Goal: Task Accomplishment & Management: Manage account settings

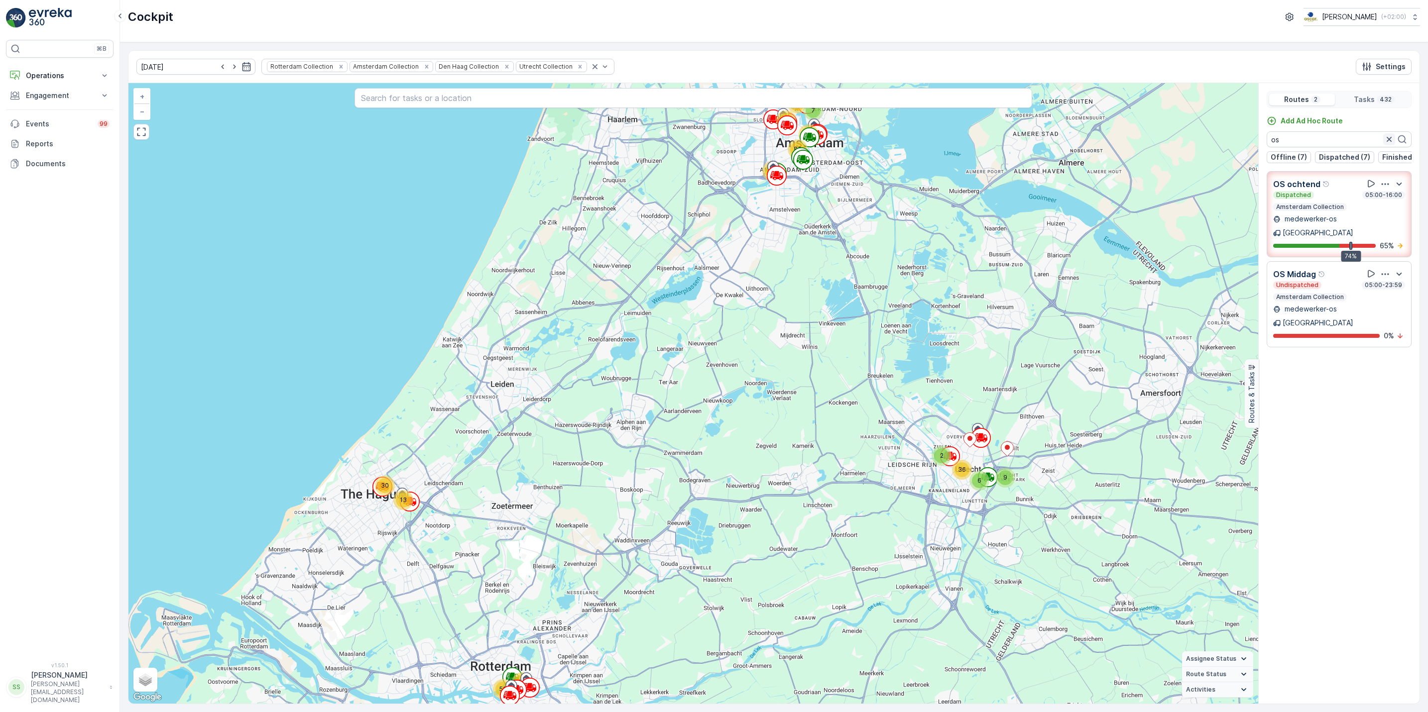
click at [1387, 140] on icon "button" at bounding box center [1389, 139] width 5 height 5
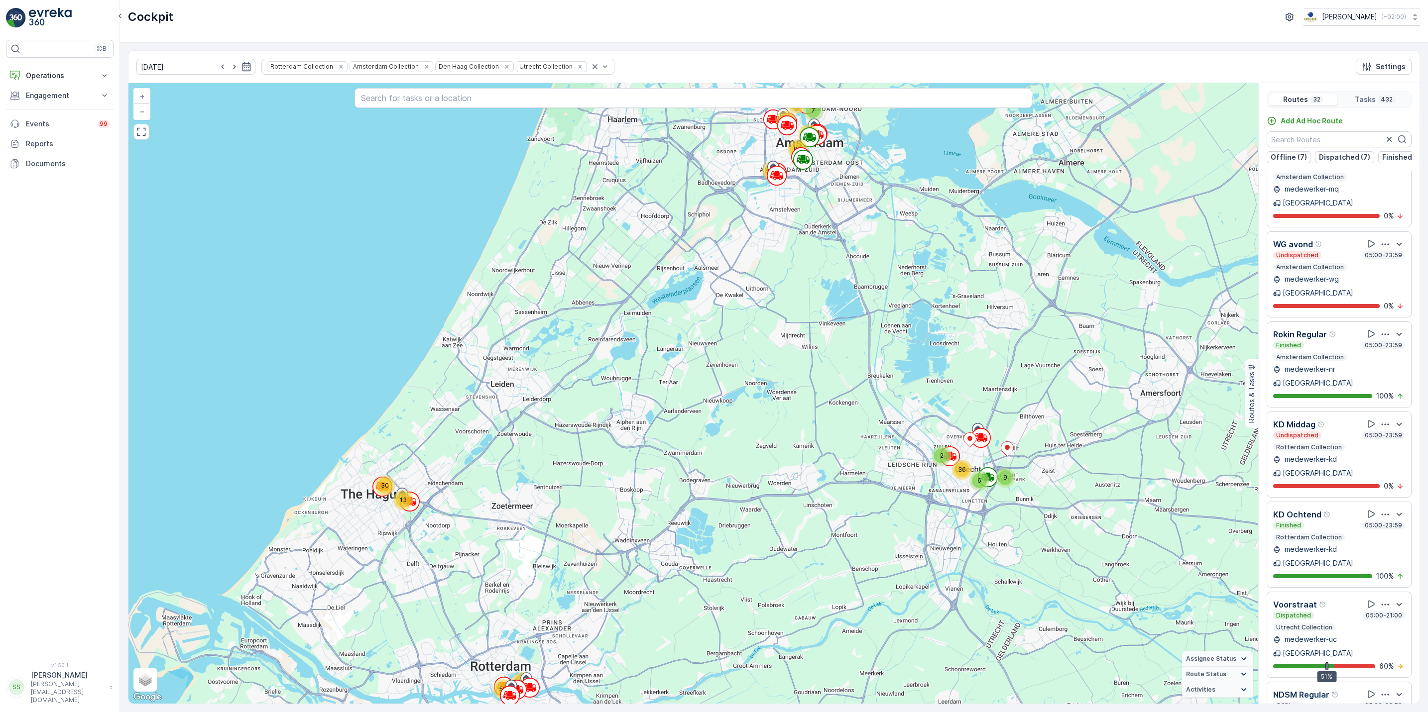
scroll to position [25, 0]
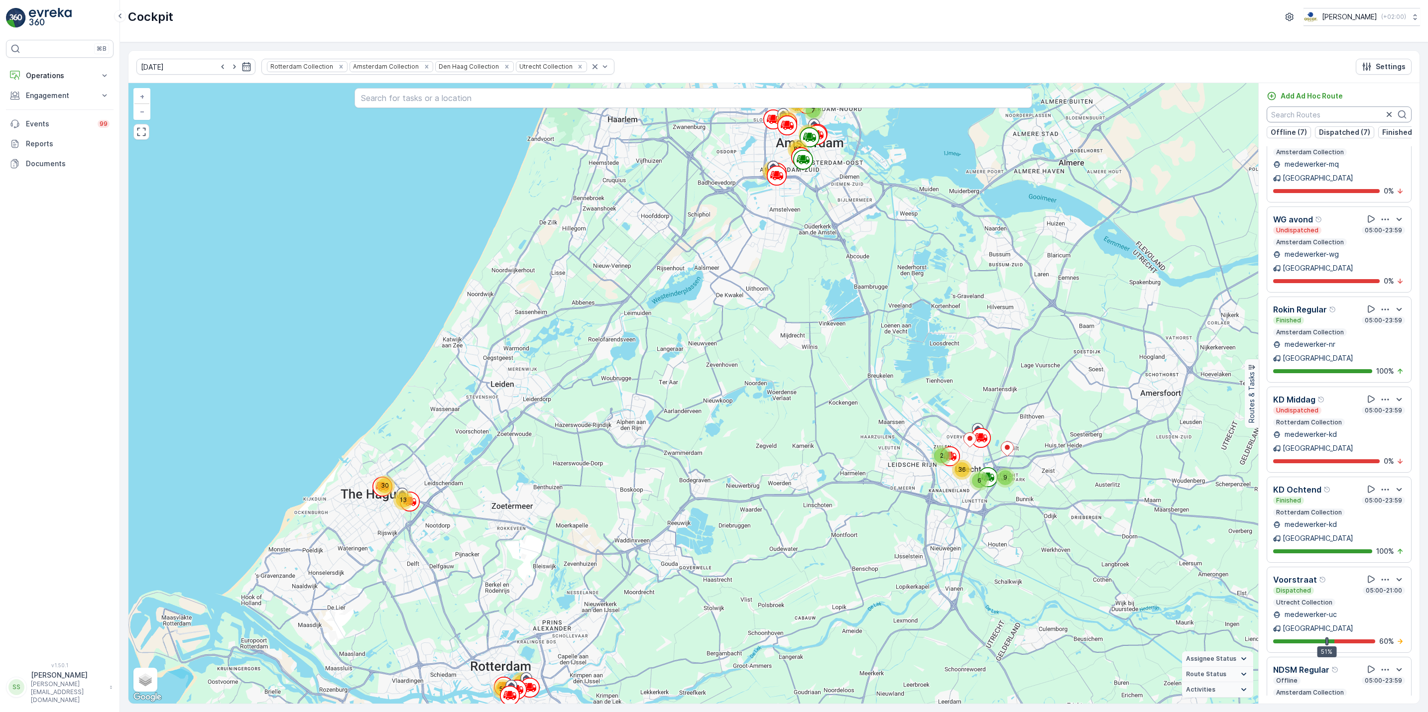
click at [1335, 115] on input "text" at bounding box center [1339, 115] width 145 height 16
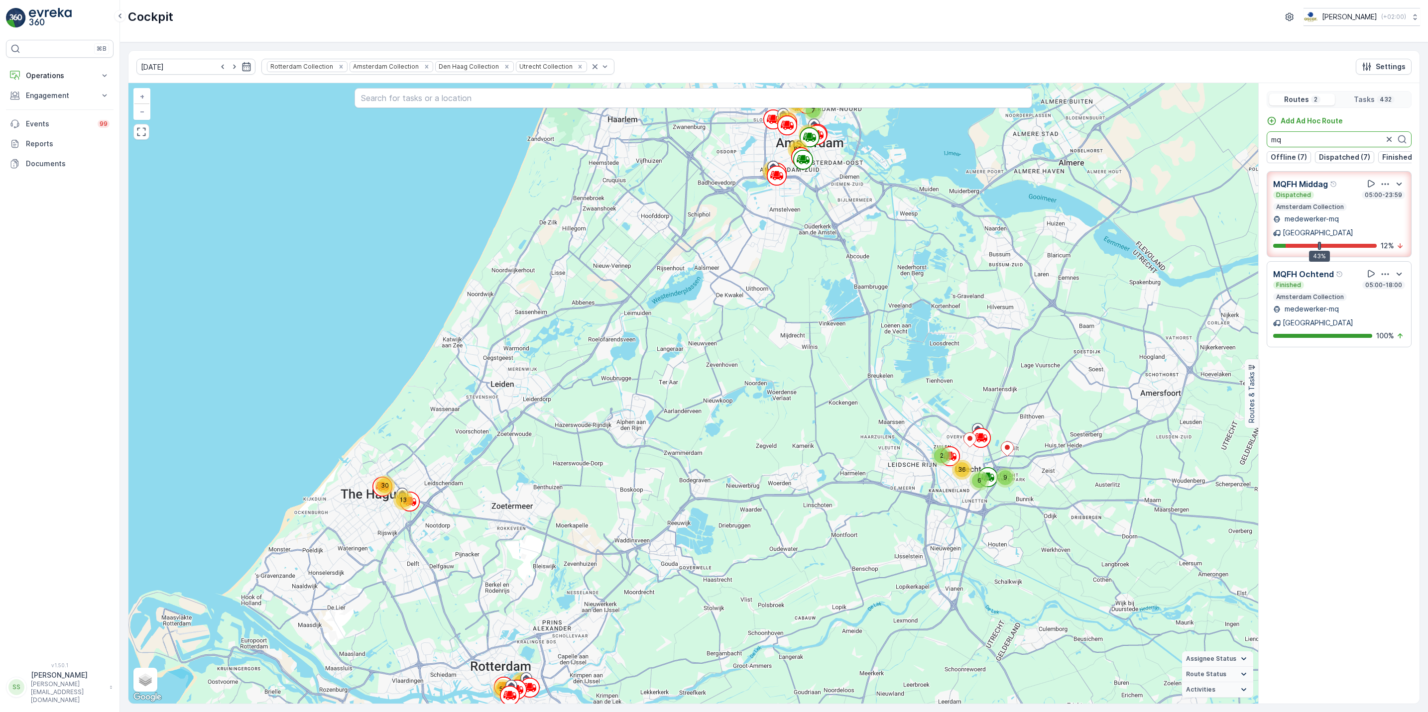
scroll to position [0, 0]
type input "mq"
click at [1383, 189] on icon "button" at bounding box center [1385, 184] width 10 height 10
click at [1386, 208] on span "See More Details" at bounding box center [1386, 211] width 58 height 10
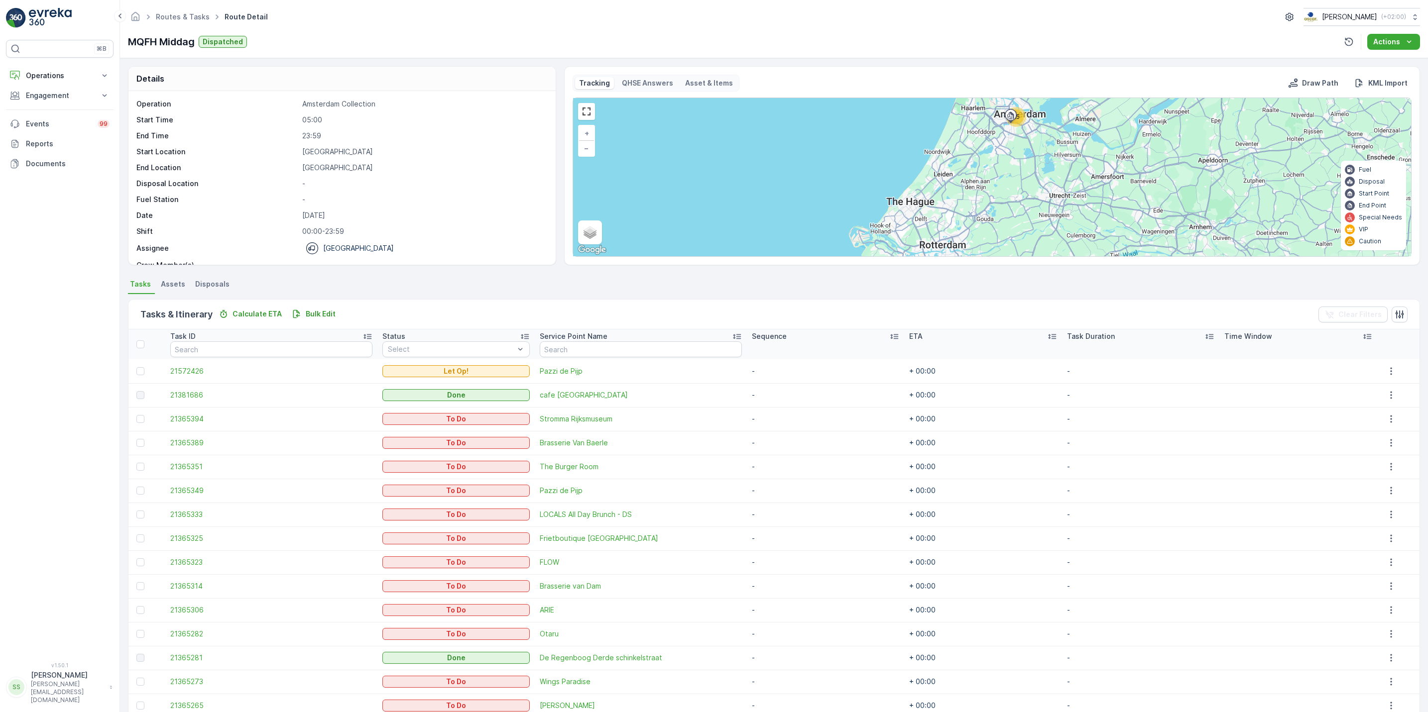
scroll to position [287, 0]
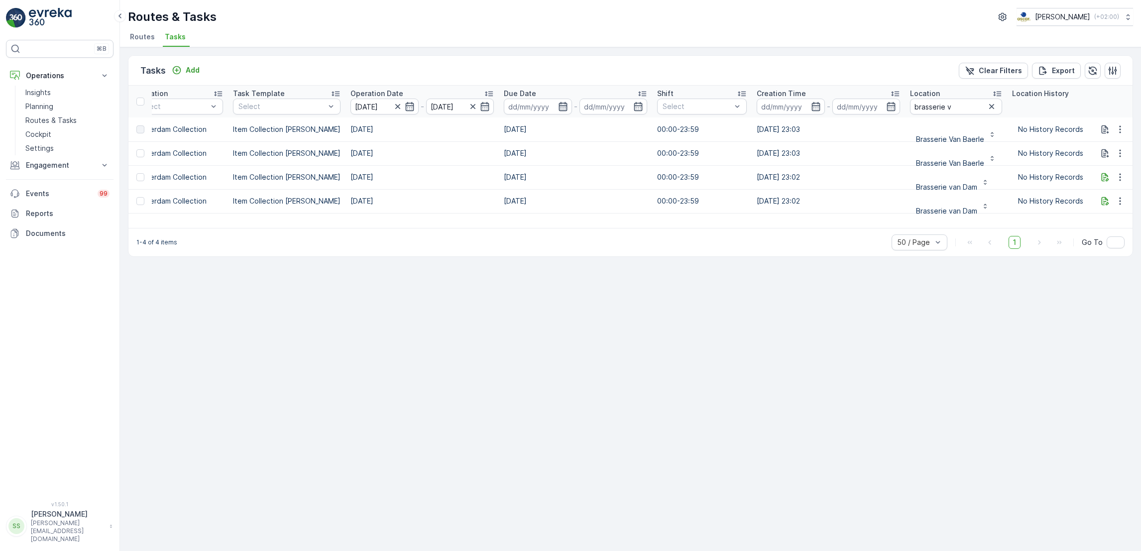
scroll to position [0, 220]
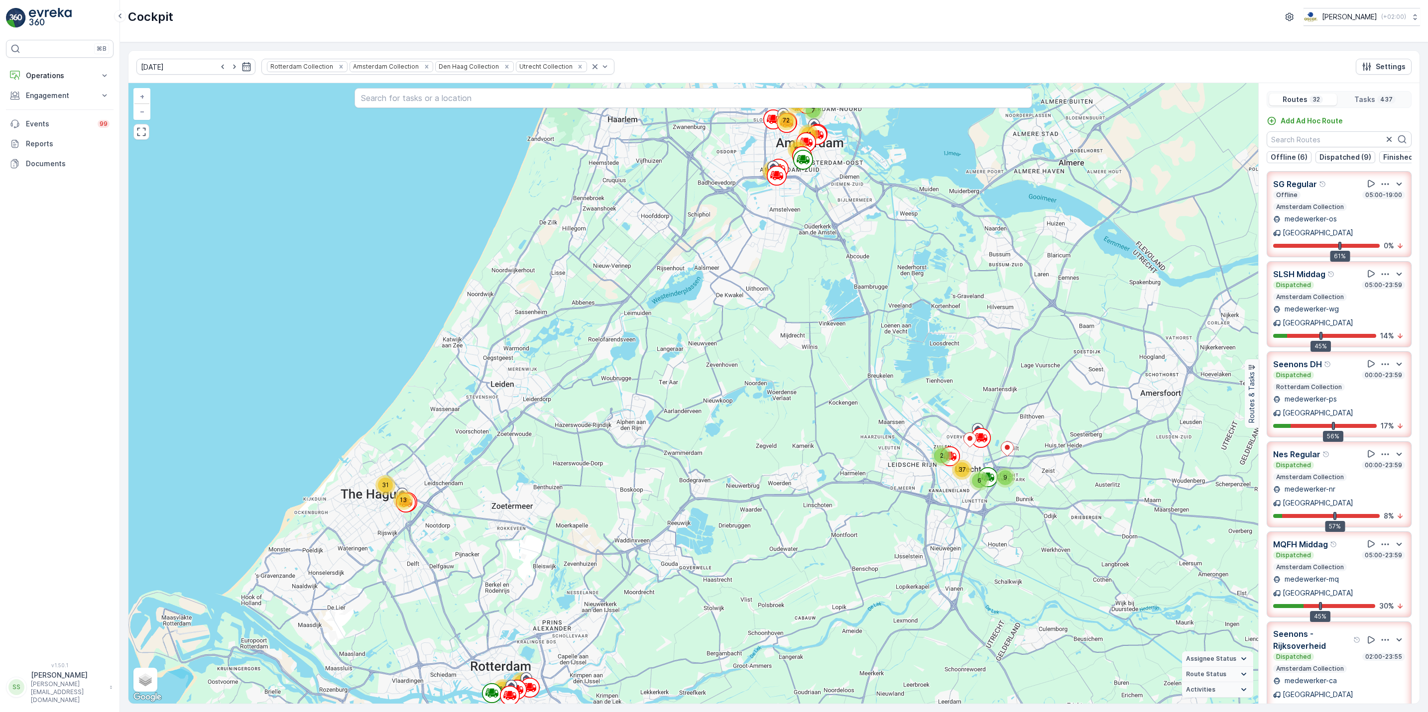
scroll to position [68, 0]
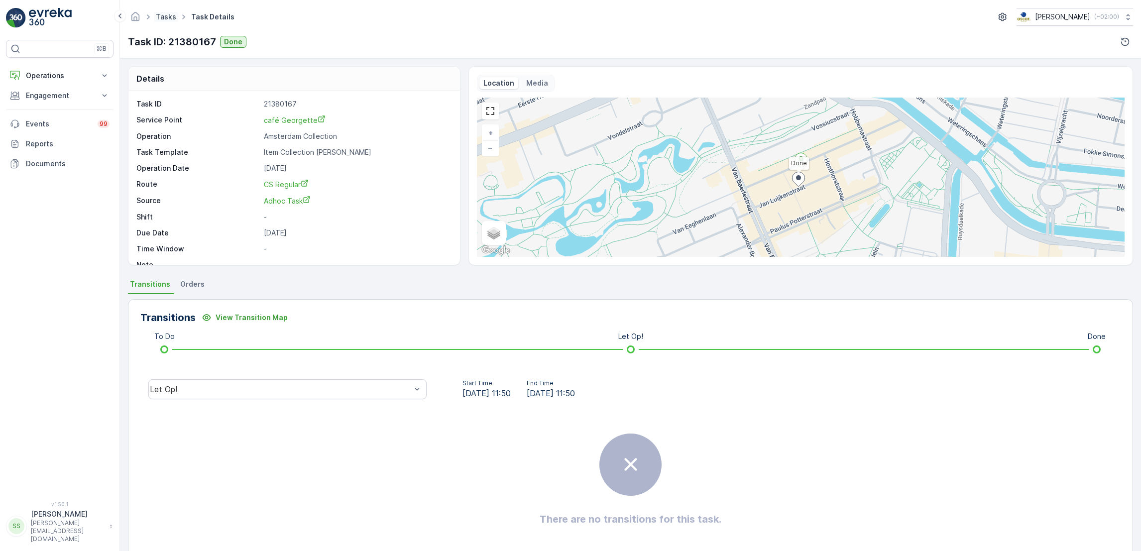
click at [172, 14] on link "Tasks" at bounding box center [166, 16] width 20 height 8
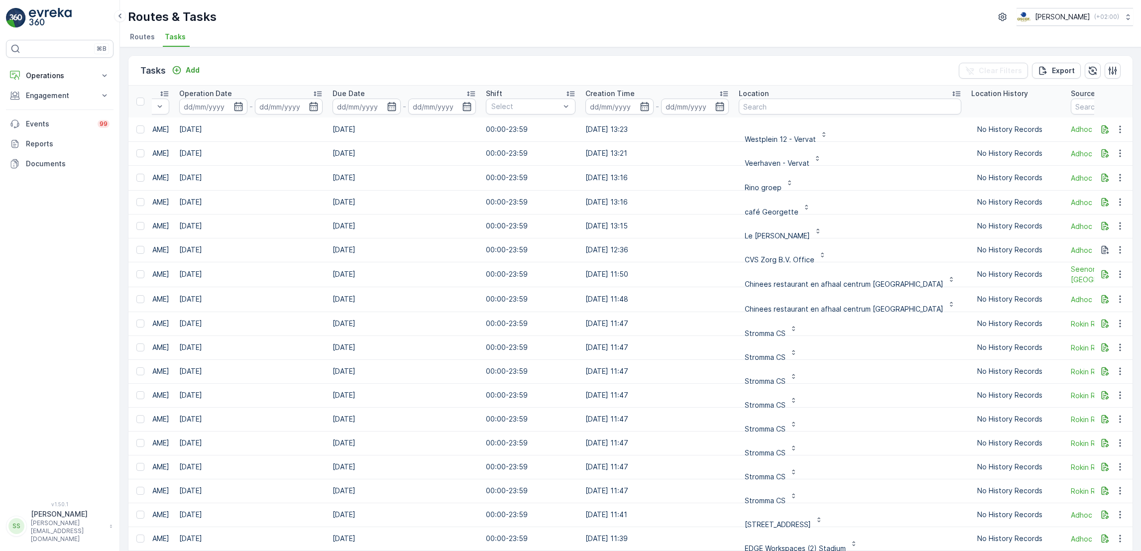
scroll to position [0, 615]
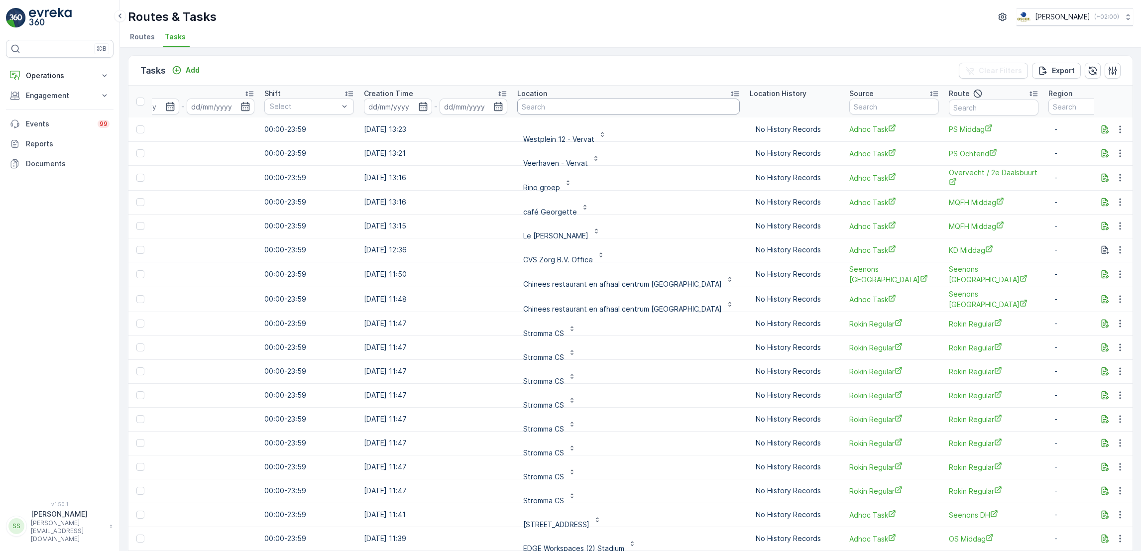
click at [561, 108] on input "text" at bounding box center [628, 107] width 223 height 16
type input "d"
type input "droppie"
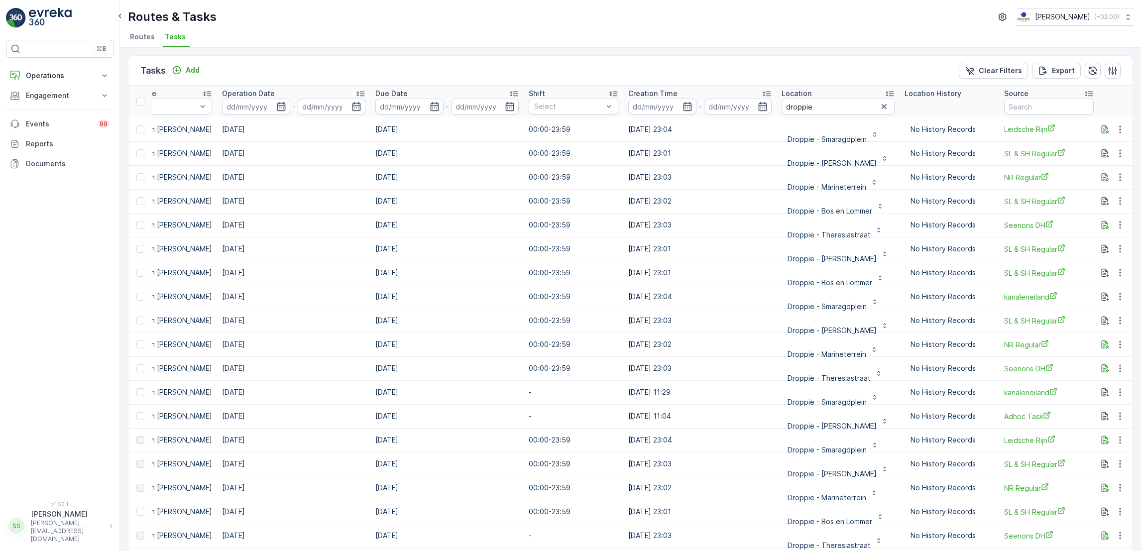
scroll to position [0, 578]
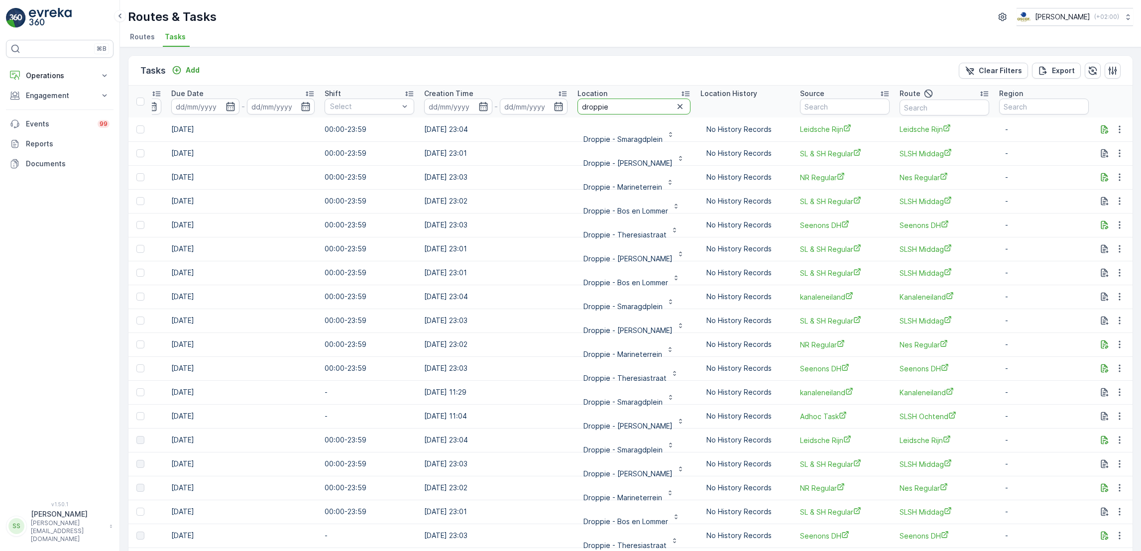
click at [618, 107] on input "droppie" at bounding box center [634, 107] width 113 height 16
click at [1119, 156] on icon "button" at bounding box center [1119, 153] width 1 height 7
click at [1112, 170] on span "See More Details" at bounding box center [1099, 168] width 58 height 10
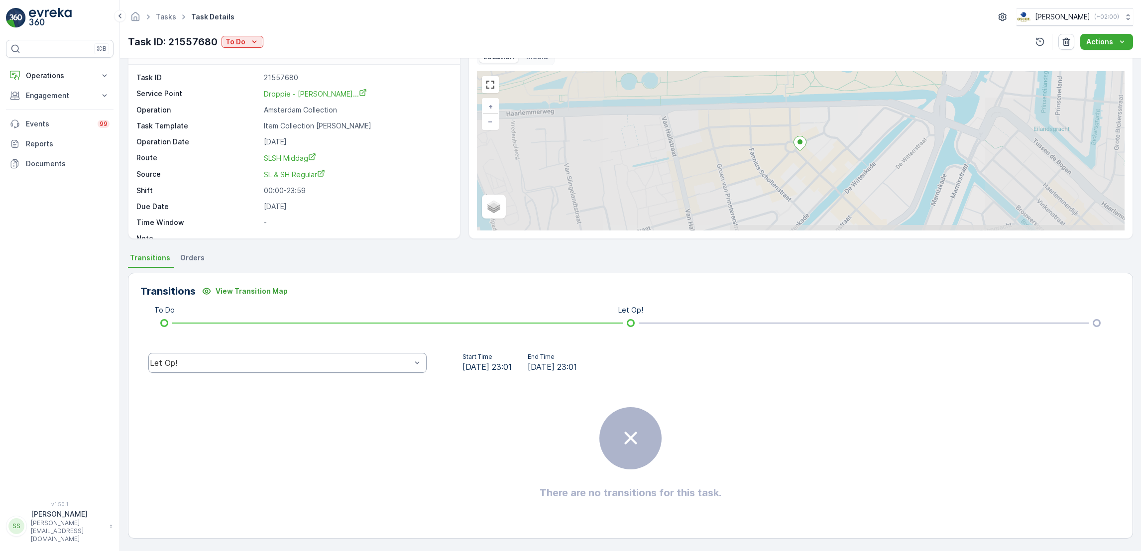
scroll to position [26, 0]
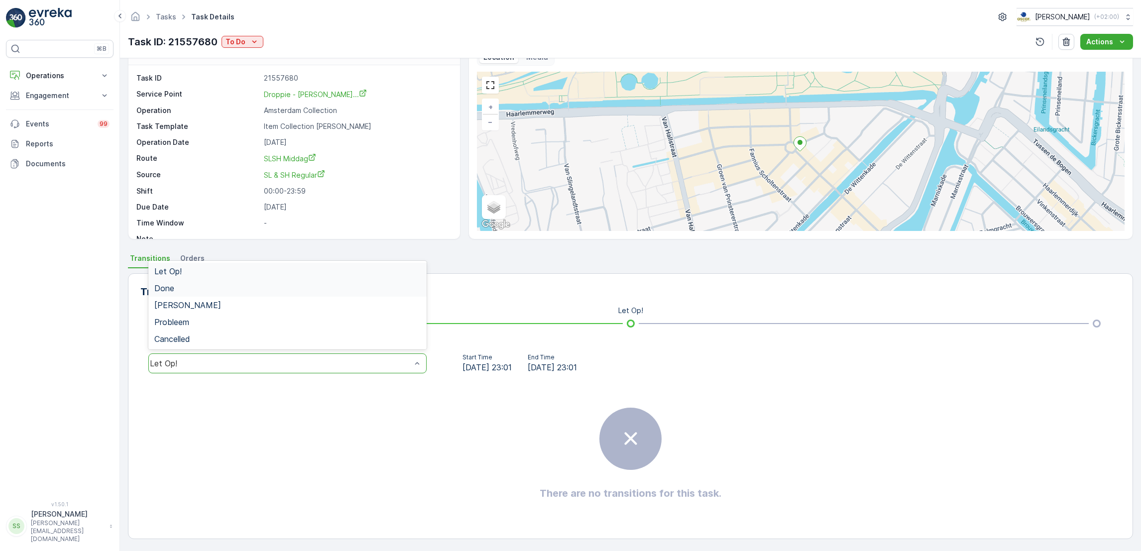
click at [331, 287] on div "Done" at bounding box center [287, 288] width 266 height 9
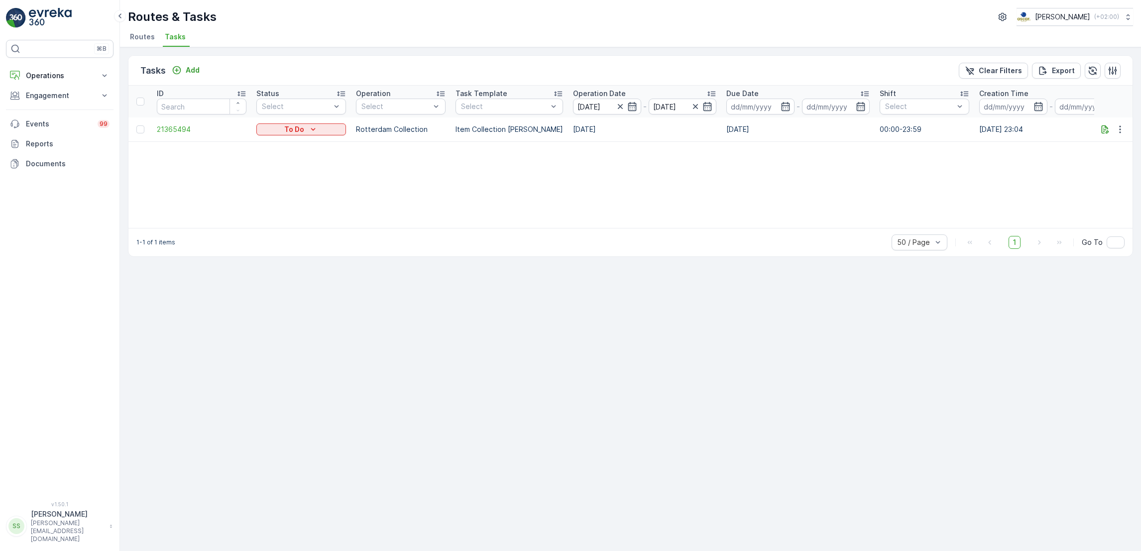
scroll to position [0, 511]
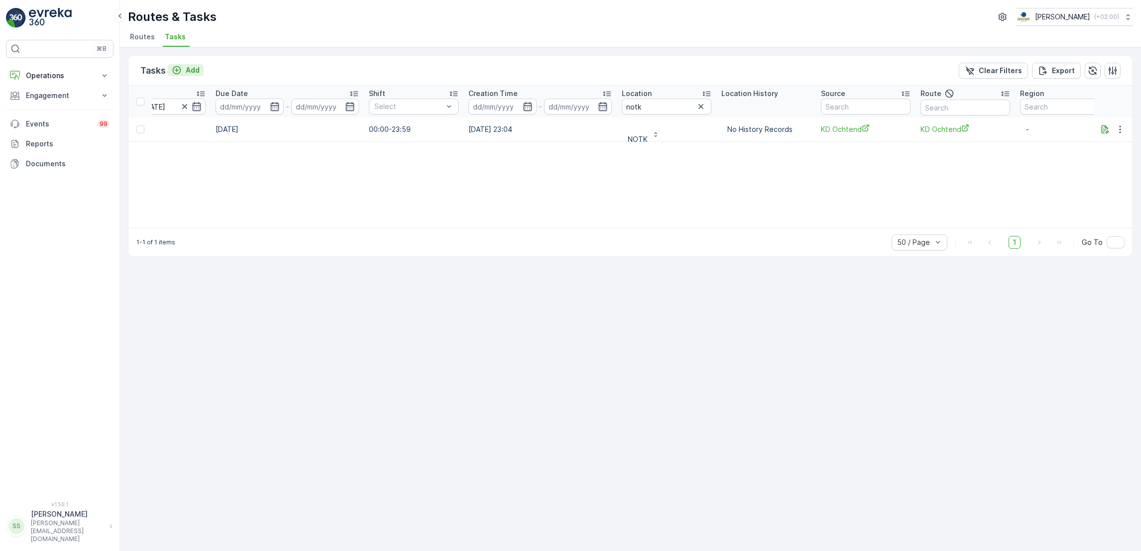
click at [174, 69] on icon "Add" at bounding box center [177, 70] width 10 height 10
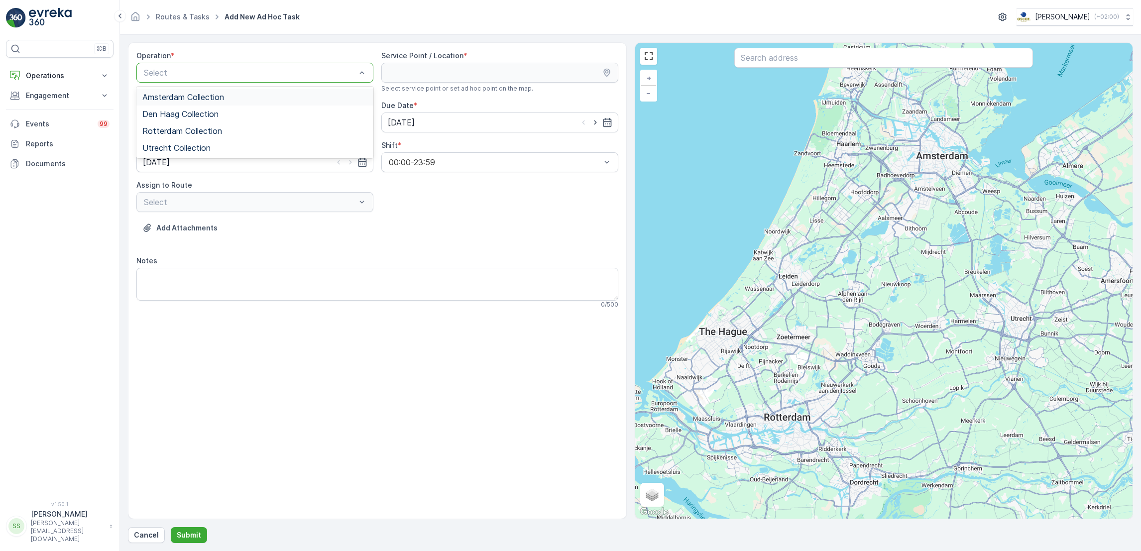
click at [211, 98] on span "Amsterdam Collection" at bounding box center [183, 97] width 82 height 9
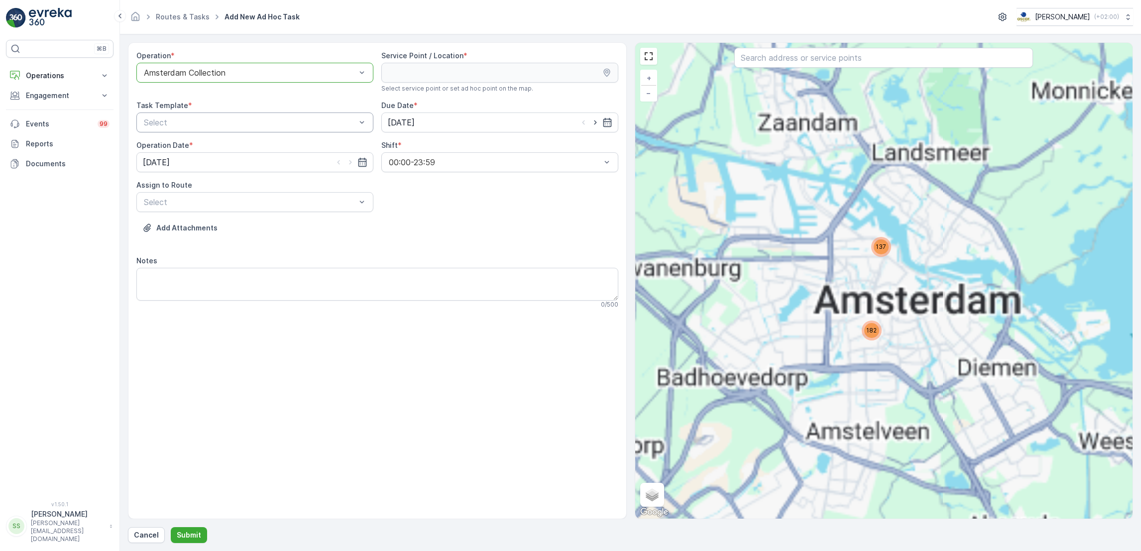
click at [364, 129] on div at bounding box center [362, 122] width 10 height 19
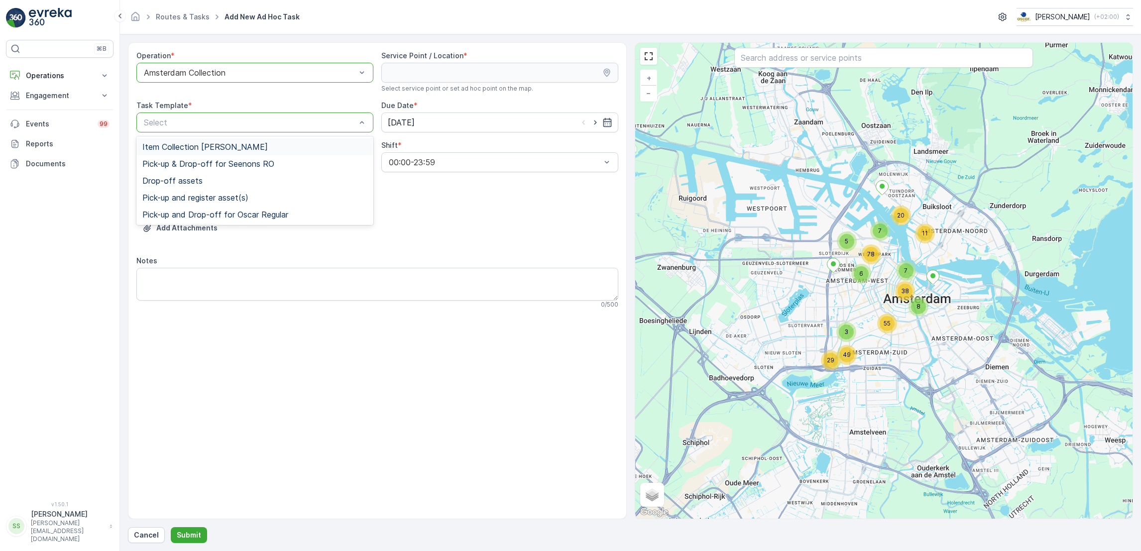
click at [305, 146] on div "Item Collection [PERSON_NAME]" at bounding box center [254, 146] width 225 height 9
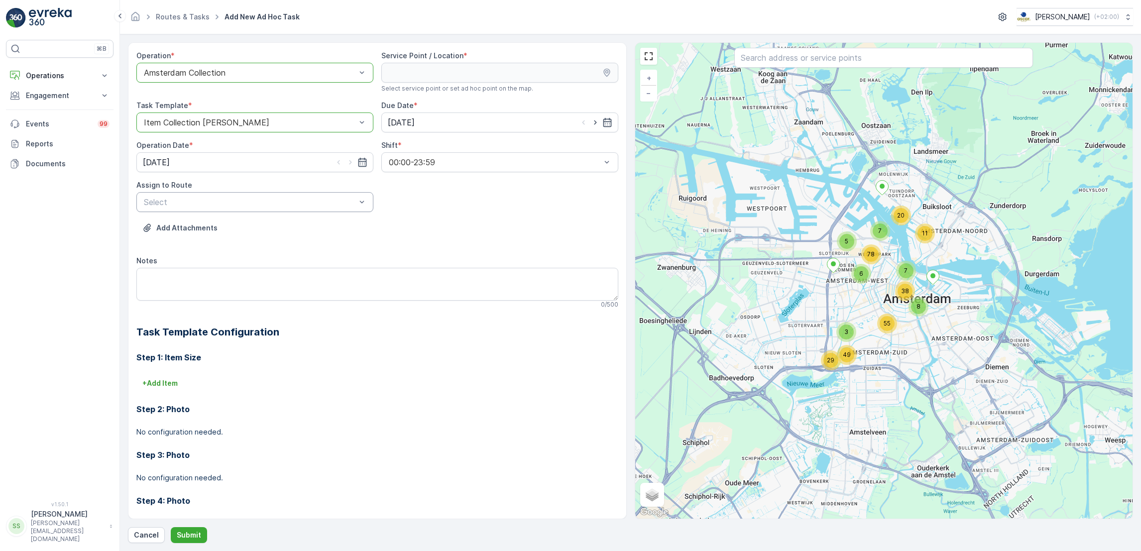
click at [319, 211] on div "Select" at bounding box center [254, 202] width 237 height 20
click at [292, 212] on div "Select" at bounding box center [254, 202] width 237 height 20
type input "seen"
click at [291, 69] on div at bounding box center [250, 72] width 214 height 9
click at [239, 134] on div "Rotterdam Collection" at bounding box center [254, 130] width 225 height 9
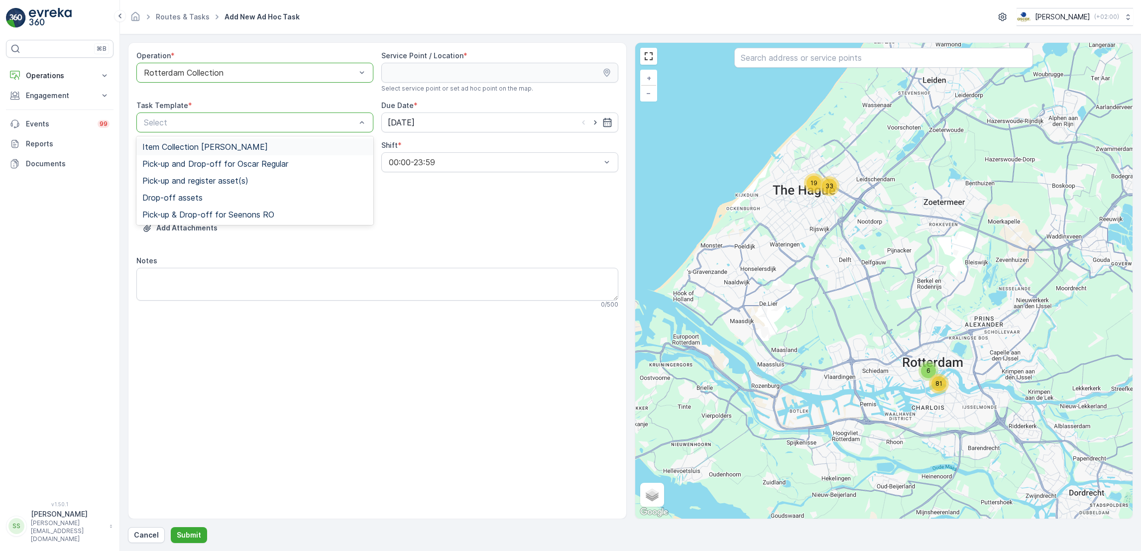
click at [229, 143] on span "Item Collection Oscar Regulier" at bounding box center [204, 146] width 125 height 9
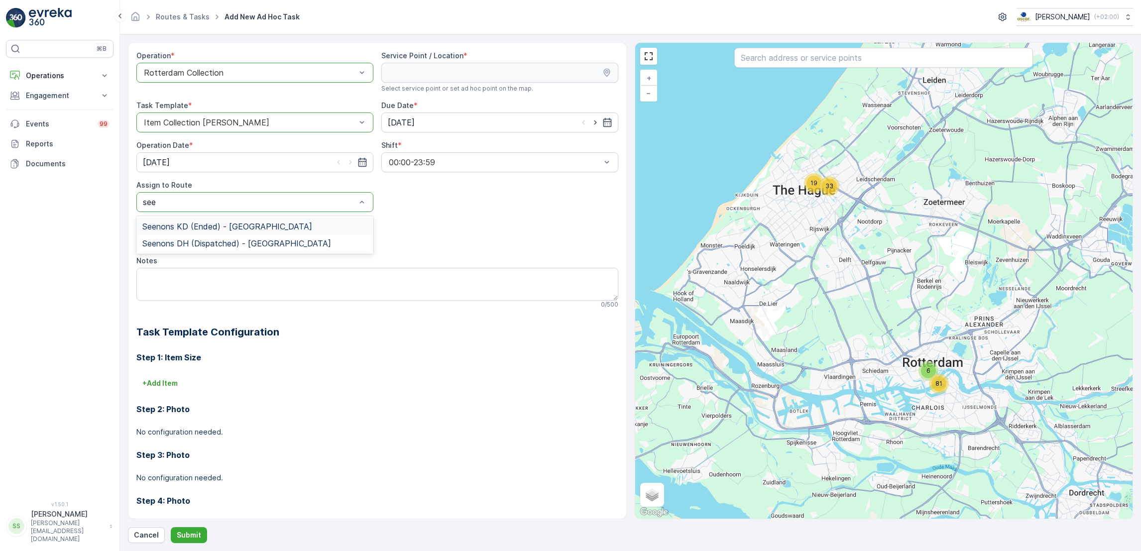
type input "seen"
click at [208, 247] on span "Seenons DH (Dispatched) - Rotterdam" at bounding box center [236, 243] width 189 height 9
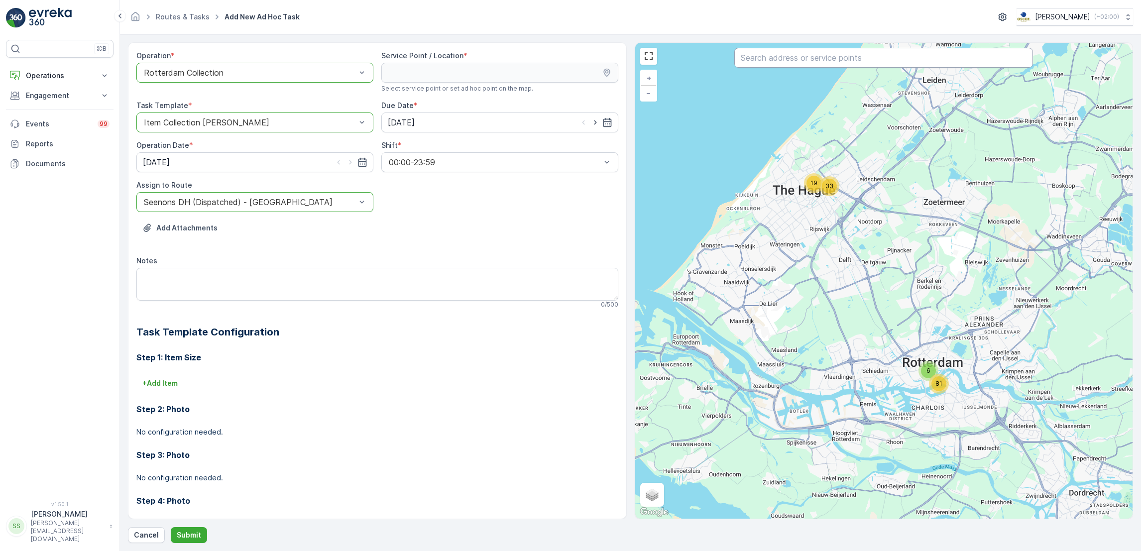
click at [749, 68] on input "text" at bounding box center [883, 58] width 299 height 20
type input "droppie"
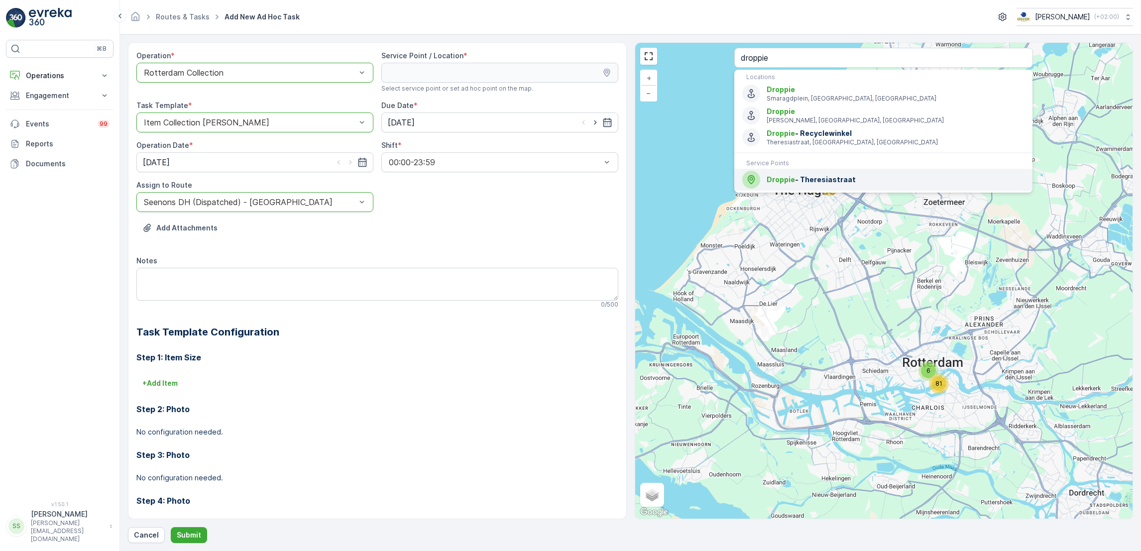
click at [781, 188] on div "Droppie - Theresiastraat" at bounding box center [883, 180] width 282 height 18
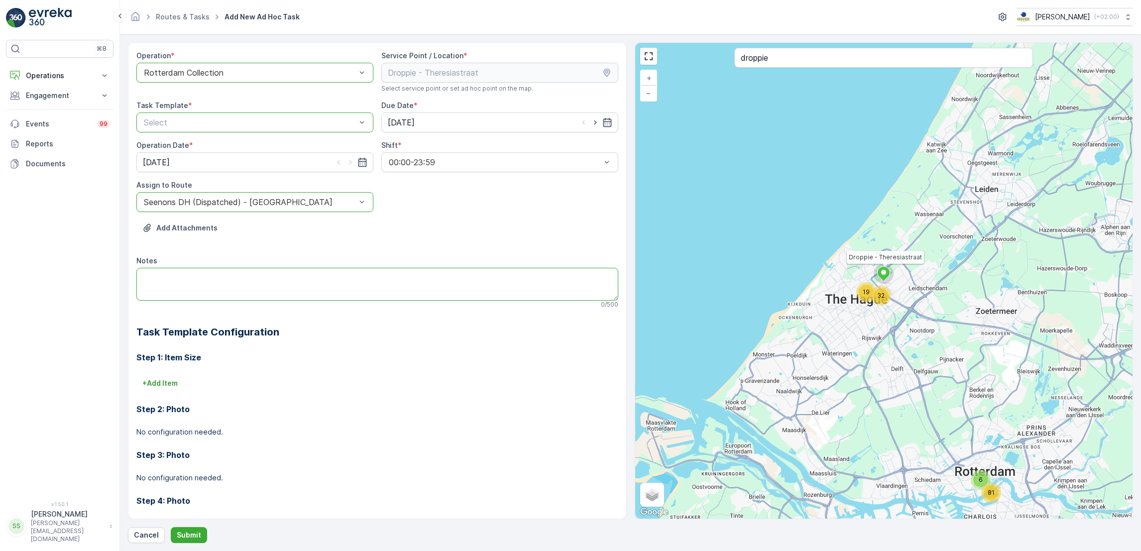
click at [342, 283] on textarea "Notes" at bounding box center [377, 284] width 482 height 33
click at [171, 276] on textarea "6x grote pd zakken brengen" at bounding box center [377, 284] width 482 height 33
click at [291, 278] on textarea "6x 140L pd zakken brengen" at bounding box center [377, 284] width 482 height 33
click at [181, 276] on textarea "6x 140L pd zakken brengen" at bounding box center [377, 284] width 482 height 33
type textarea "6x 140L pd rollen zakken brengen"
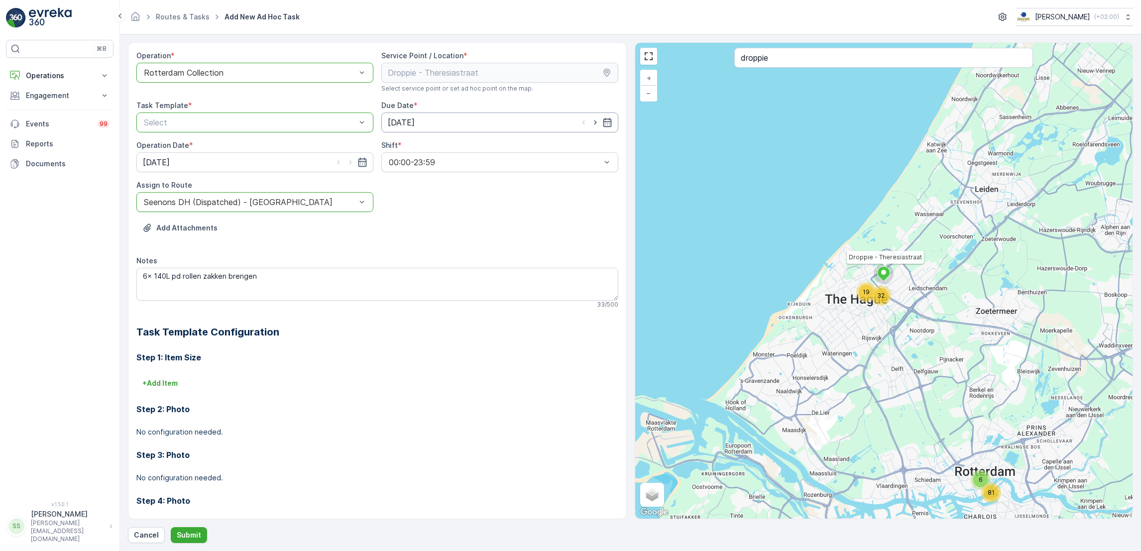
click at [611, 123] on input "[DATE]" at bounding box center [499, 123] width 237 height 20
click at [471, 207] on div "11" at bounding box center [469, 206] width 16 height 16
type input "11.09.2025"
click at [364, 161] on icon "button" at bounding box center [362, 162] width 10 height 10
click at [225, 240] on div "11" at bounding box center [225, 246] width 16 height 16
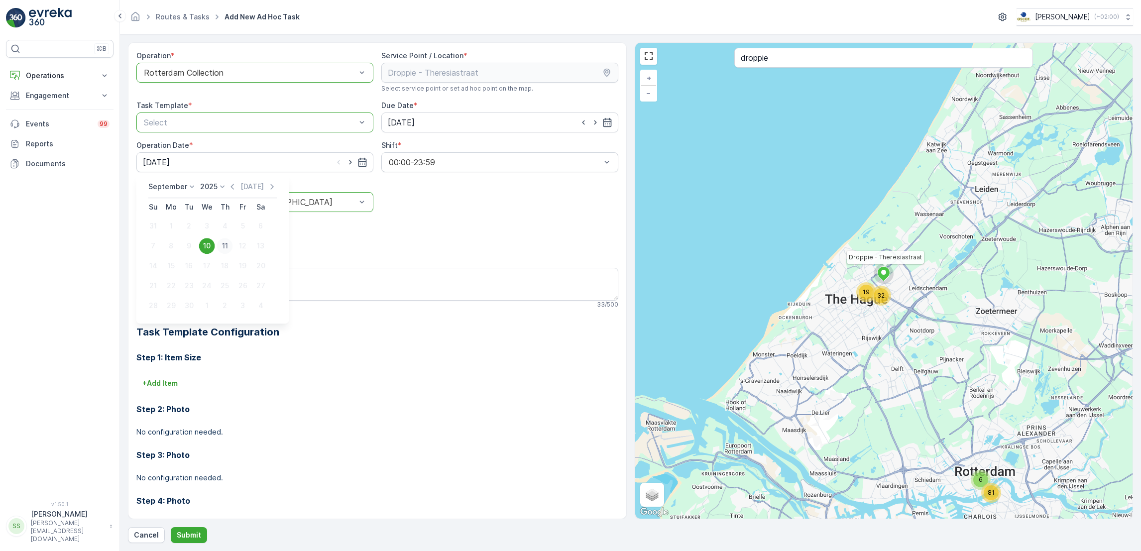
type input "[DATE]"
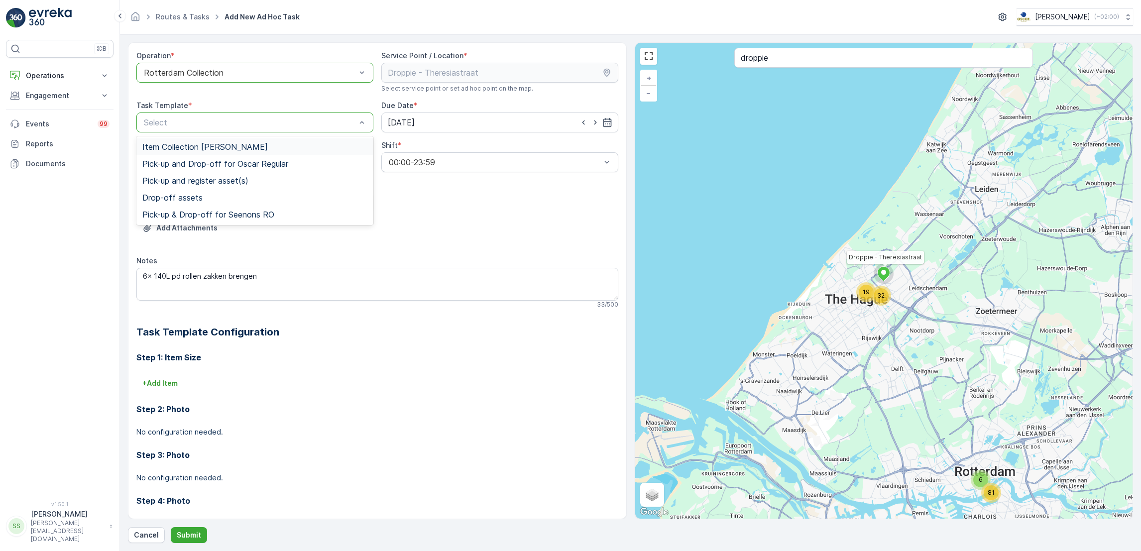
click at [265, 149] on div "Item Collection [PERSON_NAME]" at bounding box center [254, 146] width 225 height 9
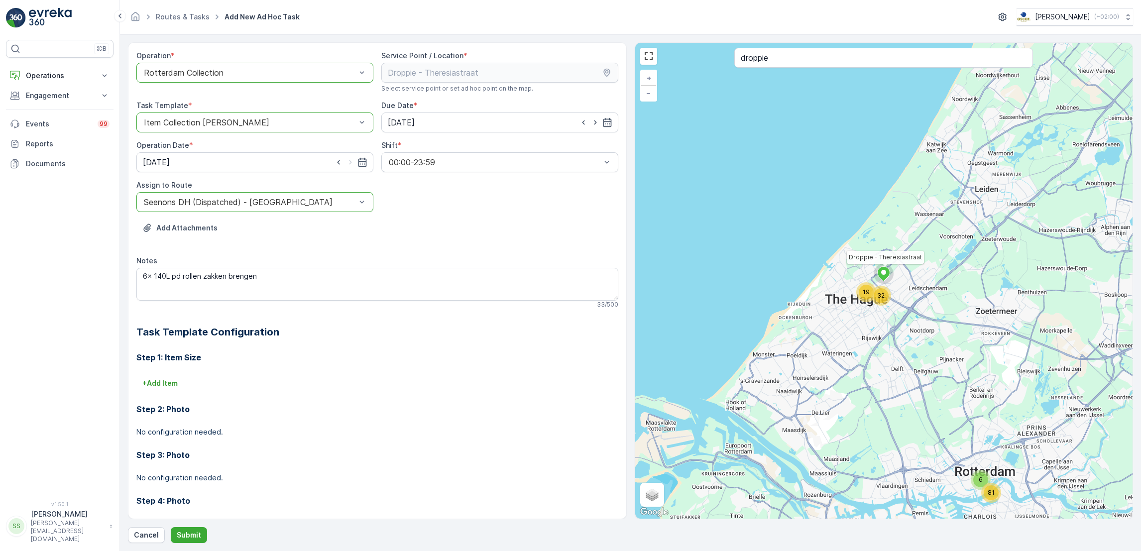
scroll to position [34, 0]
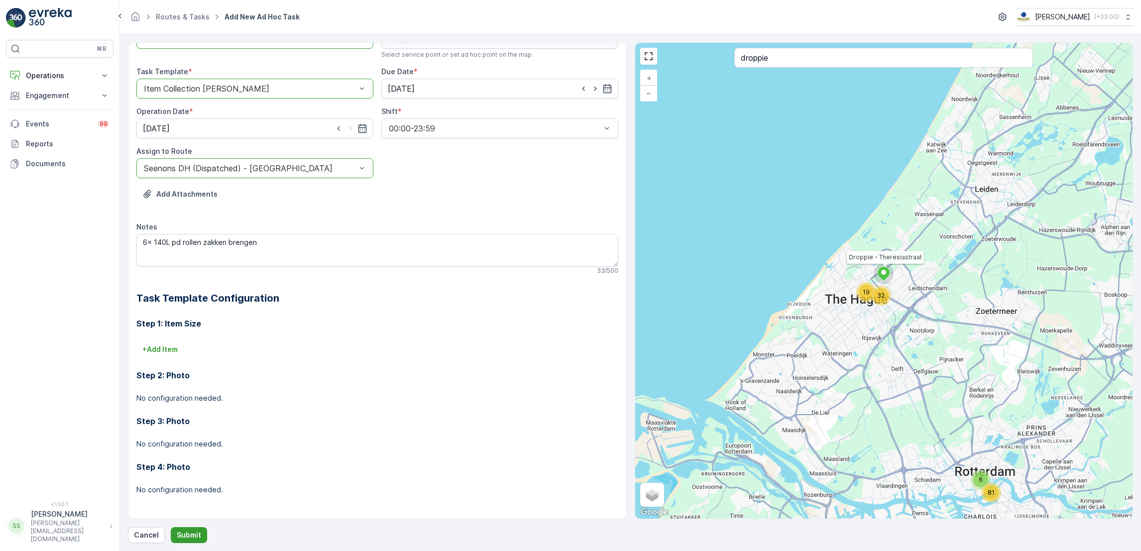
click at [191, 530] on p "Submit" at bounding box center [189, 535] width 24 height 10
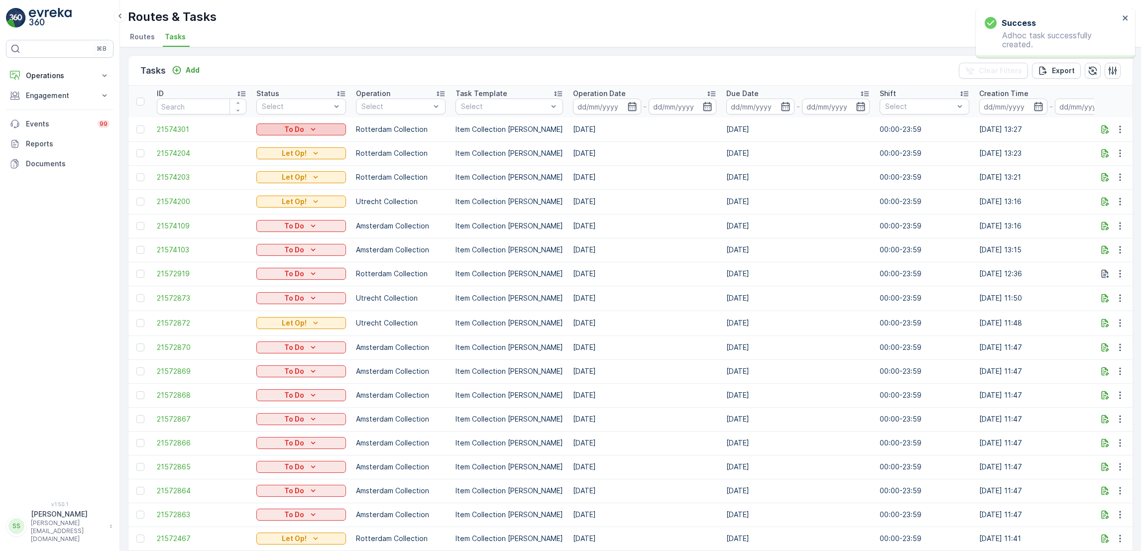
drag, startPoint x: 233, startPoint y: 249, endPoint x: 310, endPoint y: 128, distance: 143.8
click at [310, 128] on icon "To Do" at bounding box center [313, 129] width 10 height 10
click at [286, 139] on span "Let Op!" at bounding box center [274, 143] width 25 height 10
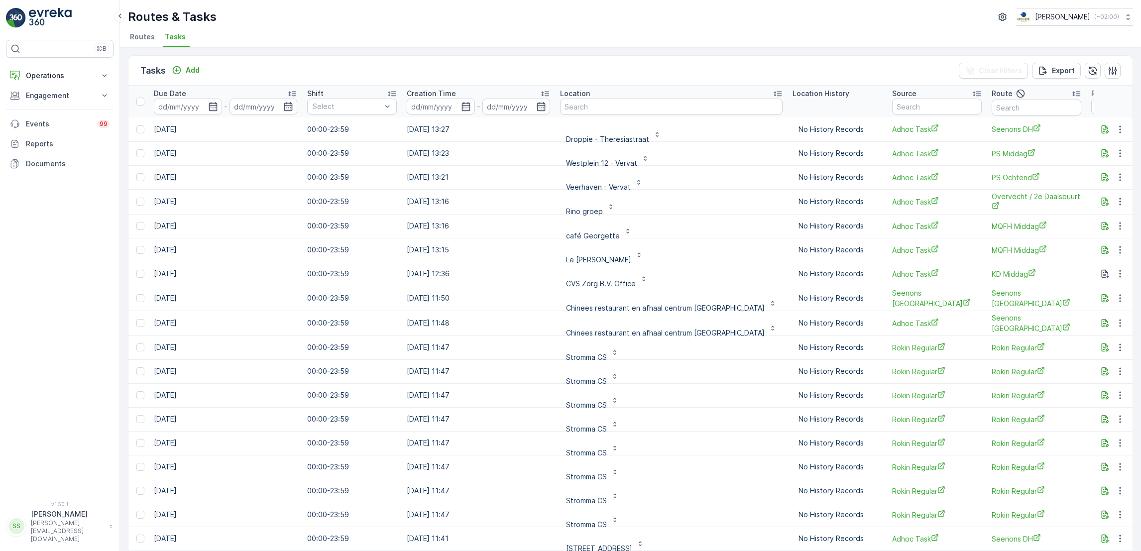
scroll to position [0, 615]
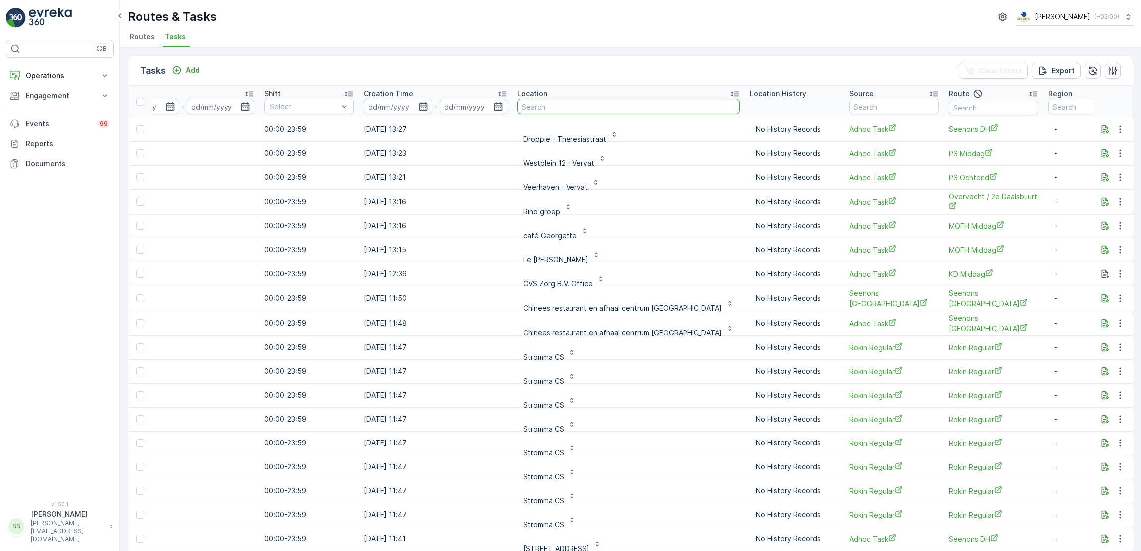
click at [630, 107] on input "text" at bounding box center [628, 107] width 223 height 16
type input "vv sloterijk"
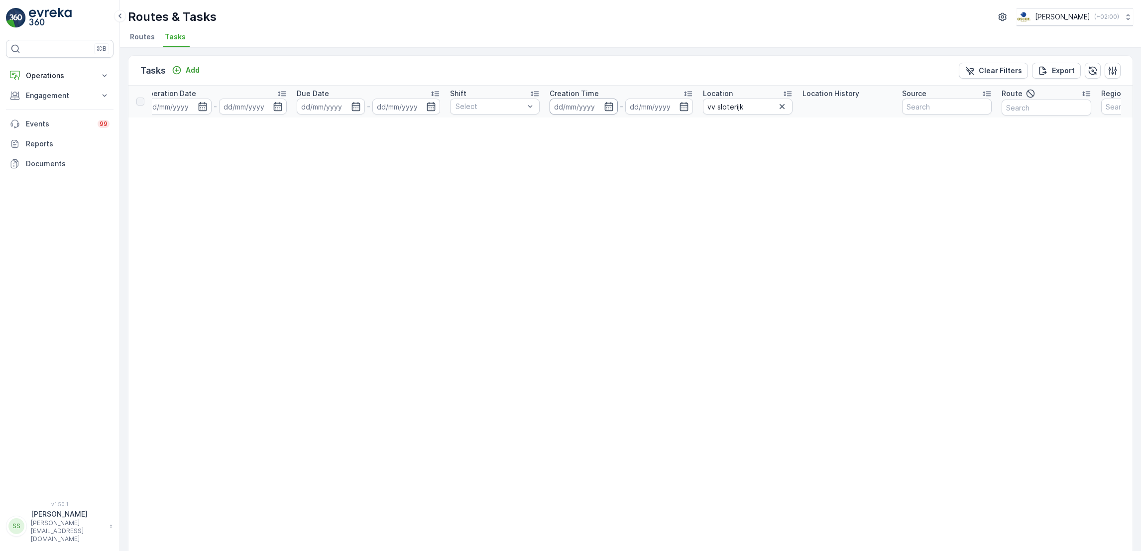
scroll to position [0, 489]
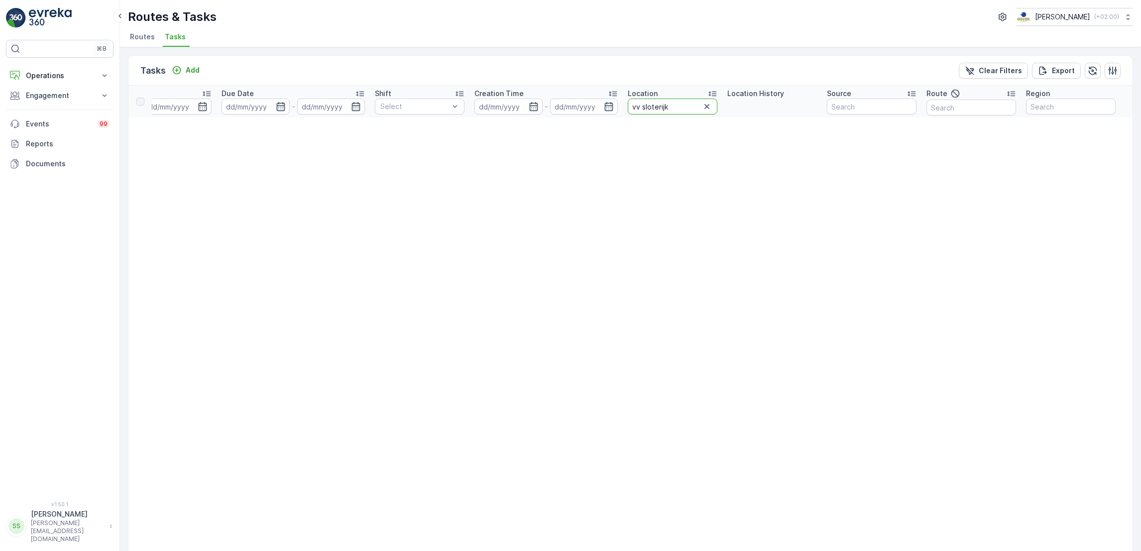
drag, startPoint x: 685, startPoint y: 103, endPoint x: 502, endPoint y: 126, distance: 183.8
type input "sloterdijker"
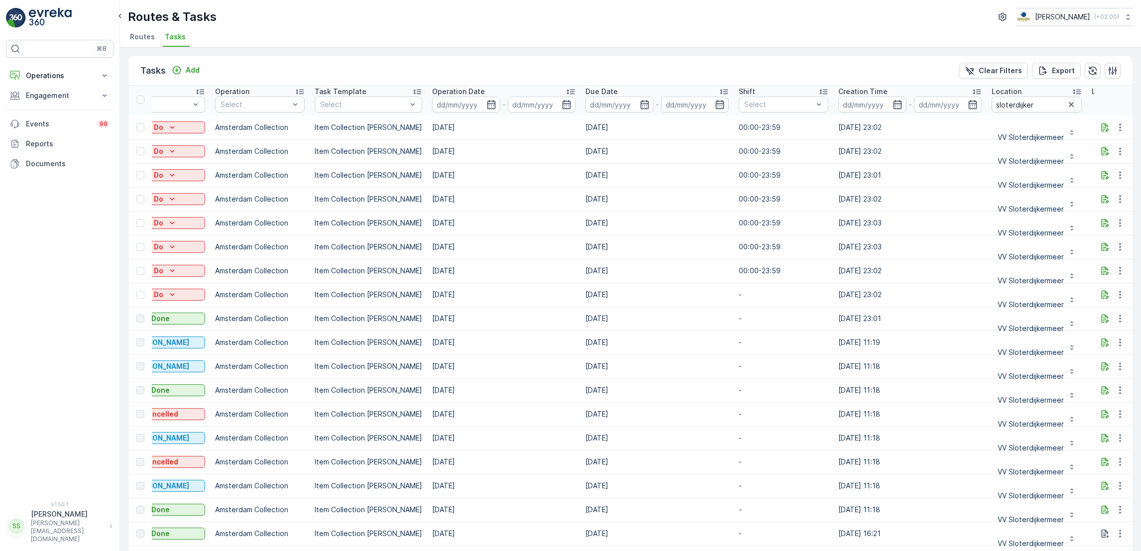
scroll to position [2, 0]
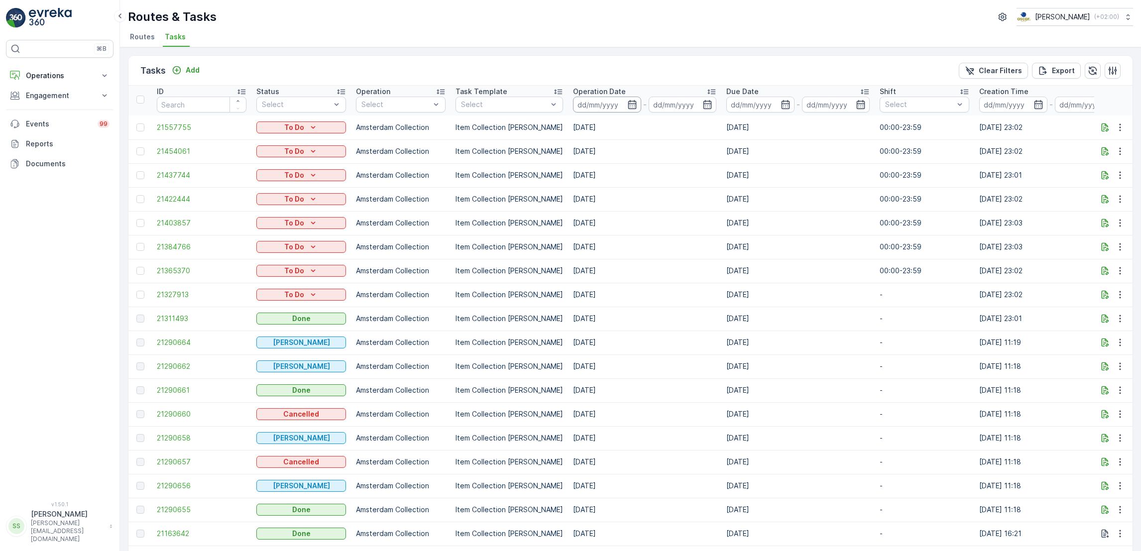
click at [629, 109] on input at bounding box center [607, 105] width 68 height 16
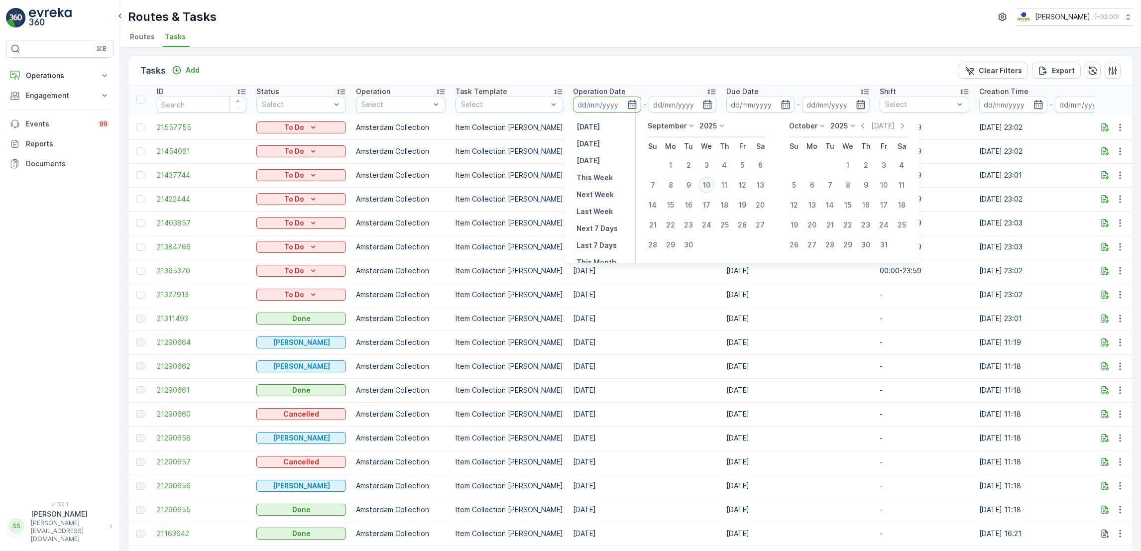
click at [707, 186] on div "10" at bounding box center [707, 185] width 16 height 16
type input "[DATE]"
click at [707, 186] on div "10" at bounding box center [707, 185] width 16 height 16
type input "[DATE]"
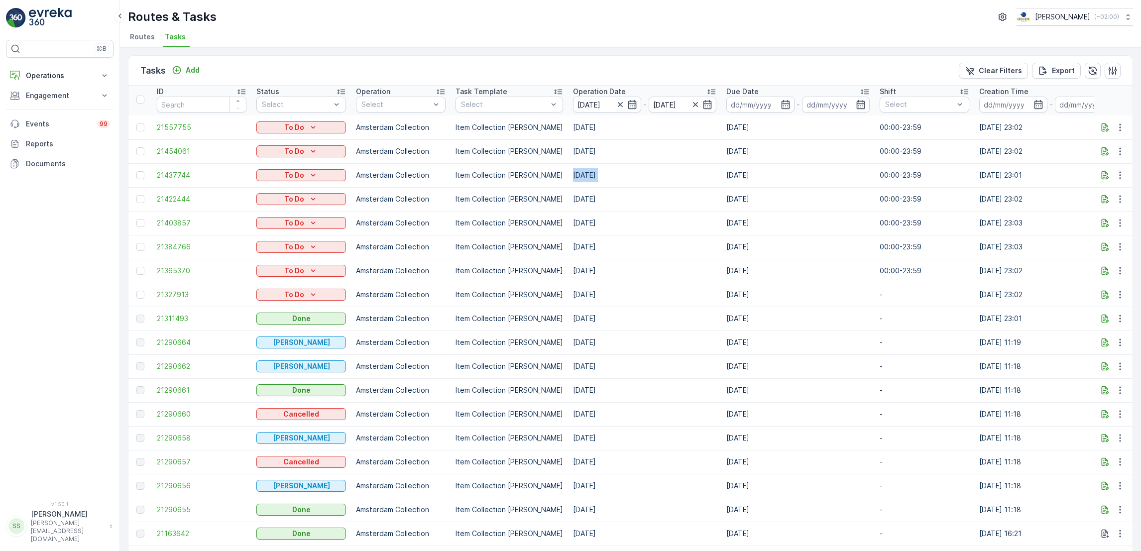
click at [707, 186] on td "[DATE]" at bounding box center [644, 175] width 153 height 24
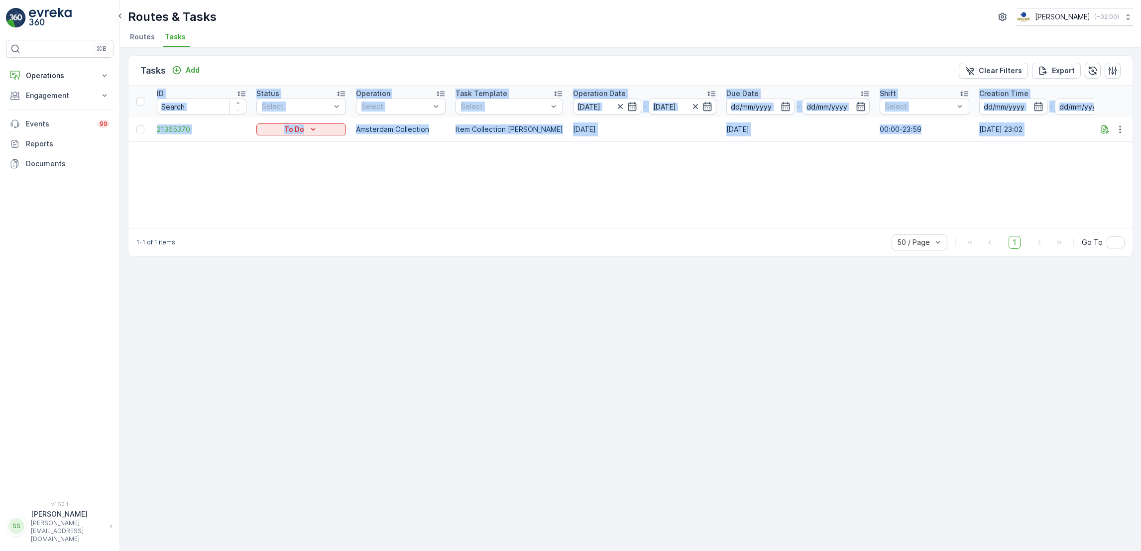
drag, startPoint x: 707, startPoint y: 186, endPoint x: 617, endPoint y: 166, distance: 91.7
click at [617, 166] on div "ID Status Select Operation Select Task Template Select Operation Date 10.09.202…" at bounding box center [630, 157] width 1004 height 142
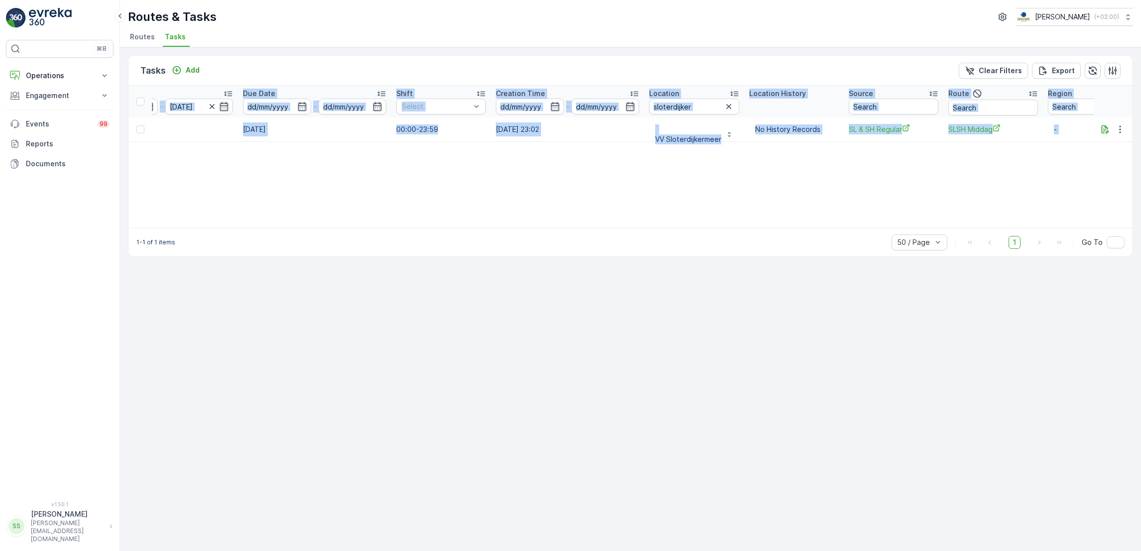
scroll to position [0, 523]
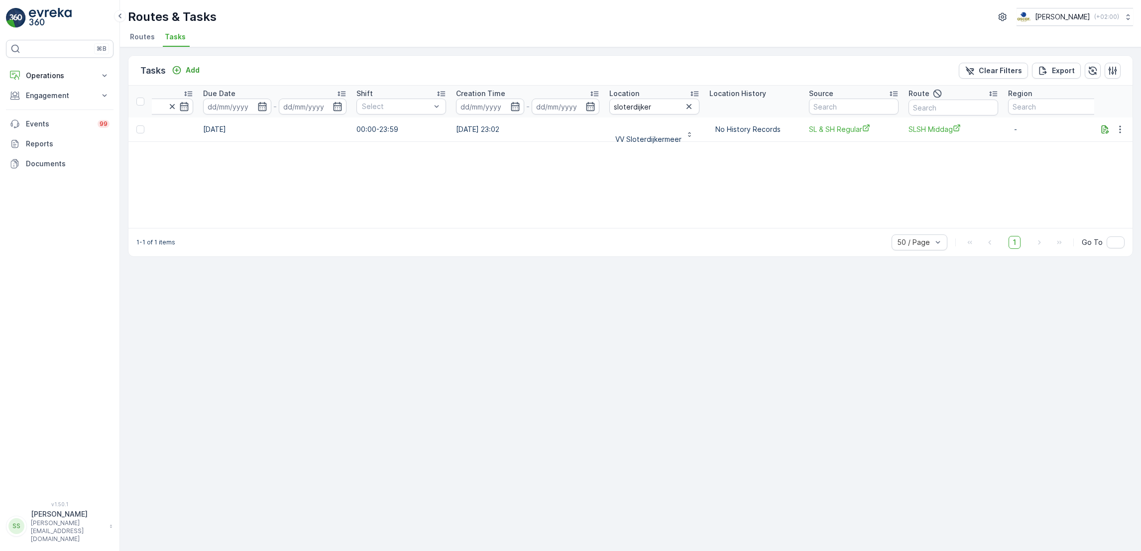
click at [177, 39] on span "Tasks" at bounding box center [175, 37] width 21 height 10
click at [158, 48] on div "Tasks Add Clear Filters Export ID Status Select Operation Select Task Template …" at bounding box center [630, 299] width 1021 height 504
click at [153, 45] on li "Routes" at bounding box center [143, 38] width 31 height 17
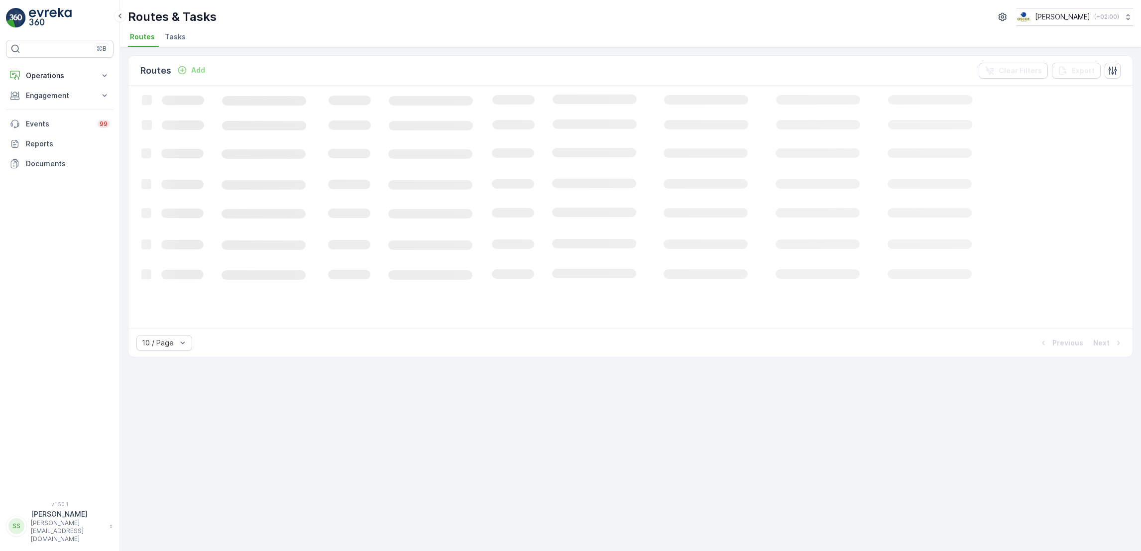
click at [182, 40] on span "Tasks" at bounding box center [175, 37] width 21 height 10
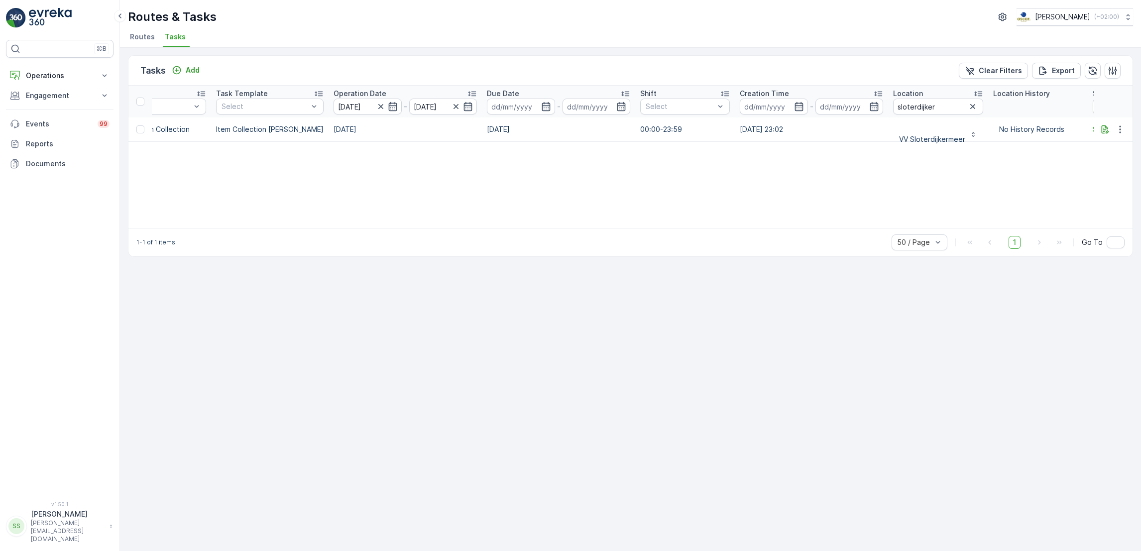
scroll to position [0, 243]
click at [964, 108] on icon "button" at bounding box center [969, 107] width 10 height 10
type input "vve"
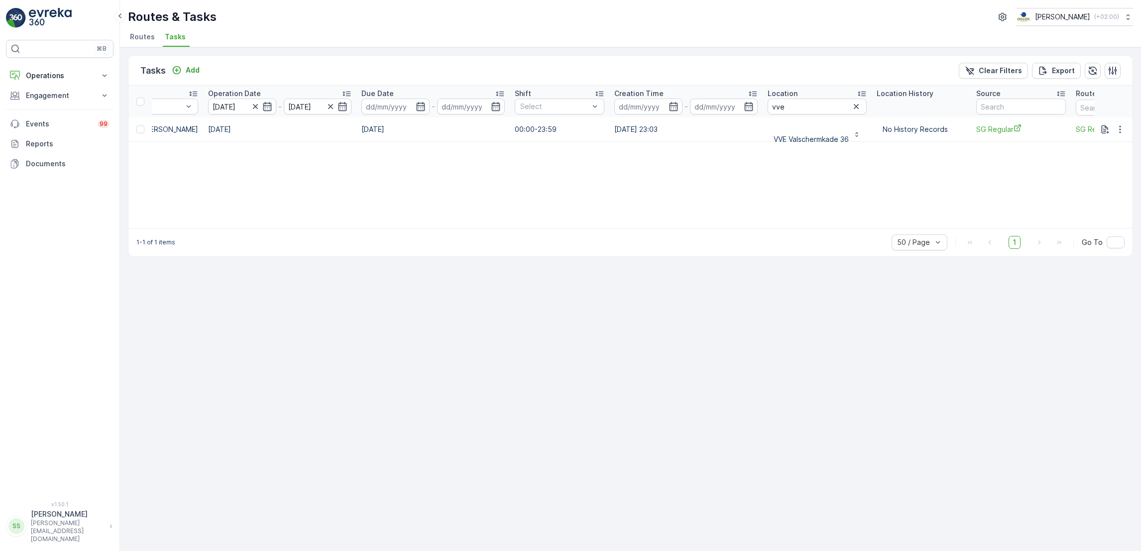
scroll to position [0, 534]
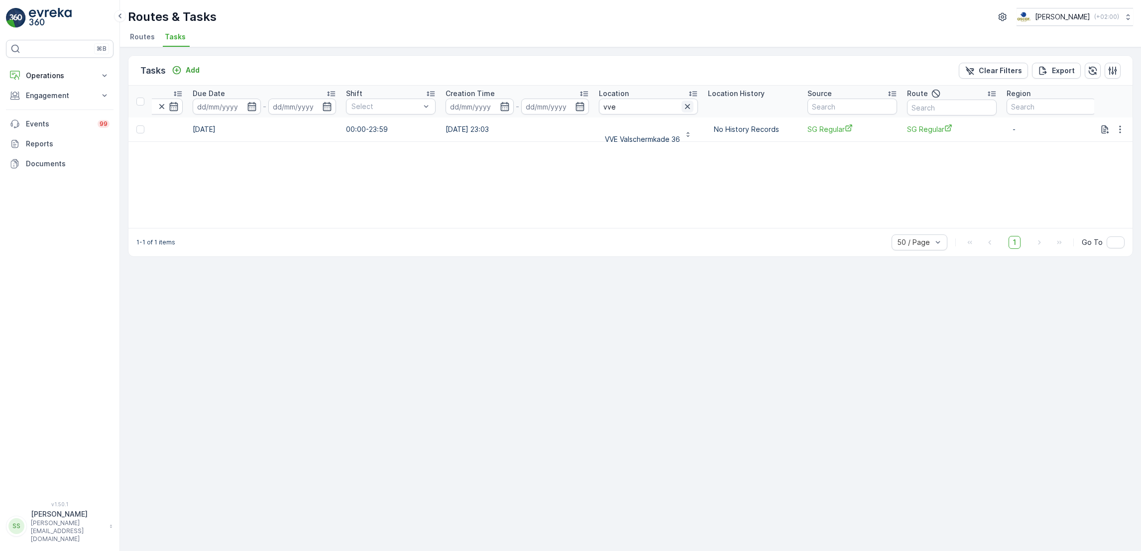
click at [683, 108] on icon "button" at bounding box center [688, 107] width 10 height 10
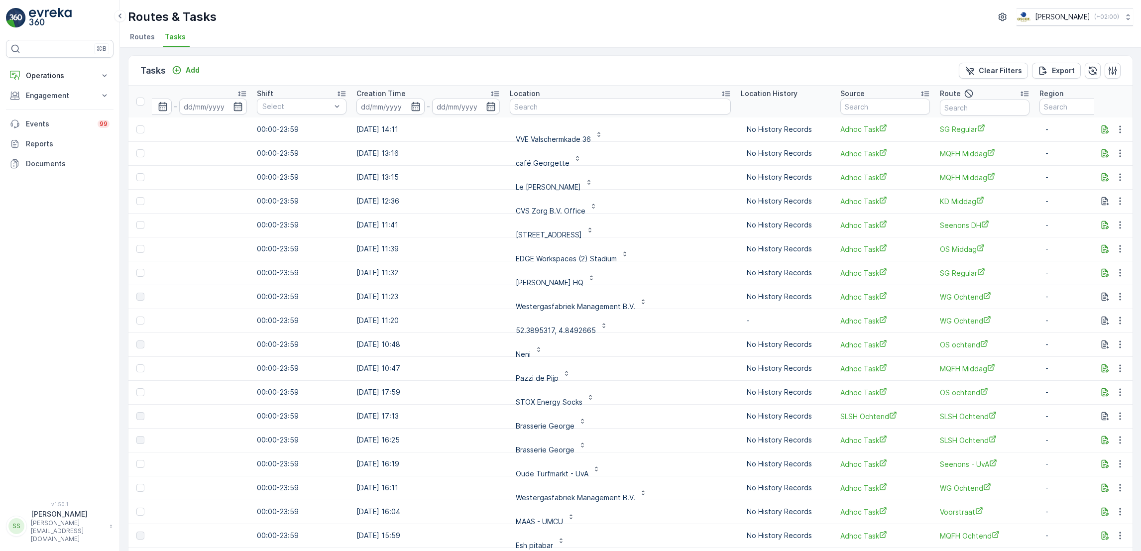
scroll to position [0, 629]
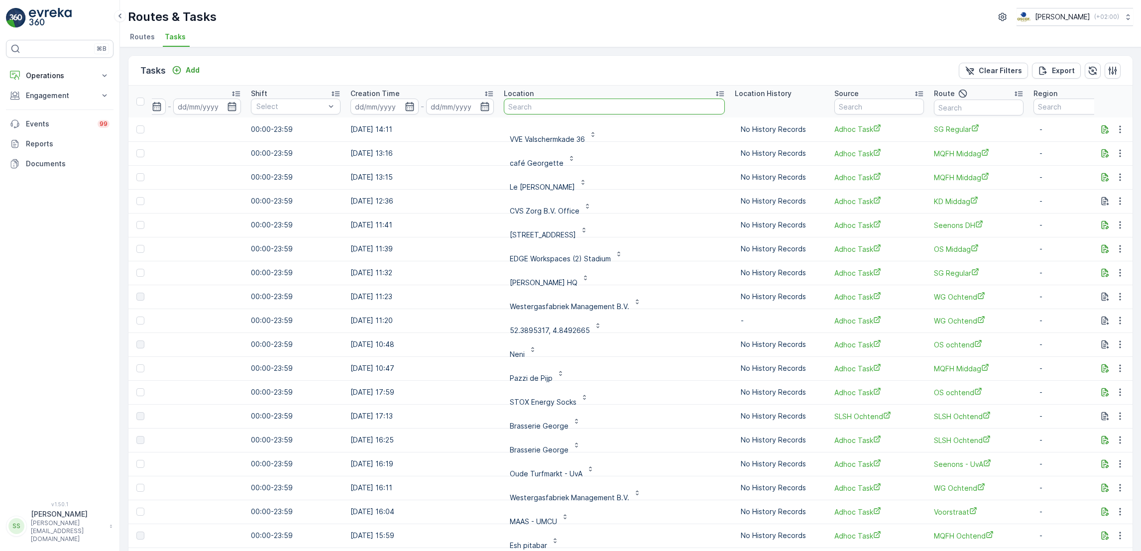
click at [539, 110] on input "text" at bounding box center [614, 107] width 221 height 16
type input "ca"
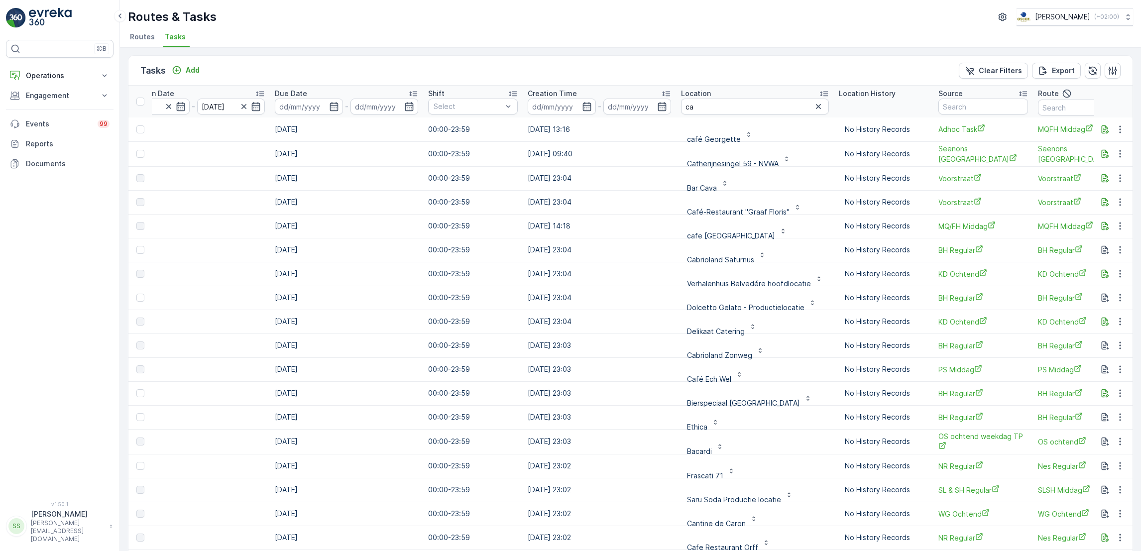
scroll to position [0, 459]
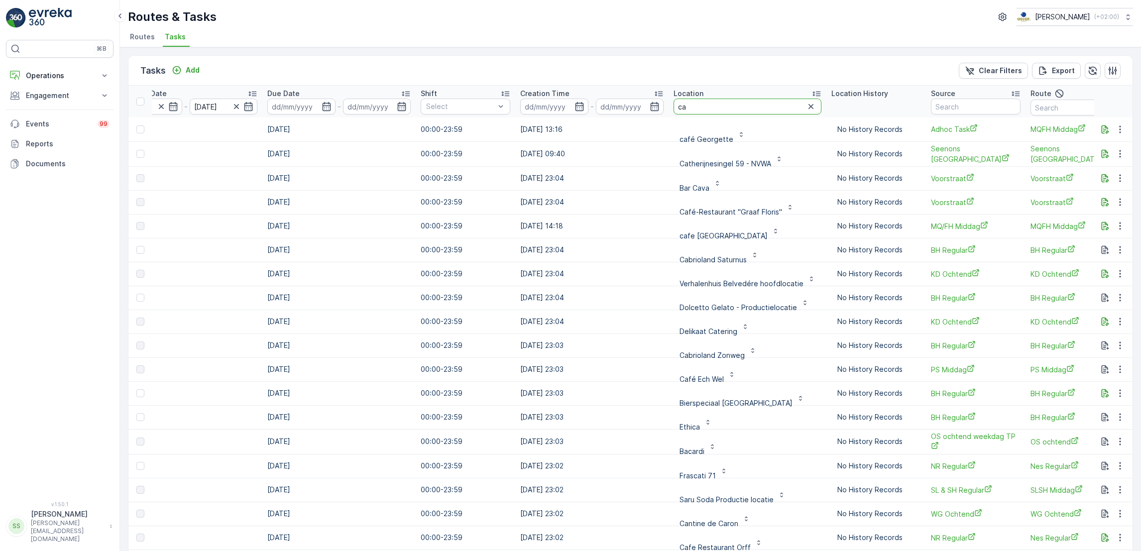
click at [708, 102] on input "ca" at bounding box center [748, 107] width 148 height 16
type input "cabrio"
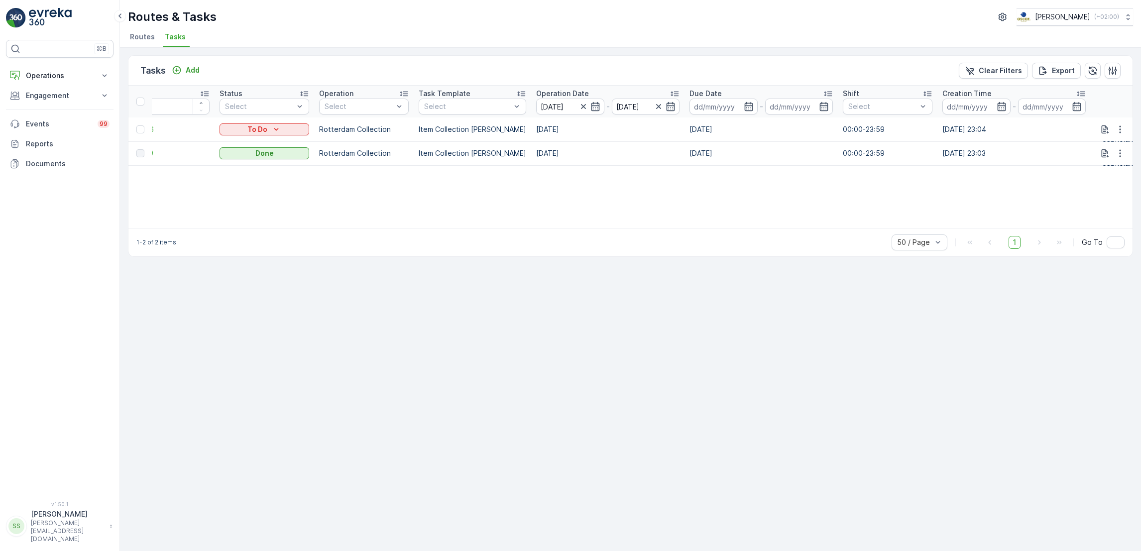
scroll to position [0, 22]
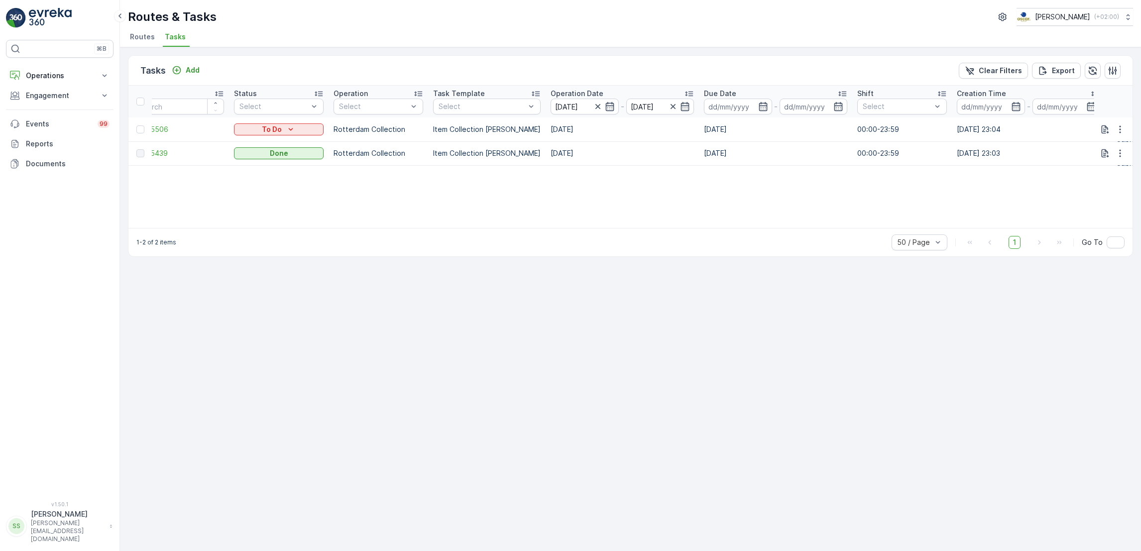
click at [143, 39] on span "Routes" at bounding box center [142, 37] width 25 height 10
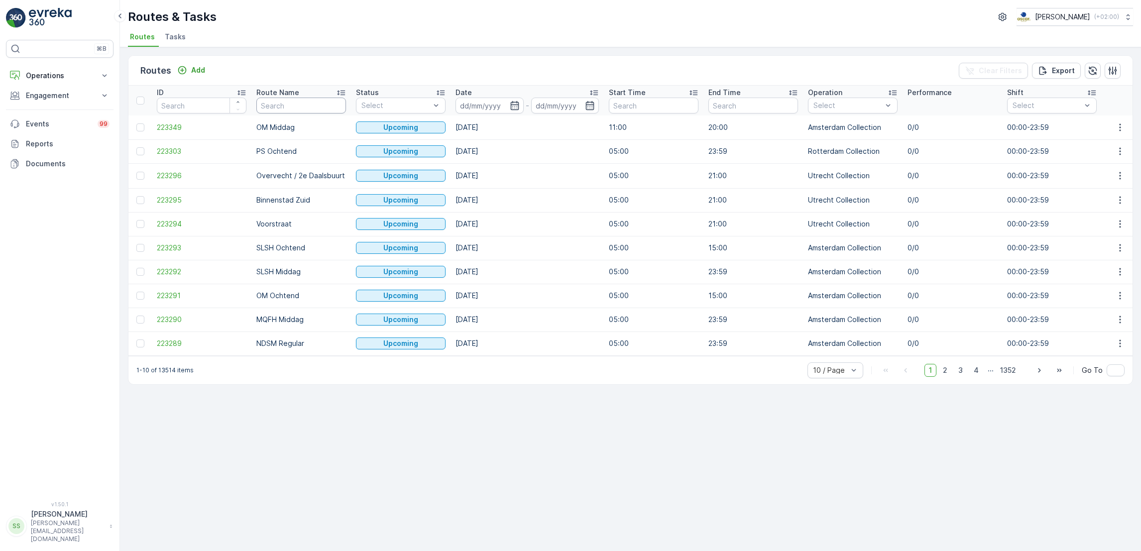
click at [285, 105] on input "text" at bounding box center [301, 106] width 90 height 16
type input "ndsm"
click at [516, 105] on icon "button" at bounding box center [514, 105] width 8 height 9
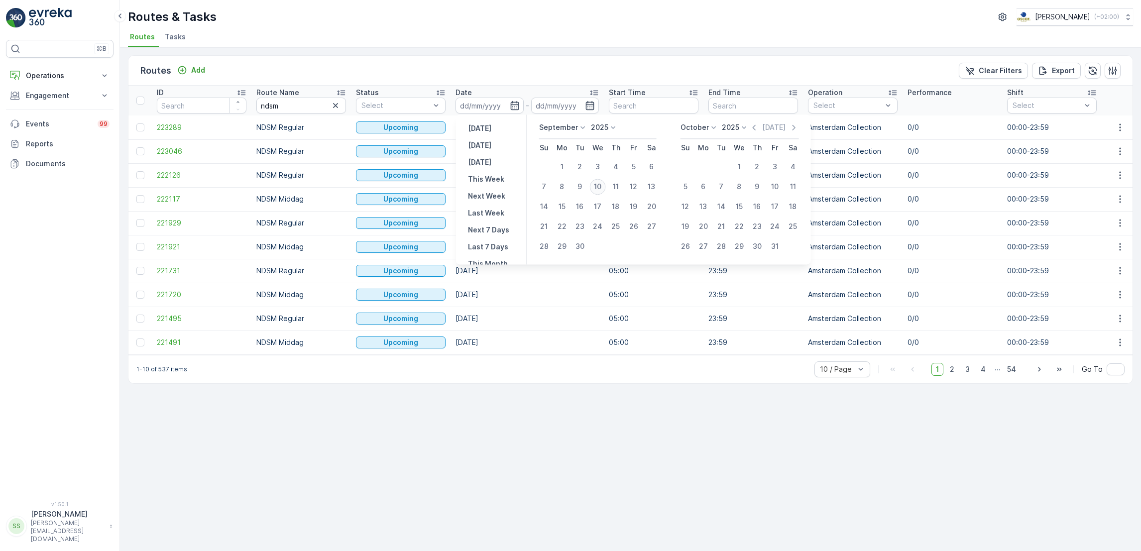
click at [597, 188] on div "10" at bounding box center [598, 187] width 16 height 16
type input "[DATE]"
click at [597, 188] on div "10" at bounding box center [598, 187] width 16 height 16
type input "[DATE]"
click at [597, 188] on div "10" at bounding box center [598, 187] width 16 height 16
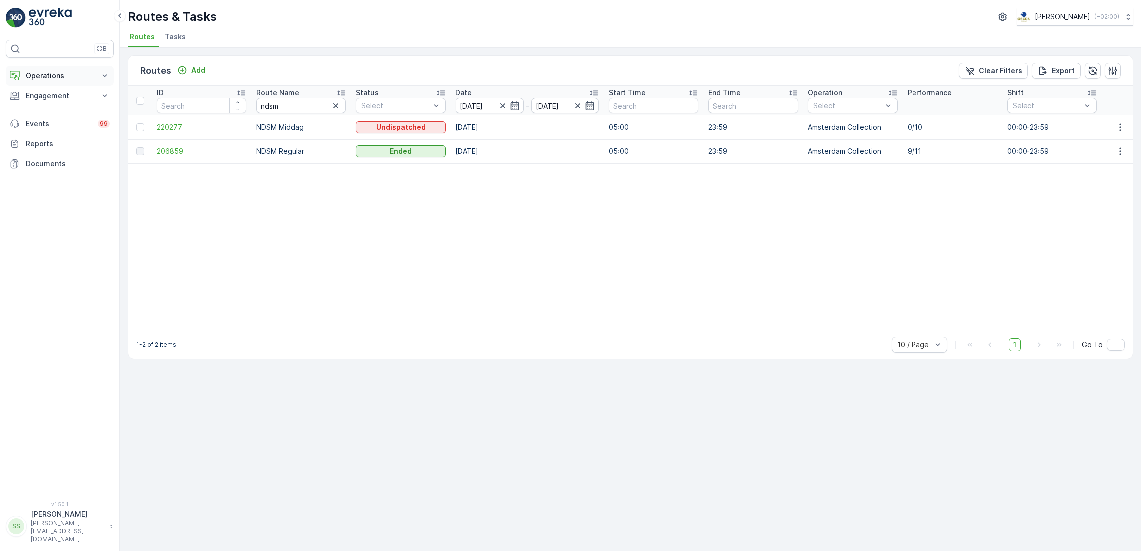
click at [88, 78] on p "Operations" at bounding box center [60, 76] width 68 height 10
click at [69, 116] on p "Routes & Tasks" at bounding box center [50, 121] width 51 height 10
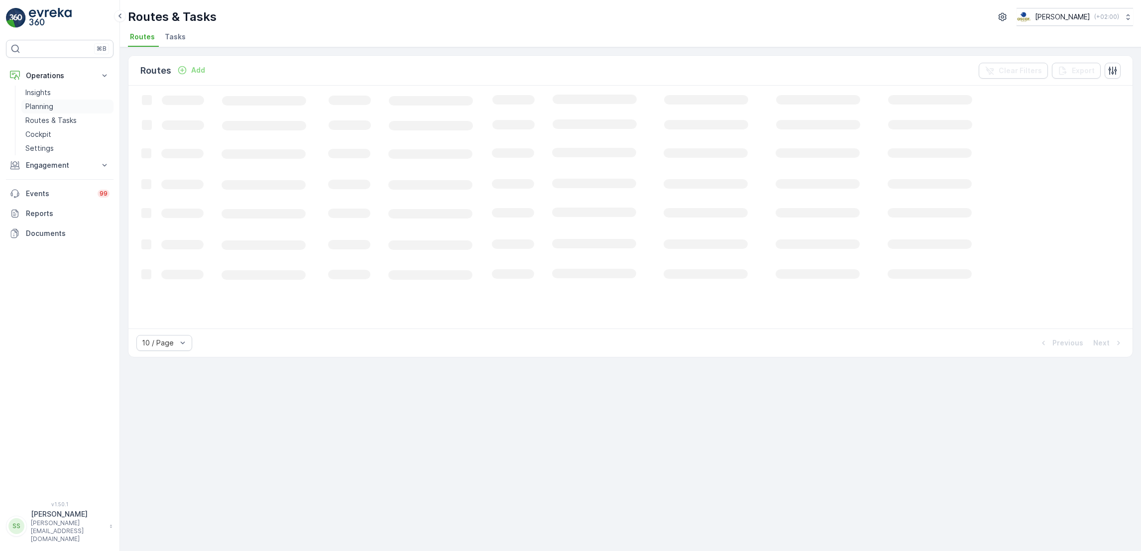
click at [66, 113] on link "Planning" at bounding box center [67, 107] width 92 height 14
click at [189, 47] on div "Route Plans Add Clear Filters Loading... 10 / Page Previous Next" at bounding box center [630, 299] width 1021 height 504
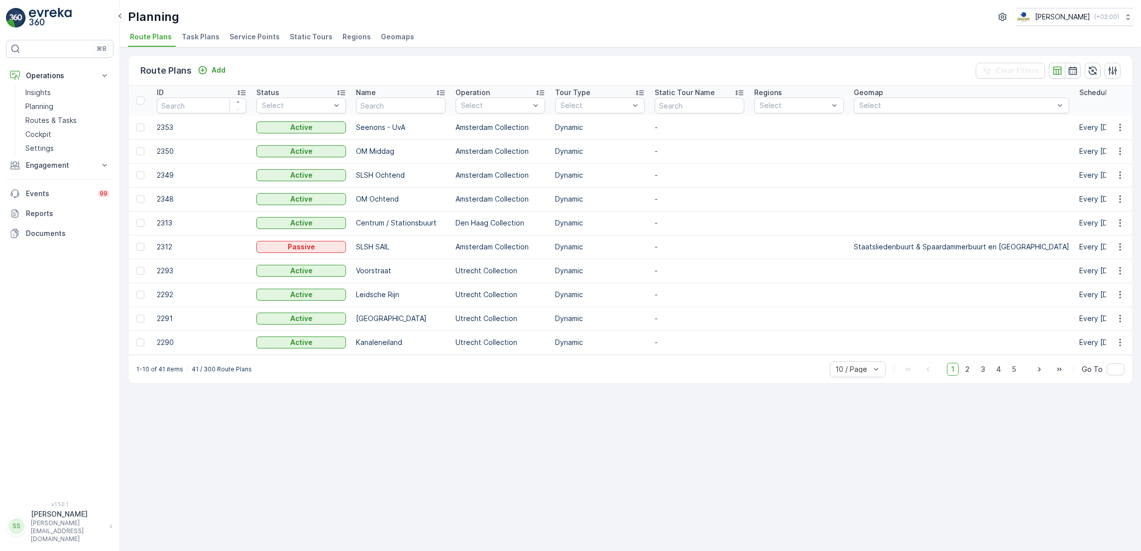
click at [195, 35] on span "Task Plans" at bounding box center [201, 37] width 38 height 10
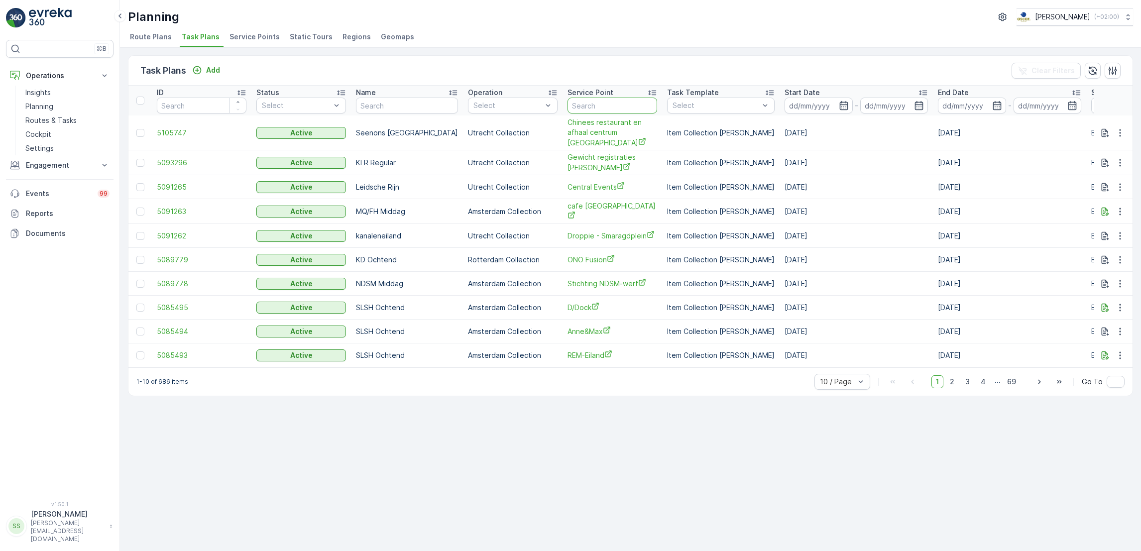
click at [596, 108] on input "text" at bounding box center [613, 106] width 90 height 16
type input "notk"
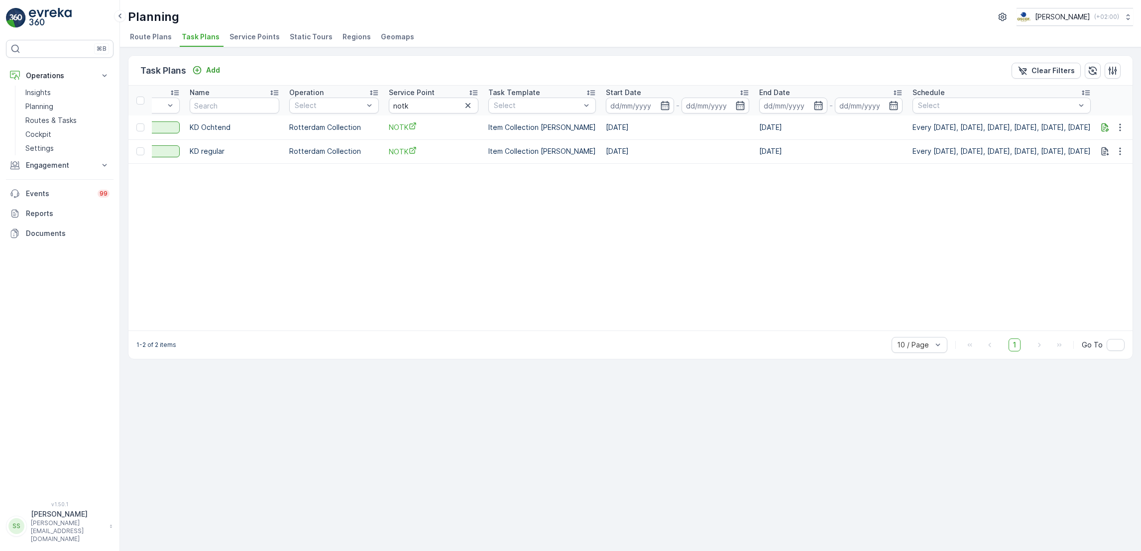
scroll to position [0, 177]
click at [1121, 126] on icon "button" at bounding box center [1119, 126] width 1 height 7
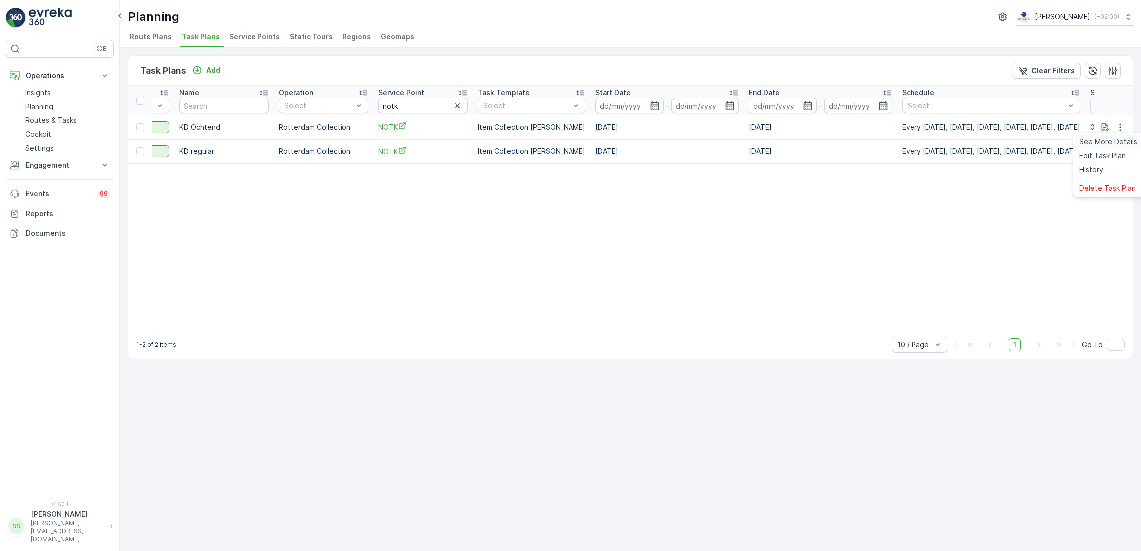
click at [1116, 141] on span "See More Details" at bounding box center [1108, 142] width 58 height 10
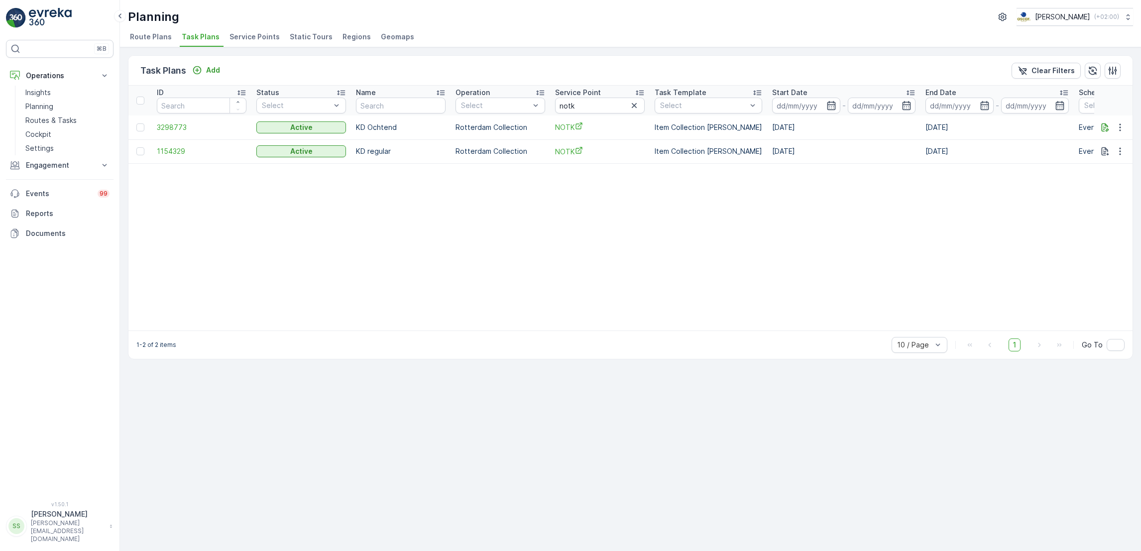
click at [1130, 126] on td at bounding box center [1113, 128] width 39 height 24
click at [1120, 126] on icon "button" at bounding box center [1119, 126] width 1 height 7
click at [1101, 158] on span "Edit Task Plan" at bounding box center [1102, 156] width 46 height 10
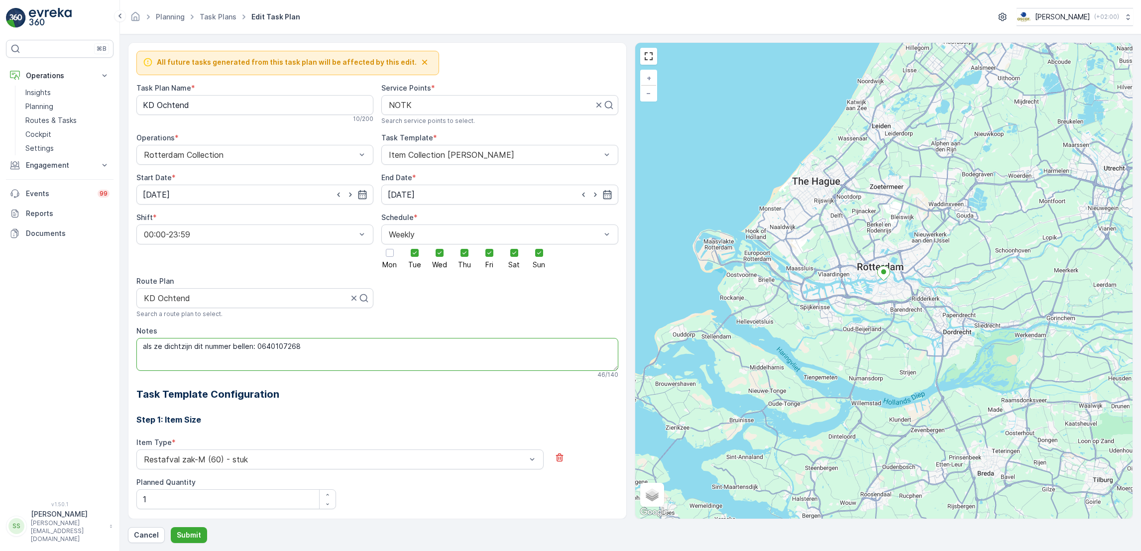
click at [349, 345] on textarea "als ze dichtzijn dit nummer bellen: 0640107268" at bounding box center [377, 354] width 482 height 33
type textarea "als ze dichtzijn dit nummer bellen: 0640107268. Langs tussen 11:00-13:00."
click at [192, 532] on p "Submit" at bounding box center [189, 535] width 24 height 10
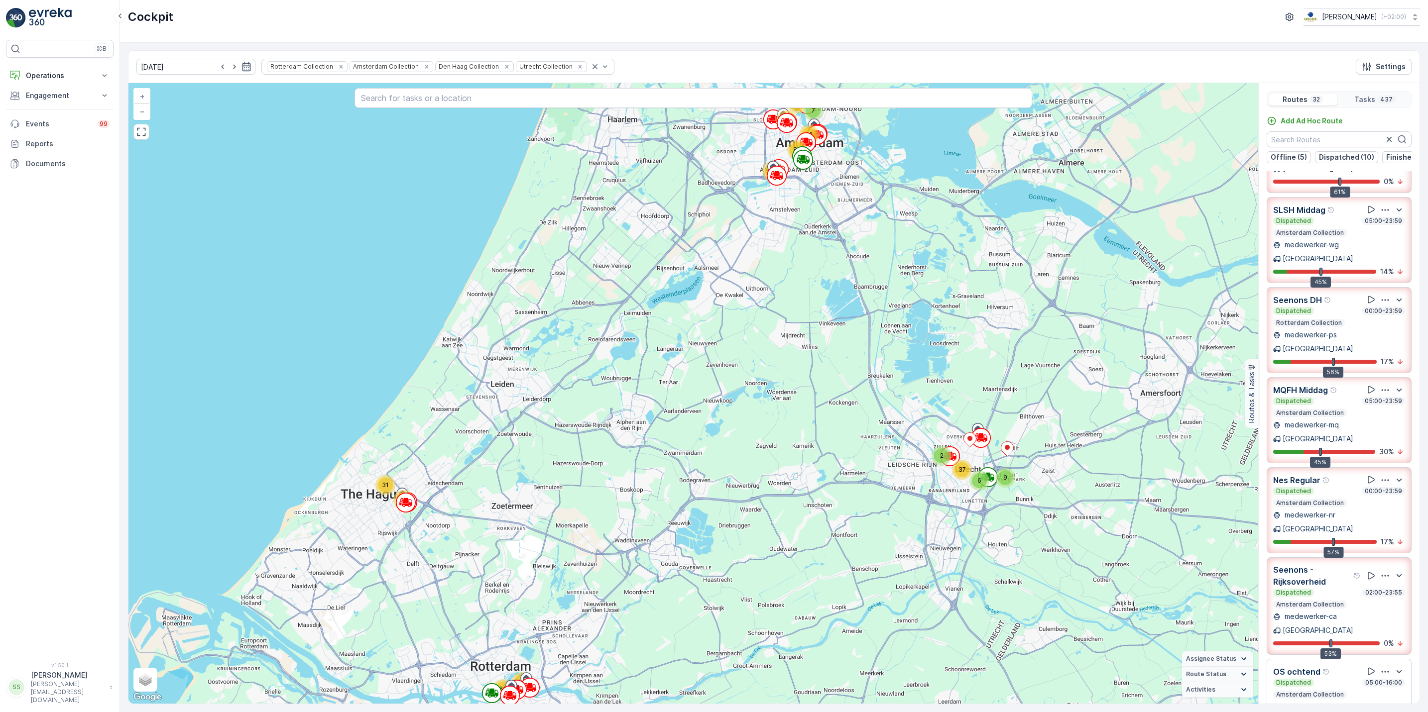
scroll to position [65, 0]
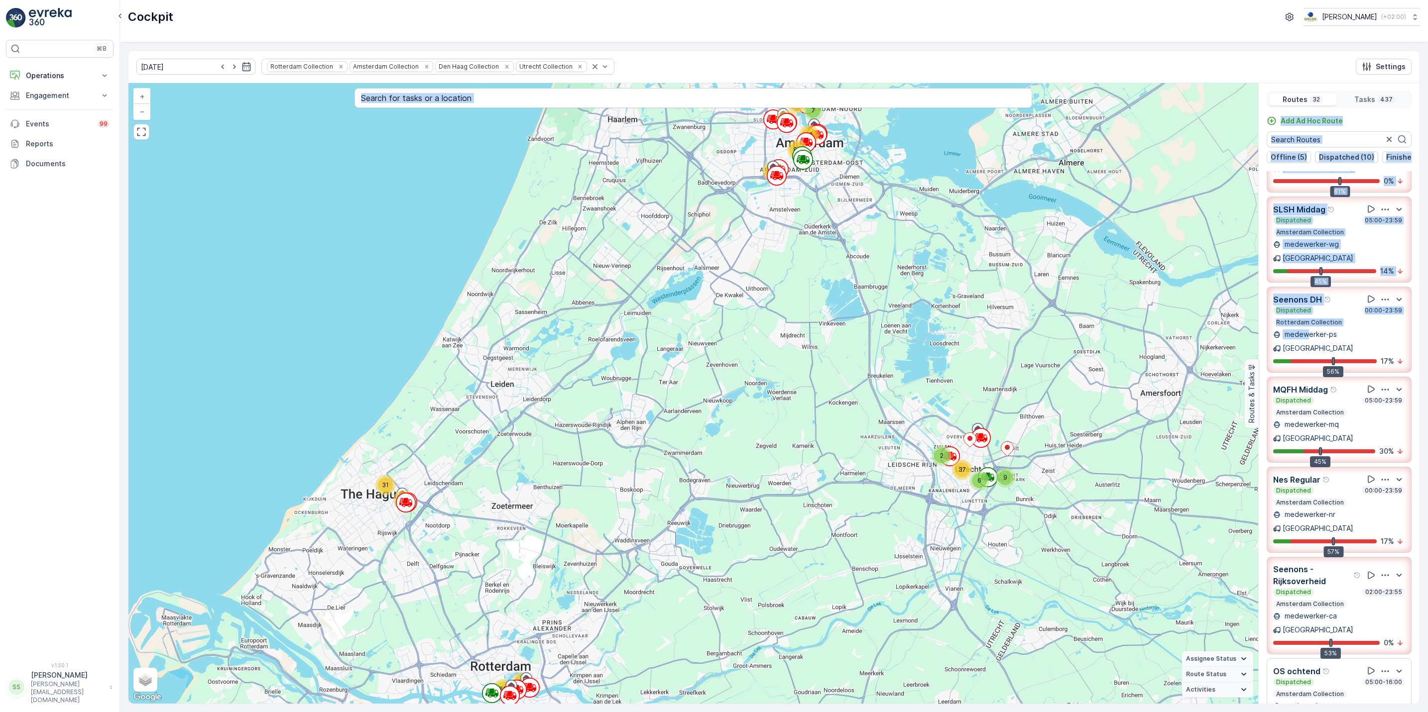
drag, startPoint x: 1310, startPoint y: 326, endPoint x: 617, endPoint y: 242, distance: 697.5
click at [617, 242] on div "9 2 37 6 10 60 13 31 12 7 23 72 84 69 + − Satellite Roadmap Terrain Hybrid Leaf…" at bounding box center [773, 393] width 1291 height 621
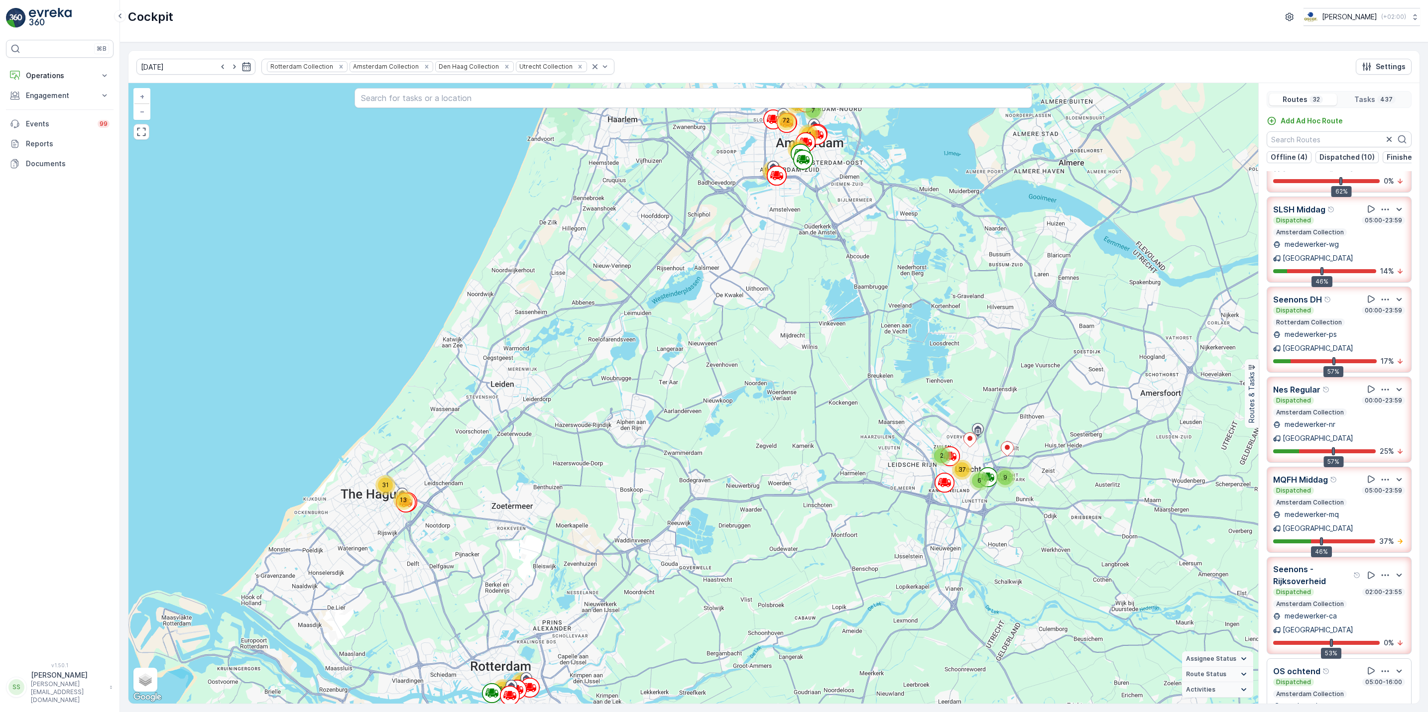
click at [1175, 68] on div "10.09.2025 Rotterdam Collection Amsterdam Collection Den Haag Collection Utrech…" at bounding box center [773, 67] width 1291 height 32
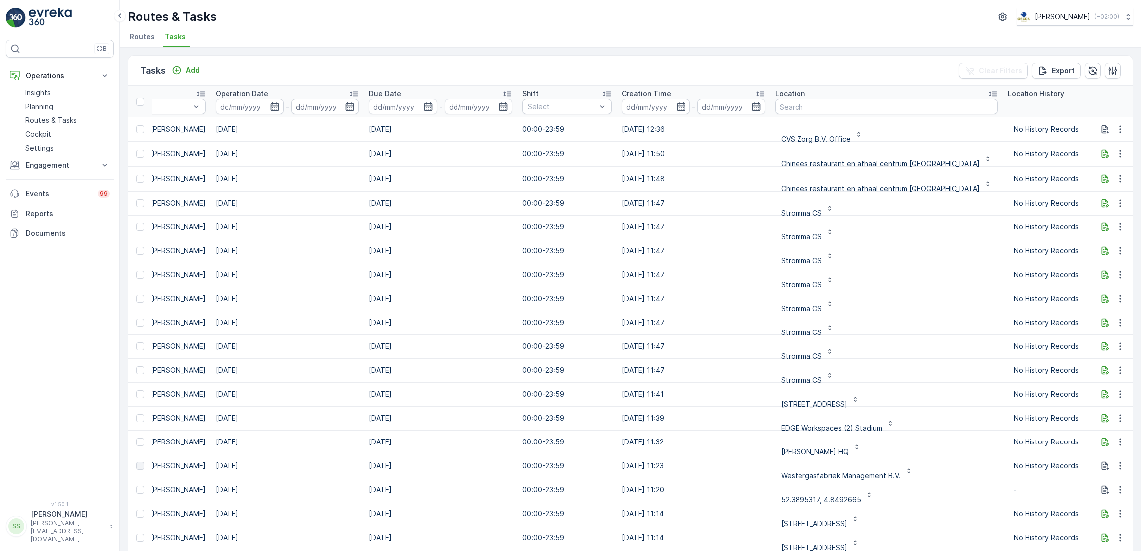
scroll to position [0, 360]
click at [812, 109] on input "text" at bounding box center [884, 107] width 223 height 16
type input "sloterdijker"
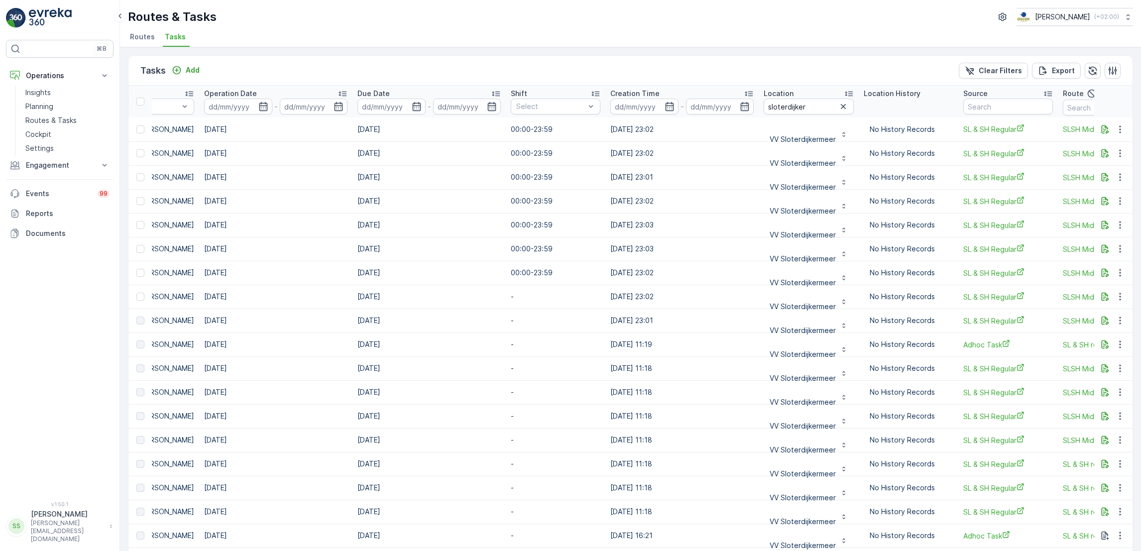
scroll to position [0, 378]
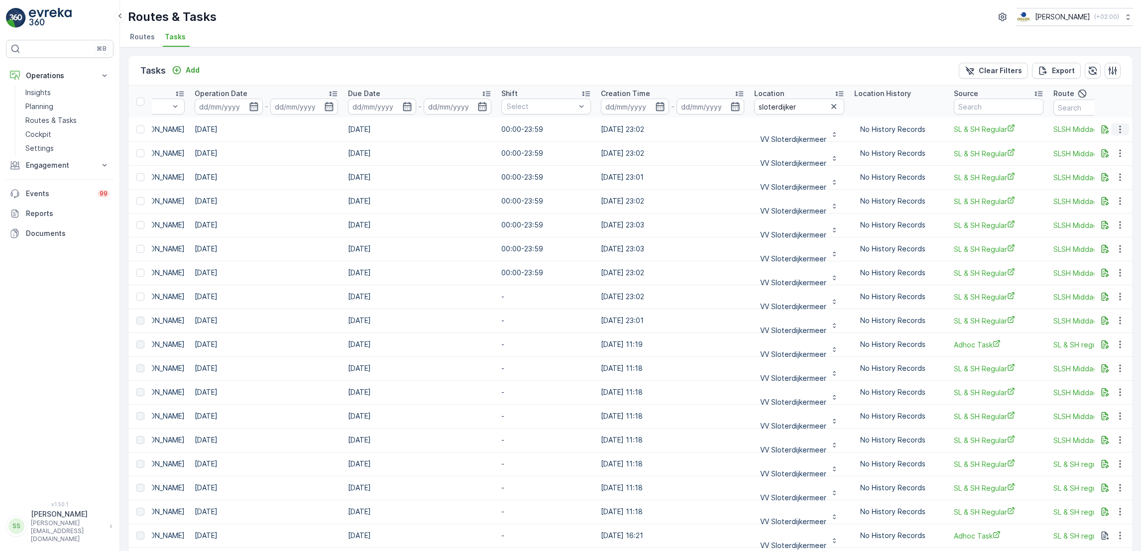
click at [1111, 133] on button "button" at bounding box center [1120, 129] width 18 height 12
click at [1099, 130] on button "button" at bounding box center [1105, 129] width 12 height 12
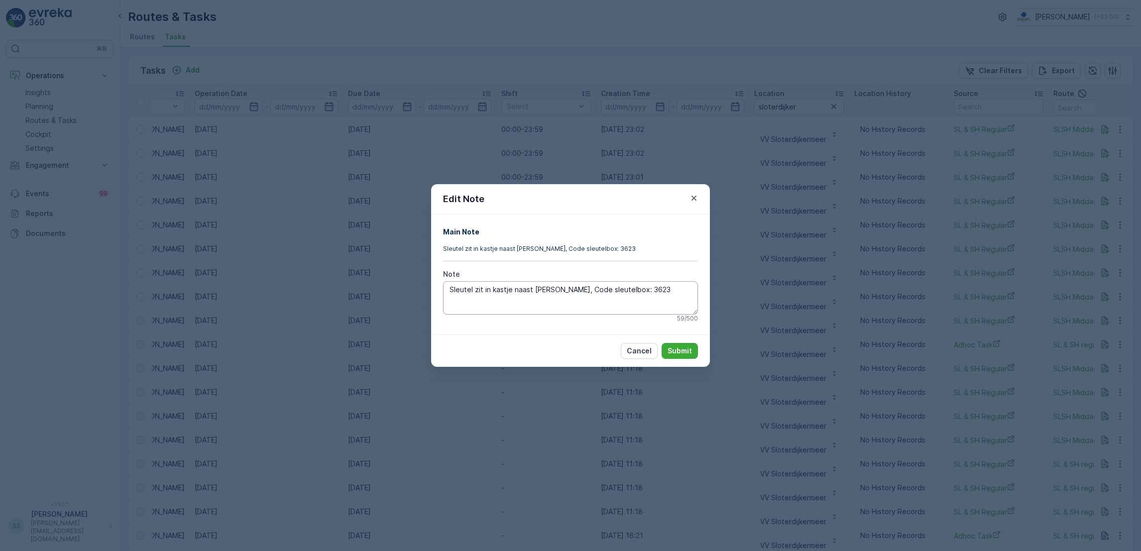
drag, startPoint x: 641, startPoint y: 294, endPoint x: 621, endPoint y: 293, distance: 20.4
click at [621, 293] on textarea "Sleutel zit in kastje naast de poort, Code sleutelbox: 3623" at bounding box center [570, 297] width 255 height 33
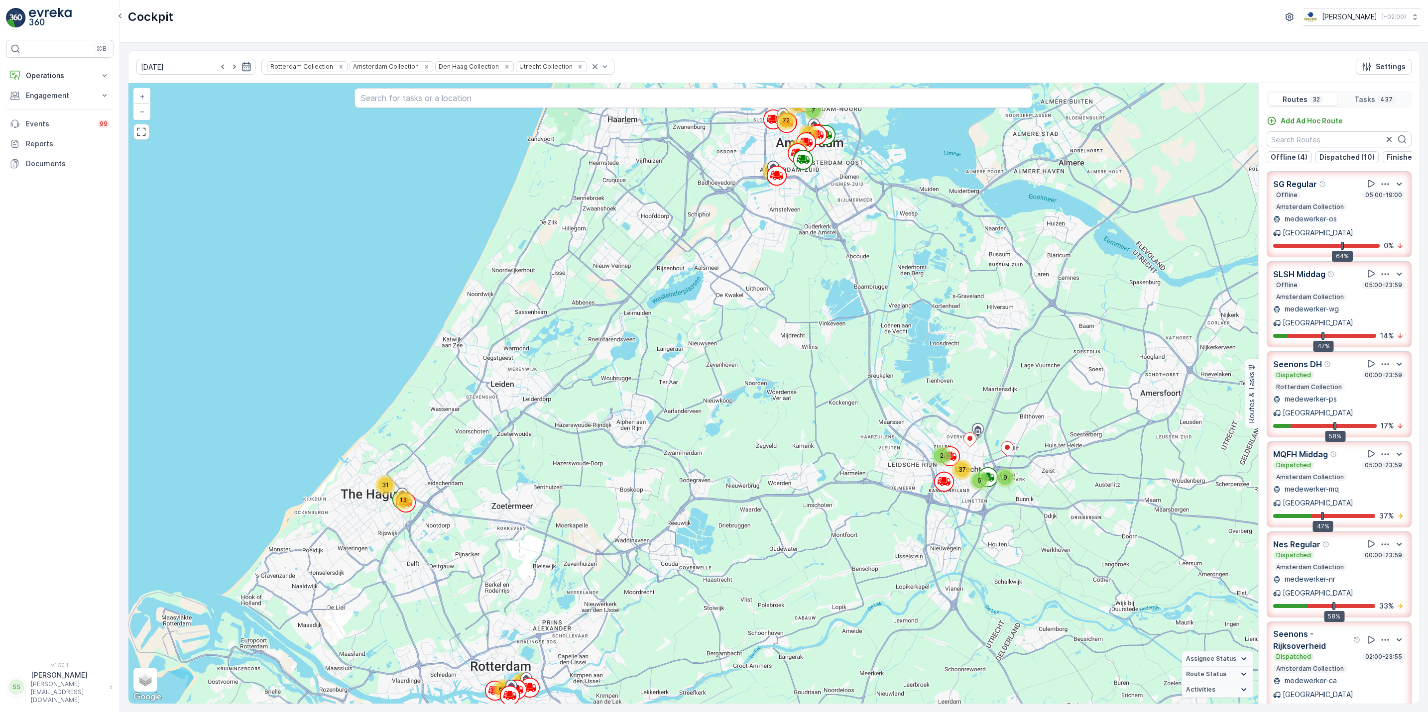
scroll to position [166, 0]
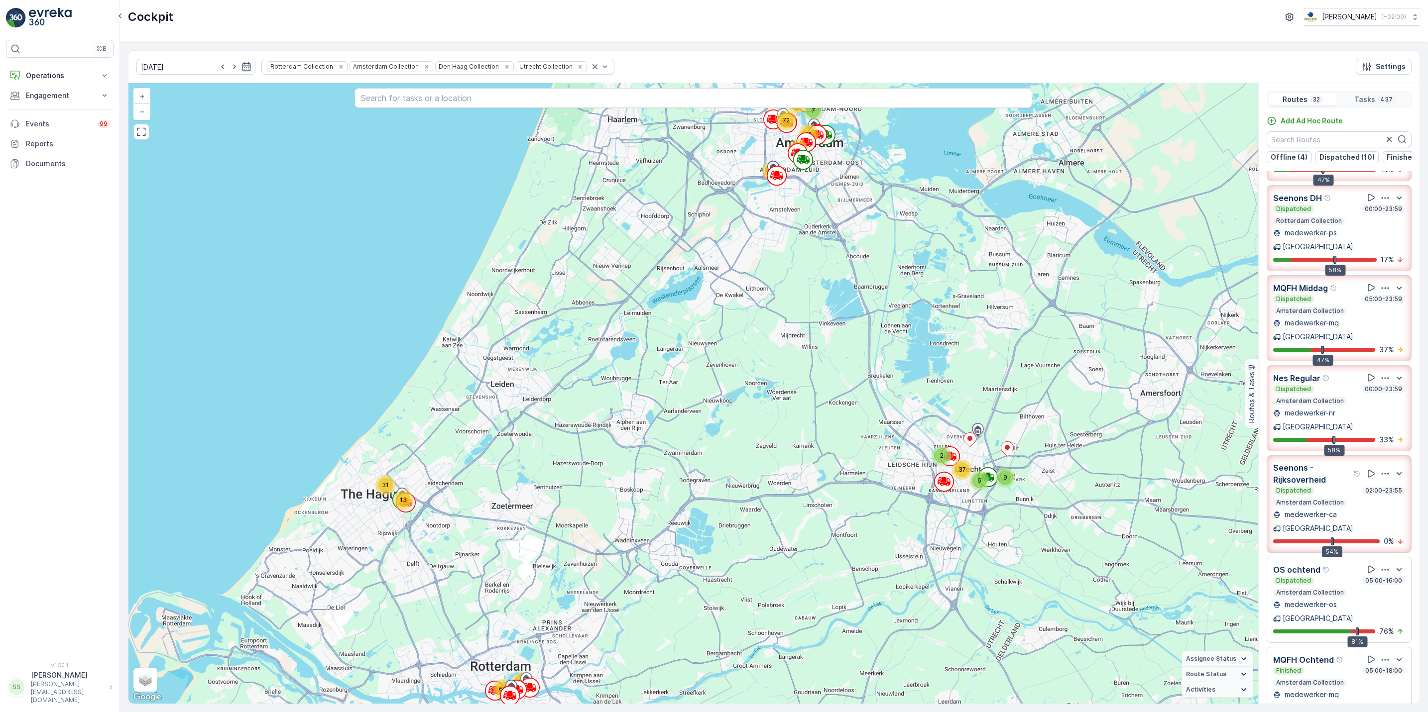
click at [1382, 565] on icon "button" at bounding box center [1385, 570] width 10 height 10
click at [1385, 592] on span "See More Details" at bounding box center [1384, 597] width 58 height 10
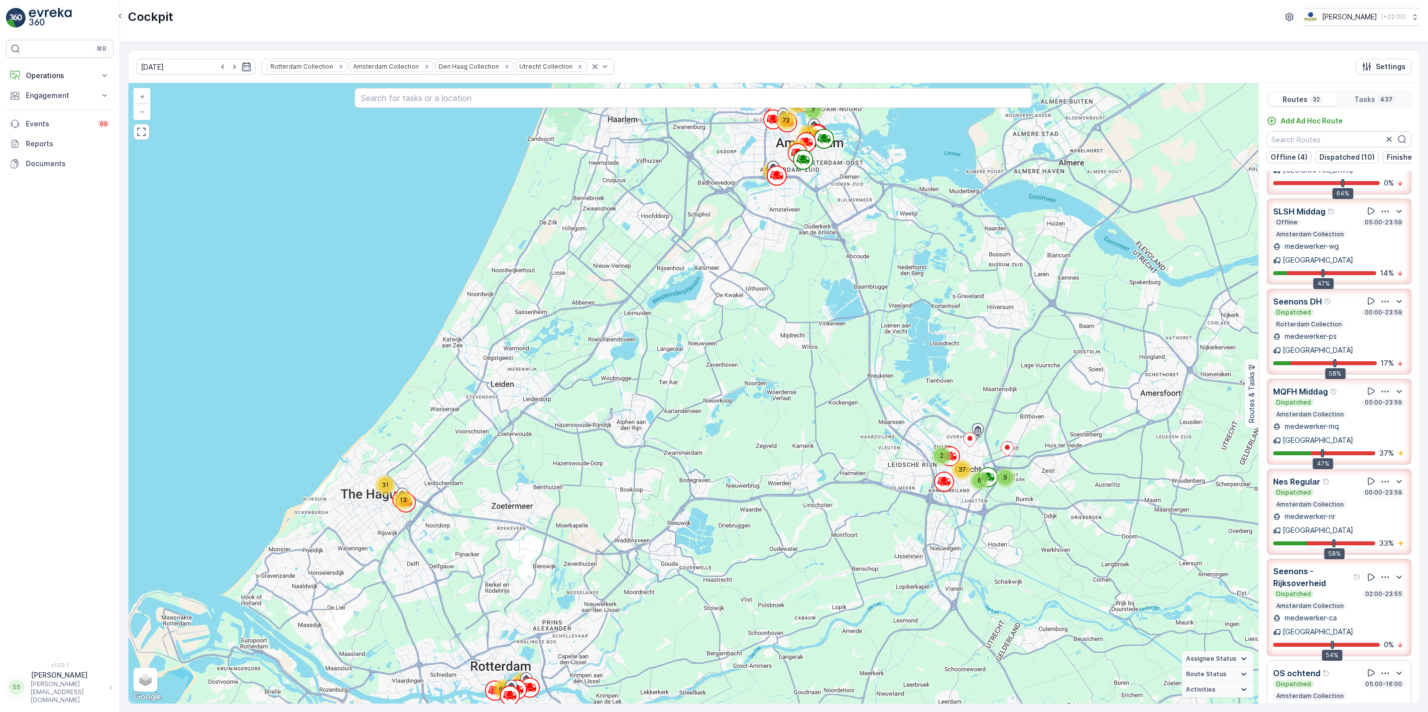
scroll to position [0, 0]
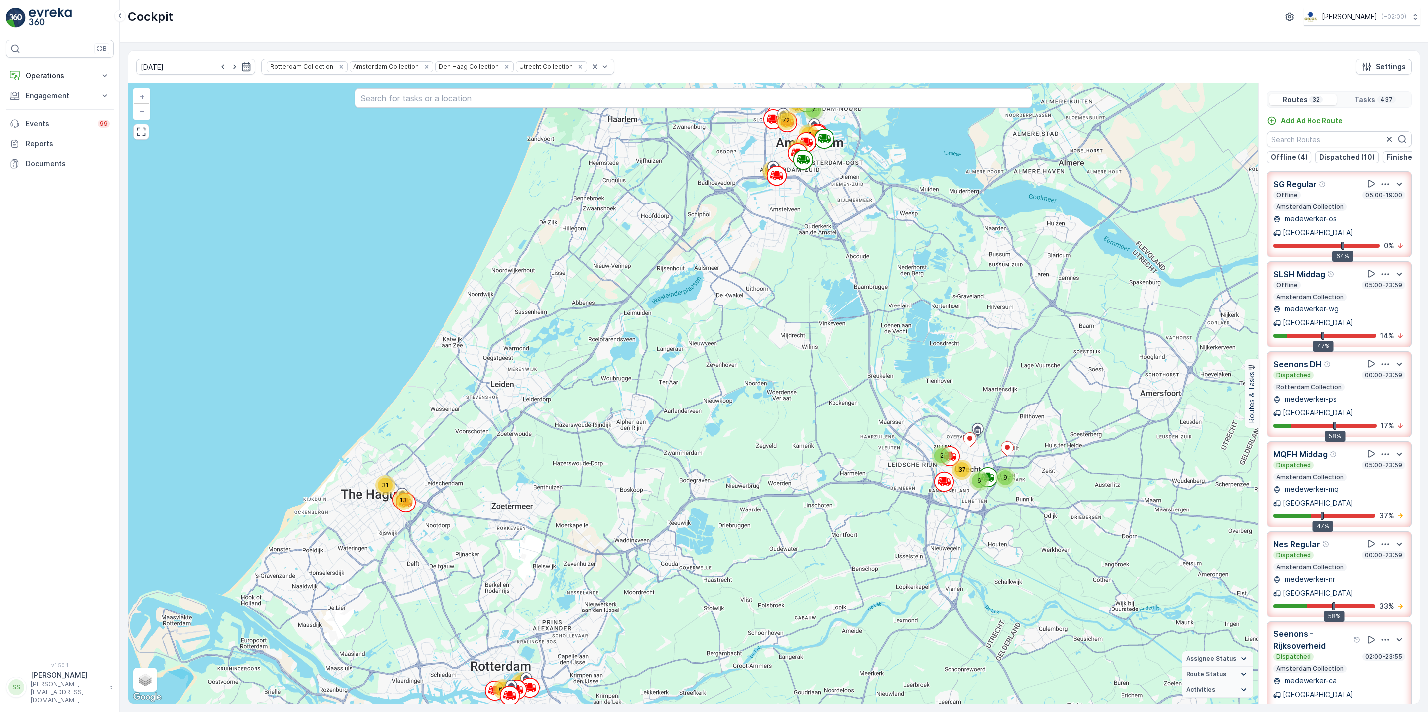
click at [1380, 540] on icon "button" at bounding box center [1385, 545] width 10 height 10
click at [1375, 567] on span "See More Details" at bounding box center [1384, 572] width 58 height 10
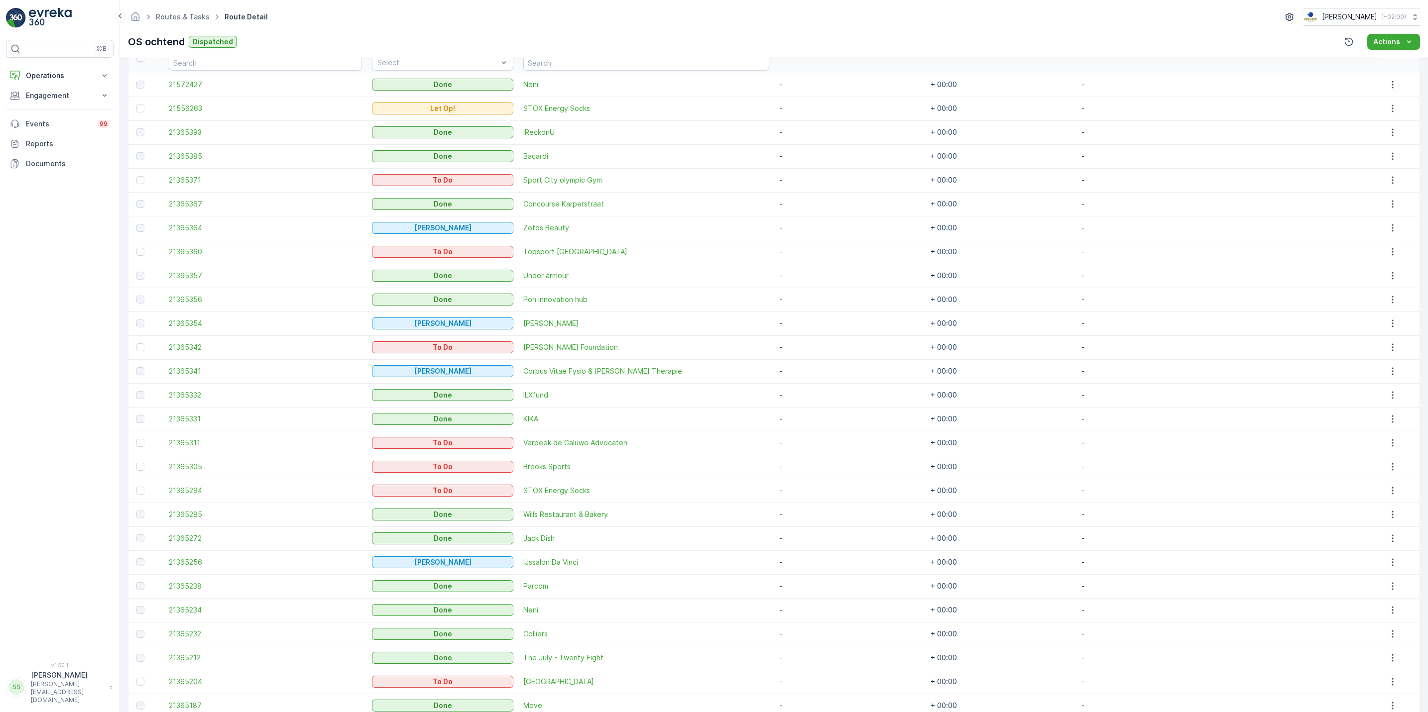
scroll to position [287, 0]
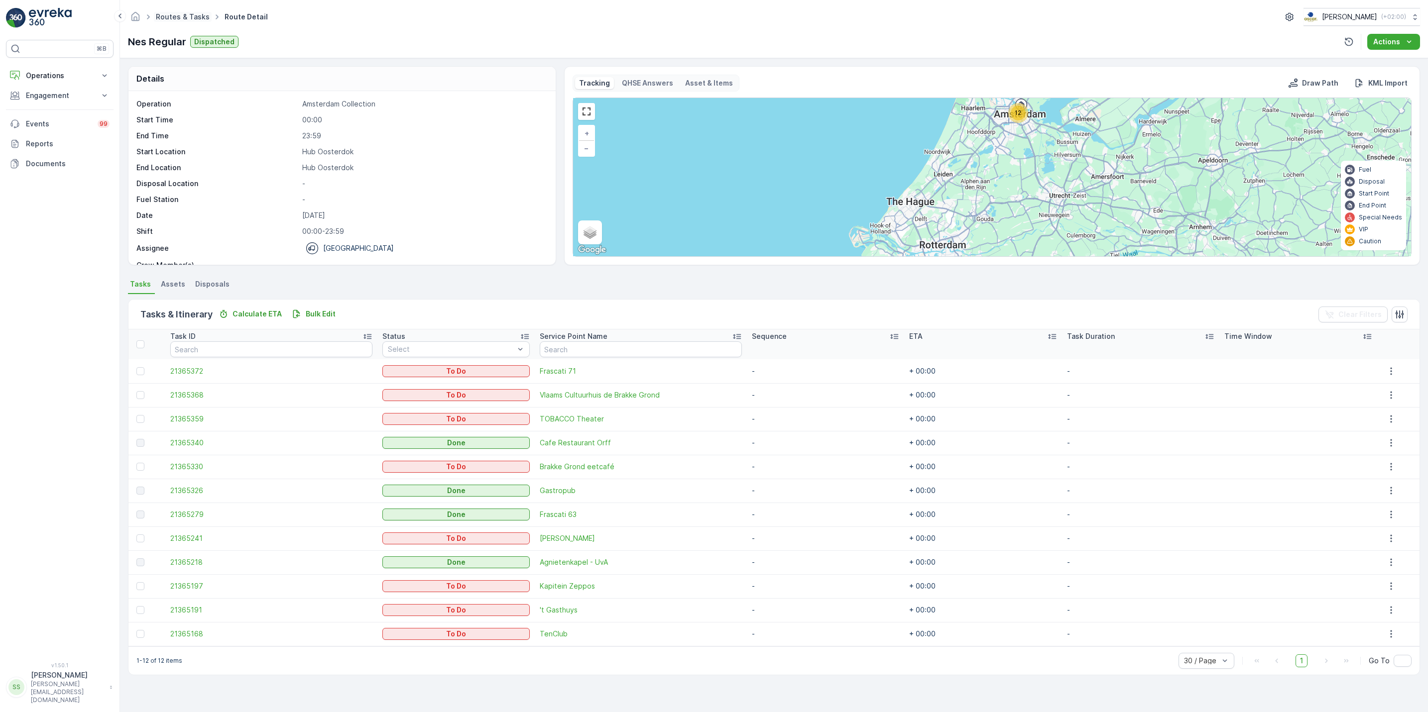
click at [192, 15] on link "Routes & Tasks" at bounding box center [183, 16] width 54 height 8
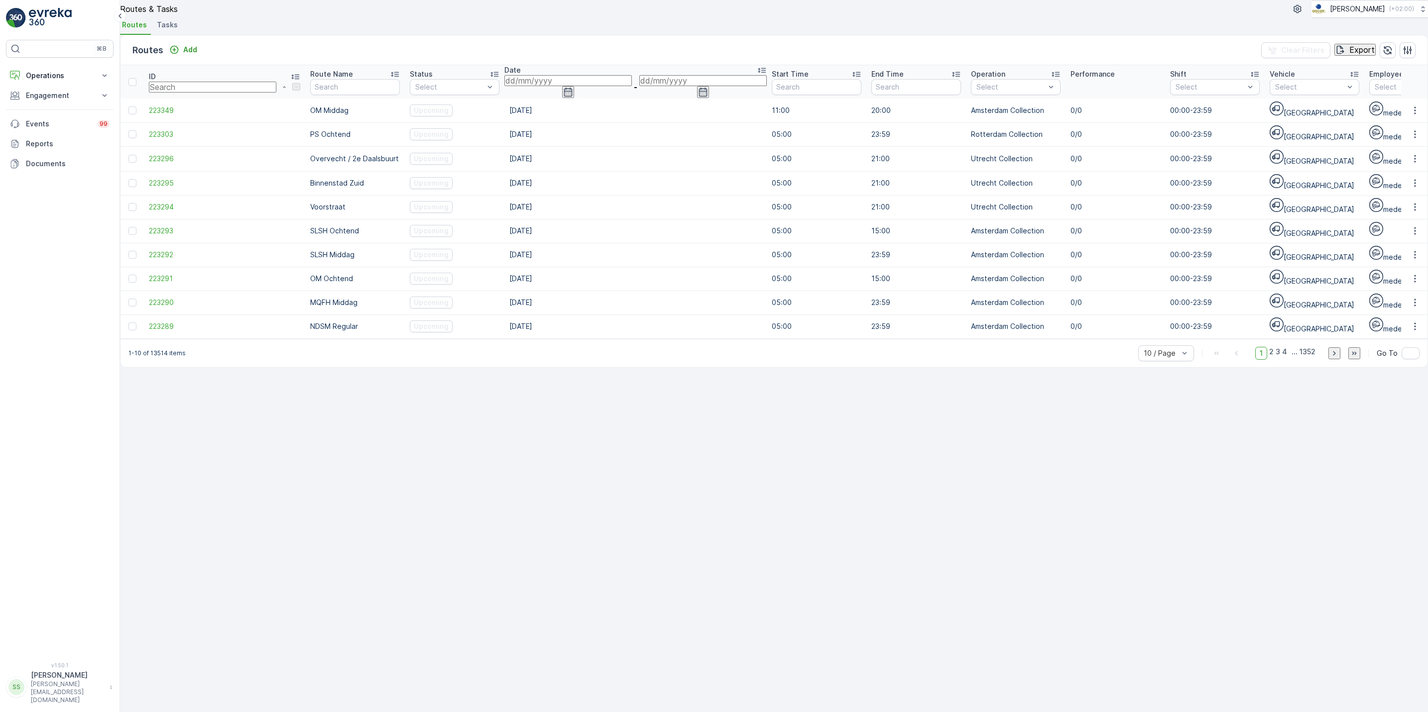
click at [178, 30] on span "Tasks" at bounding box center [167, 25] width 21 height 10
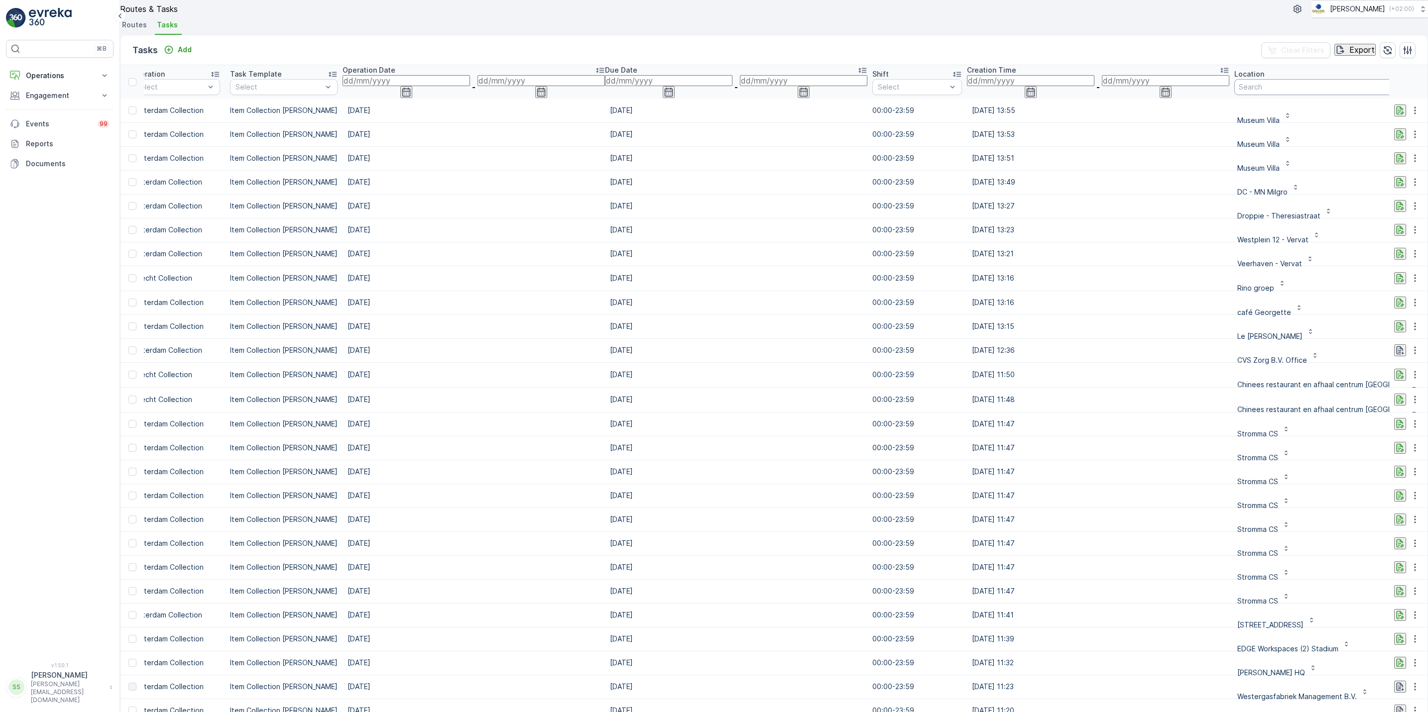
scroll to position [0, 281]
click at [1233, 93] on input "text" at bounding box center [1296, 87] width 127 height 11
type input "kerk"
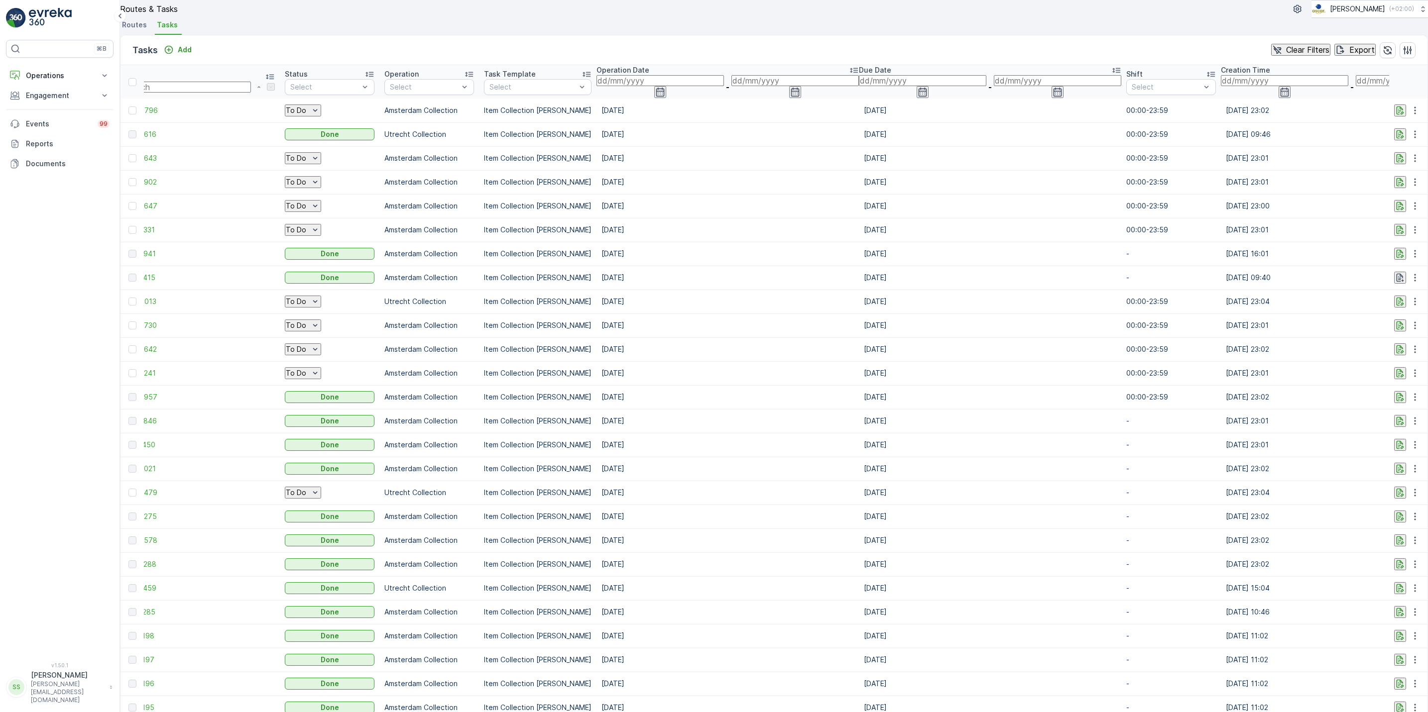
scroll to position [0, 26]
click at [1406, 140] on button "button" at bounding box center [1415, 134] width 18 height 12
click at [1406, 173] on span "See More Details" at bounding box center [1401, 170] width 58 height 10
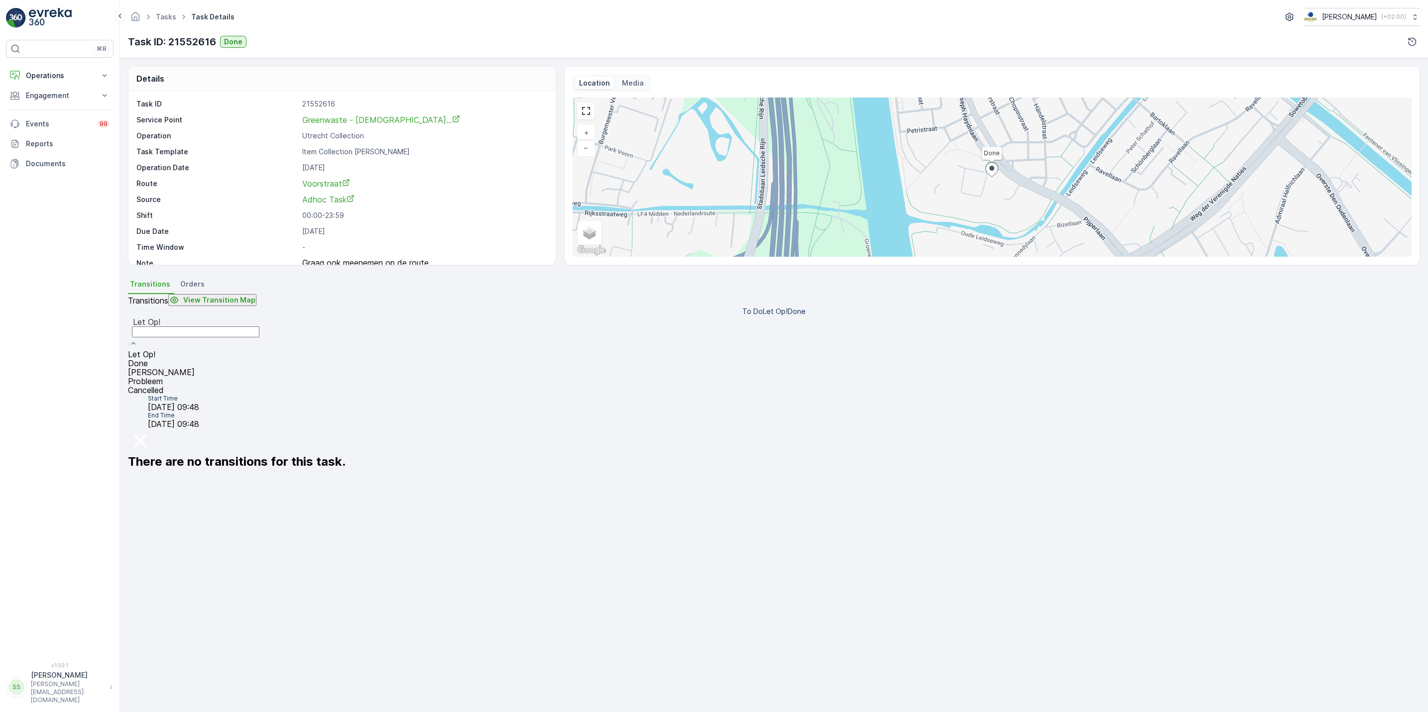
click at [263, 359] on div "Done" at bounding box center [195, 363] width 135 height 9
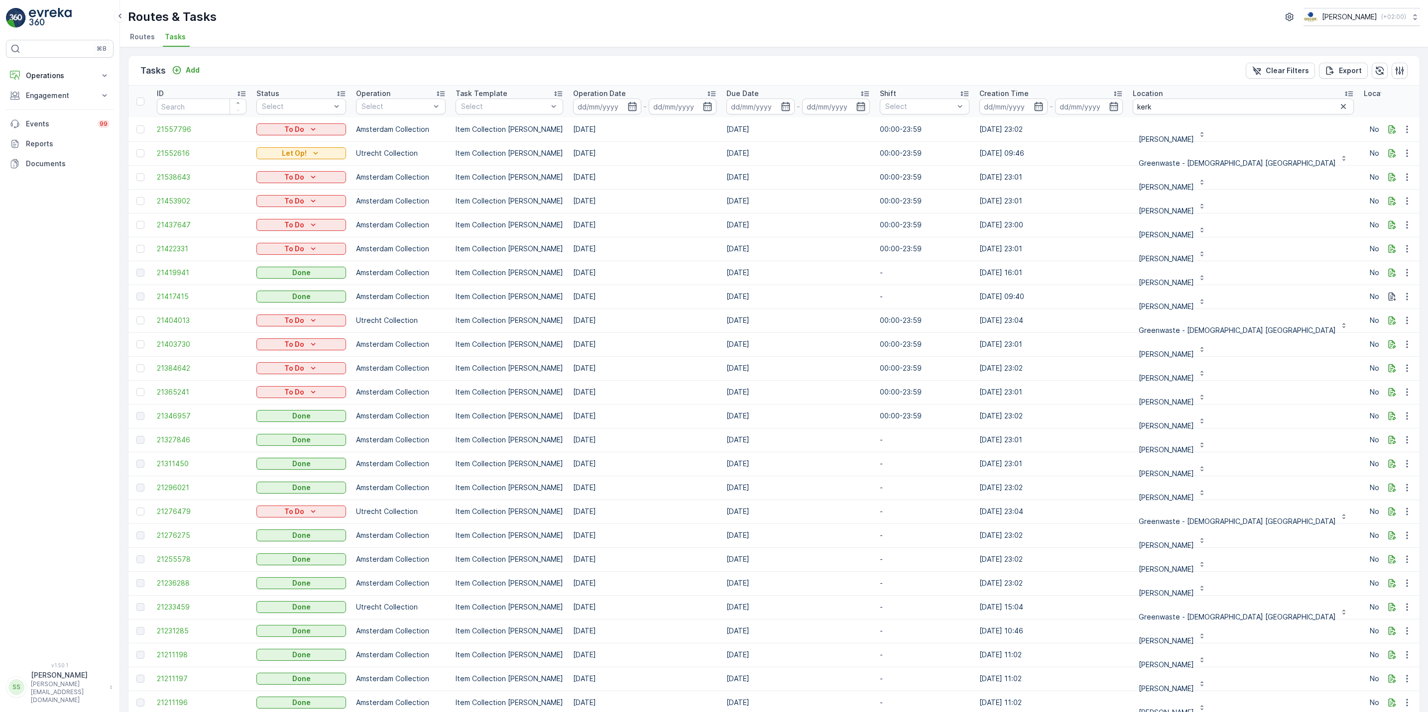
click at [147, 44] on li "Routes" at bounding box center [143, 38] width 31 height 17
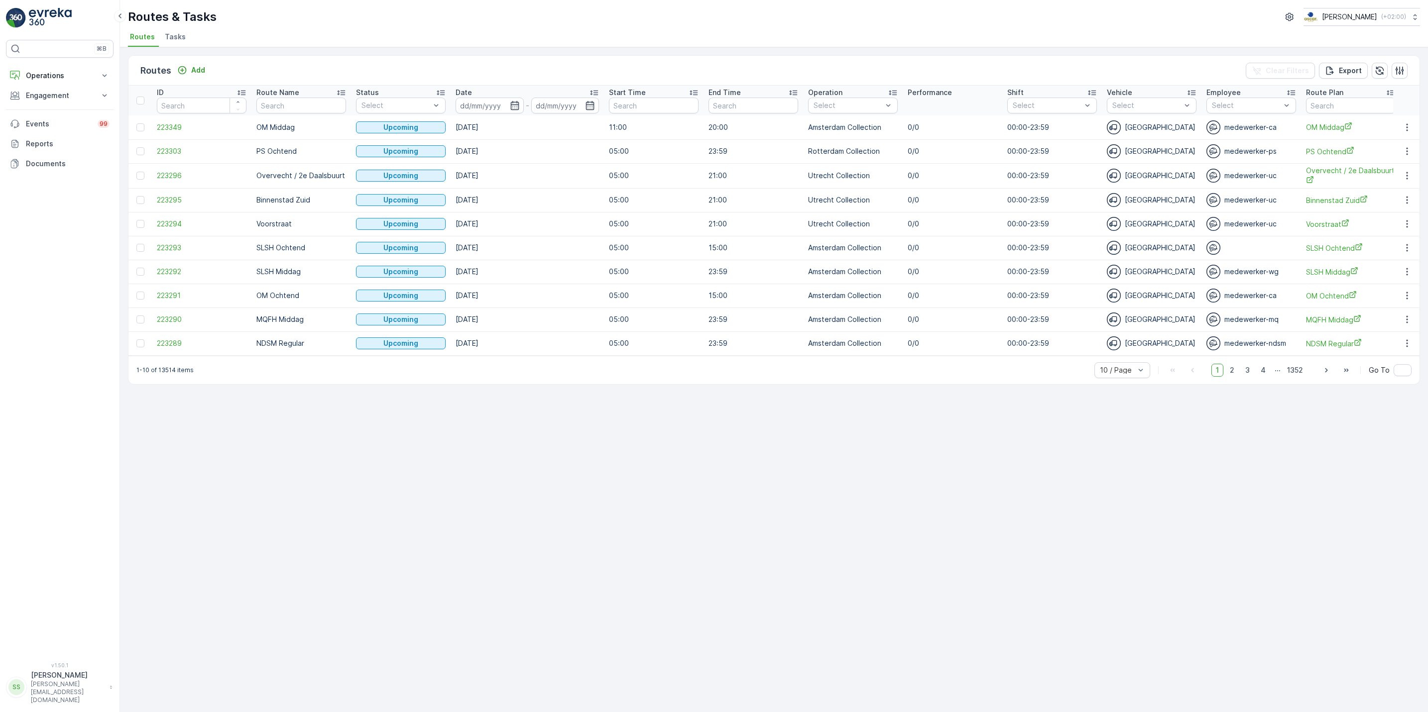
scroll to position [0, 201]
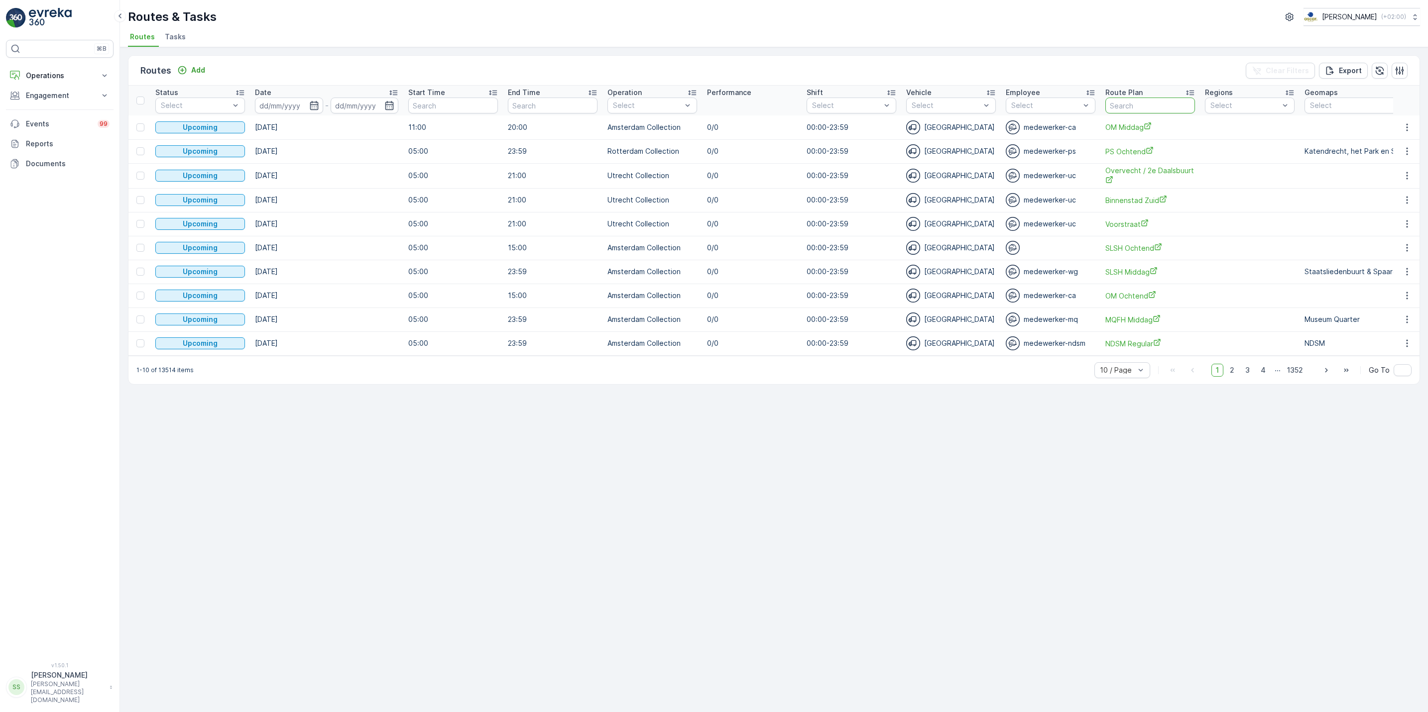
click at [1119, 101] on input "text" at bounding box center [1150, 106] width 90 height 16
type input "[GEOGRAPHIC_DATA]"
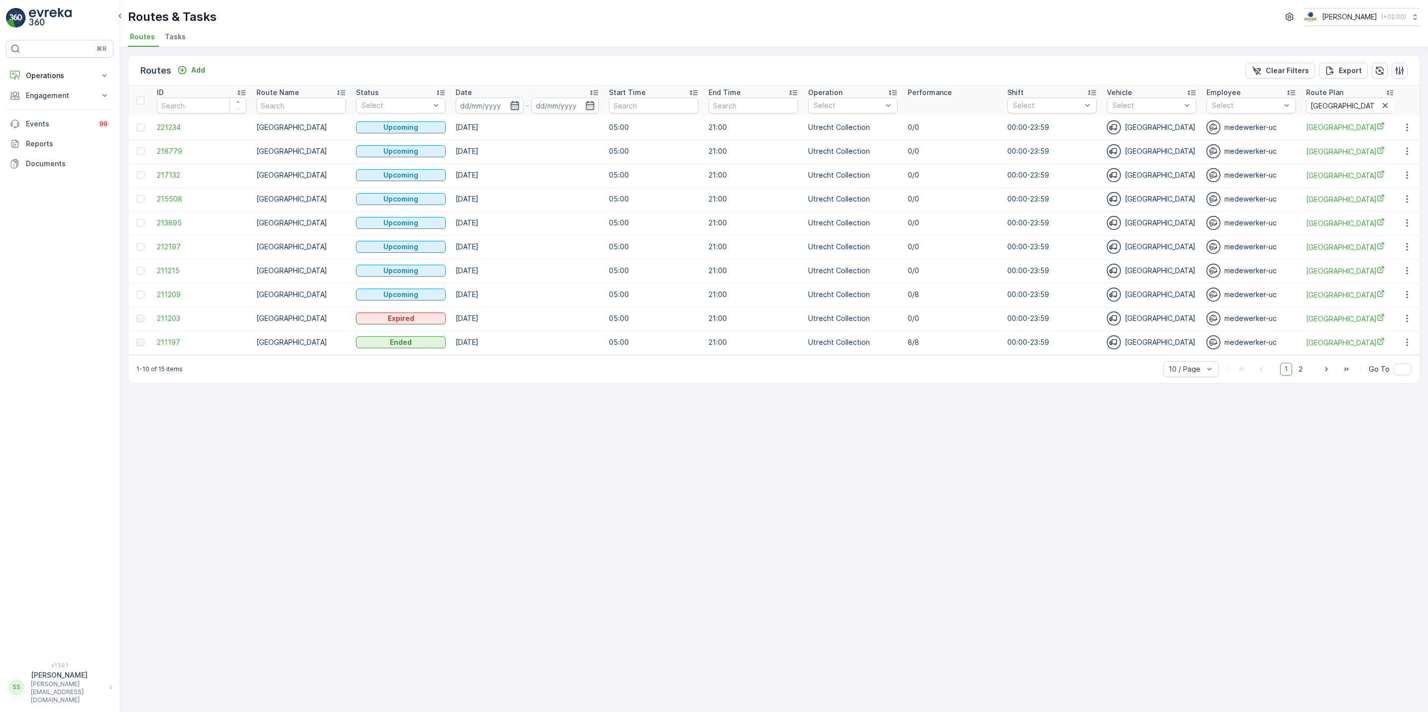
click at [511, 103] on icon "button" at bounding box center [514, 105] width 8 height 9
click at [565, 182] on div "8" at bounding box center [562, 187] width 16 height 16
type input "[DATE]"
click at [565, 182] on div "8" at bounding box center [562, 187] width 16 height 16
type input "[DATE]"
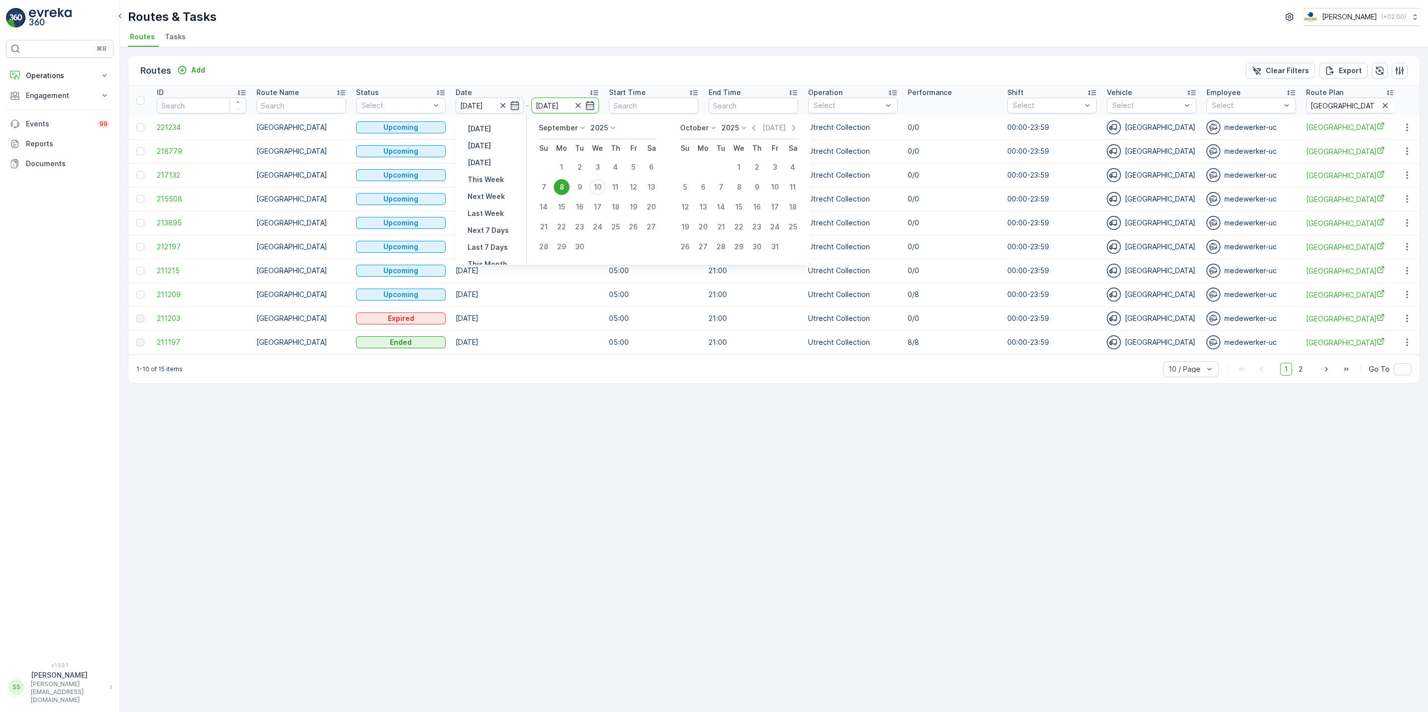
click at [565, 182] on div "8" at bounding box center [562, 187] width 16 height 16
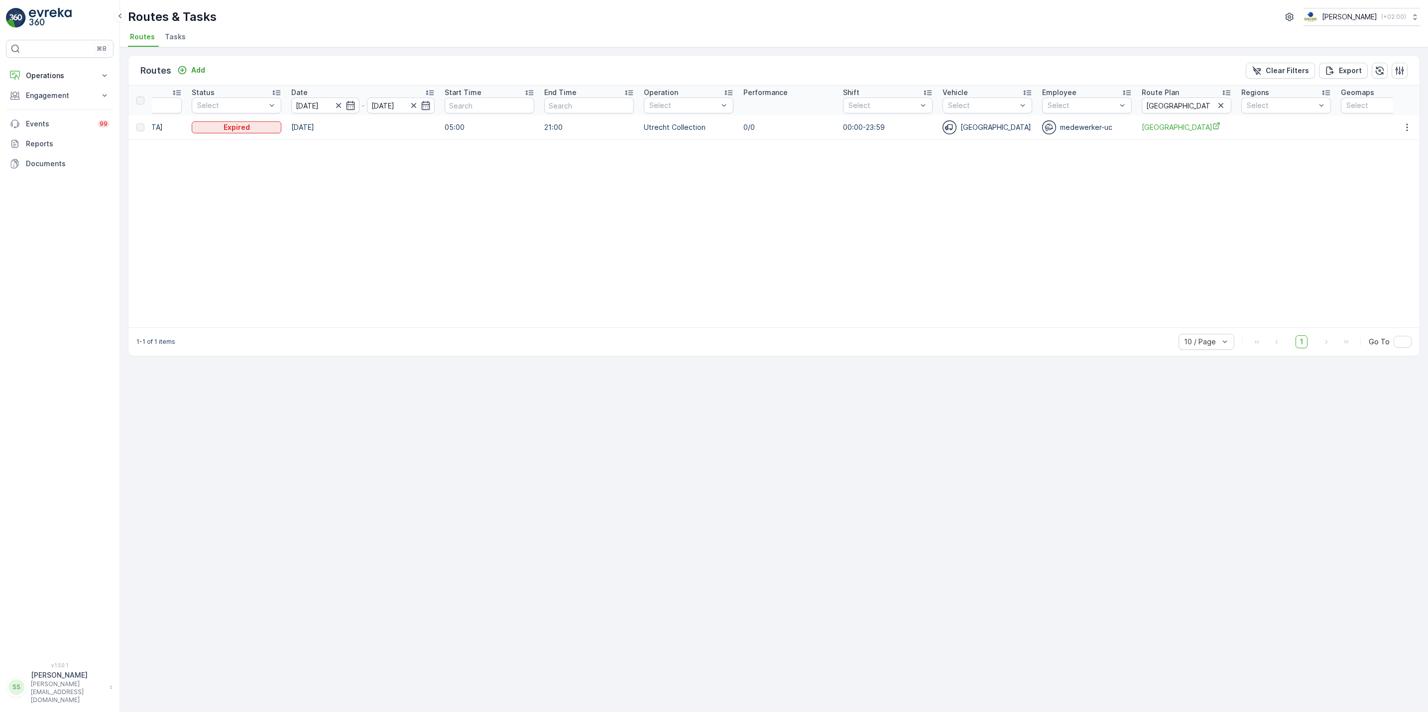
scroll to position [0, 165]
click at [1403, 121] on button "button" at bounding box center [1407, 127] width 18 height 12
click at [1400, 140] on span "See More Details" at bounding box center [1384, 143] width 58 height 10
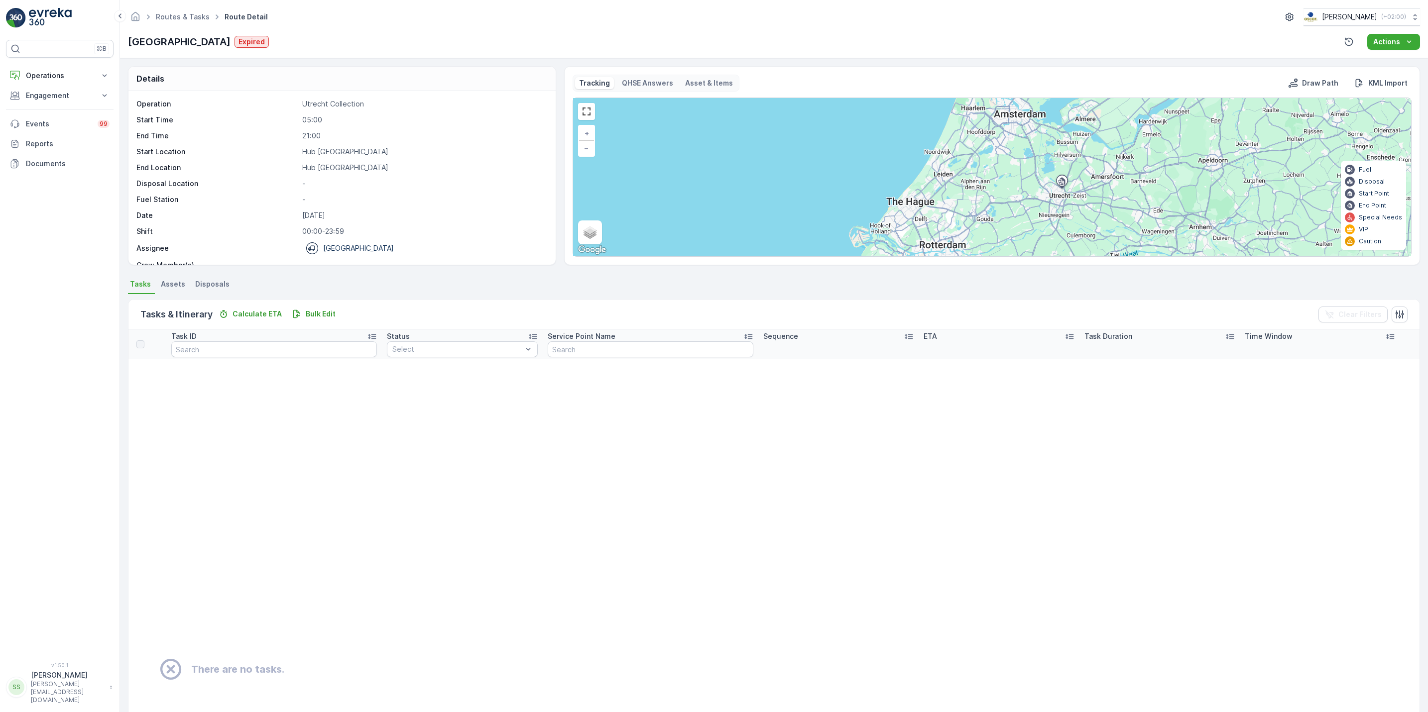
scroll to position [32, 0]
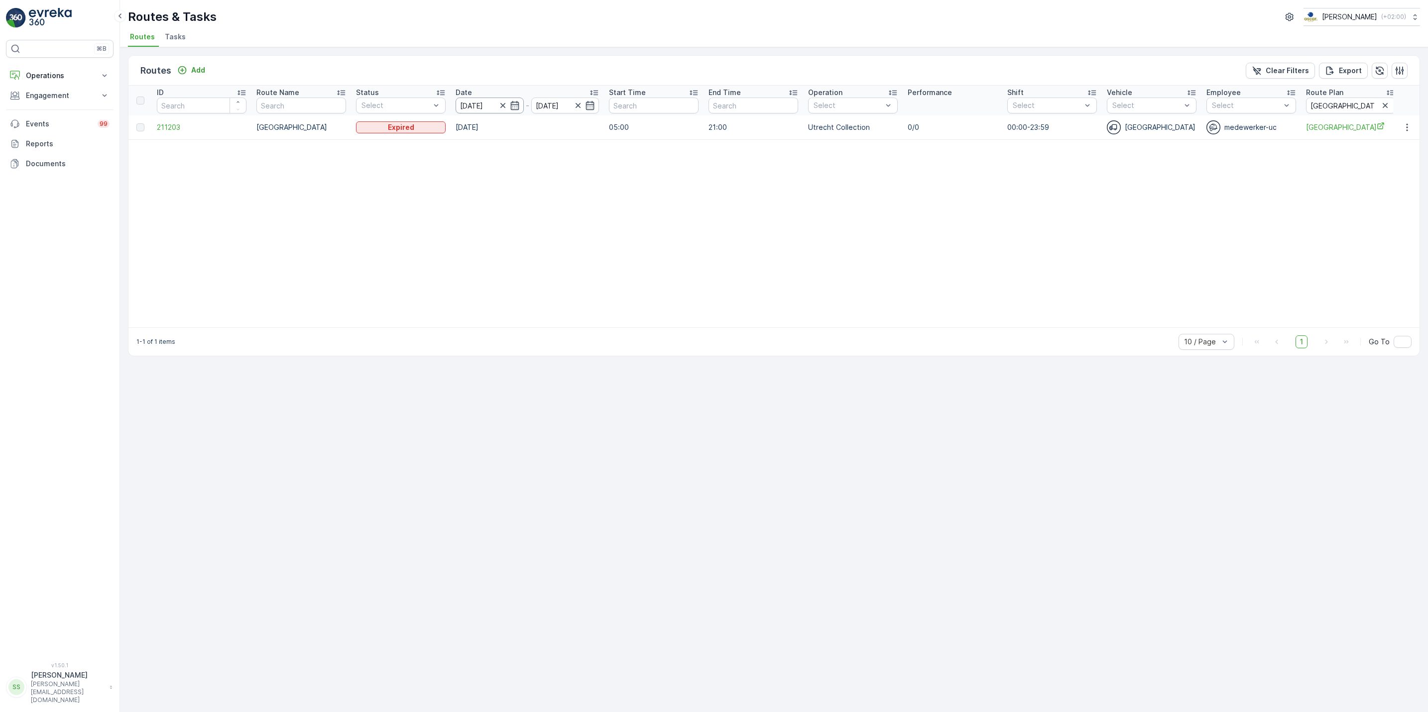
click at [512, 112] on input "[DATE]" at bounding box center [490, 106] width 68 height 16
click at [562, 169] on div "1" at bounding box center [562, 167] width 16 height 16
type input "[DATE]"
click at [562, 169] on div "1" at bounding box center [562, 167] width 16 height 16
type input "[DATE]"
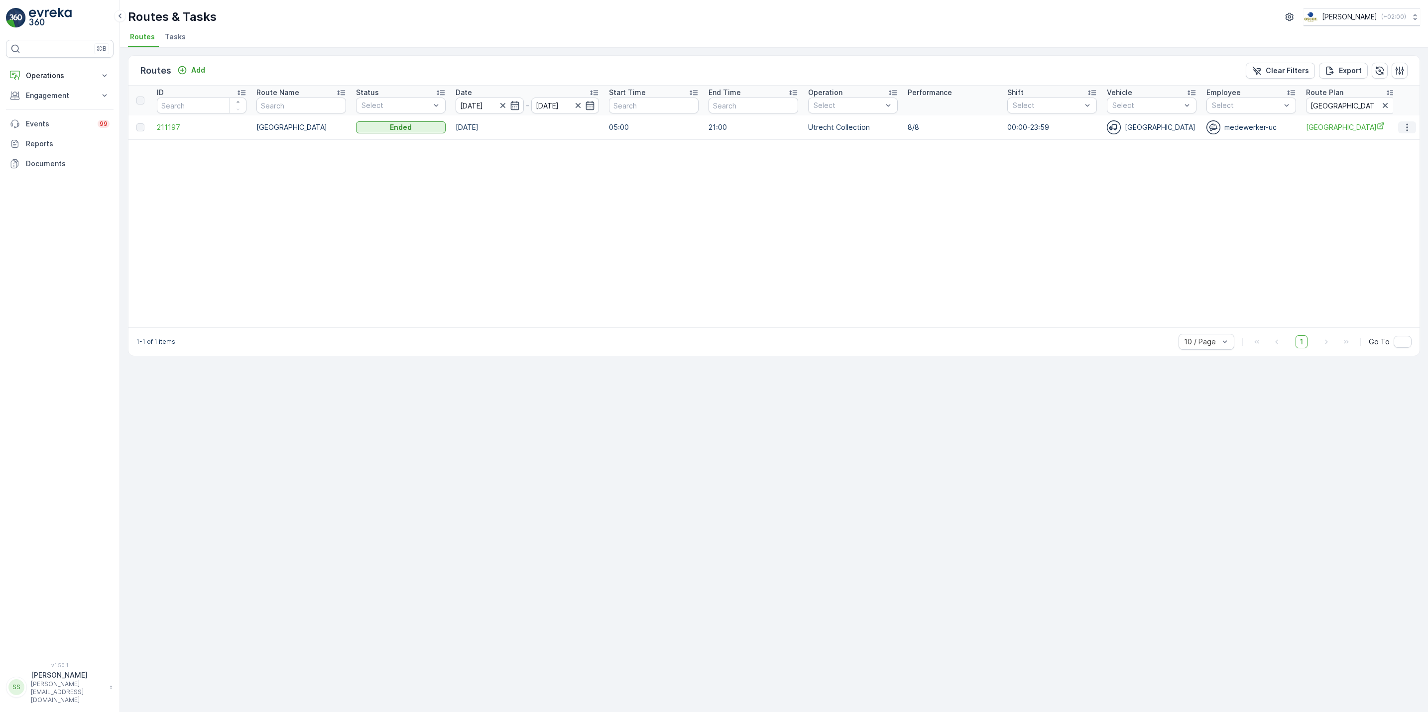
click at [1400, 132] on button "button" at bounding box center [1407, 127] width 18 height 12
click at [1397, 145] on span "See More Details" at bounding box center [1384, 143] width 58 height 10
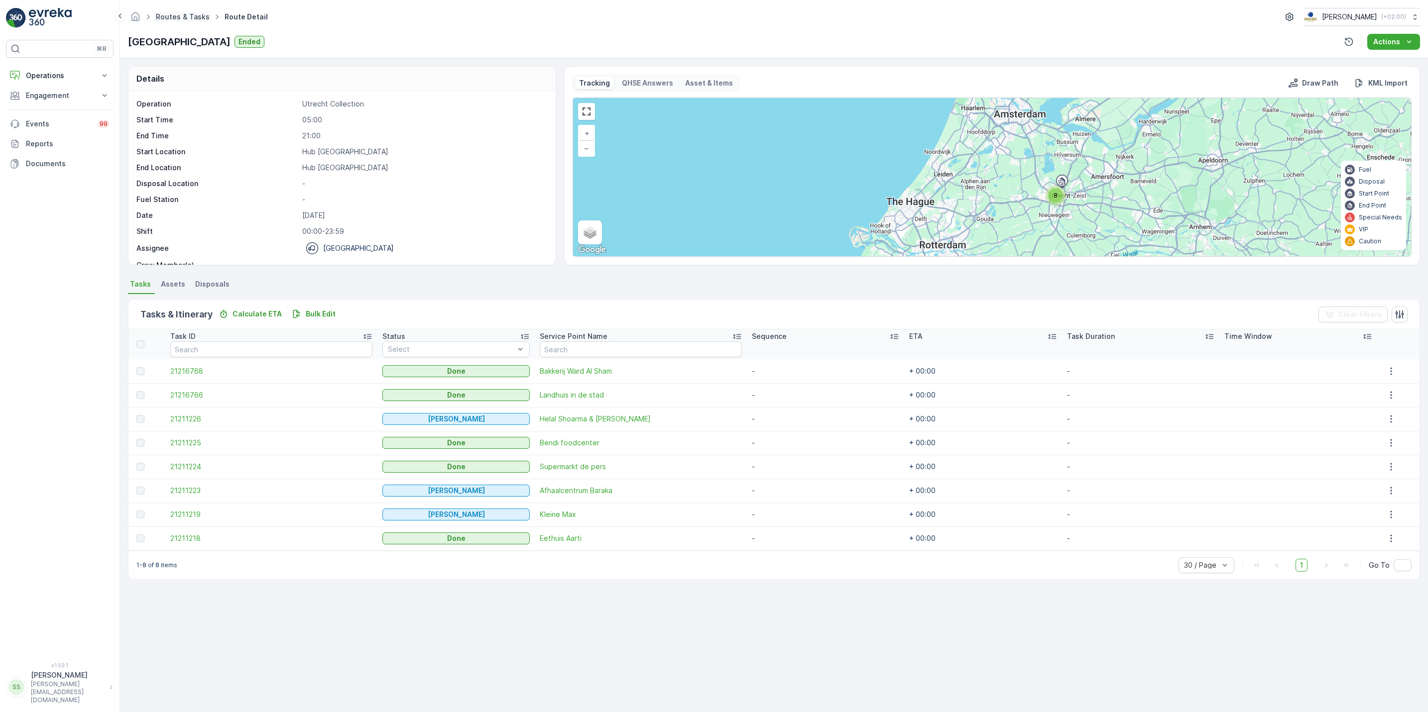
click at [191, 12] on link "Routes & Tasks" at bounding box center [183, 16] width 54 height 8
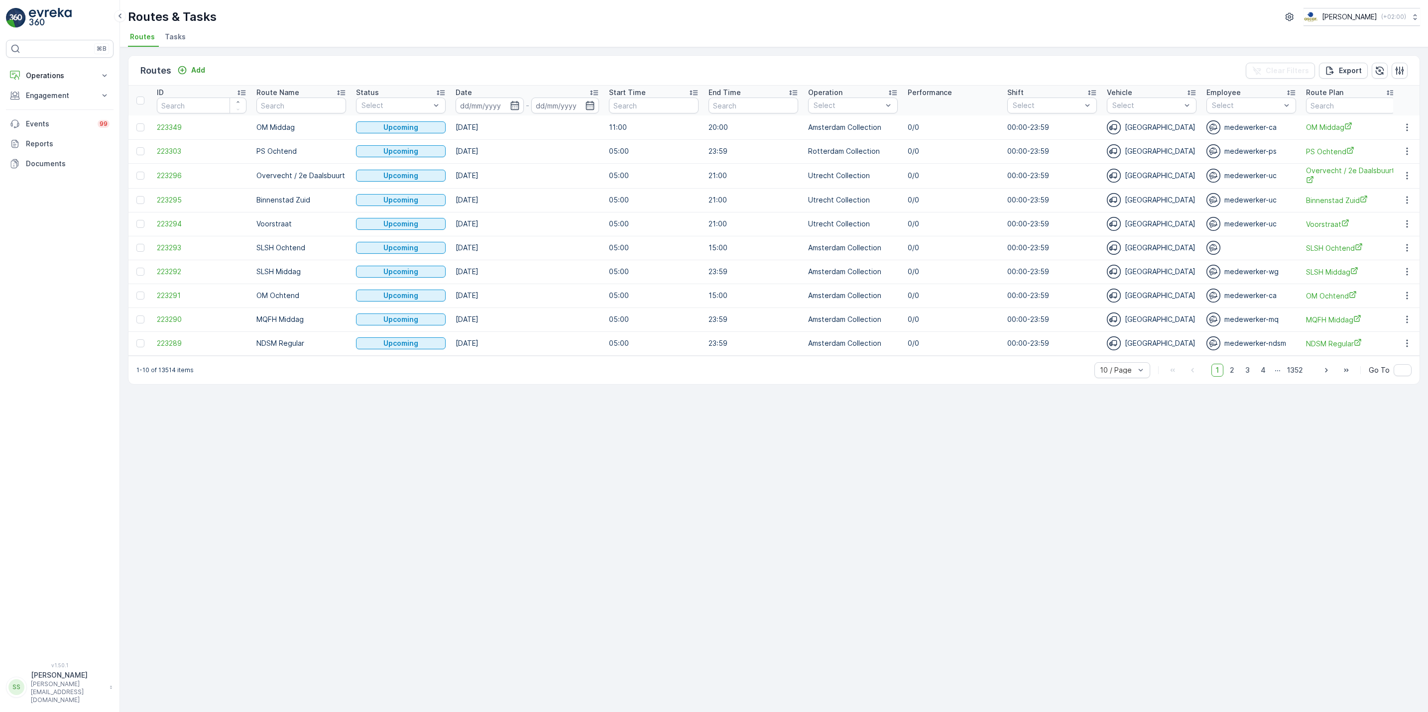
click at [174, 42] on span "Tasks" at bounding box center [175, 37] width 21 height 10
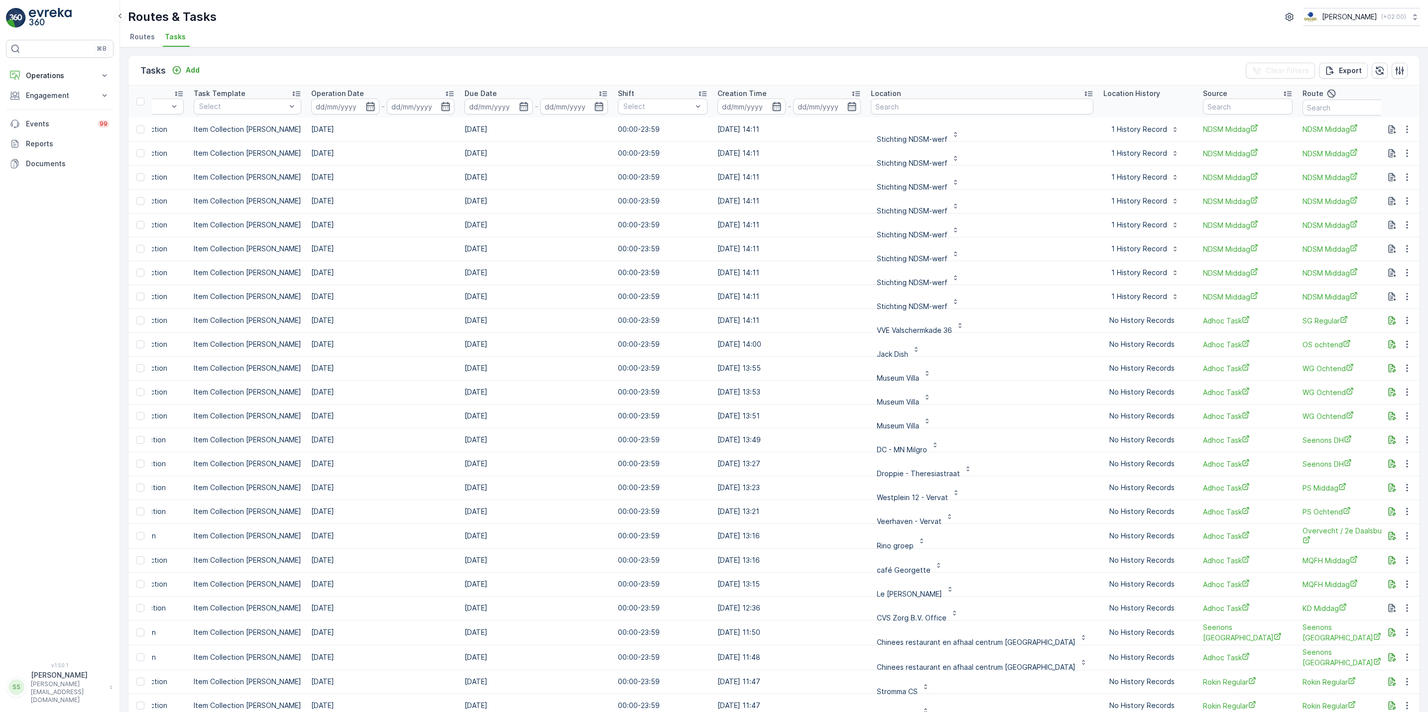
scroll to position [0, 329]
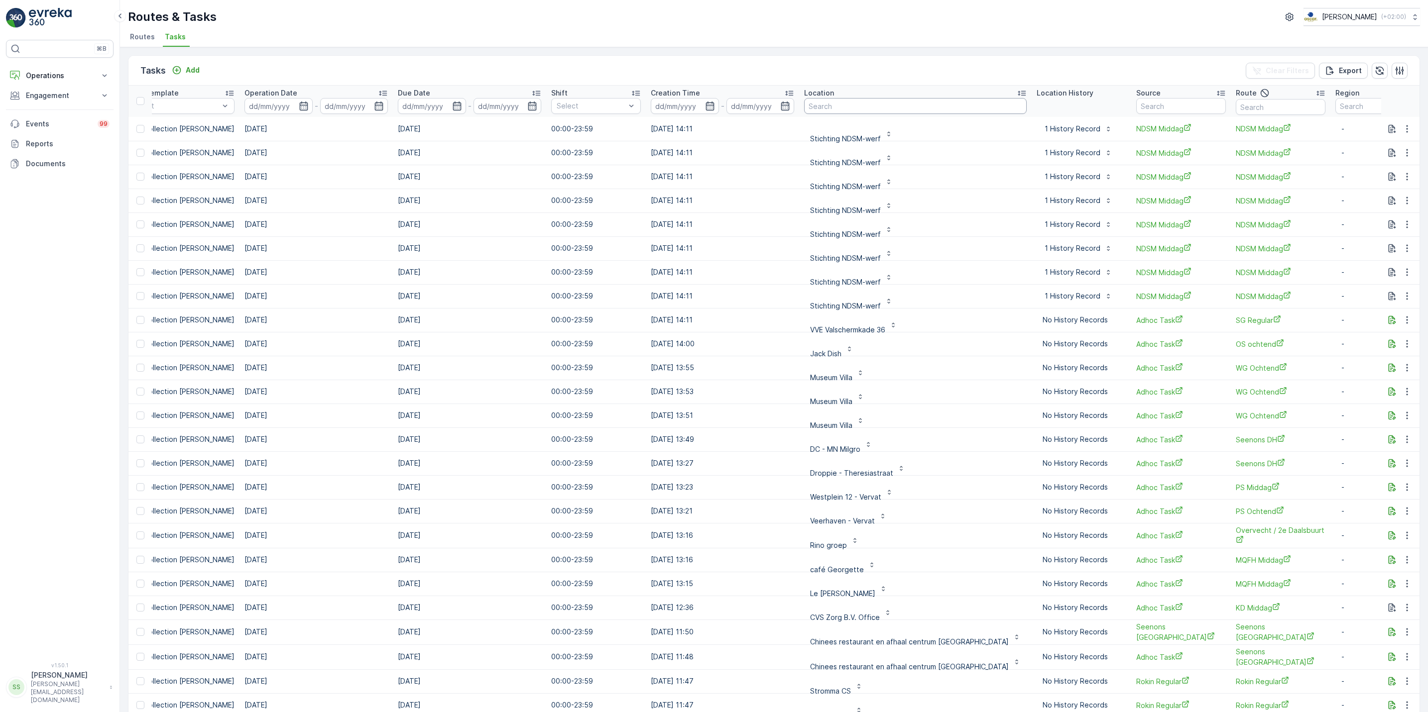
click at [832, 104] on input "text" at bounding box center [915, 106] width 223 height 16
type input "bendi"
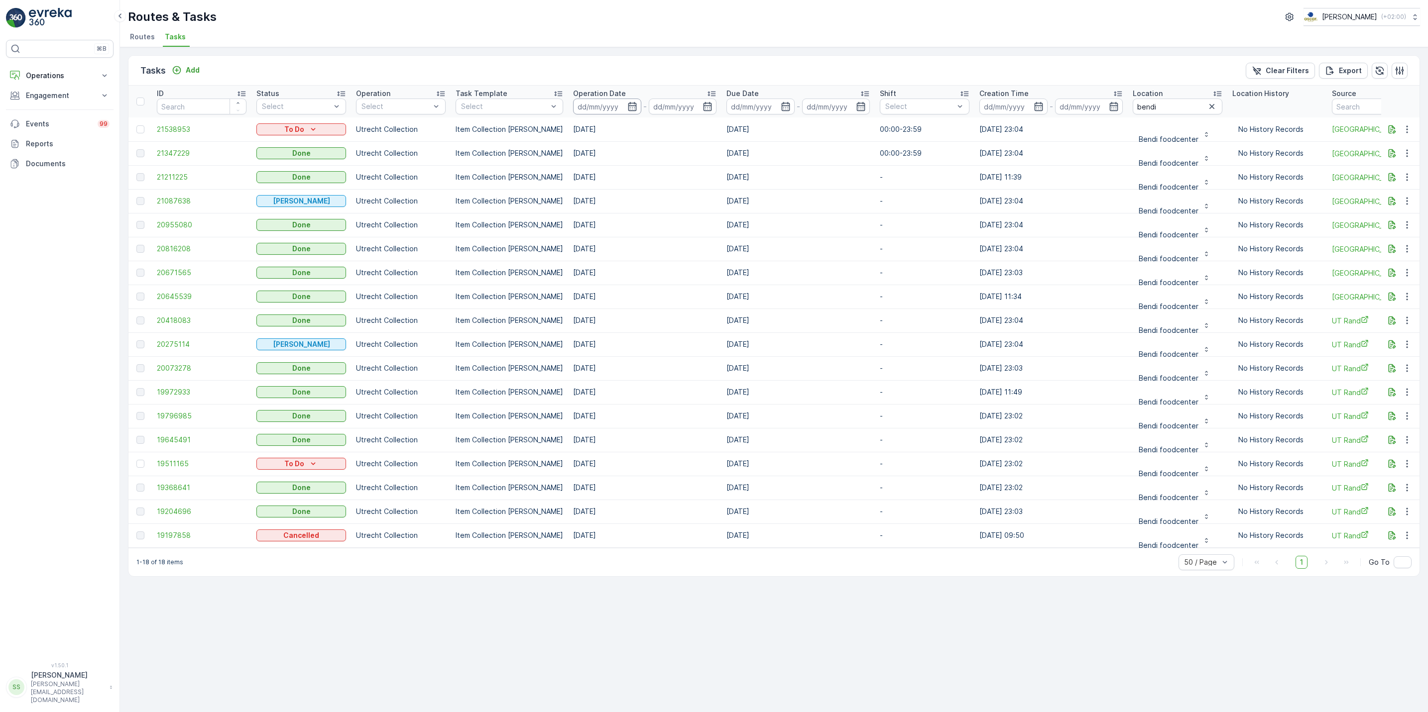
click at [622, 101] on input at bounding box center [607, 107] width 68 height 16
click at [671, 189] on div "8" at bounding box center [672, 189] width 16 height 16
type input "[DATE]"
click at [671, 189] on div "8" at bounding box center [672, 189] width 16 height 16
type input "[DATE]"
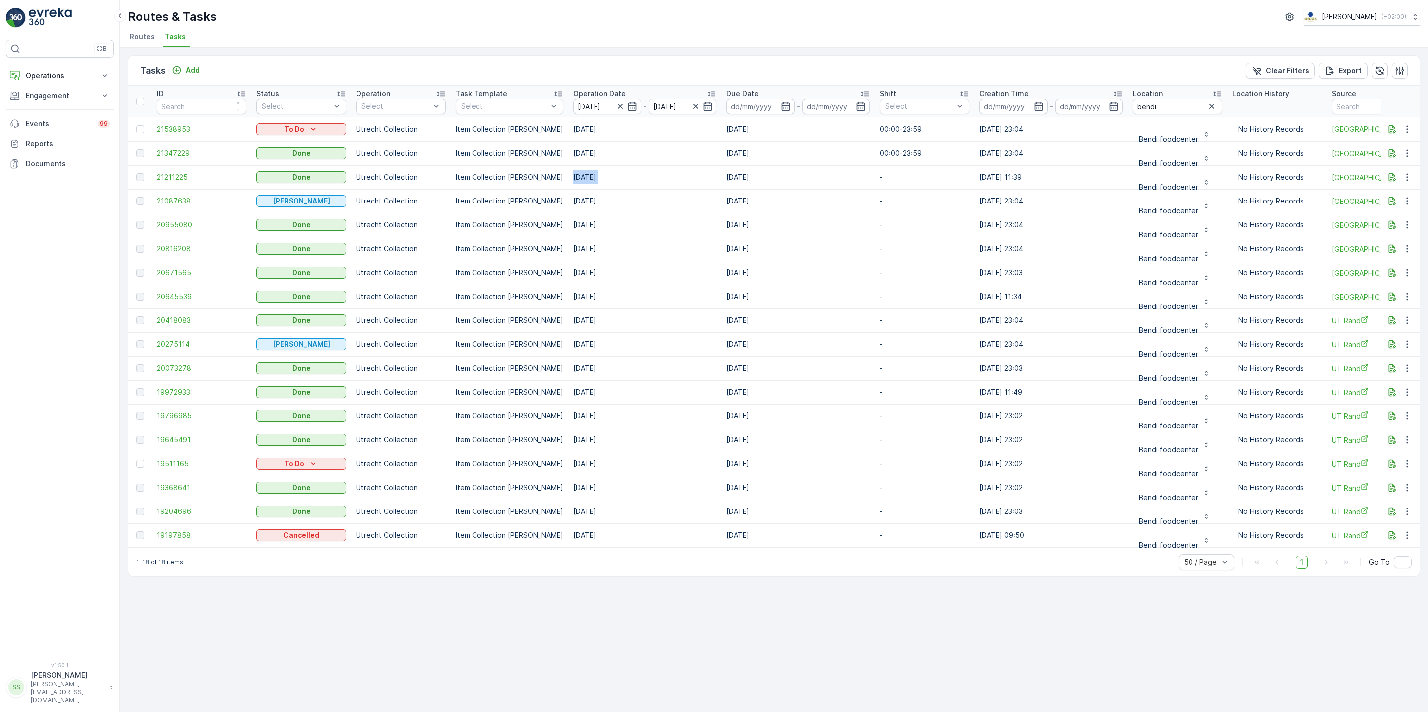
click at [671, 189] on td "[DATE]" at bounding box center [644, 177] width 153 height 24
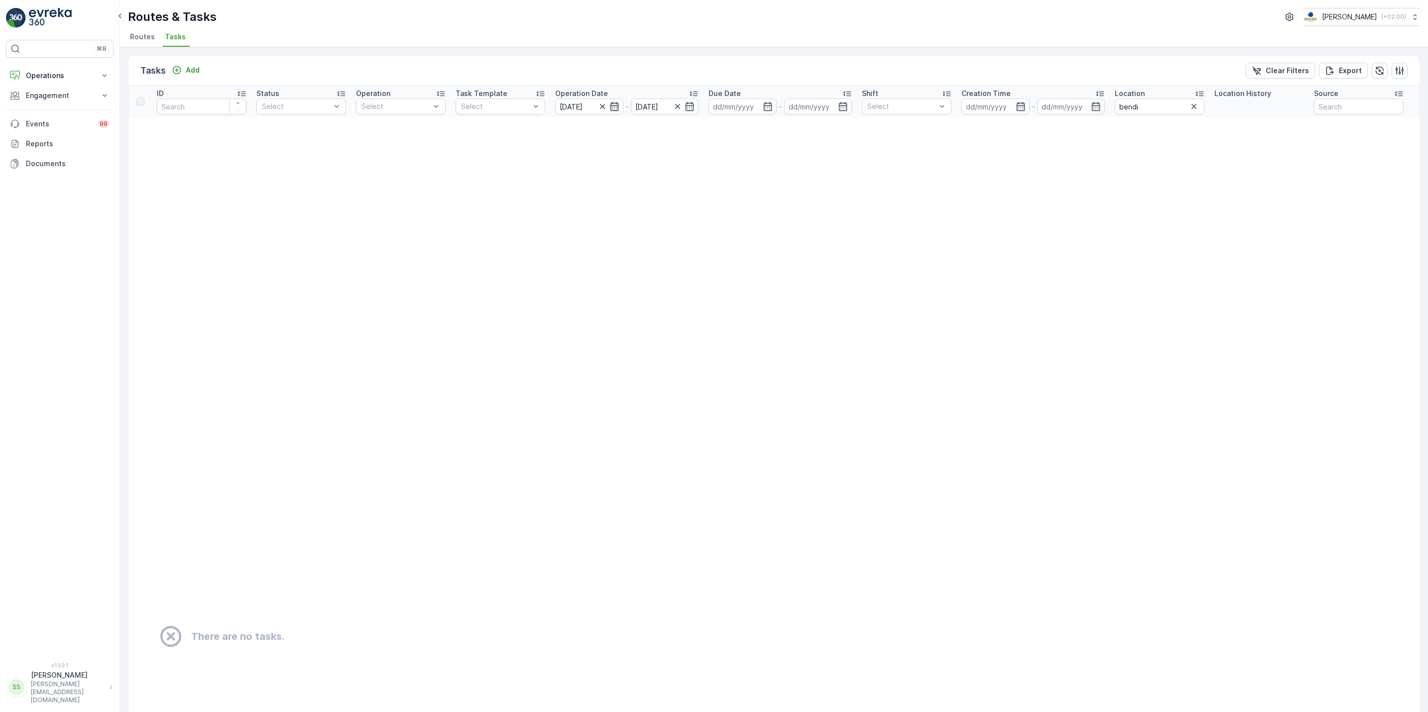
drag, startPoint x: 671, startPoint y: 189, endPoint x: 615, endPoint y: 107, distance: 99.3
click at [615, 107] on icon "button" at bounding box center [614, 106] width 8 height 9
click at [680, 188] on div "9" at bounding box center [680, 189] width 16 height 16
type input "09.09.2025"
click at [680, 188] on td "There are no tasks." at bounding box center [873, 637] width 1491 height 1039
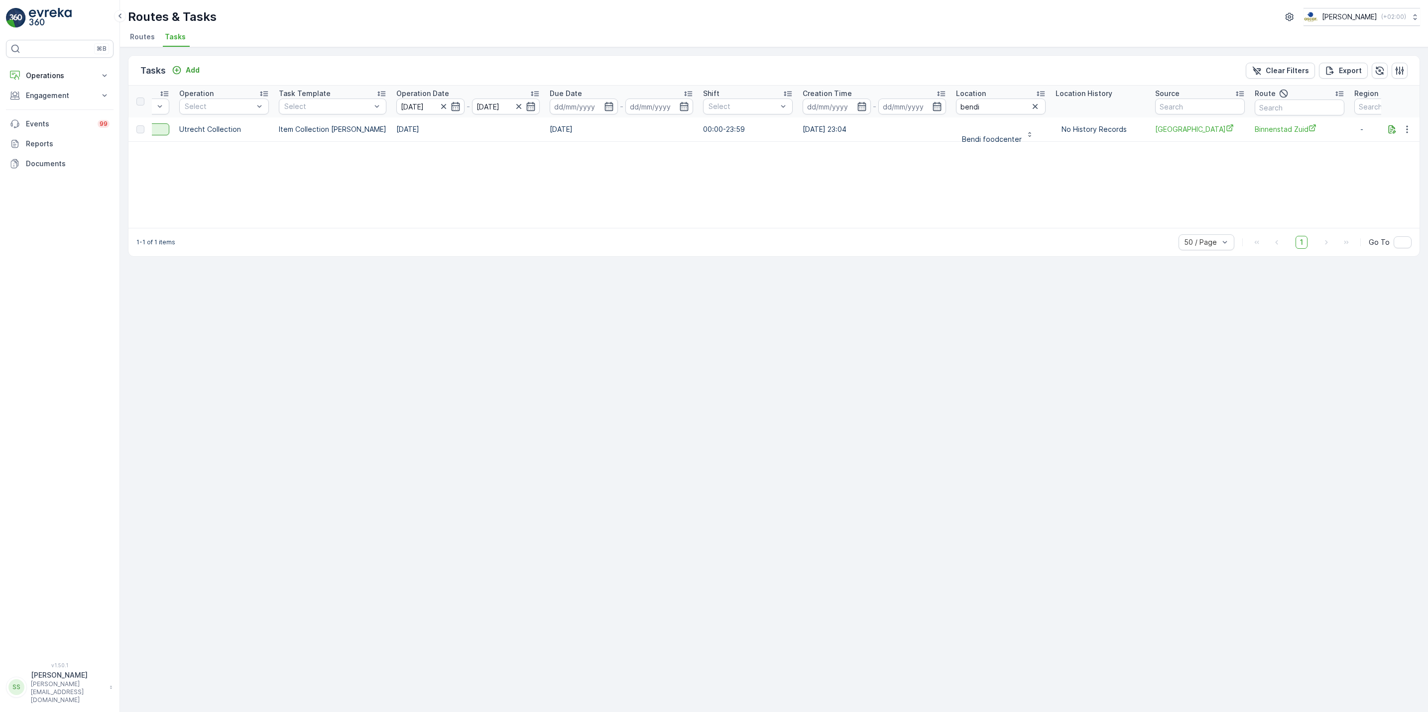
scroll to position [0, 182]
click at [1025, 108] on icon "button" at bounding box center [1030, 107] width 10 height 10
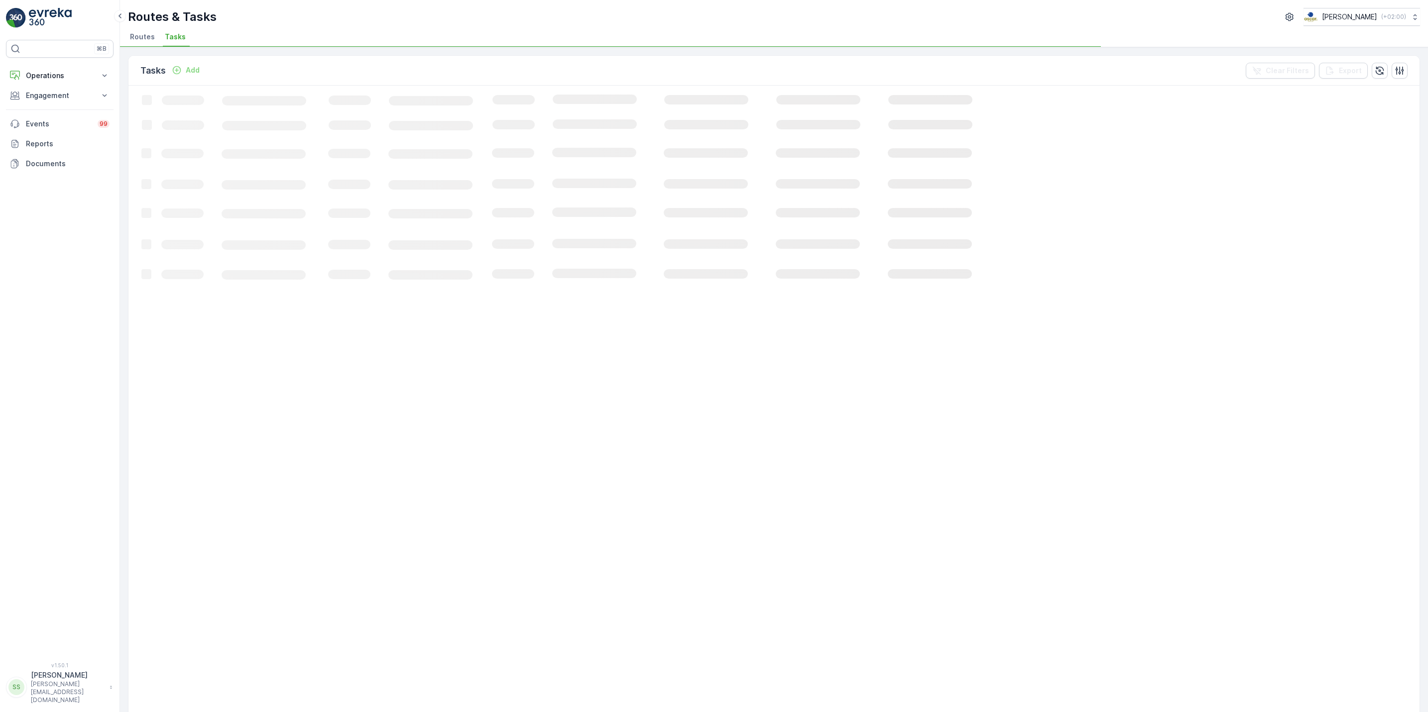
click at [1159, 103] on div "Loading..." at bounding box center [773, 625] width 1291 height 1079
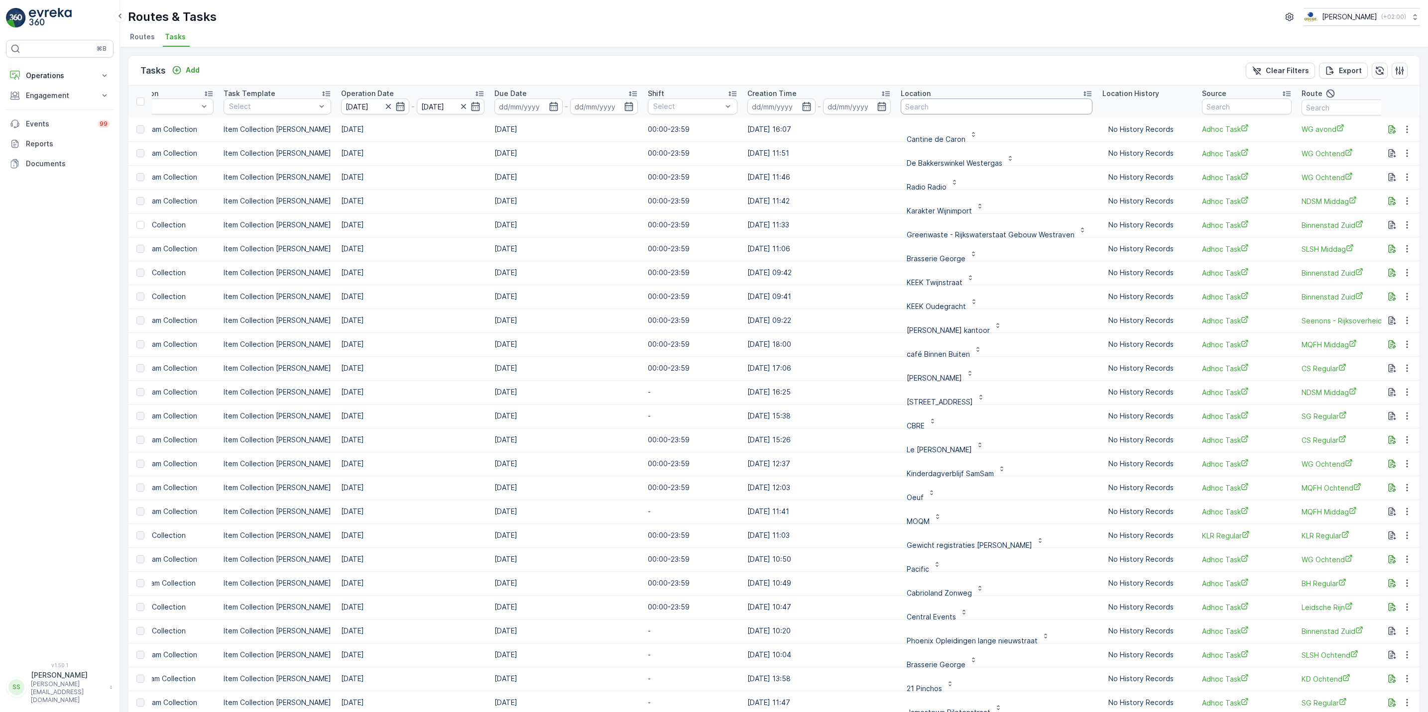
scroll to position [0, 234]
click at [1200, 111] on input "text" at bounding box center [1245, 107] width 90 height 16
type input "lombok"
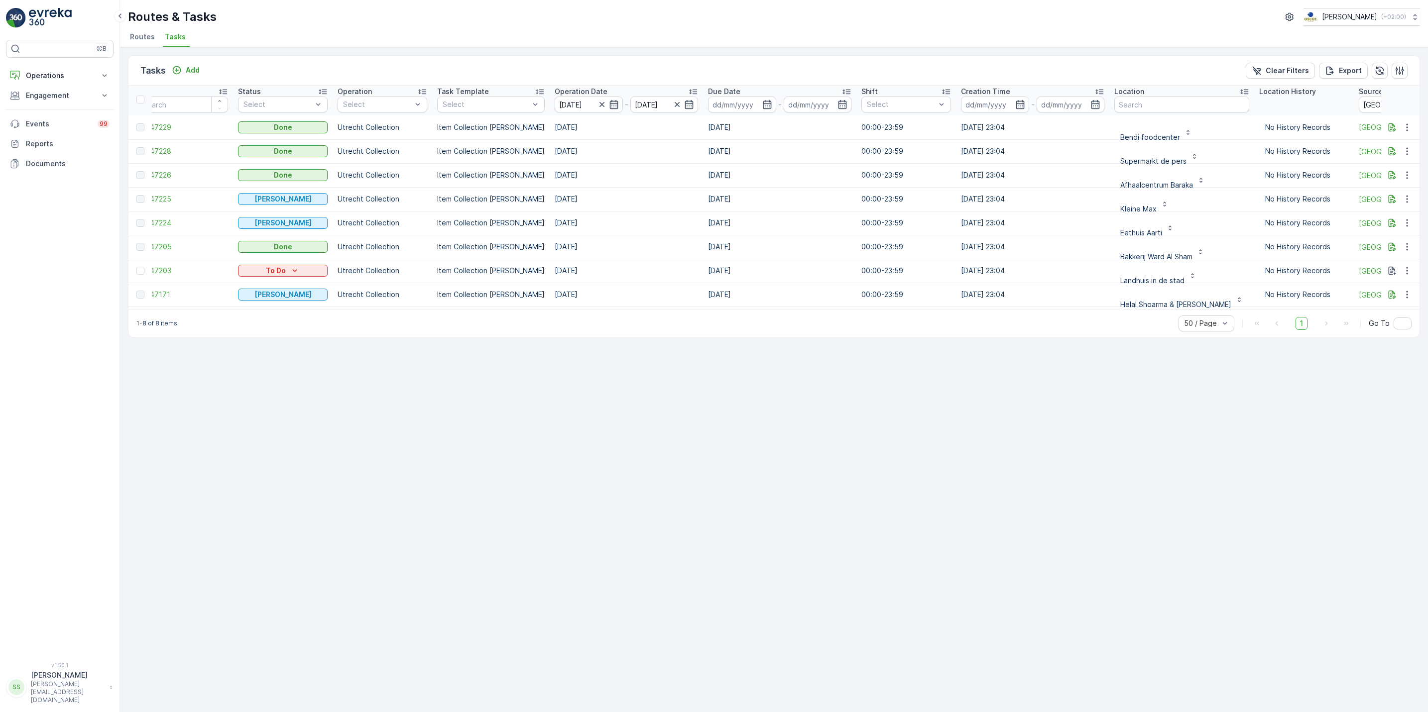
scroll to position [2, 0]
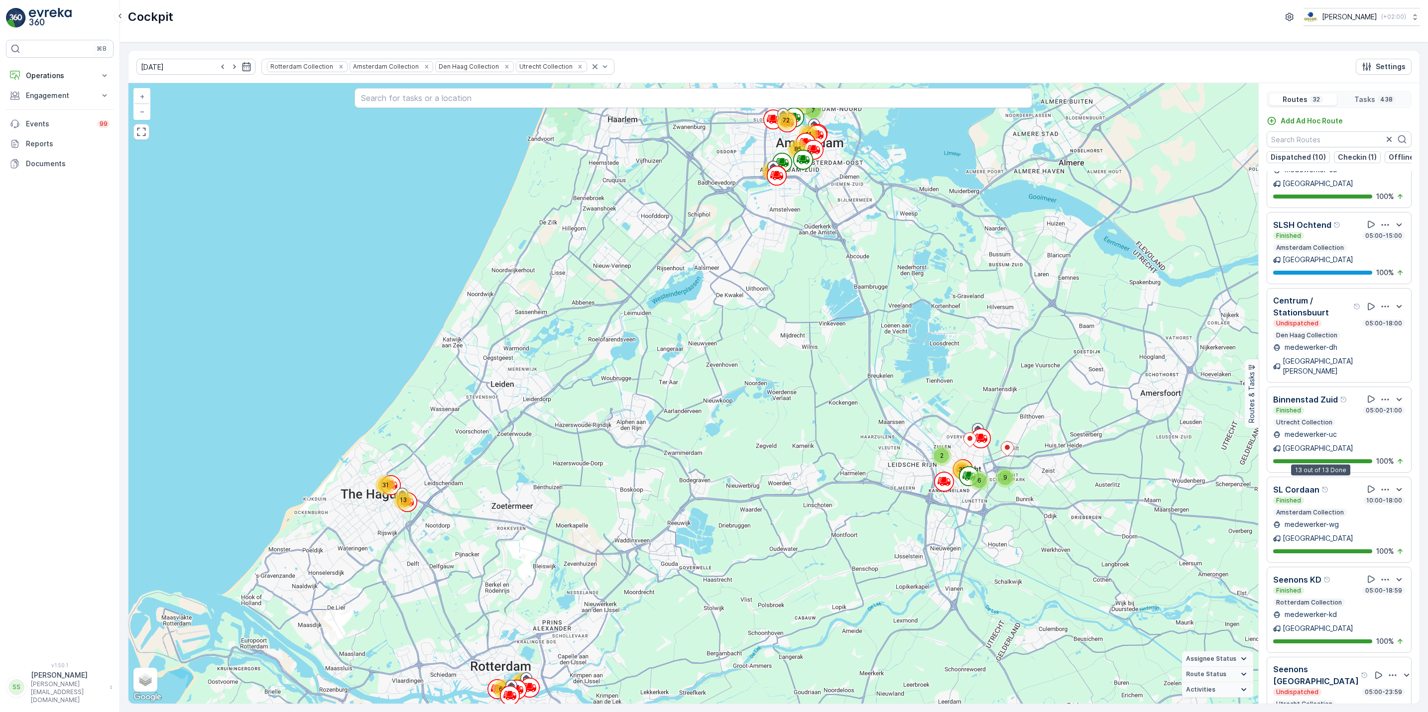
scroll to position [1386, 0]
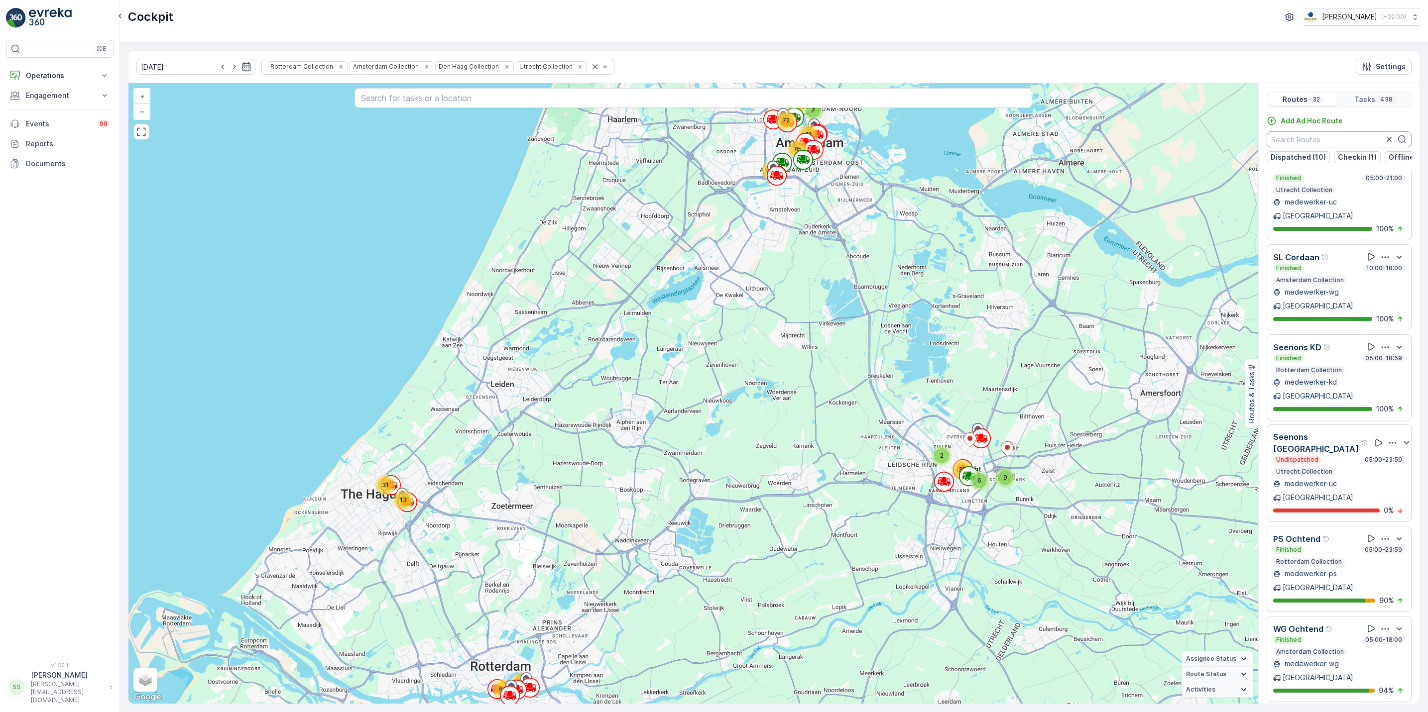
click at [1304, 139] on input "text" at bounding box center [1339, 139] width 145 height 16
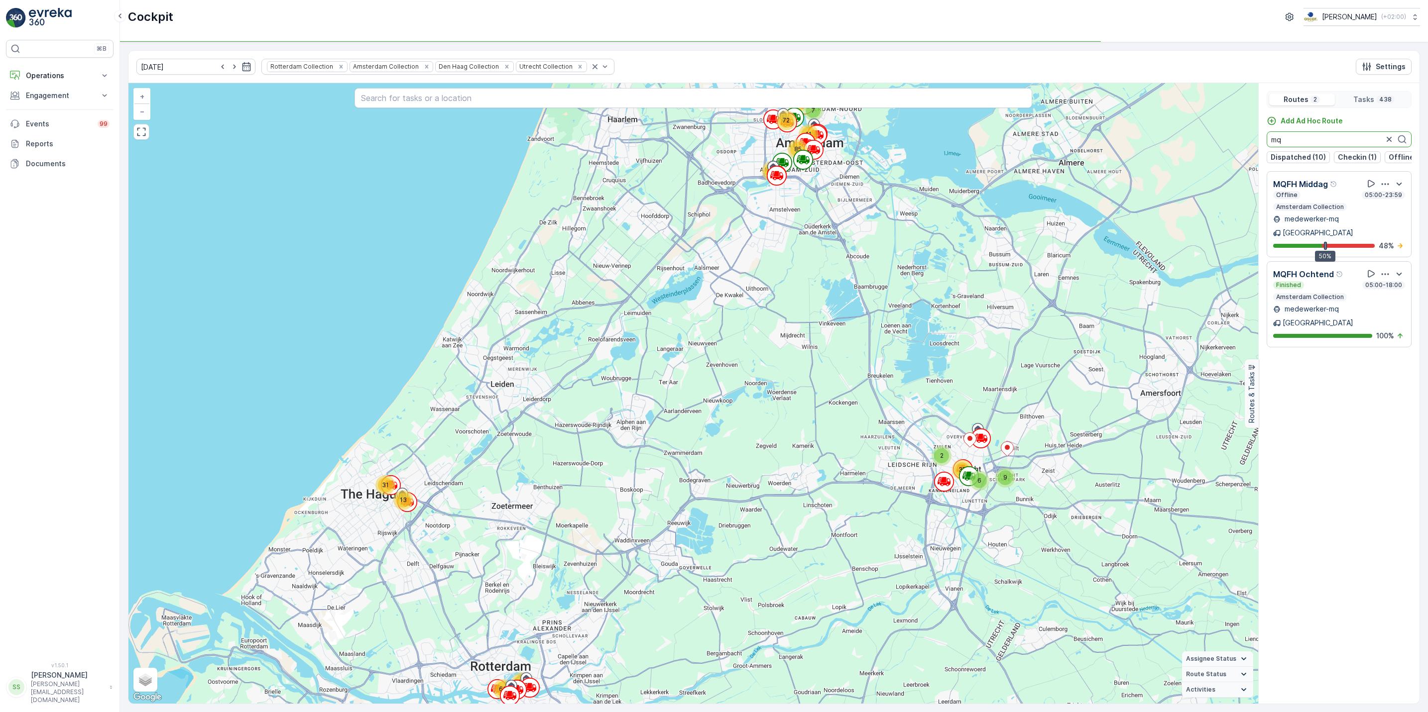
scroll to position [0, 0]
type input "mq"
click at [1386, 138] on icon "button" at bounding box center [1389, 139] width 10 height 10
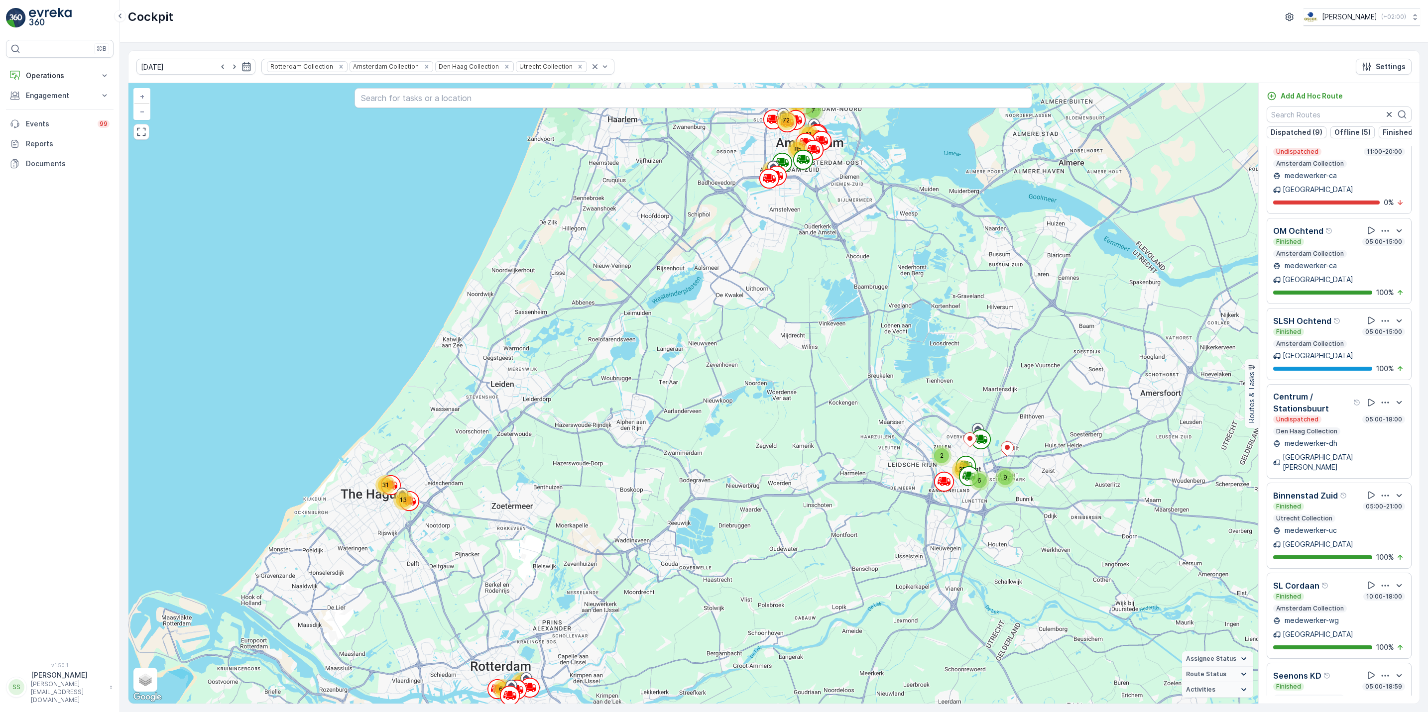
scroll to position [1032, 0]
click at [1317, 114] on input "text" at bounding box center [1339, 115] width 145 height 16
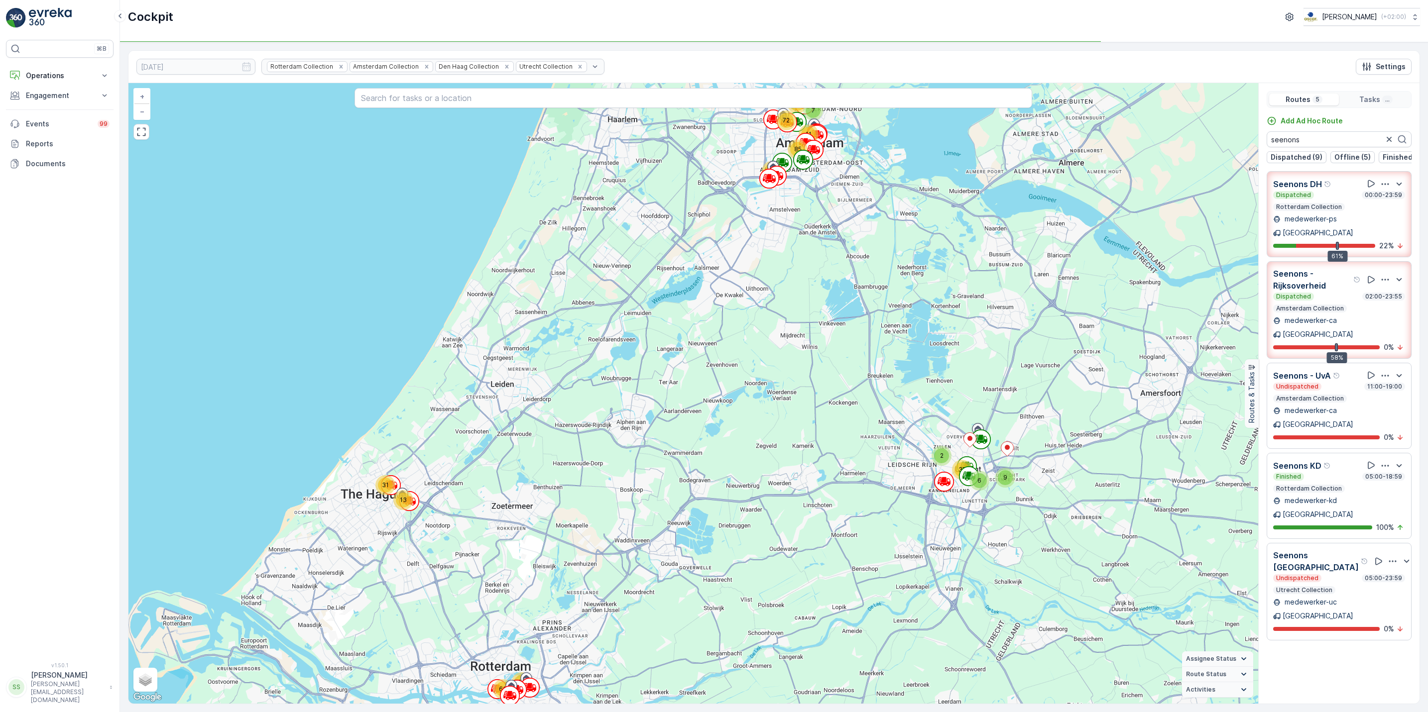
click at [1389, 561] on icon "button" at bounding box center [1392, 561] width 7 height 1
click at [1379, 590] on span "See More Details" at bounding box center [1385, 595] width 58 height 10
drag, startPoint x: 1328, startPoint y: 137, endPoint x: 1061, endPoint y: 124, distance: 267.7
click at [1061, 124] on div "7 13 10 2 6 11 9 23 72 85 37 60 31 70 + − Satellite Roadmap Terrain Hybrid Leaf…" at bounding box center [773, 393] width 1291 height 621
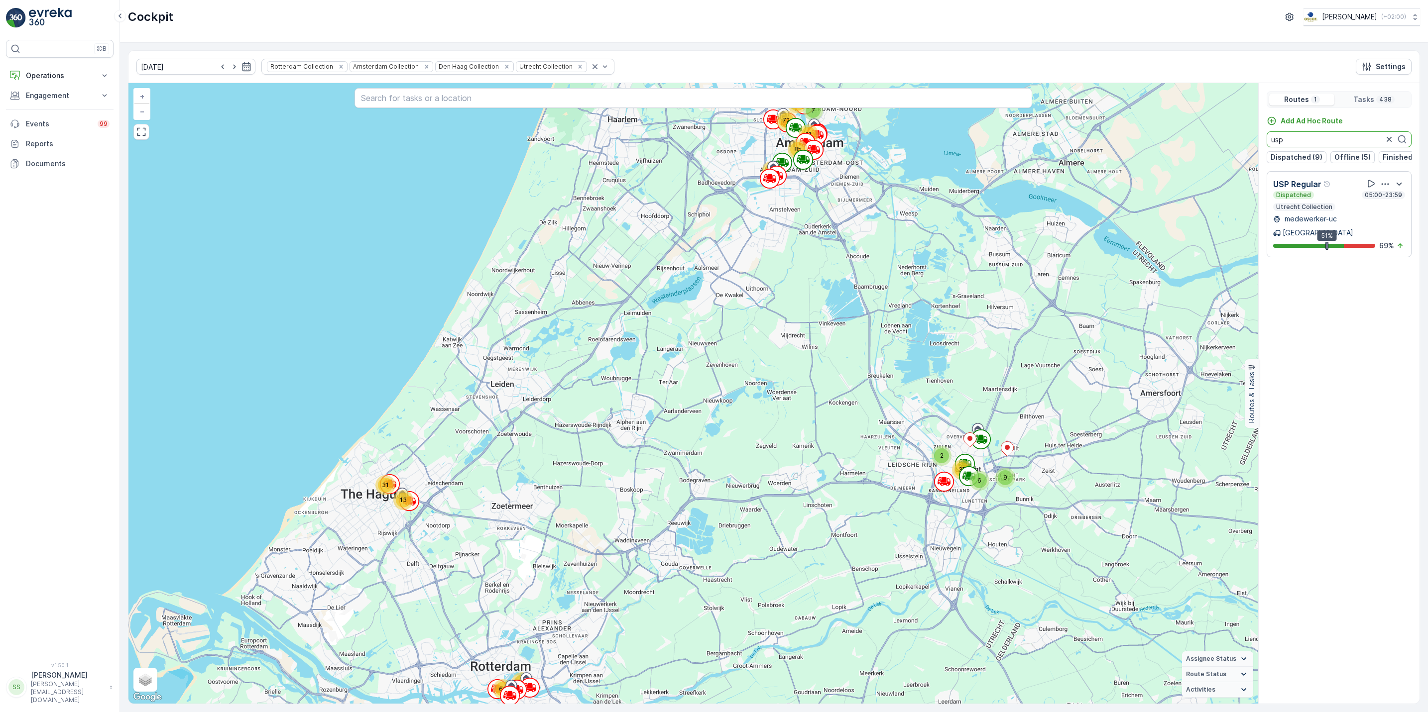
type input "usp"
click at [1384, 189] on icon "button" at bounding box center [1385, 184] width 10 height 10
click at [1388, 211] on span "See More Details" at bounding box center [1386, 211] width 58 height 10
click at [1391, 144] on icon "button" at bounding box center [1389, 139] width 10 height 10
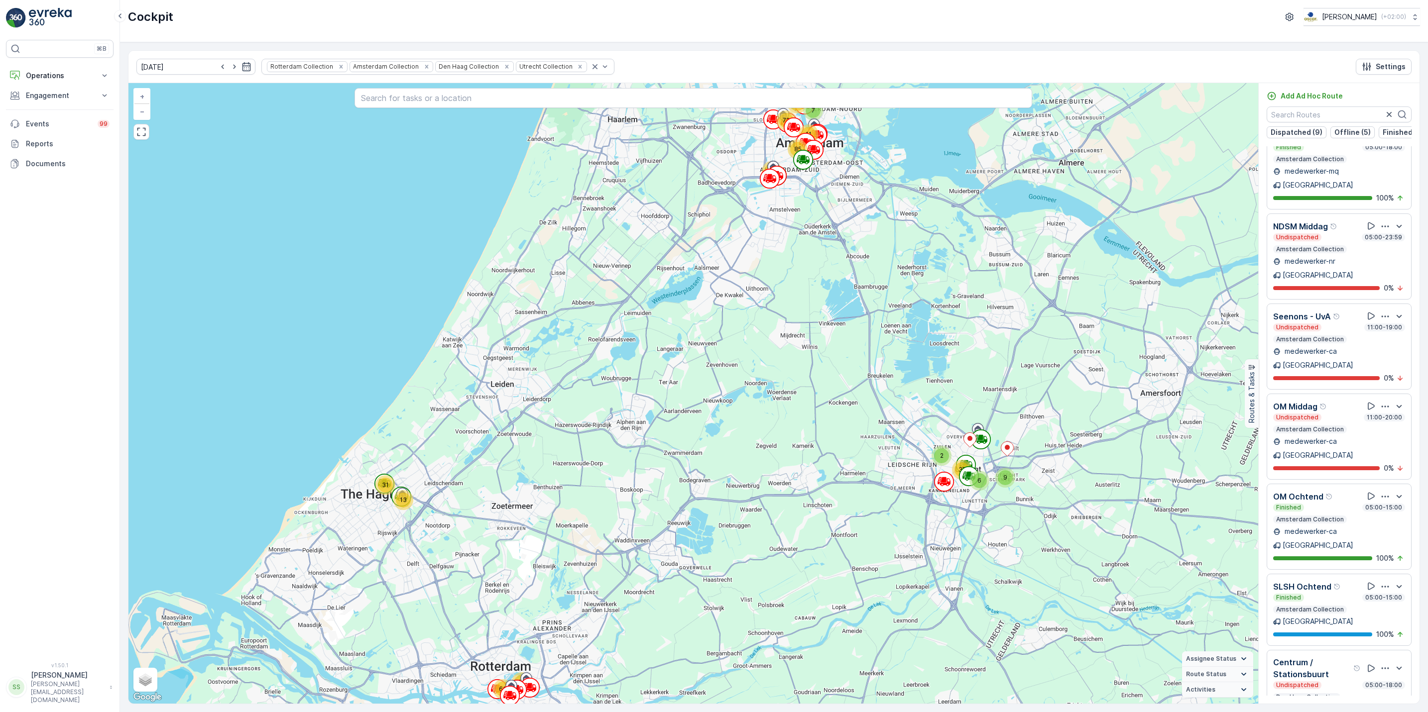
scroll to position [796, 0]
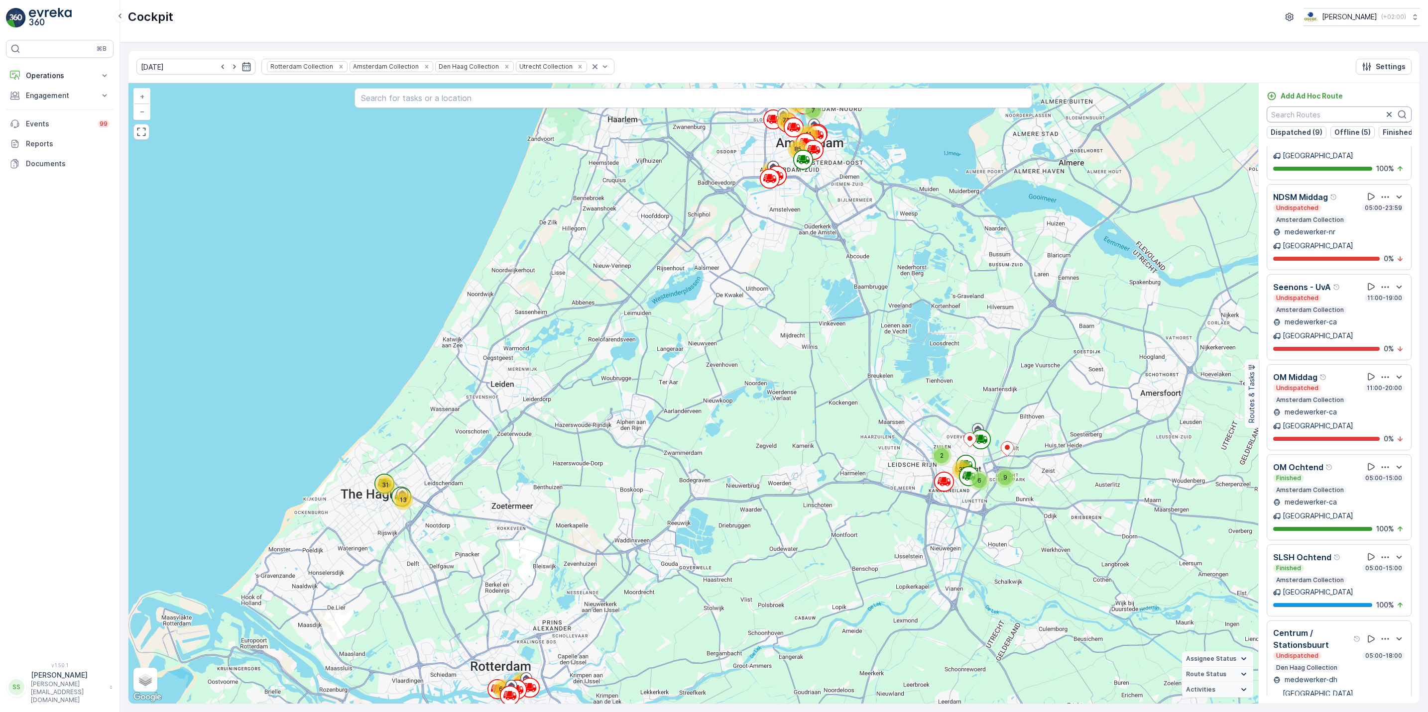
click at [1348, 114] on input "text" at bounding box center [1339, 115] width 145 height 16
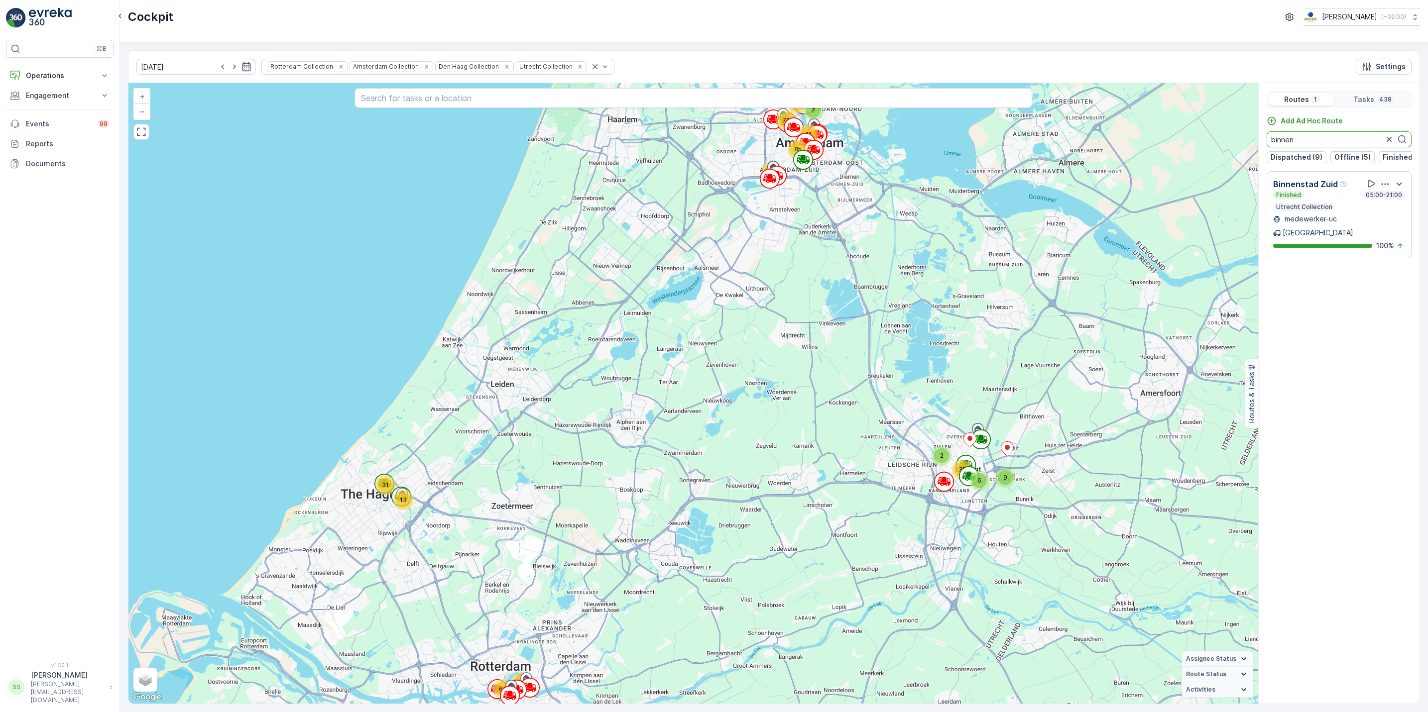
scroll to position [0, 0]
type input "binnen"
click at [1388, 142] on icon "button" at bounding box center [1389, 139] width 10 height 10
type input "overve"
click at [1386, 139] on icon "button" at bounding box center [1389, 139] width 10 height 10
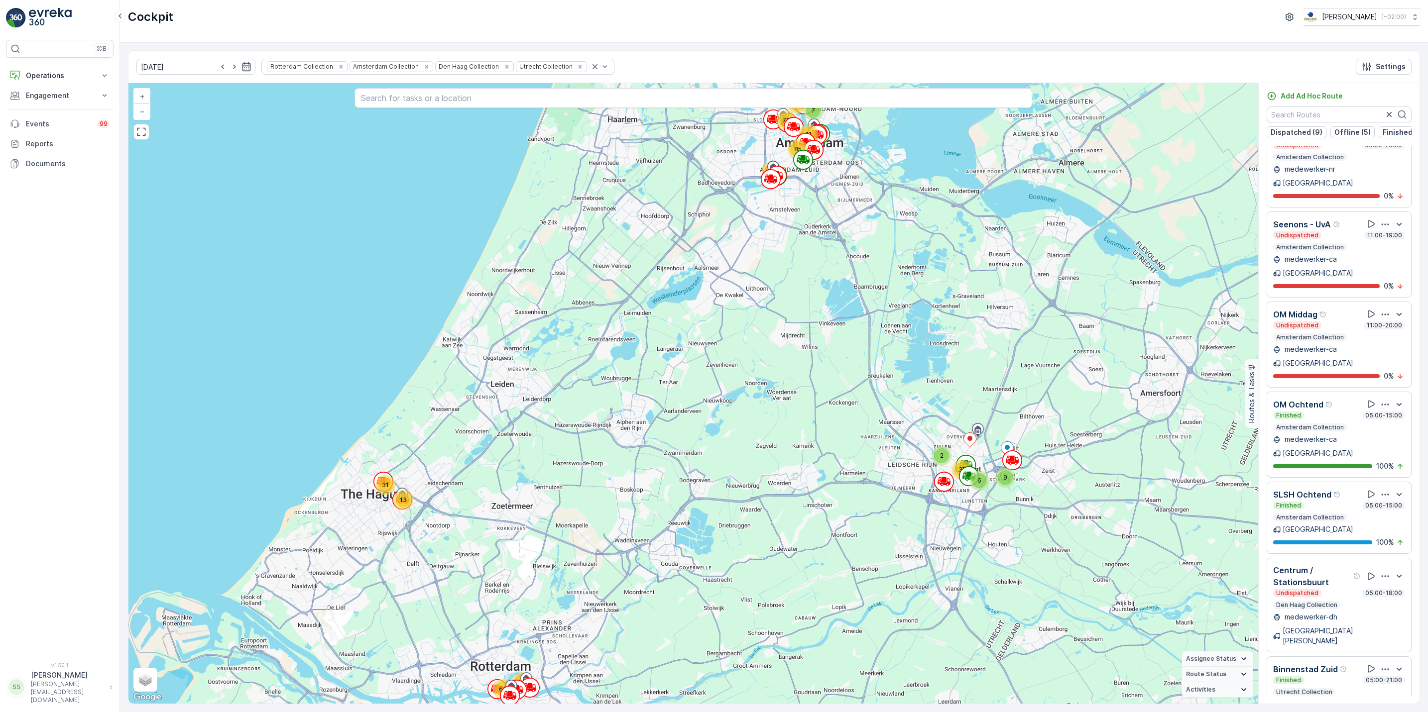
scroll to position [858, 0]
click at [1331, 115] on input "text" at bounding box center [1339, 115] width 145 height 16
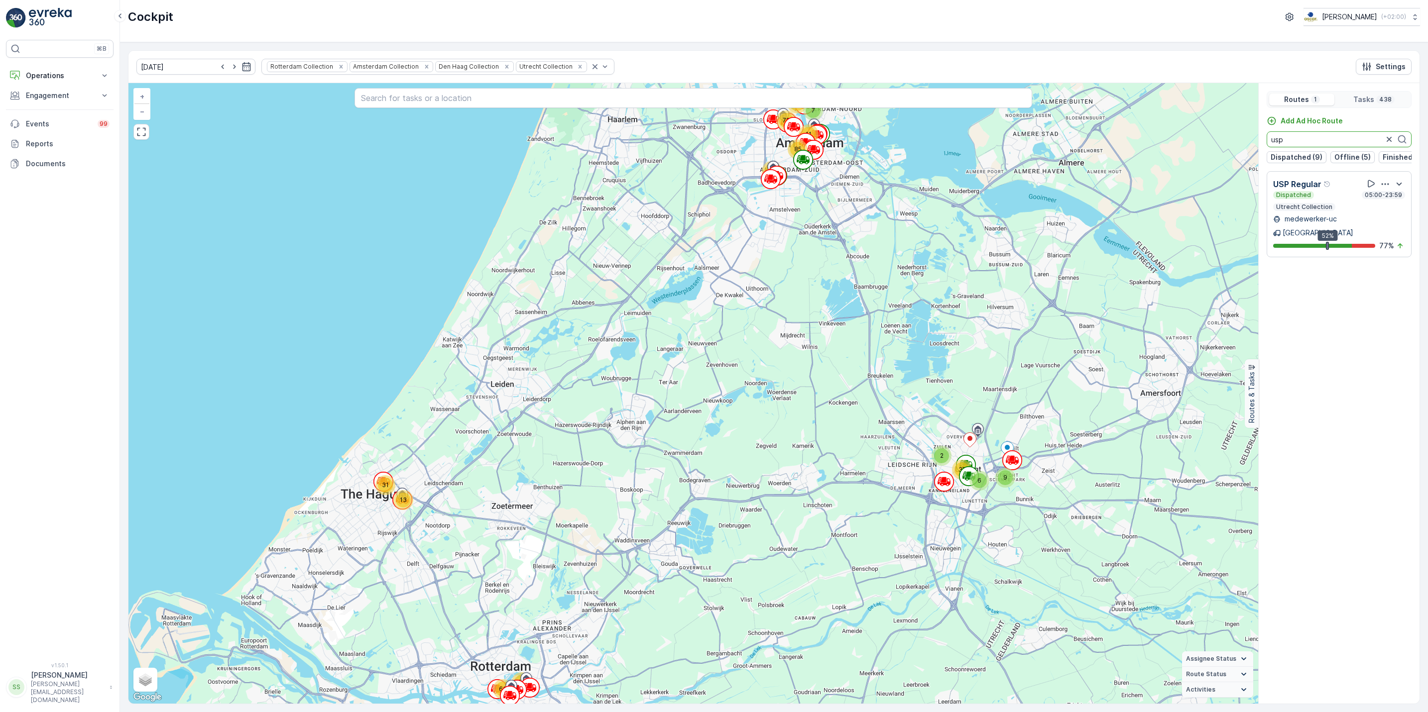
scroll to position [0, 0]
type input "usp"
click at [1386, 142] on icon "button" at bounding box center [1389, 139] width 10 height 10
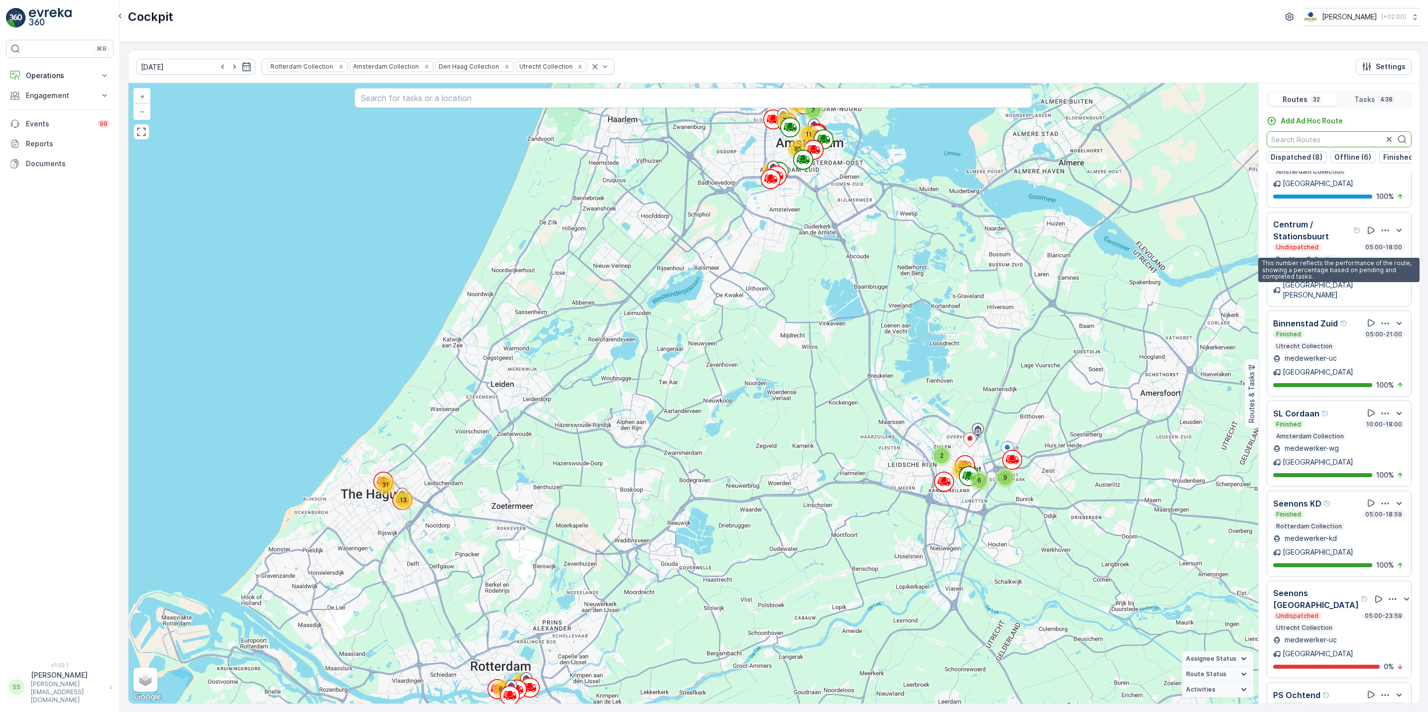
scroll to position [1422, 0]
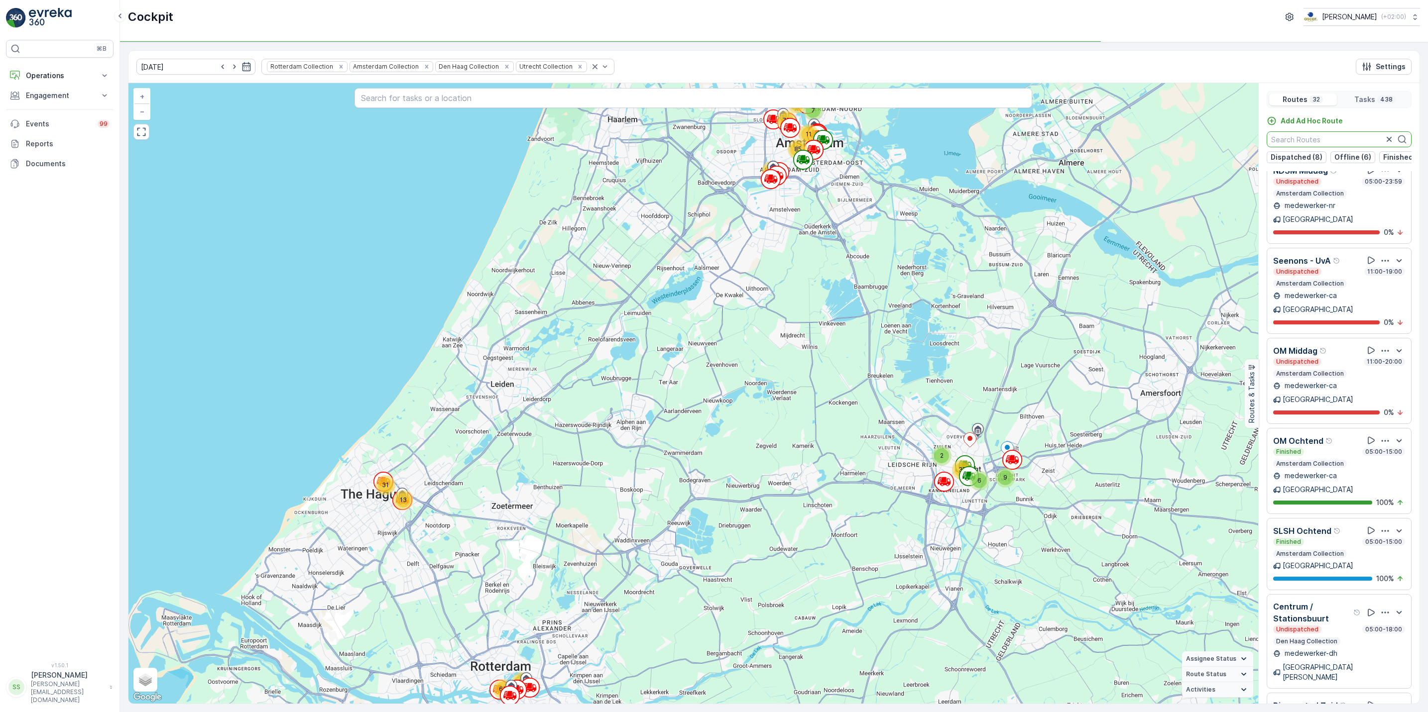
drag, startPoint x: 1314, startPoint y: 141, endPoint x: 1310, endPoint y: 134, distance: 7.6
click at [1310, 134] on input "text" at bounding box center [1339, 139] width 145 height 16
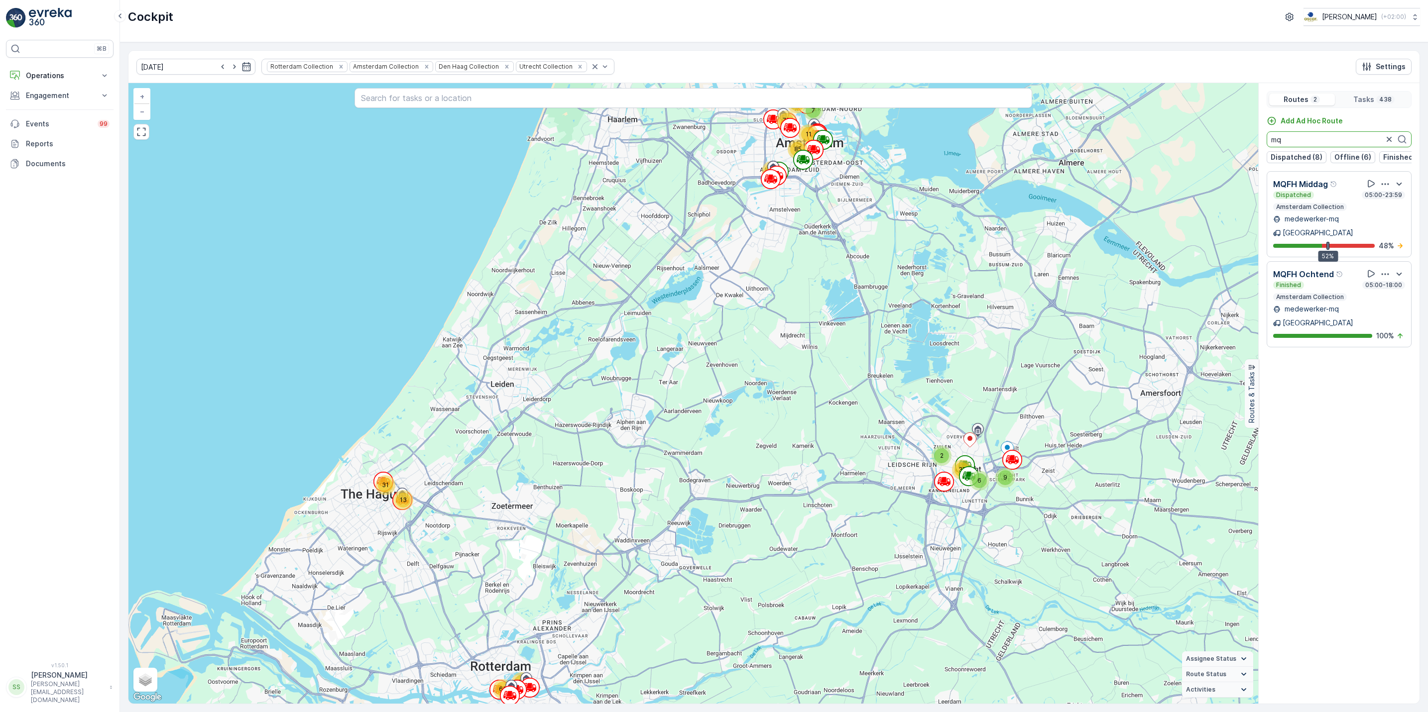
scroll to position [0, 0]
type input "mq"
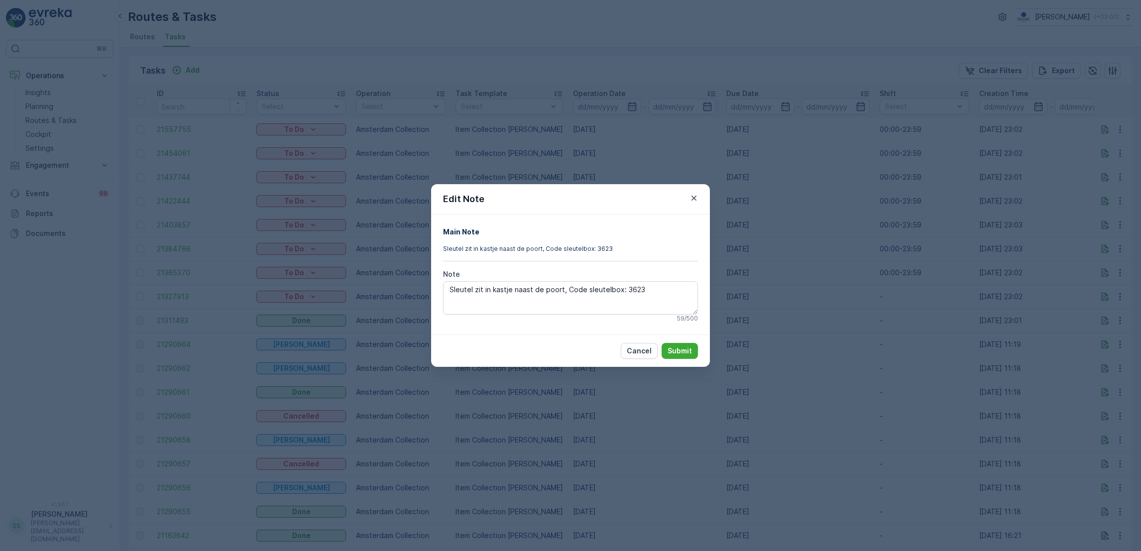
click at [226, 101] on div "Edit Note Main Note Sleutel zit in kastje naast de poort, Code sleutelbox: 3623…" at bounding box center [570, 275] width 1141 height 551
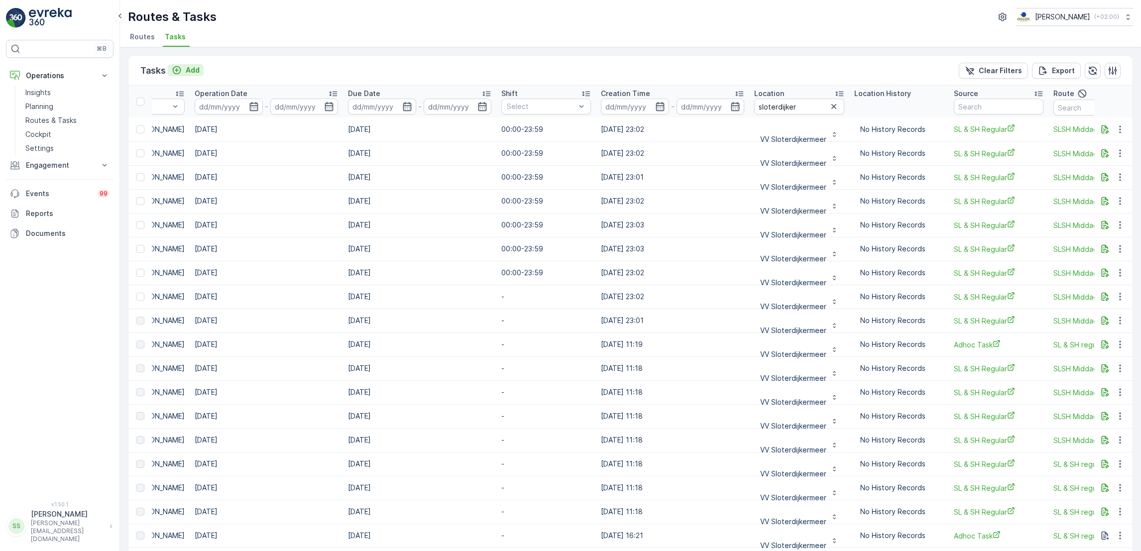
click at [183, 67] on div "Add" at bounding box center [186, 70] width 28 height 10
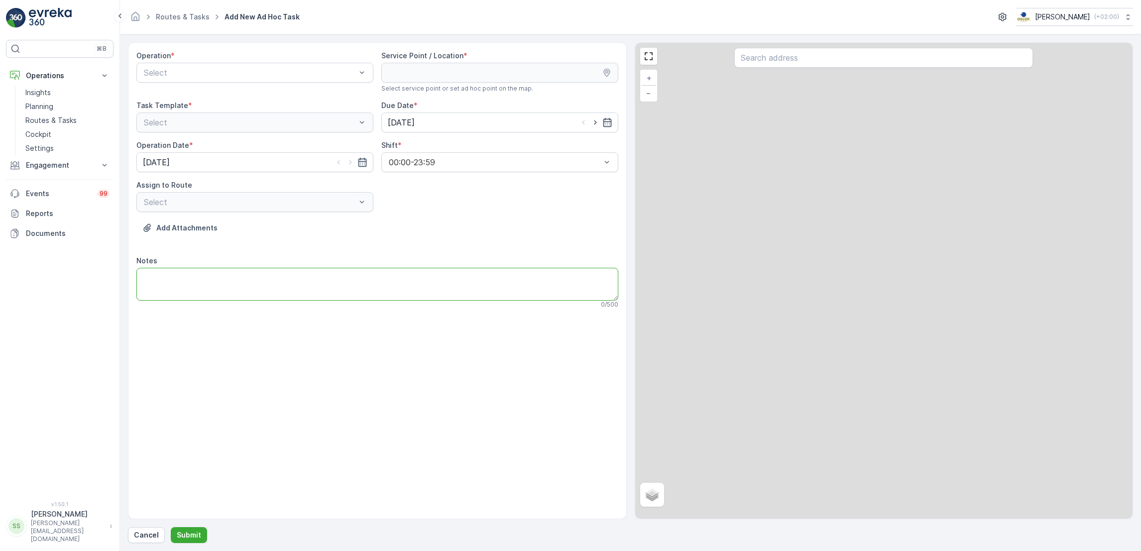
click at [188, 290] on textarea "Notes" at bounding box center [377, 284] width 482 height 33
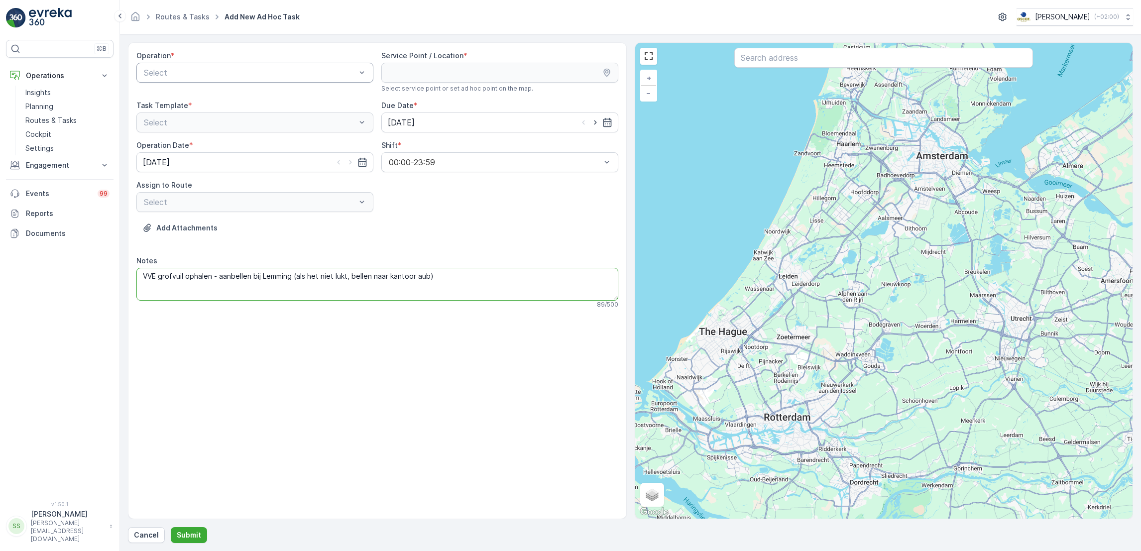
type textarea "VVE grofvuil ophalen - aanbellen bij Lemming (als het niet lukt, bellen naar ka…"
click at [264, 80] on div "Select" at bounding box center [254, 73] width 237 height 20
click at [235, 104] on div "Amsterdam Collection" at bounding box center [254, 97] width 237 height 17
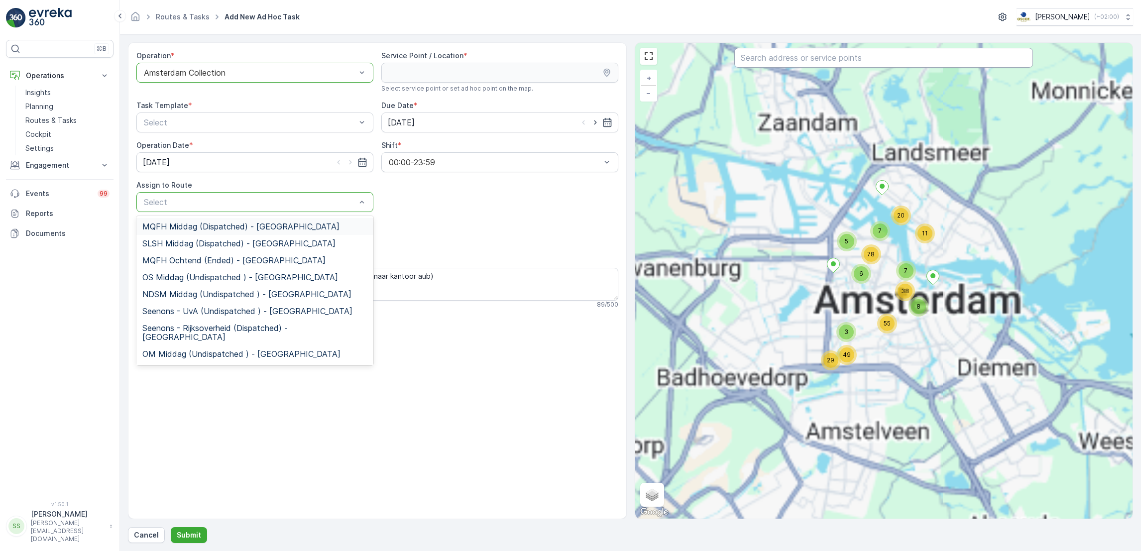
click at [782, 56] on input "text" at bounding box center [883, 58] width 299 height 20
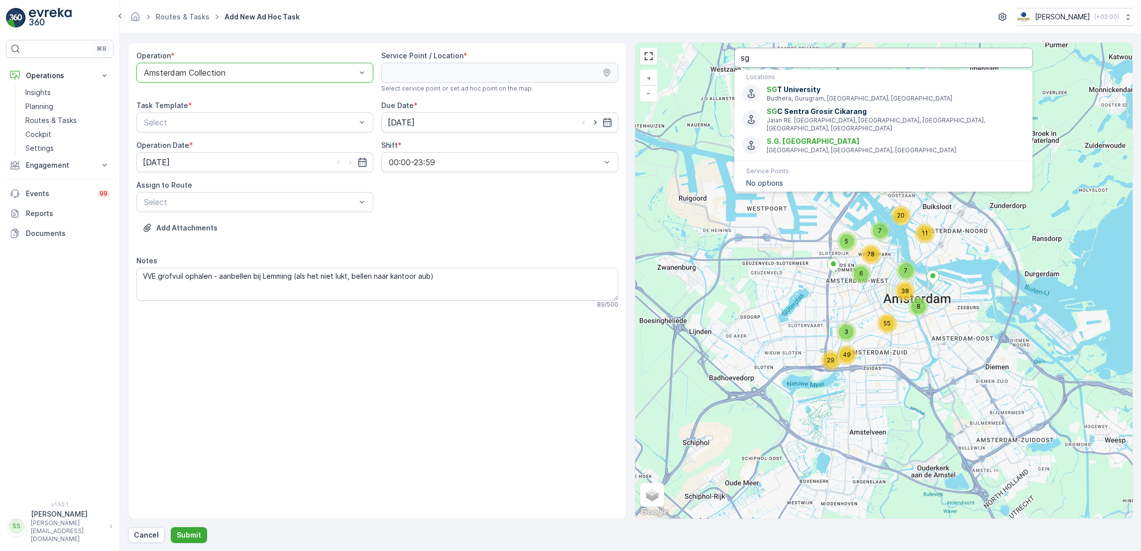
click at [772, 62] on input "sg" at bounding box center [883, 58] width 299 height 20
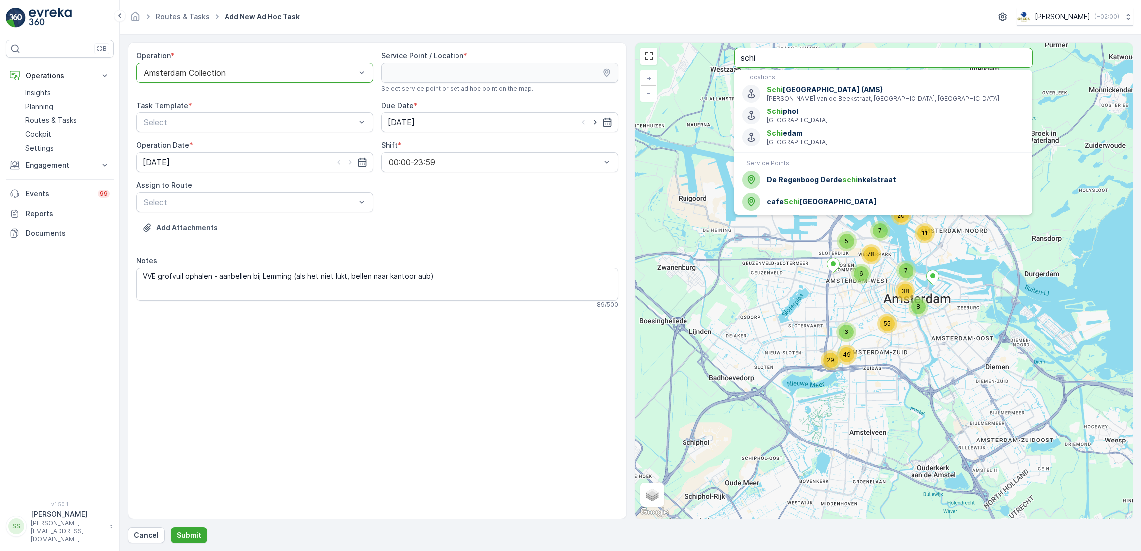
type input "schi"
click at [799, 60] on input "schi" at bounding box center [883, 58] width 299 height 20
type input "s"
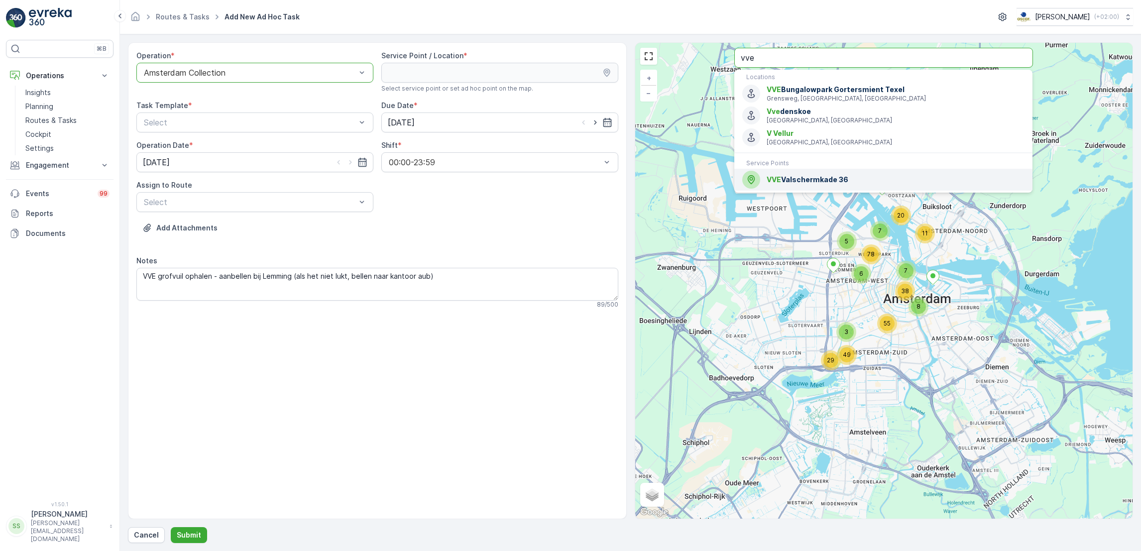
type input "vve"
click at [811, 185] on div "VVE Valschermkade 36" at bounding box center [883, 180] width 282 height 18
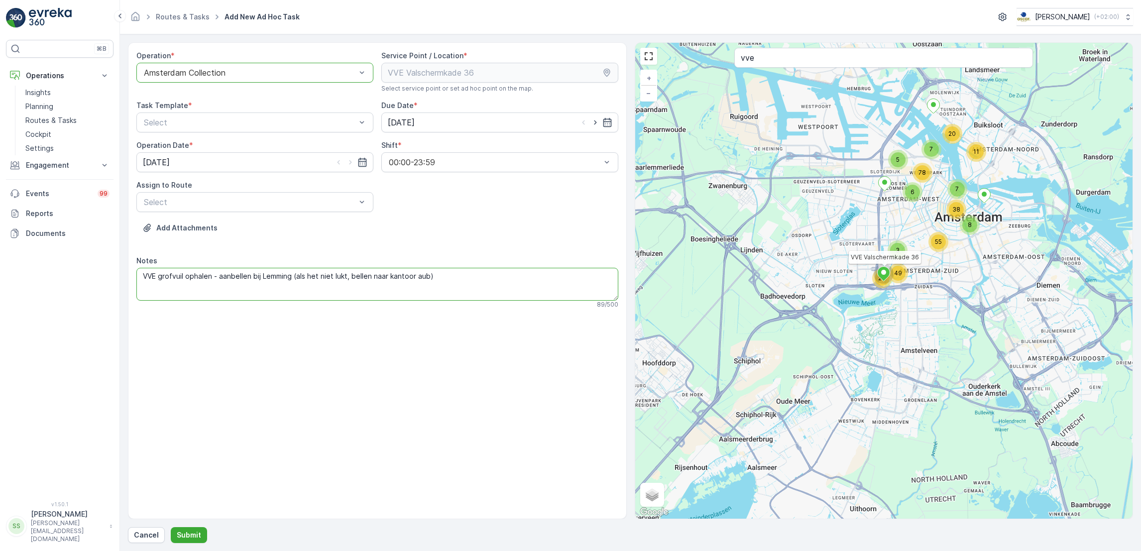
drag, startPoint x: 162, startPoint y: 278, endPoint x: 130, endPoint y: 279, distance: 31.4
click at [130, 279] on div "Operation * option Amsterdam Collection, selected. Amsterdam Collection Service…" at bounding box center [377, 280] width 499 height 477
click at [476, 286] on textarea "grofvuil ophalen - aanbellen bij Lemming (als het niet lukt, bellen naar kantoo…" at bounding box center [377, 284] width 482 height 33
type textarea "grofvuil ophalen - aanbellen bij Lemming (als het niet lukt, bellen naar kantoo…"
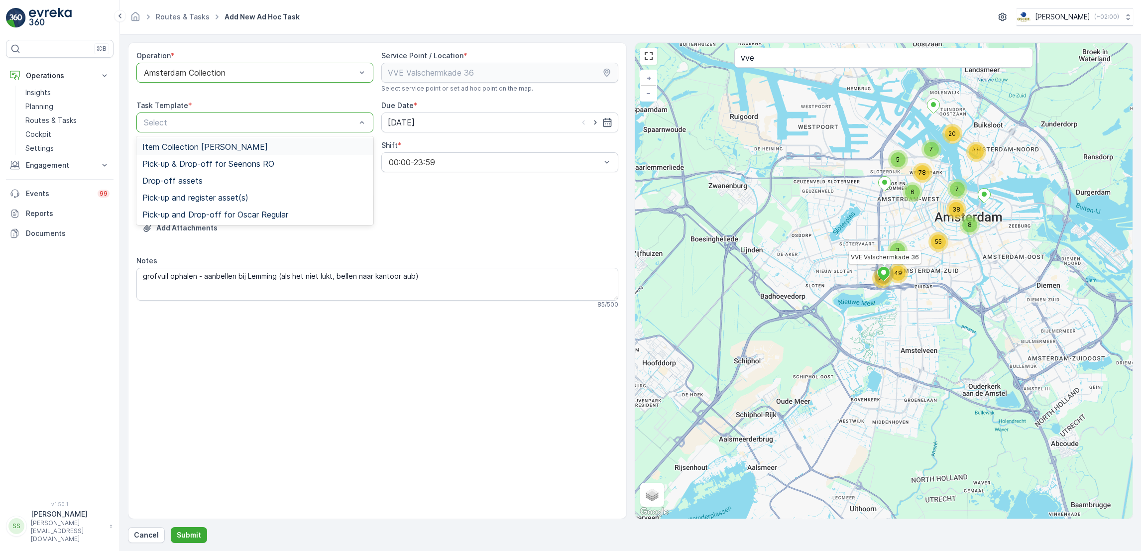
click at [244, 150] on span "Item Collection Oscar Regulier" at bounding box center [204, 146] width 125 height 9
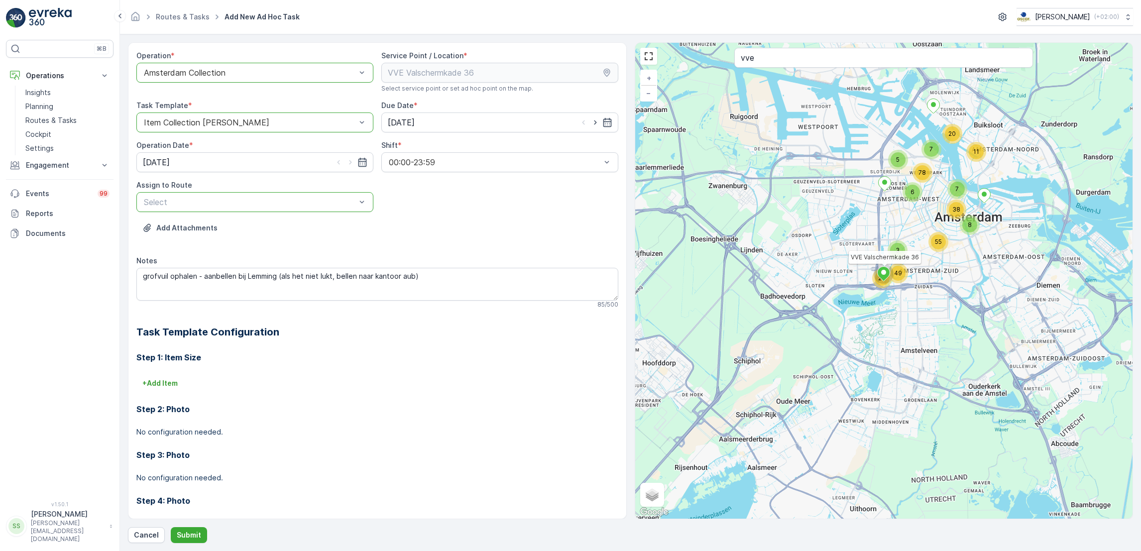
click at [294, 200] on div at bounding box center [250, 202] width 214 height 9
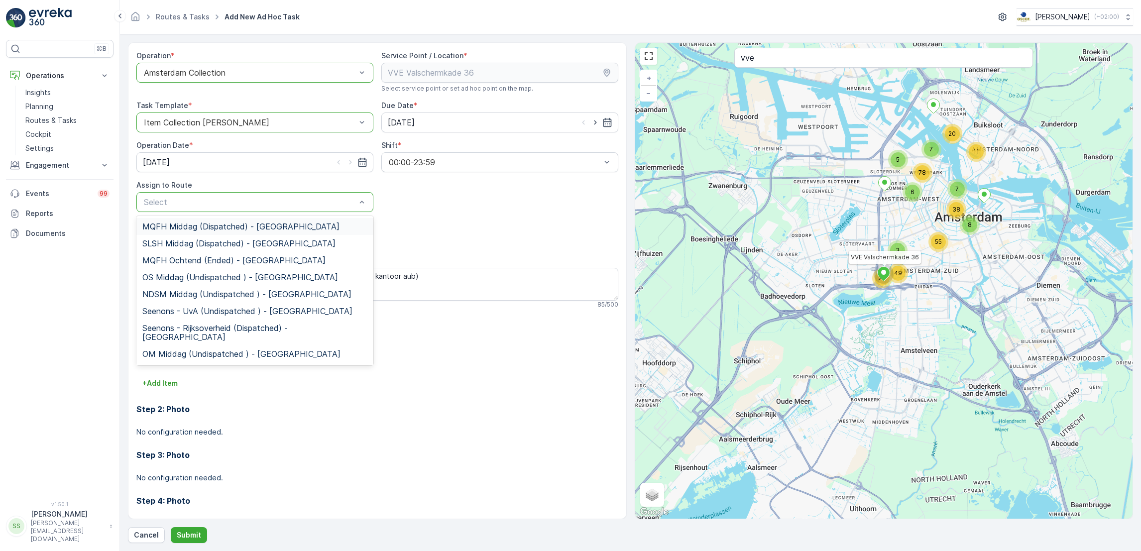
click at [285, 206] on div at bounding box center [250, 202] width 214 height 9
type input "sg"
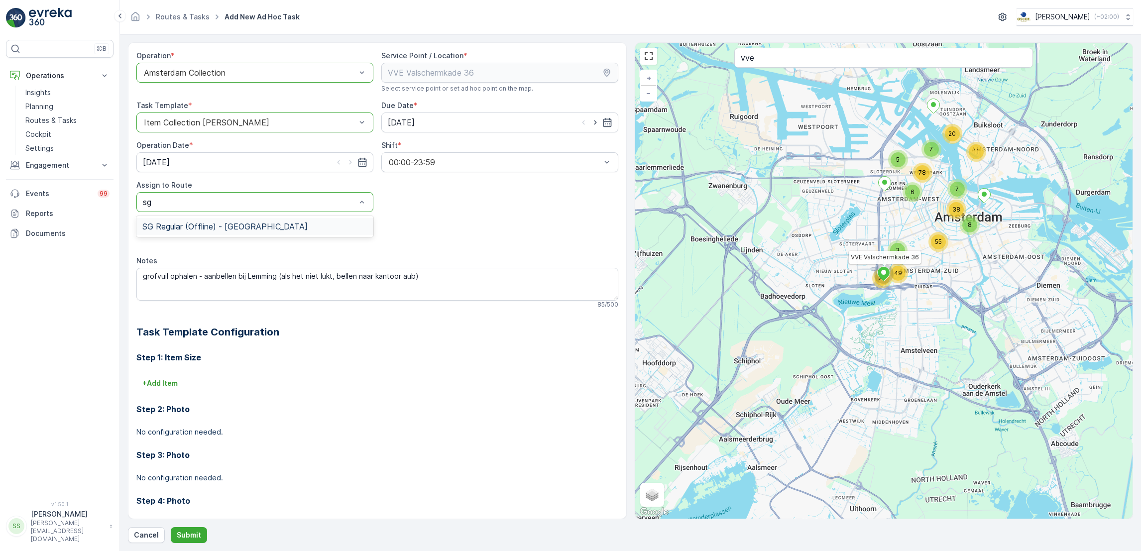
click at [262, 230] on span "SG Regular (Offline) - Amsterdam" at bounding box center [224, 226] width 165 height 9
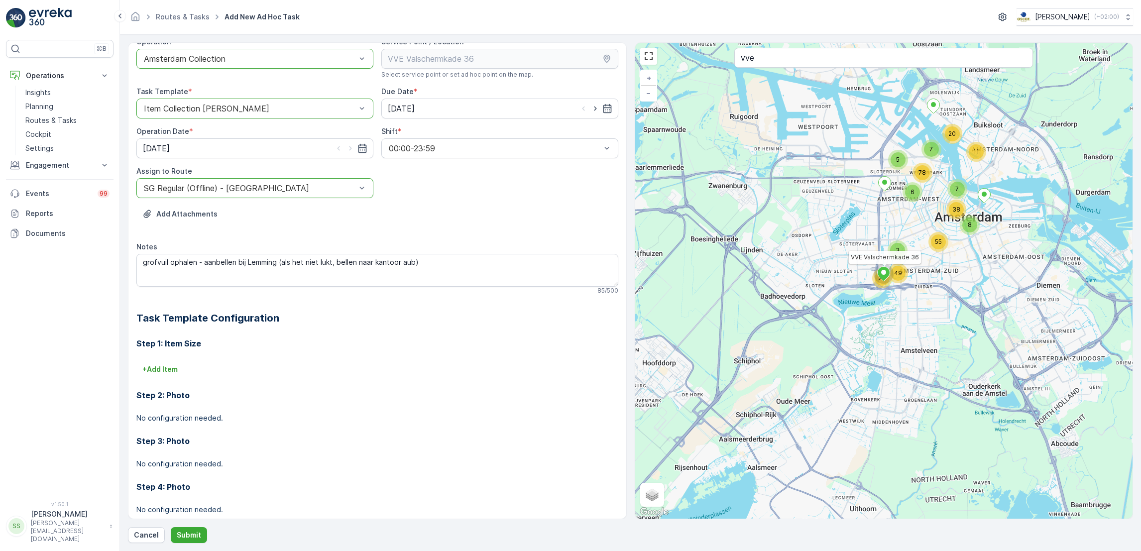
scroll to position [34, 0]
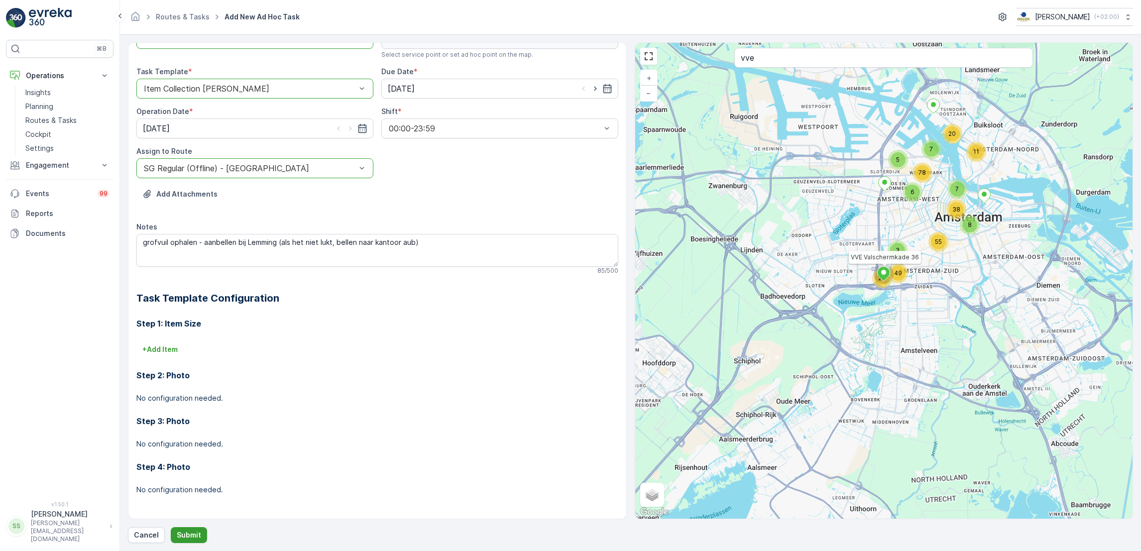
click at [178, 541] on button "Submit" at bounding box center [189, 535] width 36 height 16
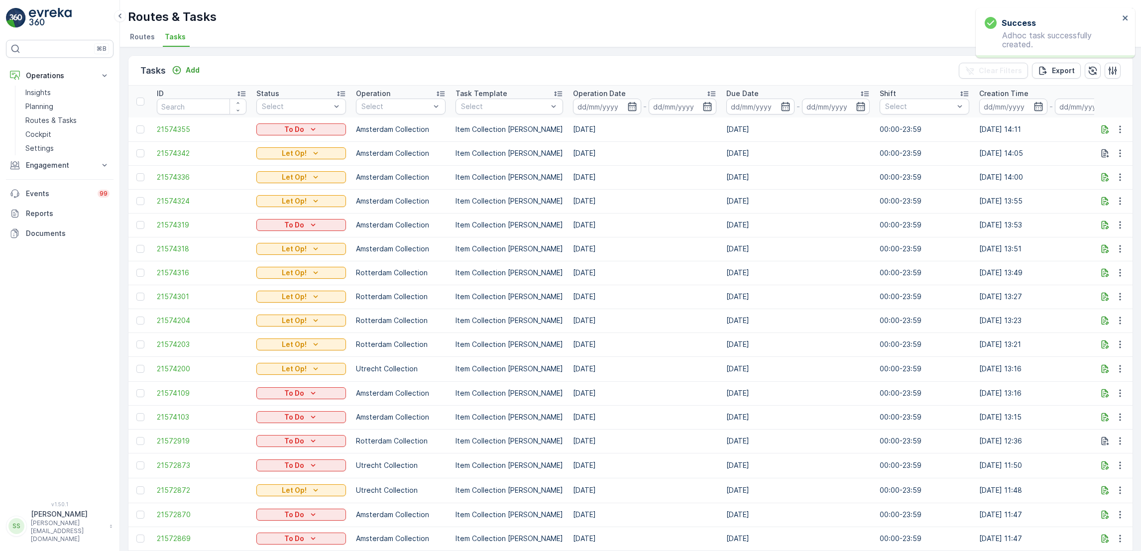
click at [317, 129] on icon "To Do" at bounding box center [313, 129] width 10 height 10
click at [283, 140] on span "Let Op!" at bounding box center [274, 143] width 25 height 10
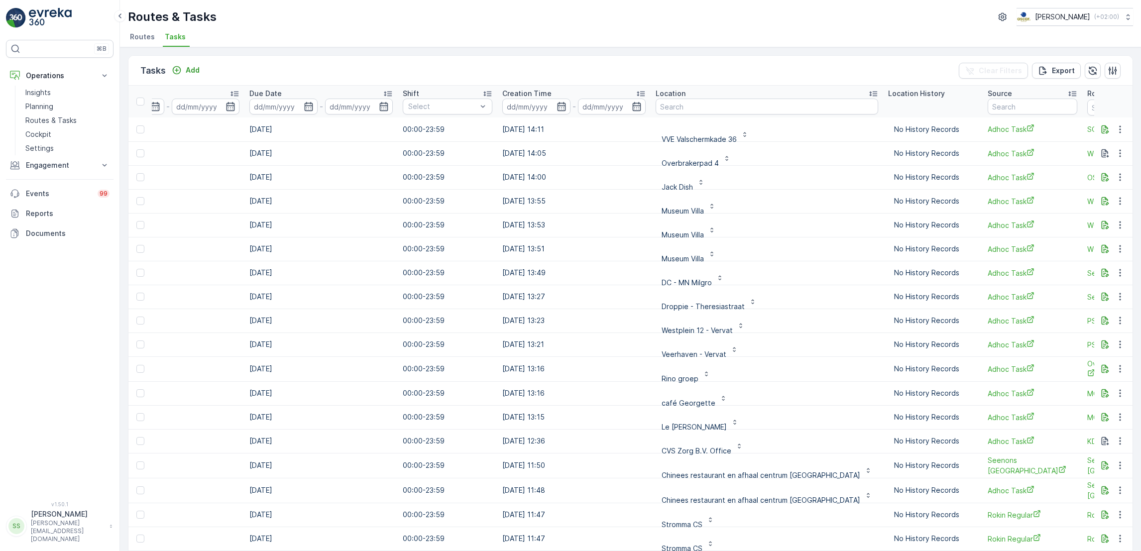
scroll to position [0, 477]
click at [728, 109] on input "text" at bounding box center [766, 107] width 223 height 16
type input "[PERSON_NAME]"
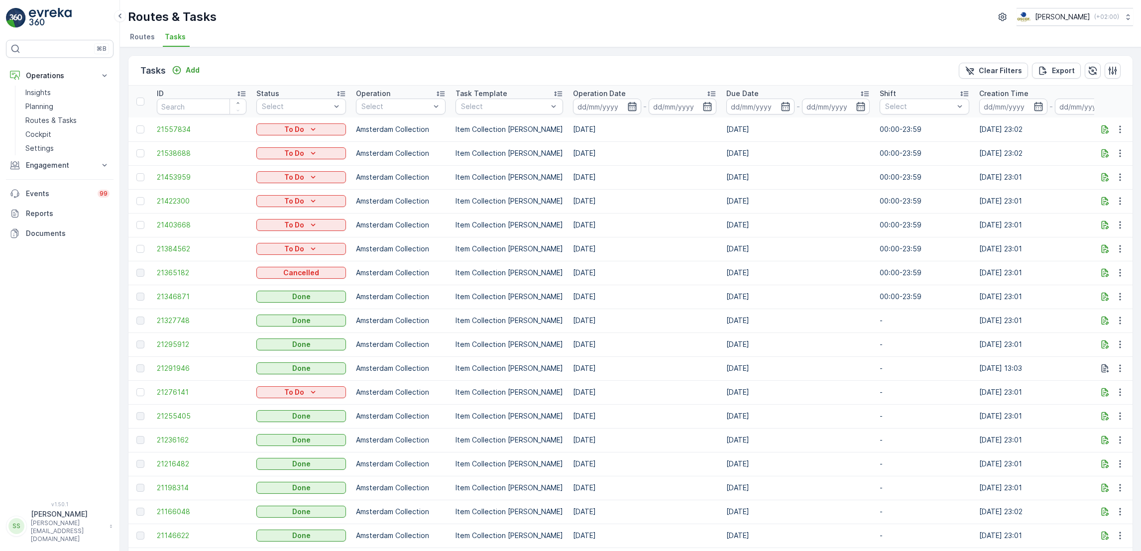
click at [627, 108] on icon "button" at bounding box center [632, 107] width 10 height 10
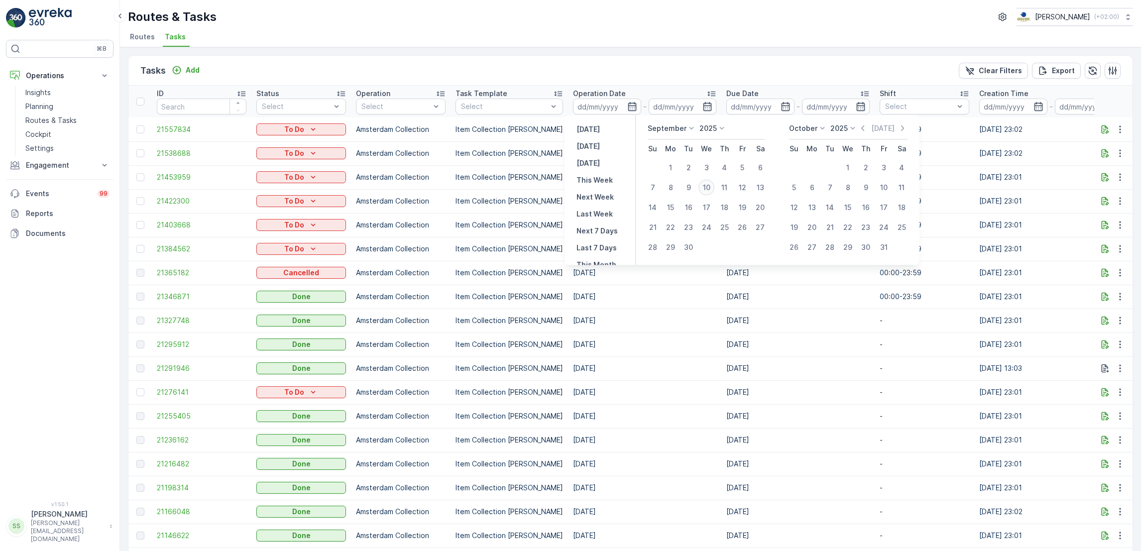
click at [706, 191] on div "10" at bounding box center [707, 188] width 16 height 16
type input "[DATE]"
click at [706, 191] on div "10" at bounding box center [707, 188] width 16 height 16
type input "[DATE]"
click at [706, 191] on div "10" at bounding box center [707, 188] width 16 height 16
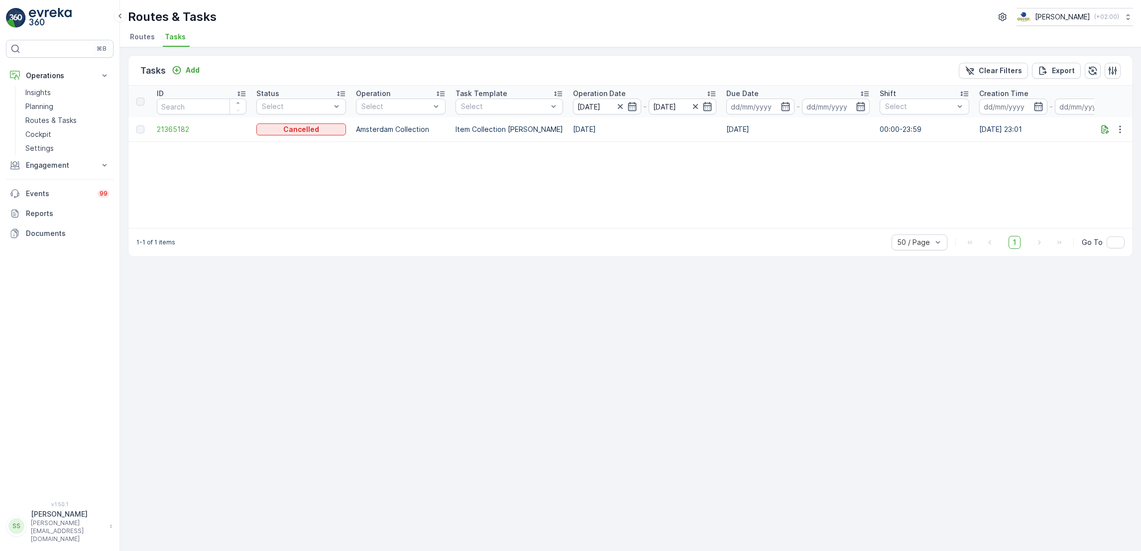
click at [142, 41] on span "Routes" at bounding box center [142, 37] width 25 height 10
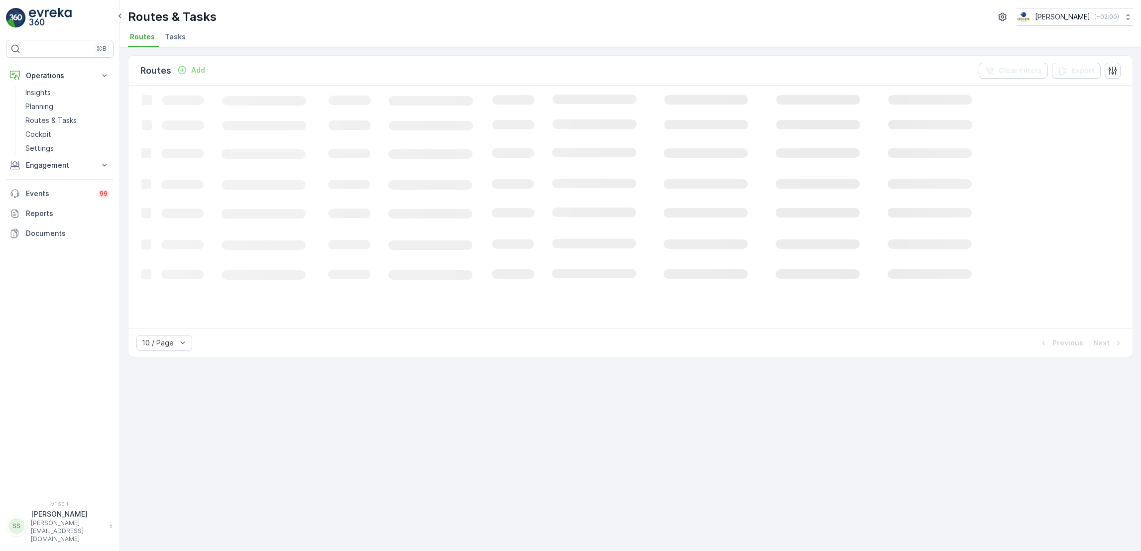
click at [167, 37] on span "Tasks" at bounding box center [175, 37] width 21 height 10
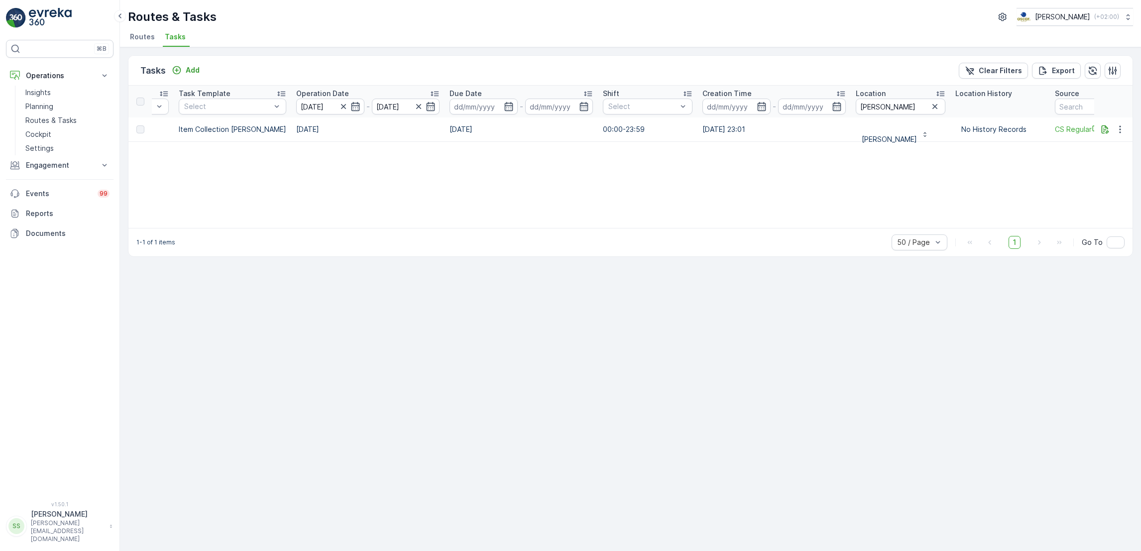
scroll to position [0, 278]
click at [929, 110] on icon "button" at bounding box center [934, 107] width 10 height 10
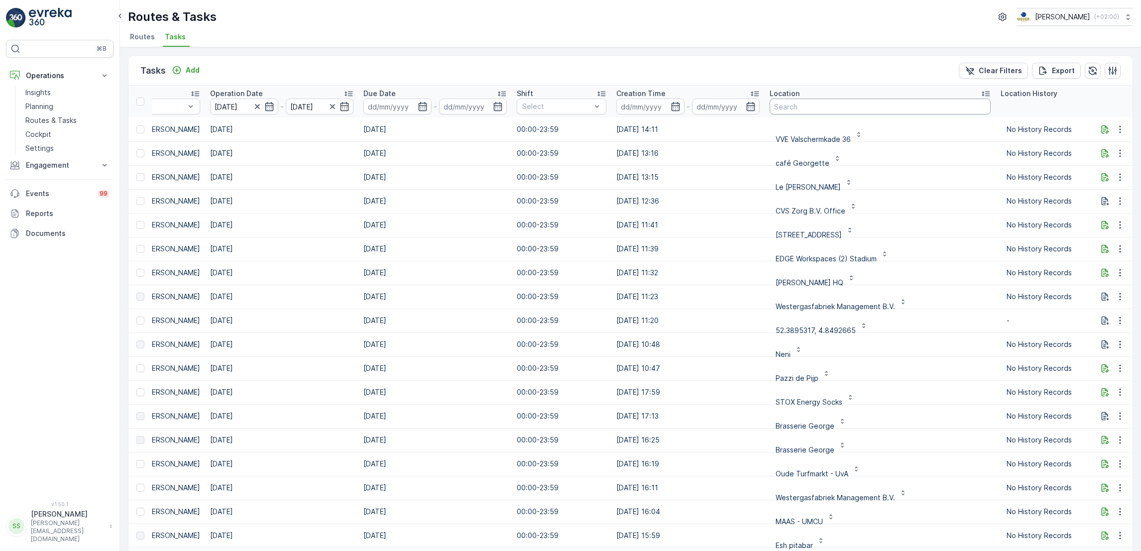
scroll to position [0, 404]
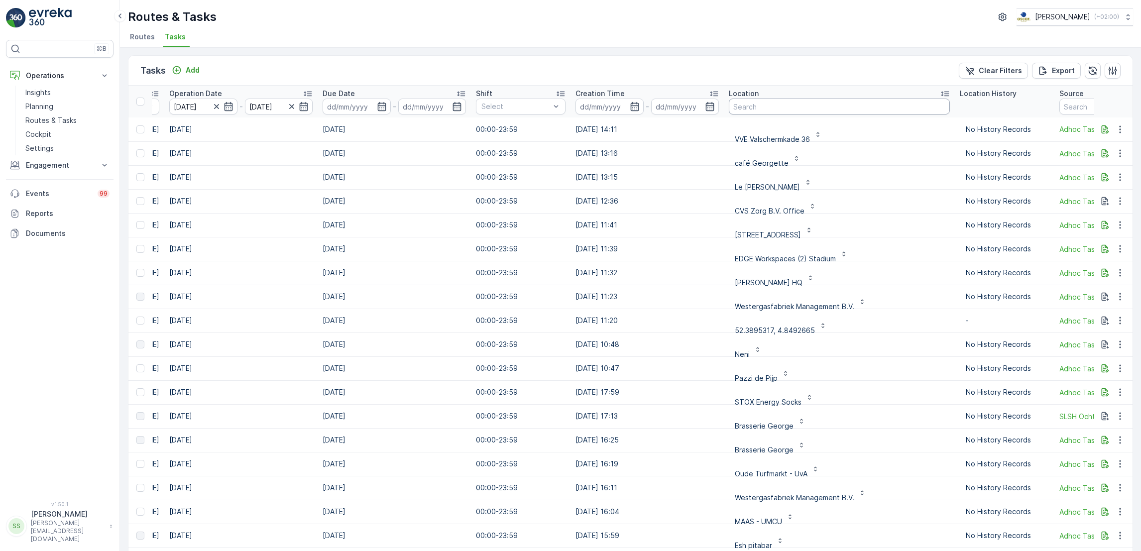
click at [882, 101] on input "text" at bounding box center [839, 107] width 221 height 16
type input "malle jan"
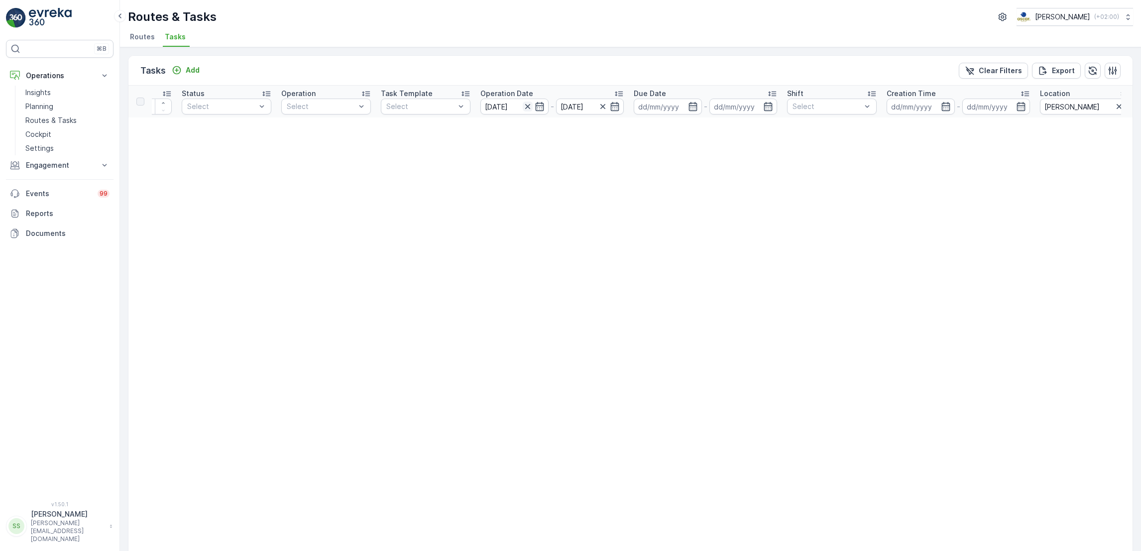
scroll to position [0, 74]
click at [528, 106] on icon "button" at bounding box center [528, 106] width 5 height 5
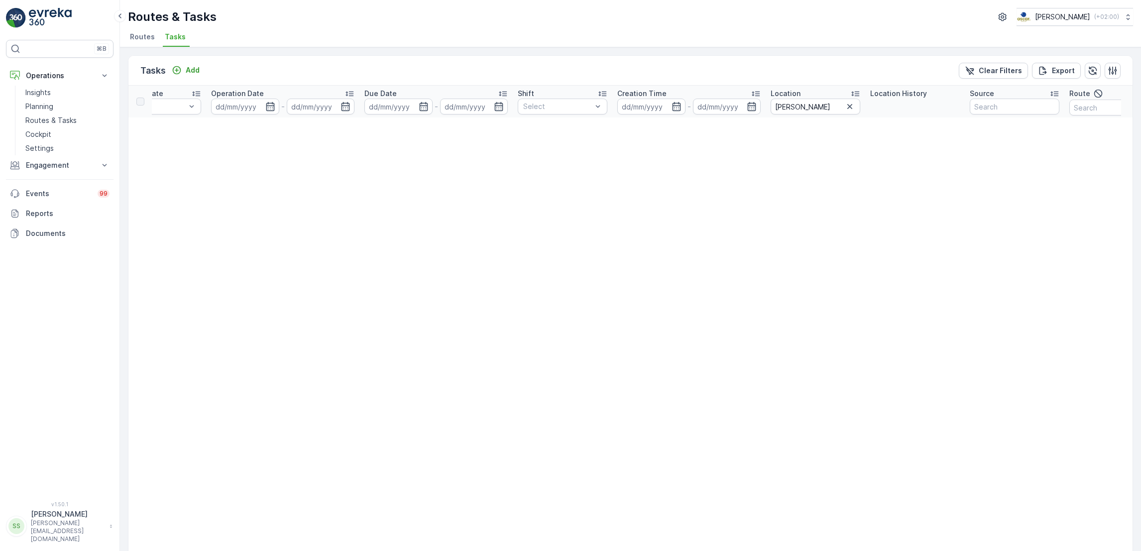
scroll to position [0, 489]
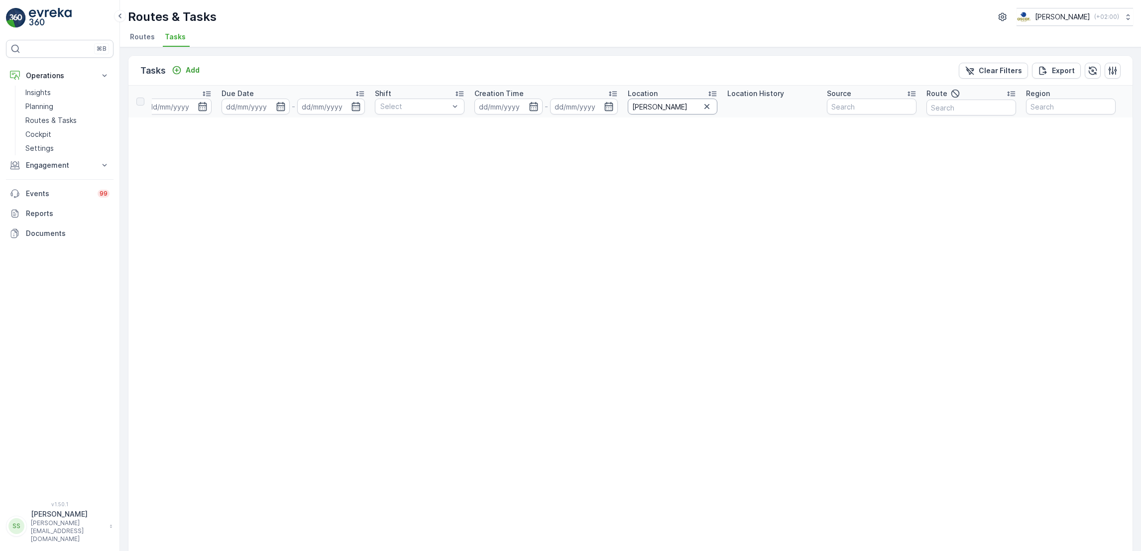
click at [670, 107] on input "malle jan" at bounding box center [673, 107] width 90 height 16
click at [664, 105] on input "malle jan" at bounding box center [673, 107] width 90 height 16
type input "malle"
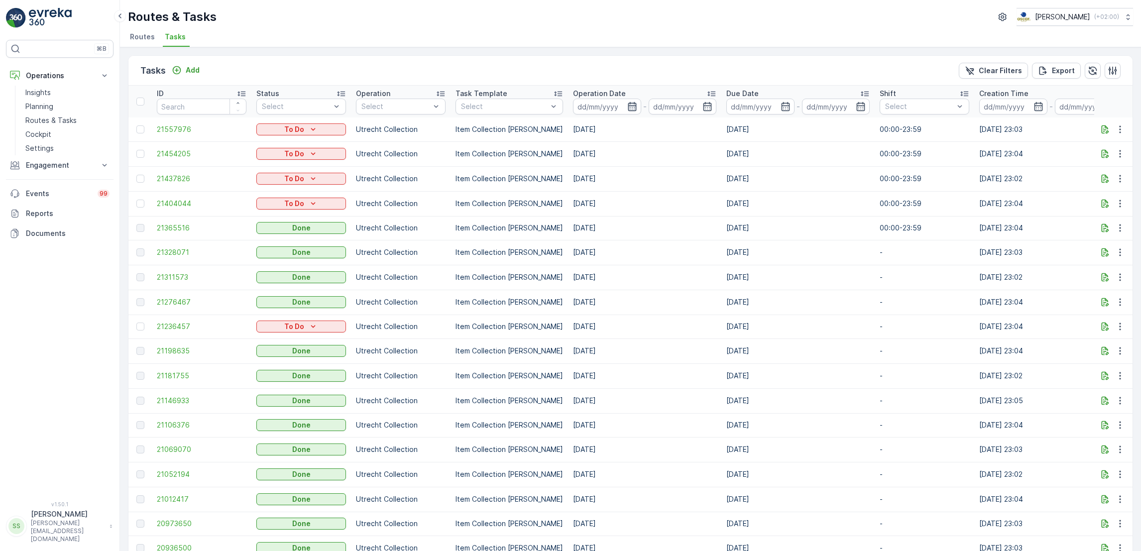
click at [627, 108] on icon "button" at bounding box center [632, 107] width 10 height 10
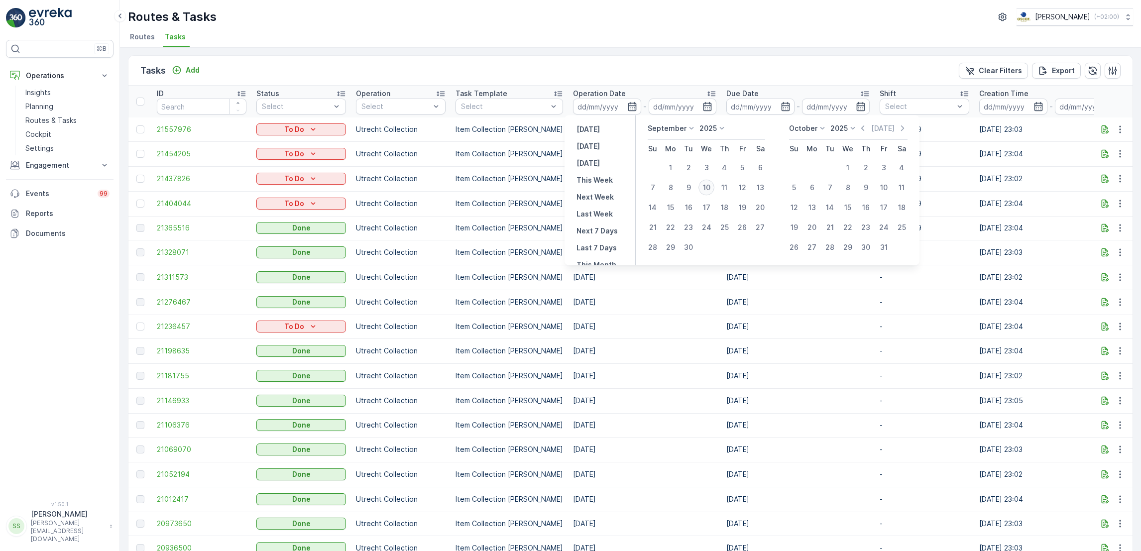
click at [706, 185] on div "10" at bounding box center [707, 188] width 16 height 16
type input "[DATE]"
click at [706, 185] on div "10" at bounding box center [707, 188] width 16 height 16
type input "[DATE]"
click at [706, 185] on div "10" at bounding box center [707, 188] width 16 height 16
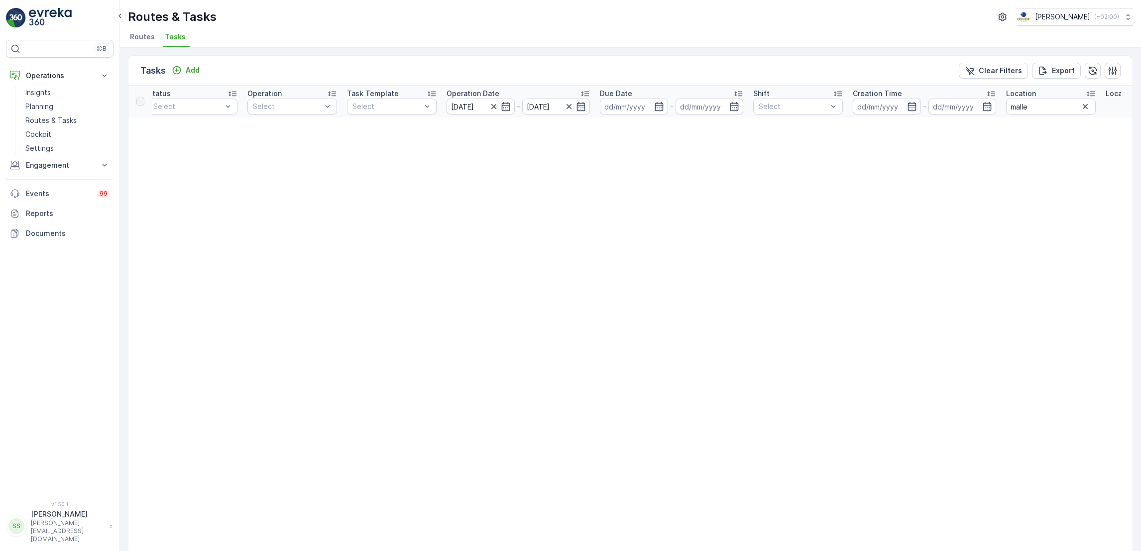
scroll to position [0, 86]
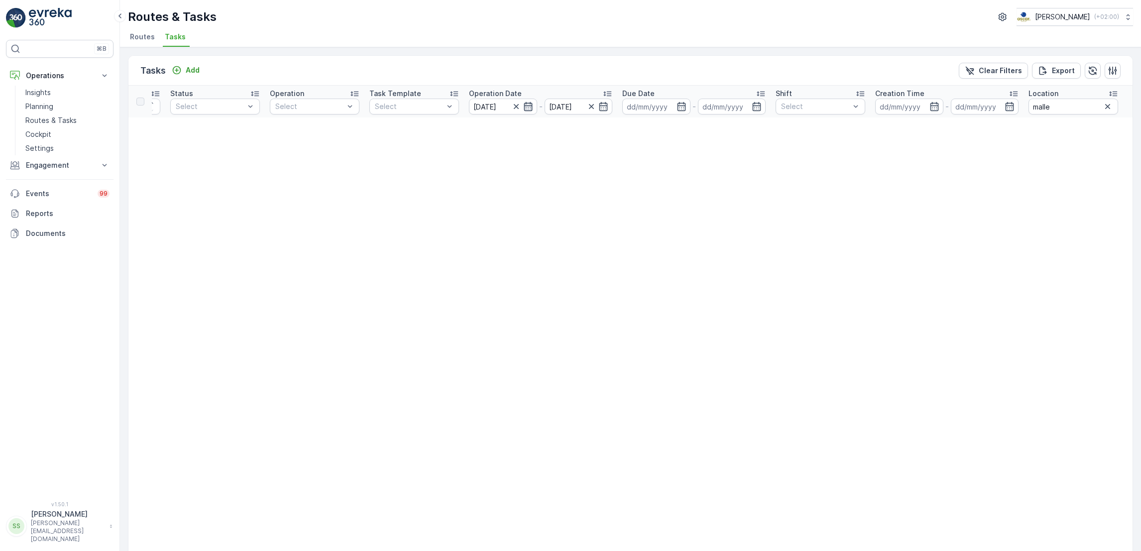
click at [528, 105] on icon "button" at bounding box center [528, 106] width 8 height 9
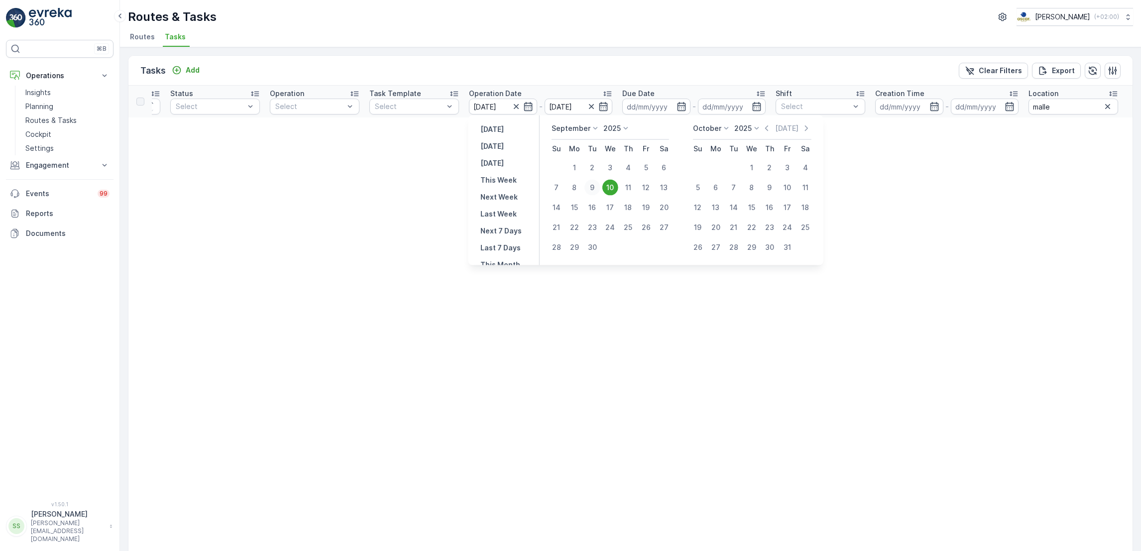
click at [590, 187] on div "9" at bounding box center [593, 188] width 16 height 16
type input "[DATE]"
click at [590, 187] on div "9" at bounding box center [593, 188] width 16 height 16
type input "[DATE]"
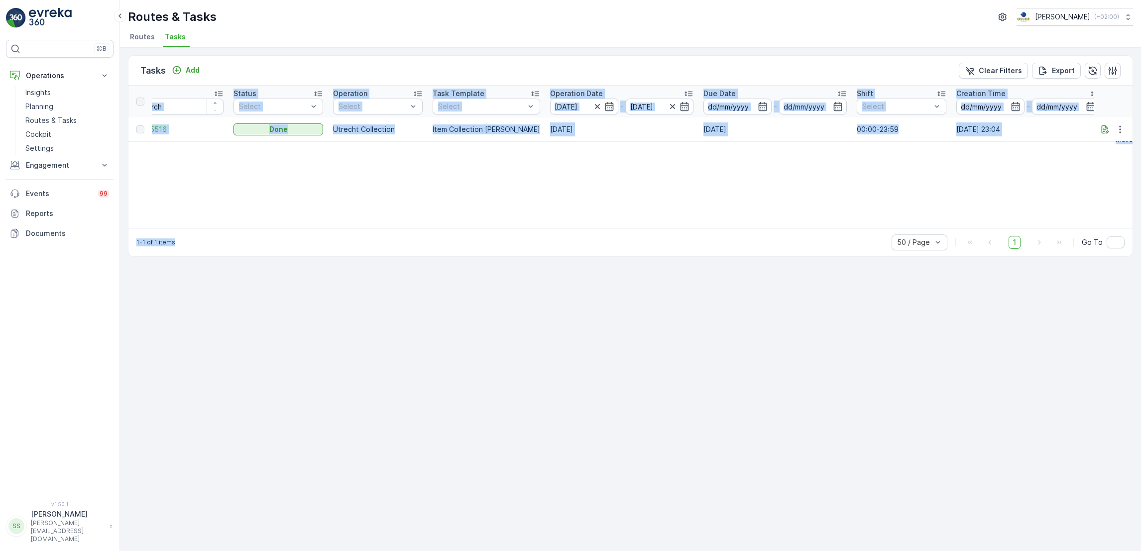
drag, startPoint x: 590, startPoint y: 186, endPoint x: 793, endPoint y: 172, distance: 203.1
click at [793, 172] on div "ID Status Select Operation Select Task Template Select Operation Date 09.09.202…" at bounding box center [630, 157] width 1004 height 142
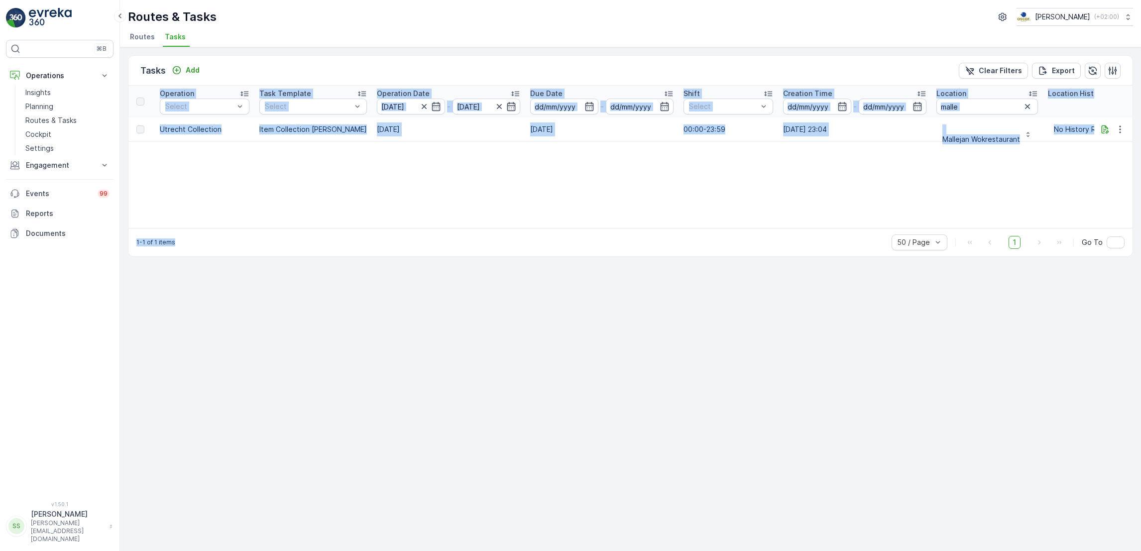
click at [793, 172] on div "ID Status Select Operation Select Task Template Select Operation Date 09.09.202…" at bounding box center [630, 157] width 1004 height 142
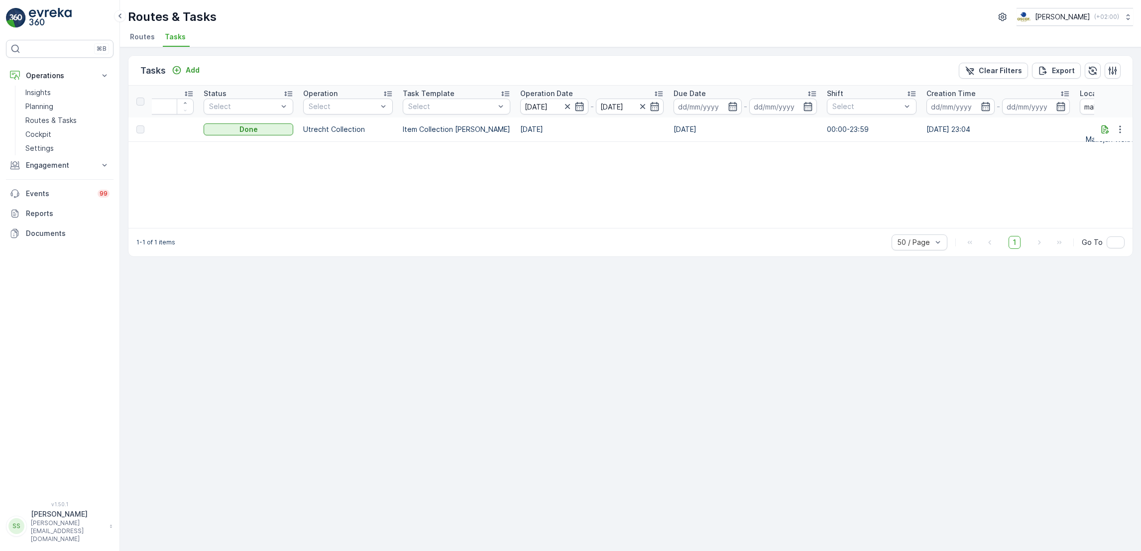
scroll to position [0, 52]
click at [1121, 130] on icon "button" at bounding box center [1120, 129] width 10 height 10
click at [1118, 140] on span "See More Details" at bounding box center [1108, 144] width 58 height 10
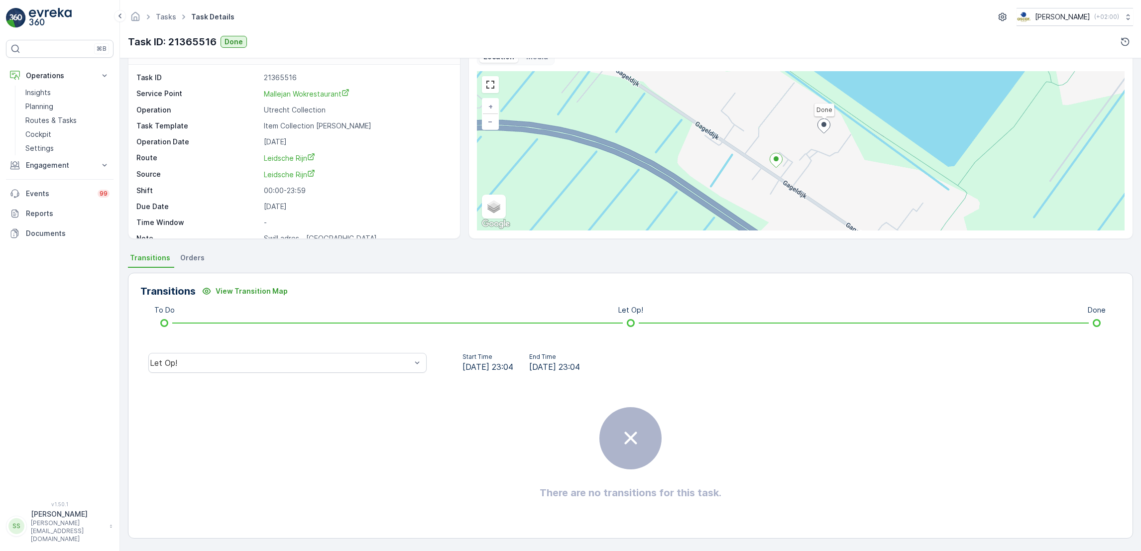
scroll to position [13, 0]
click at [326, 350] on div "Let Op!" at bounding box center [287, 363] width 294 height 32
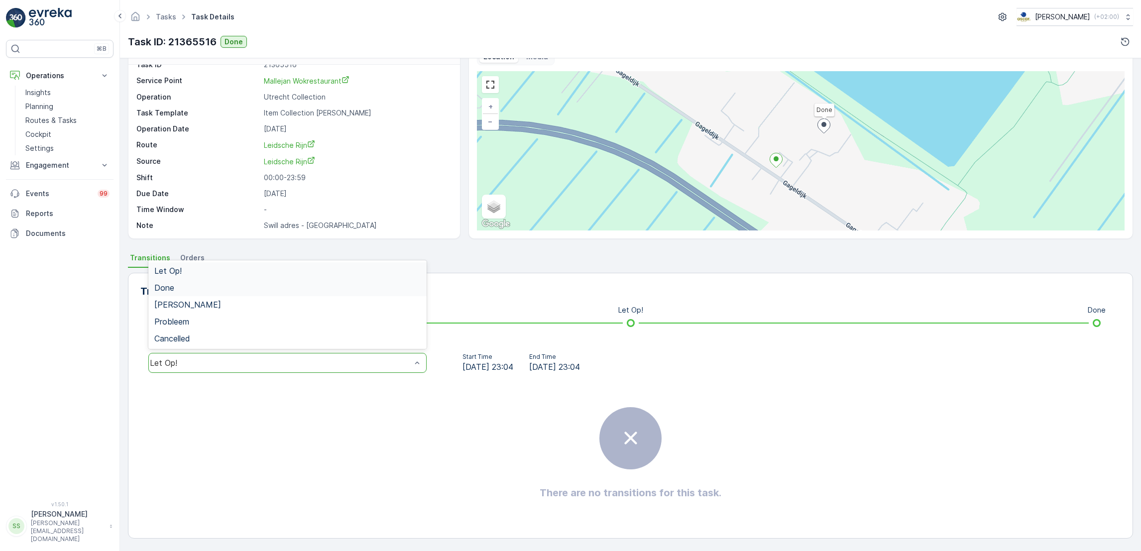
click at [262, 286] on div "Done" at bounding box center [287, 287] width 266 height 9
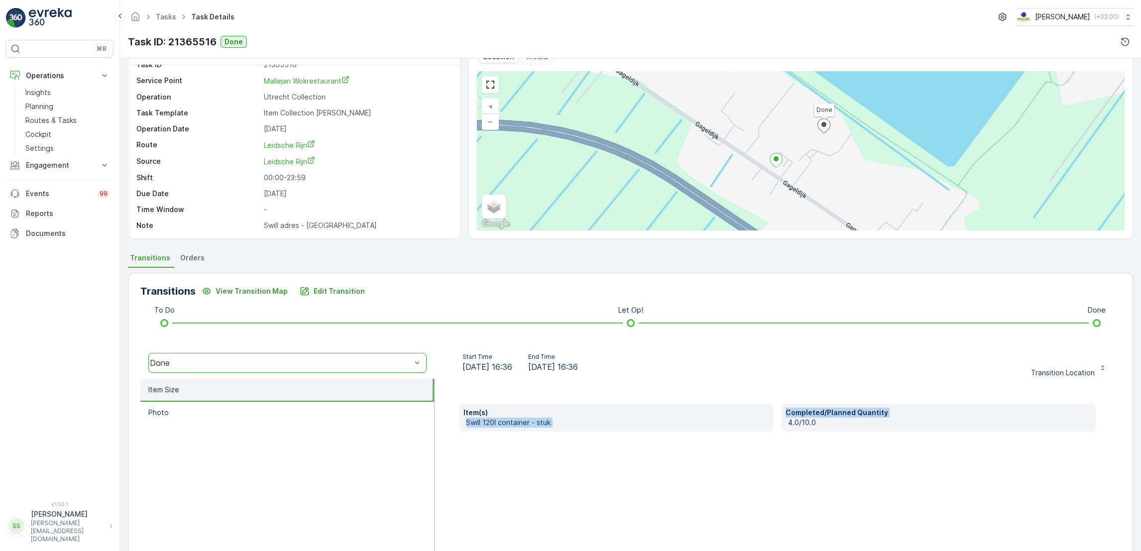
drag, startPoint x: 782, startPoint y: 456, endPoint x: 664, endPoint y: 403, distance: 129.5
click at [664, 403] on div "Item(s) Swill 120l container - stuk Completed/Planned Quantity 4.0/10.0" at bounding box center [778, 478] width 686 height 199
click at [540, 386] on div "Item(s) Swill 120l container - stuk Completed/Planned Quantity 4.0/10.0" at bounding box center [778, 478] width 686 height 199
drag, startPoint x: 507, startPoint y: 383, endPoint x: 898, endPoint y: 475, distance: 401.2
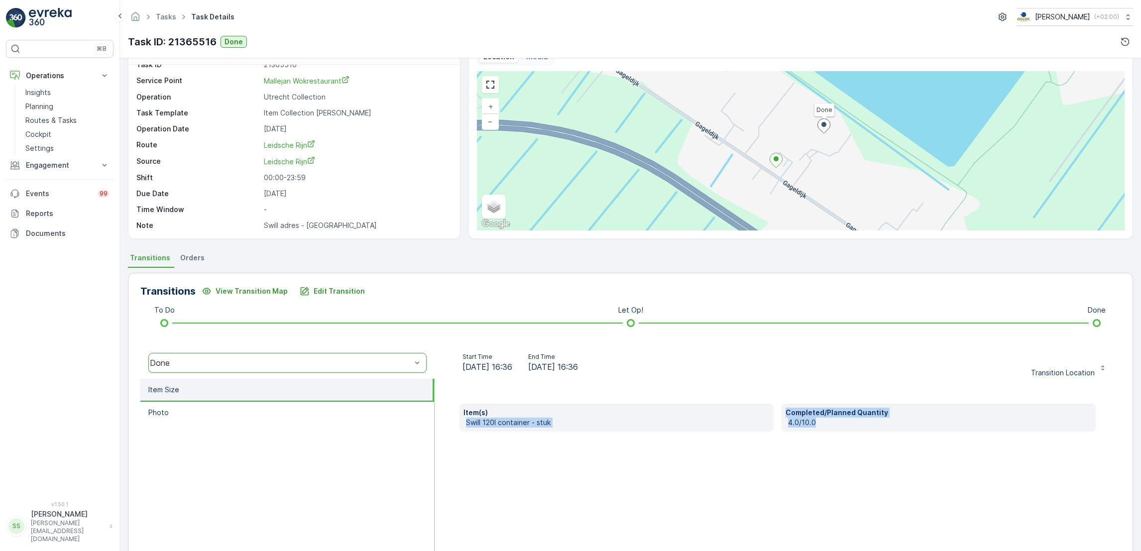
click at [898, 475] on div "Item(s) Swill 120l container - stuk Completed/Planned Quantity 4.0/10.0" at bounding box center [778, 478] width 686 height 199
drag, startPoint x: 961, startPoint y: 463, endPoint x: 480, endPoint y: 378, distance: 488.8
click at [480, 379] on div "Item(s) Swill 120l container - stuk Completed/Planned Quantity 4.0/10.0" at bounding box center [778, 478] width 686 height 199
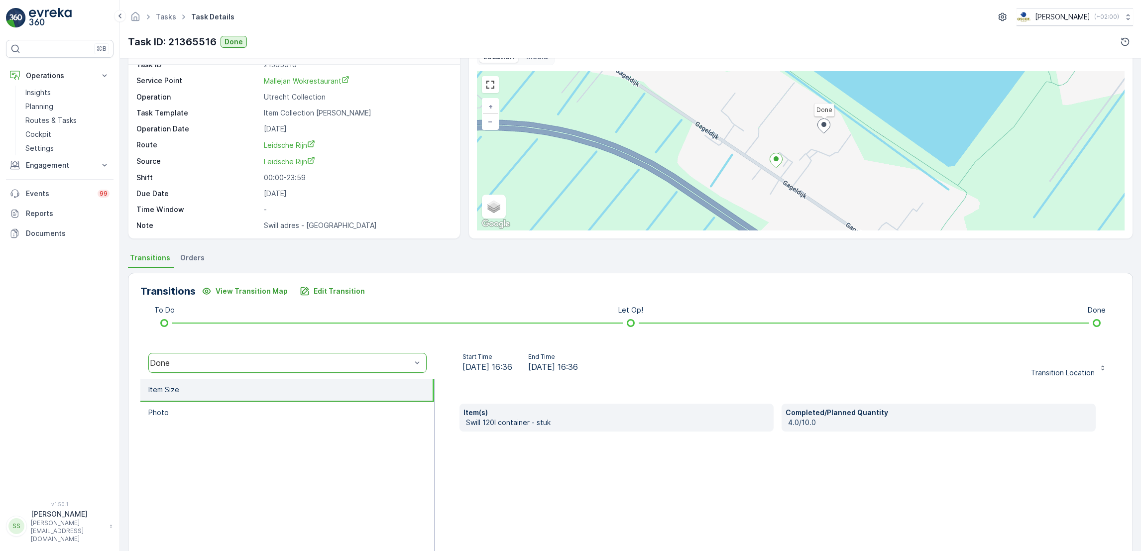
drag, startPoint x: 480, startPoint y: 378, endPoint x: 478, endPoint y: 399, distance: 21.0
click at [478, 399] on div "Item(s) Swill 120l container - stuk Completed/Planned Quantity 4.0/10.0" at bounding box center [778, 478] width 686 height 199
drag, startPoint x: 478, startPoint y: 399, endPoint x: 915, endPoint y: 454, distance: 439.6
click at [915, 454] on div "Item(s) Swill 120l container - stuk Completed/Planned Quantity 4.0/10.0" at bounding box center [778, 478] width 686 height 199
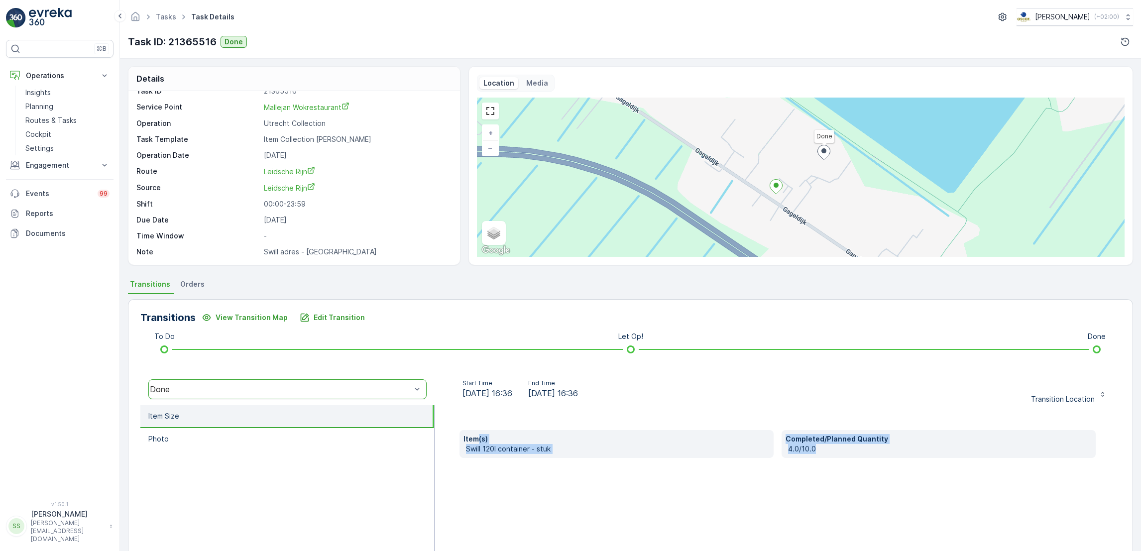
scroll to position [0, 0]
click at [915, 454] on div "Completed/Planned Quantity 4.0/10.0" at bounding box center [939, 444] width 314 height 28
drag, startPoint x: 498, startPoint y: 400, endPoint x: 910, endPoint y: 513, distance: 427.0
click at [910, 513] on div "Transitions View Transition Map Edit Transition To Do Let Op! Done option Done,…" at bounding box center [630, 457] width 1005 height 316
click at [910, 513] on div "Item(s) Swill 120l container - stuk Completed/Planned Quantity 4.0/10.0" at bounding box center [778, 504] width 686 height 199
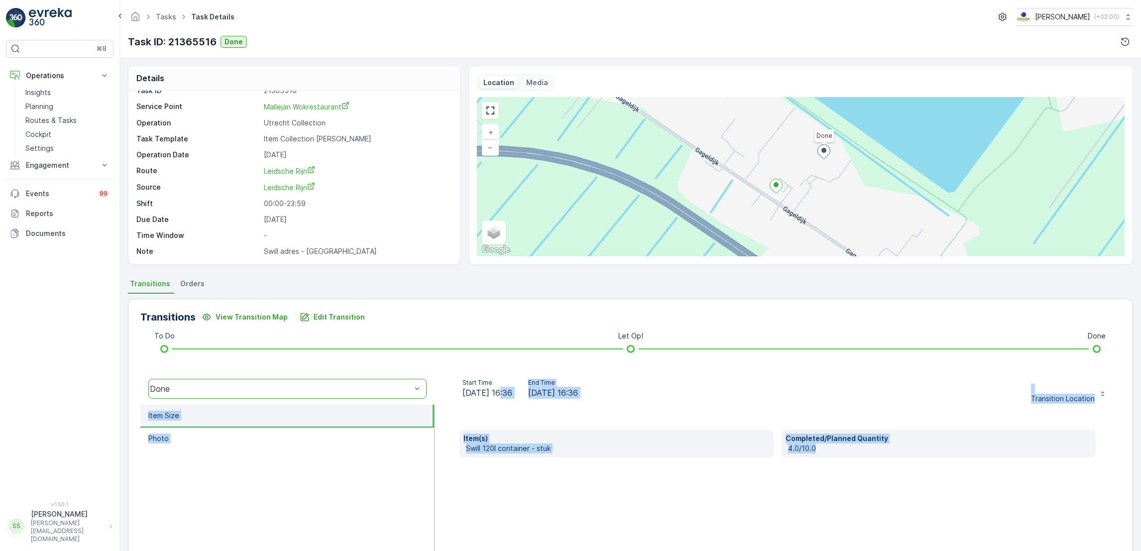
click at [910, 513] on div "Item(s) Swill 120l container - stuk Completed/Planned Quantity 4.0/10.0" at bounding box center [778, 504] width 686 height 199
drag, startPoint x: 910, startPoint y: 513, endPoint x: 463, endPoint y: 409, distance: 459.7
click at [463, 409] on div "Item(s) Swill 120l container - stuk Completed/Planned Quantity 4.0/10.0" at bounding box center [778, 504] width 686 height 199
drag, startPoint x: 463, startPoint y: 409, endPoint x: 468, endPoint y: 416, distance: 8.9
click at [468, 416] on div "Item(s) Swill 120l container - stuk Completed/Planned Quantity 4.0/10.0" at bounding box center [778, 504] width 686 height 199
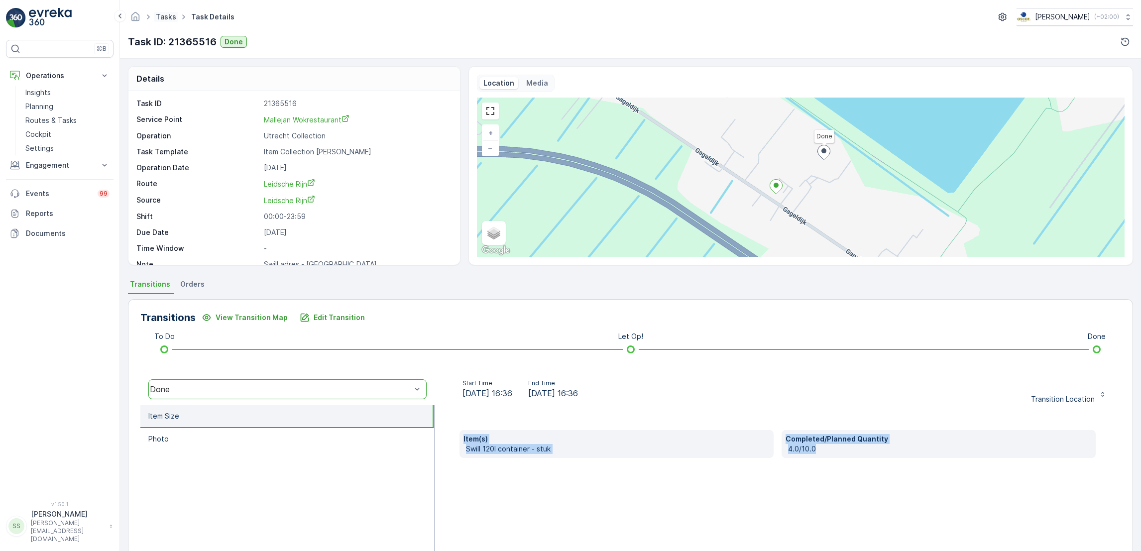
click at [171, 13] on link "Tasks" at bounding box center [166, 16] width 20 height 8
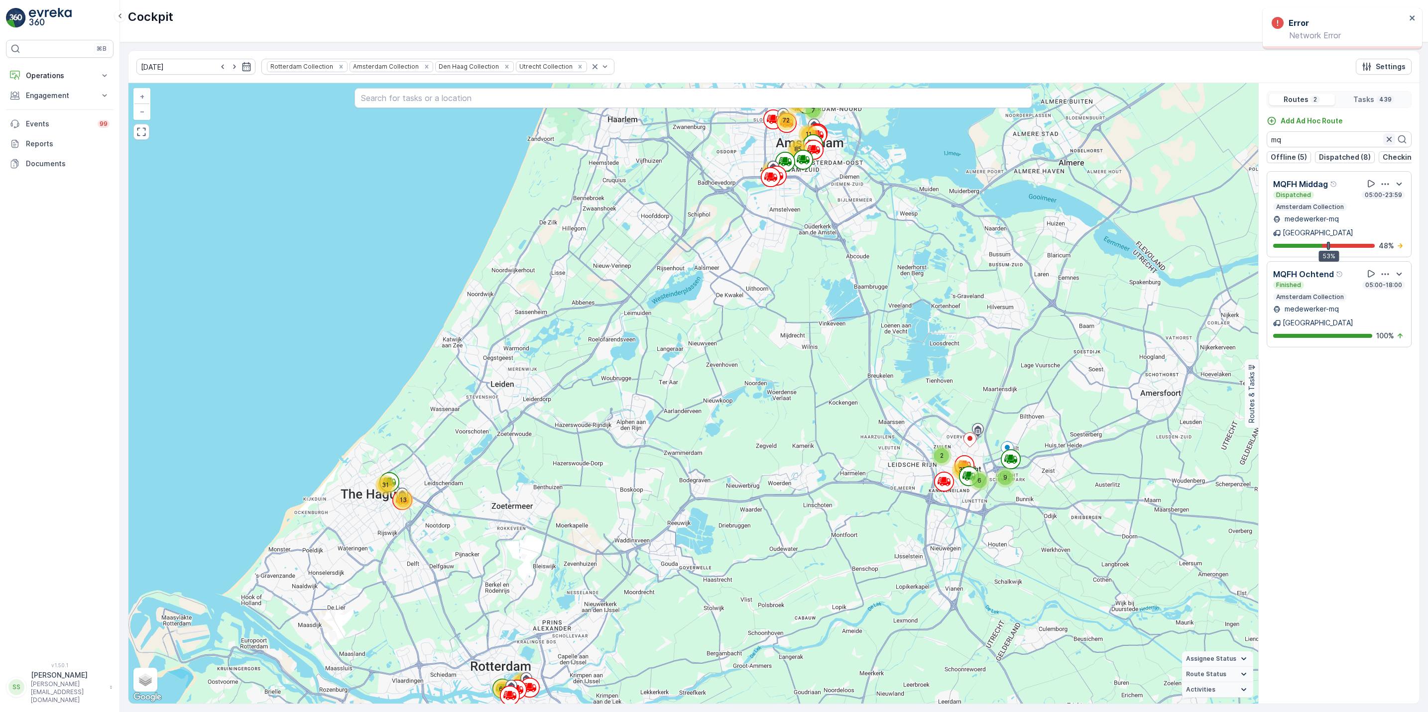
click at [1388, 142] on icon "button" at bounding box center [1389, 139] width 10 height 10
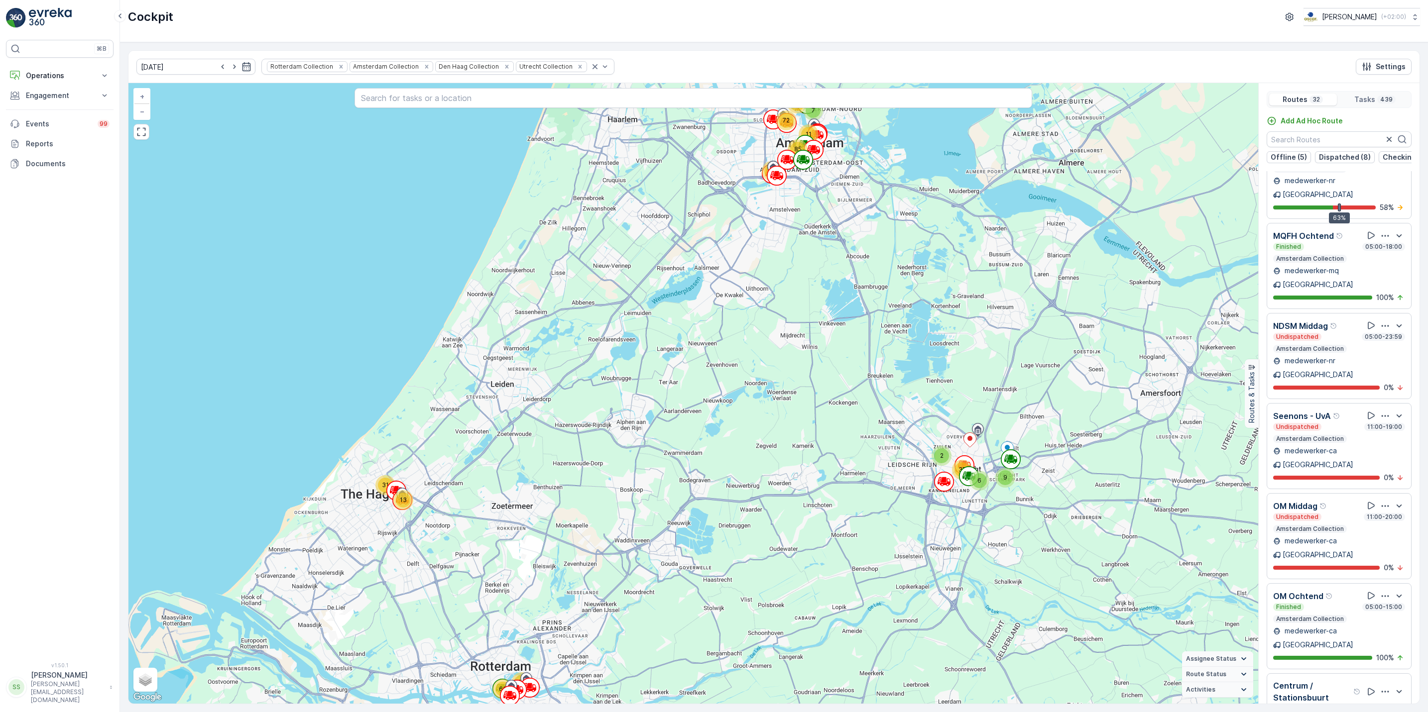
scroll to position [732, 0]
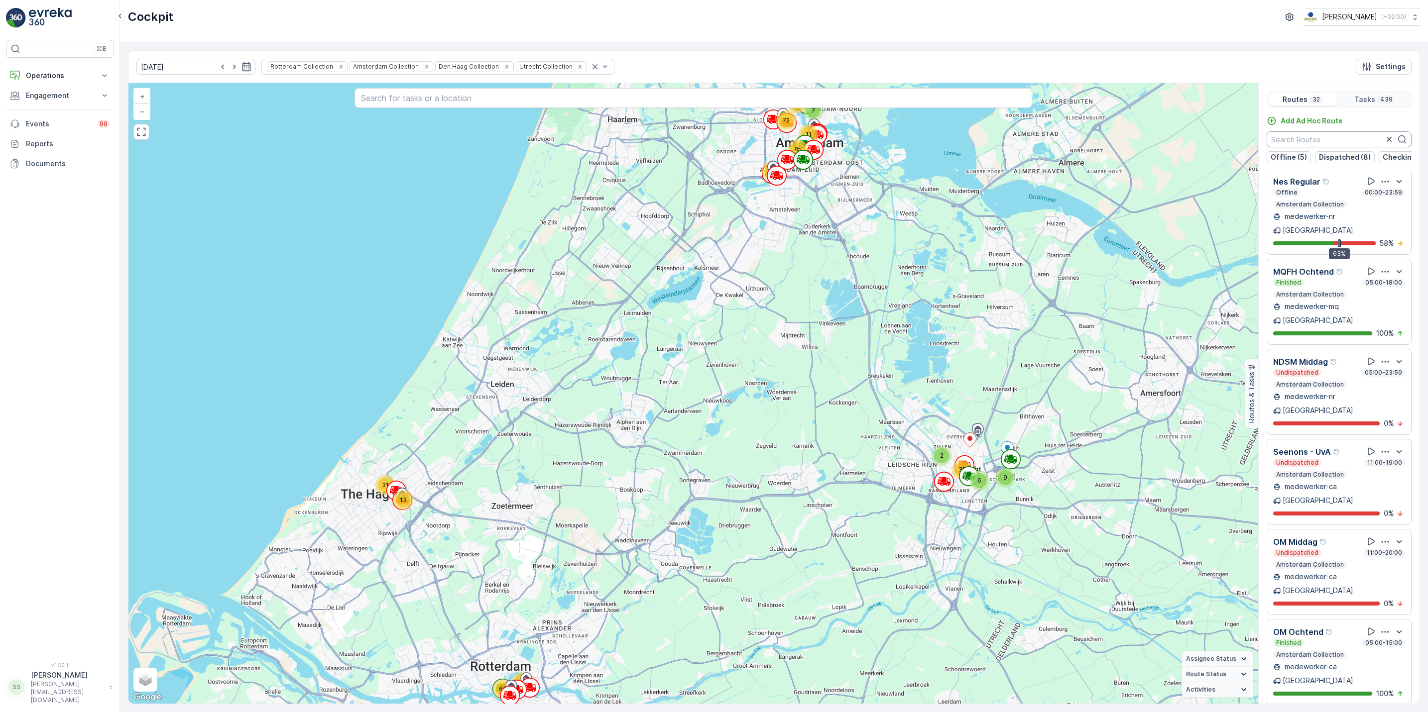
click at [1331, 142] on input "text" at bounding box center [1339, 139] width 145 height 16
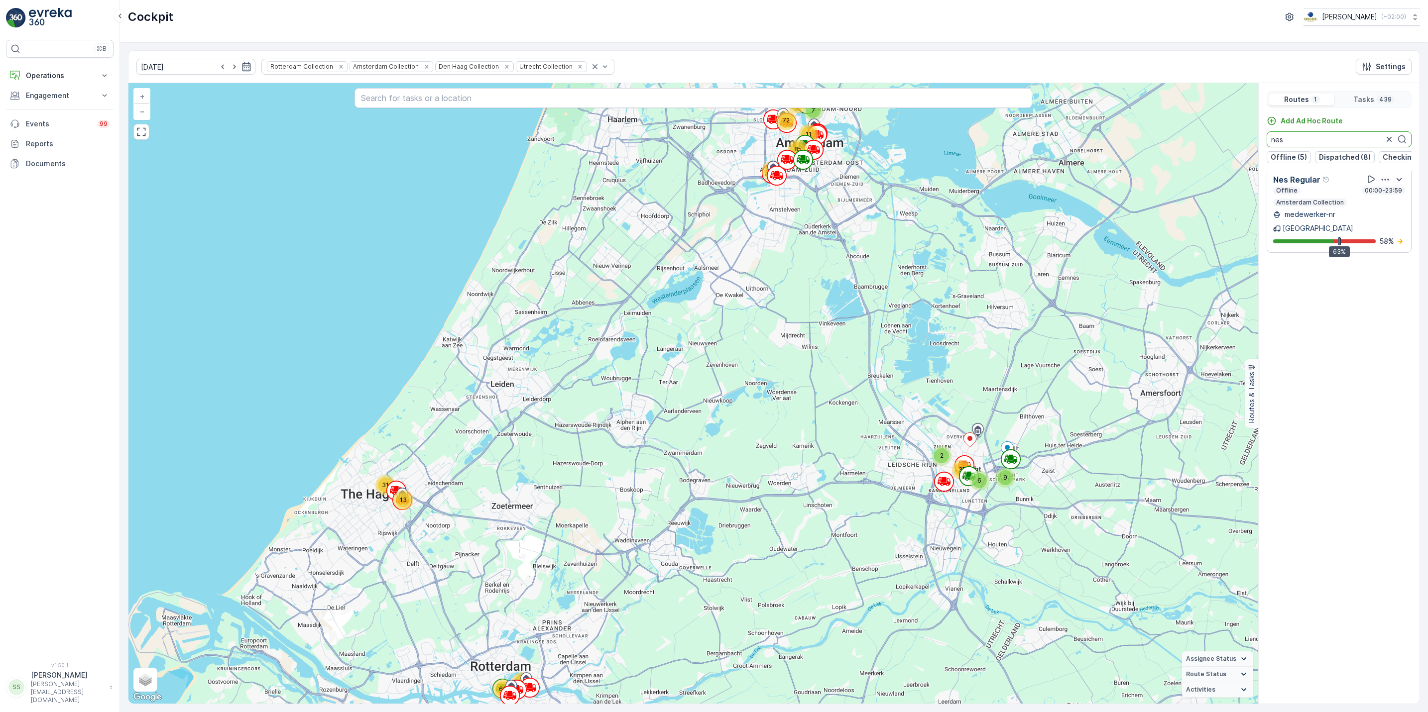
scroll to position [4, 0]
type input "nes"
click at [1380, 185] on icon "button" at bounding box center [1385, 180] width 10 height 10
click at [1379, 205] on span "See More Details" at bounding box center [1386, 207] width 58 height 10
click at [1388, 141] on icon "button" at bounding box center [1389, 139] width 5 height 5
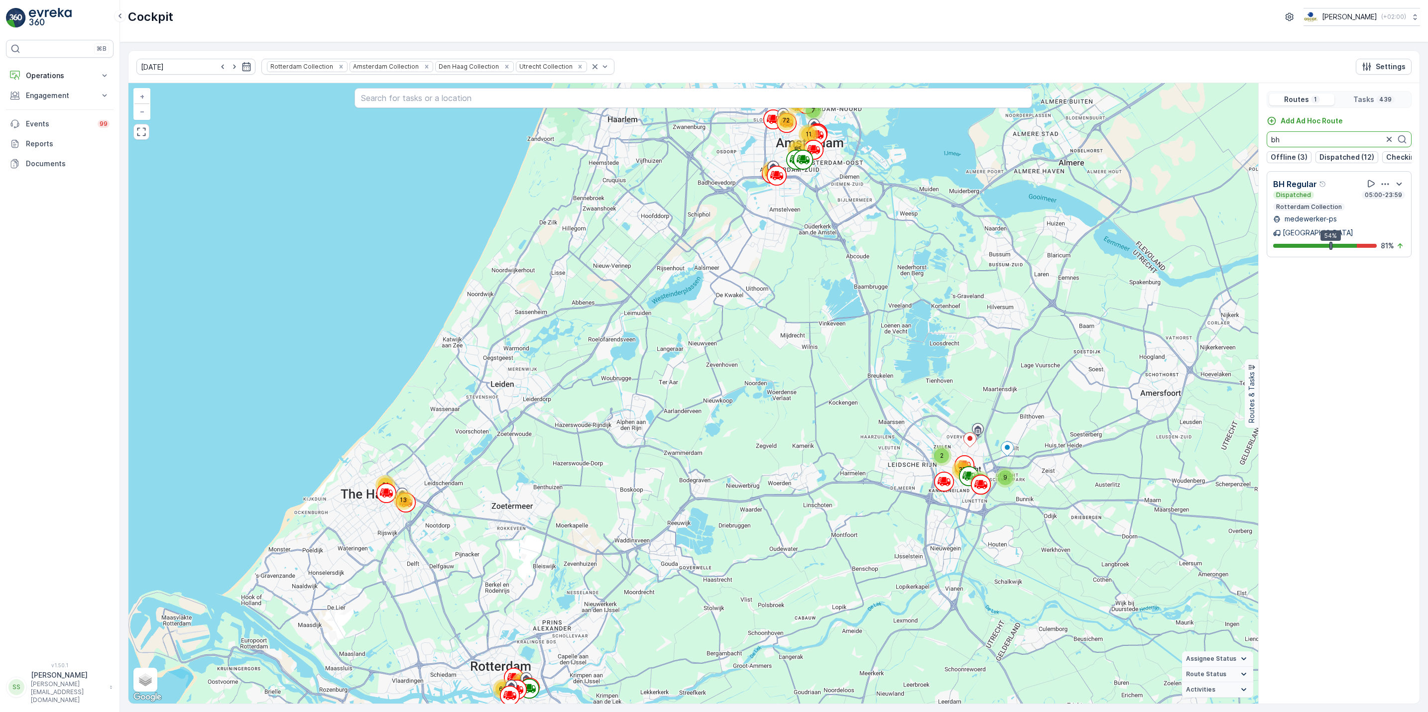
scroll to position [0, 0]
type input "bh"
click at [1387, 189] on icon "button" at bounding box center [1385, 184] width 10 height 10
click at [1385, 208] on span "See More Details" at bounding box center [1386, 211] width 58 height 10
click at [1387, 138] on icon "button" at bounding box center [1389, 139] width 10 height 10
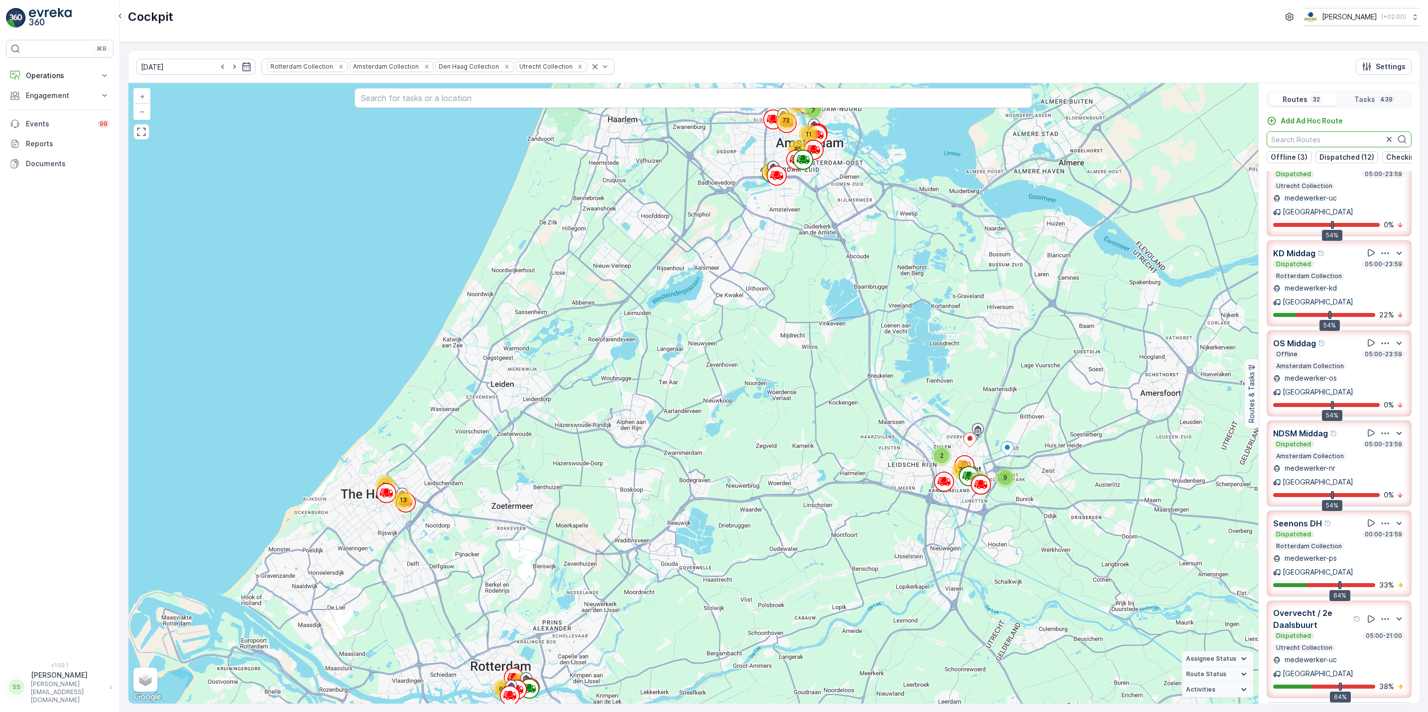
scroll to position [214, 0]
drag, startPoint x: 1310, startPoint y: 299, endPoint x: 1310, endPoint y: 290, distance: 9.0
click at [1310, 290] on div "WG avond Offline 05:00-23:59 Amsterdam Collection medewerker-wg Amsterdam 54% 0…" at bounding box center [1339, 446] width 161 height 550
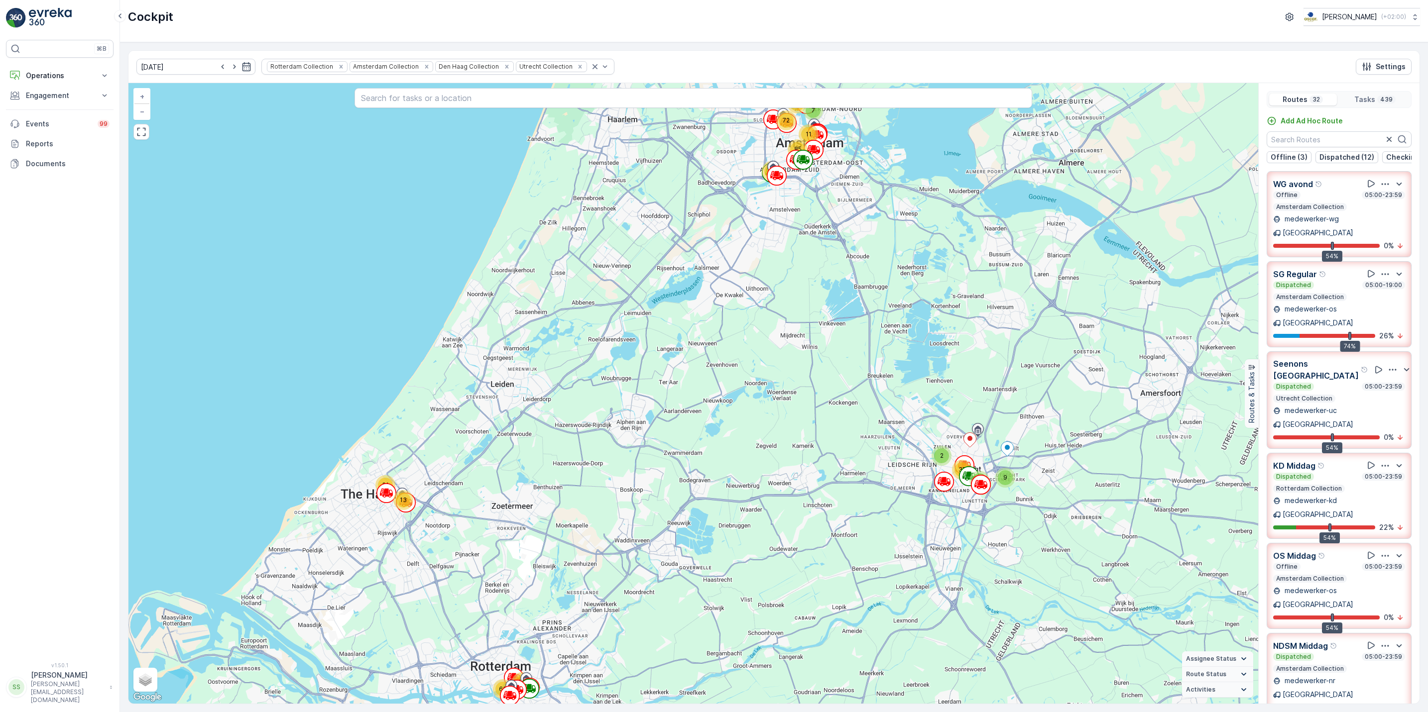
click at [1421, 534] on div "10.09.2025 Rotterdam Collection Amsterdam Collection Den Haag Collection Utrech…" at bounding box center [774, 377] width 1308 height 670
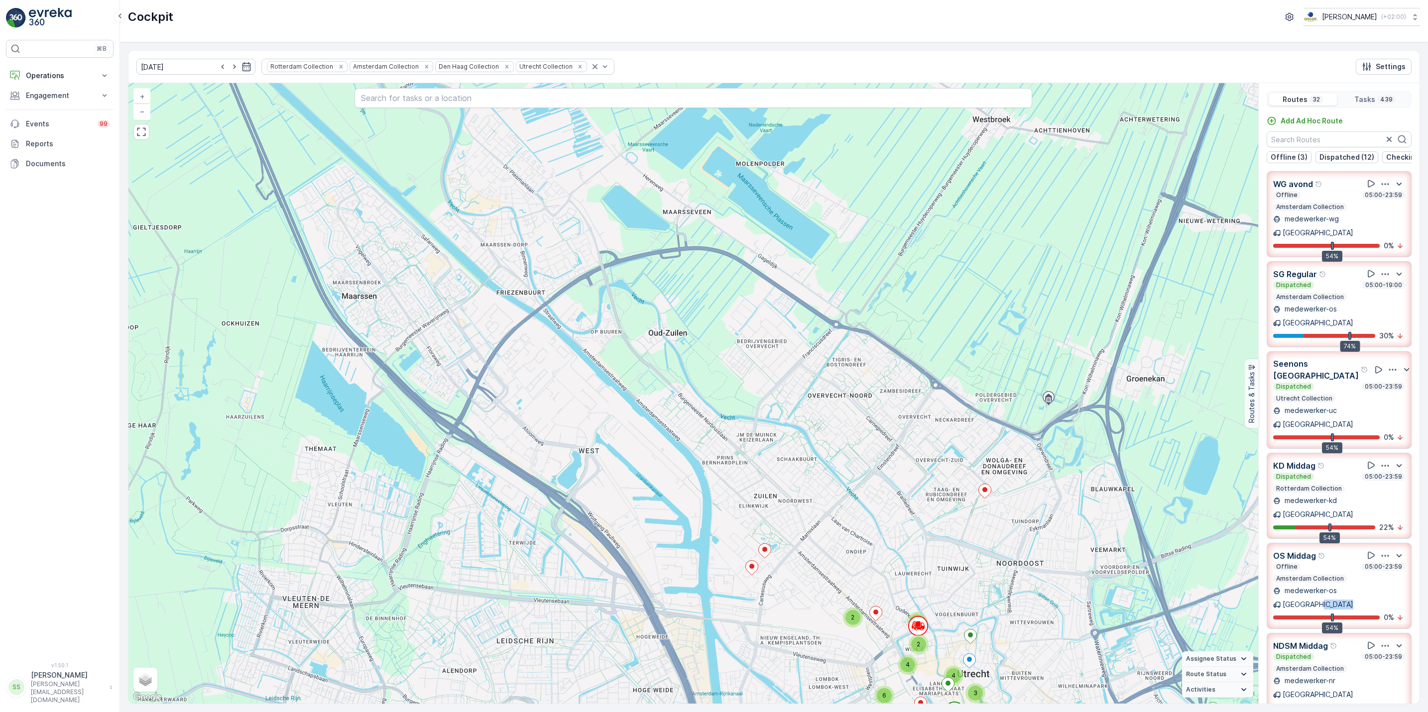
drag, startPoint x: 729, startPoint y: 234, endPoint x: 743, endPoint y: 275, distance: 43.5
click at [743, 275] on div "2 4 2 4 2 3 3 3 4 6 4 4 3 2 6 2 6 3 3 3 5 5 18 2 3 7 2 2 2 3 2 2 4 2 5 2 3 3 2 …" at bounding box center [693, 393] width 1130 height 621
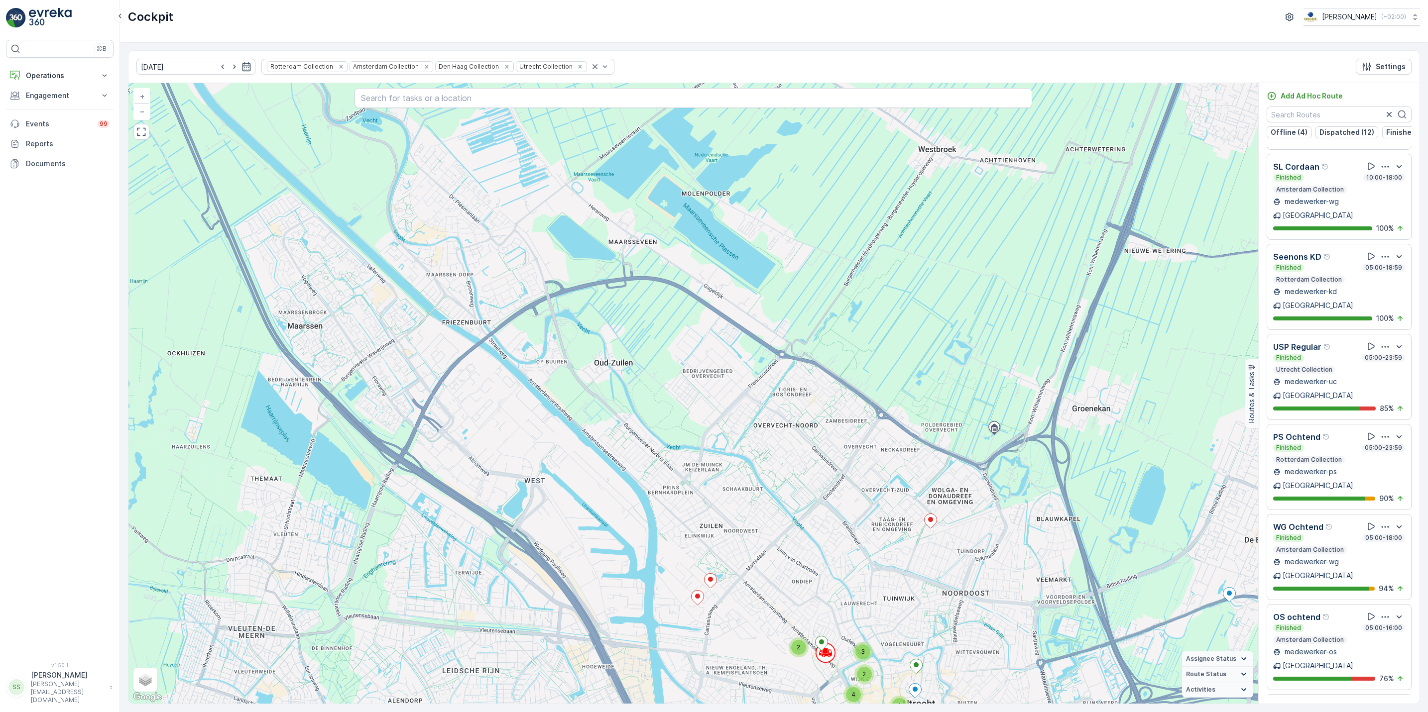
scroll to position [1554, 0]
click at [1381, 612] on icon "button" at bounding box center [1385, 617] width 10 height 10
click at [1374, 638] on span "See More Details" at bounding box center [1384, 643] width 58 height 10
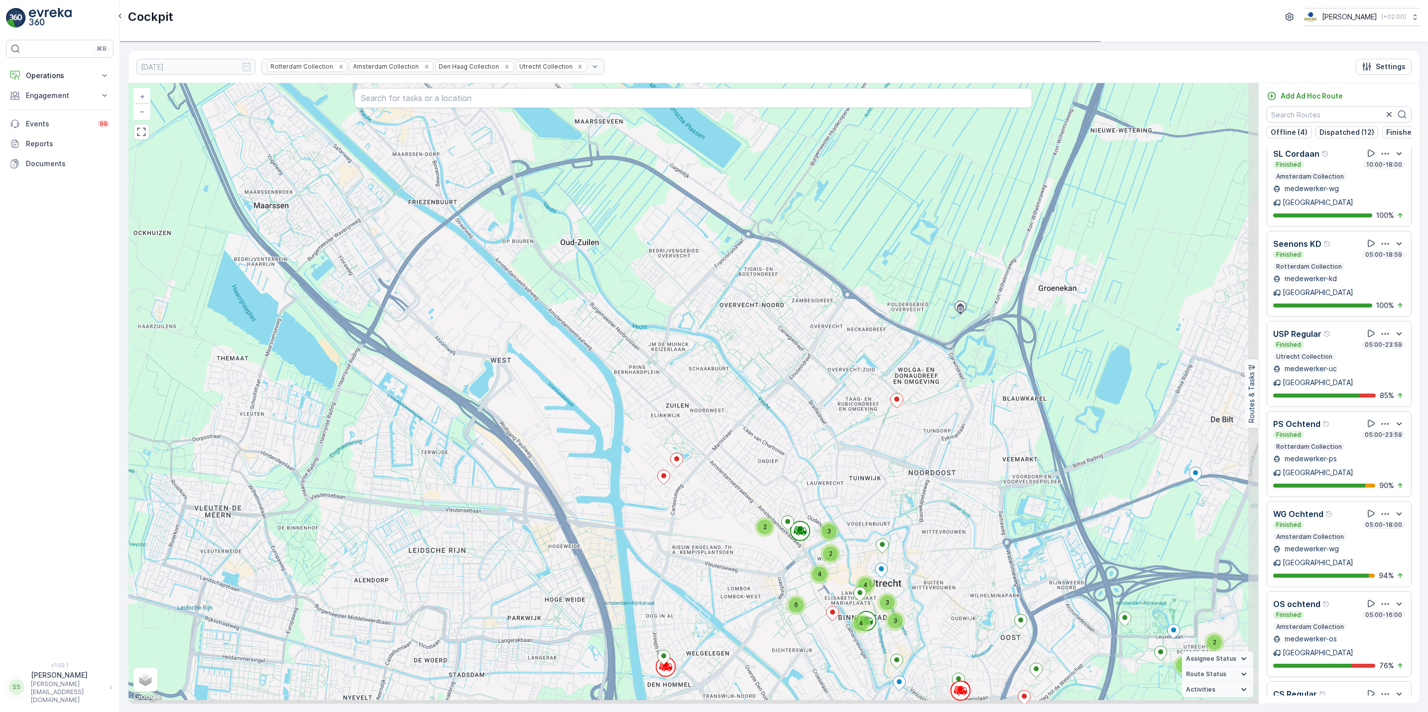
drag, startPoint x: 807, startPoint y: 432, endPoint x: 745, endPoint y: 210, distance: 230.3
click at [745, 210] on div "2 2 2 2 2 3 10 3 2 3 3 19 8 3 5 4 3 5 2 2 3 3 2 2 4 2 3 6 5 3 2 3 5 2 4 7 3 2 3…" at bounding box center [693, 393] width 1130 height 621
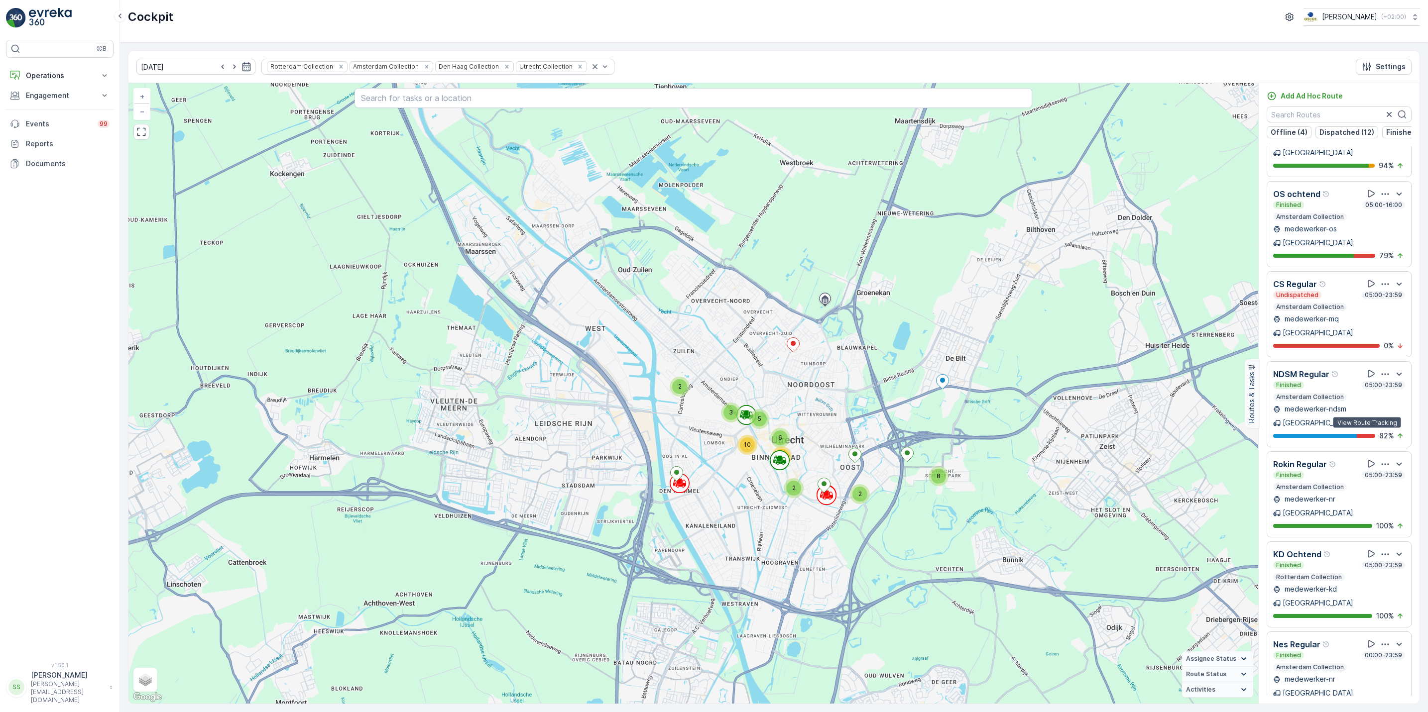
scroll to position [1951, 0]
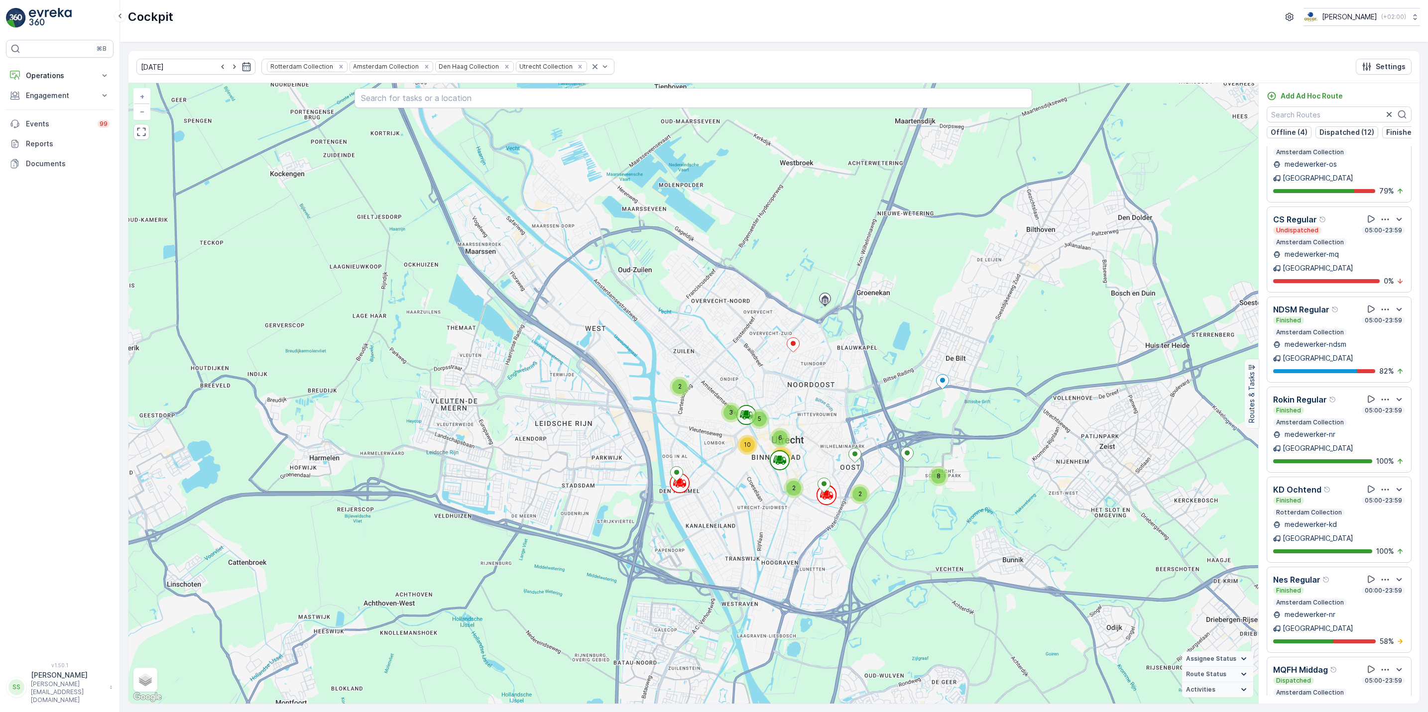
drag, startPoint x: 1360, startPoint y: 590, endPoint x: 1362, endPoint y: 465, distance: 125.0
click at [1362, 465] on div "WG avond Offline 05:00-23:59 Amsterdam Collection medewerker-wg Amsterdam 56% 0…" at bounding box center [1339, 421] width 161 height 550
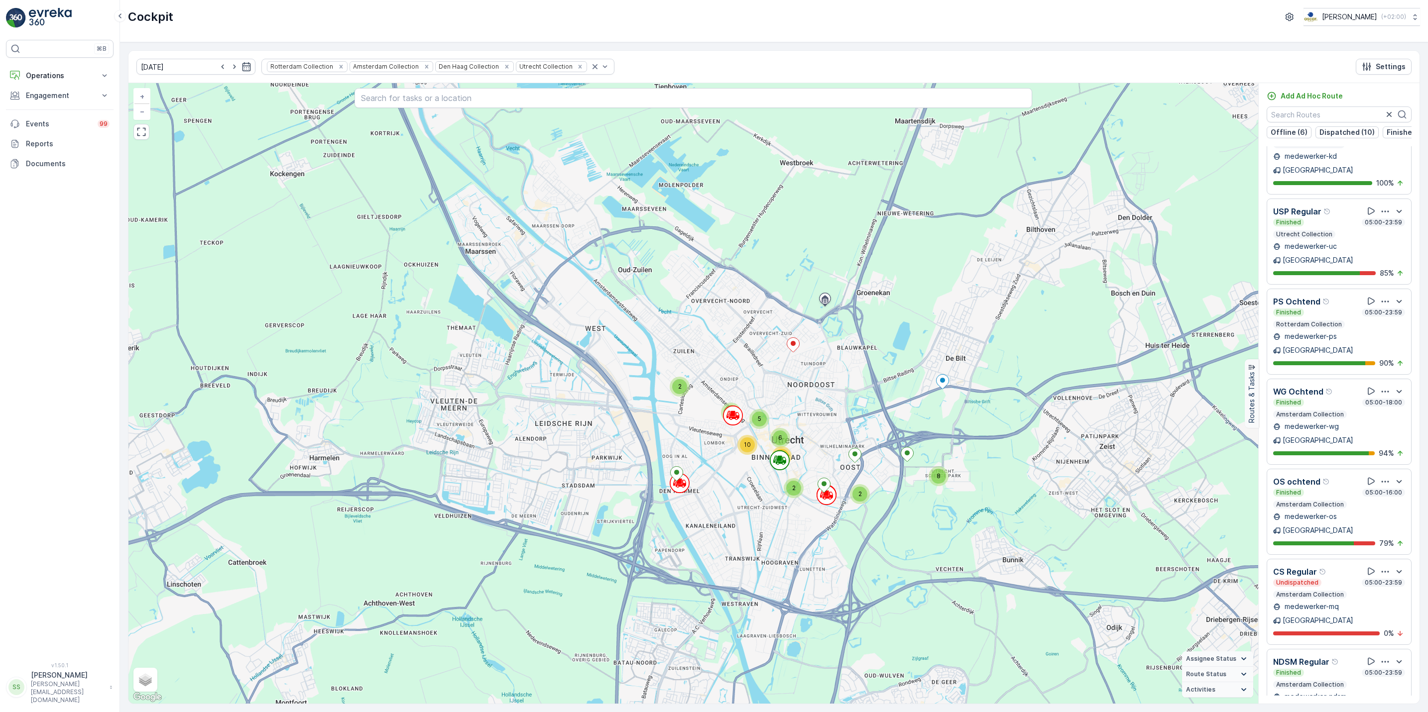
scroll to position [1500, 0]
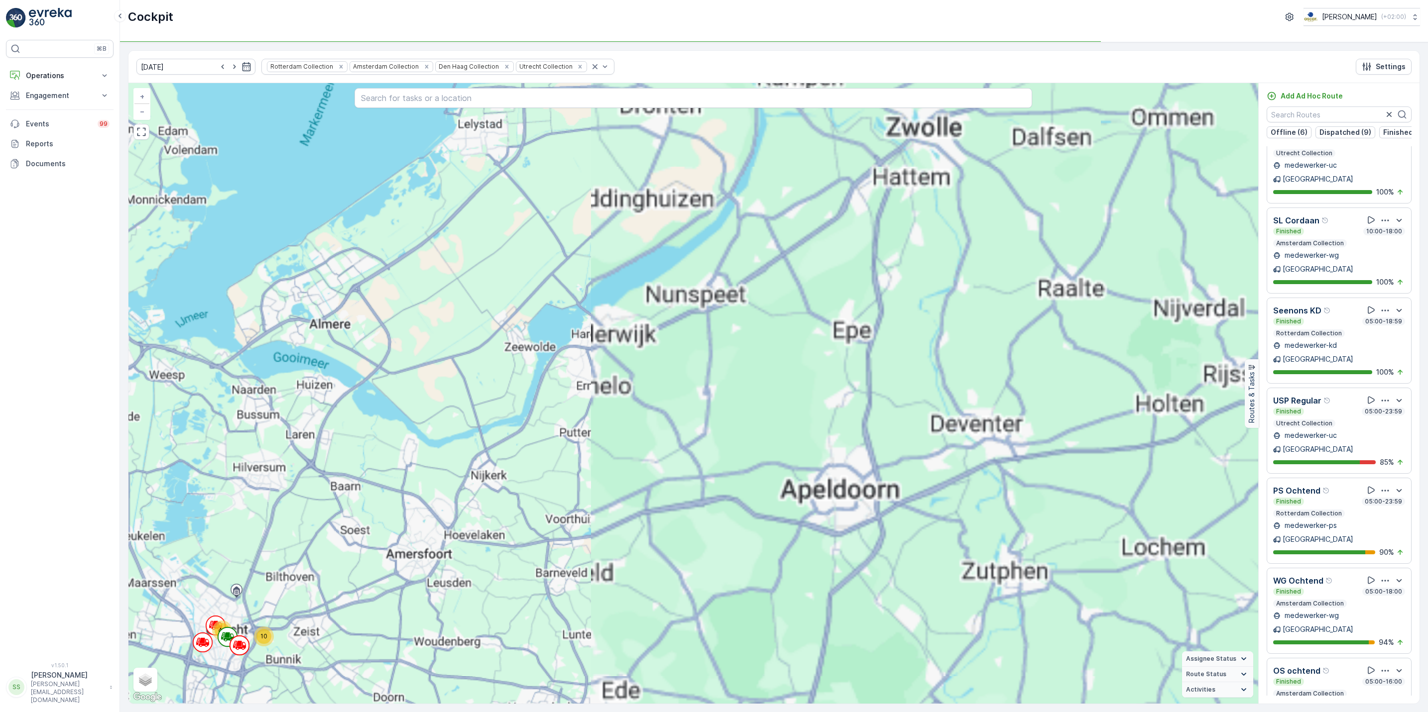
drag, startPoint x: 481, startPoint y: 311, endPoint x: 968, endPoint y: 344, distance: 487.5
click at [968, 344] on div "10 46 70 44 113 157 + − Satellite Roadmap Terrain Hybrid Leaflet Keyboard short…" at bounding box center [693, 393] width 1130 height 621
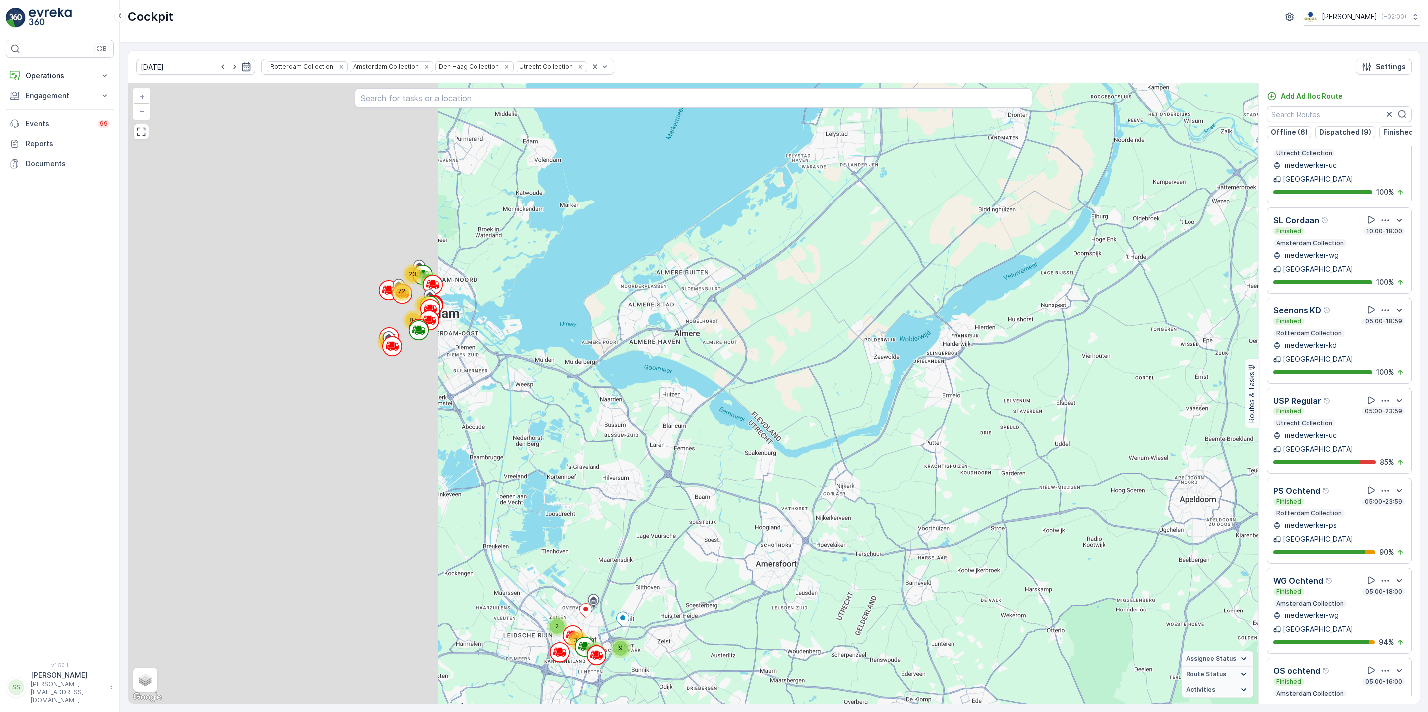
drag, startPoint x: 484, startPoint y: 371, endPoint x: 1006, endPoint y: 417, distance: 523.3
click at [1013, 417] on div "9 2 37 6 10 60 13 31 11 7 23 72 87 70 + − Satellite Roadmap Terrain Hybrid Leaf…" at bounding box center [693, 393] width 1130 height 621
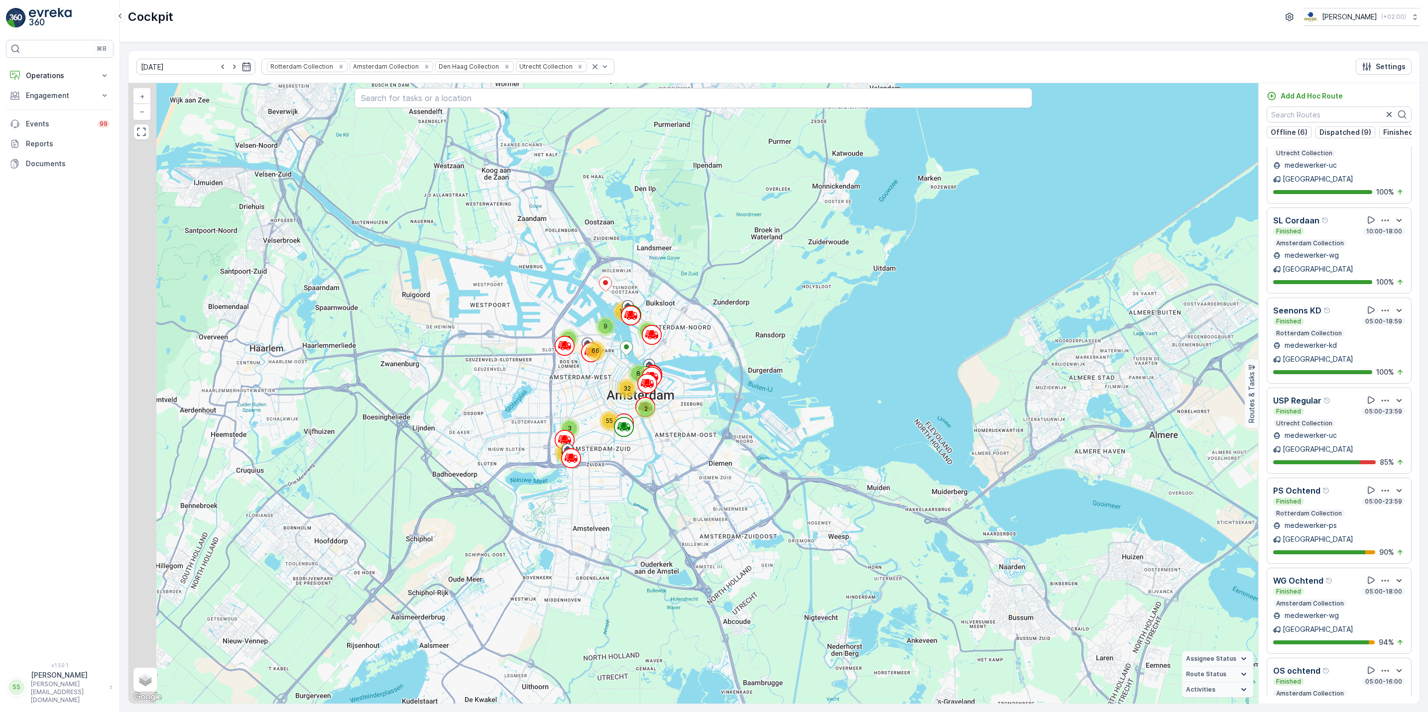
drag, startPoint x: 617, startPoint y: 406, endPoint x: 730, endPoint y: 393, distance: 113.8
click at [730, 393] on div "9 2 14 22 3 3 5 5 11 14 34 13 6 24 2 8 7 9 13 6 66 32 55 3 67 + − Satellite Roa…" at bounding box center [693, 393] width 1130 height 621
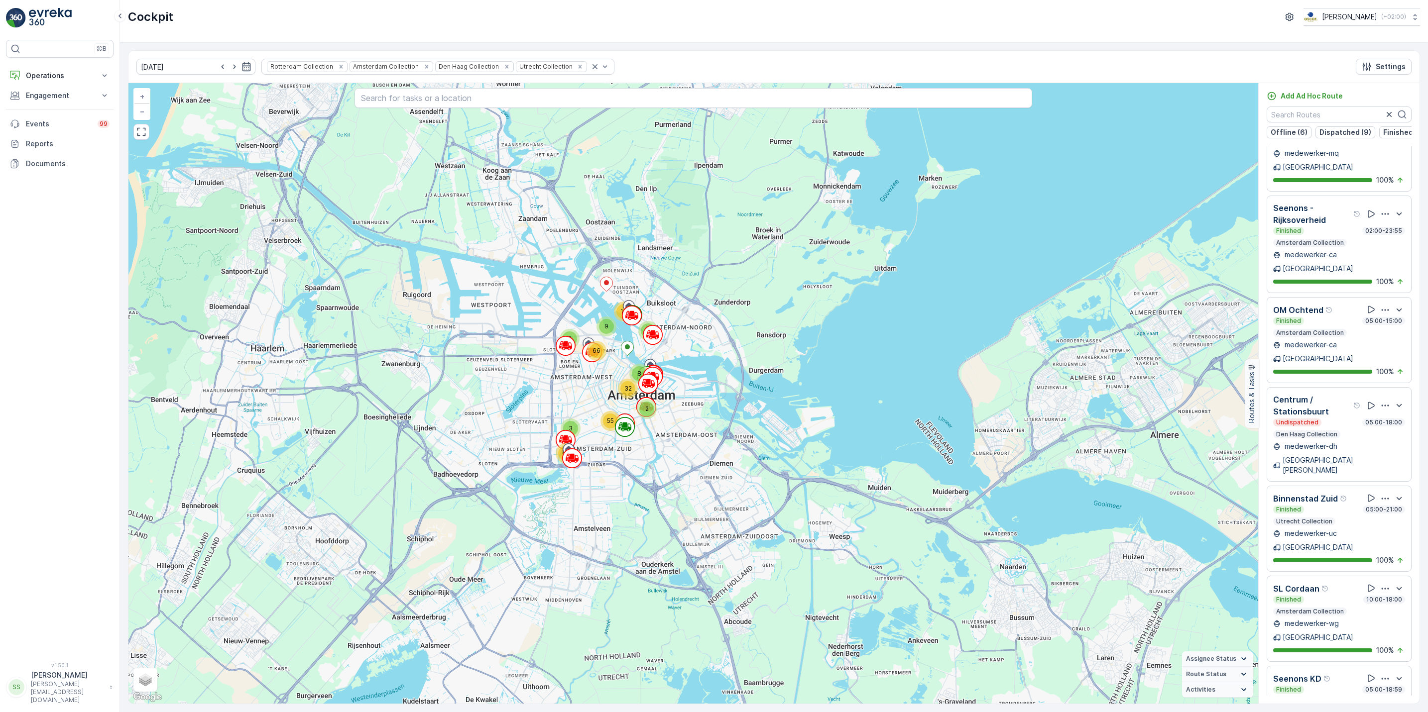
scroll to position [1055, 0]
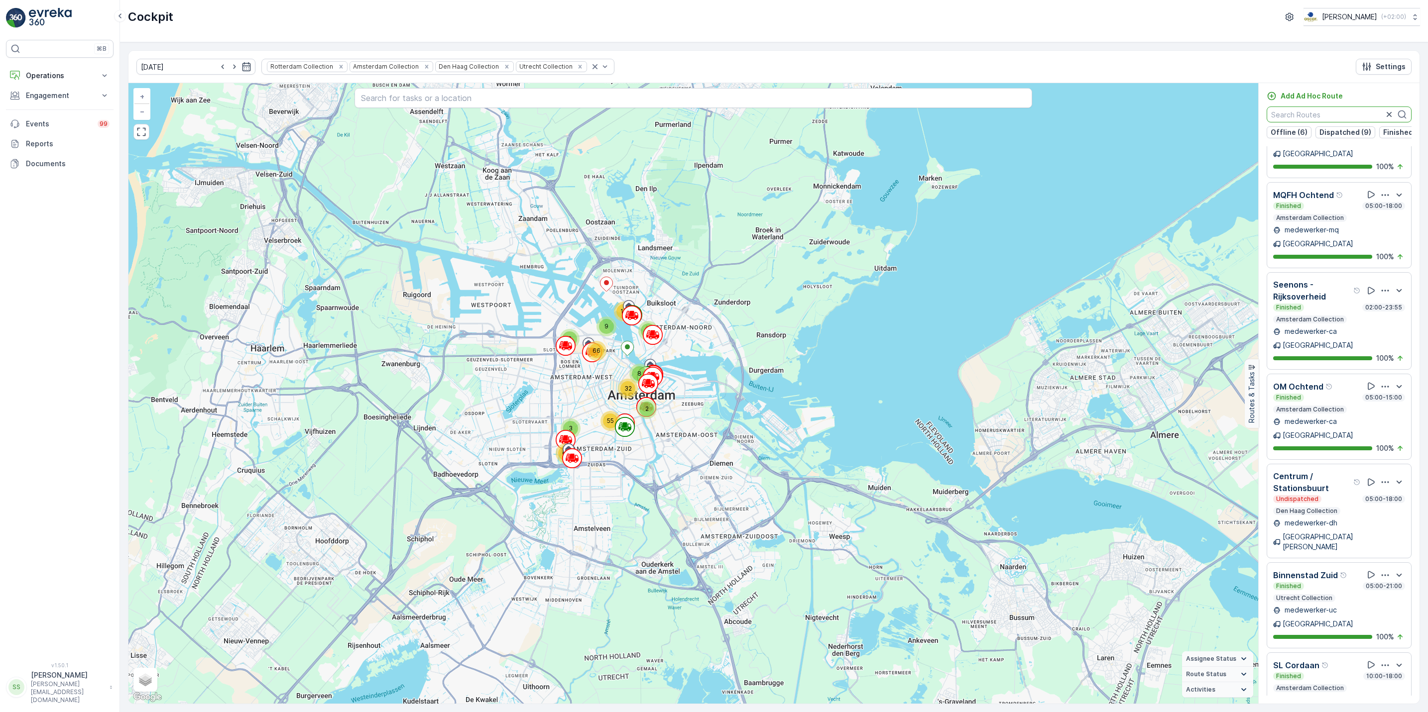
click at [1305, 114] on input "text" at bounding box center [1339, 115] width 145 height 16
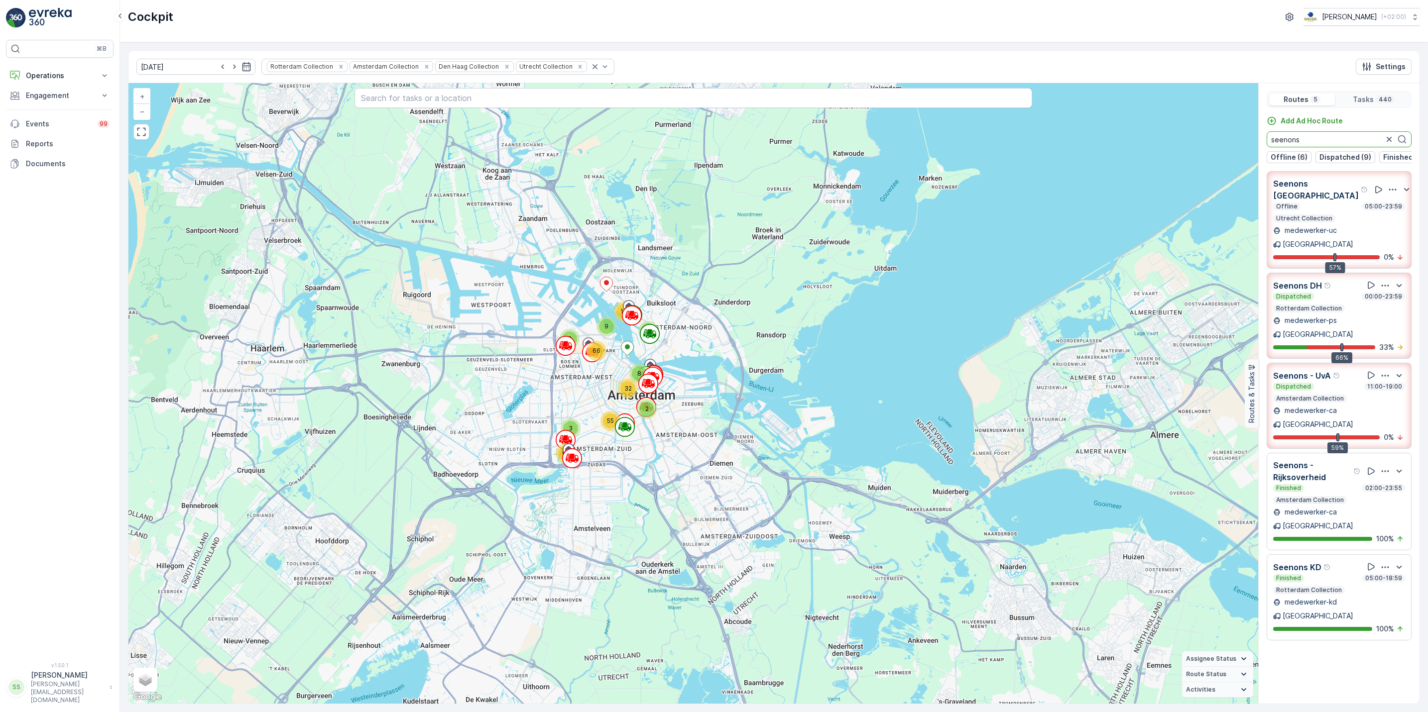
type input "seenons"
click at [1389, 140] on icon "button" at bounding box center [1389, 139] width 10 height 10
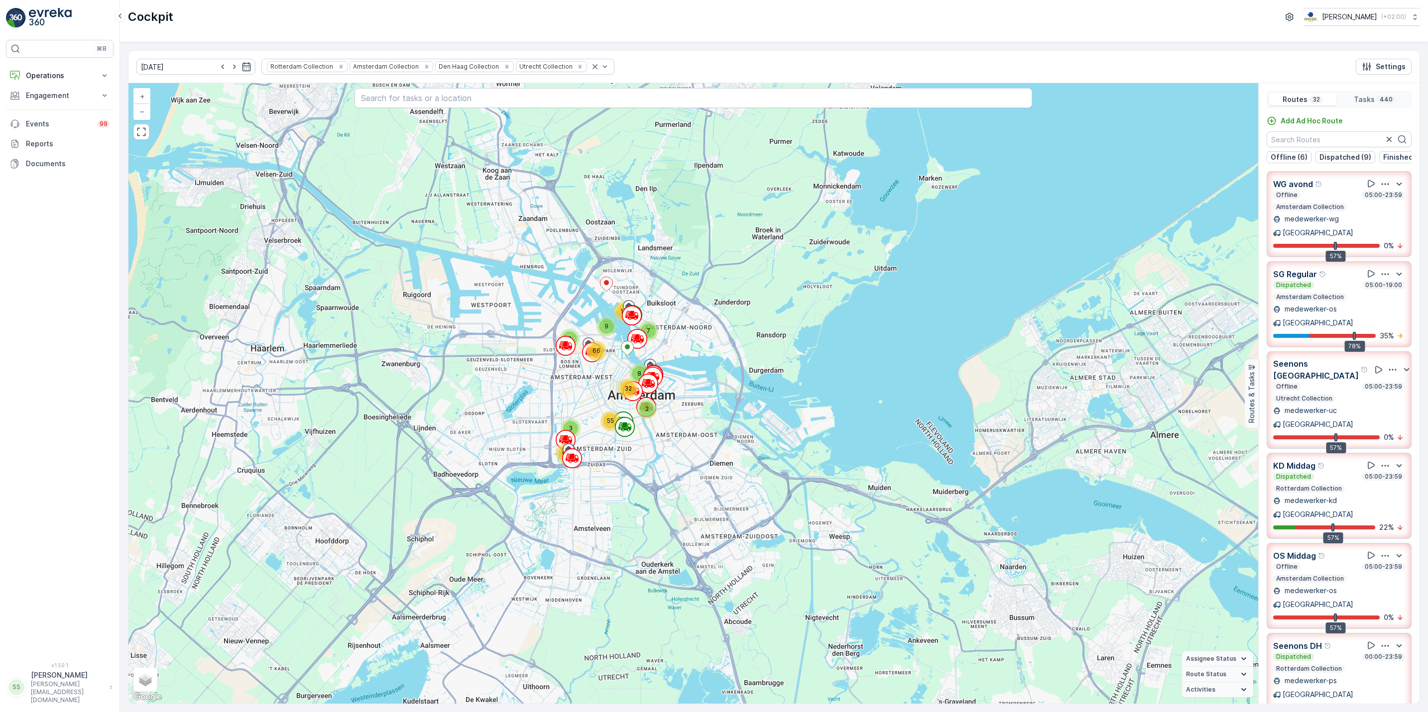
click at [479, 460] on div "2 7 11 13 5 5 3 13 3 2 3 8 22 9 32 9 6 66 24 34 14 14 6 67 55 + − Satellite Roa…" at bounding box center [693, 393] width 1130 height 621
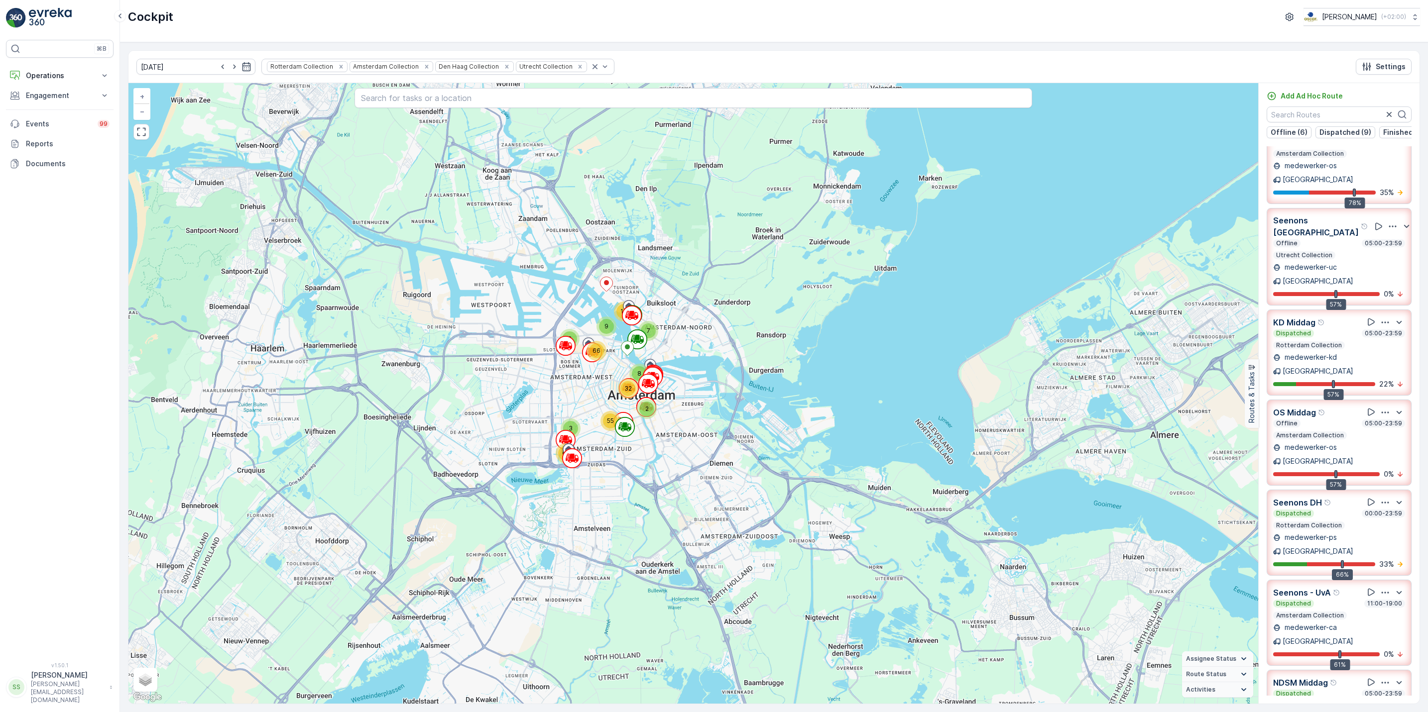
scroll to position [41, 0]
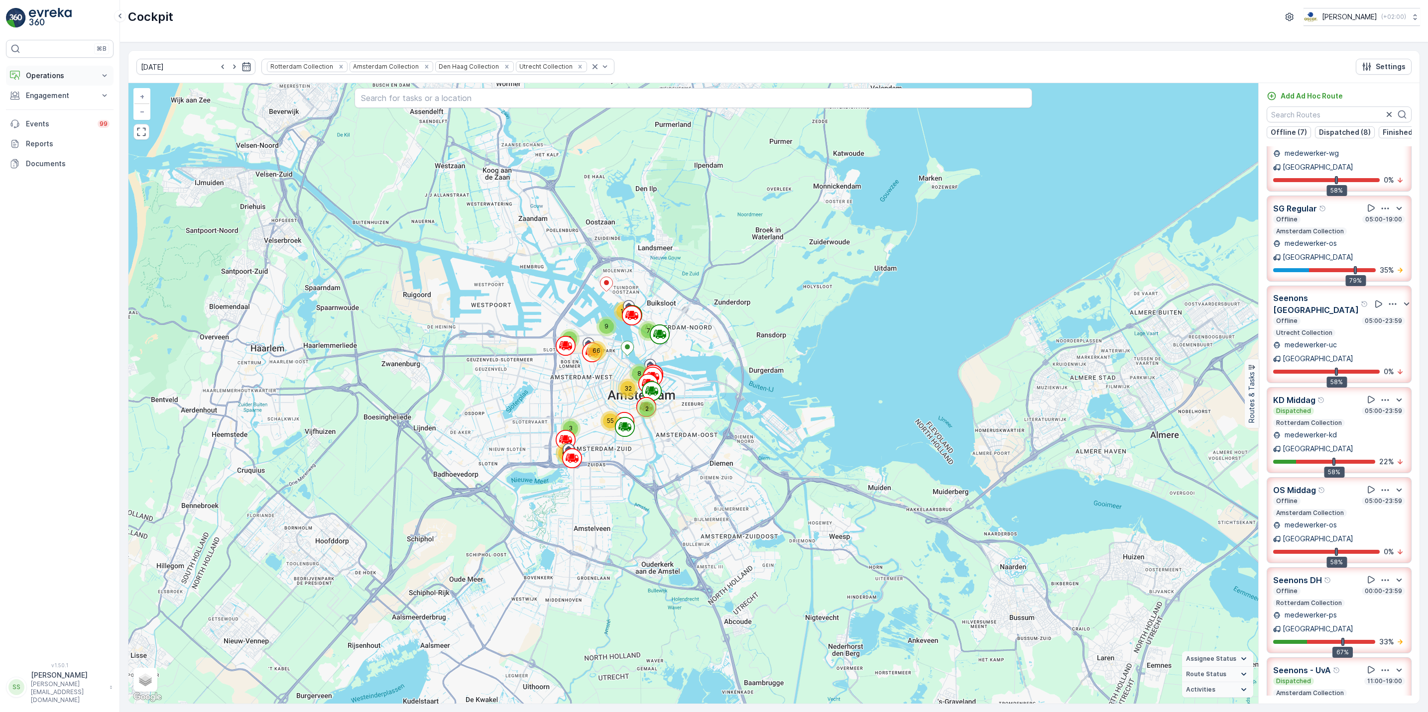
click at [51, 76] on p "Operations" at bounding box center [60, 76] width 68 height 10
click at [66, 120] on p "Routes & Tasks" at bounding box center [50, 121] width 51 height 10
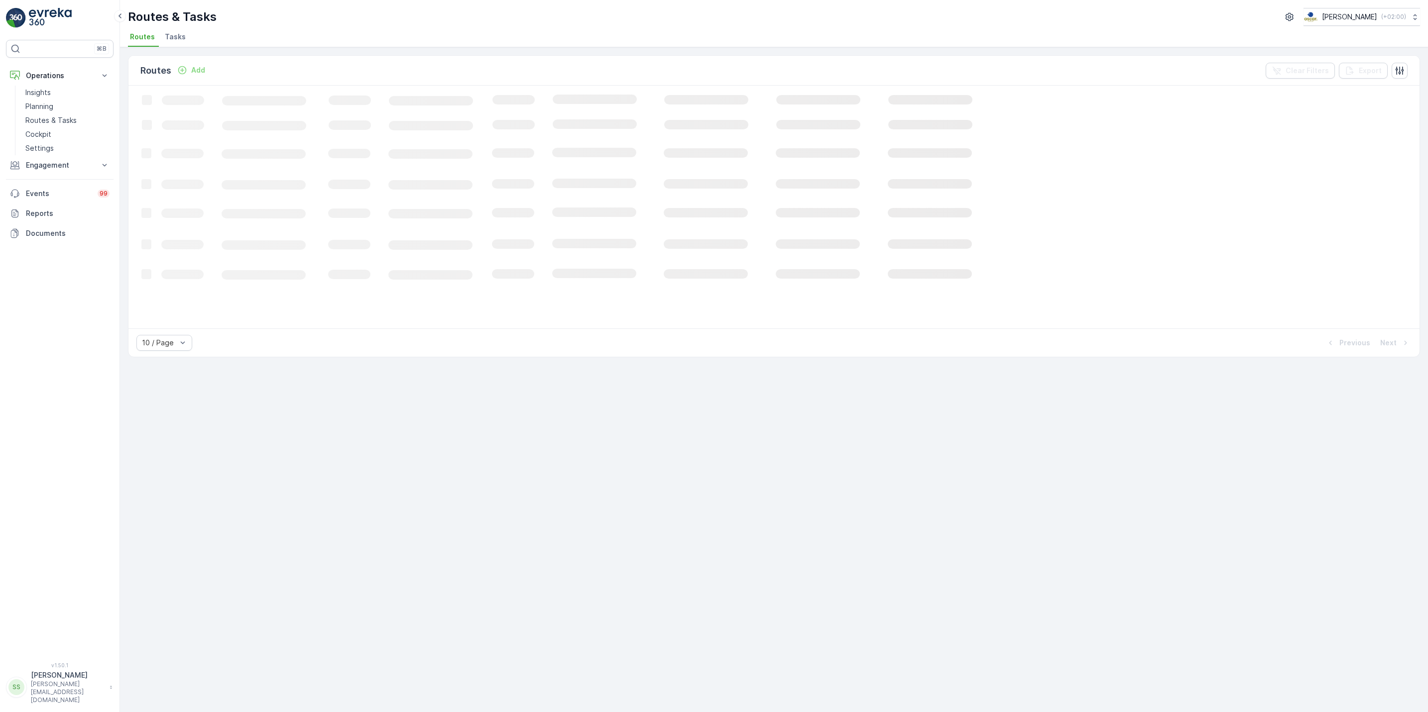
click at [172, 37] on span "Tasks" at bounding box center [175, 37] width 21 height 10
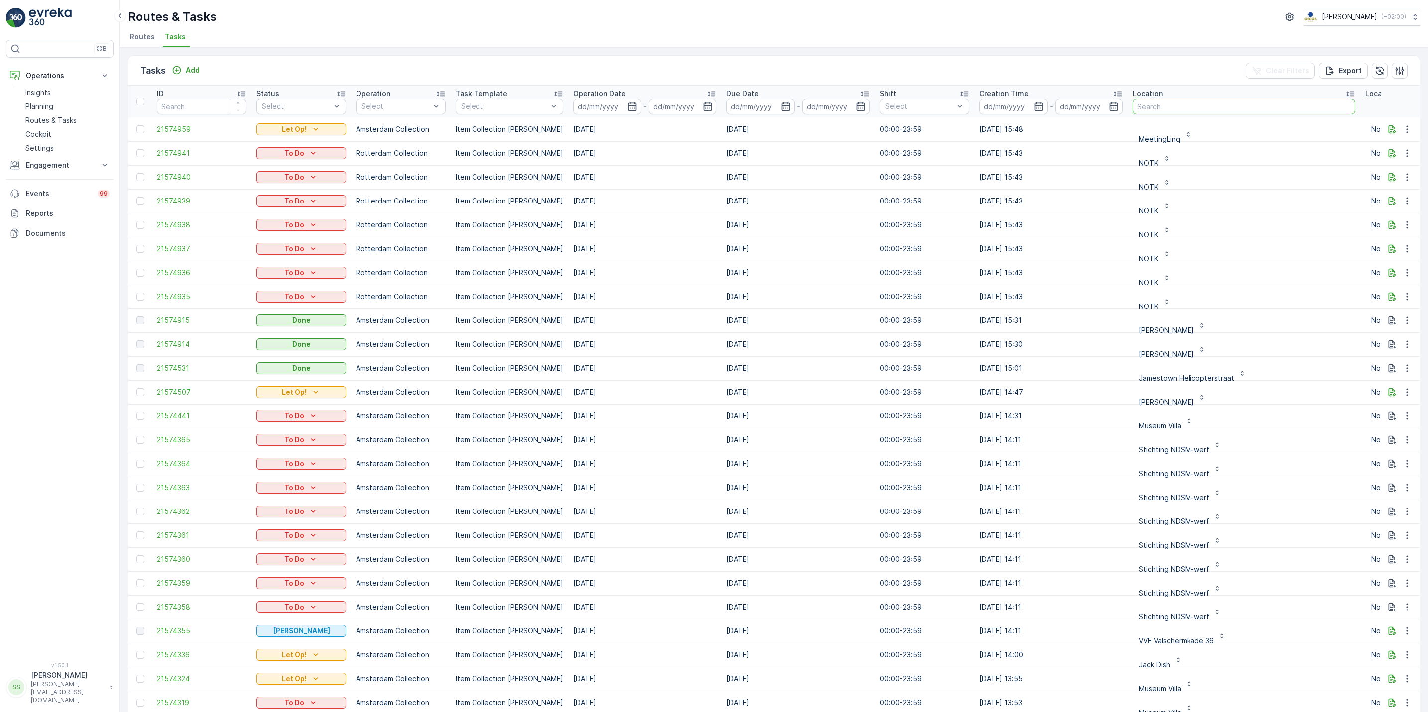
click at [1182, 104] on input "text" at bounding box center [1244, 107] width 223 height 16
type input "b"
type input "van kerk"
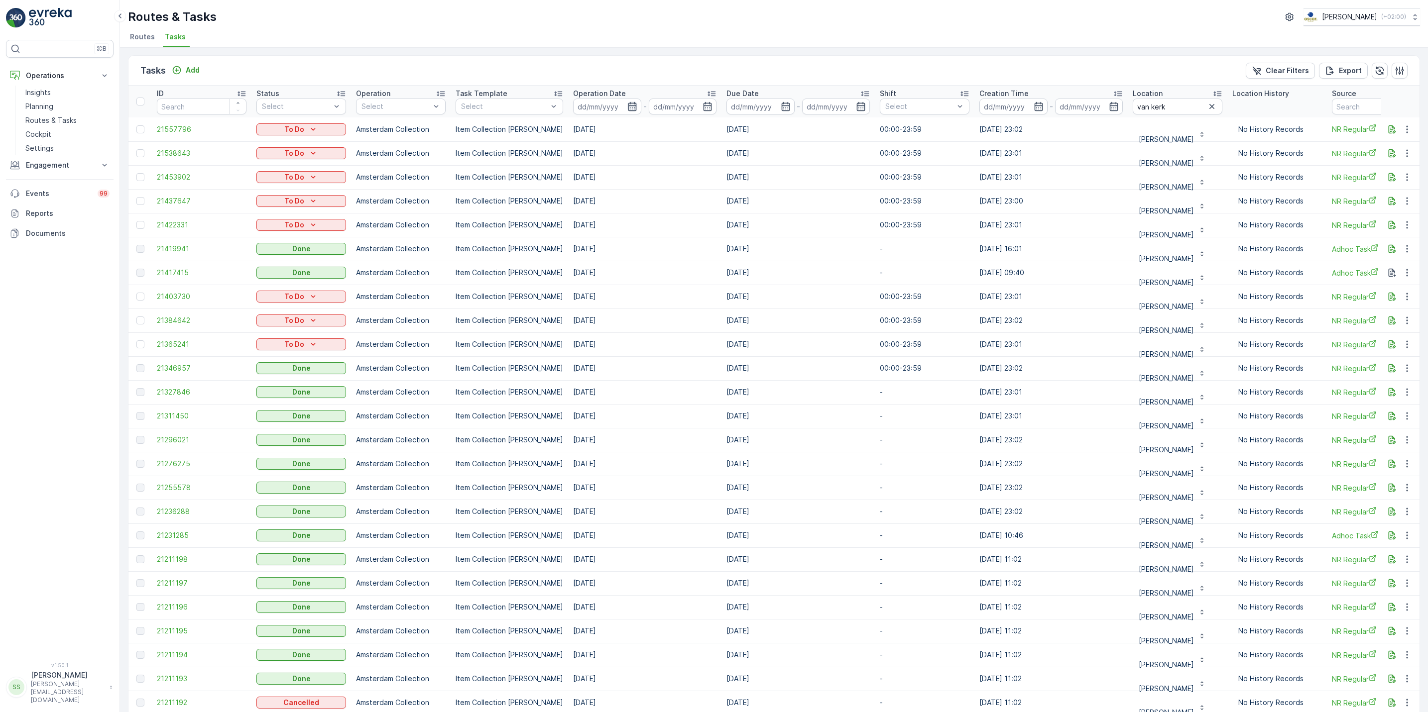
click at [629, 106] on icon "button" at bounding box center [632, 107] width 10 height 10
click at [705, 185] on div "10" at bounding box center [708, 189] width 16 height 16
type input "[DATE]"
click at [705, 185] on div "10" at bounding box center [708, 189] width 16 height 16
type input "[DATE]"
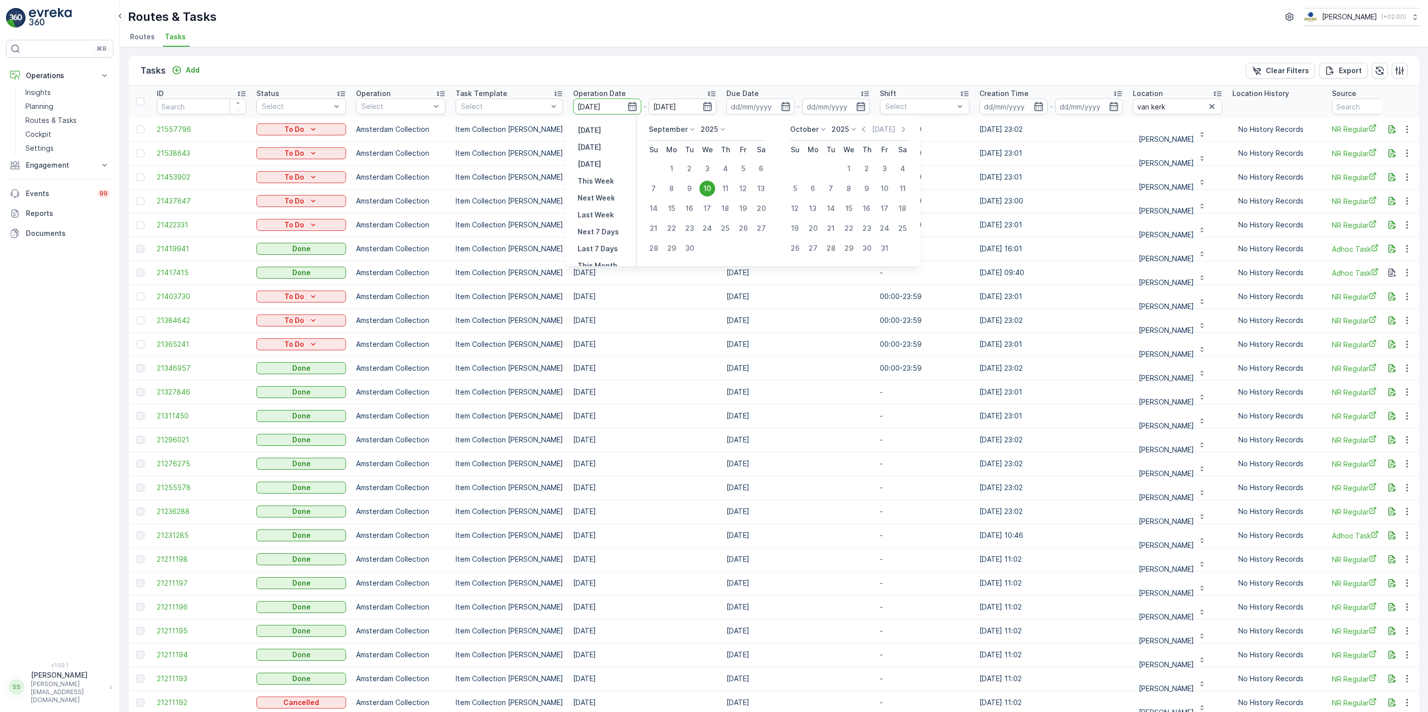
click at [705, 185] on div "10" at bounding box center [708, 189] width 16 height 16
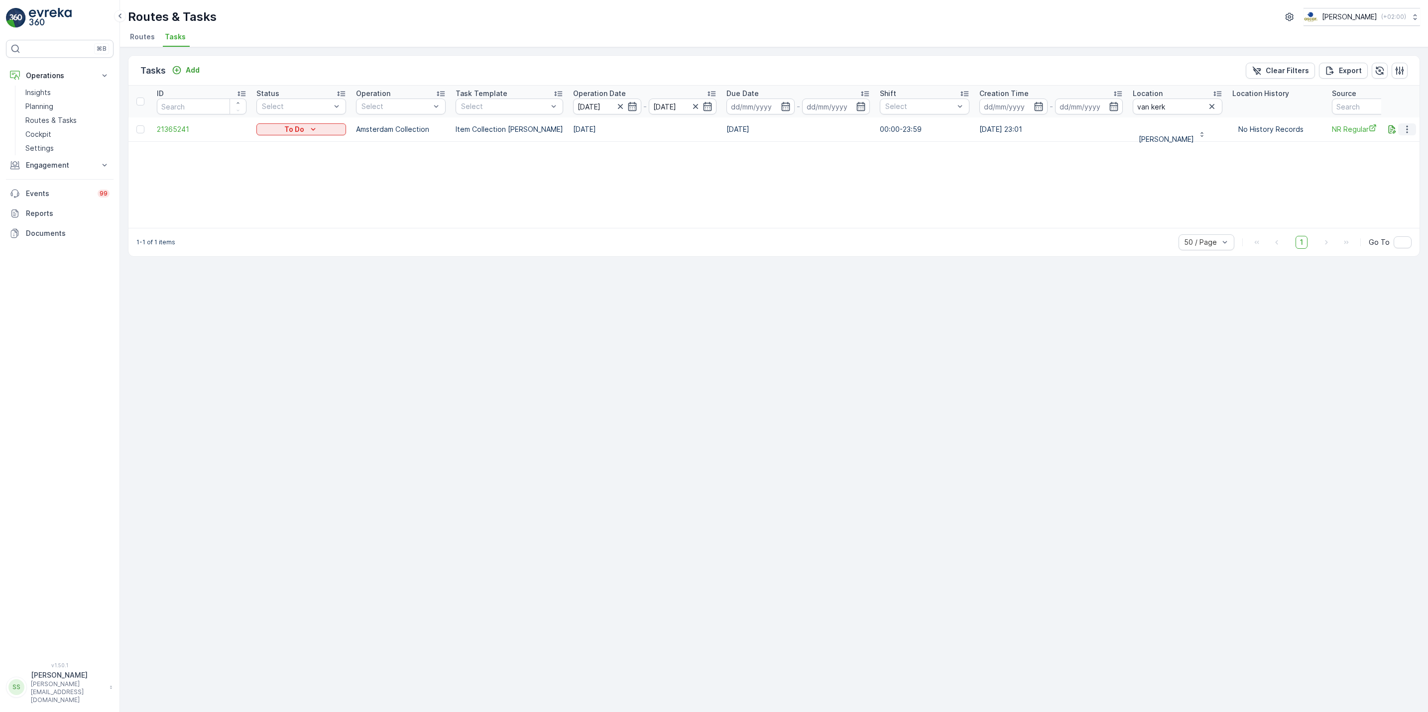
click at [1409, 124] on icon "button" at bounding box center [1407, 129] width 10 height 10
click at [1412, 143] on span "See More Details" at bounding box center [1386, 145] width 58 height 10
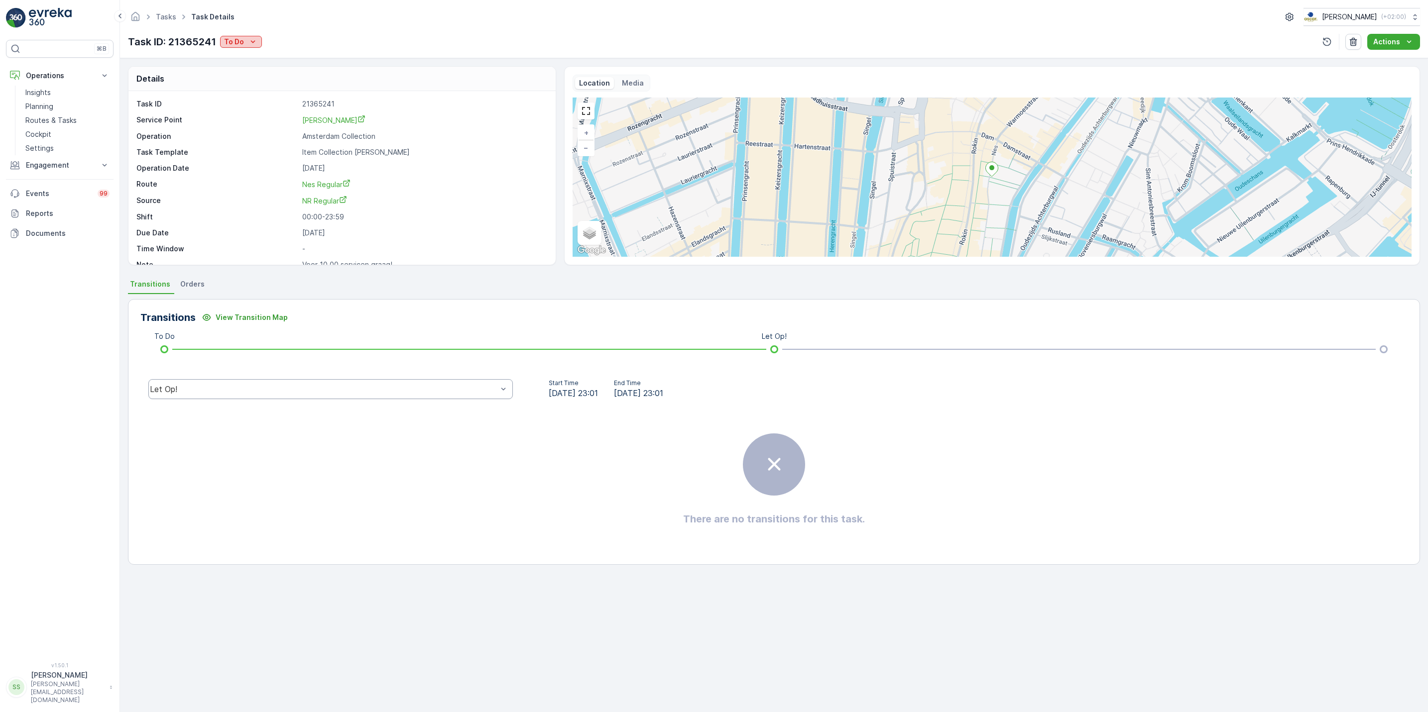
click at [244, 48] on button "To Do" at bounding box center [241, 42] width 42 height 12
click at [247, 84] on div "Done" at bounding box center [253, 85] width 63 height 14
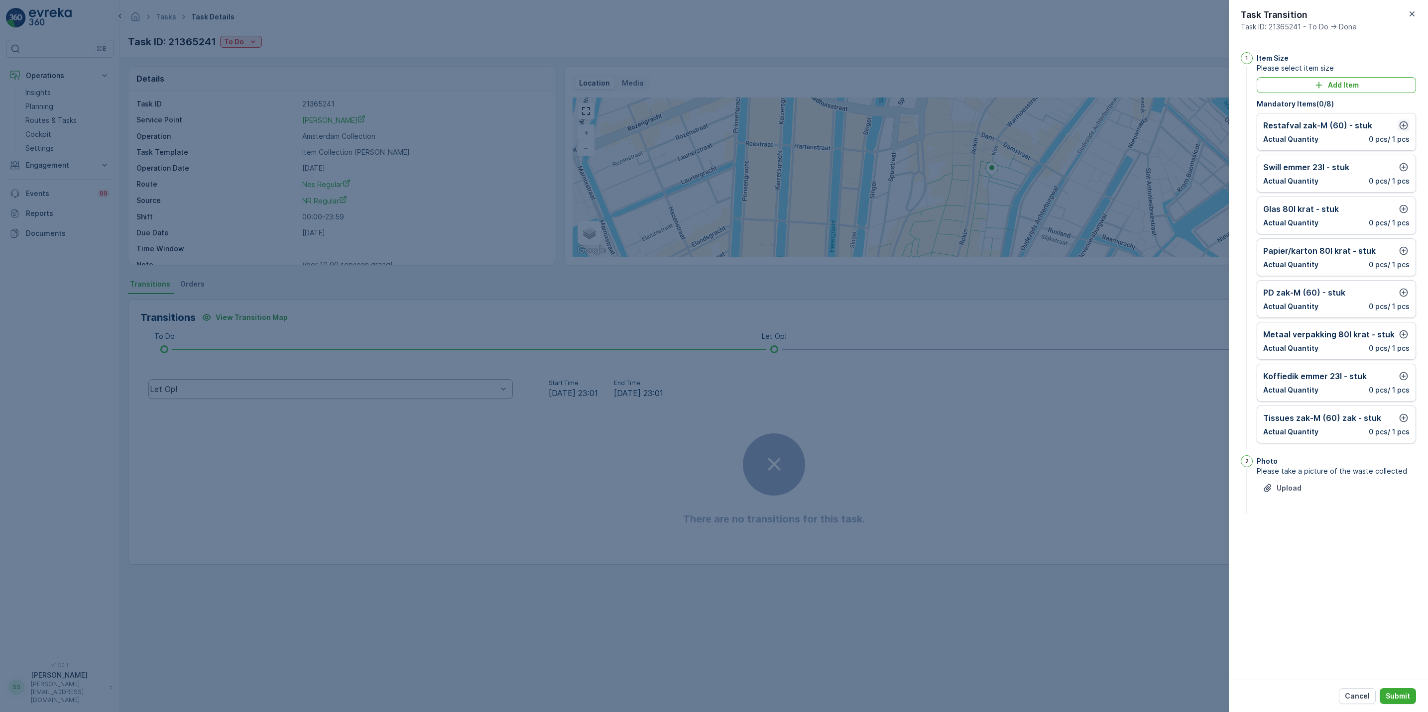
click at [1405, 128] on icon "button" at bounding box center [1404, 125] width 10 height 10
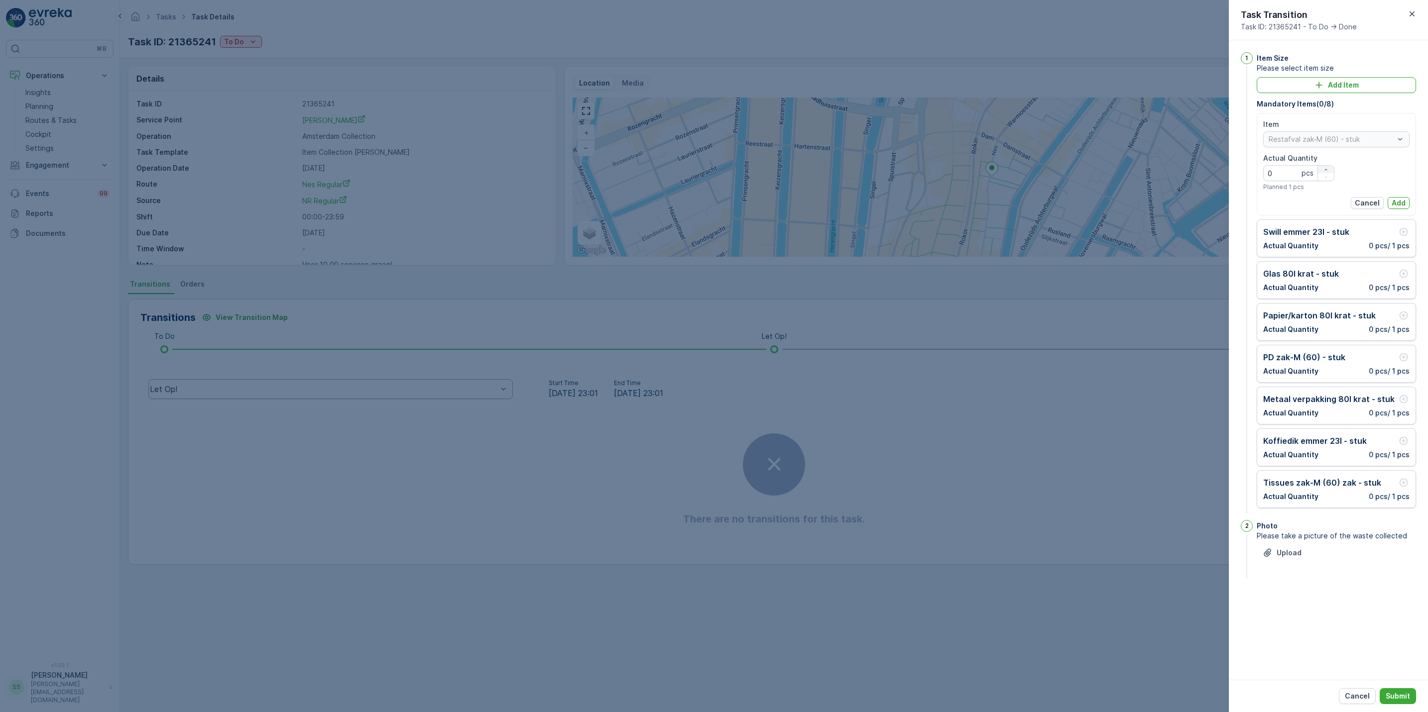
click at [1328, 169] on icon "button" at bounding box center [1326, 170] width 6 height 6
type Quantity "2"
click at [1406, 202] on button "Add" at bounding box center [1399, 203] width 22 height 12
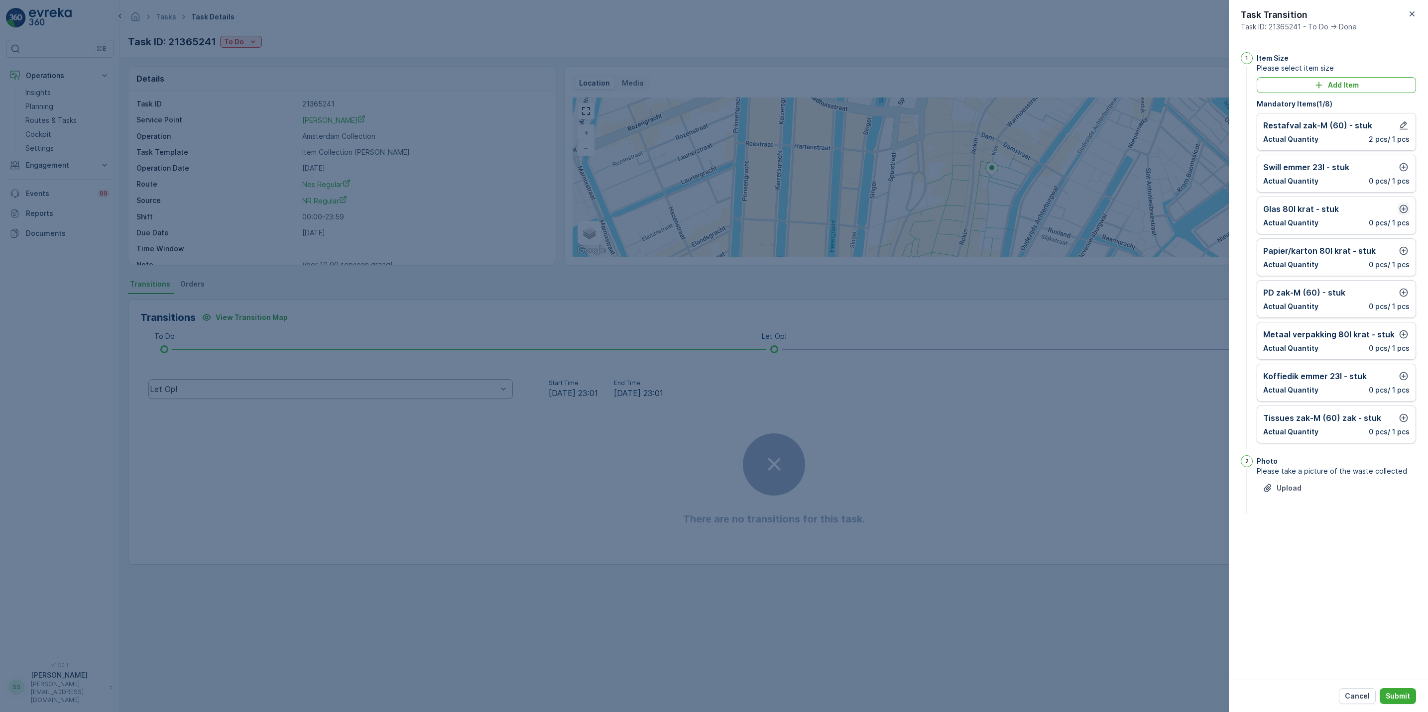
click at [1403, 211] on icon "button" at bounding box center [1404, 209] width 8 height 8
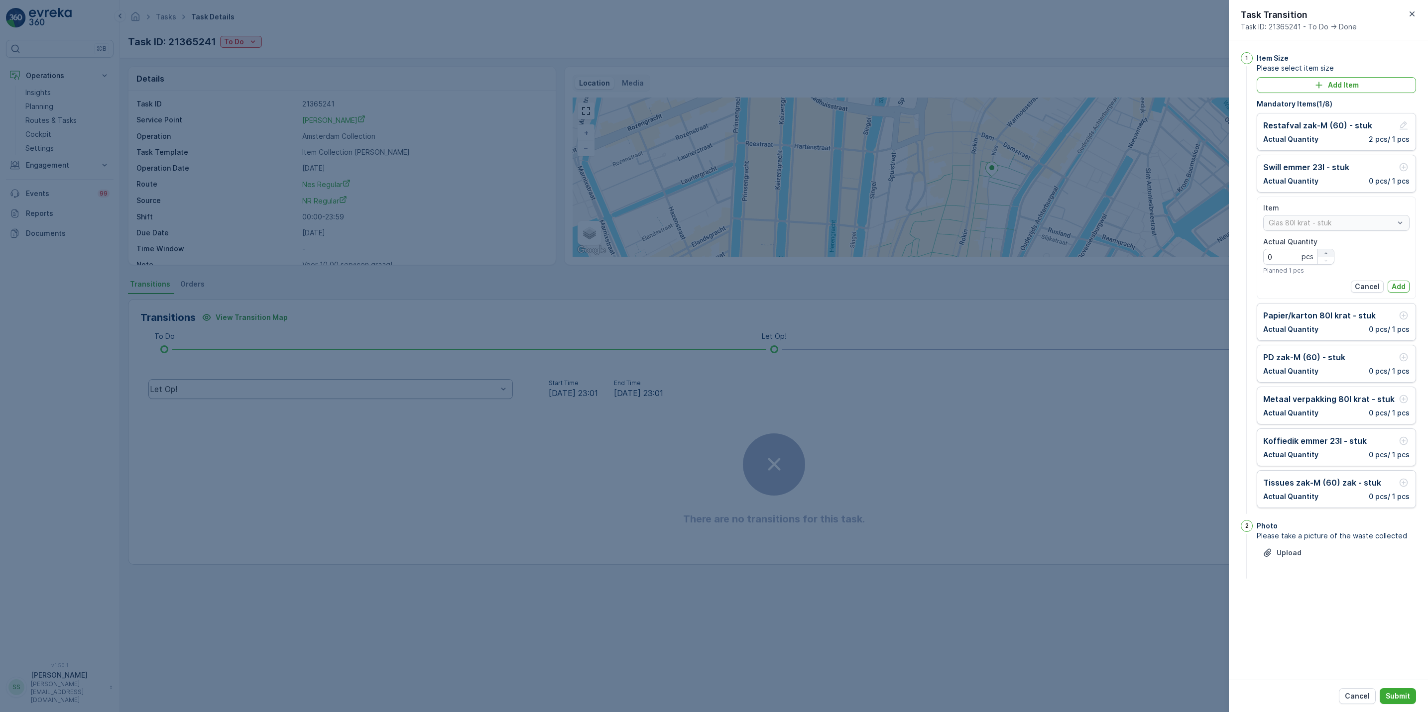
click at [1327, 253] on icon "button" at bounding box center [1326, 253] width 6 height 6
type Quantity "1"
click at [1398, 286] on p "Add" at bounding box center [1399, 287] width 14 height 10
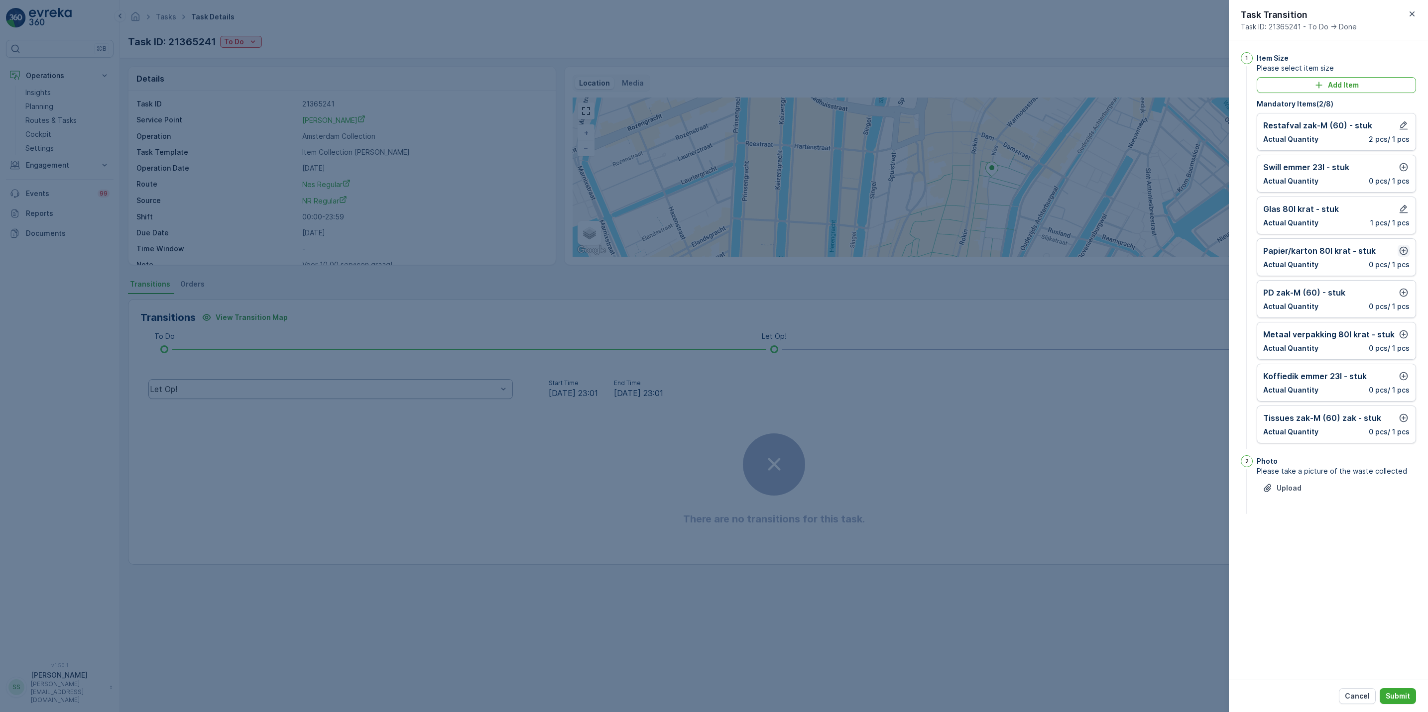
click at [1404, 252] on icon "button" at bounding box center [1404, 251] width 10 height 10
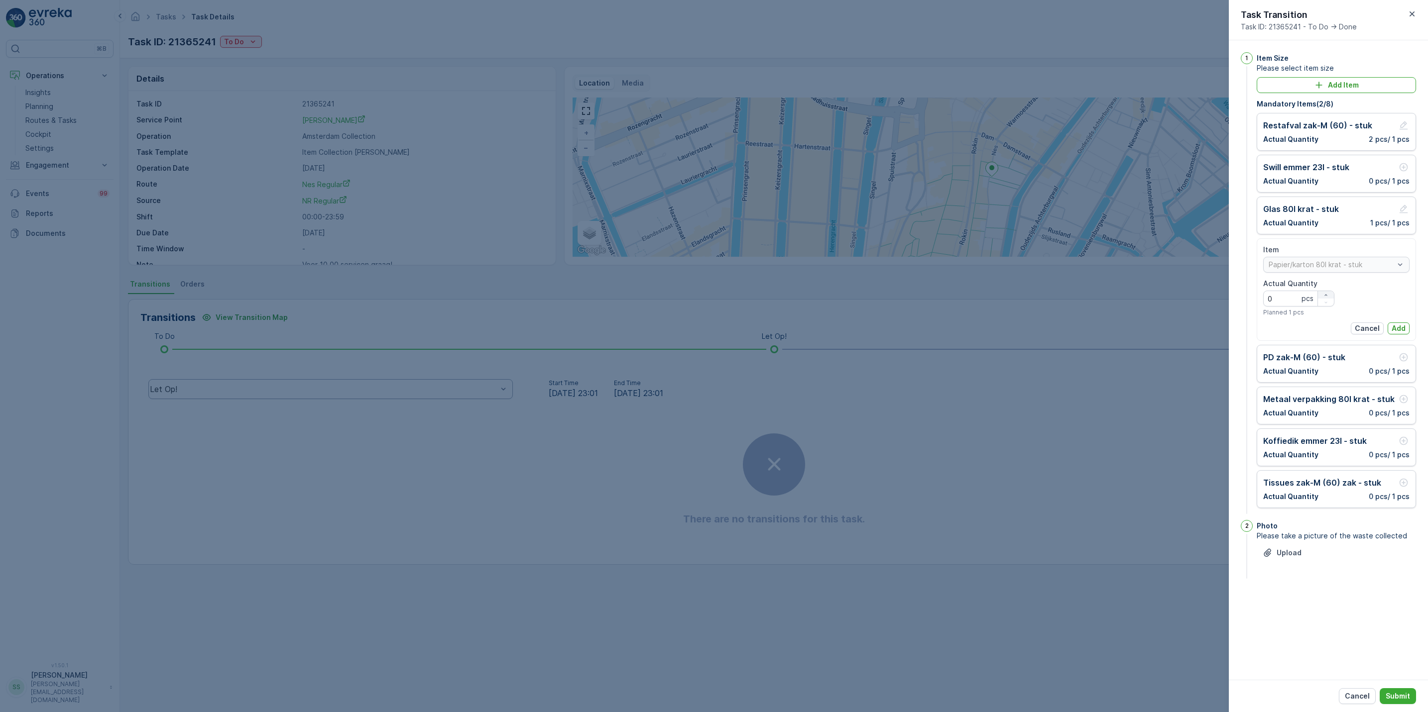
click at [1322, 295] on div "button" at bounding box center [1326, 295] width 16 height 6
type Quantity "1"
click at [1393, 326] on p "Add" at bounding box center [1399, 329] width 14 height 10
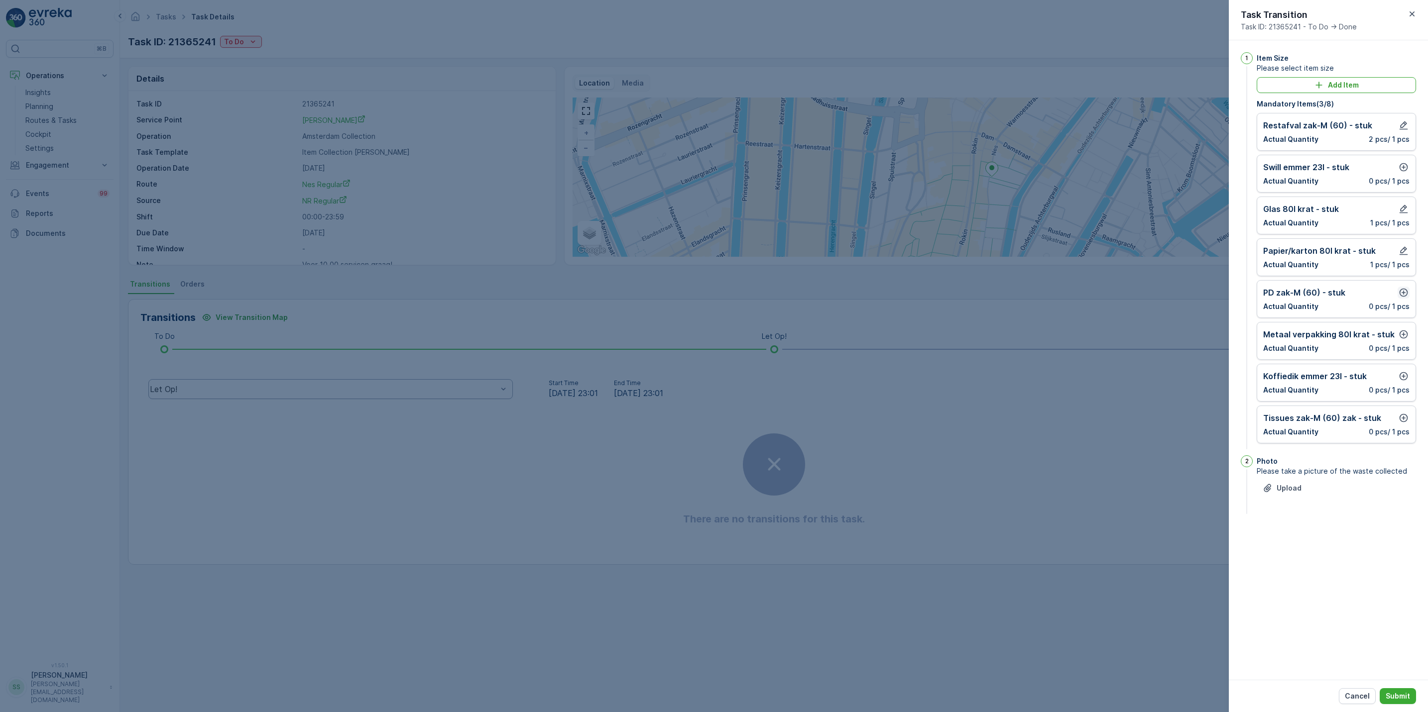
click at [1405, 297] on icon "button" at bounding box center [1404, 293] width 10 height 10
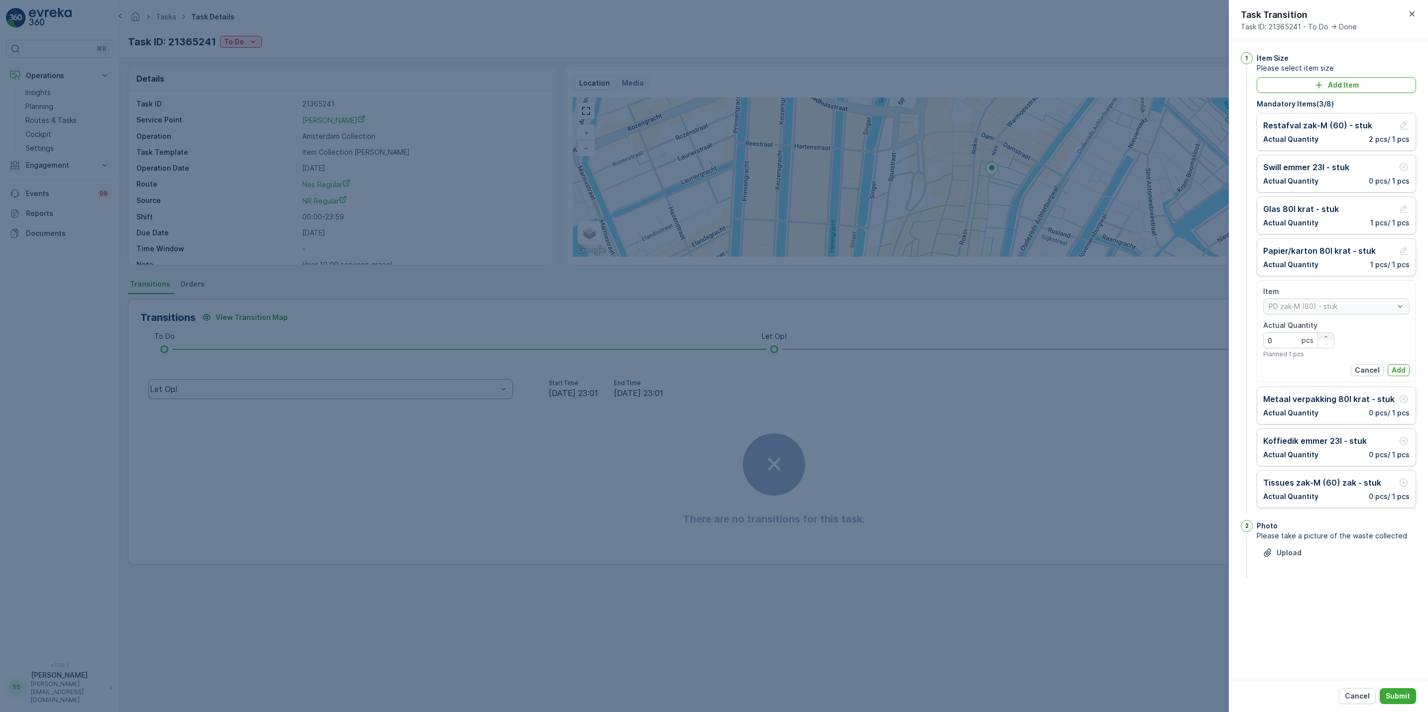
click at [1325, 338] on icon "button" at bounding box center [1326, 337] width 6 height 6
type Quantity "2"
click at [1403, 371] on p "Add" at bounding box center [1399, 370] width 14 height 10
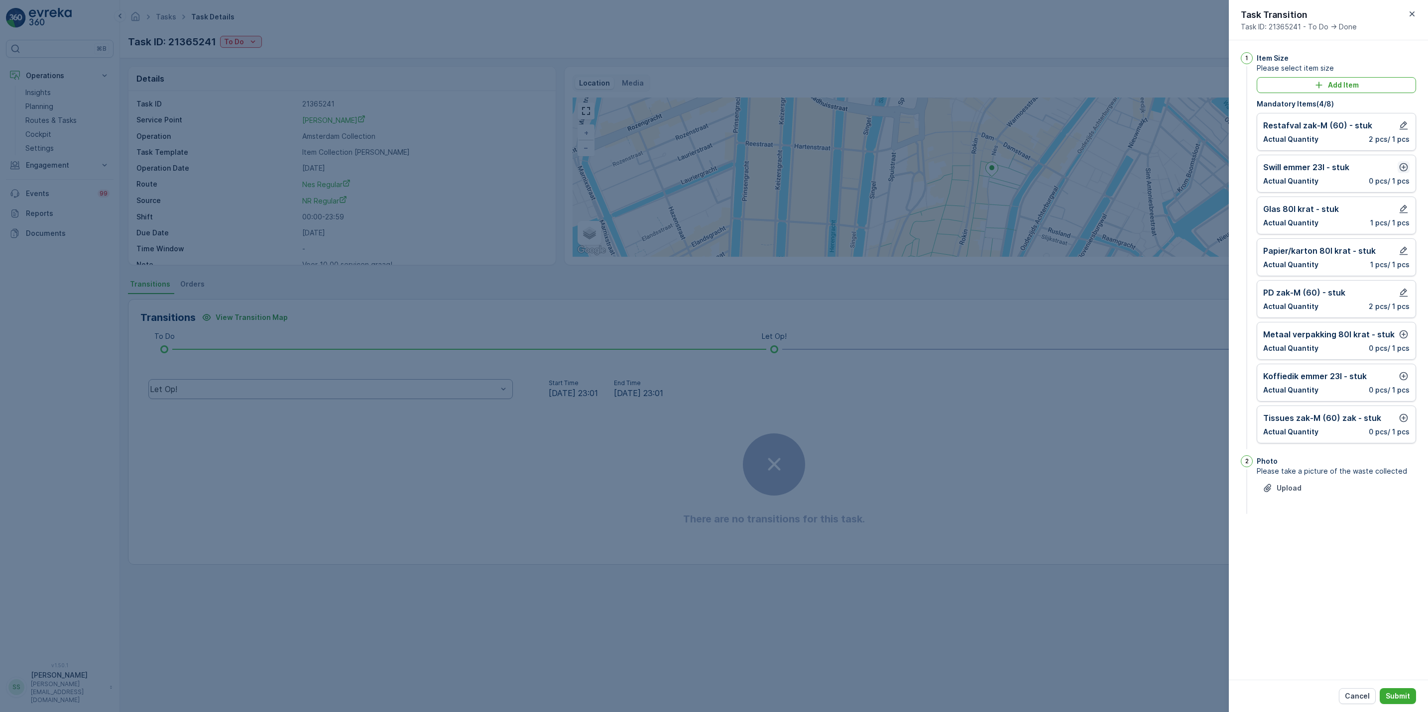
click at [1403, 167] on icon "button" at bounding box center [1404, 167] width 10 height 10
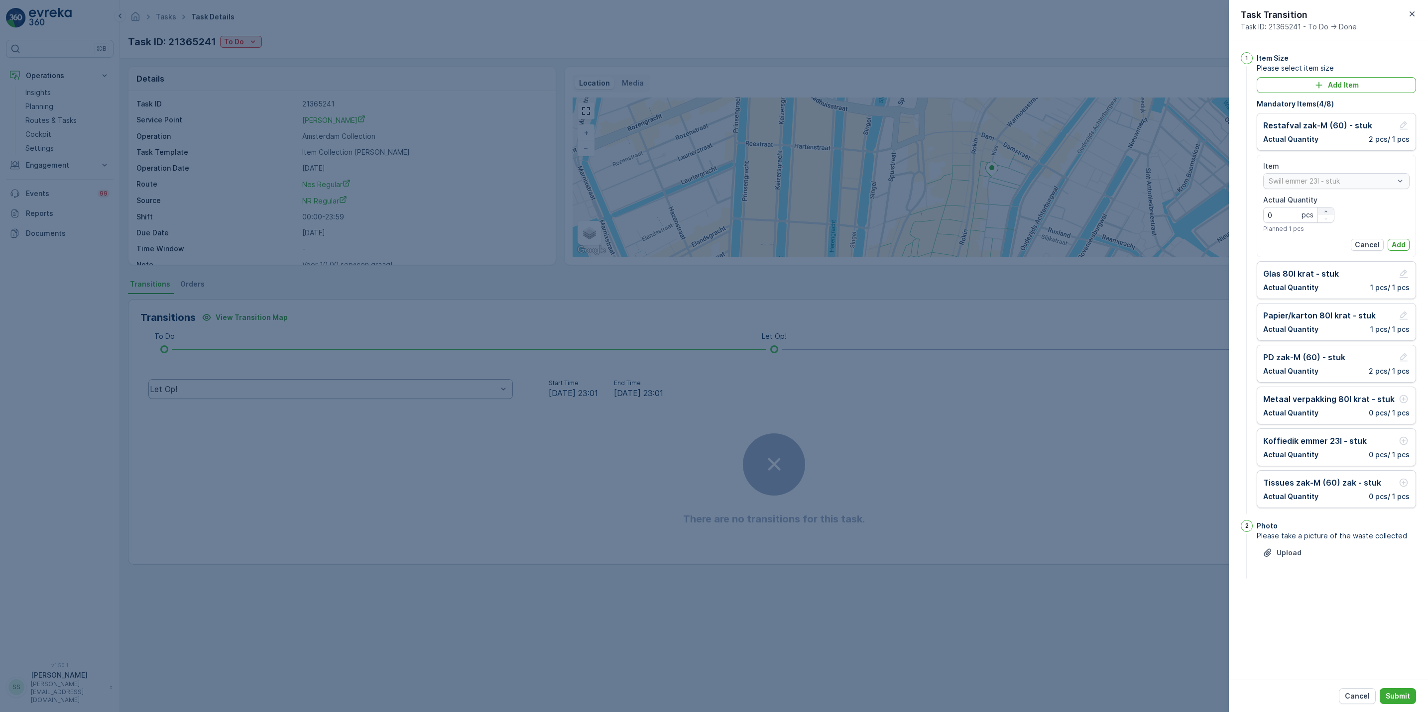
click at [1326, 212] on icon "button" at bounding box center [1326, 212] width 6 height 6
type Quantity "1"
click at [1405, 245] on p "Add" at bounding box center [1399, 245] width 14 height 10
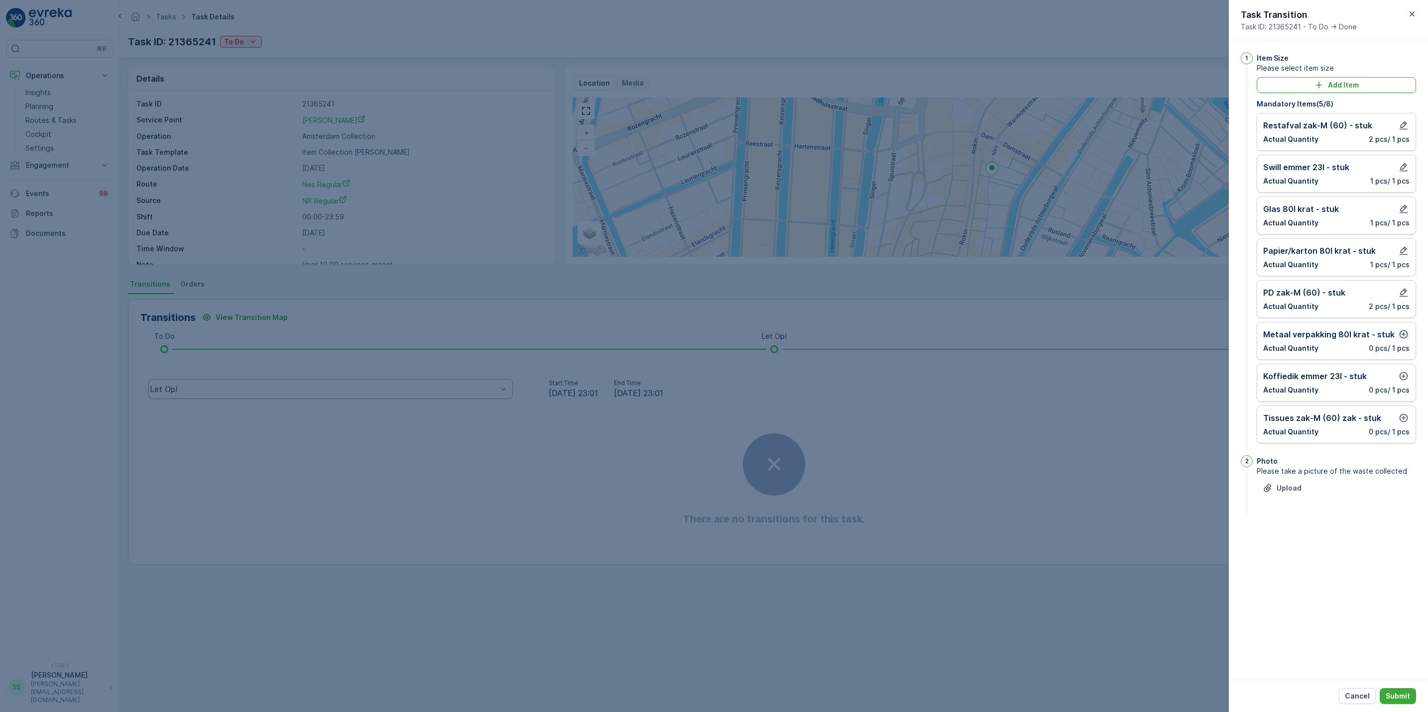
click at [1405, 339] on icon "button" at bounding box center [1404, 335] width 8 height 8
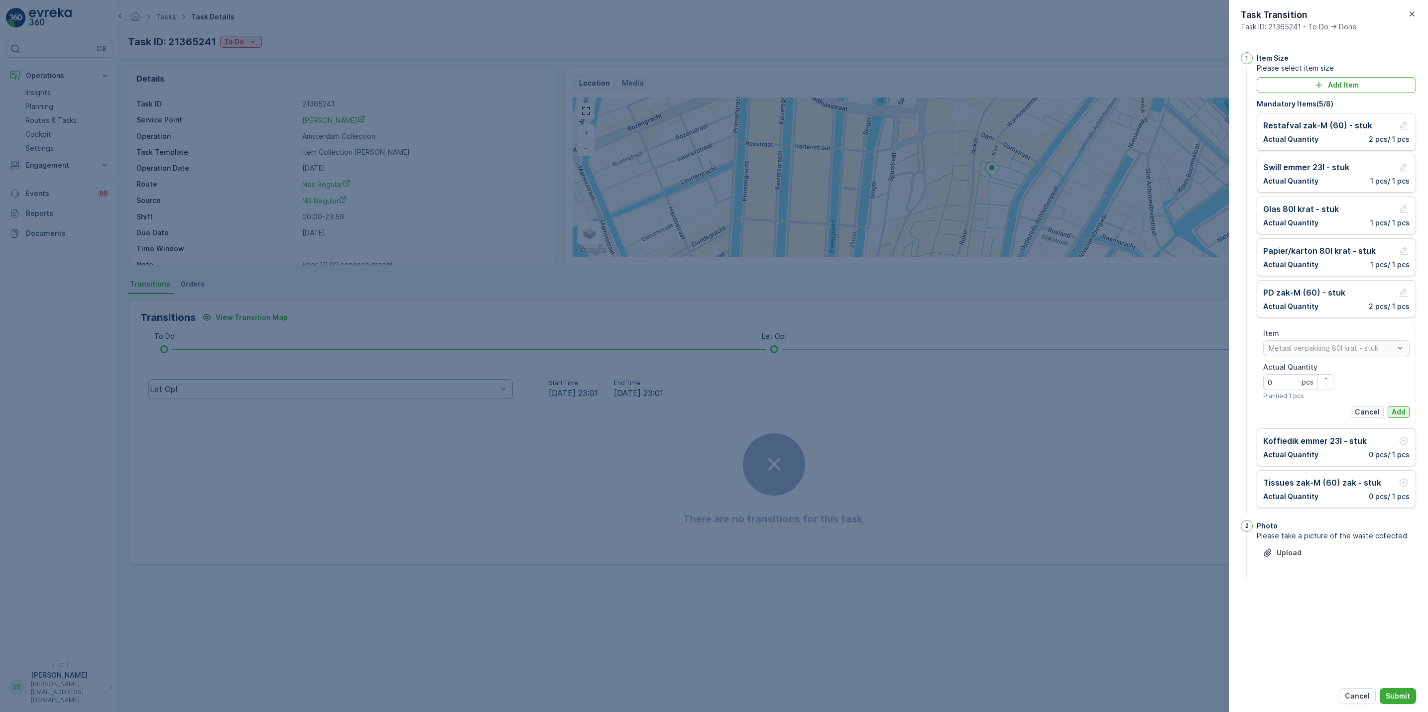
click at [1397, 417] on p "Add" at bounding box center [1399, 412] width 14 height 10
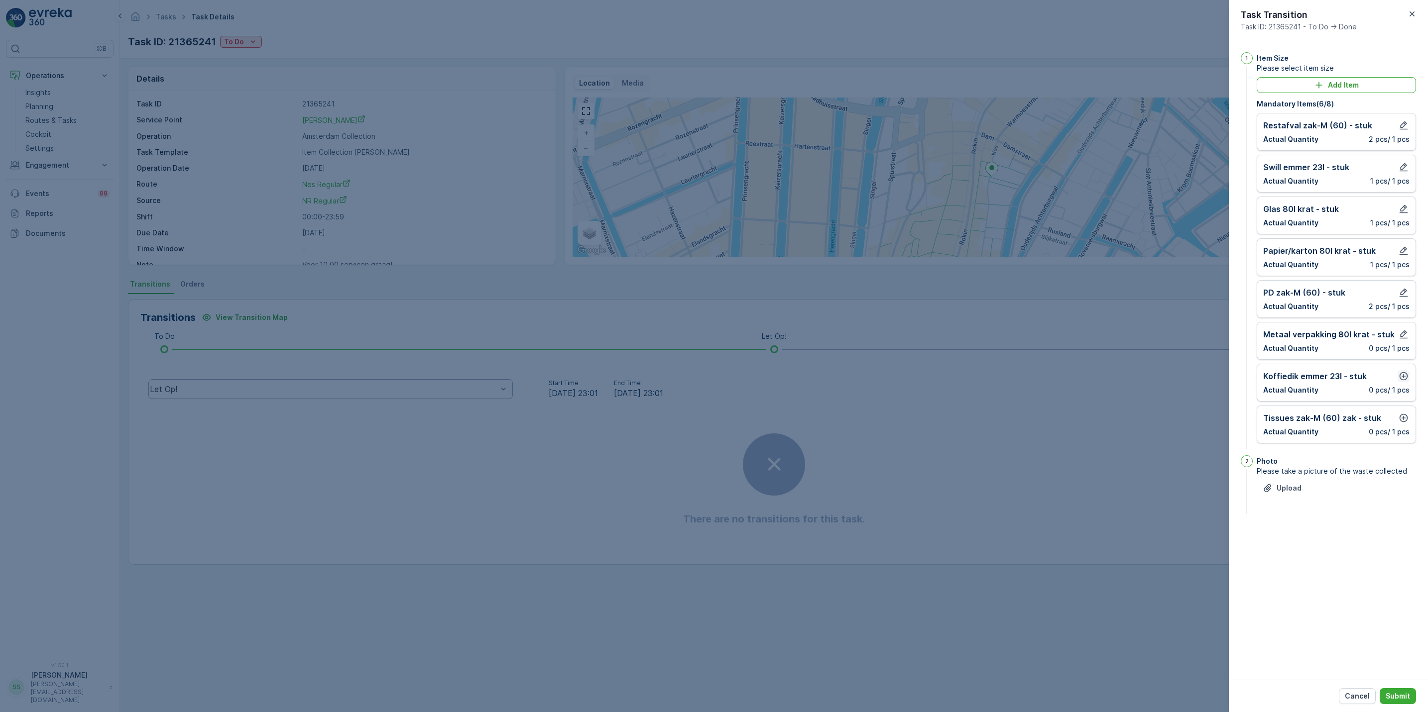
click at [1403, 378] on icon "button" at bounding box center [1404, 376] width 8 height 8
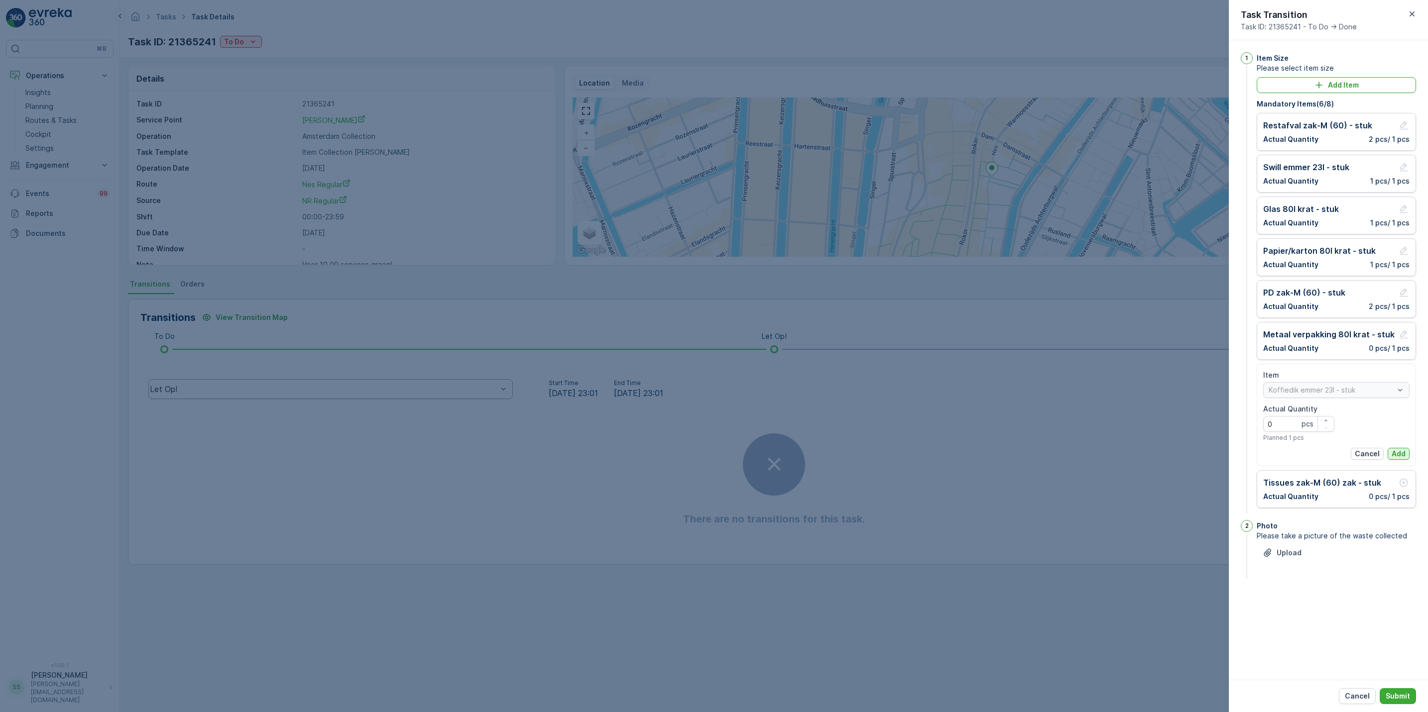
click at [1403, 456] on p "Add" at bounding box center [1399, 454] width 14 height 10
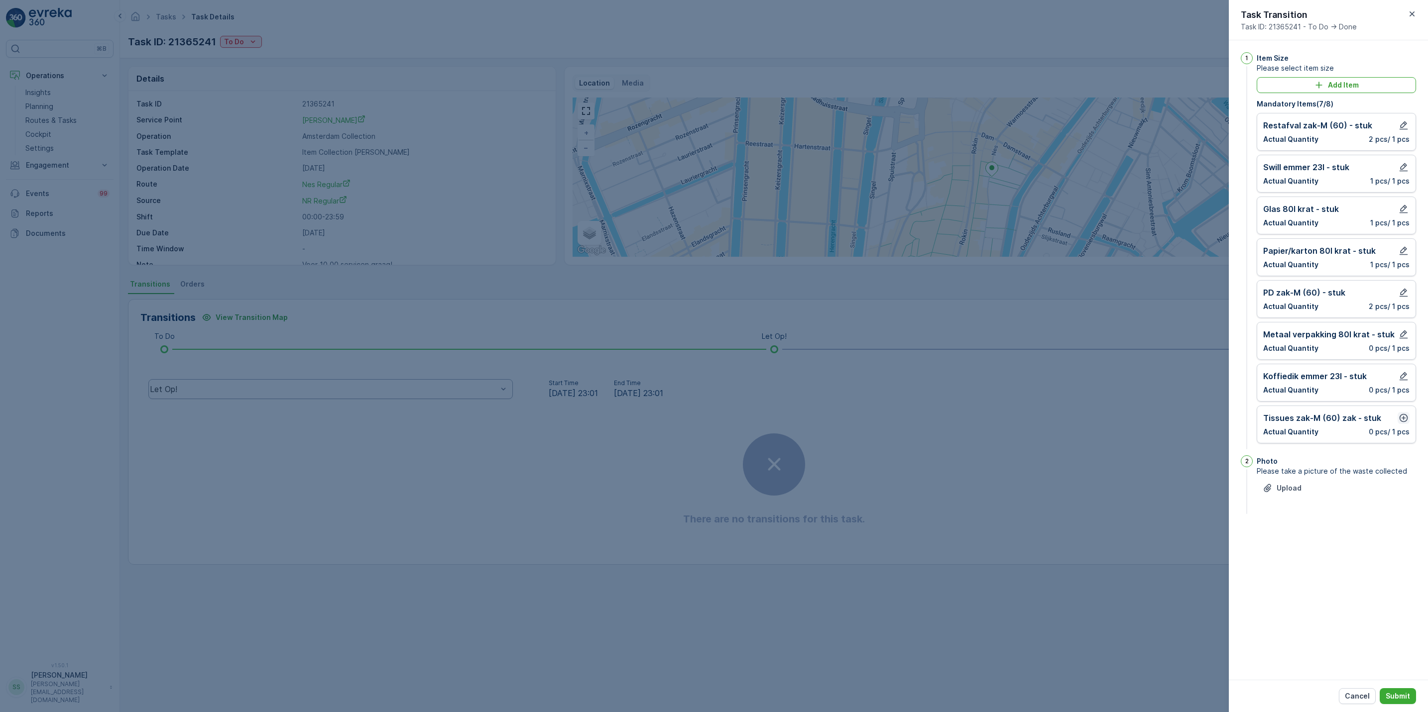
click at [1403, 422] on icon "button" at bounding box center [1404, 418] width 8 height 8
click at [1397, 501] on p "Add" at bounding box center [1399, 496] width 14 height 10
click at [1410, 701] on button "Submit" at bounding box center [1398, 697] width 36 height 16
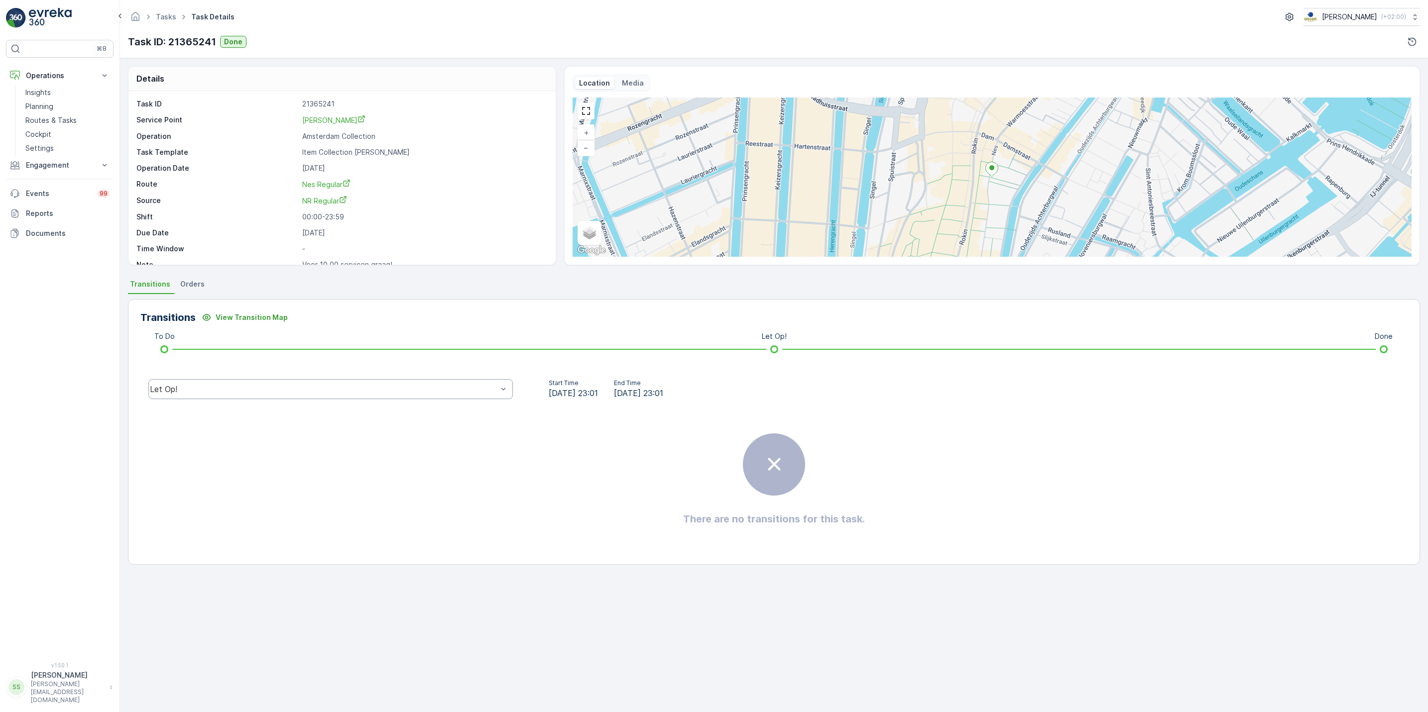
click at [163, 11] on ul "Tasks" at bounding box center [171, 17] width 35 height 14
click at [165, 14] on link "Tasks" at bounding box center [166, 16] width 20 height 8
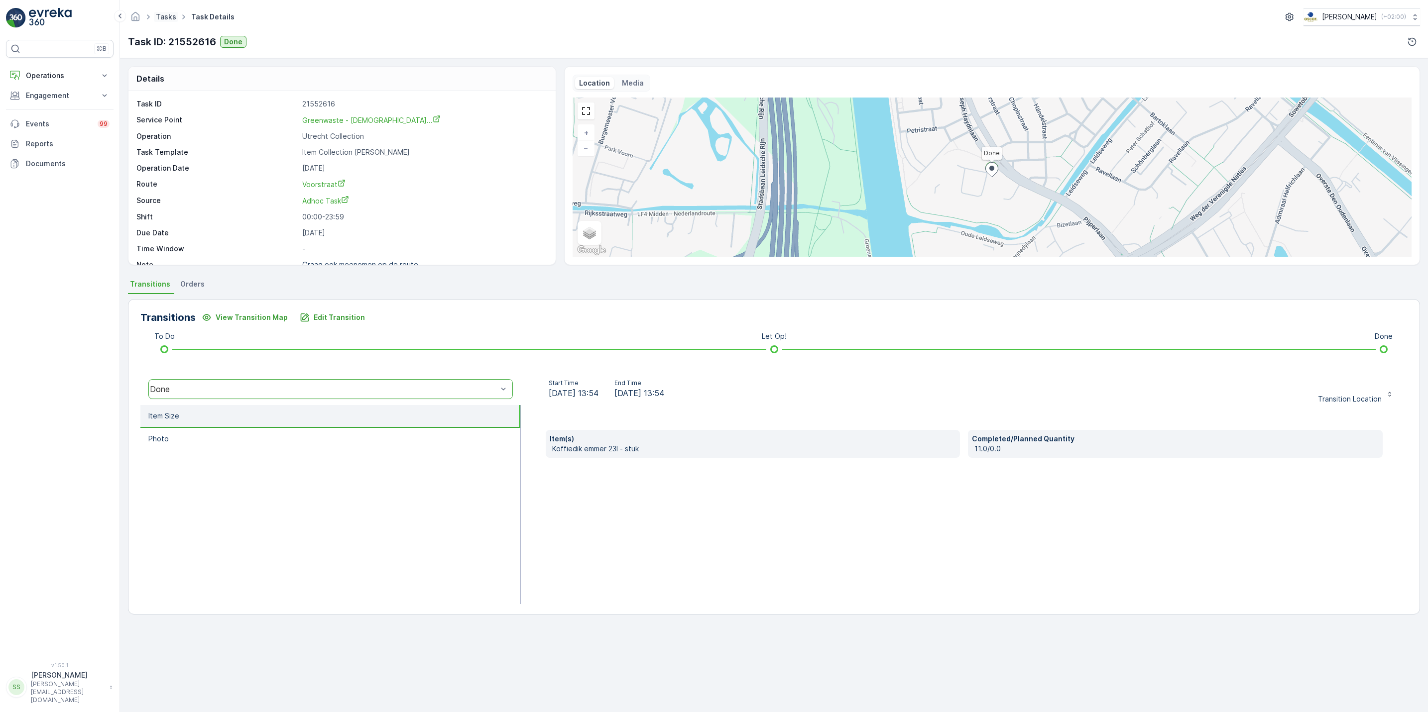
click at [164, 15] on link "Tasks" at bounding box center [166, 16] width 20 height 8
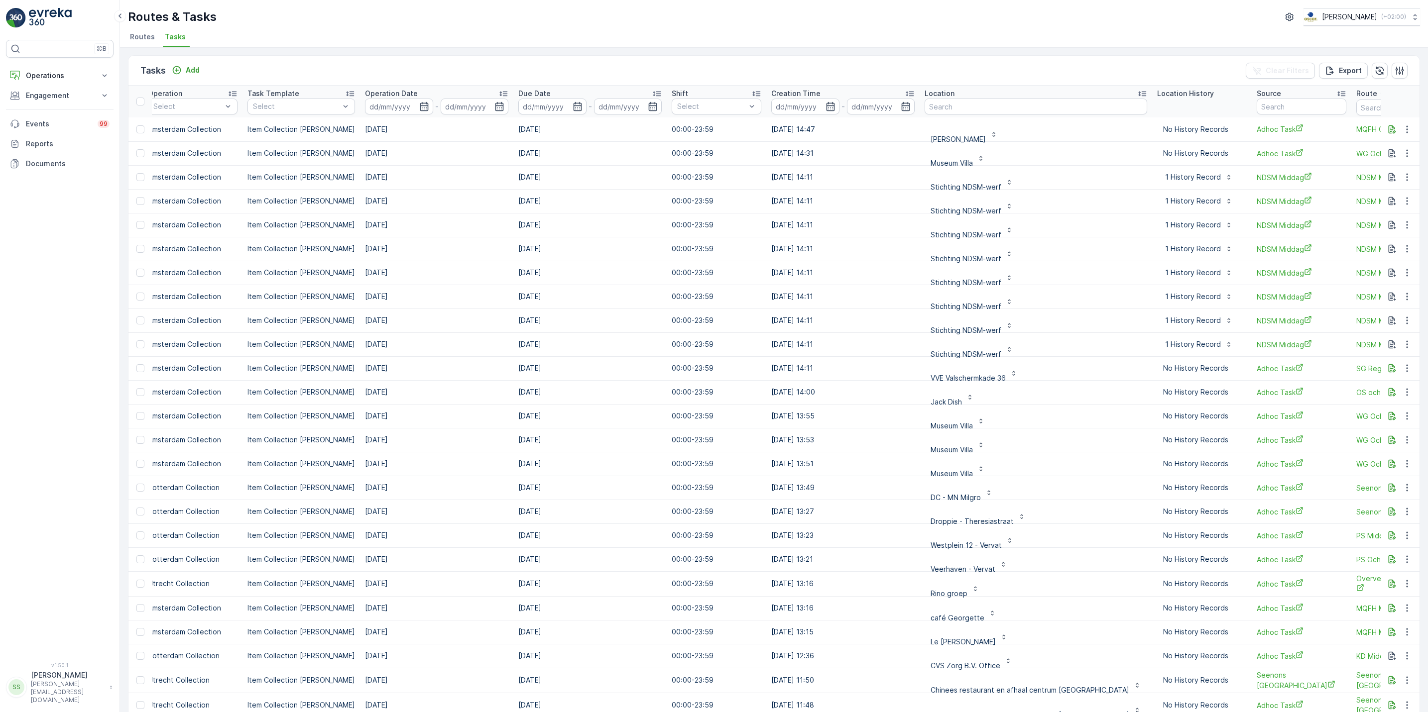
scroll to position [0, 232]
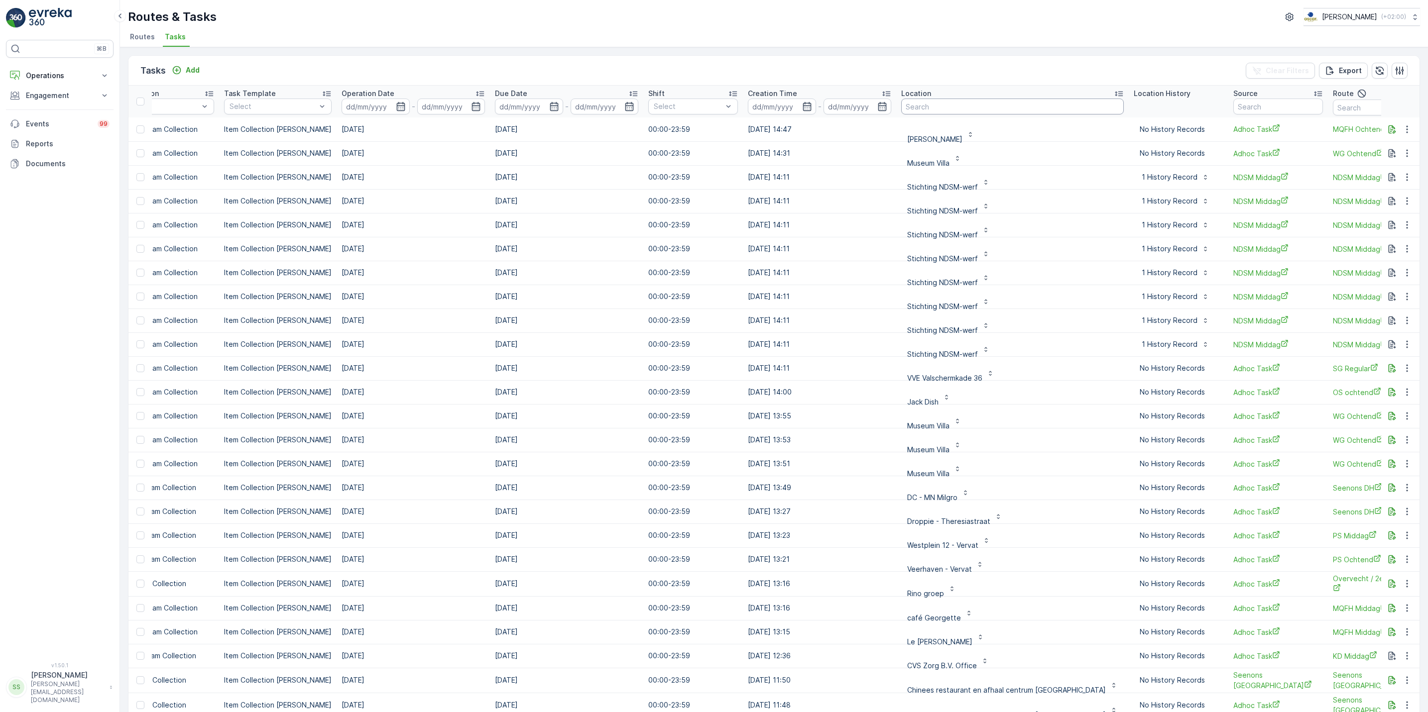
click at [969, 108] on input "text" at bounding box center [1012, 107] width 223 height 16
type input "cs"
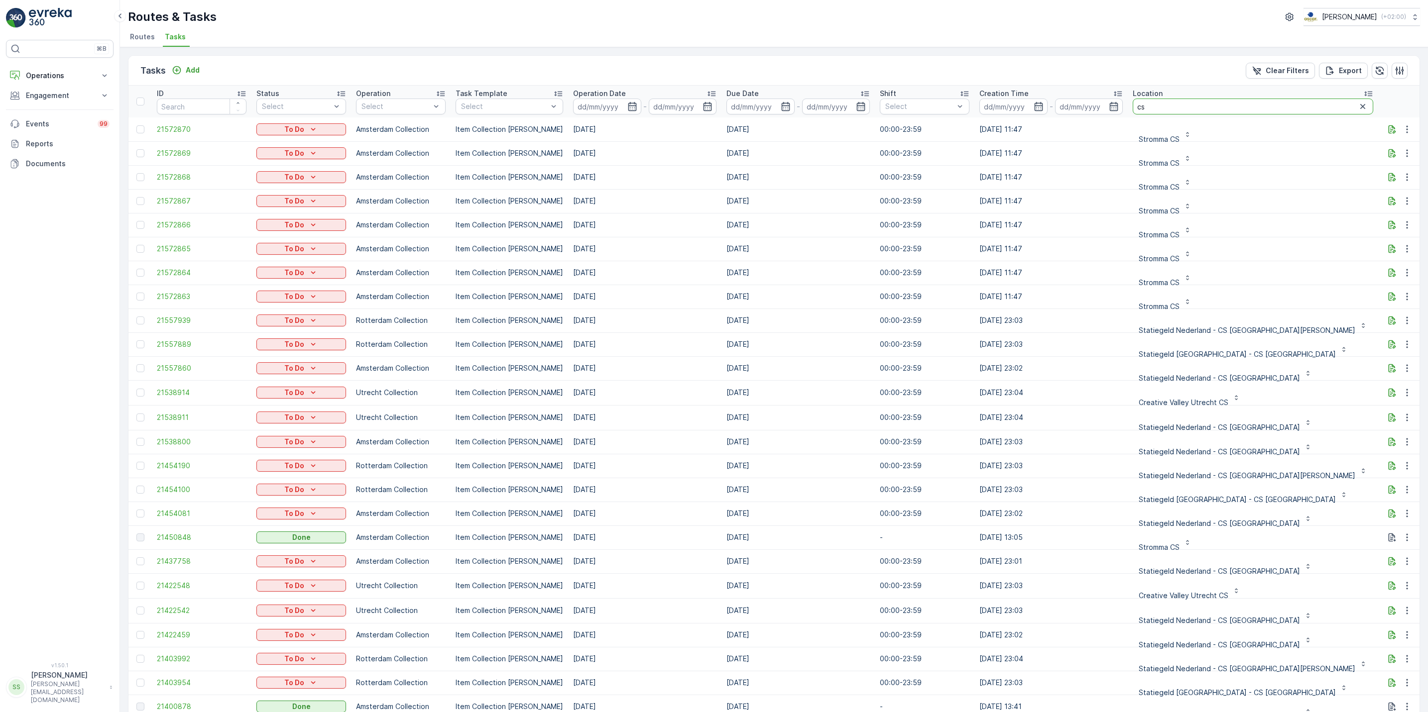
drag, startPoint x: 1163, startPoint y: 105, endPoint x: 1037, endPoint y: 116, distance: 126.4
click at [1037, 116] on tr "ID Status Select Operation Select Task Template Select Operation Date - Due Dat…" at bounding box center [971, 102] width 1687 height 32
type input "a"
type input "r"
type input "[PERSON_NAME]"
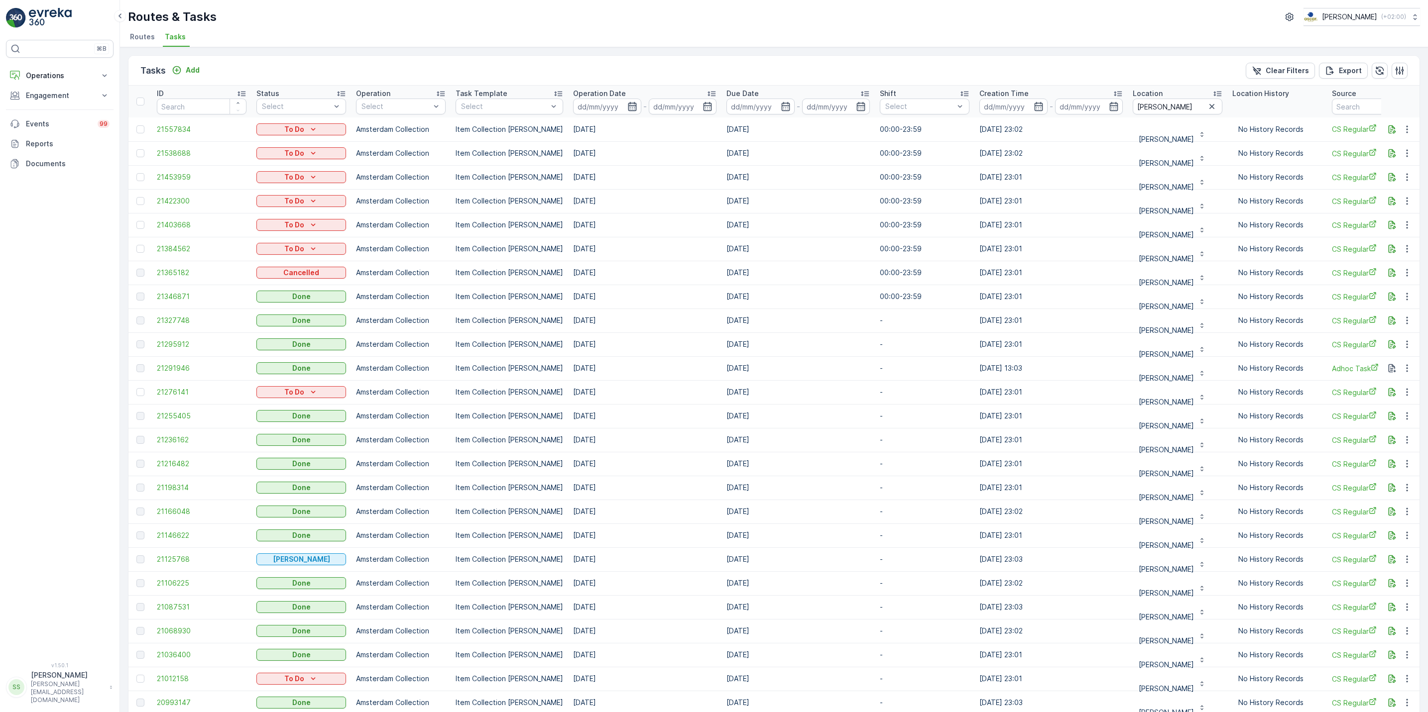
click at [628, 104] on icon "button" at bounding box center [632, 106] width 8 height 9
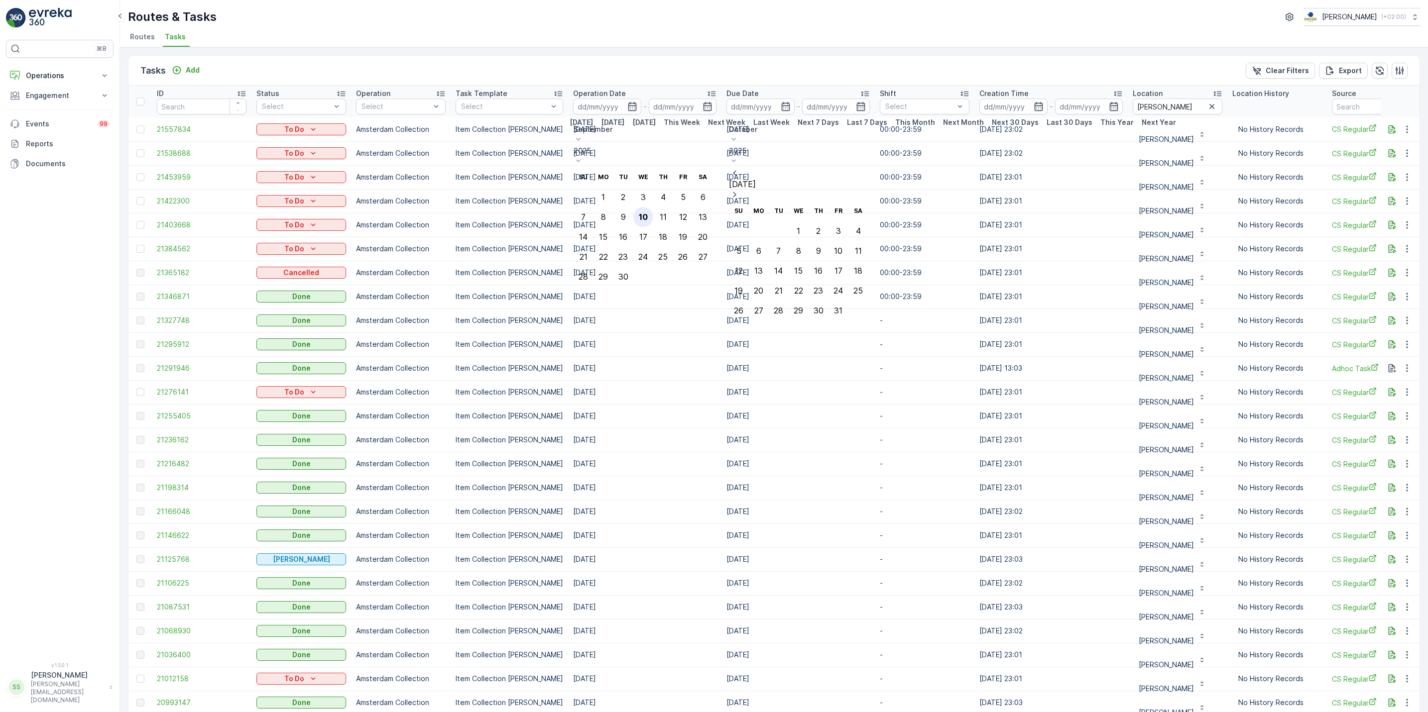
click at [648, 213] on div "10" at bounding box center [643, 217] width 9 height 9
type input "[DATE]"
click at [648, 213] on div "10" at bounding box center [643, 217] width 9 height 9
type input "[DATE]"
click at [648, 213] on div "10" at bounding box center [643, 217] width 9 height 9
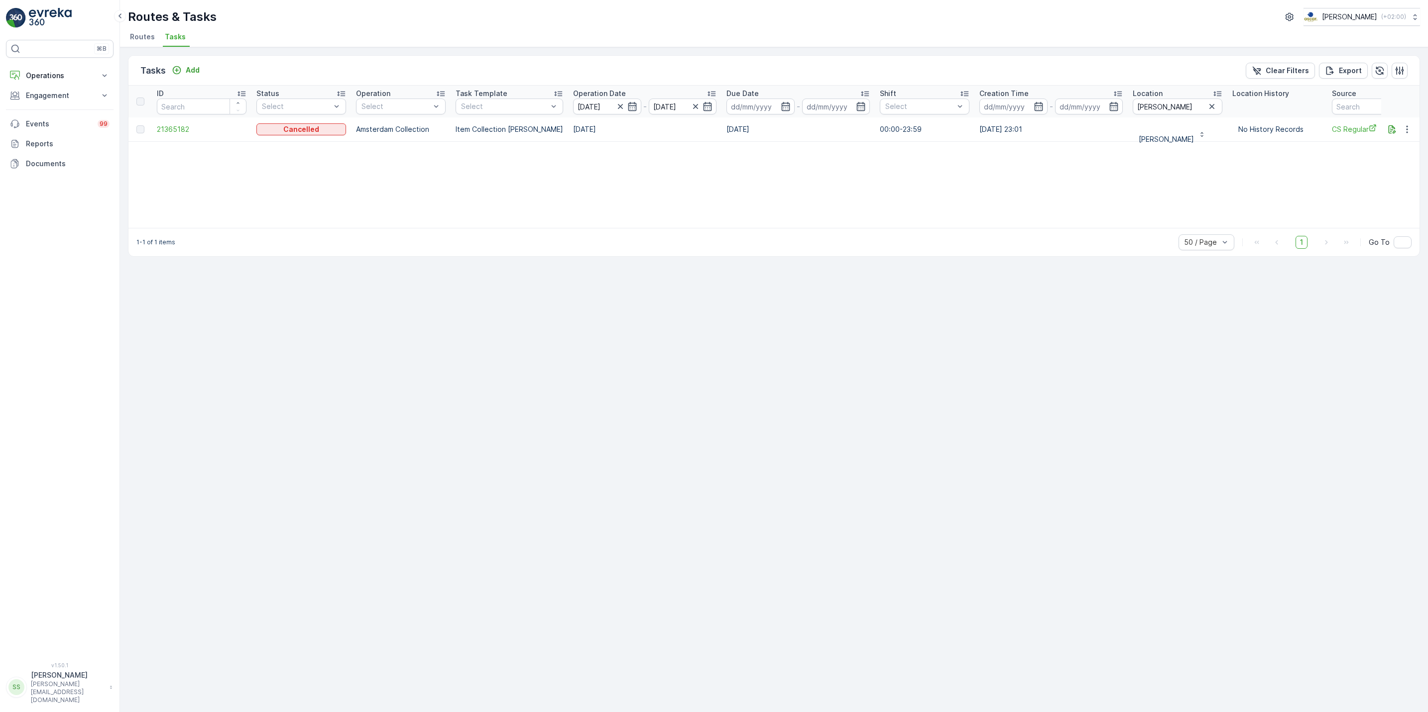
scroll to position [0, 15]
click at [1405, 128] on icon "button" at bounding box center [1407, 129] width 10 height 10
click at [1391, 132] on icon "button" at bounding box center [1392, 129] width 7 height 8
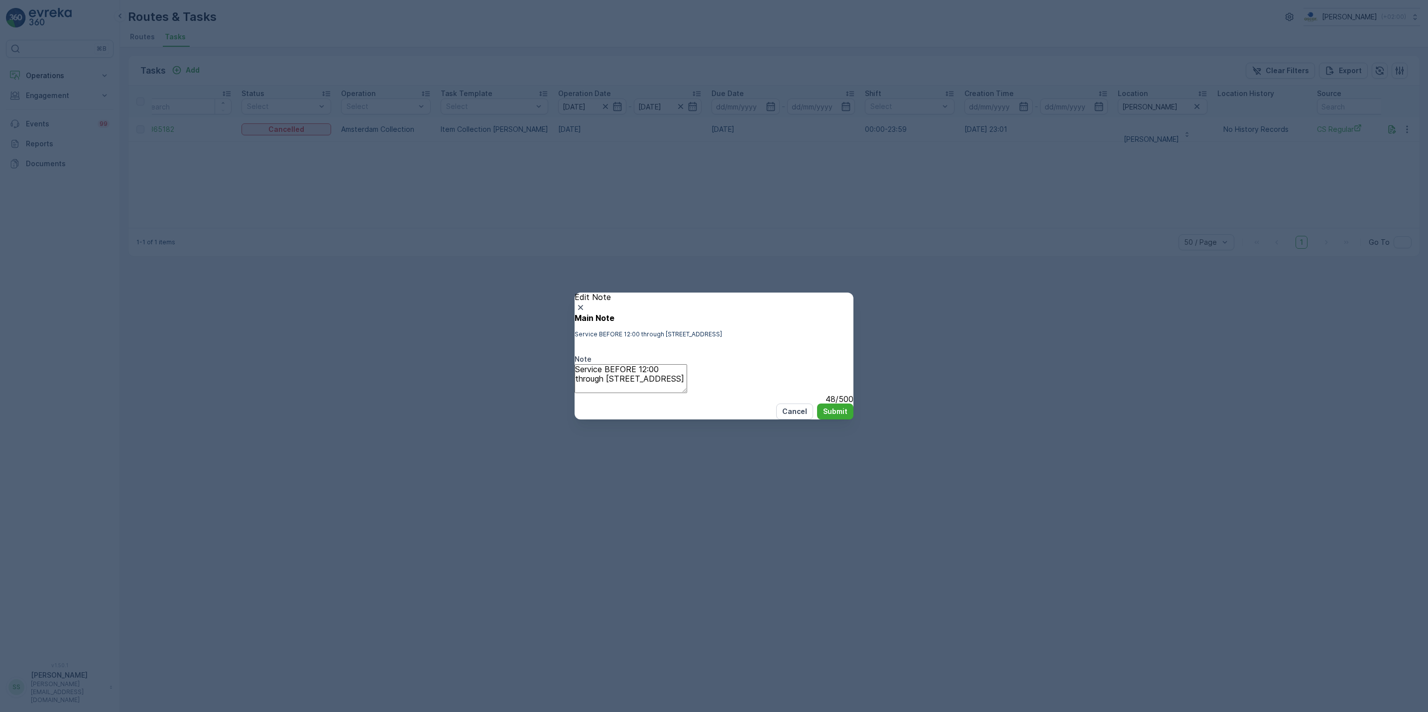
click at [1391, 133] on div "Edit Note Main Note Service BEFORE 12:00 through [STREET_ADDRESS] Note Service …" at bounding box center [714, 356] width 1428 height 712
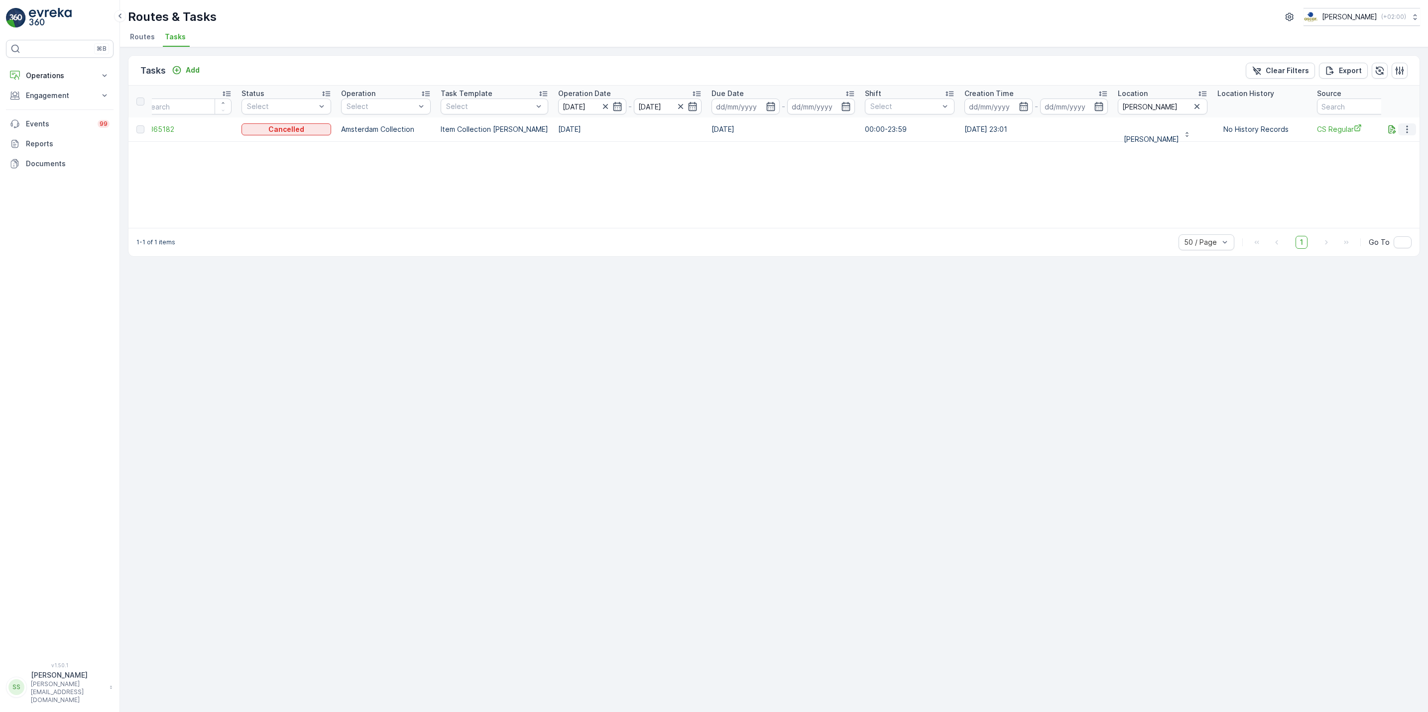
click at [1412, 131] on button "button" at bounding box center [1407, 129] width 18 height 12
click at [1406, 143] on span "See More Details" at bounding box center [1395, 145] width 58 height 10
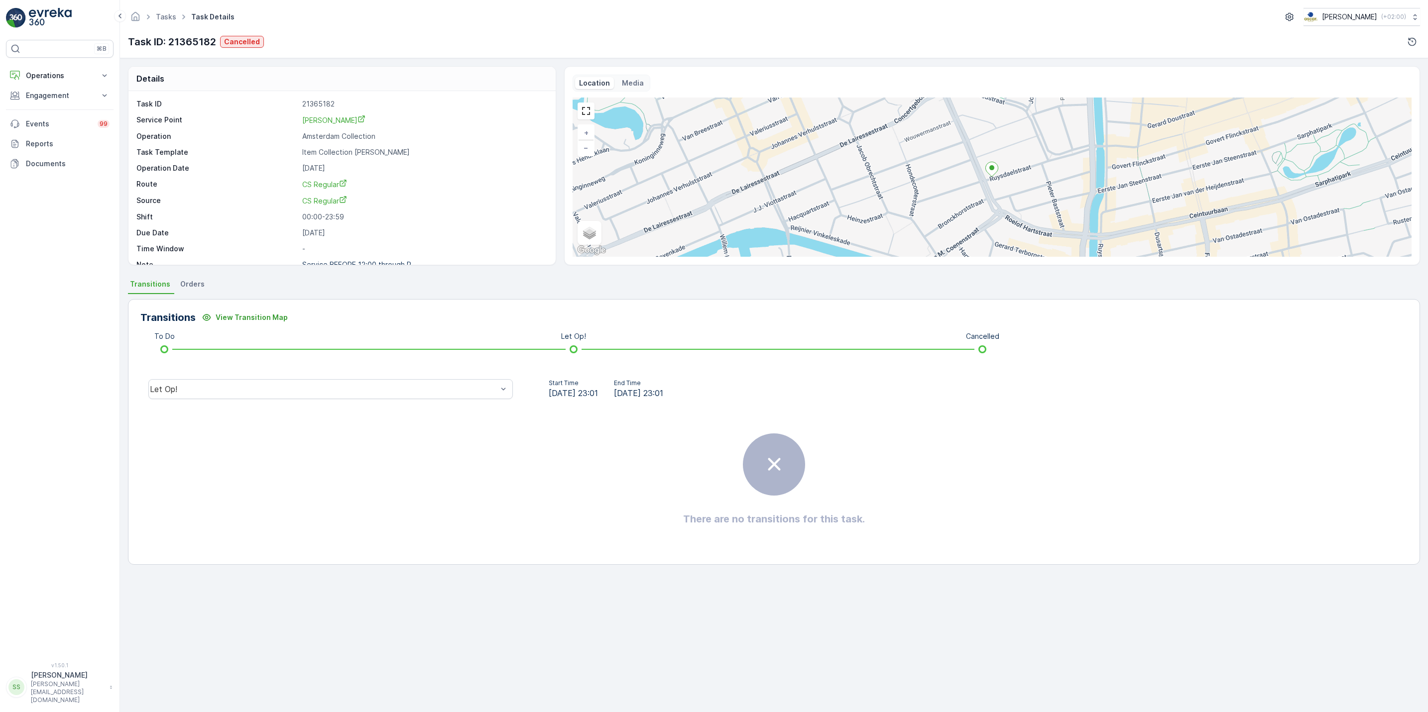
scroll to position [13, 0]
click at [186, 287] on span "Orders" at bounding box center [192, 284] width 24 height 10
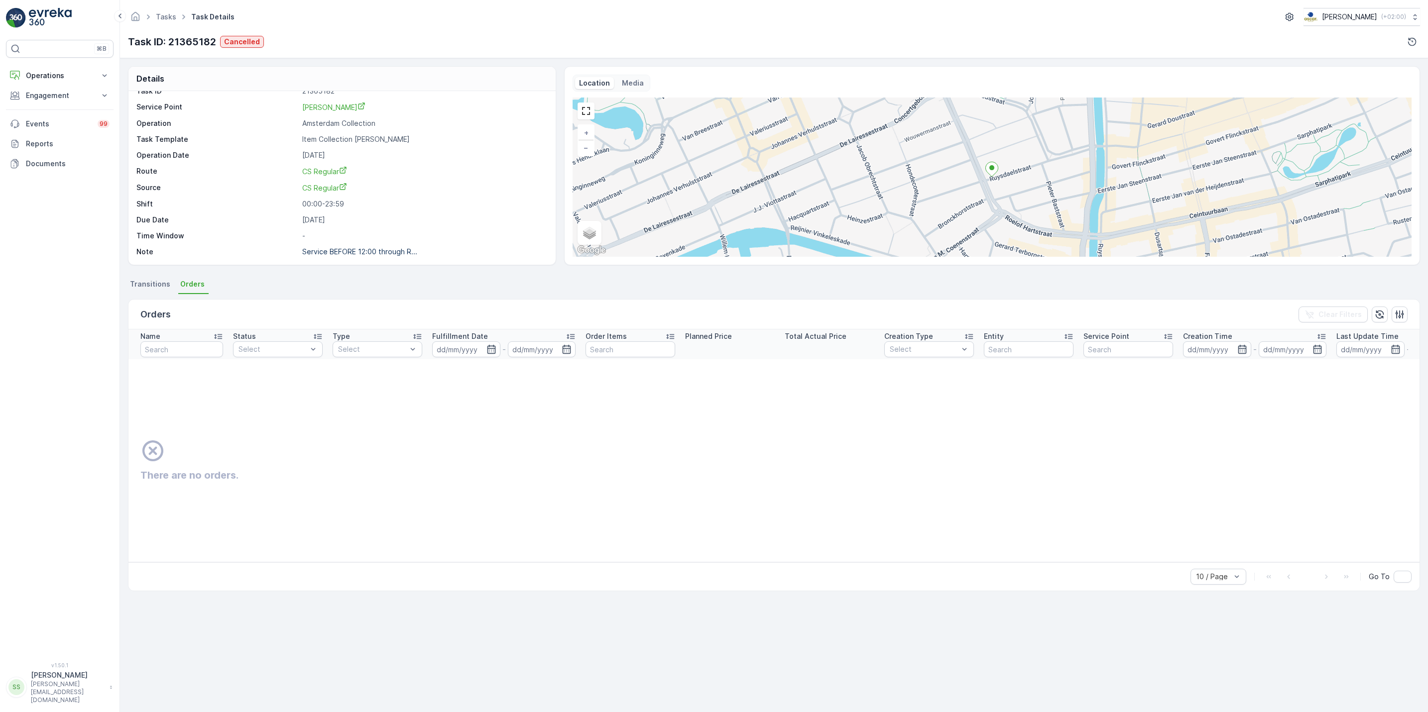
click at [164, 289] on span "Transitions" at bounding box center [150, 284] width 40 height 10
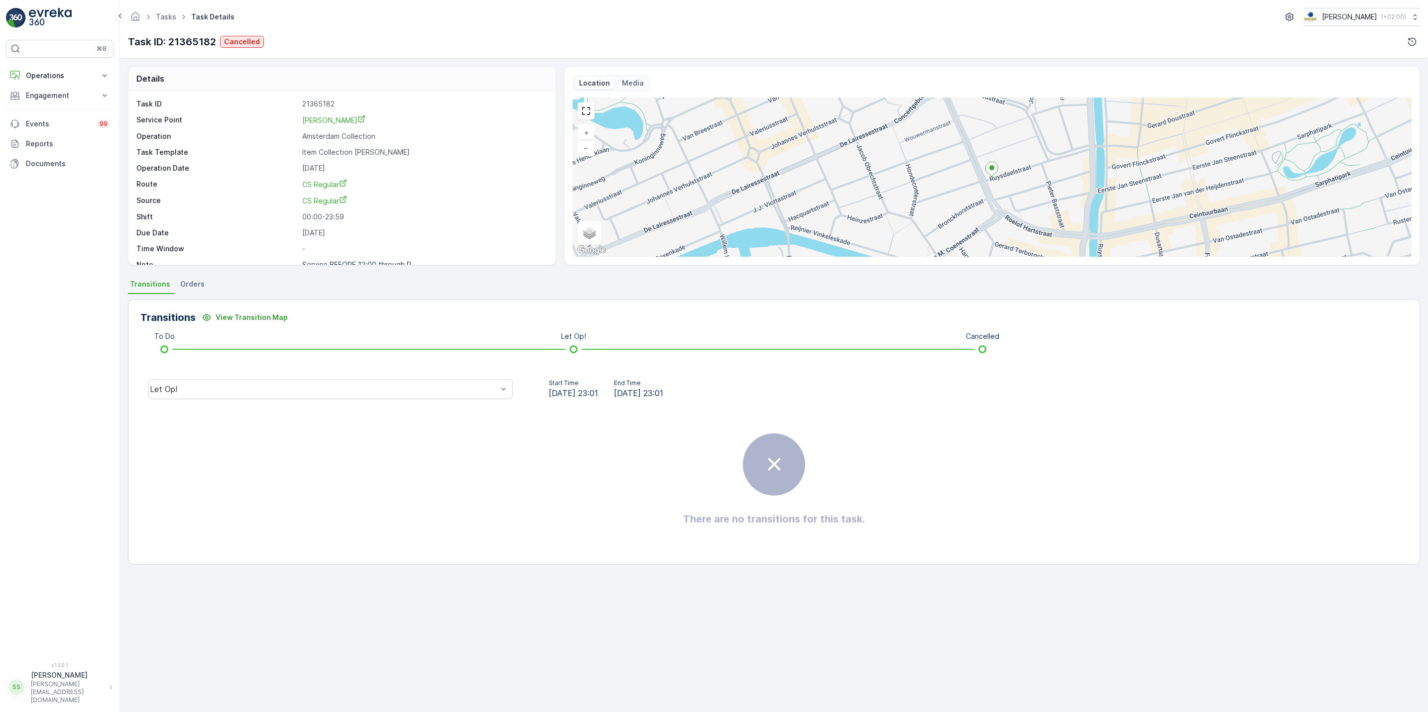
scroll to position [13, 0]
click at [638, 85] on p "Media" at bounding box center [633, 83] width 22 height 10
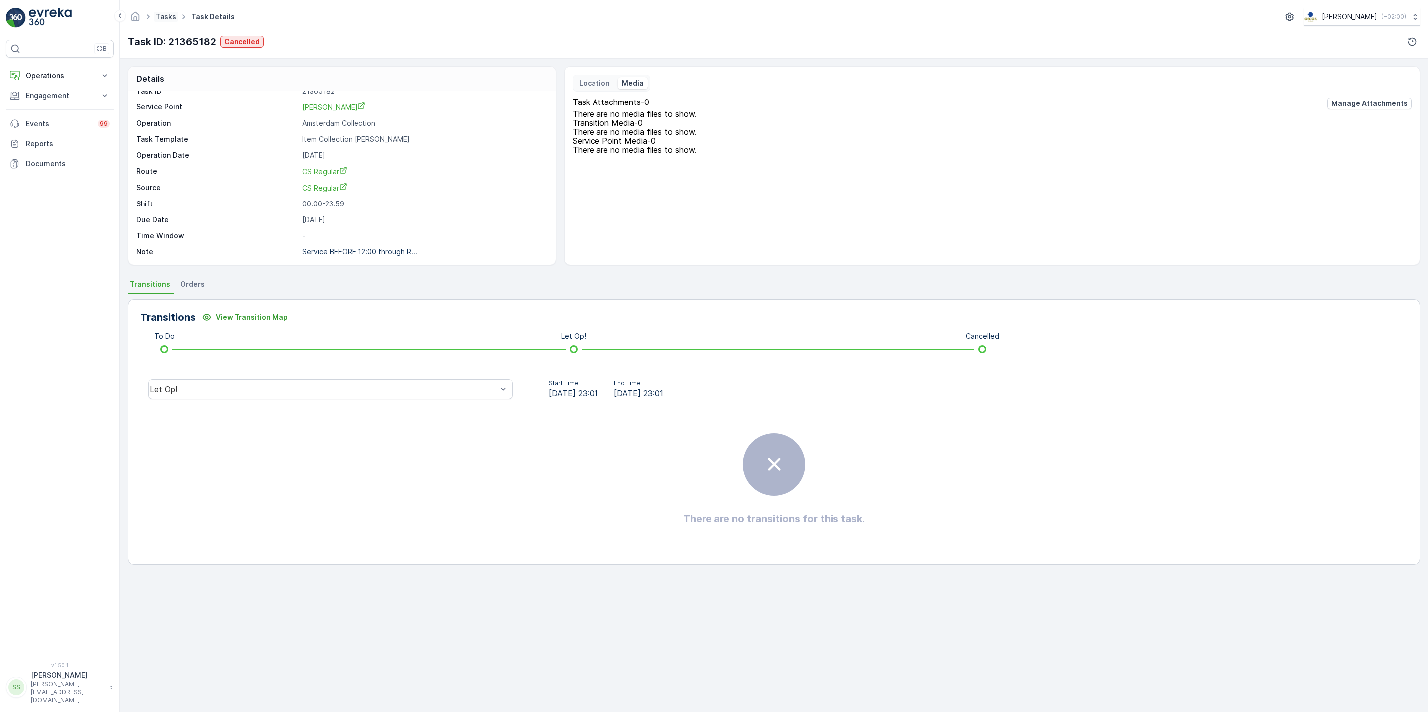
click at [169, 15] on link "Tasks" at bounding box center [166, 16] width 20 height 8
click at [83, 77] on p "Operations" at bounding box center [60, 76] width 68 height 10
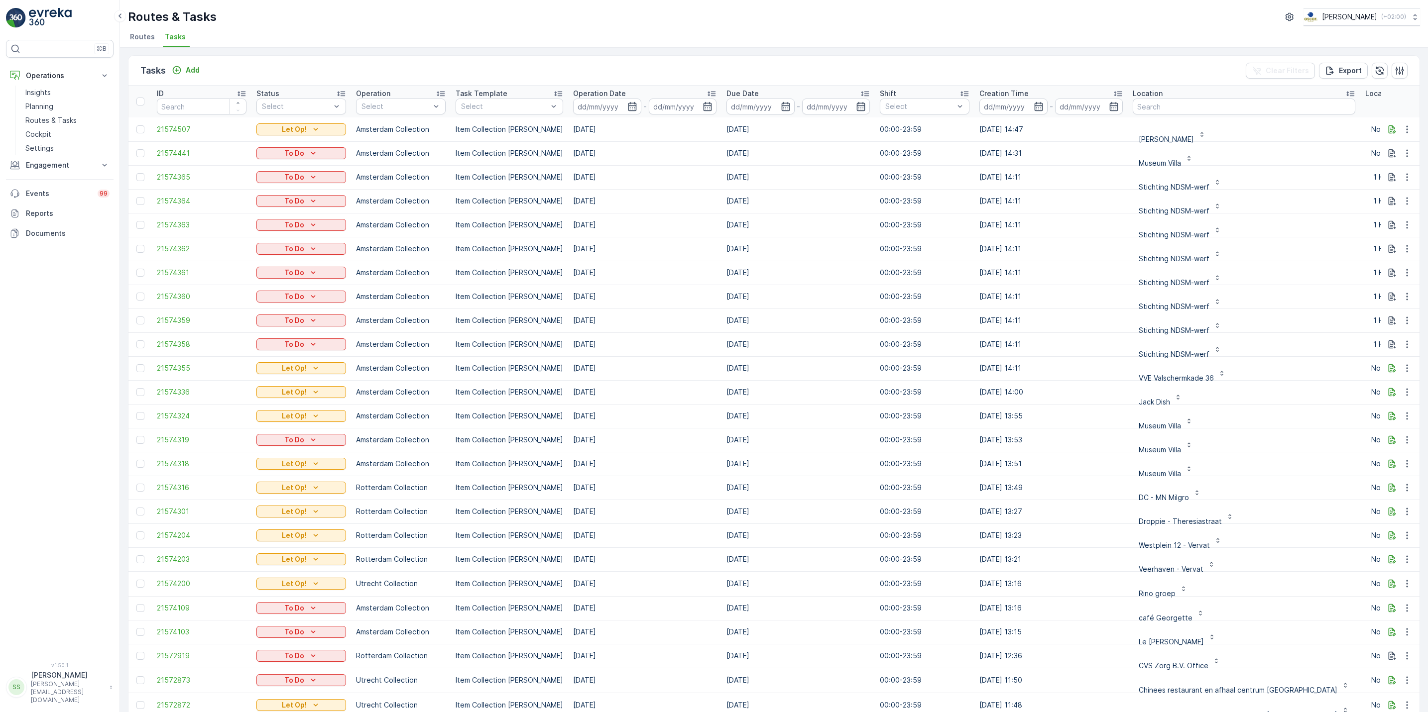
click at [143, 40] on span "Routes" at bounding box center [142, 37] width 25 height 10
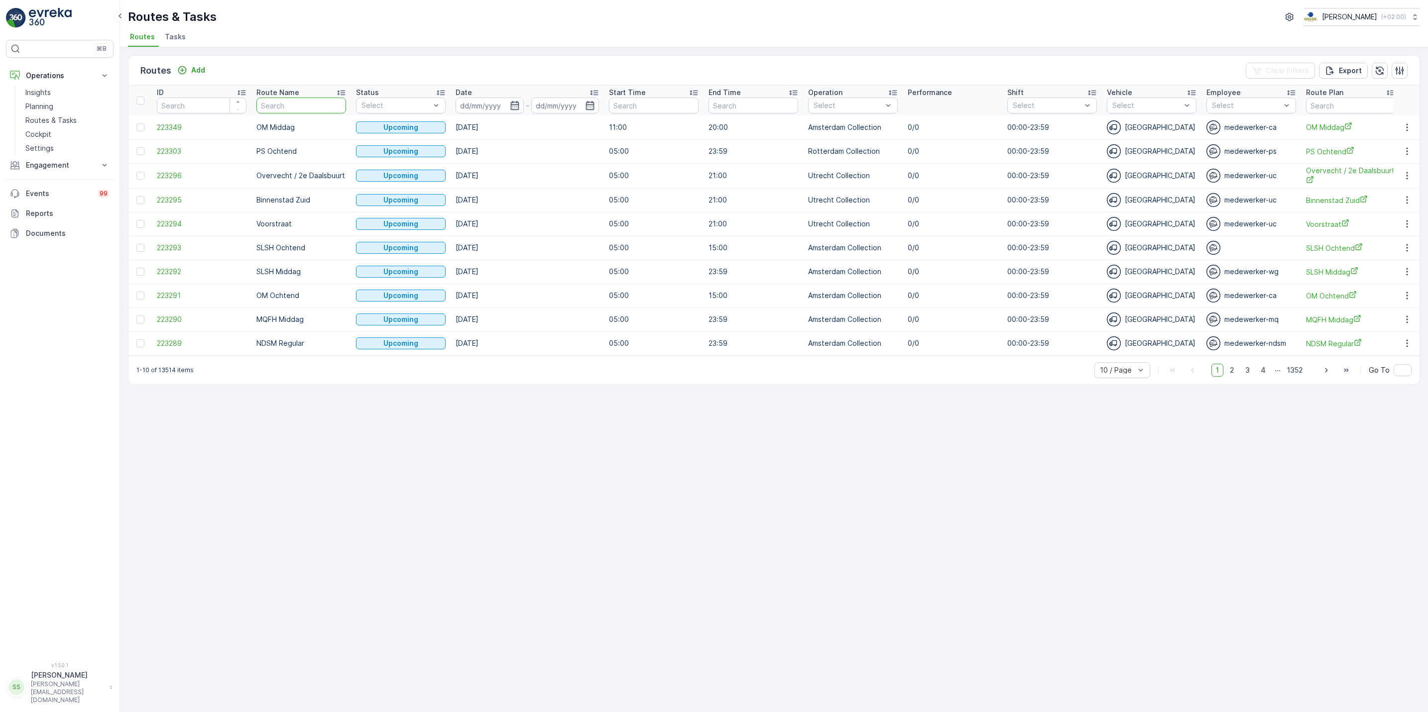
click at [312, 104] on input "text" at bounding box center [301, 106] width 90 height 16
type input "cs"
click at [521, 105] on input at bounding box center [490, 106] width 68 height 16
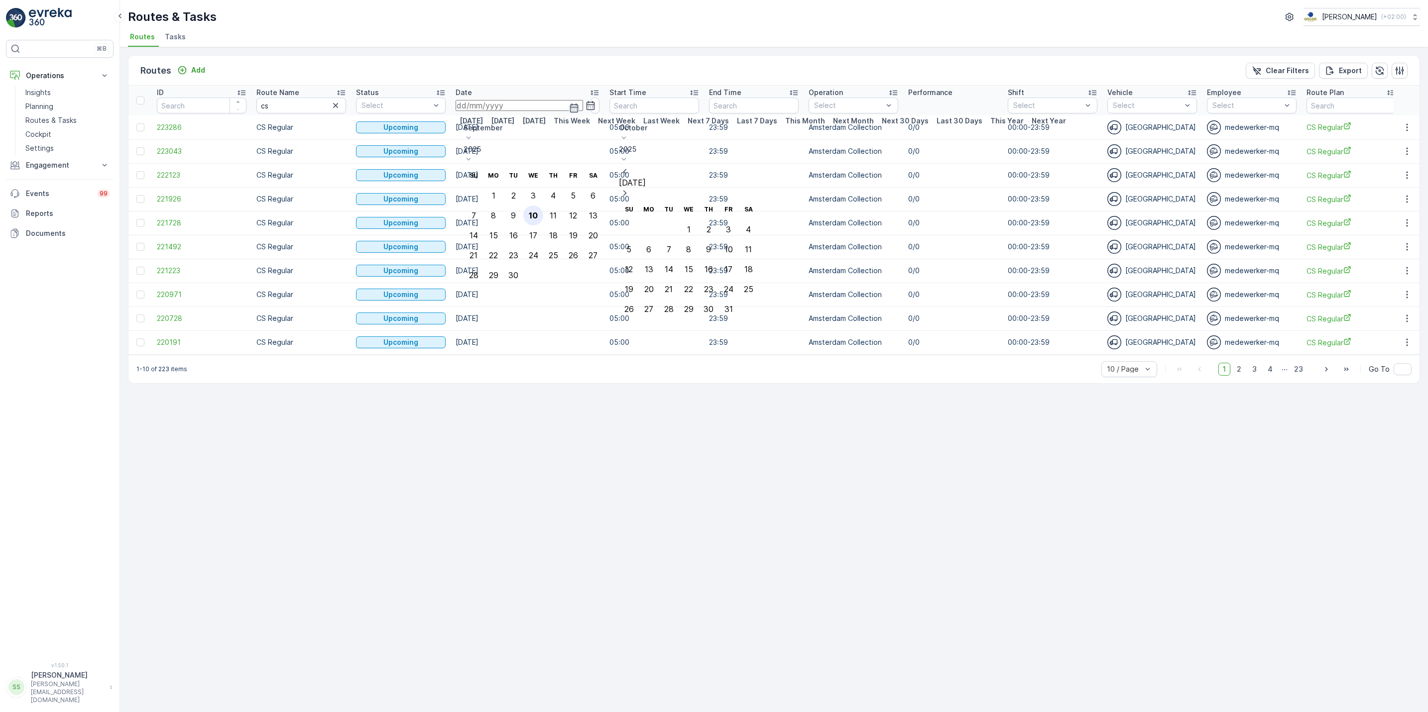
click at [538, 211] on div "10" at bounding box center [533, 215] width 9 height 9
type input "[DATE]"
click at [538, 211] on div "10" at bounding box center [533, 215] width 9 height 9
type input "[DATE]"
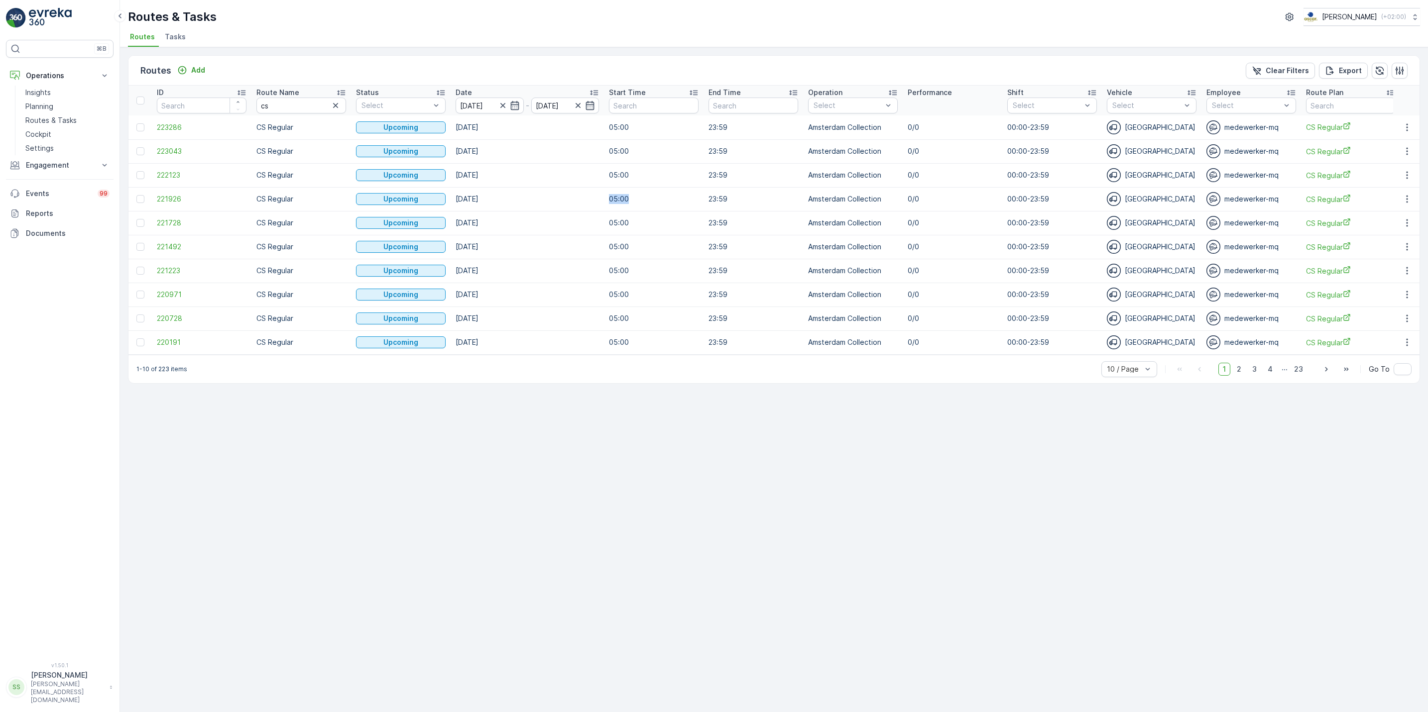
click at [605, 190] on td "05:00" at bounding box center [654, 199] width 100 height 24
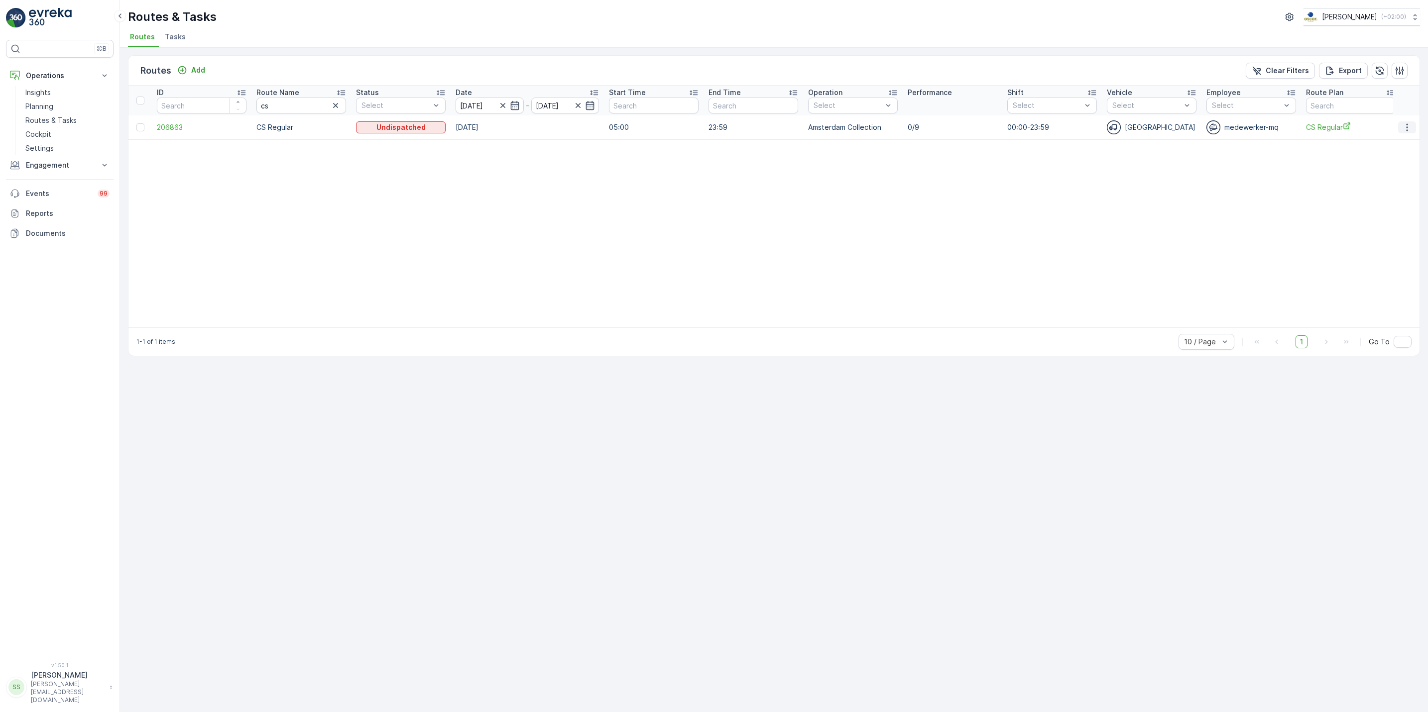
click at [1400, 125] on button "button" at bounding box center [1407, 127] width 18 height 12
click at [1394, 138] on span "See More Details" at bounding box center [1384, 143] width 58 height 10
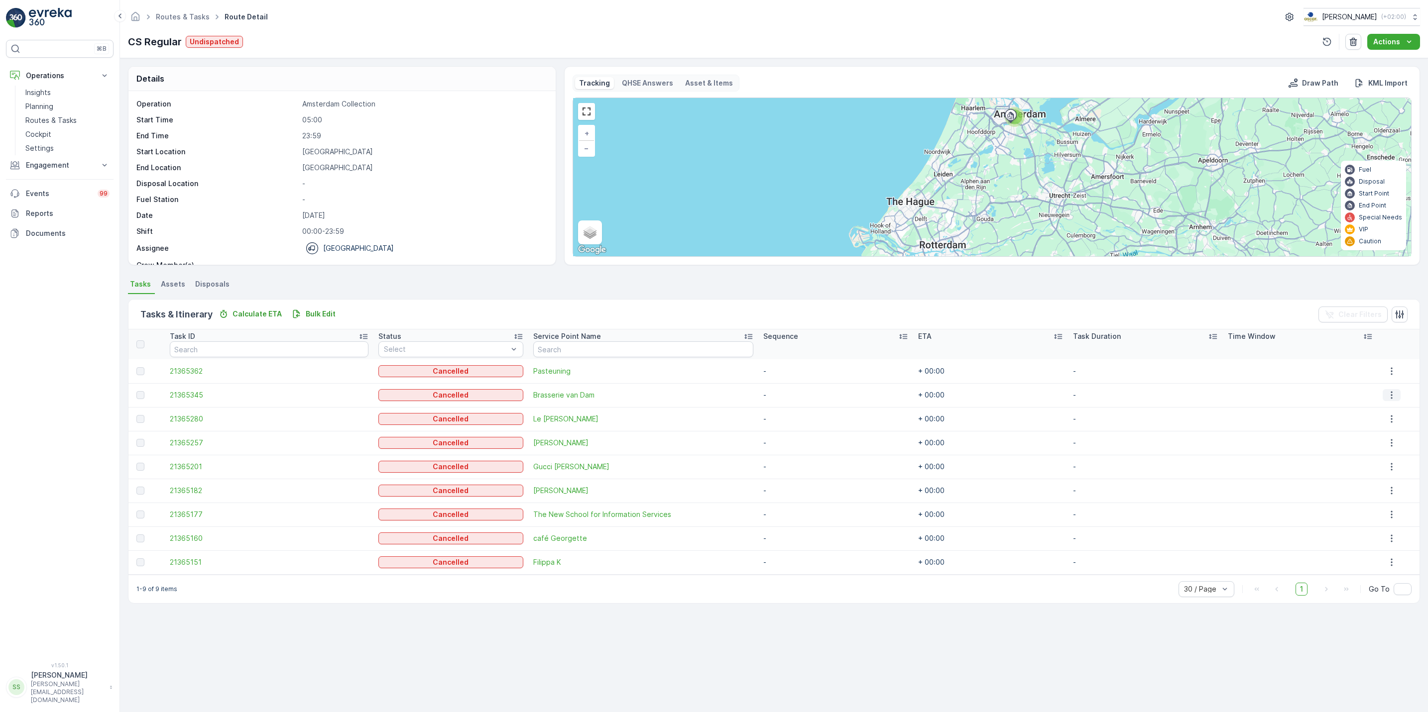
click at [1391, 393] on icon "button" at bounding box center [1391, 395] width 1 height 7
click at [1394, 424] on div "Edit" at bounding box center [1395, 425] width 66 height 14
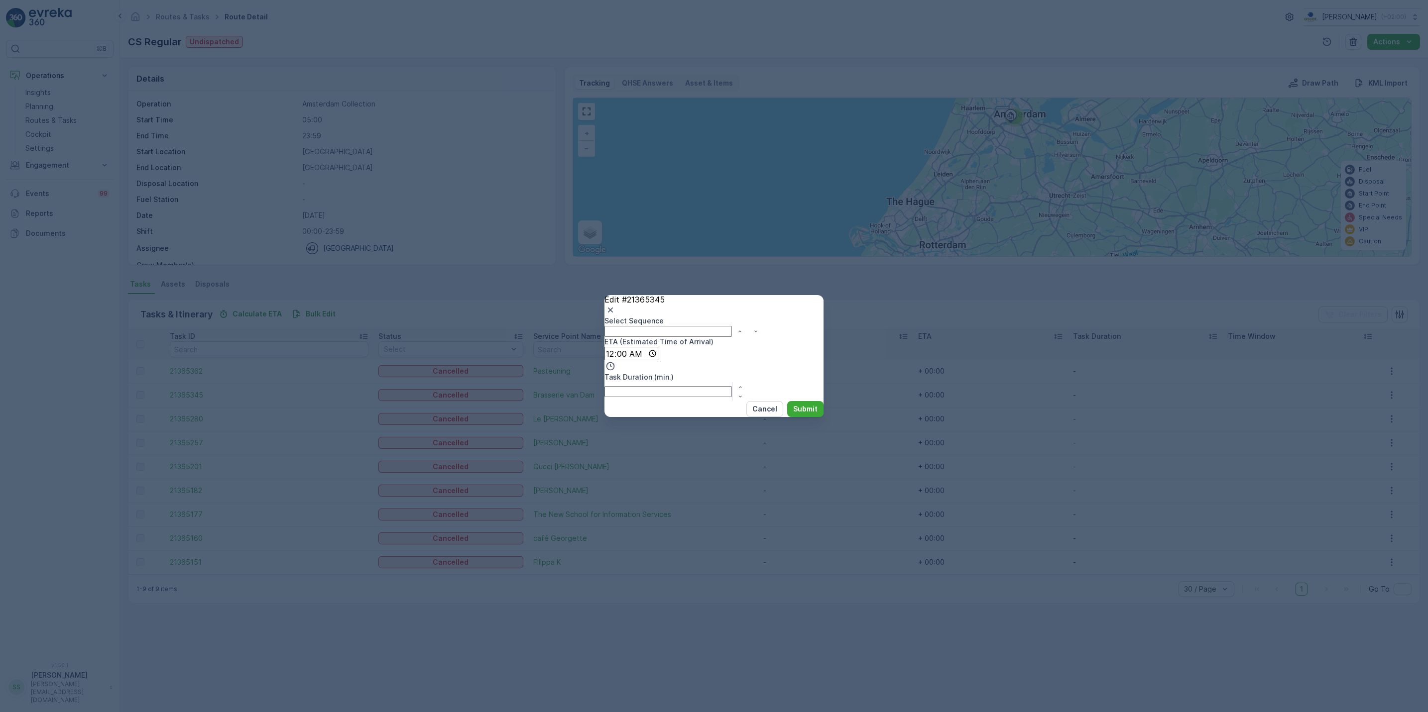
click at [732, 326] on Sequence "Select Sequence" at bounding box center [667, 331] width 127 height 11
click at [743, 334] on icon "button" at bounding box center [740, 337] width 6 height 6
click at [743, 329] on icon "button" at bounding box center [740, 332] width 6 height 6
type Sequence "0"
click at [798, 295] on div "Edit #21365345" at bounding box center [713, 305] width 219 height 21
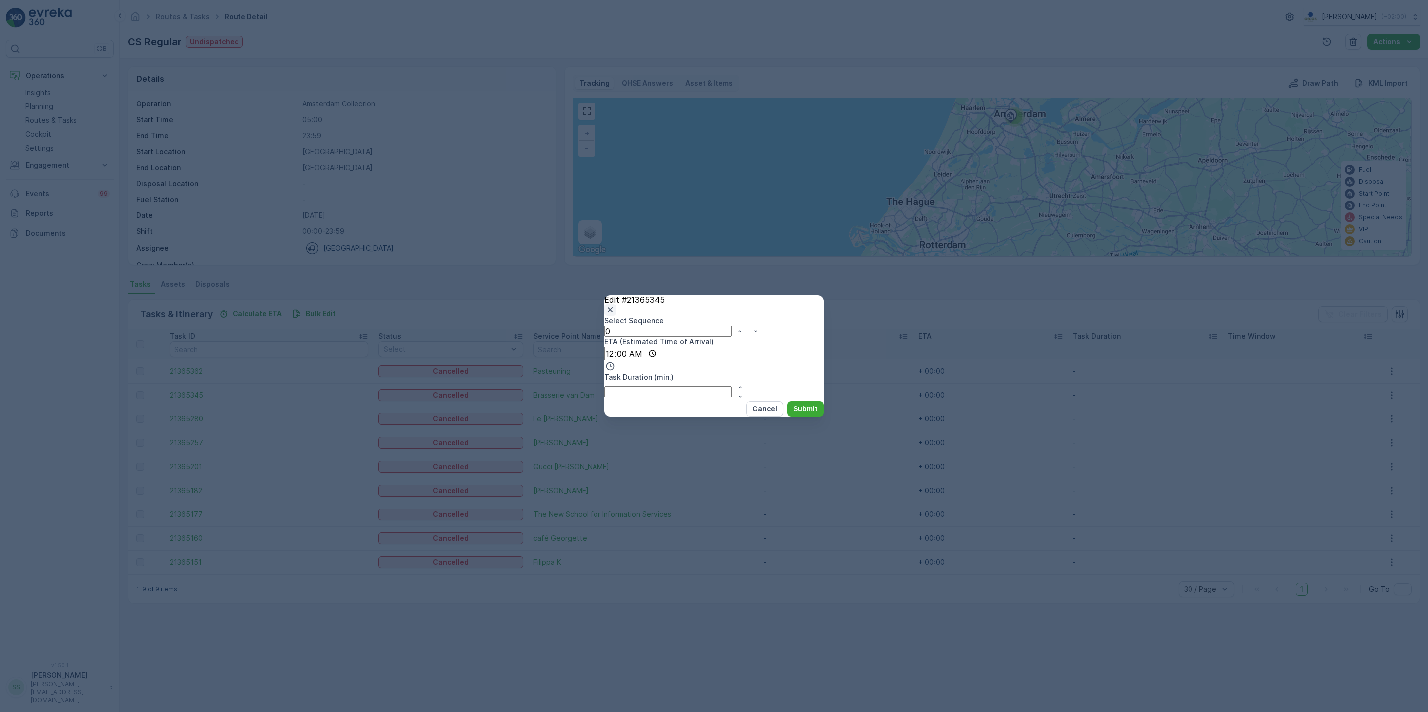
click at [615, 305] on icon "button" at bounding box center [610, 310] width 10 height 10
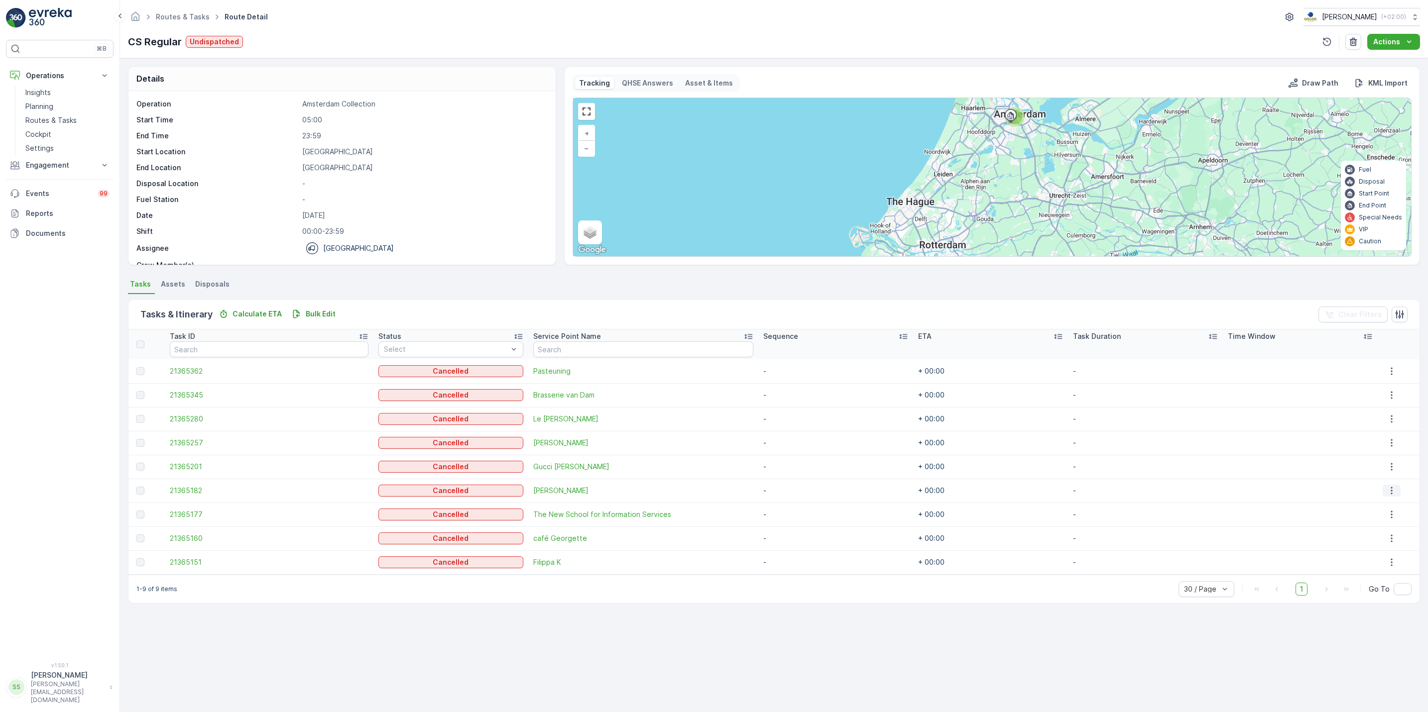
click at [1387, 493] on icon "button" at bounding box center [1392, 491] width 10 height 10
click at [1389, 504] on span "See More Details" at bounding box center [1395, 506] width 58 height 10
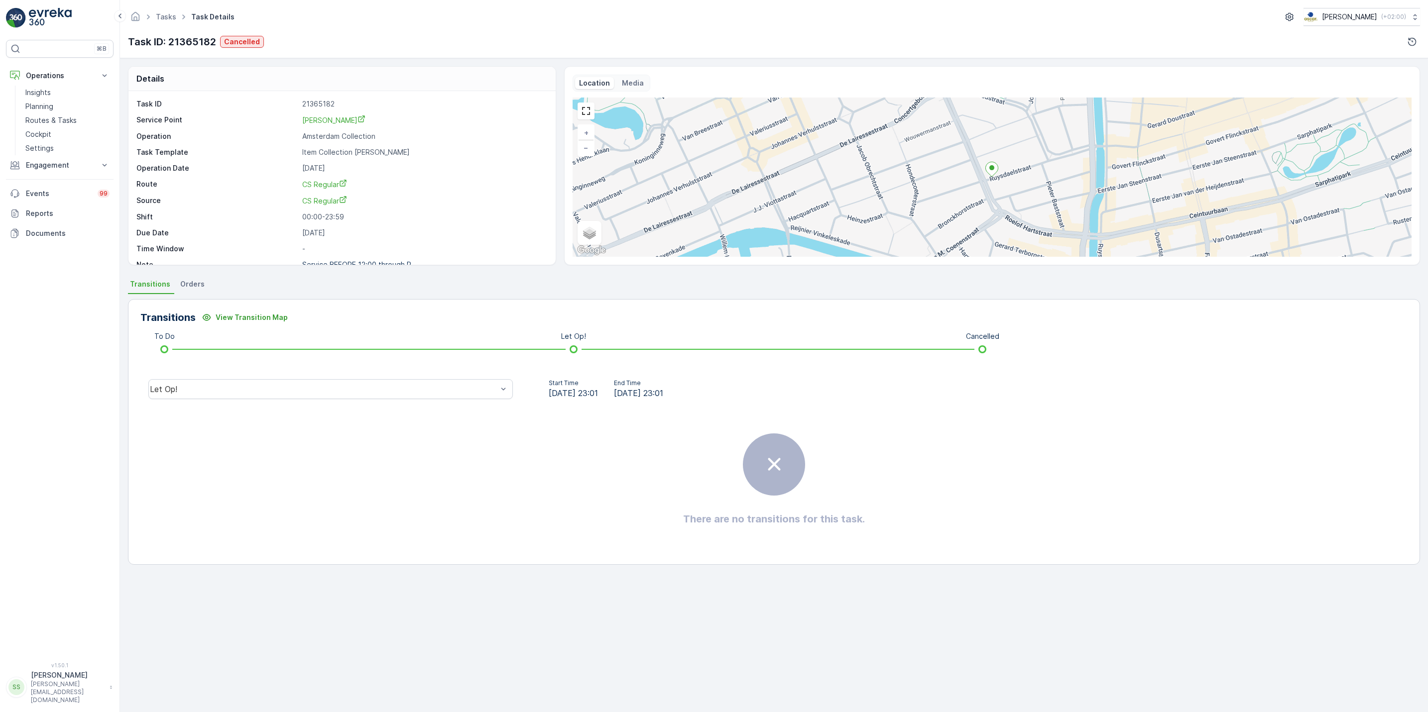
scroll to position [13, 0]
click at [257, 384] on div "Let Op!" at bounding box center [330, 389] width 364 height 20
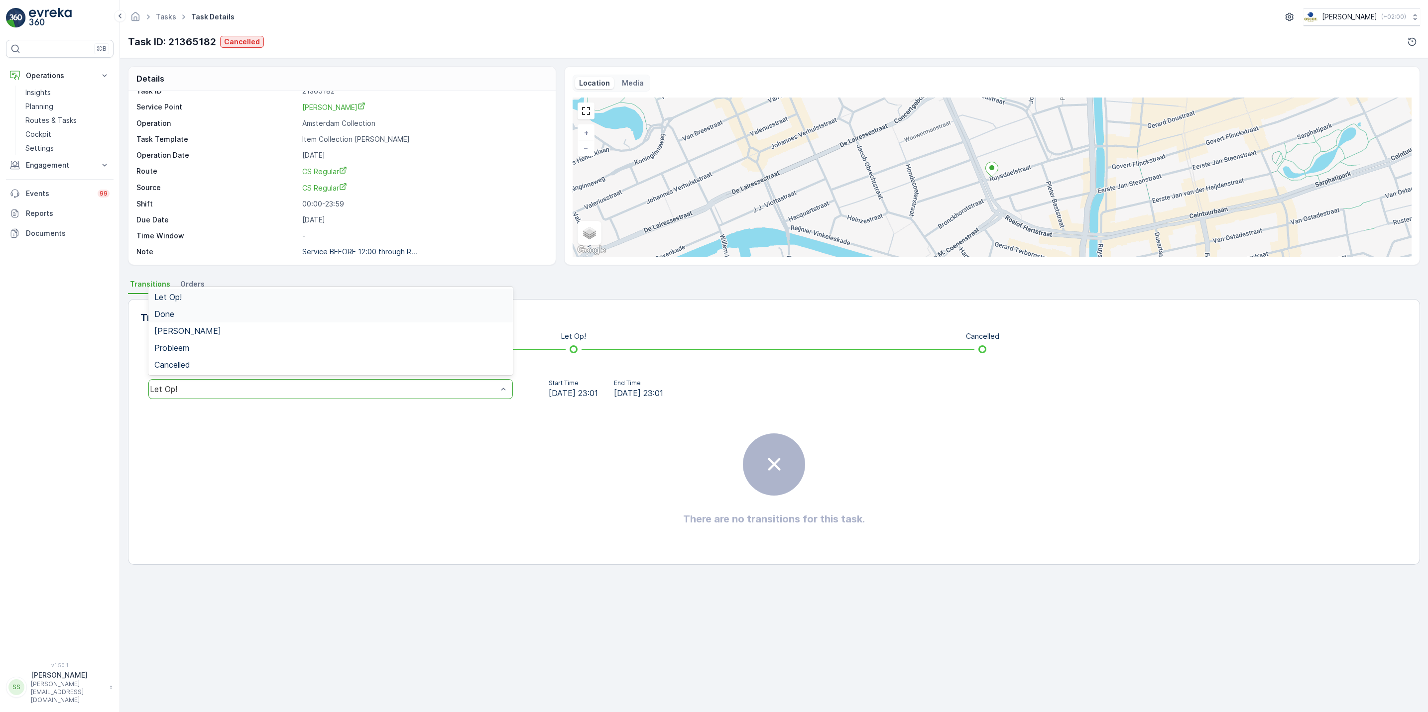
click at [243, 317] on div "Done" at bounding box center [330, 314] width 353 height 9
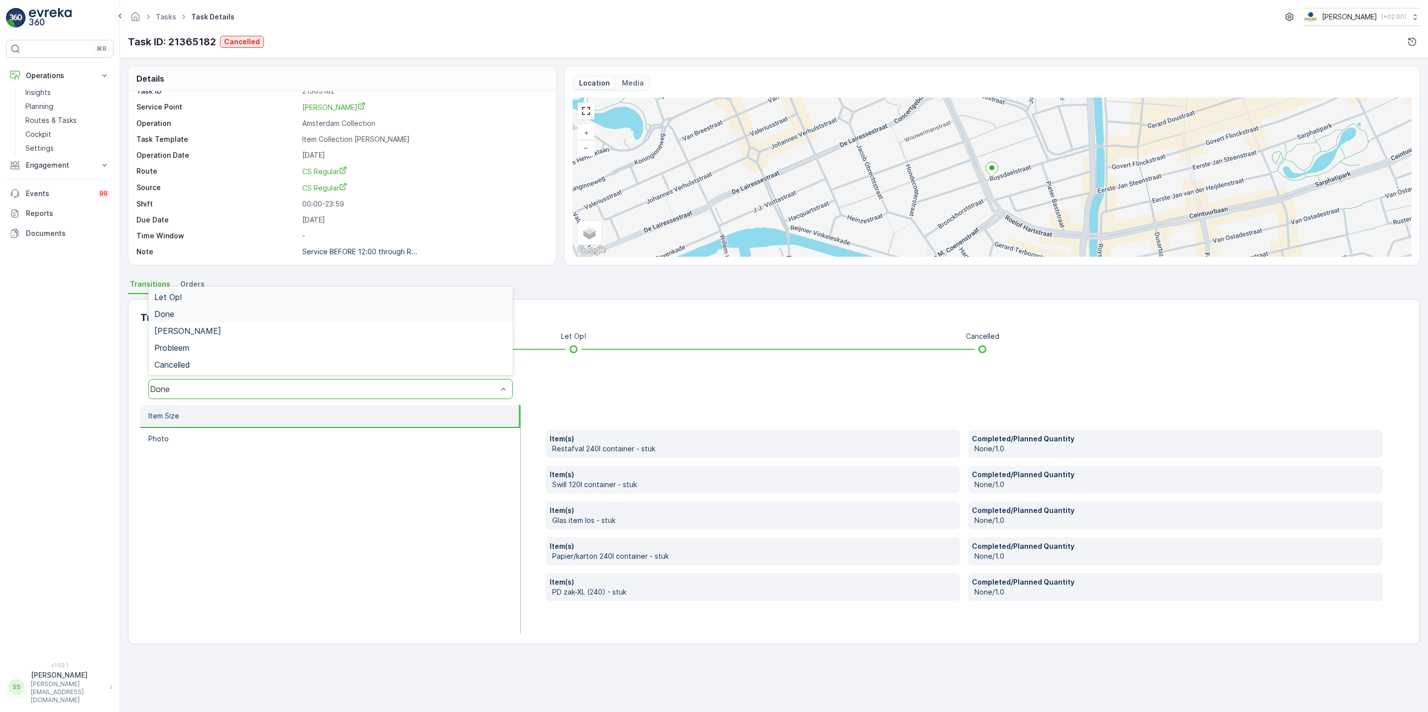
click at [255, 384] on div "Done" at bounding box center [330, 389] width 364 height 20
click at [257, 366] on div "Cancelled" at bounding box center [330, 364] width 353 height 9
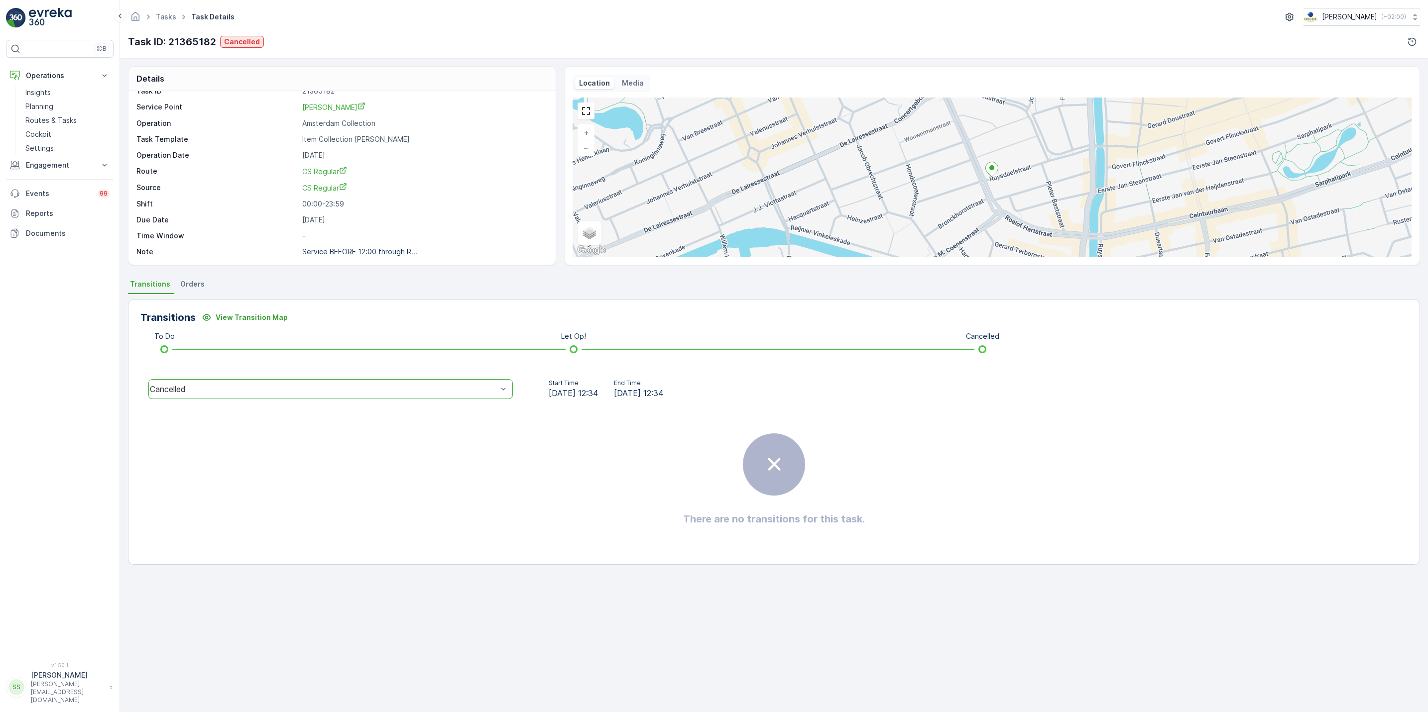
click at [201, 289] on li "Orders" at bounding box center [193, 285] width 30 height 17
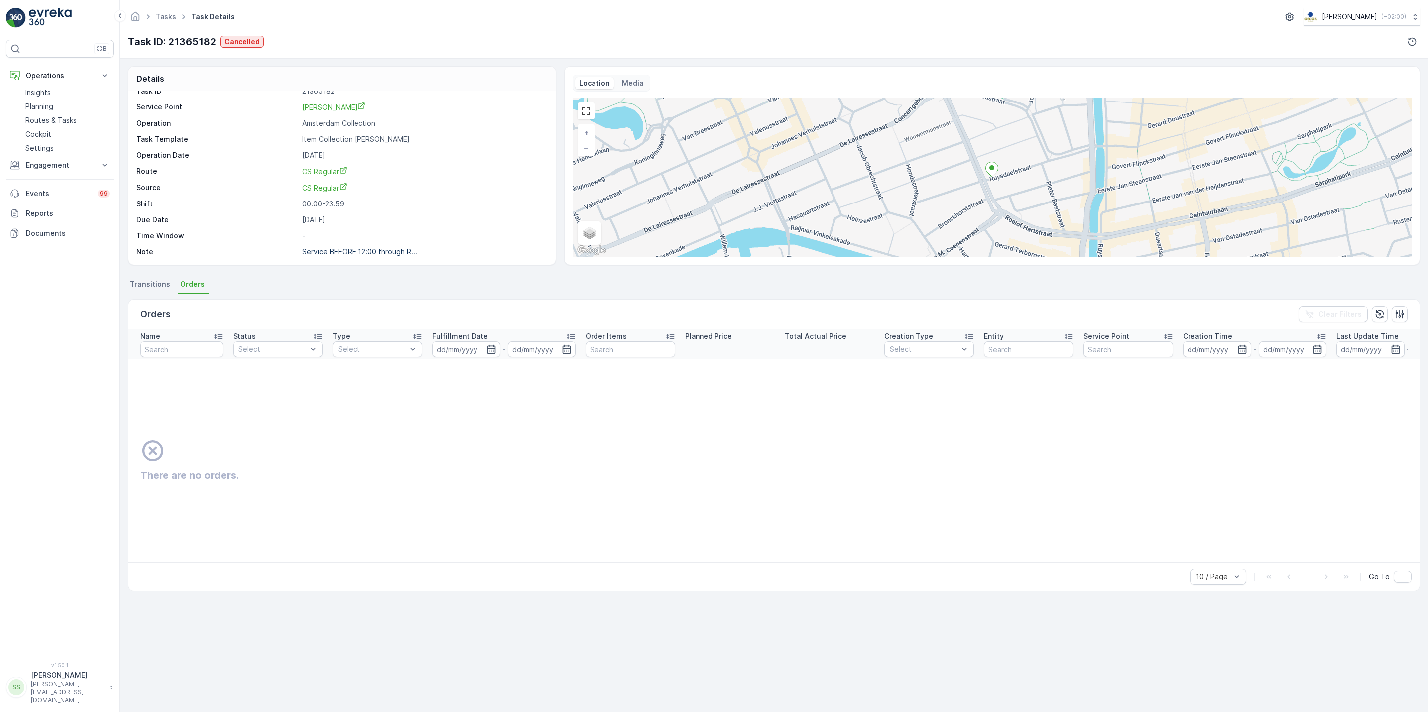
click at [157, 289] on span "Transitions" at bounding box center [150, 284] width 40 height 10
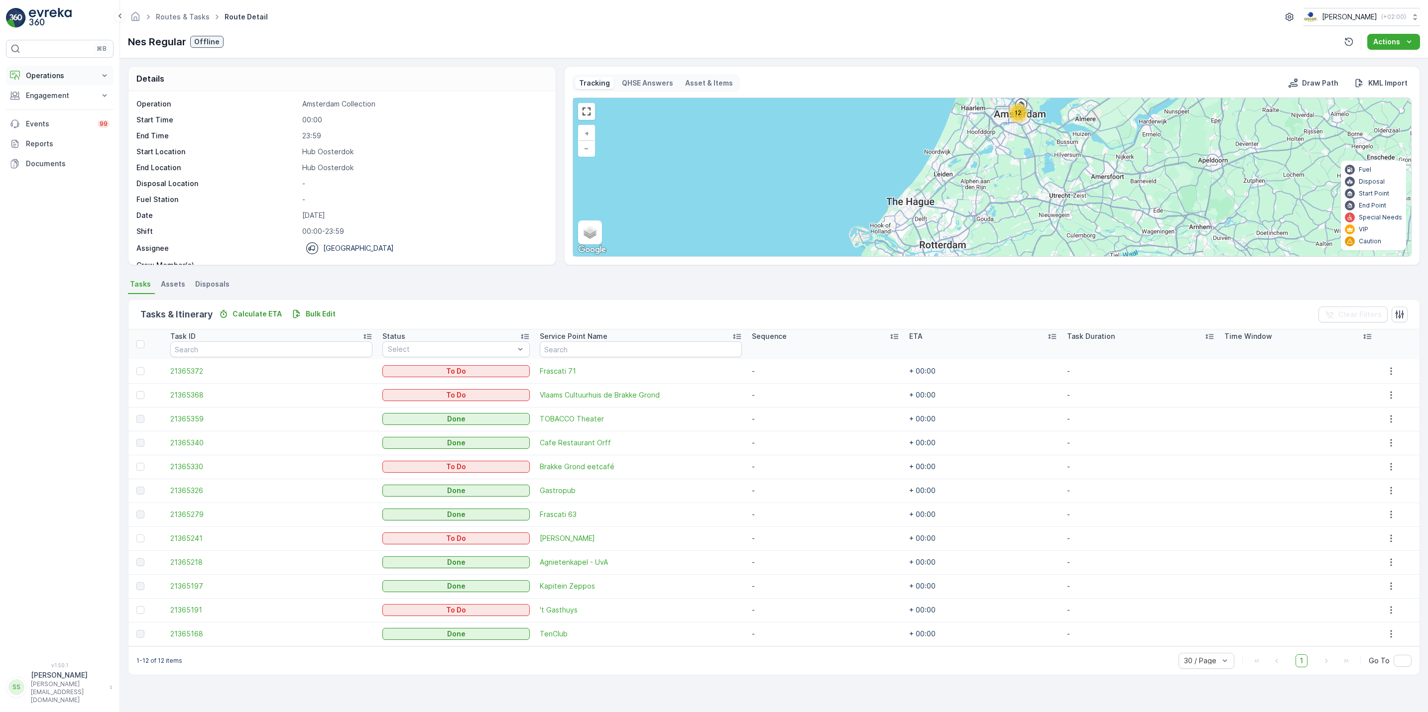
click at [99, 79] on button "Operations" at bounding box center [60, 76] width 108 height 20
click at [63, 123] on p "Routes & Tasks" at bounding box center [50, 121] width 51 height 10
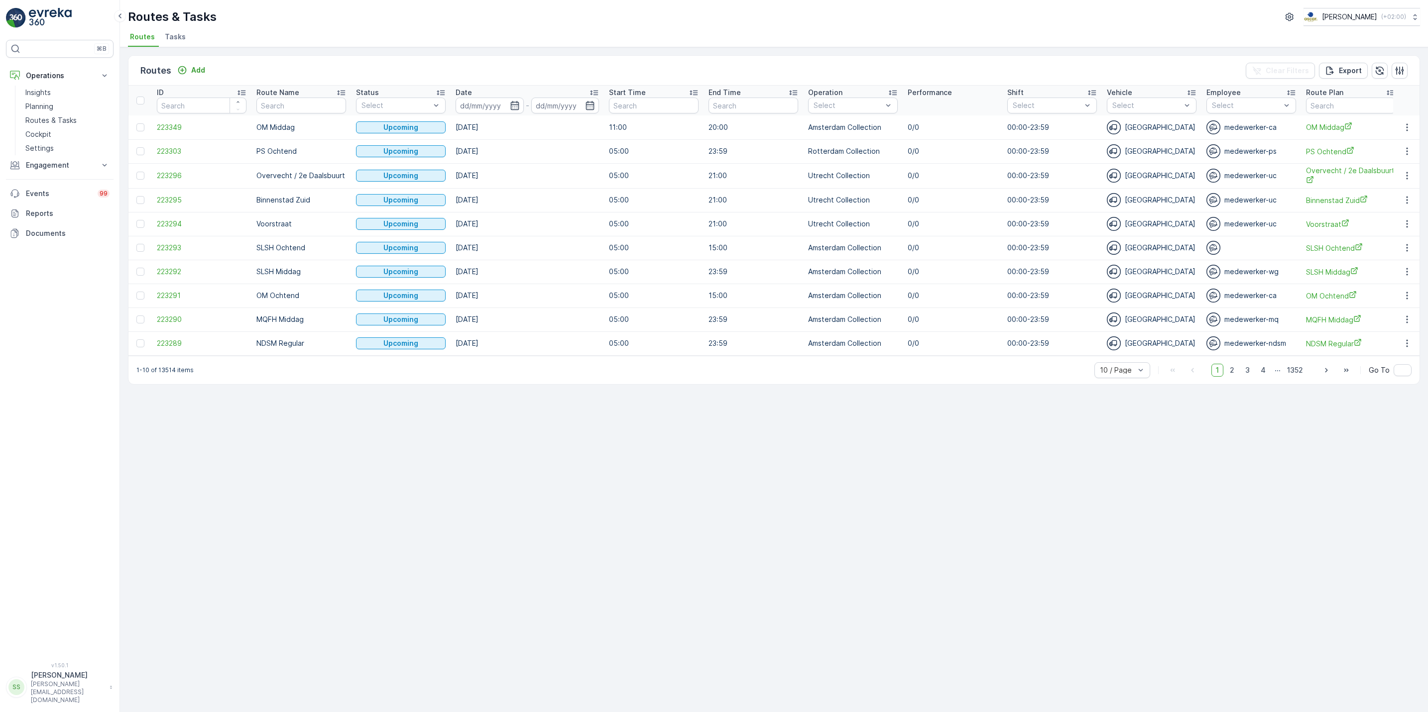
click at [174, 34] on span "Tasks" at bounding box center [175, 37] width 21 height 10
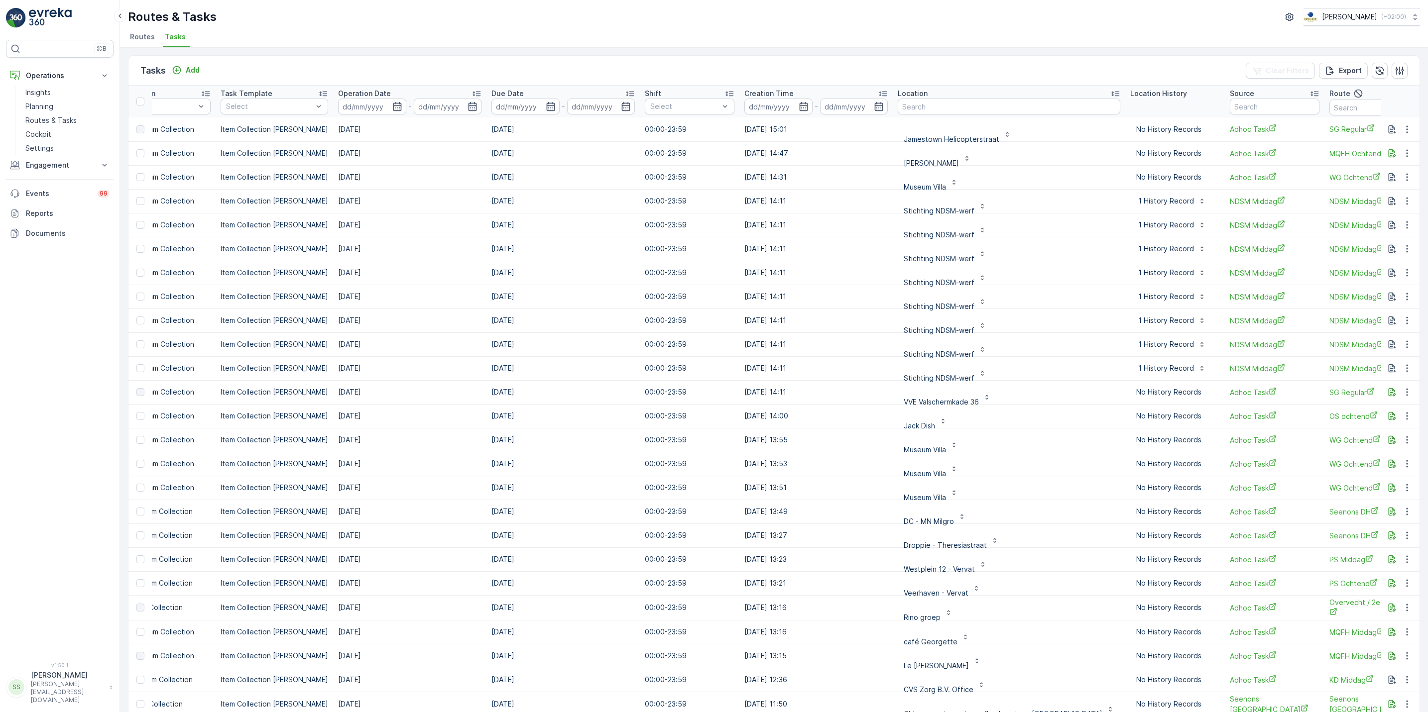
scroll to position [0, 236]
click at [915, 111] on input "text" at bounding box center [1007, 107] width 223 height 16
type input "mallejan"
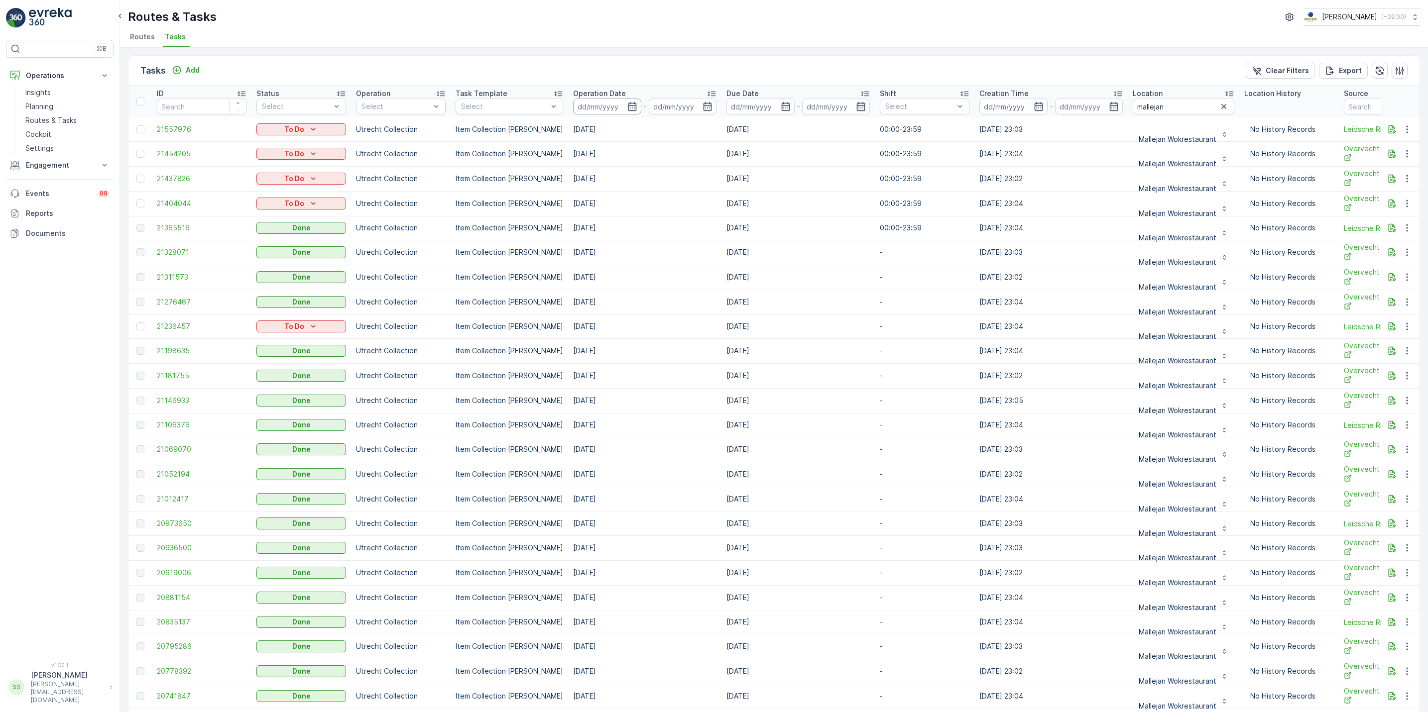
click at [617, 107] on input at bounding box center [607, 107] width 68 height 16
click at [1116, 60] on div "Tasks Add Clear Filters Export" at bounding box center [773, 71] width 1291 height 30
click at [1219, 108] on icon "button" at bounding box center [1224, 107] width 10 height 10
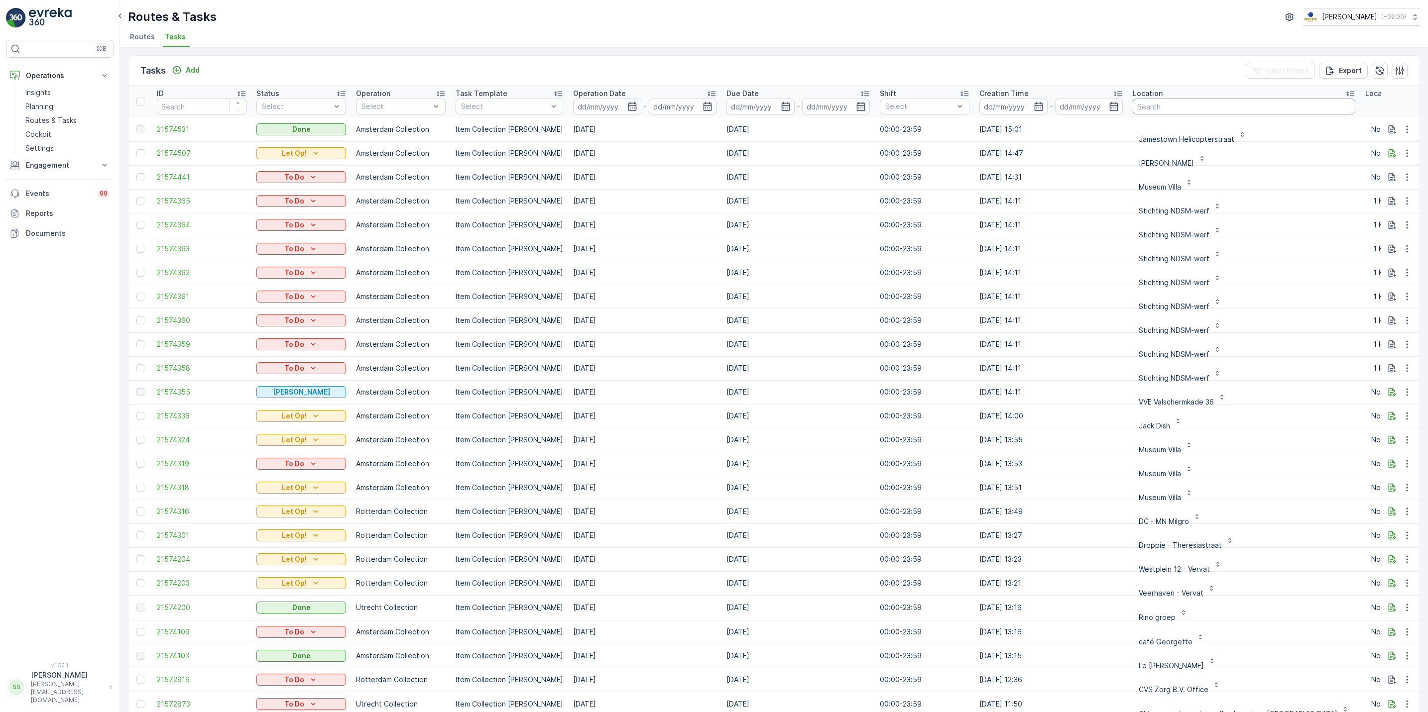
click at [1172, 111] on input "text" at bounding box center [1244, 107] width 223 height 16
type input "arnold"
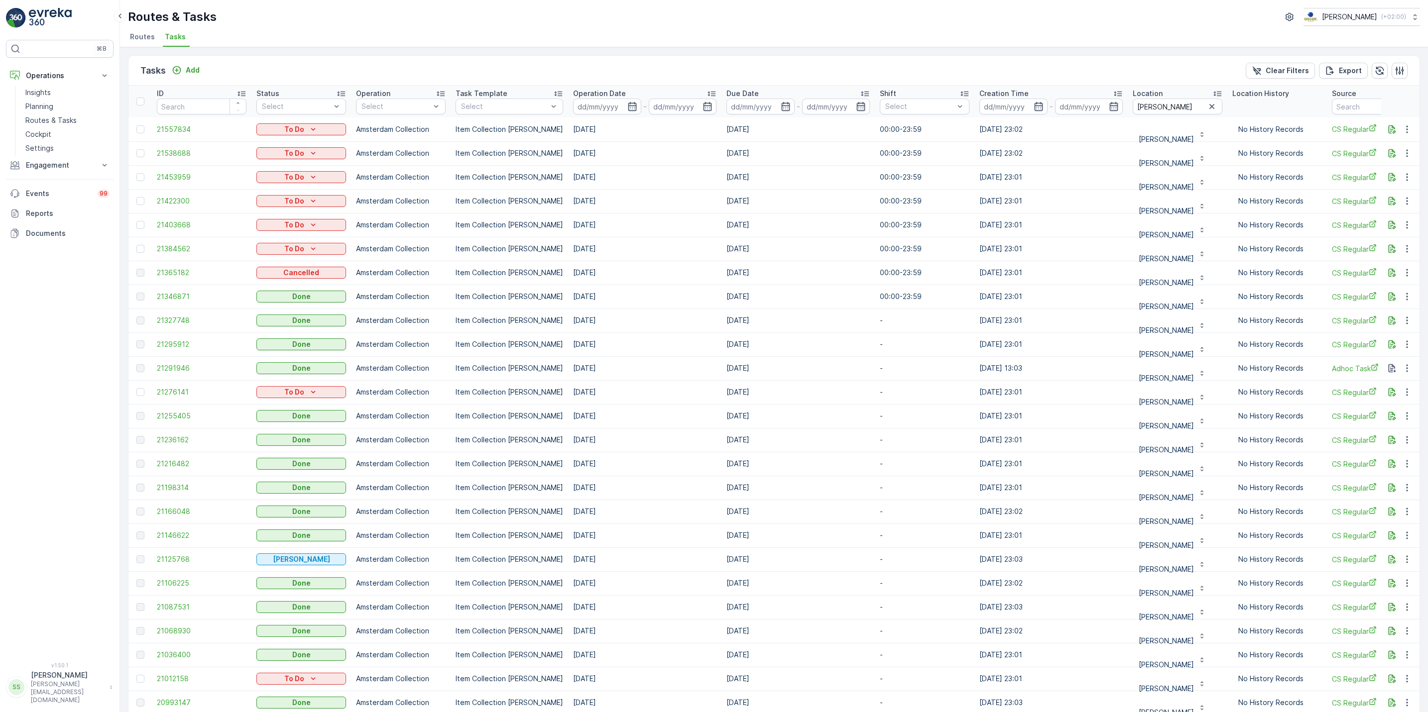
click at [627, 111] on icon "button" at bounding box center [632, 107] width 10 height 10
click at [709, 186] on div "10" at bounding box center [708, 189] width 16 height 16
type input "[DATE]"
click at [709, 186] on div "10" at bounding box center [708, 189] width 16 height 16
type input "[DATE]"
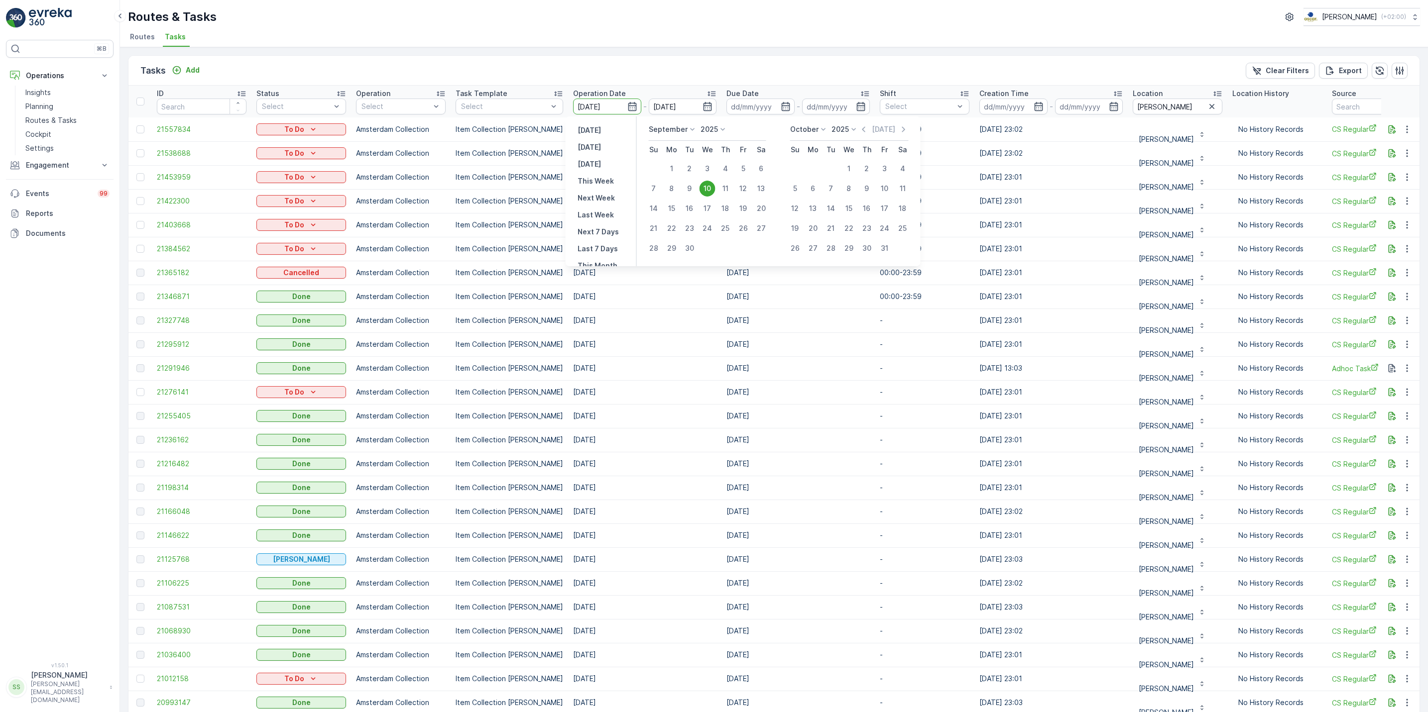
click at [709, 186] on div "10" at bounding box center [708, 189] width 16 height 16
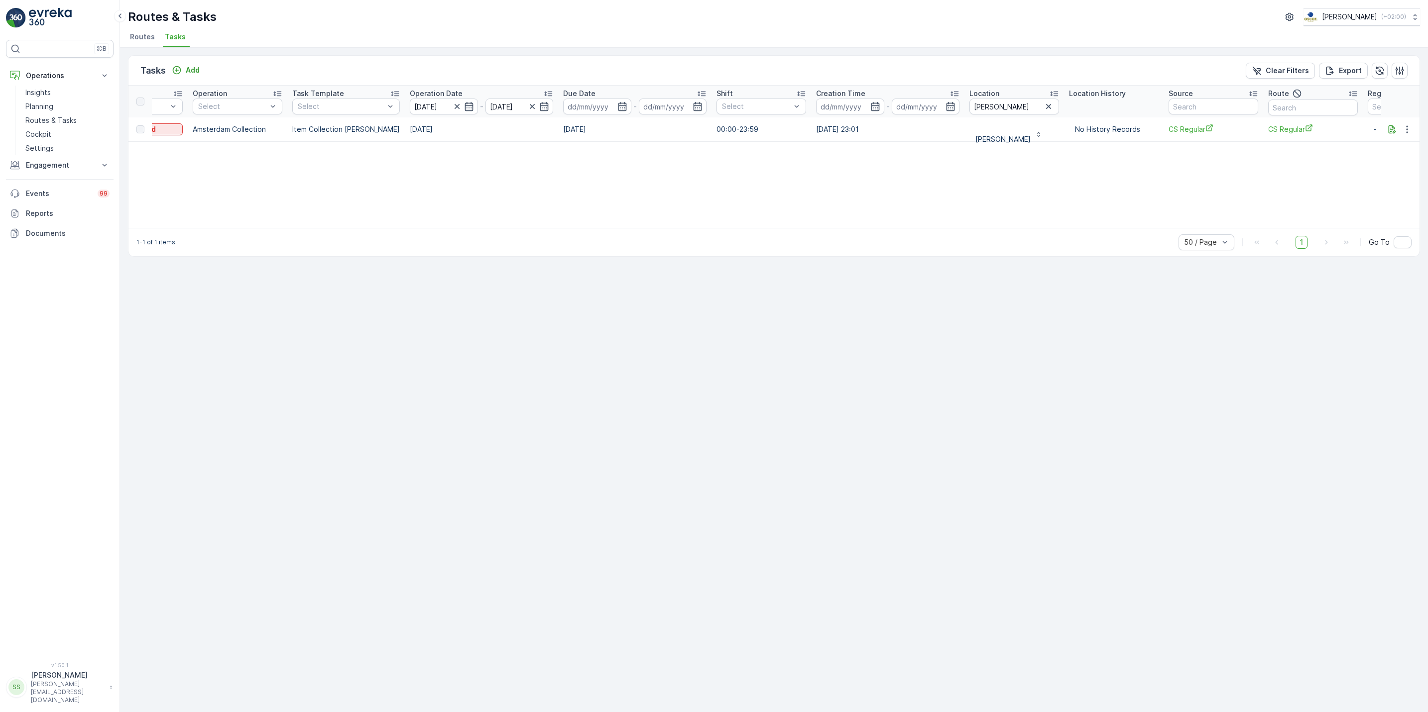
scroll to position [0, 237]
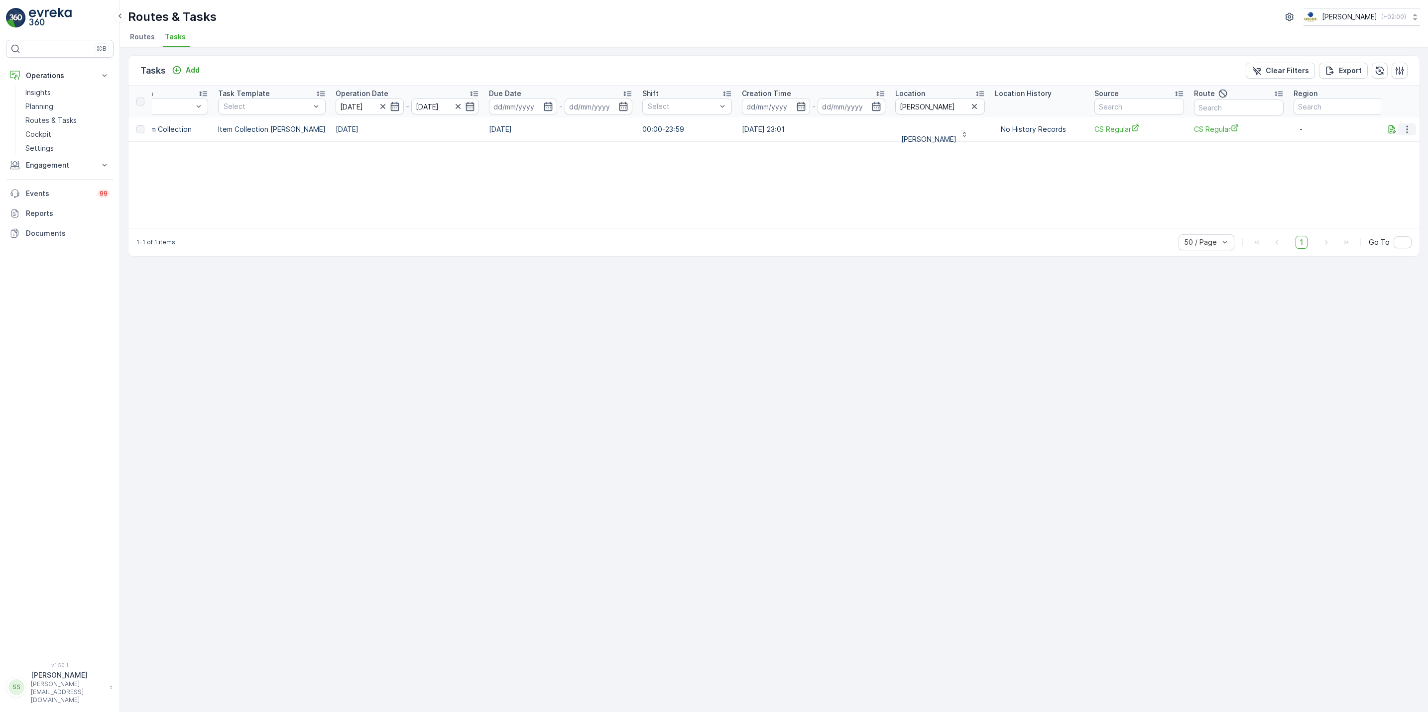
click at [1413, 127] on button "button" at bounding box center [1407, 129] width 18 height 12
click at [1349, 196] on div "ID Status Select Operation Select Task Template Select Operation Date 10.09.202…" at bounding box center [773, 157] width 1291 height 142
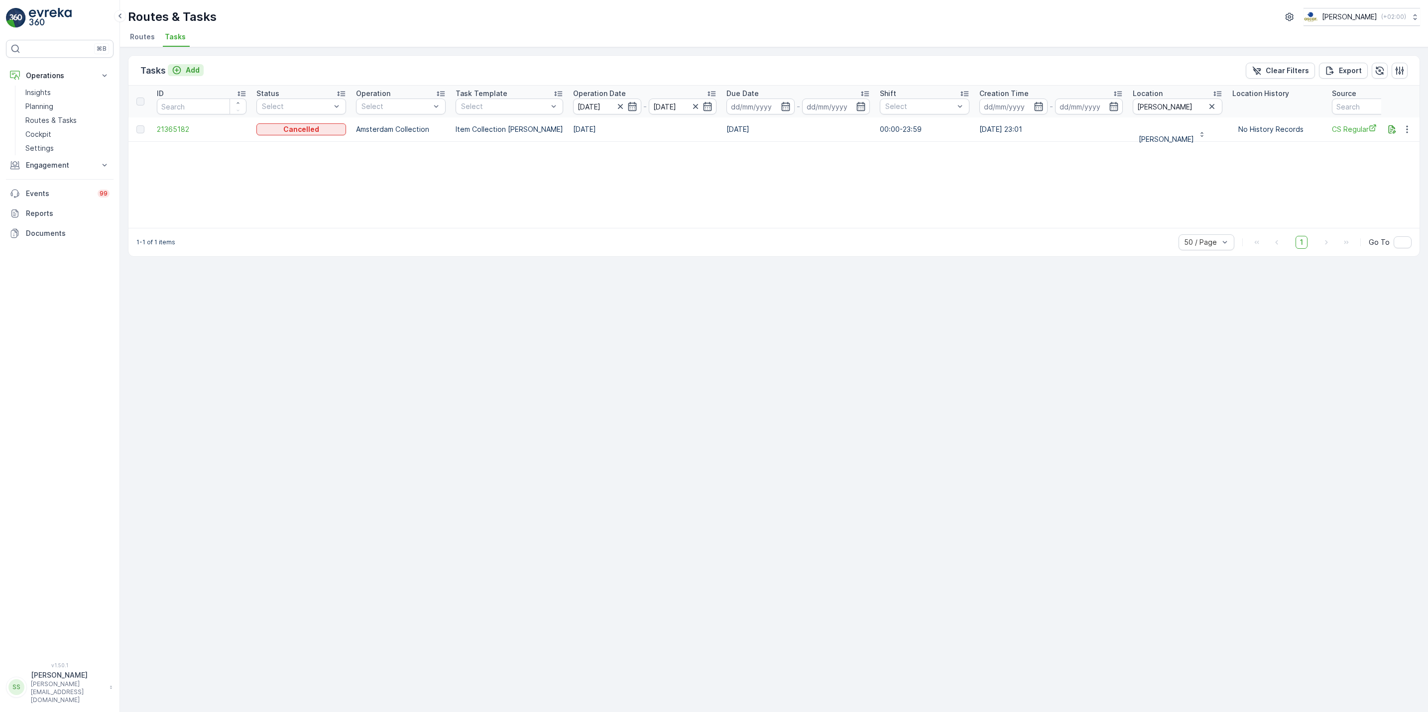
click at [172, 67] on icon "Add" at bounding box center [177, 70] width 10 height 10
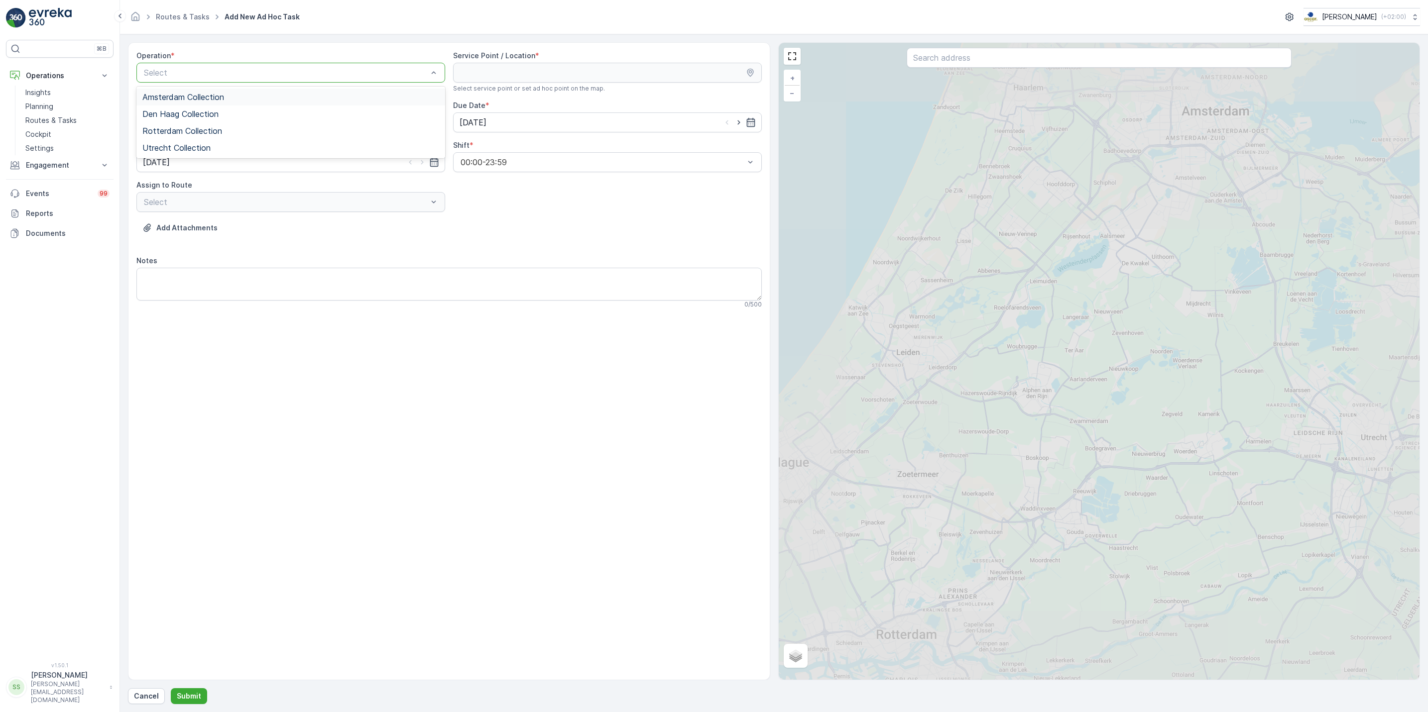
type input "w"
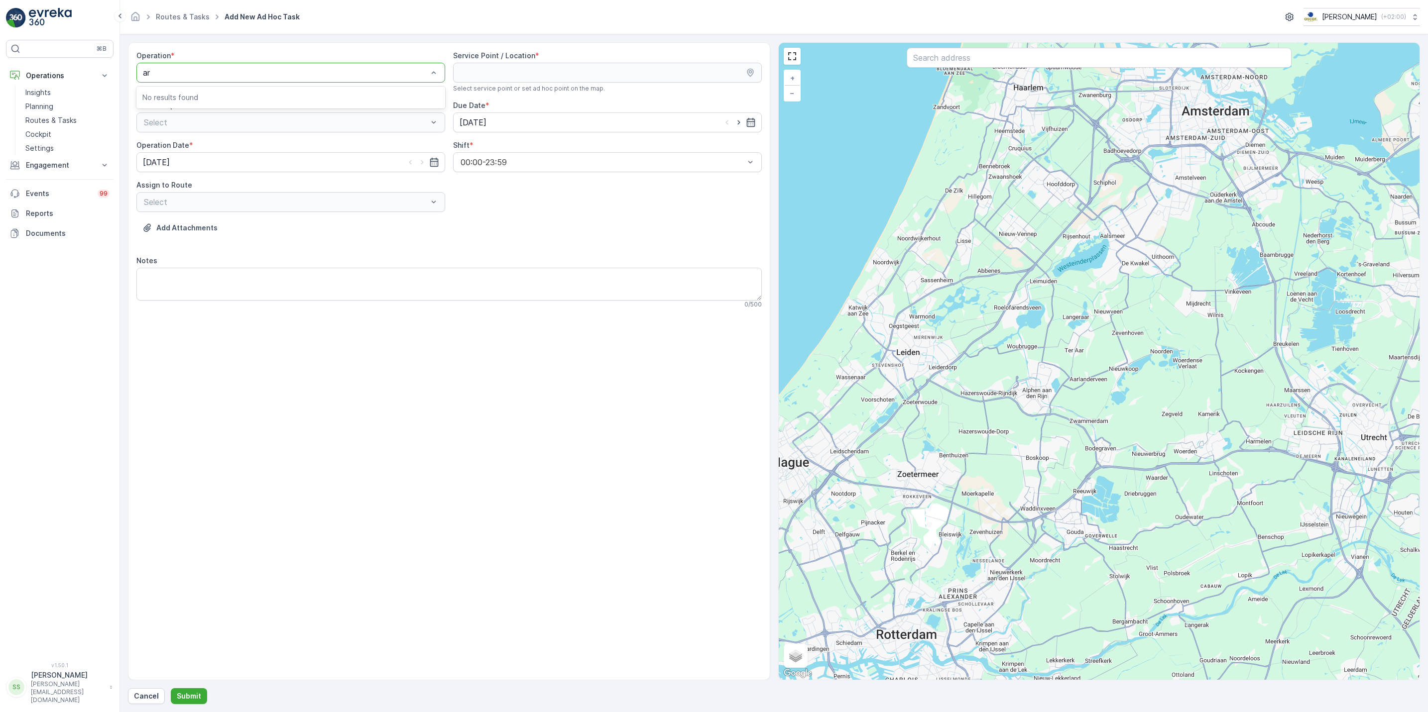
type input "a"
click at [209, 94] on span "Amsterdam Collection" at bounding box center [183, 97] width 82 height 9
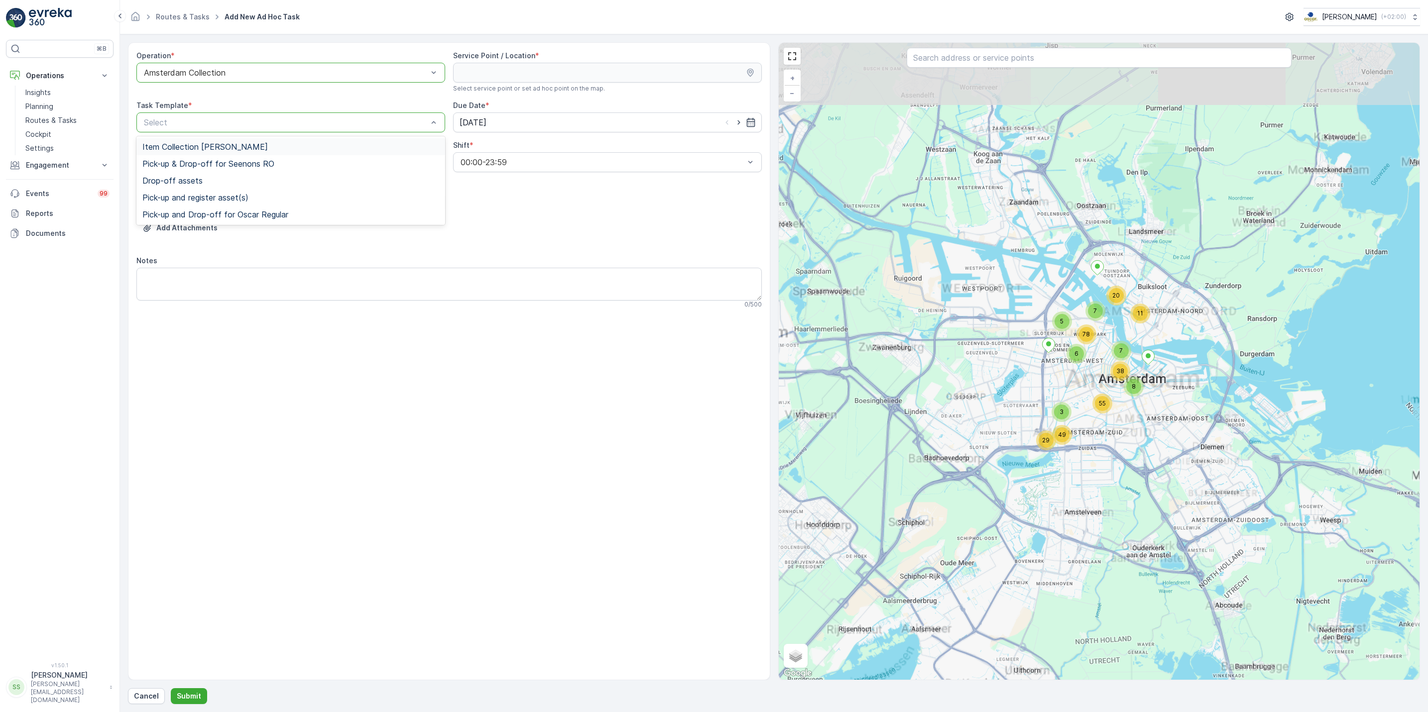
click at [313, 146] on div "Item Collection [PERSON_NAME]" at bounding box center [290, 146] width 297 height 9
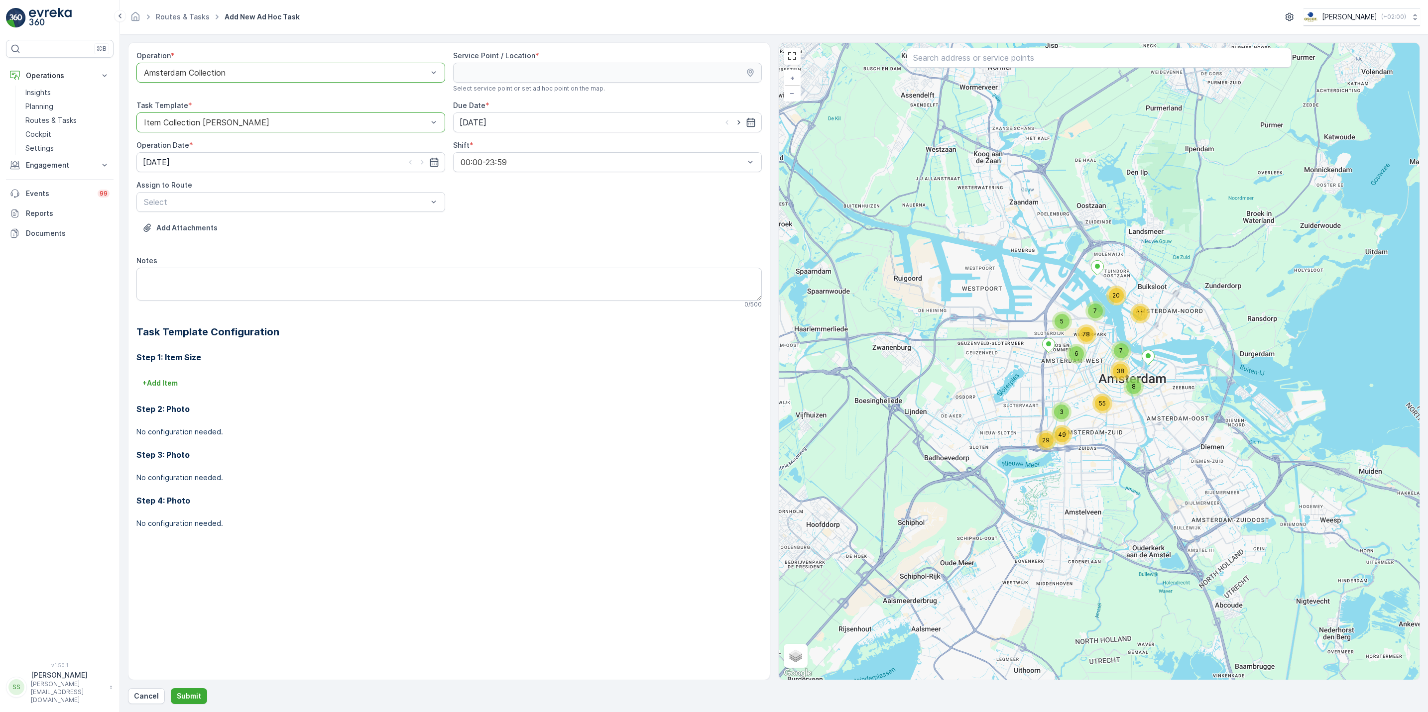
click at [324, 214] on div "Operation * option Amsterdam Collection, selected. Amsterdam Collection Service…" at bounding box center [448, 298] width 625 height 494
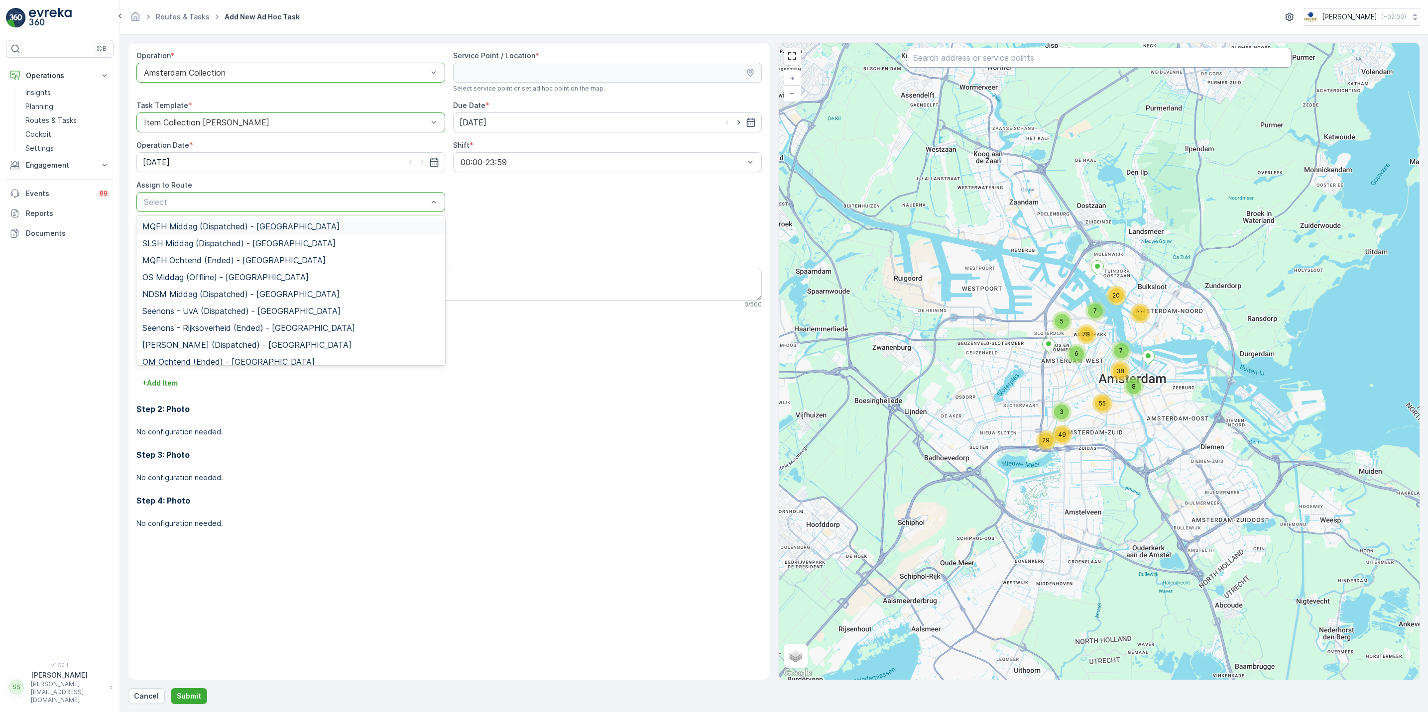
click at [956, 66] on input "text" at bounding box center [1099, 58] width 385 height 20
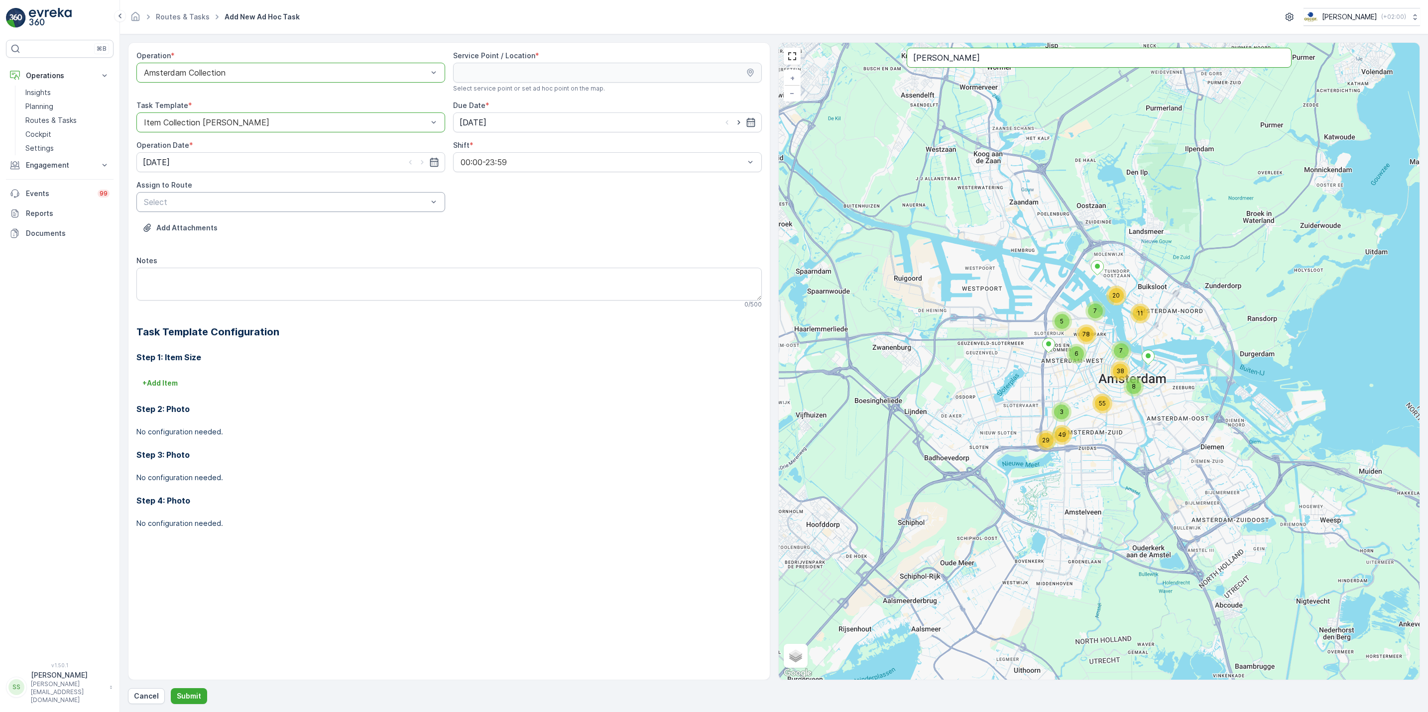
type input "arnold"
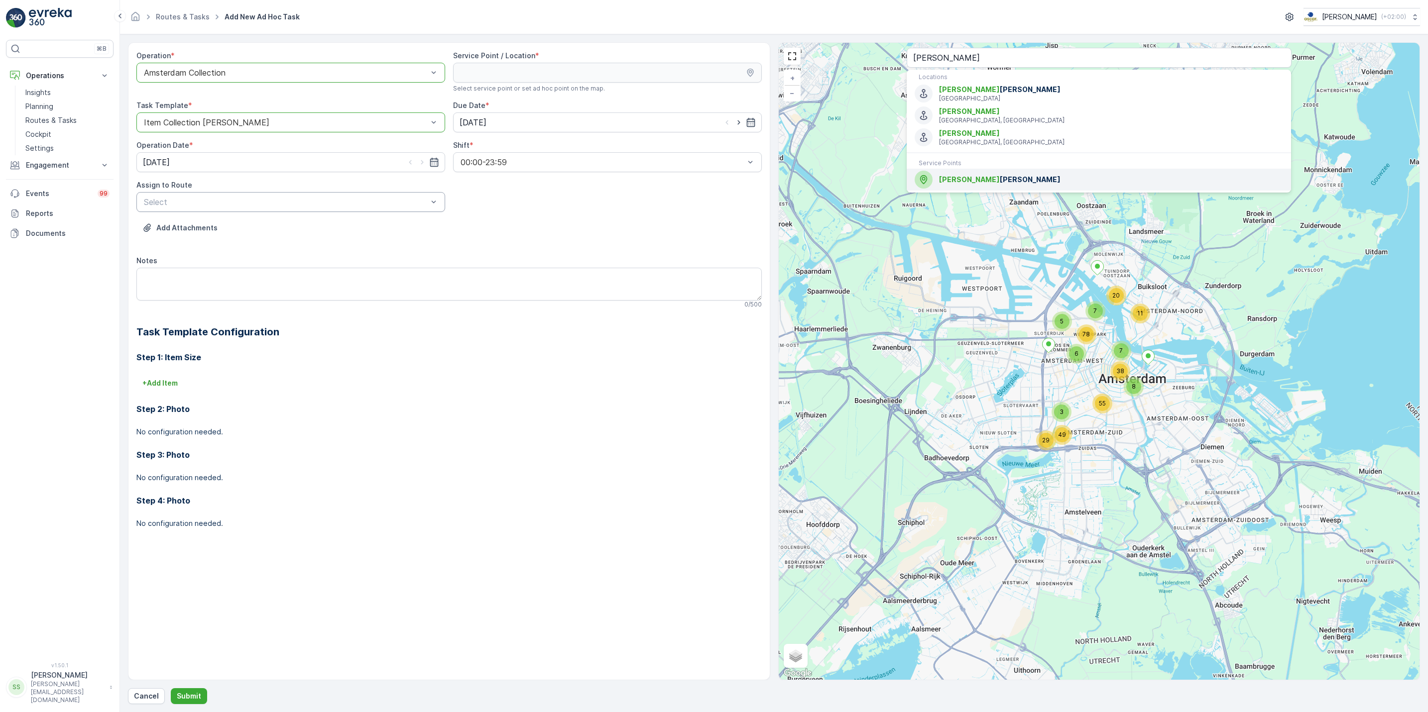
click at [976, 180] on span "Arnold Cornelis" at bounding box center [1111, 180] width 344 height 10
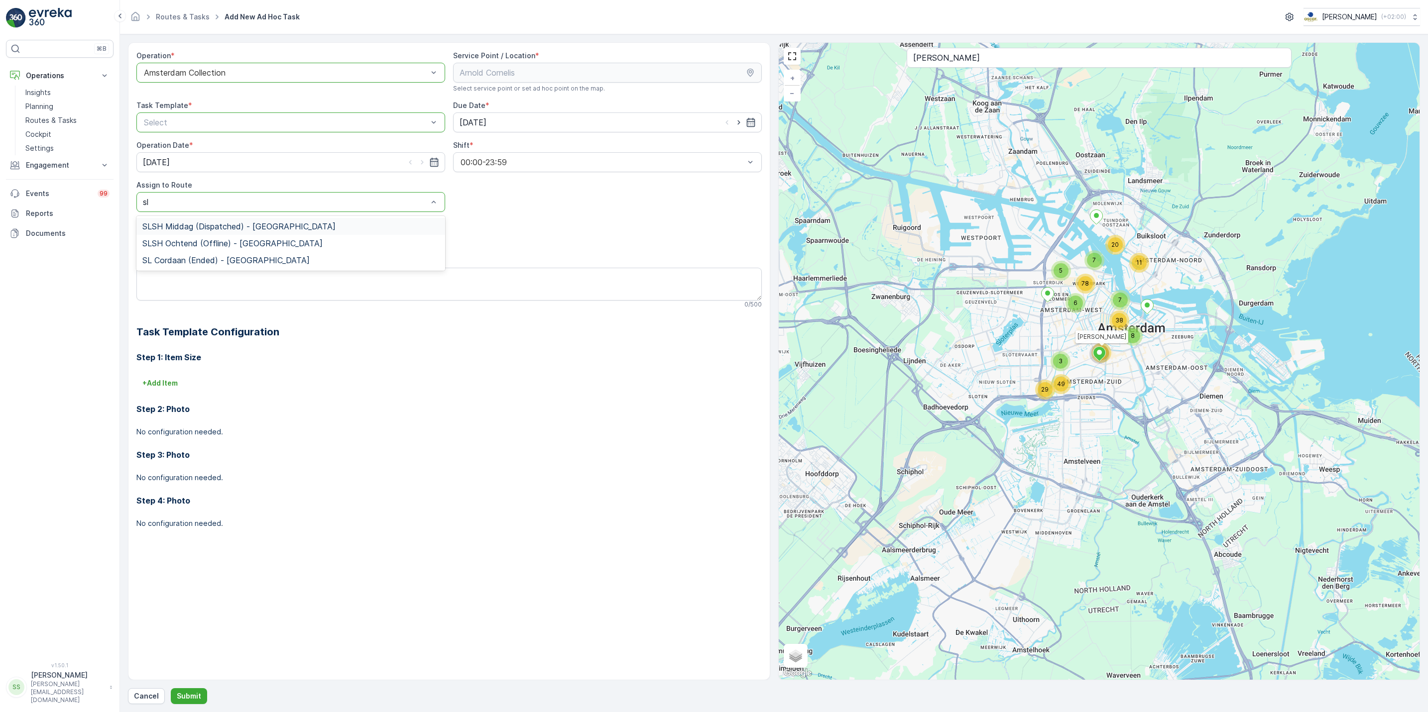
type input "s"
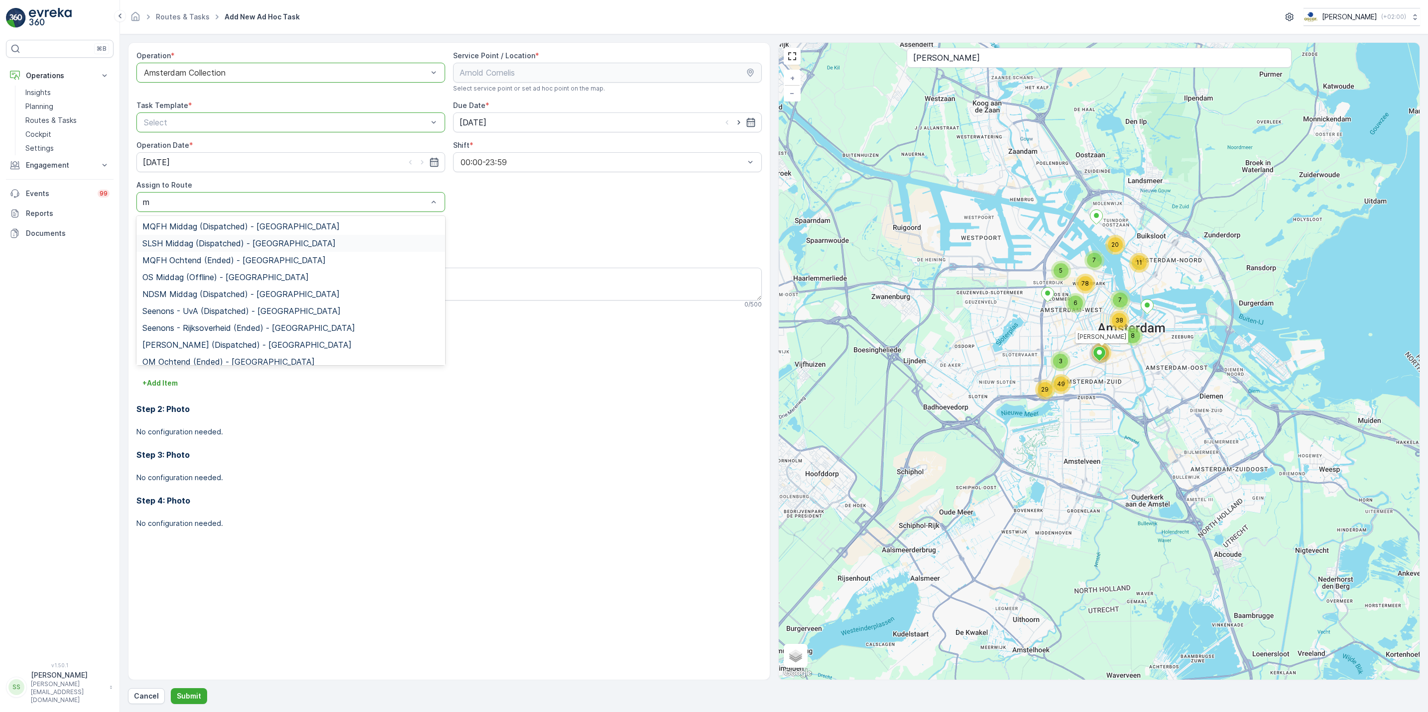
type input "mq"
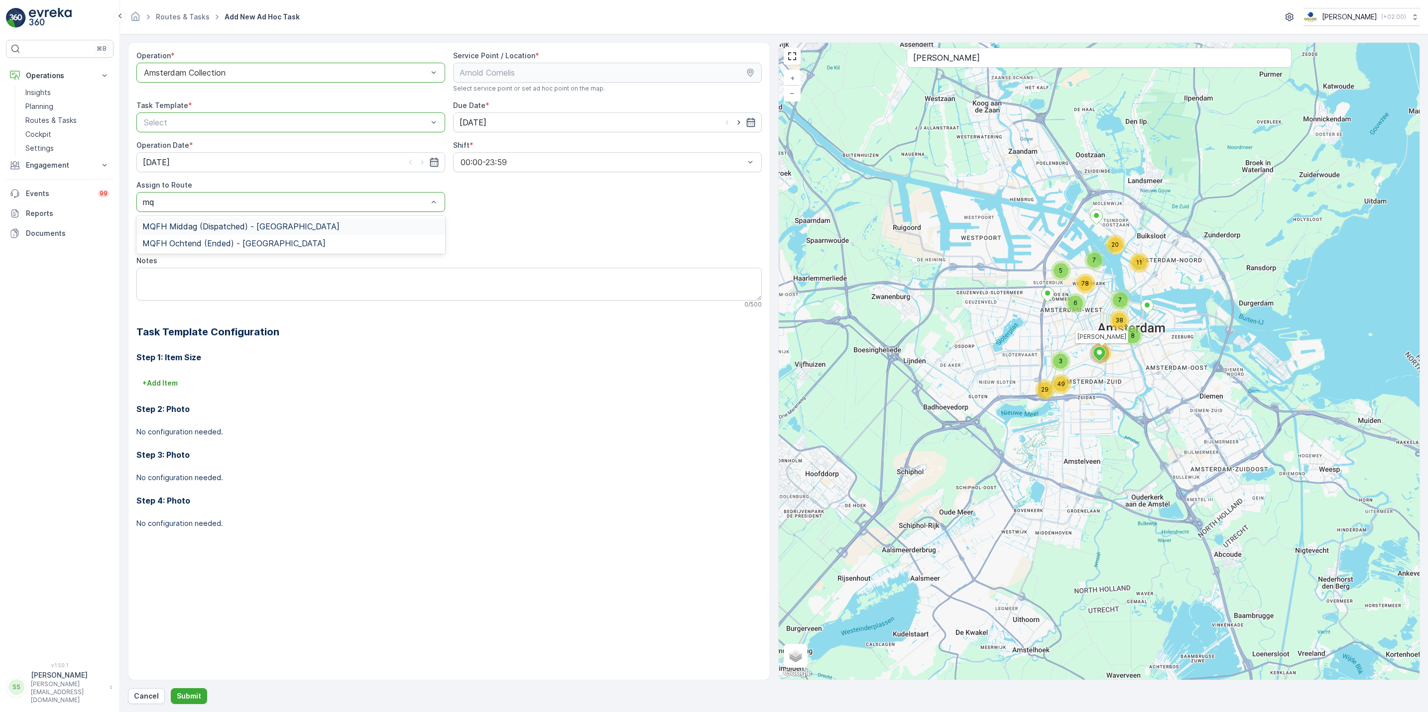
click at [263, 228] on span "MQFH Middag (Dispatched) - Amsterdam" at bounding box center [240, 226] width 197 height 9
click at [266, 120] on div at bounding box center [286, 122] width 286 height 9
click at [245, 139] on div "Item Collection [PERSON_NAME]" at bounding box center [290, 146] width 309 height 17
click at [235, 290] on textarea "Notes" at bounding box center [448, 284] width 625 height 33
click at [195, 694] on p "Submit" at bounding box center [189, 697] width 24 height 10
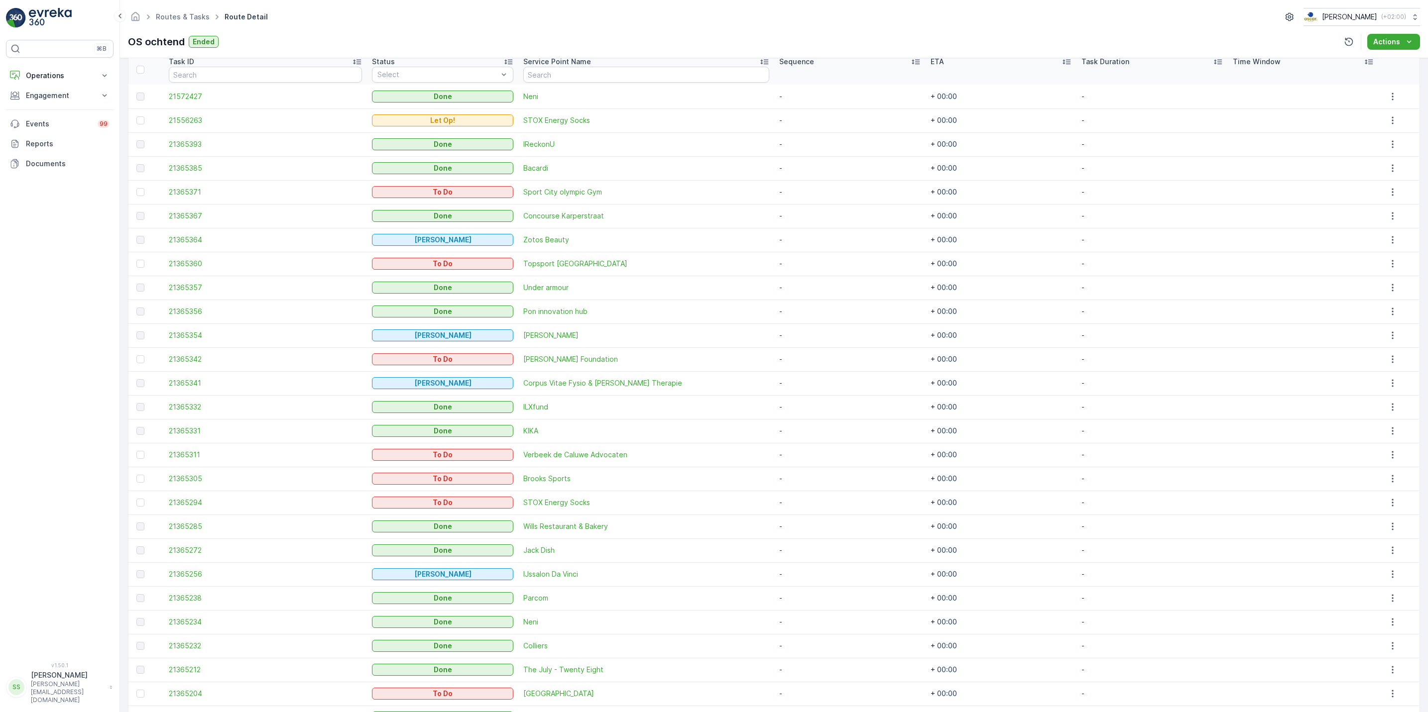
scroll to position [274, 0]
click at [1388, 124] on icon "button" at bounding box center [1393, 122] width 10 height 10
click at [1391, 136] on span "See More Details" at bounding box center [1386, 137] width 58 height 10
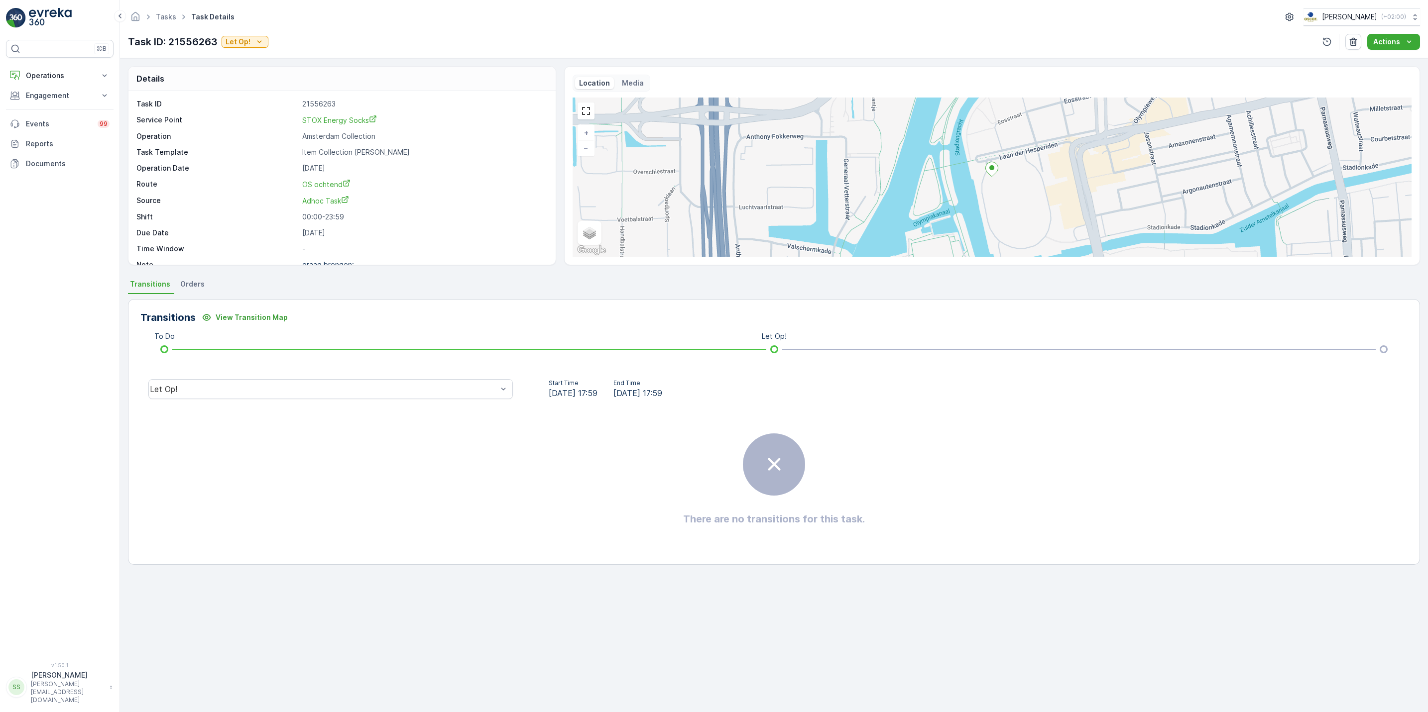
scroll to position [23, 0]
click at [648, 510] on div "There are no transitions for this task." at bounding box center [773, 479] width 1267 height 149
click at [322, 242] on p "graag brengen: 5x 60: pd zakk..." at bounding box center [330, 246] width 56 height 18
click at [1397, 48] on button "Actions" at bounding box center [1393, 42] width 53 height 16
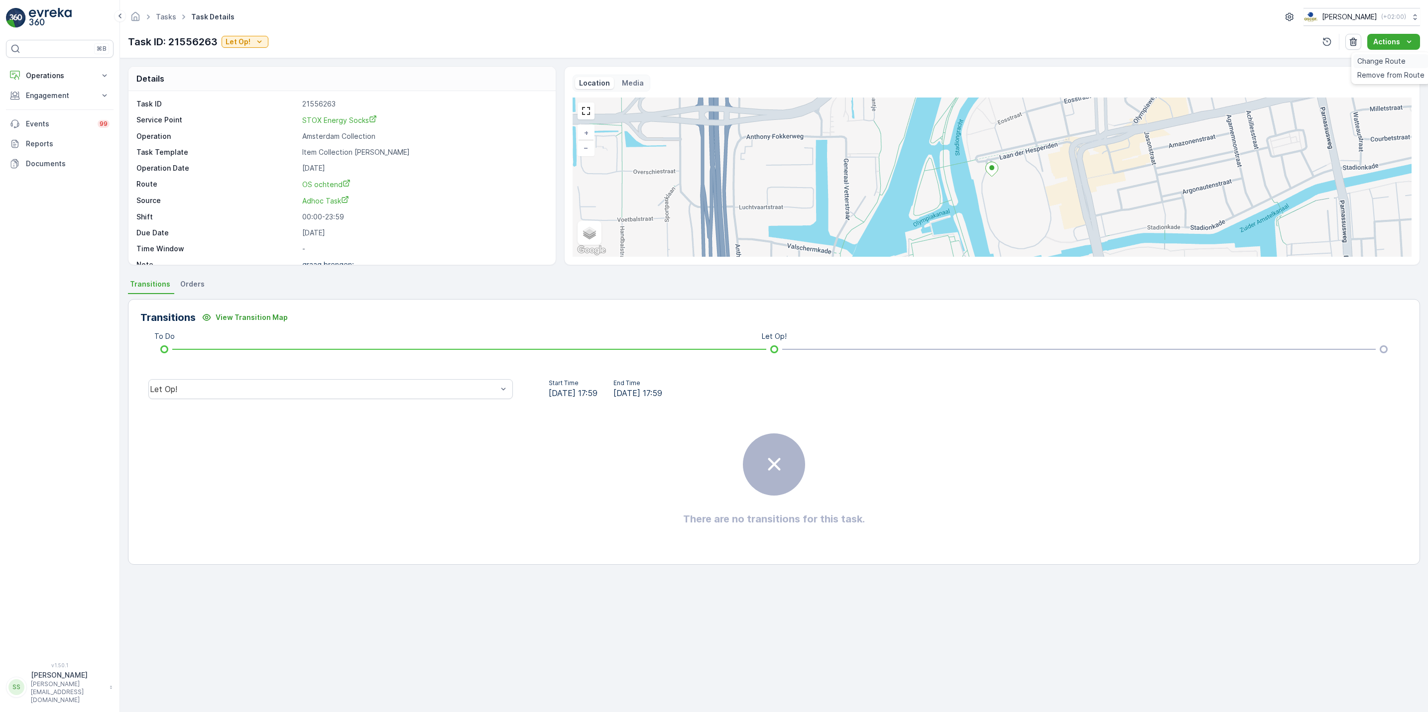
click at [1377, 62] on span "Change Route" at bounding box center [1381, 61] width 48 height 10
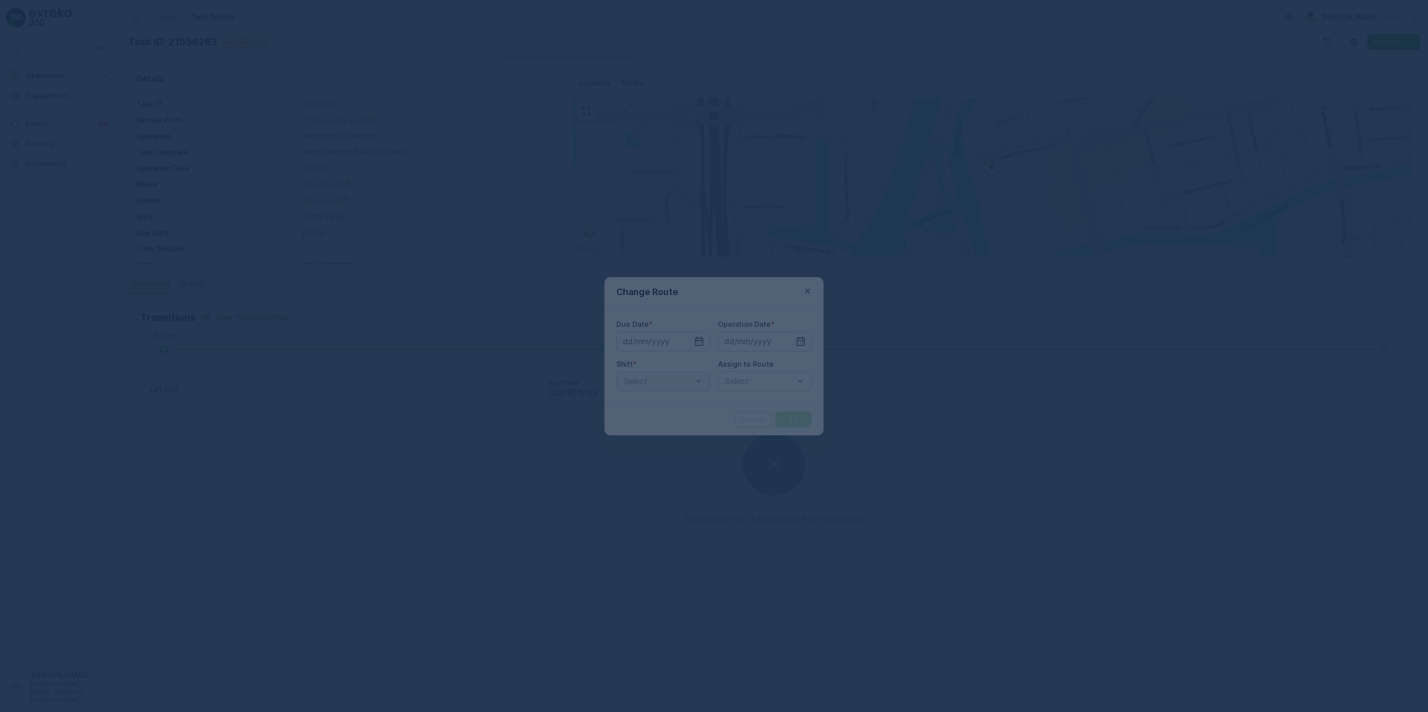
type input "[DATE]"
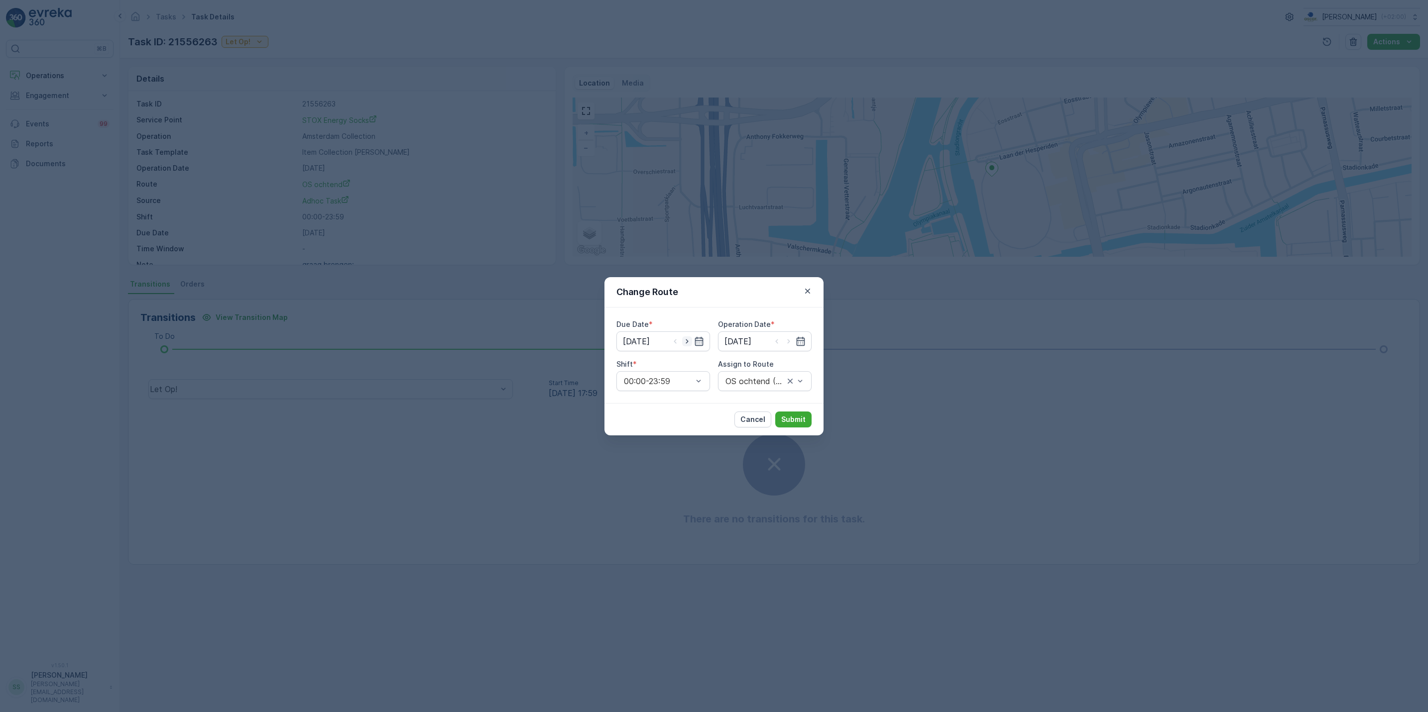
click at [685, 340] on icon "button" at bounding box center [687, 342] width 10 height 10
type input "11.09.2025"
click at [789, 341] on icon "button" at bounding box center [788, 341] width 2 height 4
type input "11.09.2025"
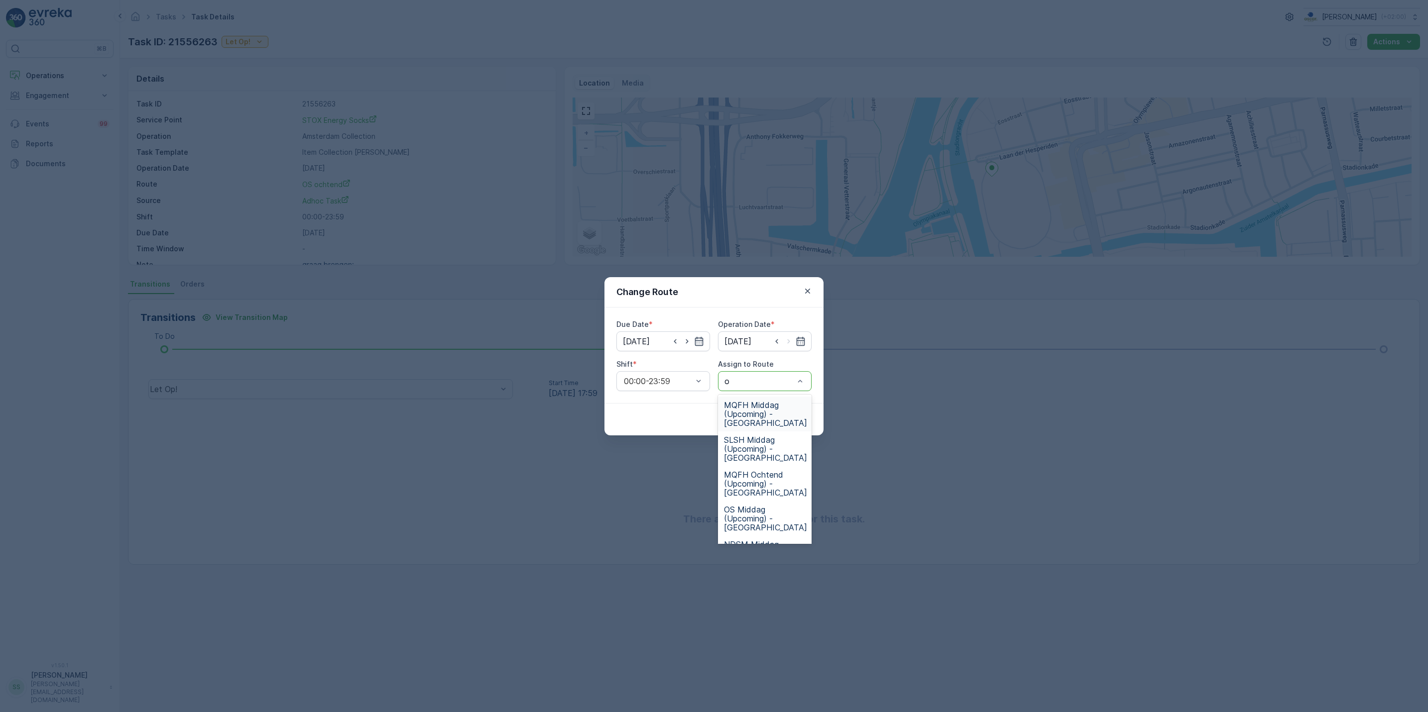
type input "os"
click at [747, 444] on span "OS ochtend (Upcoming) - Amsterdam" at bounding box center [765, 449] width 83 height 27
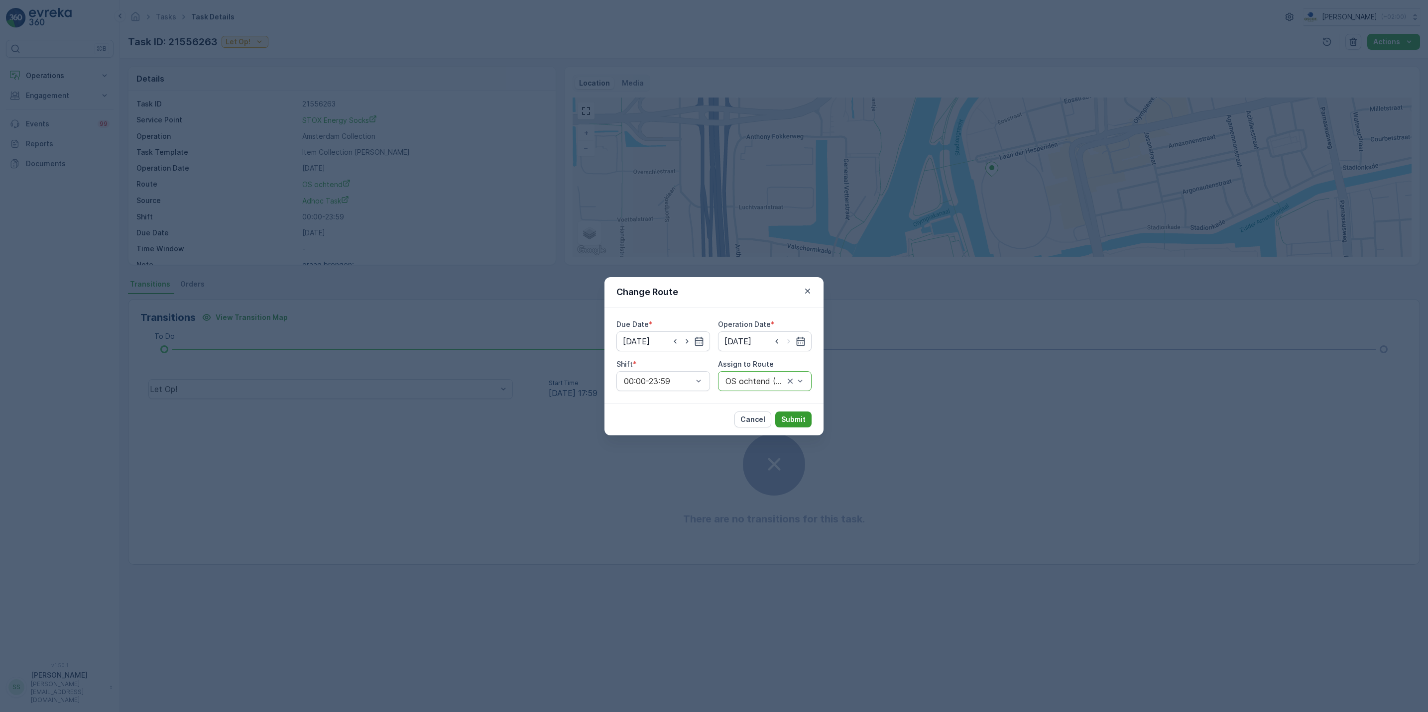
click at [796, 421] on p "Submit" at bounding box center [793, 420] width 24 height 10
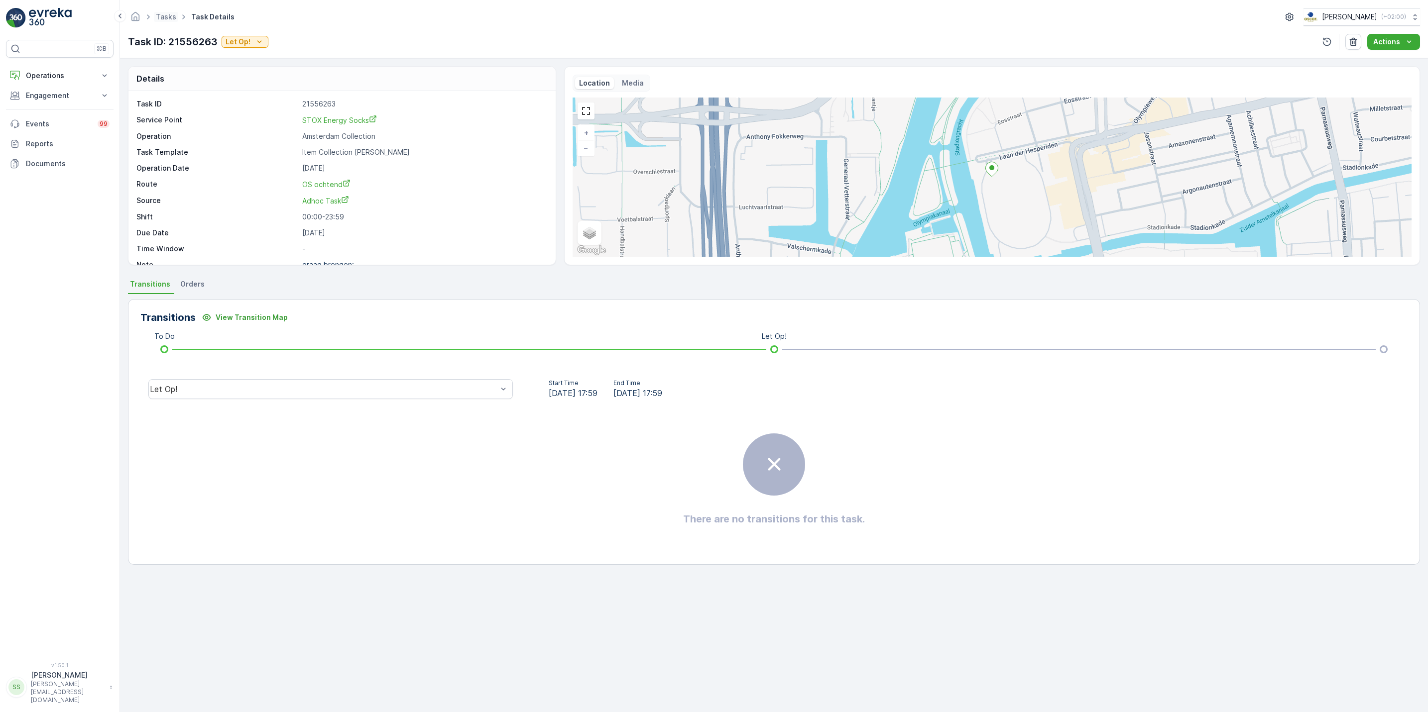
click at [163, 21] on span "Tasks" at bounding box center [166, 17] width 24 height 10
click at [137, 14] on icon "Homepage" at bounding box center [135, 15] width 8 height 9
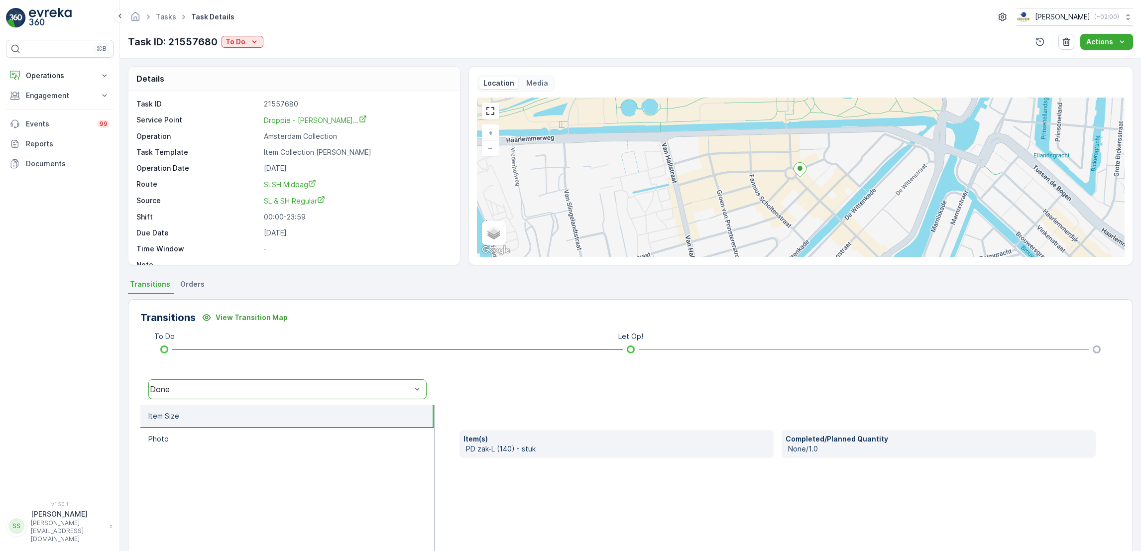
scroll to position [26, 0]
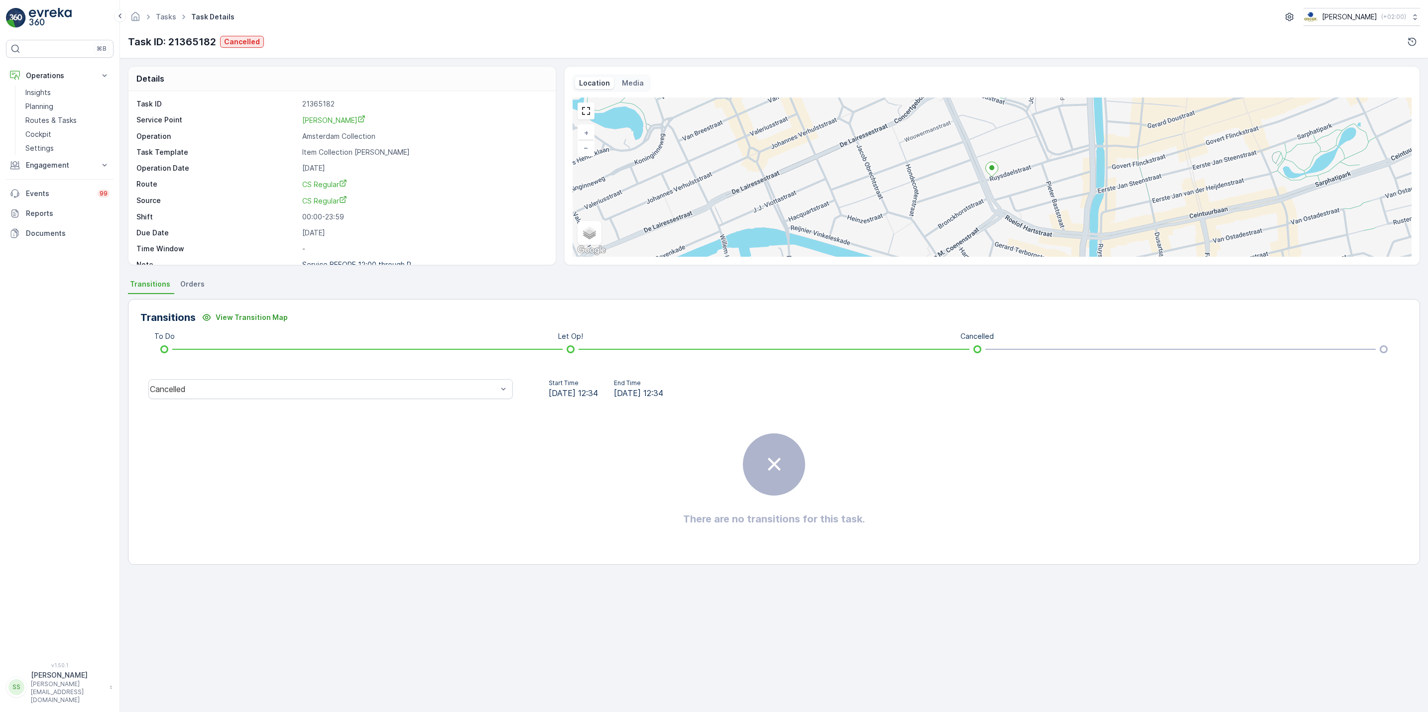
scroll to position [13, 0]
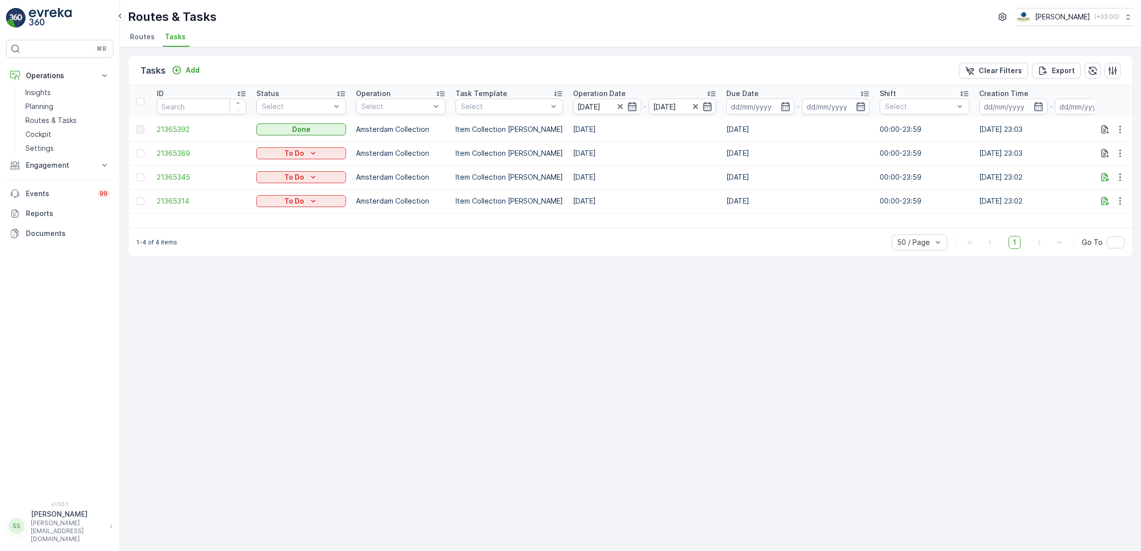
click at [135, 44] on li "Routes" at bounding box center [143, 38] width 31 height 17
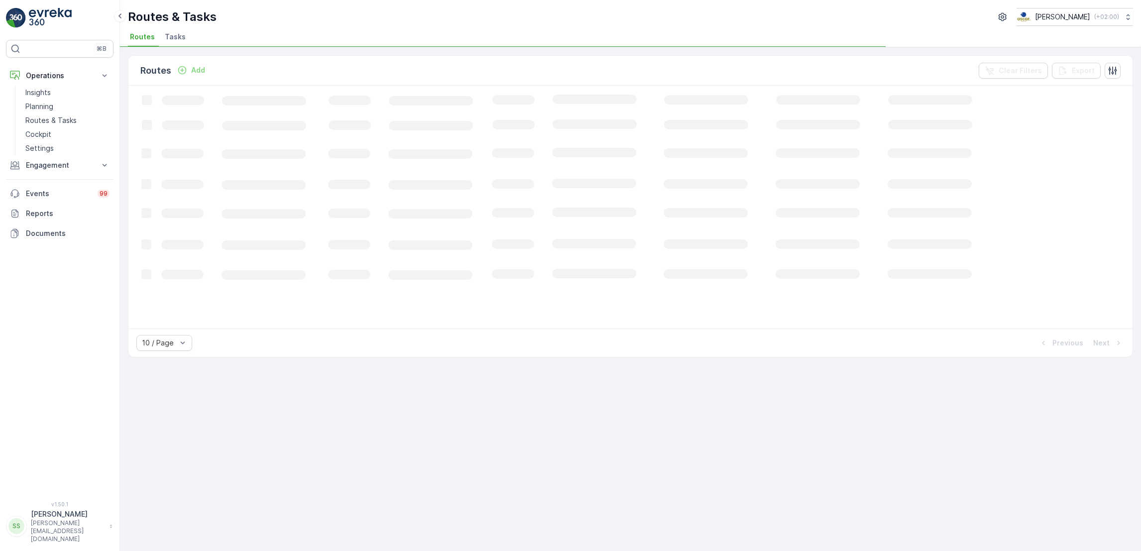
click at [193, 42] on ul "Routes Tasks" at bounding box center [626, 38] width 997 height 17
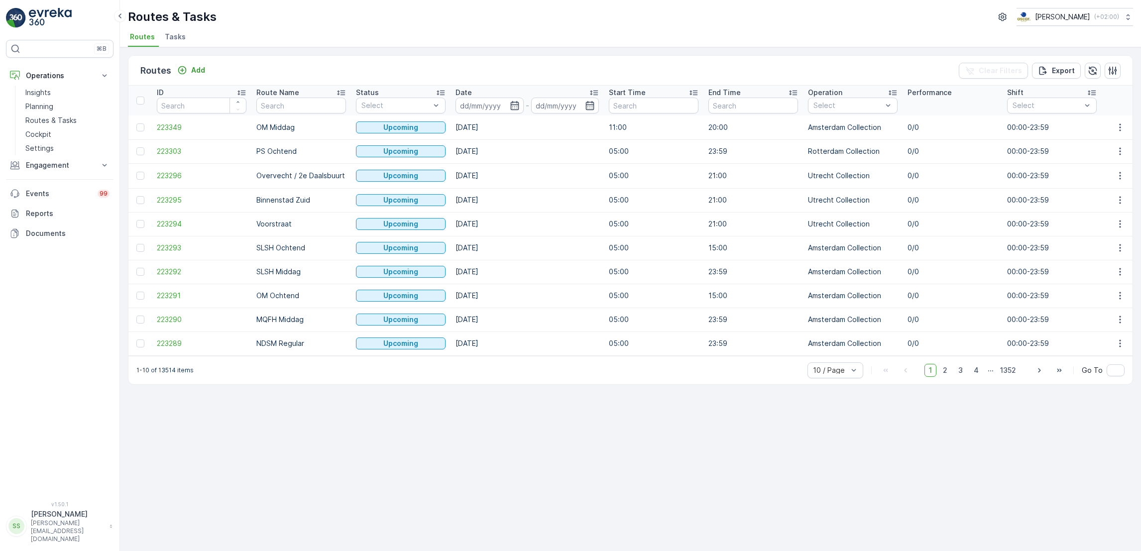
click at [177, 40] on span "Tasks" at bounding box center [175, 37] width 21 height 10
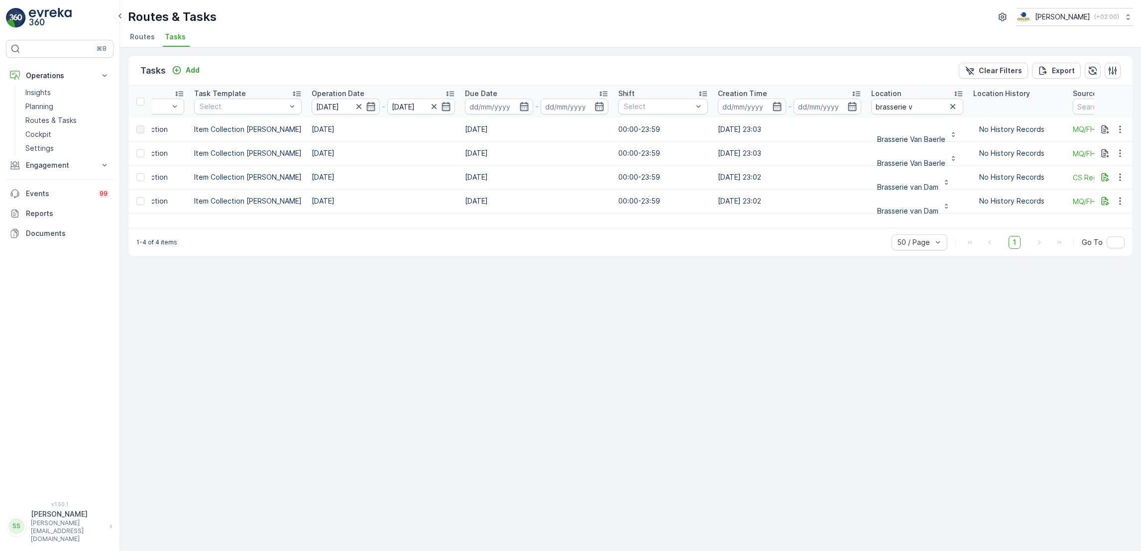
scroll to position [0, 262]
click at [946, 110] on div at bounding box center [952, 107] width 12 height 12
click at [947, 107] on icon "button" at bounding box center [952, 107] width 10 height 10
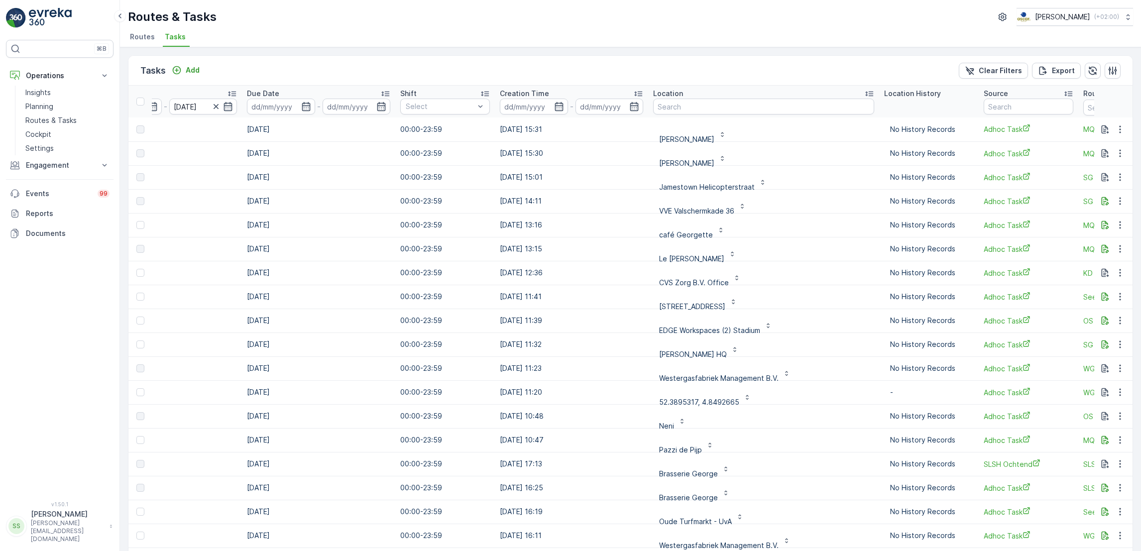
scroll to position [0, 480]
click at [724, 108] on input "text" at bounding box center [762, 107] width 221 height 16
type input "afro"
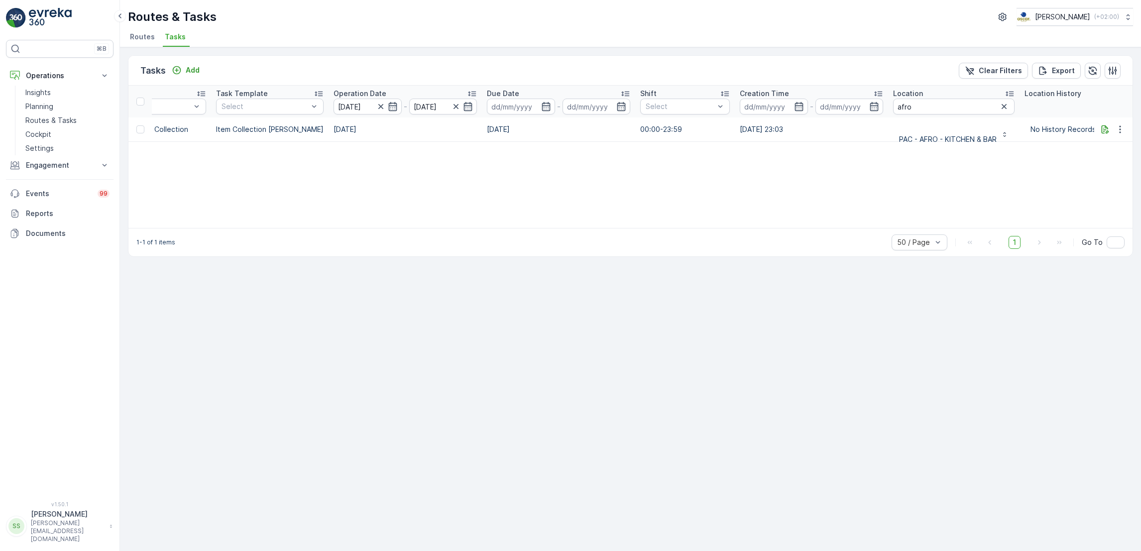
scroll to position [0, 327]
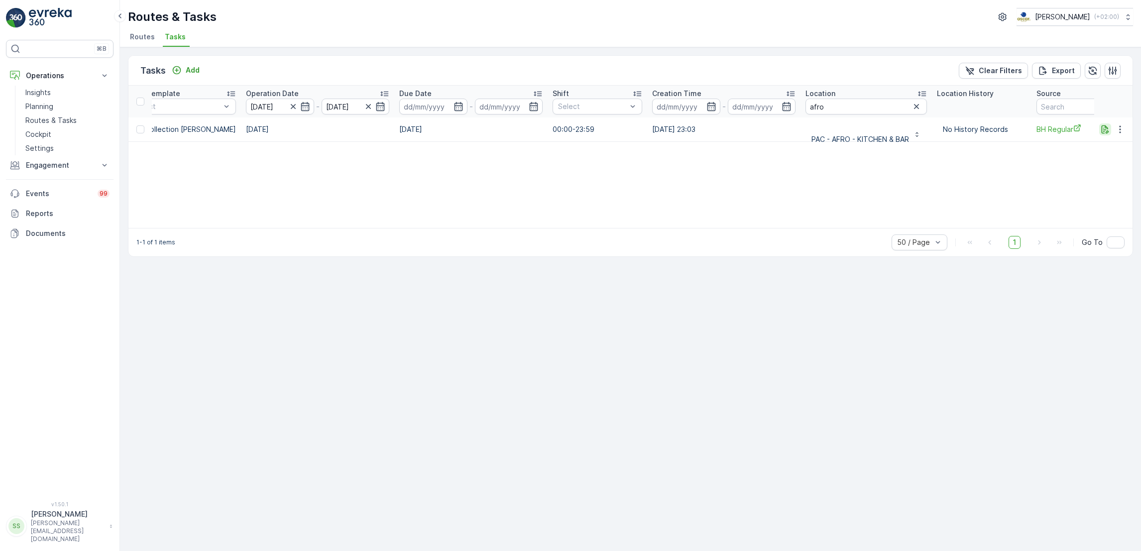
click at [1103, 131] on icon "button" at bounding box center [1105, 129] width 7 height 8
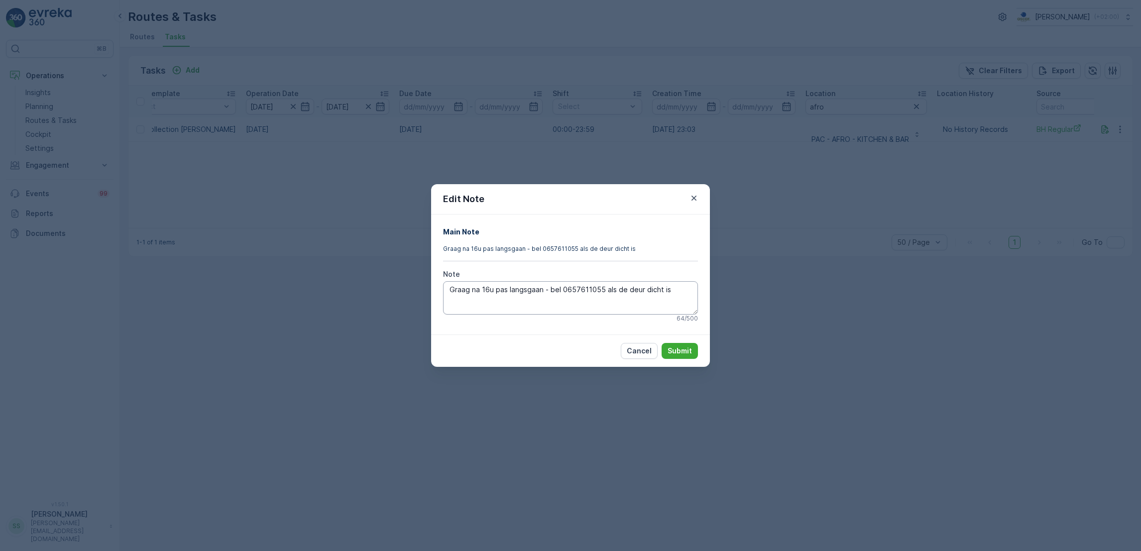
drag, startPoint x: 601, startPoint y: 289, endPoint x: 564, endPoint y: 296, distance: 37.4
click at [564, 296] on textarea "Graag na 16u pas langsgaan - bel 0657611055 als de deur dicht is" at bounding box center [570, 297] width 255 height 33
drag, startPoint x: 561, startPoint y: 292, endPoint x: 599, endPoint y: 290, distance: 37.9
click at [599, 290] on textarea "Graag na 16u pas langsgaan - bel 0657611055 als de deur dicht is" at bounding box center [570, 297] width 255 height 33
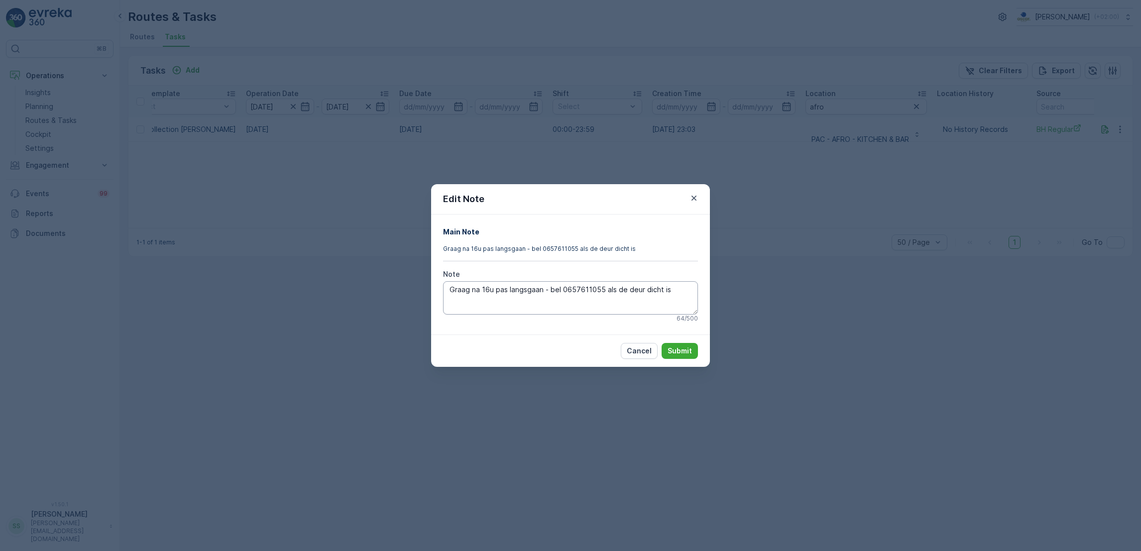
click at [599, 290] on textarea "Graag na 16u pas langsgaan - bel 0657611055 als de deur dicht is" at bounding box center [570, 297] width 255 height 33
drag, startPoint x: 600, startPoint y: 290, endPoint x: 563, endPoint y: 294, distance: 37.6
click at [563, 294] on textarea "Graag na 16u pas langsgaan - bel 0657611055 als de deur dicht is" at bounding box center [570, 297] width 255 height 33
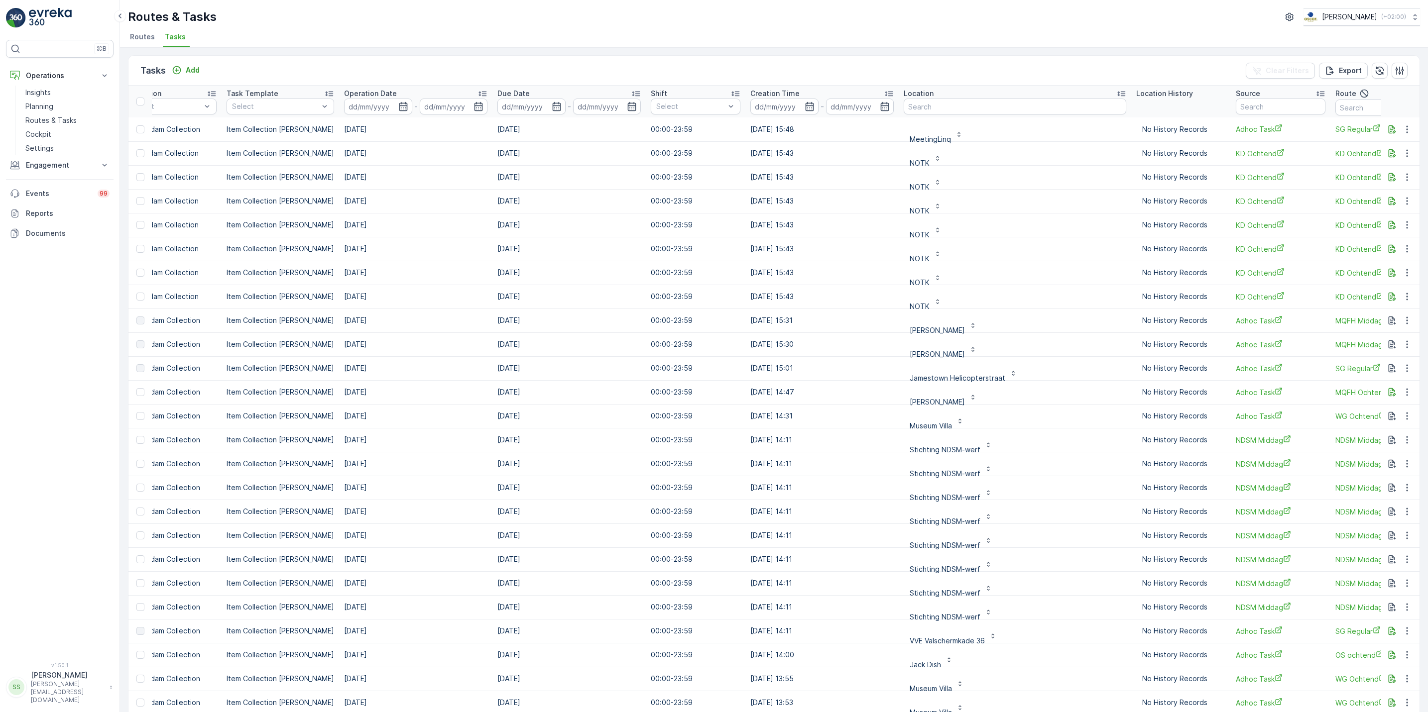
scroll to position [0, 232]
click at [943, 103] on input "text" at bounding box center [1012, 107] width 223 height 16
type input "eet beleef"
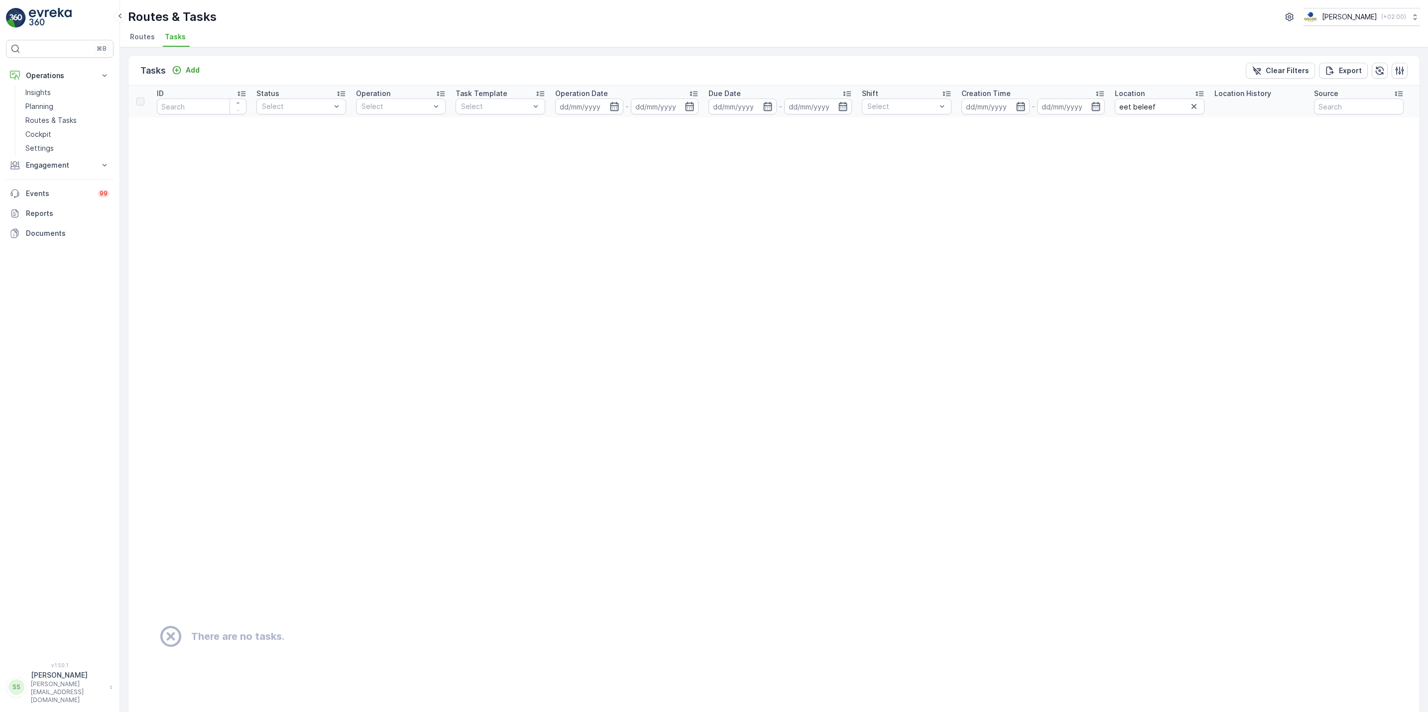
click at [1173, 104] on input "eet beleef" at bounding box center [1160, 107] width 90 height 16
type input "eet"
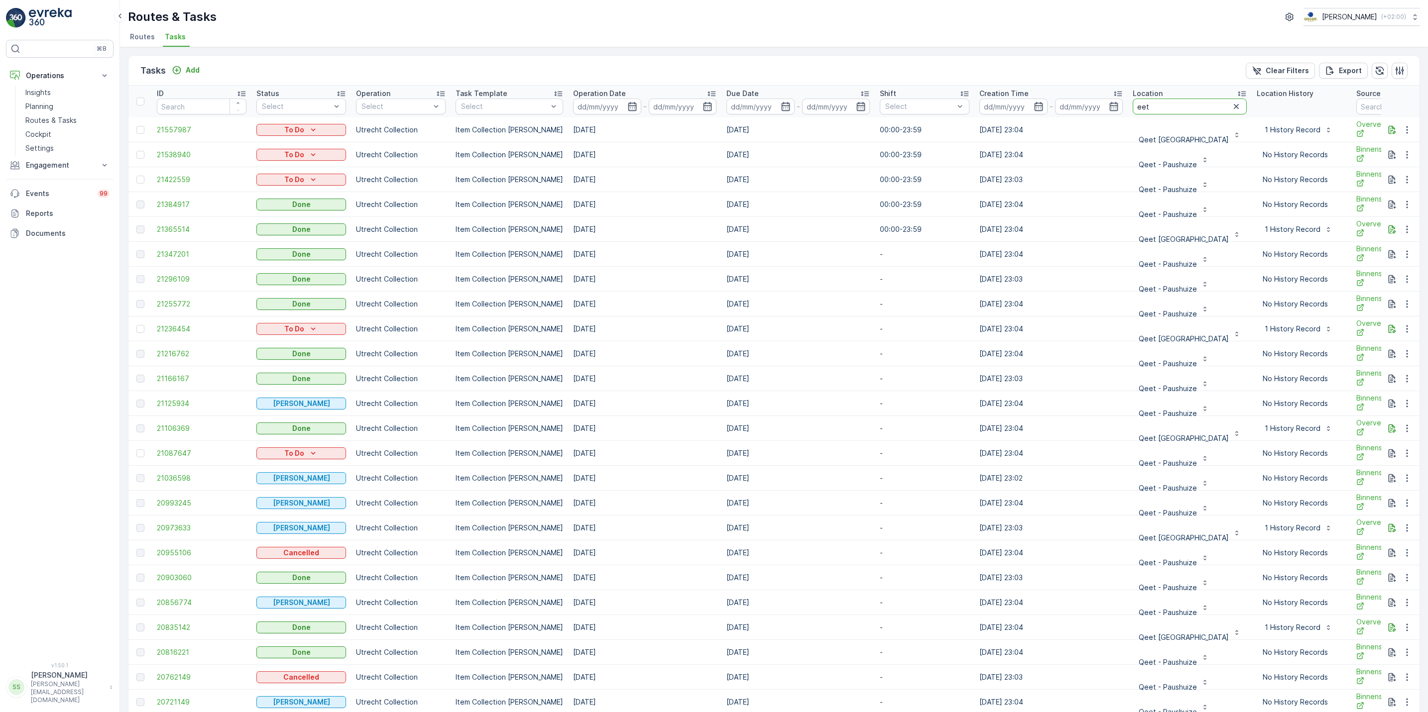
click at [1170, 101] on input "eet" at bounding box center [1190, 107] width 114 height 16
type input "e"
type input "beleef"
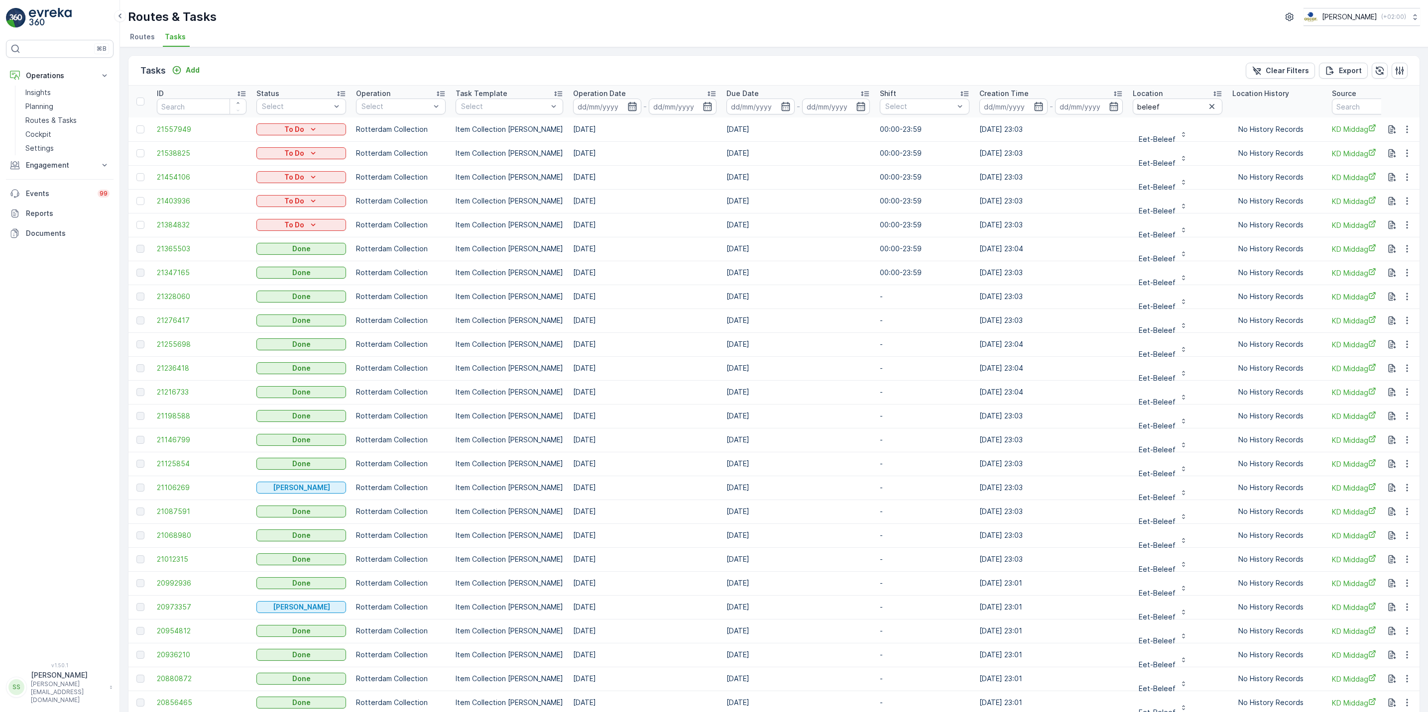
click at [627, 108] on icon "button" at bounding box center [632, 107] width 10 height 10
click at [707, 187] on div "10" at bounding box center [708, 189] width 16 height 16
type input "[DATE]"
click at [707, 187] on div "10" at bounding box center [708, 189] width 16 height 16
type input "[DATE]"
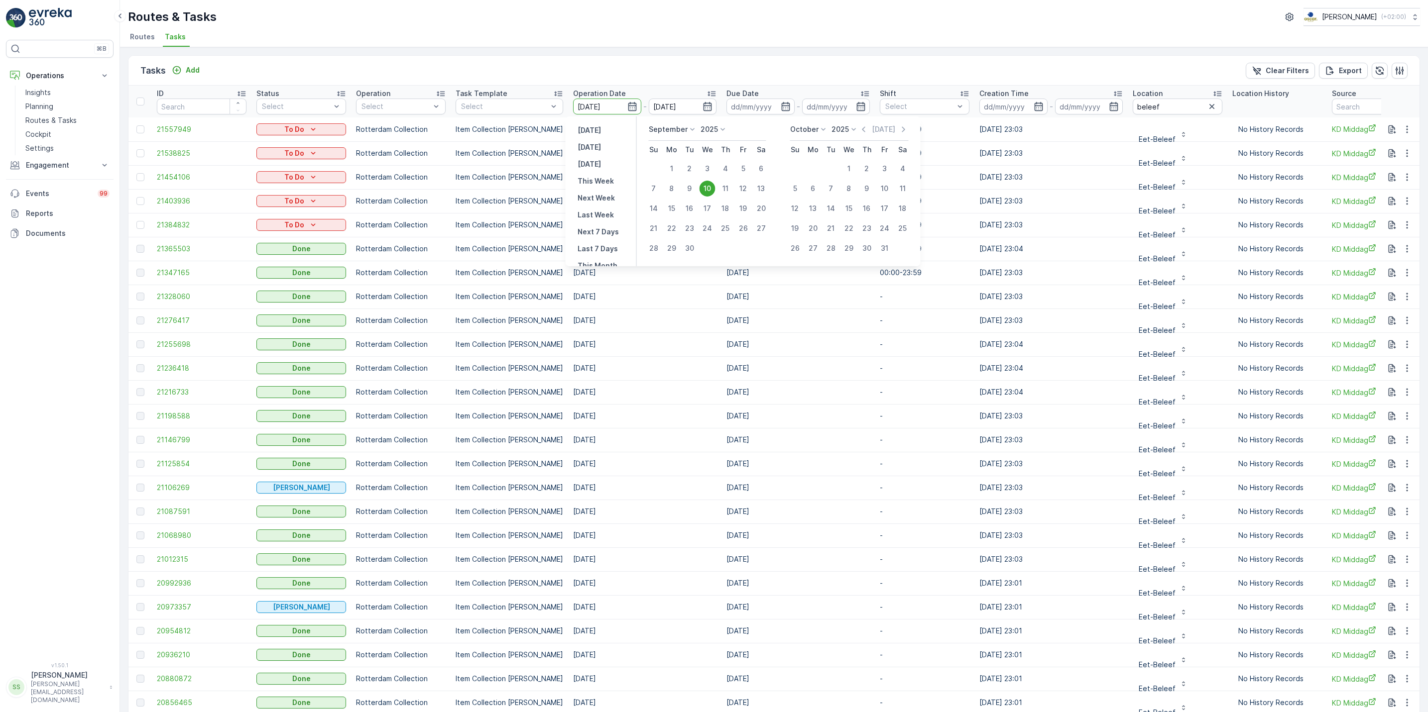
click at [707, 187] on div "10" at bounding box center [708, 189] width 16 height 16
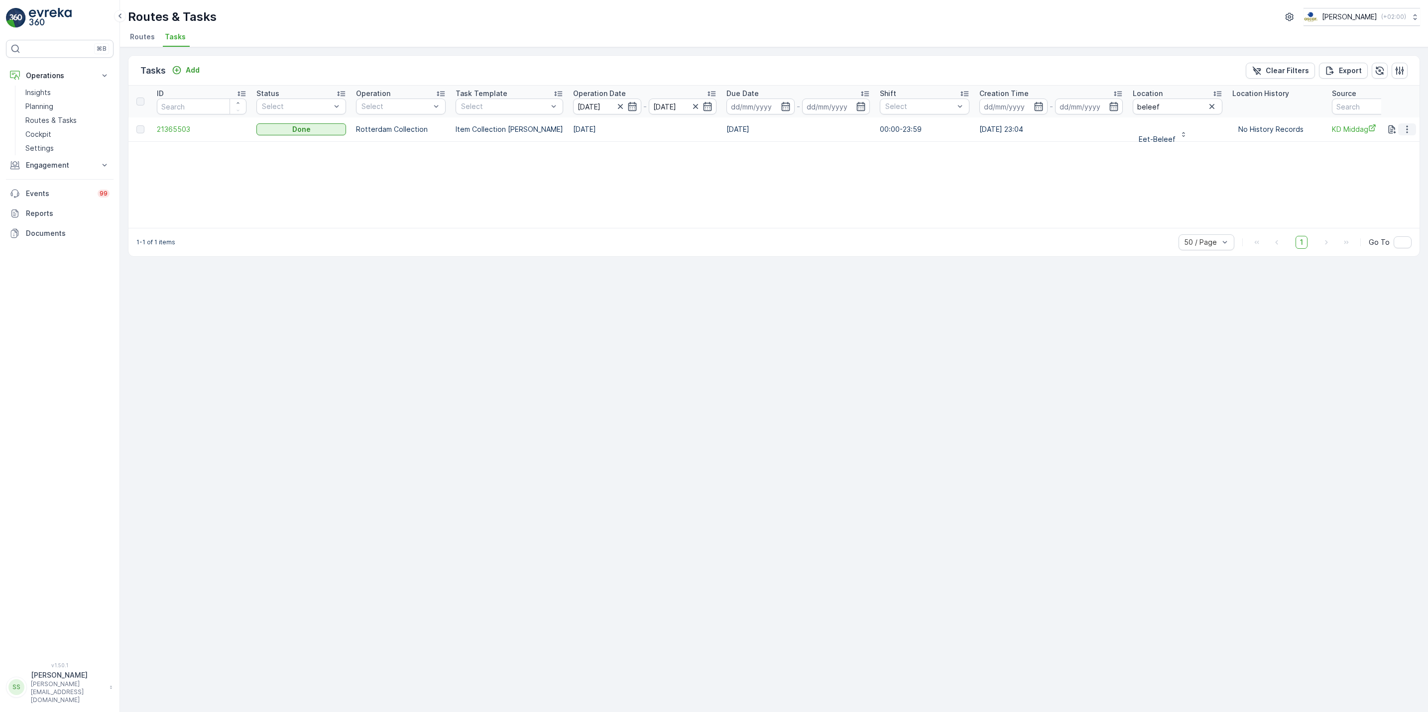
click at [1406, 128] on icon "button" at bounding box center [1407, 129] width 10 height 10
click at [1403, 141] on span "See More Details" at bounding box center [1395, 145] width 58 height 10
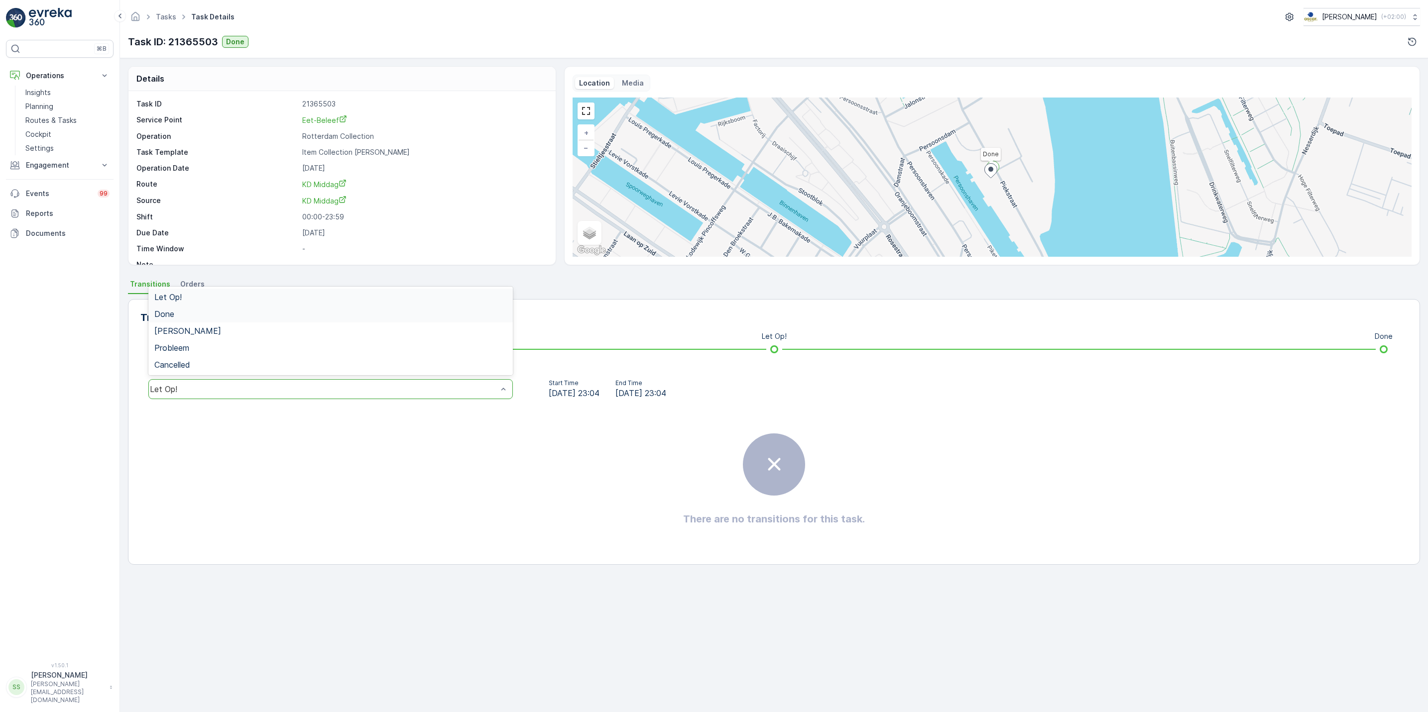
click at [191, 319] on div "Done" at bounding box center [330, 314] width 353 height 9
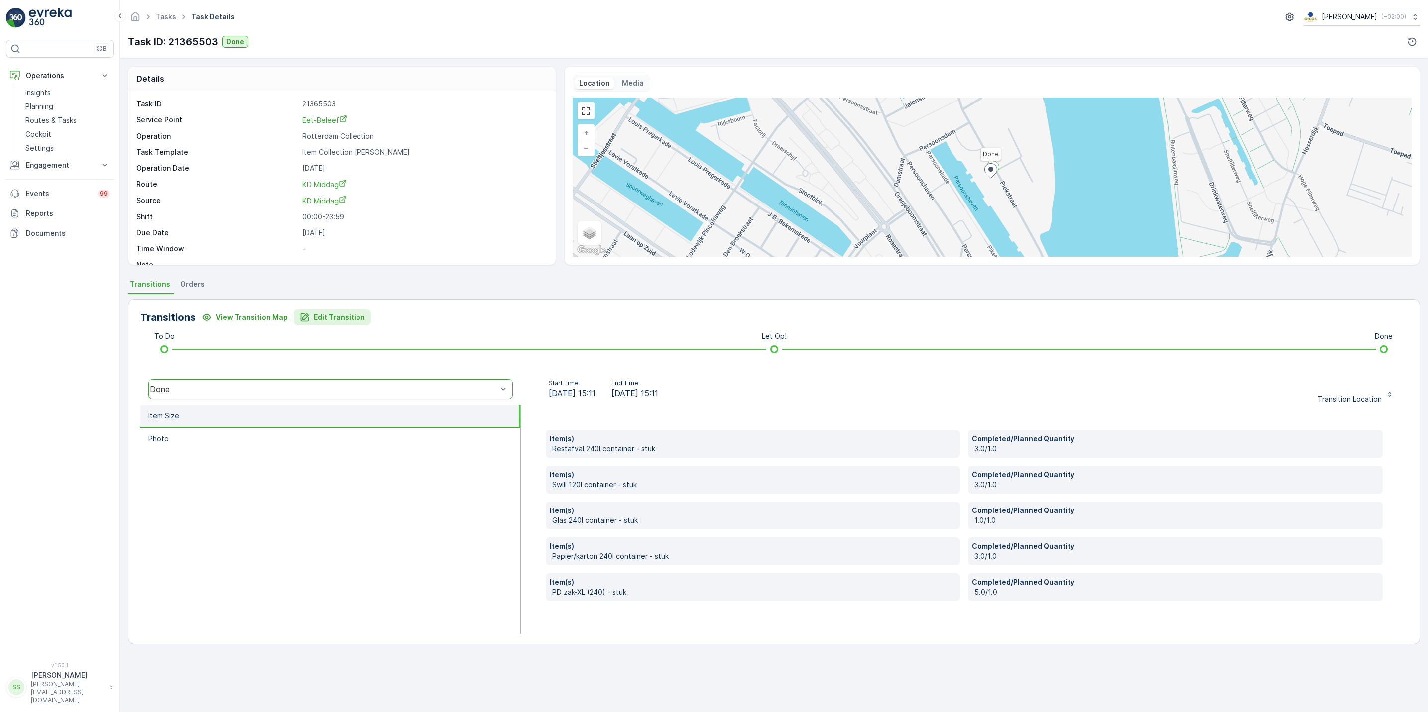
click at [328, 319] on p "Edit Transition" at bounding box center [339, 318] width 51 height 10
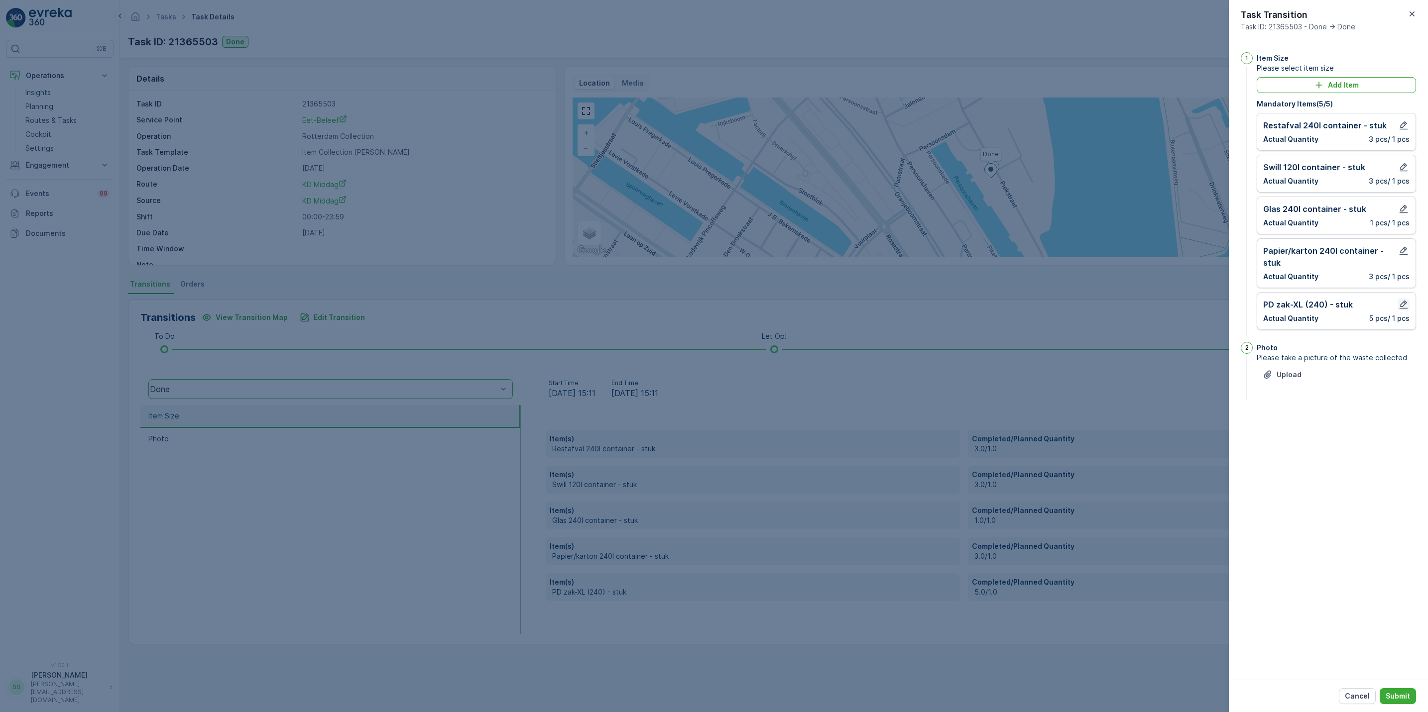
click at [1403, 302] on icon "button" at bounding box center [1404, 305] width 10 height 10
click at [1325, 347] on button "button" at bounding box center [1326, 348] width 16 height 7
type Quantity "6"
click at [1392, 382] on p "Edit" at bounding box center [1398, 382] width 13 height 10
click at [1403, 166] on icon "button" at bounding box center [1404, 167] width 10 height 10
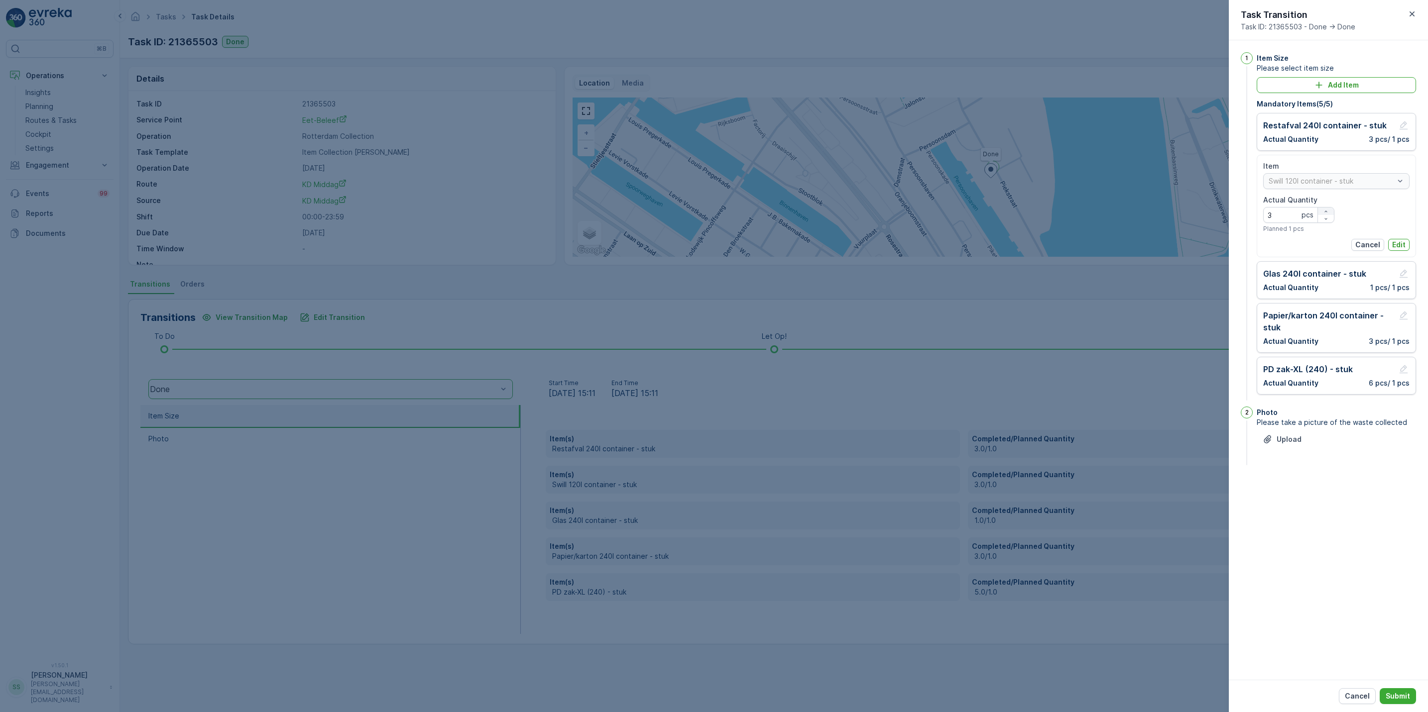
click at [1330, 211] on div "button" at bounding box center [1326, 212] width 16 height 6
type Quantity "4"
click at [1396, 245] on p "Edit" at bounding box center [1398, 245] width 13 height 10
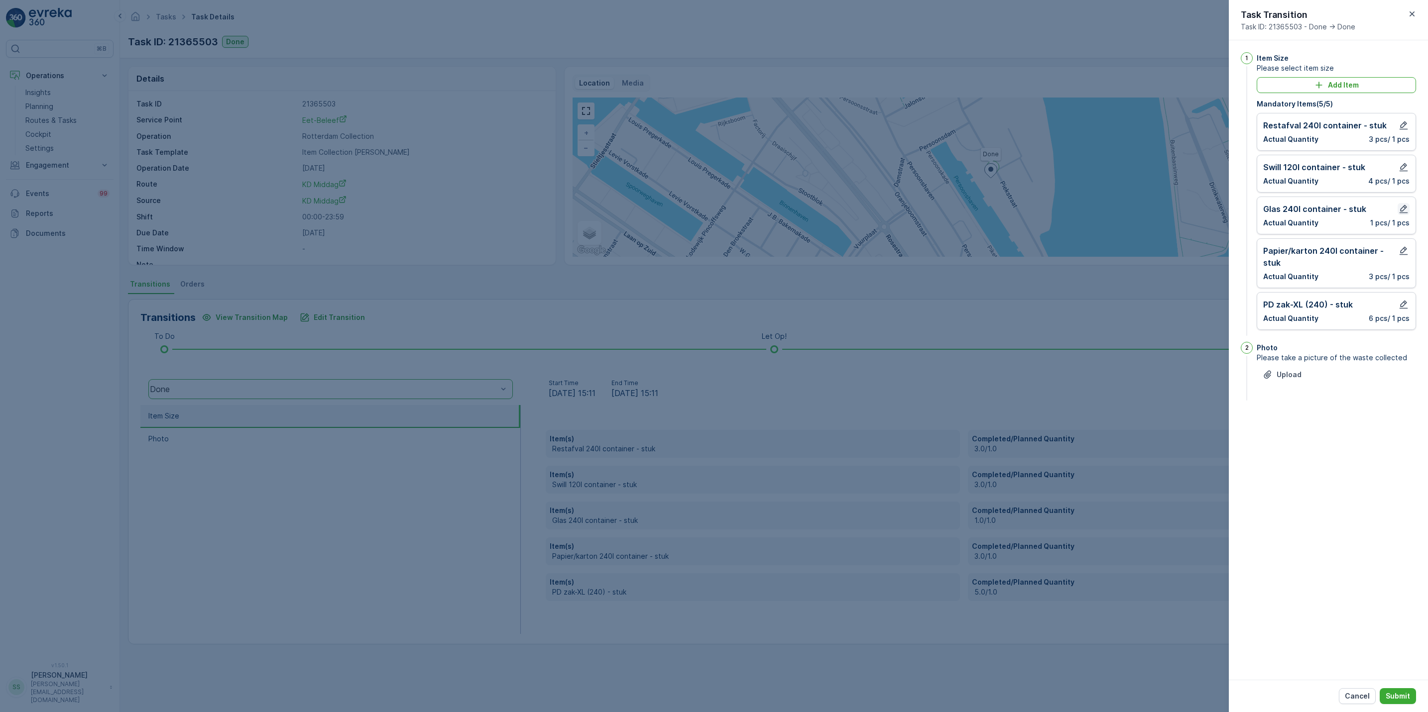
click at [1404, 211] on icon "button" at bounding box center [1404, 209] width 10 height 10
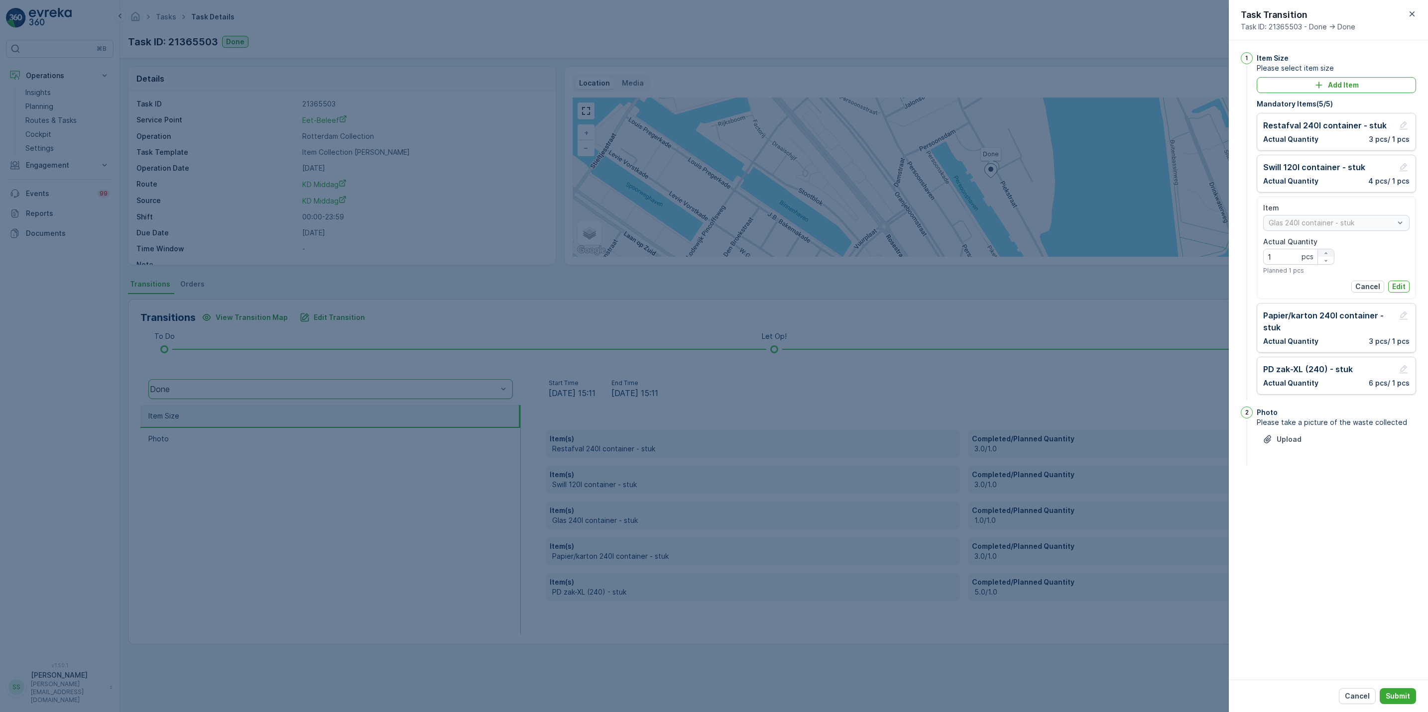
click at [1326, 251] on icon "button" at bounding box center [1326, 253] width 6 height 6
type Quantity "2"
click at [1406, 290] on button "Edit" at bounding box center [1398, 287] width 21 height 12
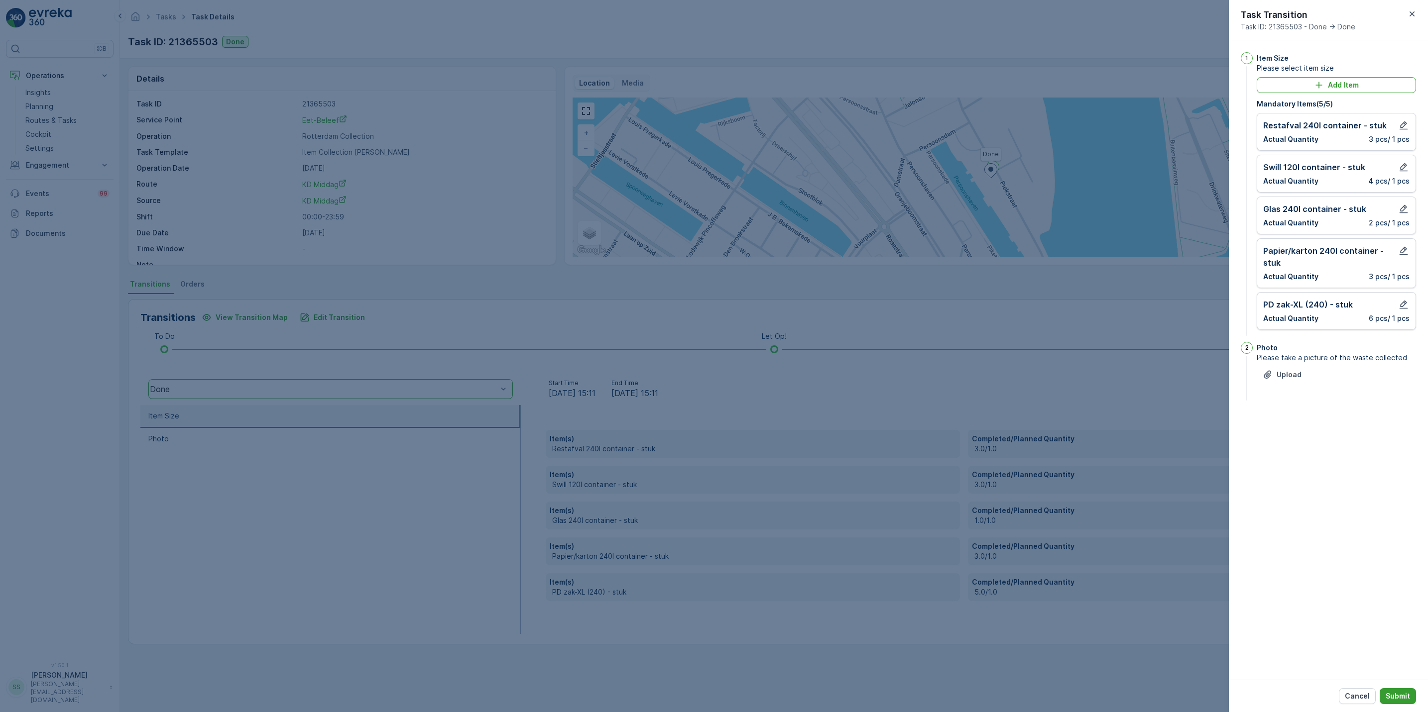
click at [1393, 698] on p "Submit" at bounding box center [1398, 697] width 24 height 10
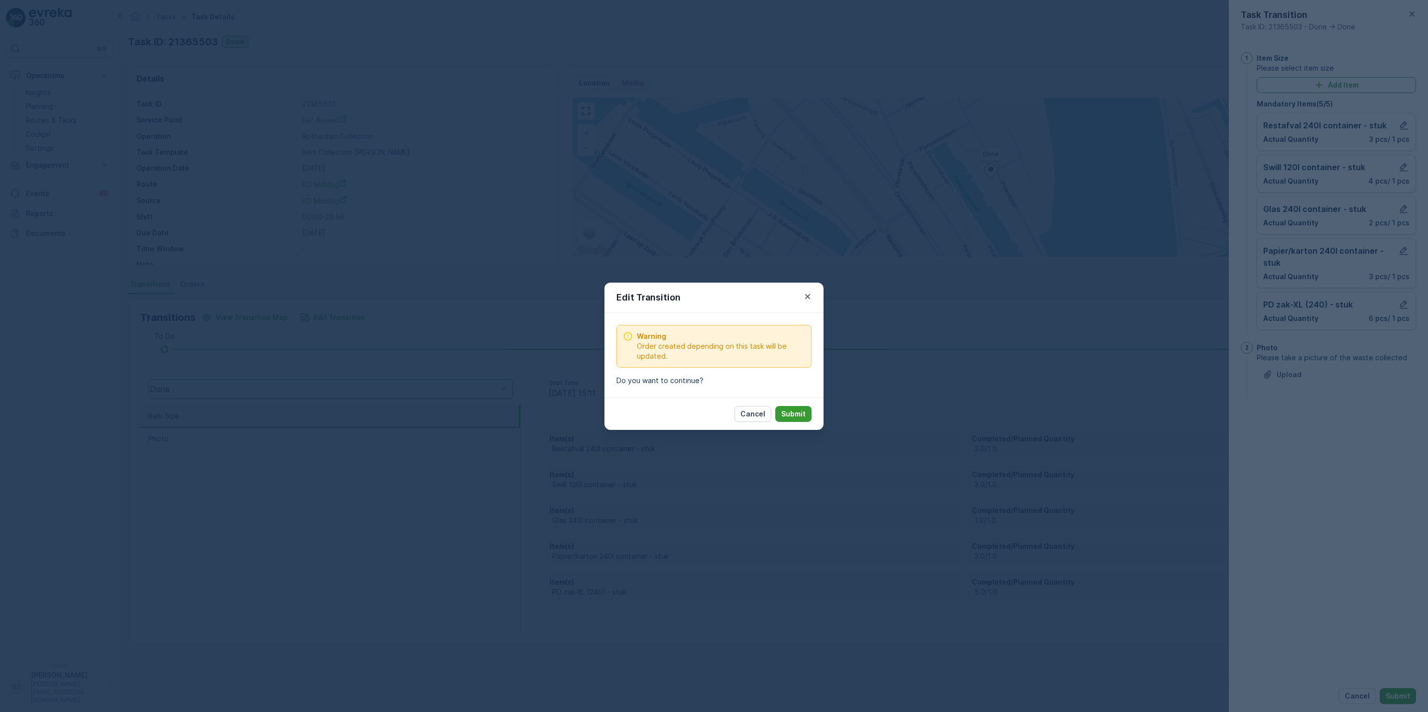
click at [792, 417] on p "Submit" at bounding box center [793, 414] width 24 height 10
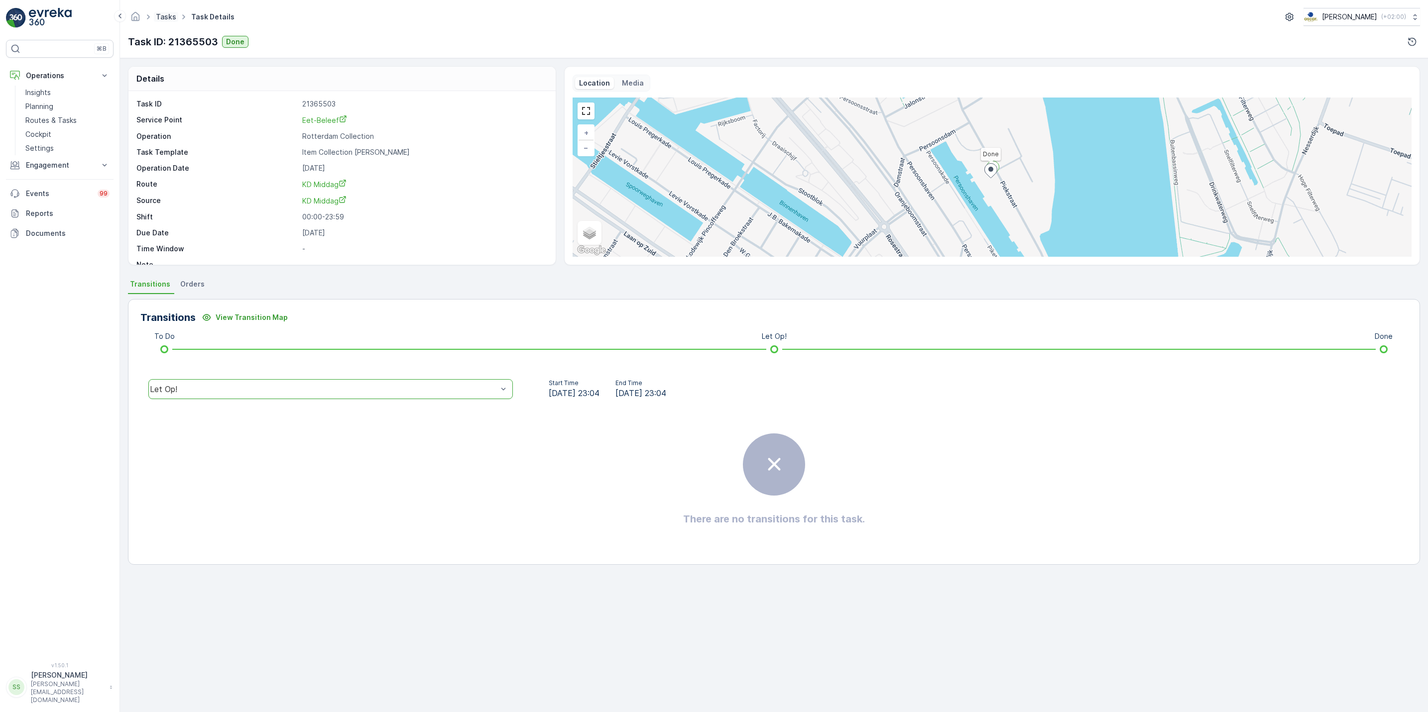
click at [170, 18] on link "Tasks" at bounding box center [166, 16] width 20 height 8
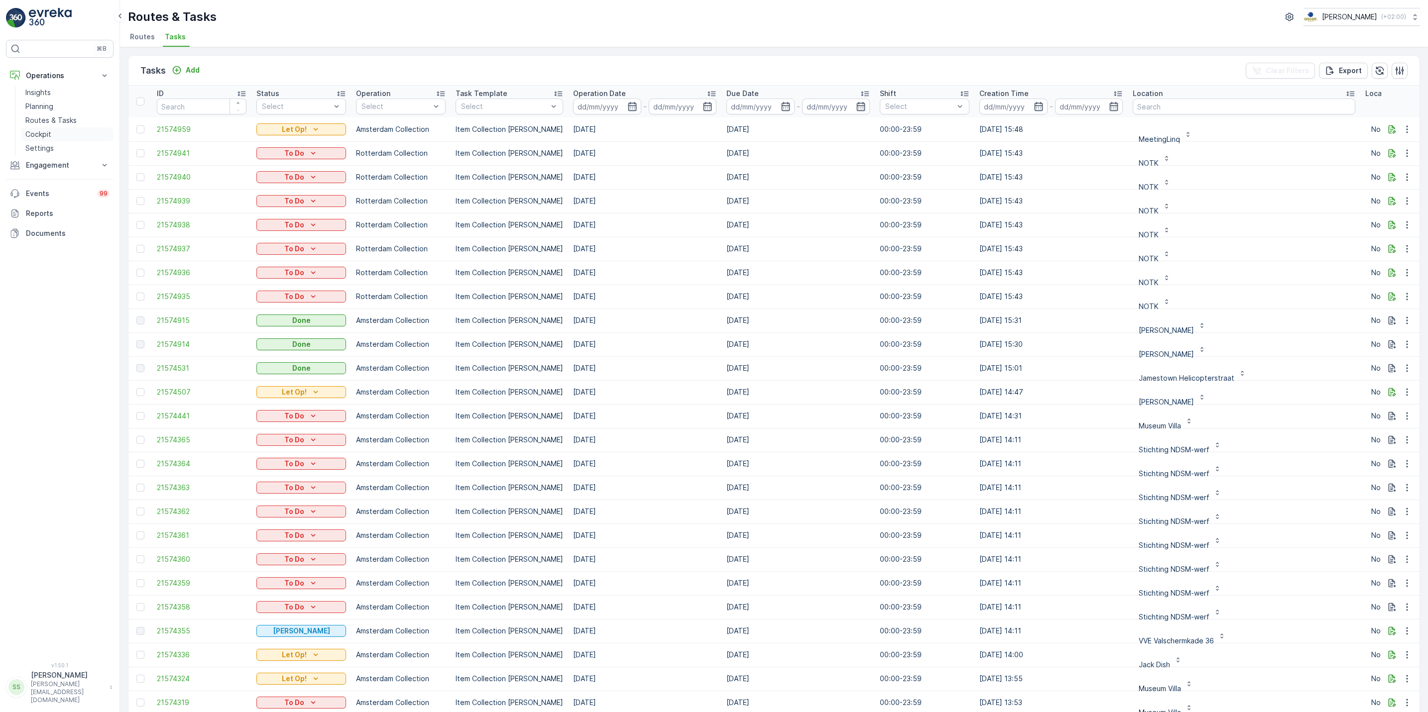
click at [45, 136] on p "Cockpit" at bounding box center [38, 134] width 26 height 10
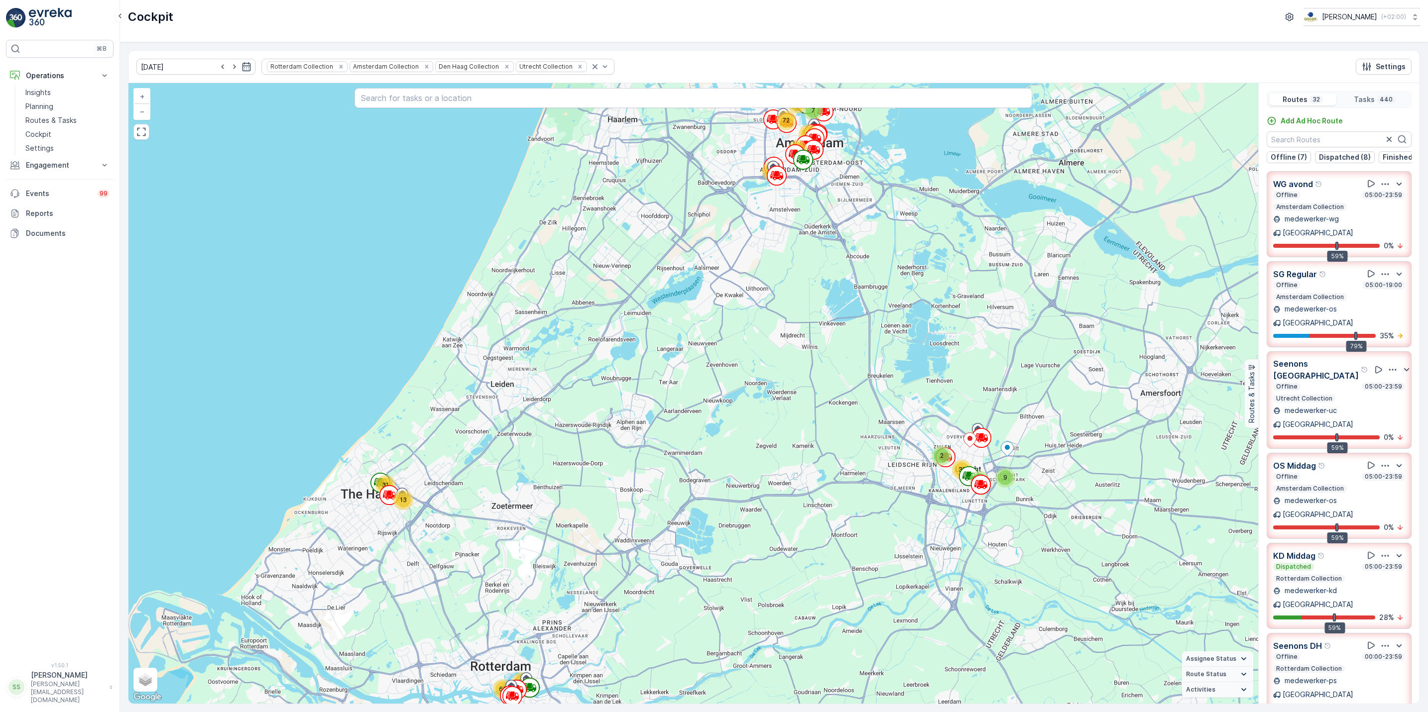
click at [1380, 272] on icon "button" at bounding box center [1385, 274] width 10 height 10
click at [1381, 296] on span "See More Details" at bounding box center [1384, 301] width 58 height 10
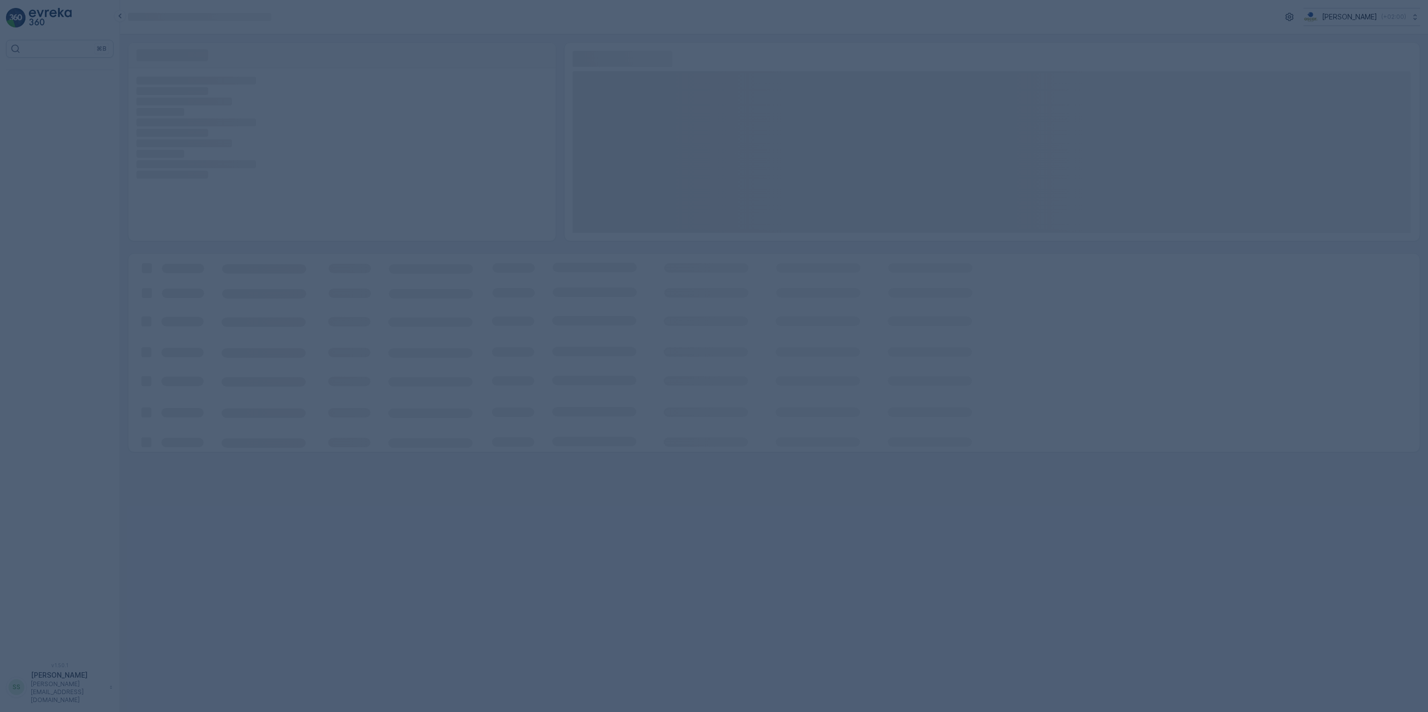
click at [800, 295] on div at bounding box center [714, 356] width 1428 height 712
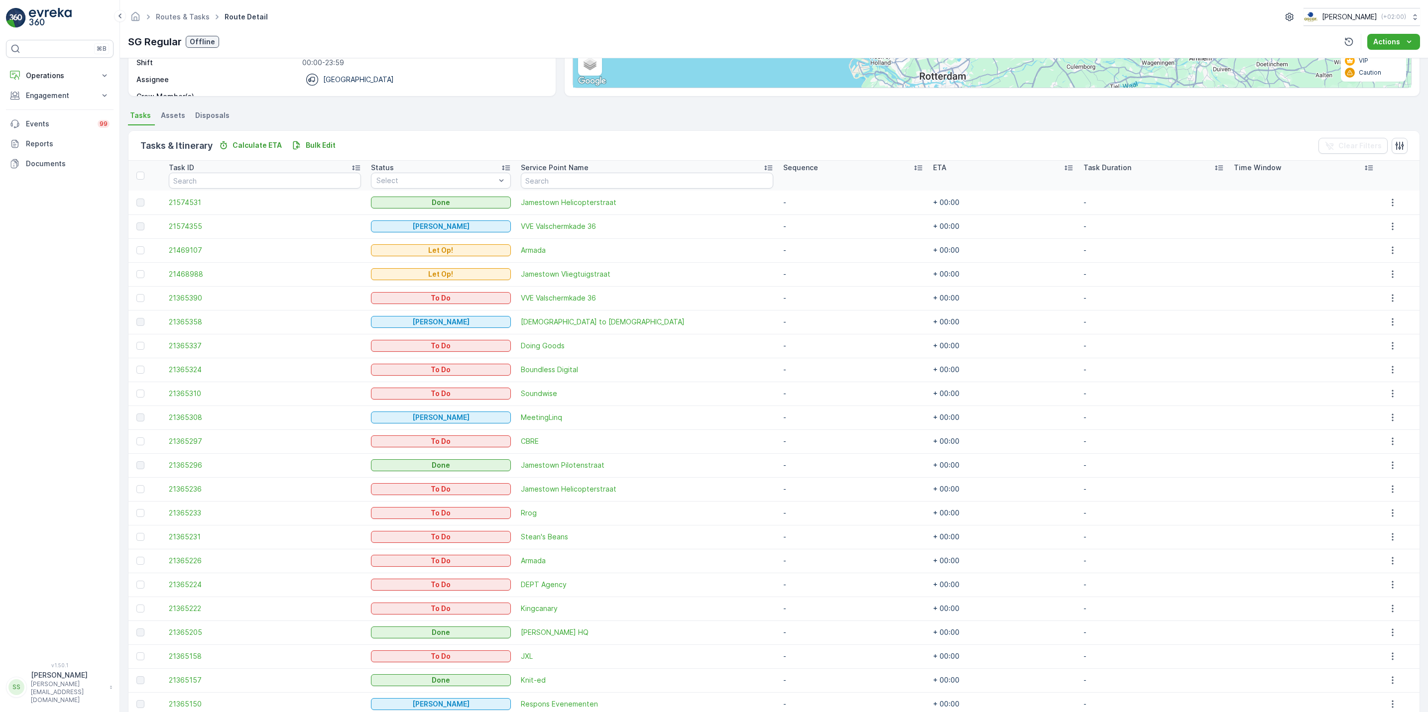
scroll to position [239, 0]
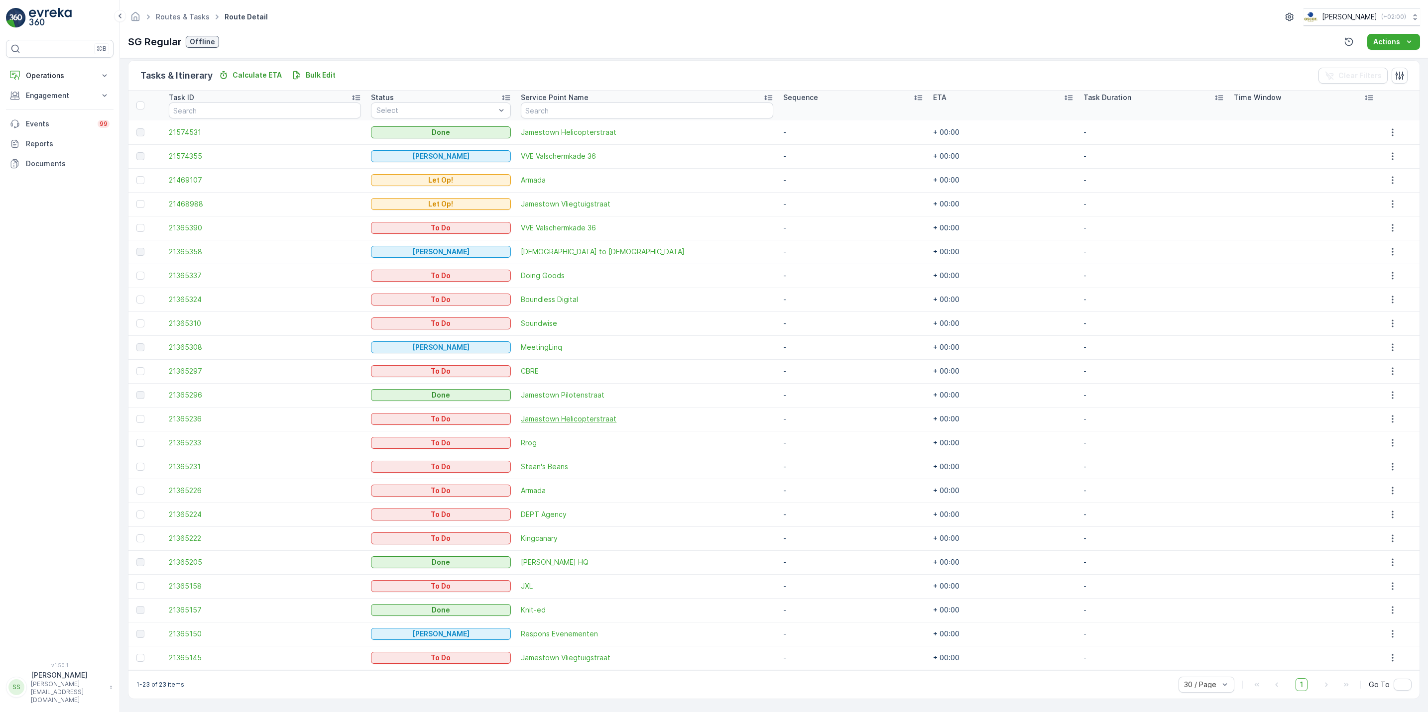
click at [633, 420] on span "Jamestown Helicopterstraat" at bounding box center [647, 419] width 252 height 10
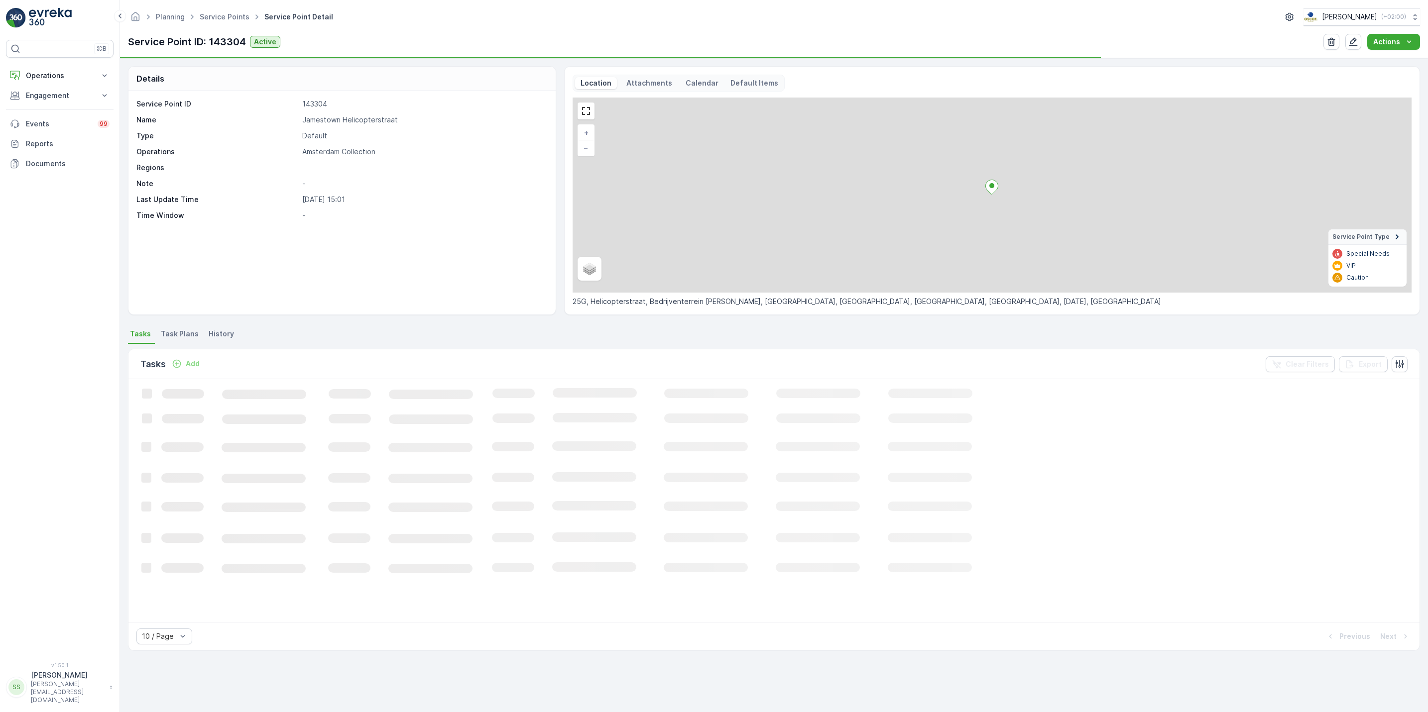
click at [351, 323] on div "Details Service Point ID 143304 Name Jamestown Helicopterstraat Type Default Op…" at bounding box center [774, 385] width 1308 height 654
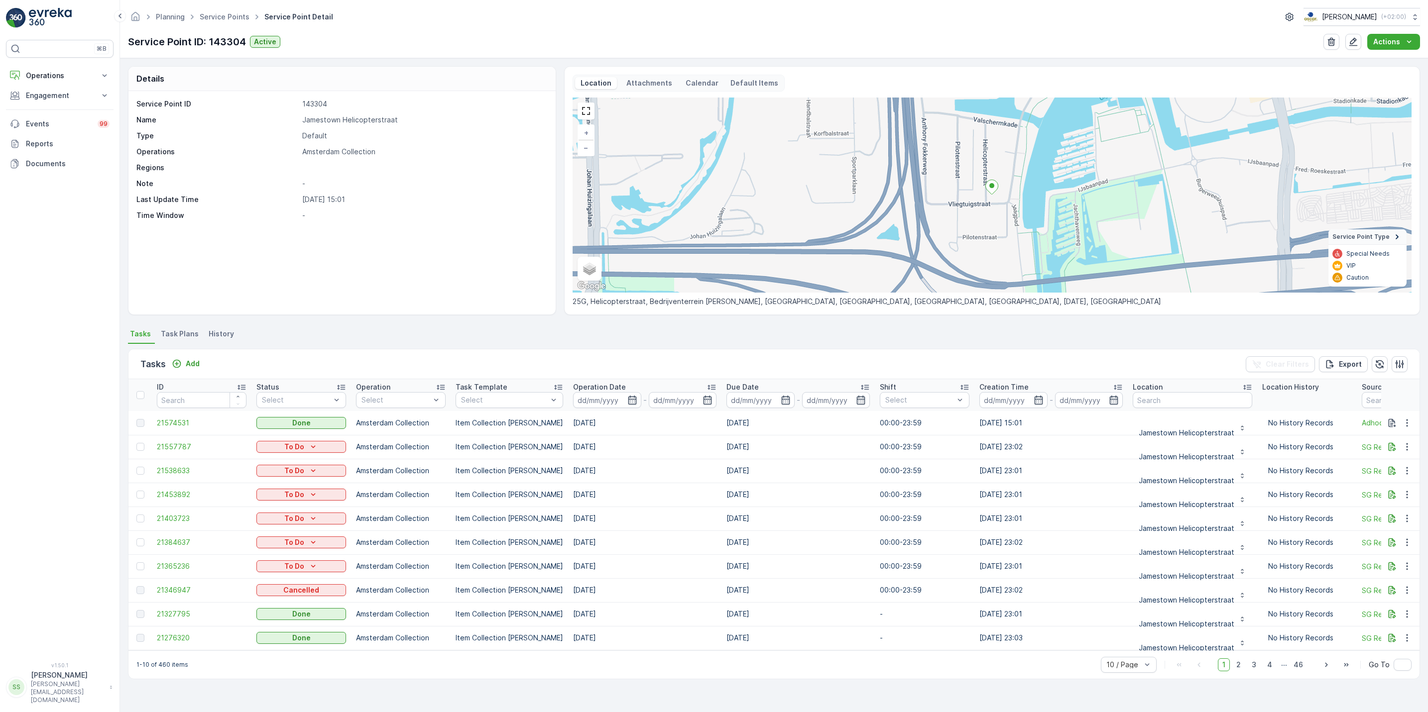
click at [179, 169] on p "Regions" at bounding box center [217, 168] width 162 height 10
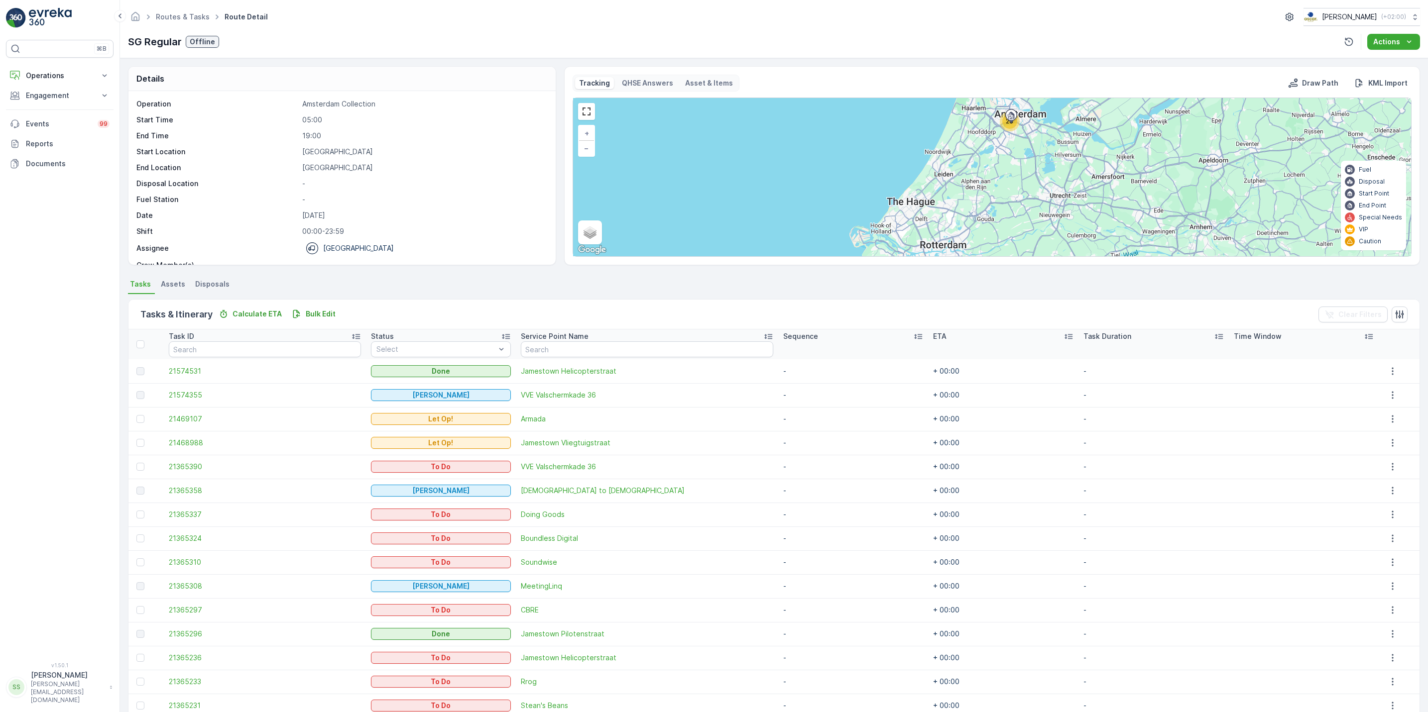
click at [416, 326] on div "Tasks & Itinerary Calculate ETA Bulk Edit Clear Filters" at bounding box center [773, 315] width 1291 height 30
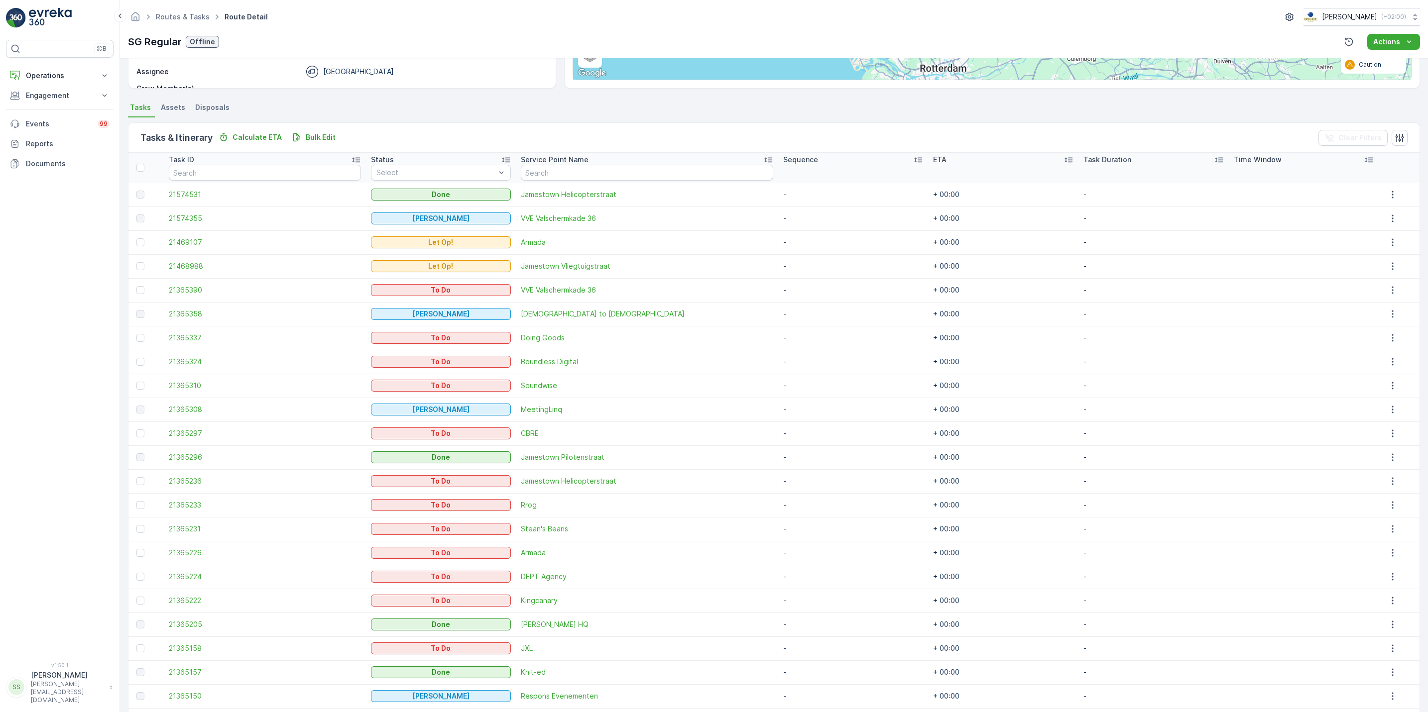
scroll to position [239, 0]
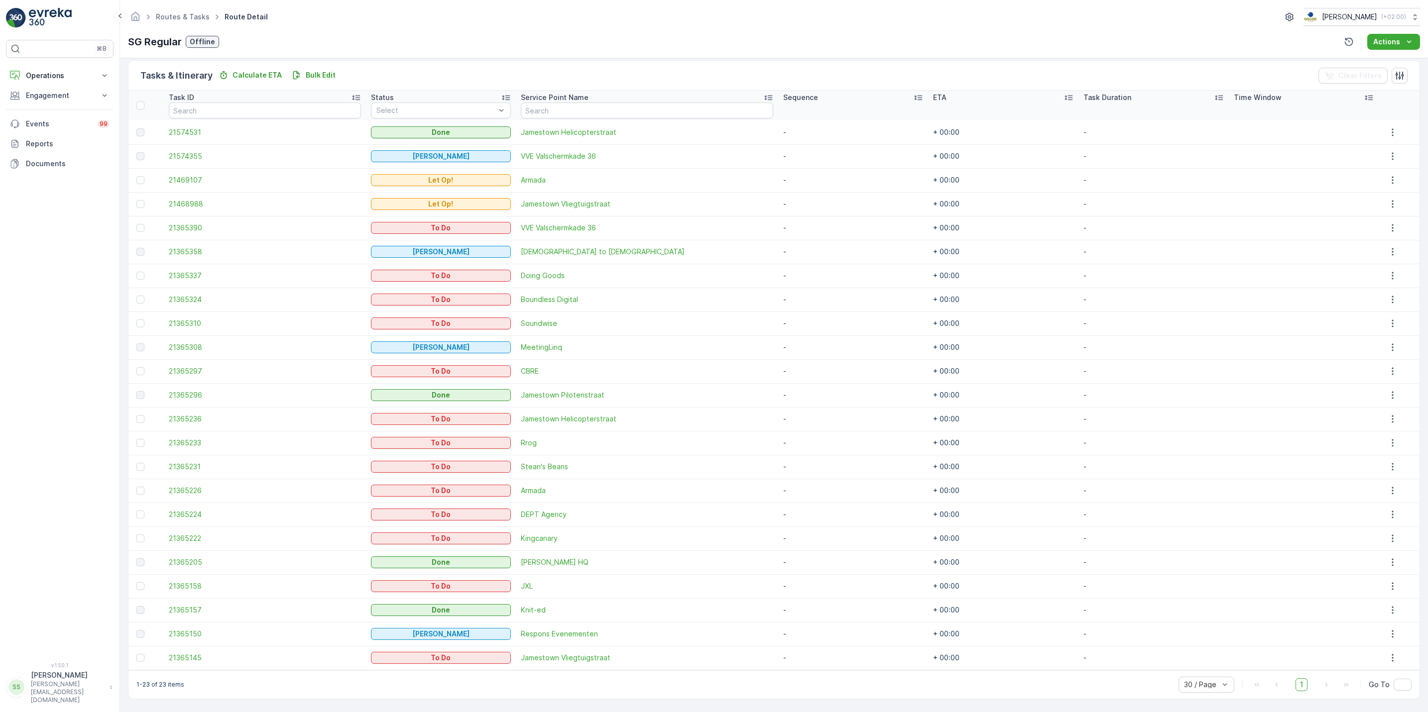
click at [23, 405] on div "⌘B Operations Insights Planning Routes & Tasks Cockpit Settings Engagement Insi…" at bounding box center [60, 345] width 108 height 611
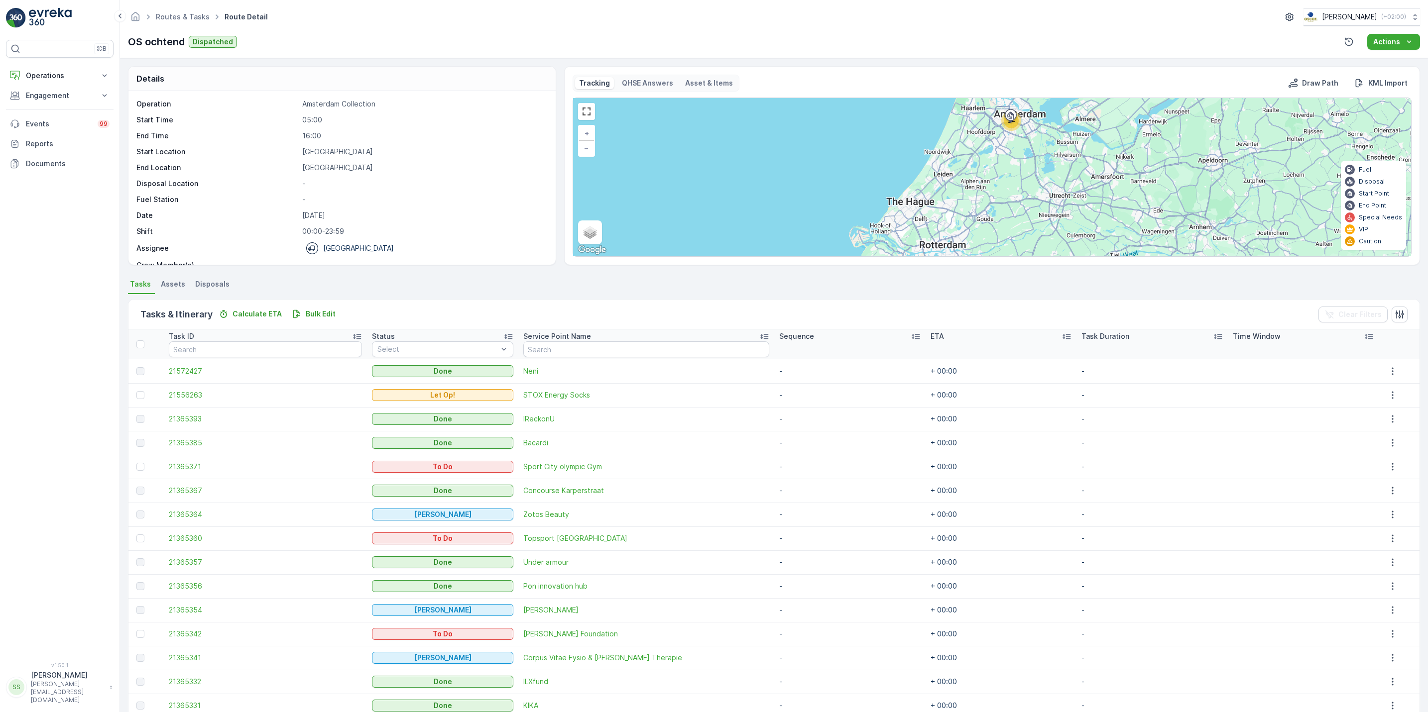
scroll to position [287, 0]
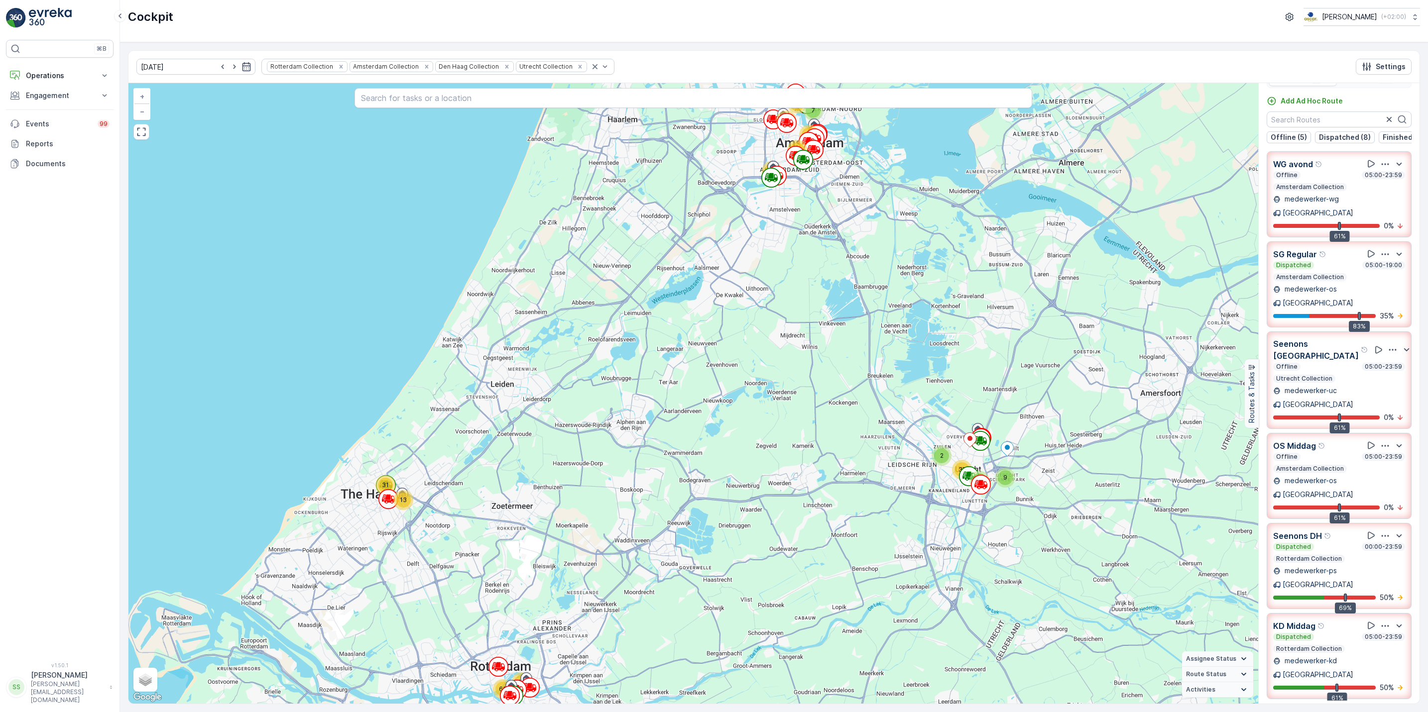
scroll to position [15, 0]
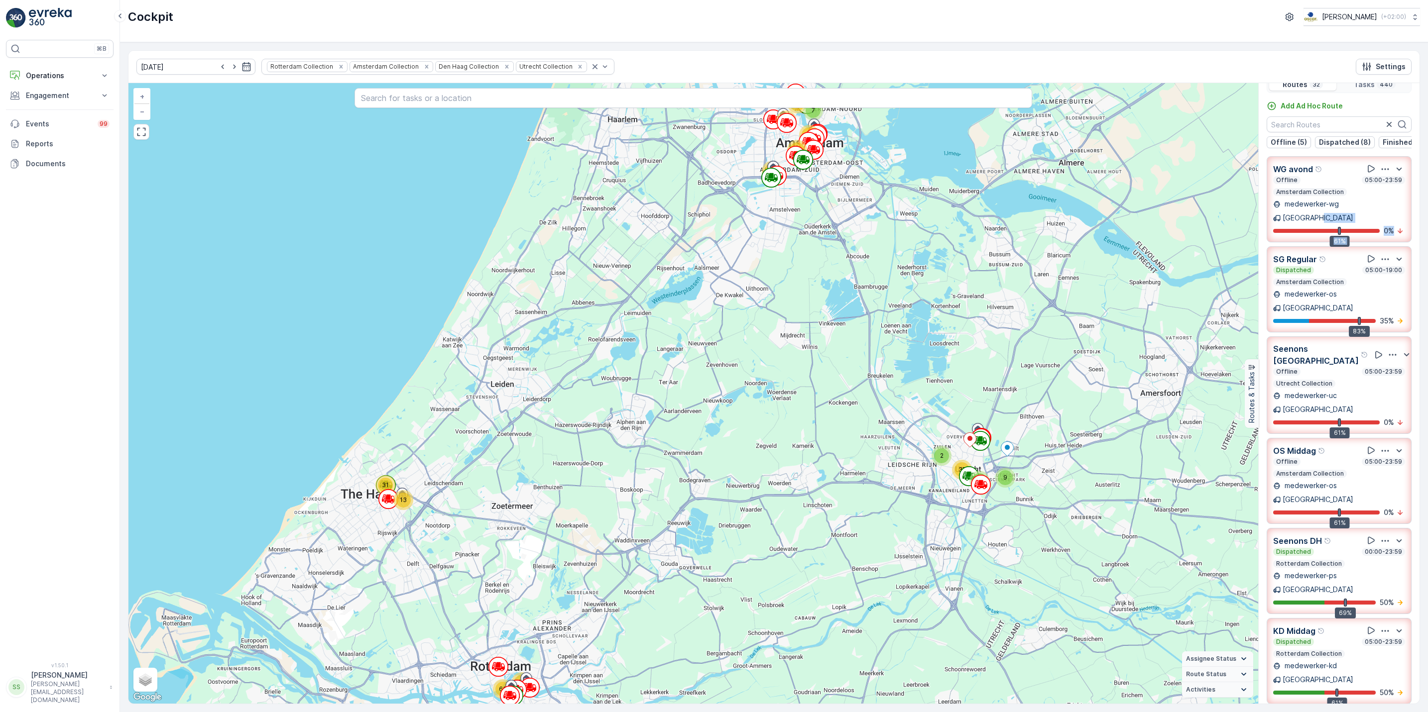
click at [1418, 220] on div "[DATE] Rotterdam Collection Amsterdam Collection Den [PERSON_NAME] Collection U…" at bounding box center [774, 377] width 1308 height 670
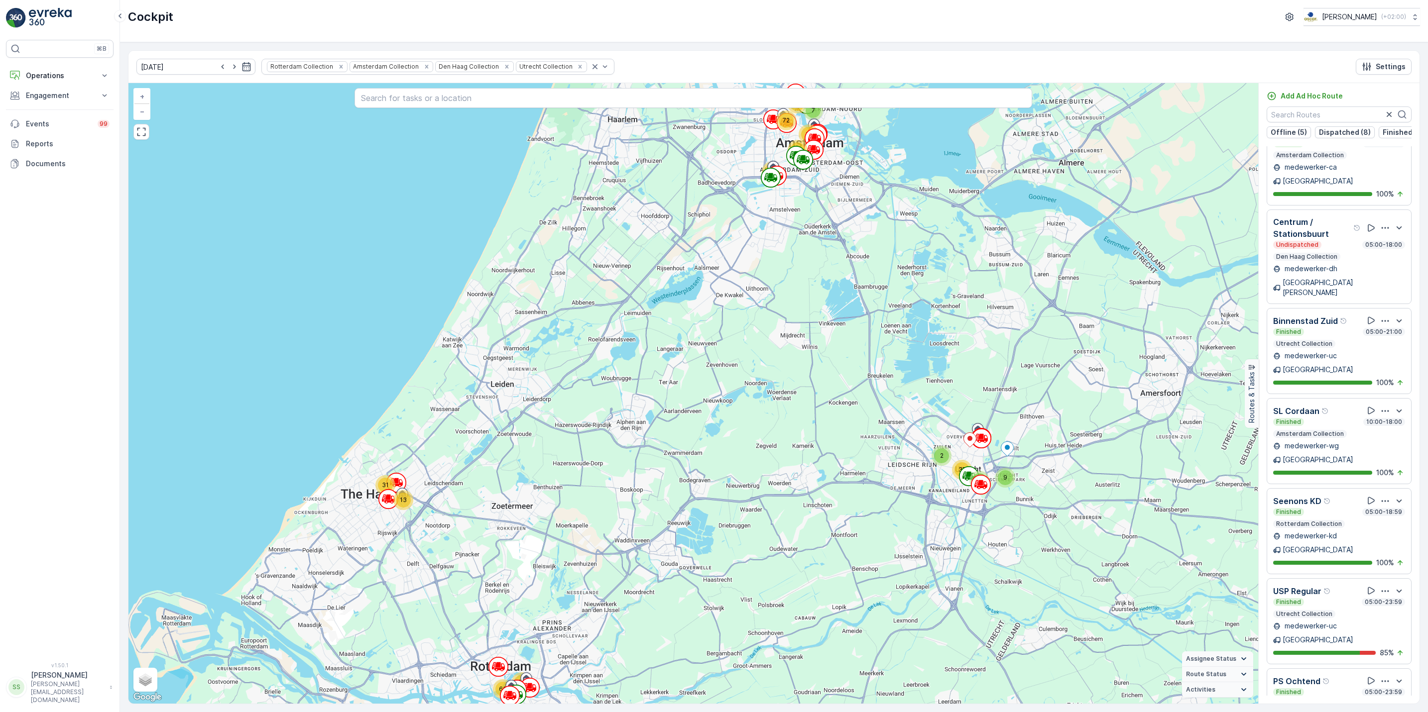
scroll to position [1116, 0]
click at [1381, 670] on div "PS Ochtend Finished 05:00-23:59 Rotterdam Collection medewerker-ps Rotterdam 90…" at bounding box center [1339, 713] width 145 height 86
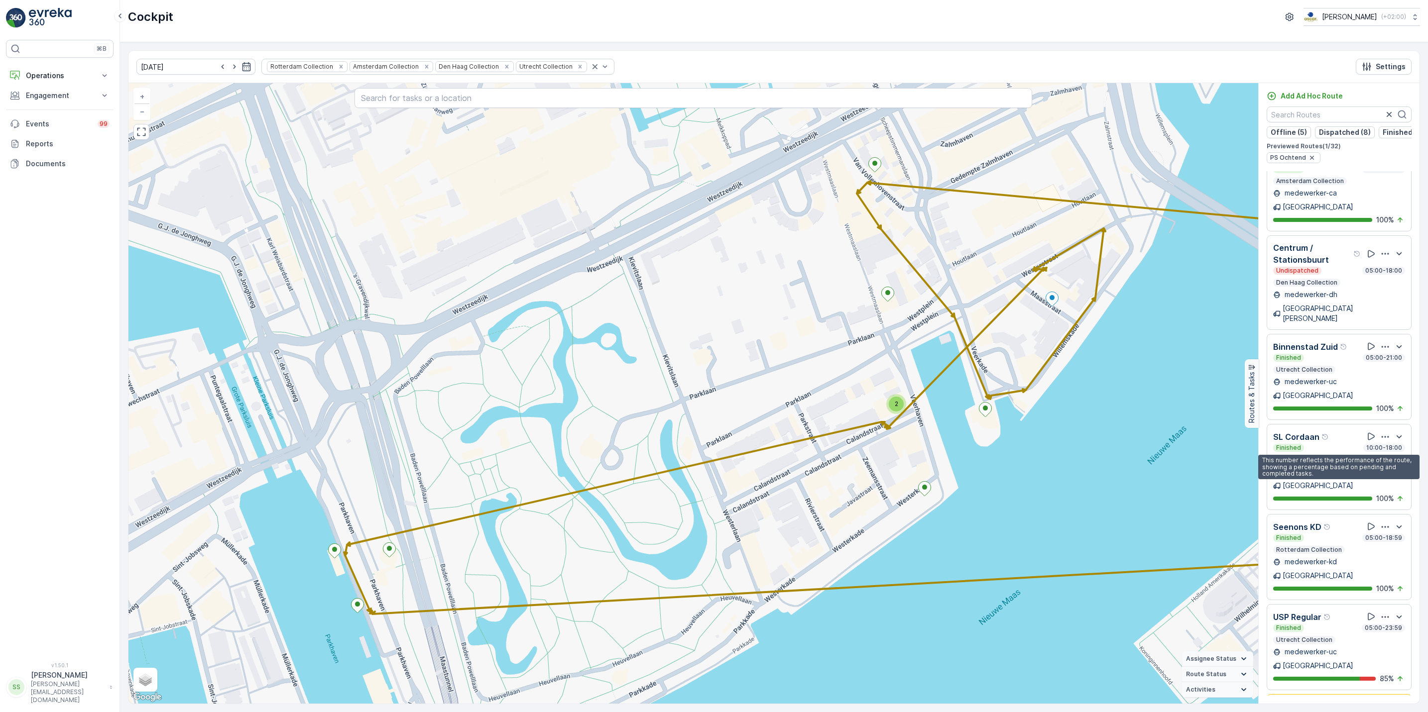
click at [1381, 674] on p "85 %" at bounding box center [1387, 679] width 14 height 10
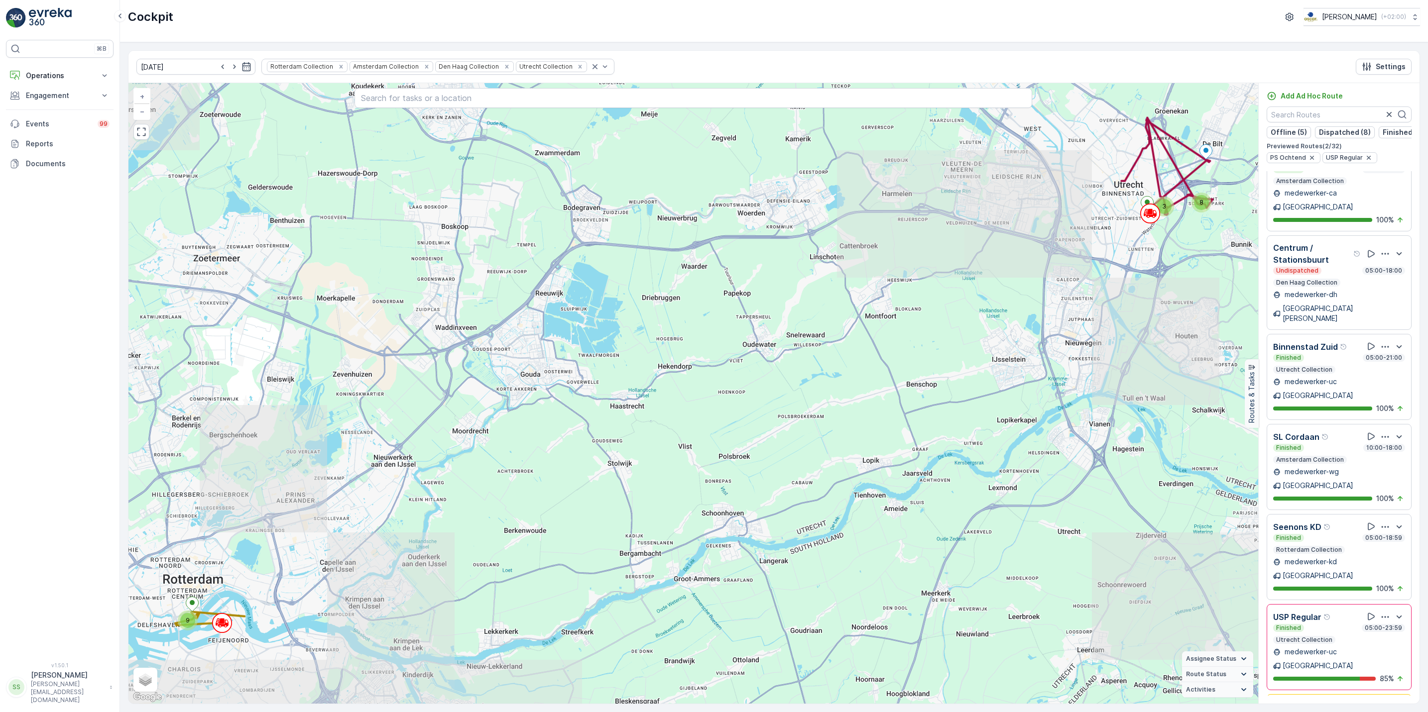
click at [1382, 703] on icon "button" at bounding box center [1385, 708] width 10 height 10
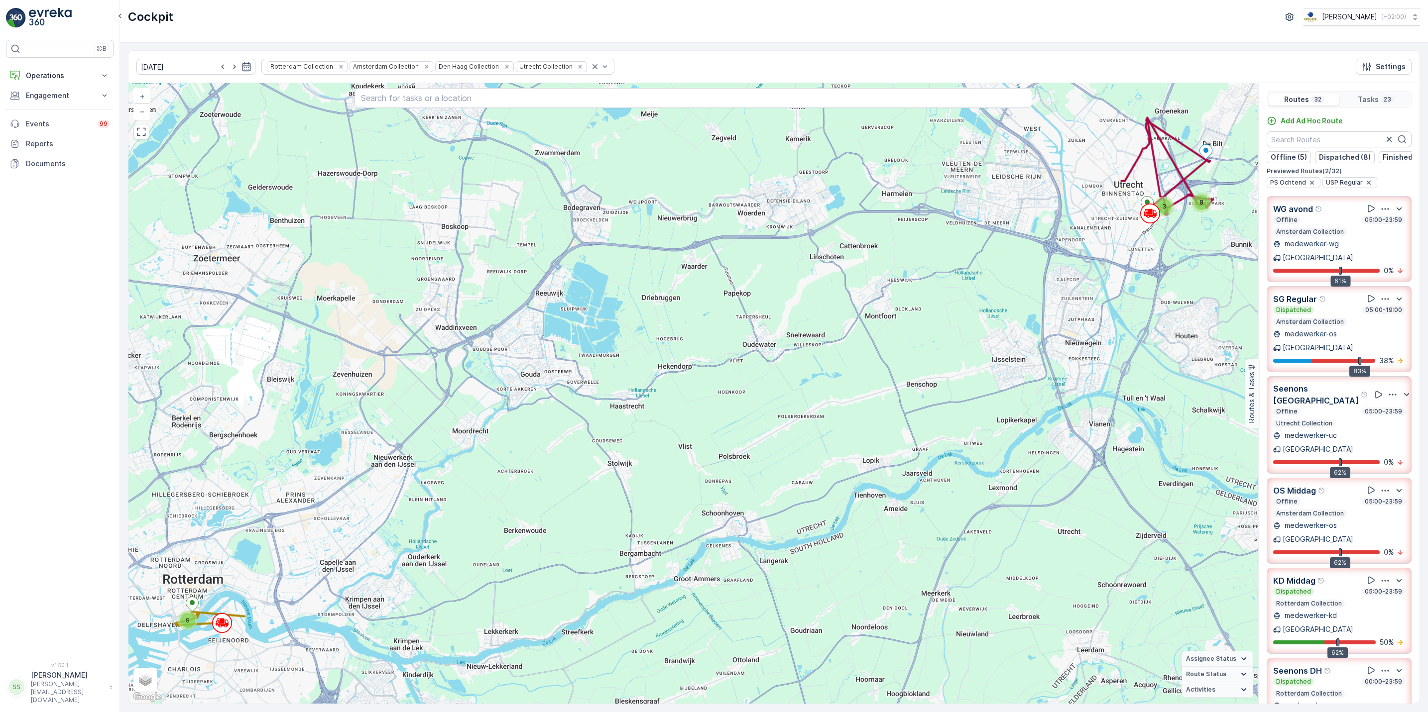
scroll to position [44, 0]
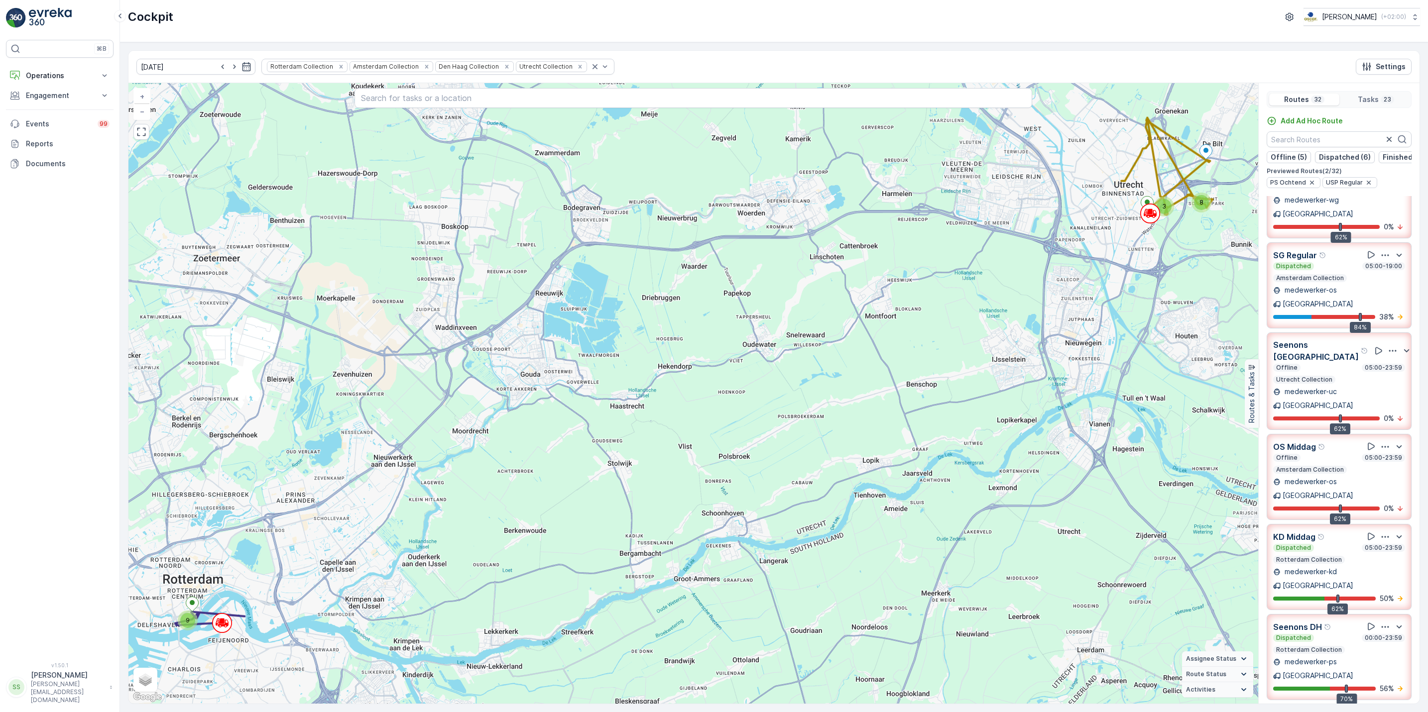
click at [1388, 346] on icon "button" at bounding box center [1393, 351] width 10 height 10
drag, startPoint x: 1383, startPoint y: 343, endPoint x: 1380, endPoint y: 330, distance: 12.8
click at [1389, 350] on icon "button" at bounding box center [1392, 350] width 7 height 1
click at [1382, 379] on span "See More Details" at bounding box center [1384, 384] width 58 height 10
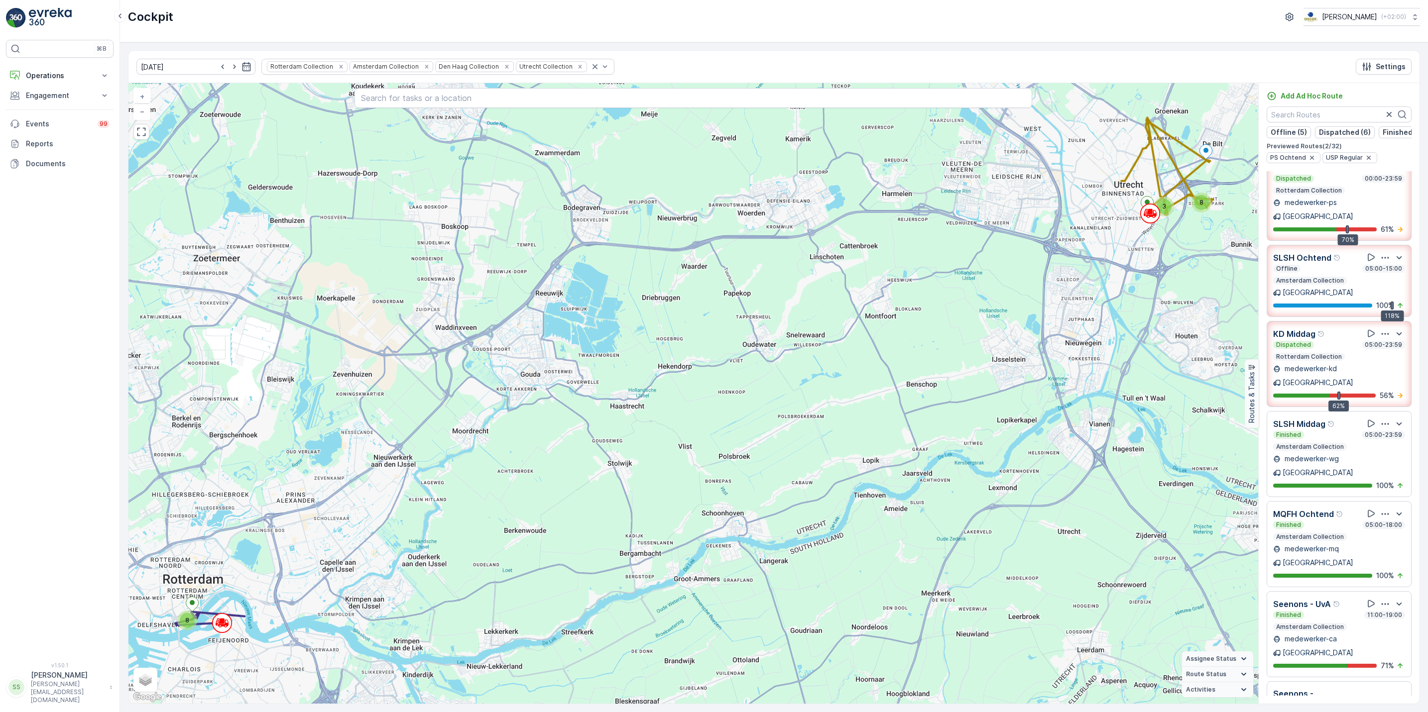
scroll to position [0, 0]
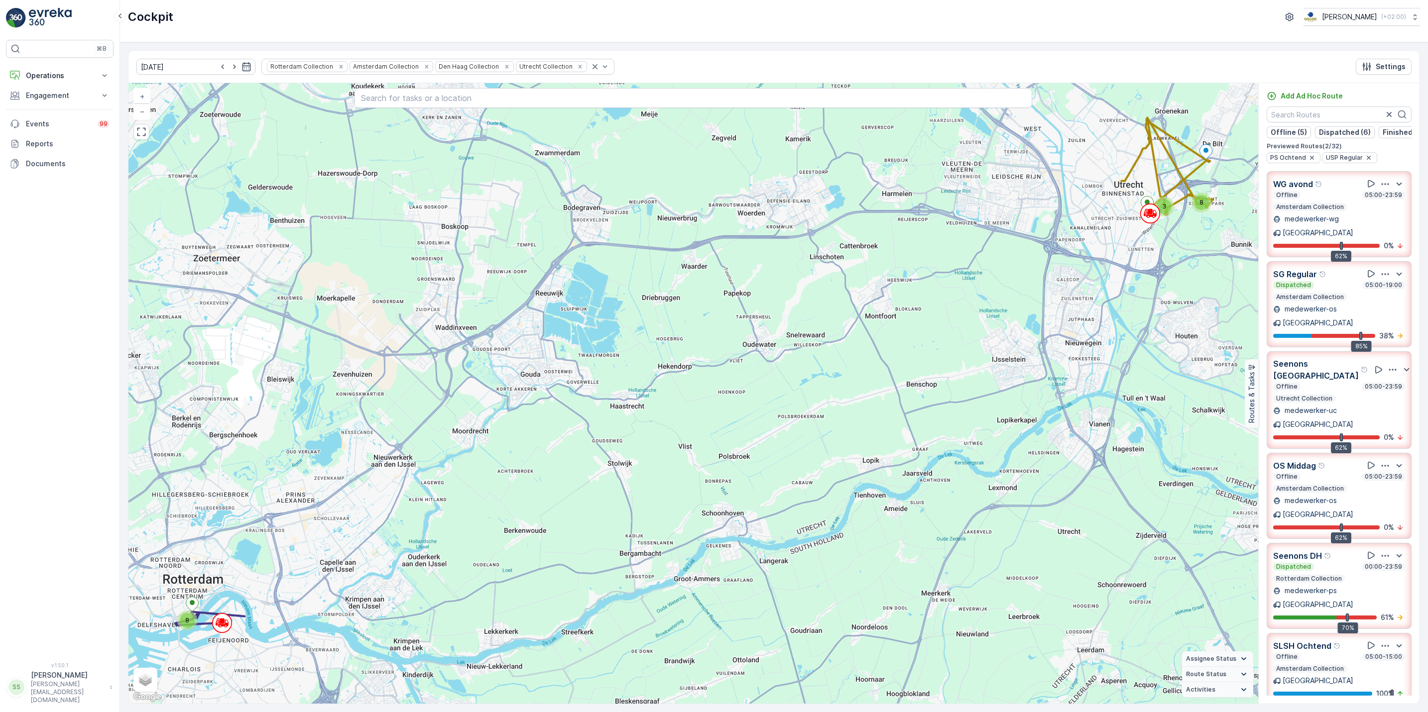
click at [1382, 273] on icon "button" at bounding box center [1385, 273] width 7 height 1
click at [1384, 296] on span "See More Details" at bounding box center [1384, 301] width 58 height 10
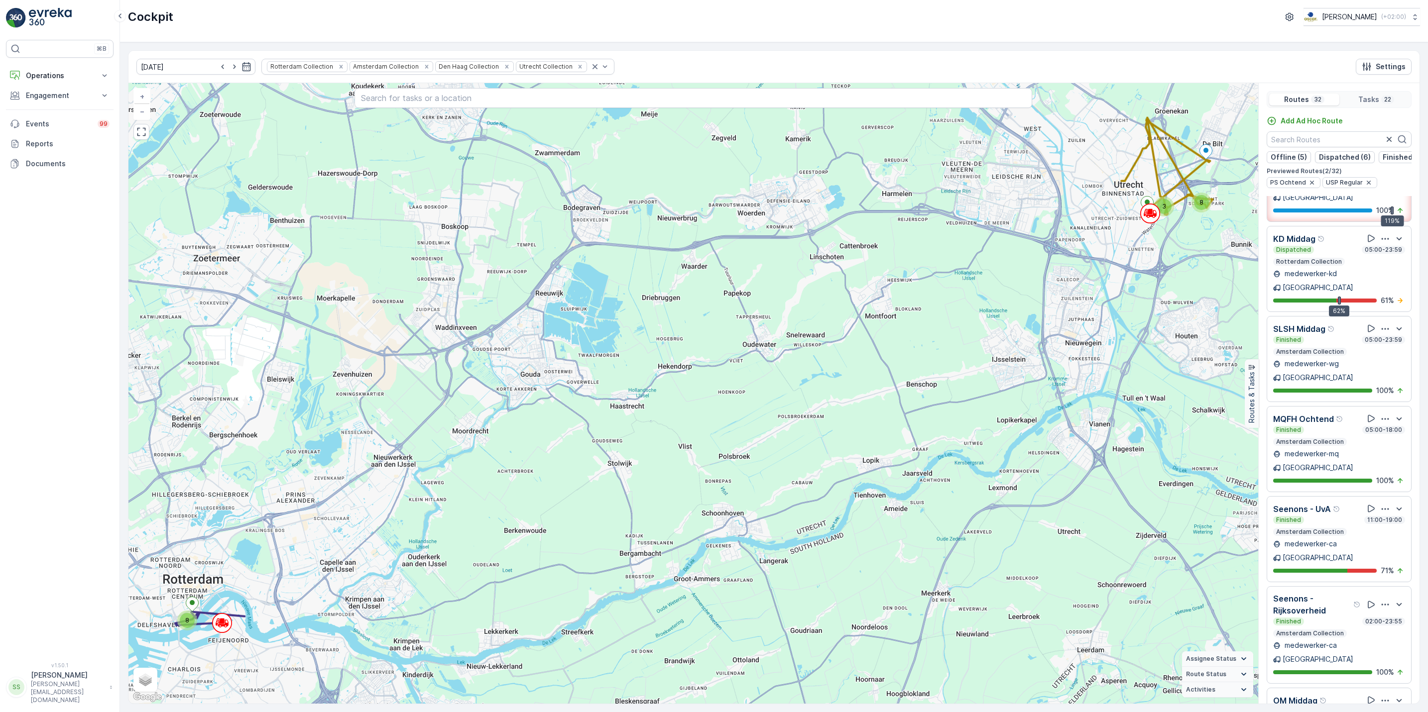
scroll to position [509, 0]
click at [1383, 503] on icon "button" at bounding box center [1385, 508] width 10 height 10
click at [1385, 530] on span "See More Details" at bounding box center [1384, 535] width 58 height 10
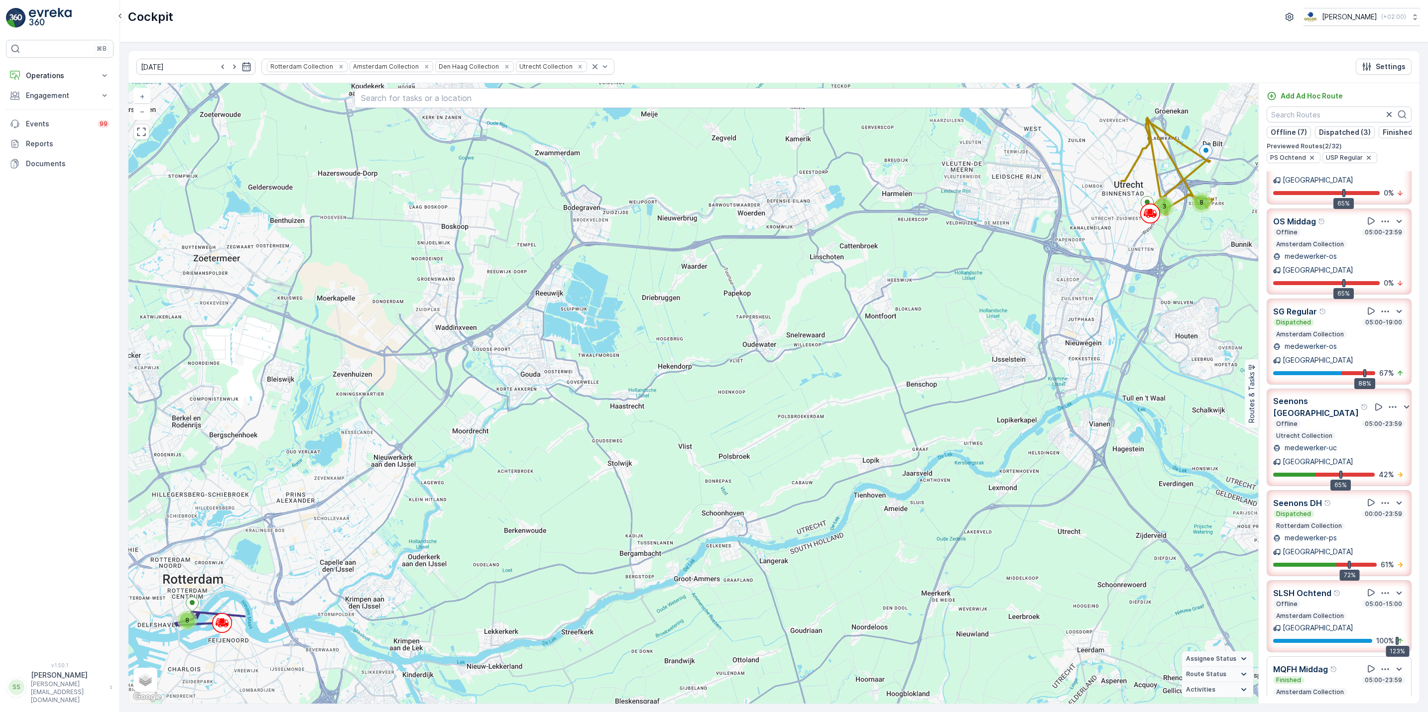
scroll to position [0, 0]
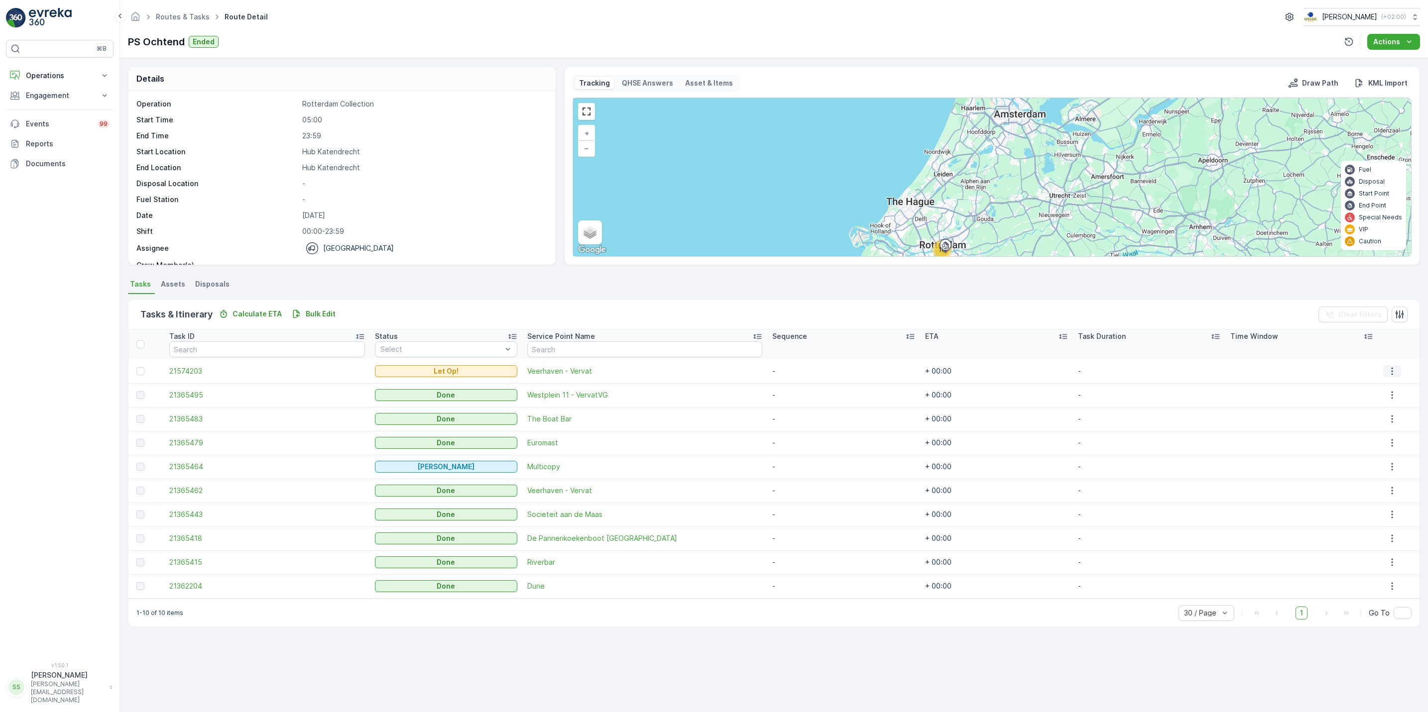
click at [1388, 370] on icon "button" at bounding box center [1392, 371] width 10 height 10
click at [1391, 384] on span "See More Details" at bounding box center [1386, 387] width 58 height 10
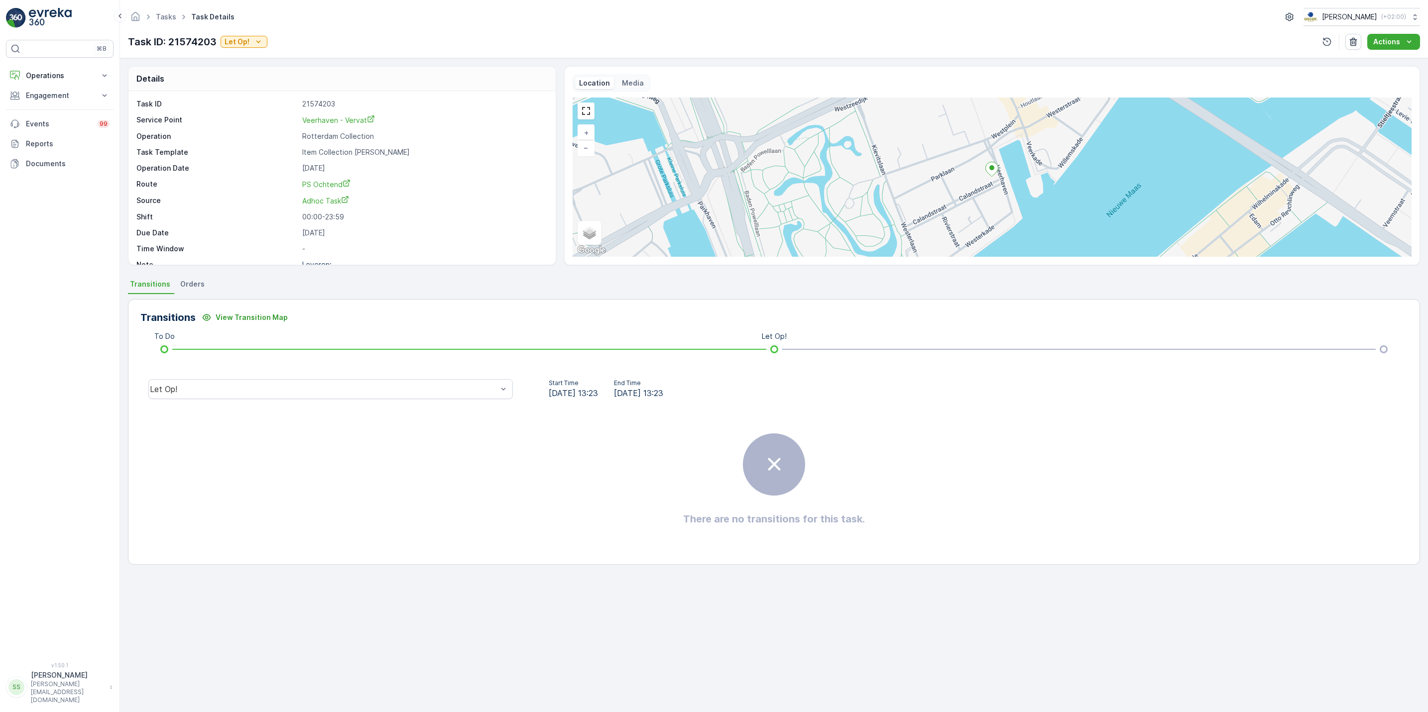
scroll to position [23, 0]
click at [1403, 37] on div "Actions" at bounding box center [1393, 42] width 41 height 10
click at [1374, 58] on span "Change Route" at bounding box center [1381, 61] width 48 height 10
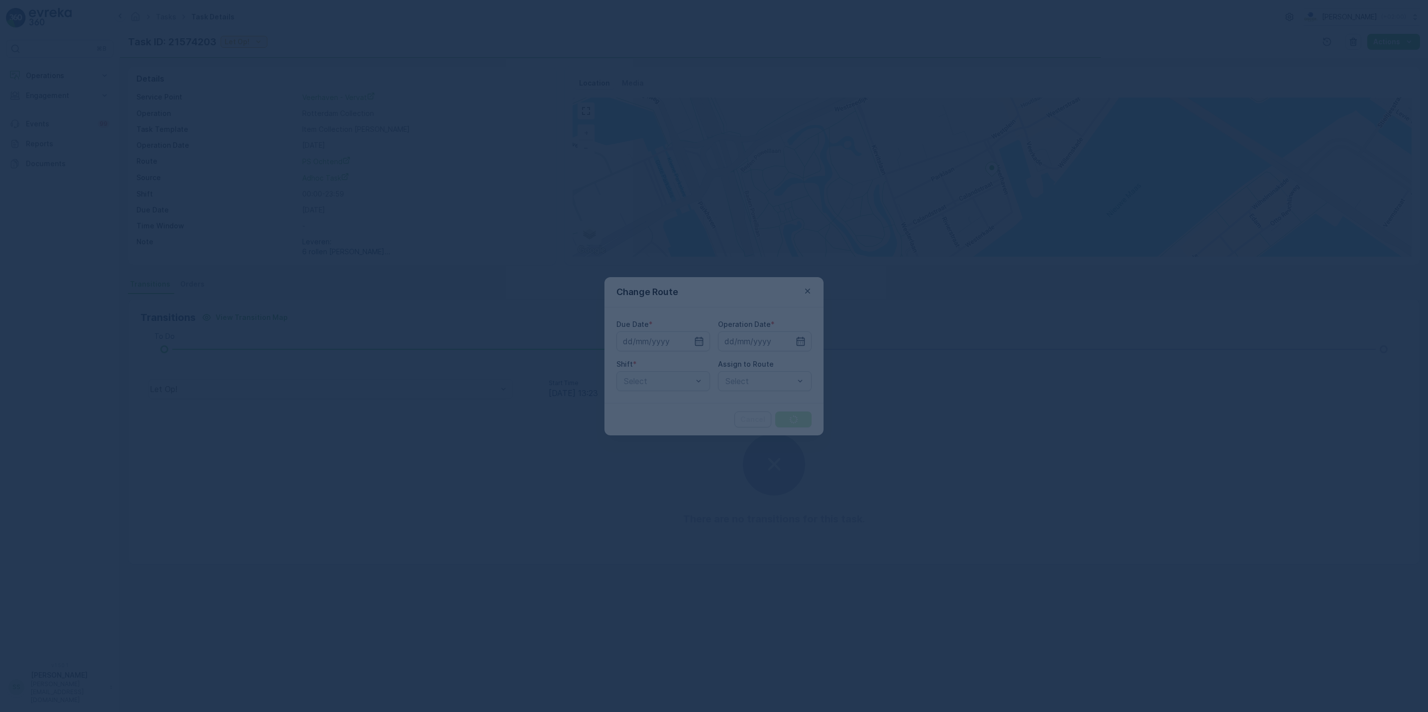
type input "[DATE]"
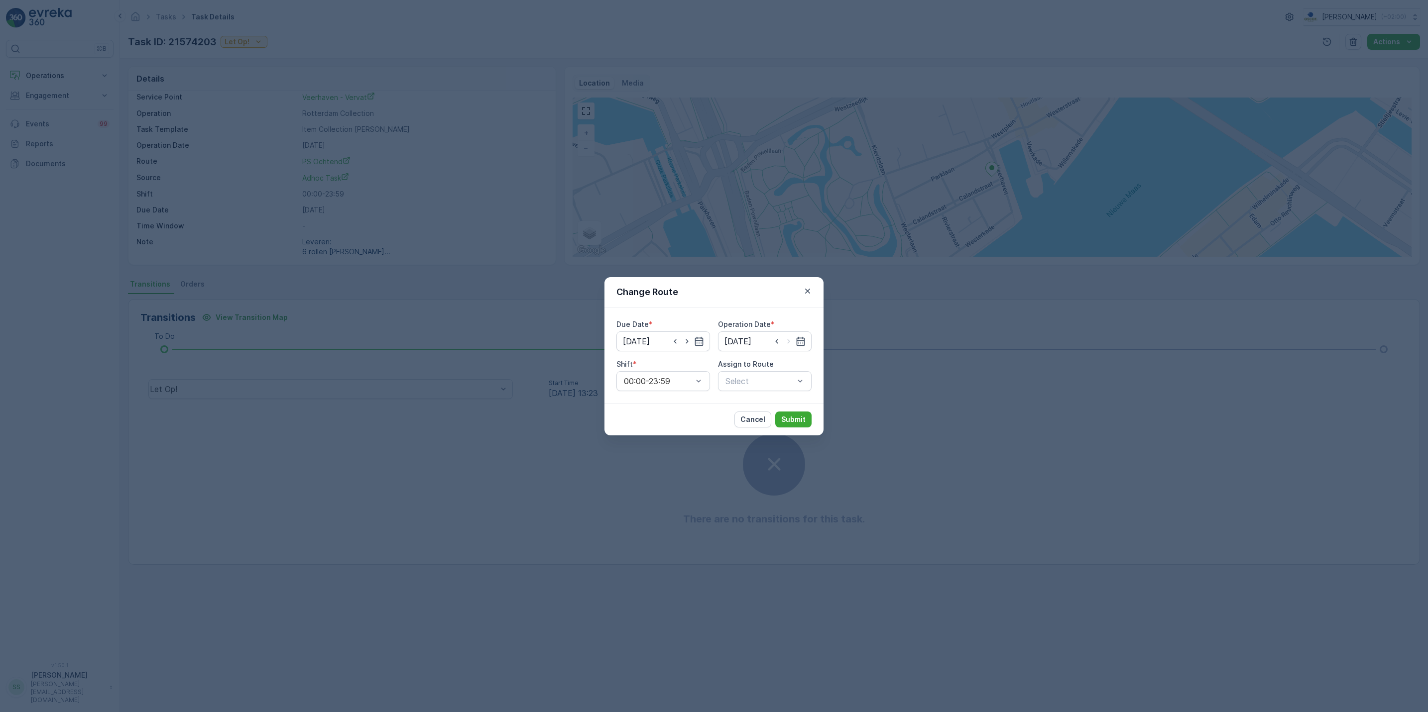
drag, startPoint x: 856, startPoint y: 456, endPoint x: 640, endPoint y: 508, distance: 222.4
click at [640, 508] on div "Change Route Due Date * [DATE] Operation Date * [DATE] Shift * 00:00-23:59 Assi…" at bounding box center [714, 356] width 1428 height 712
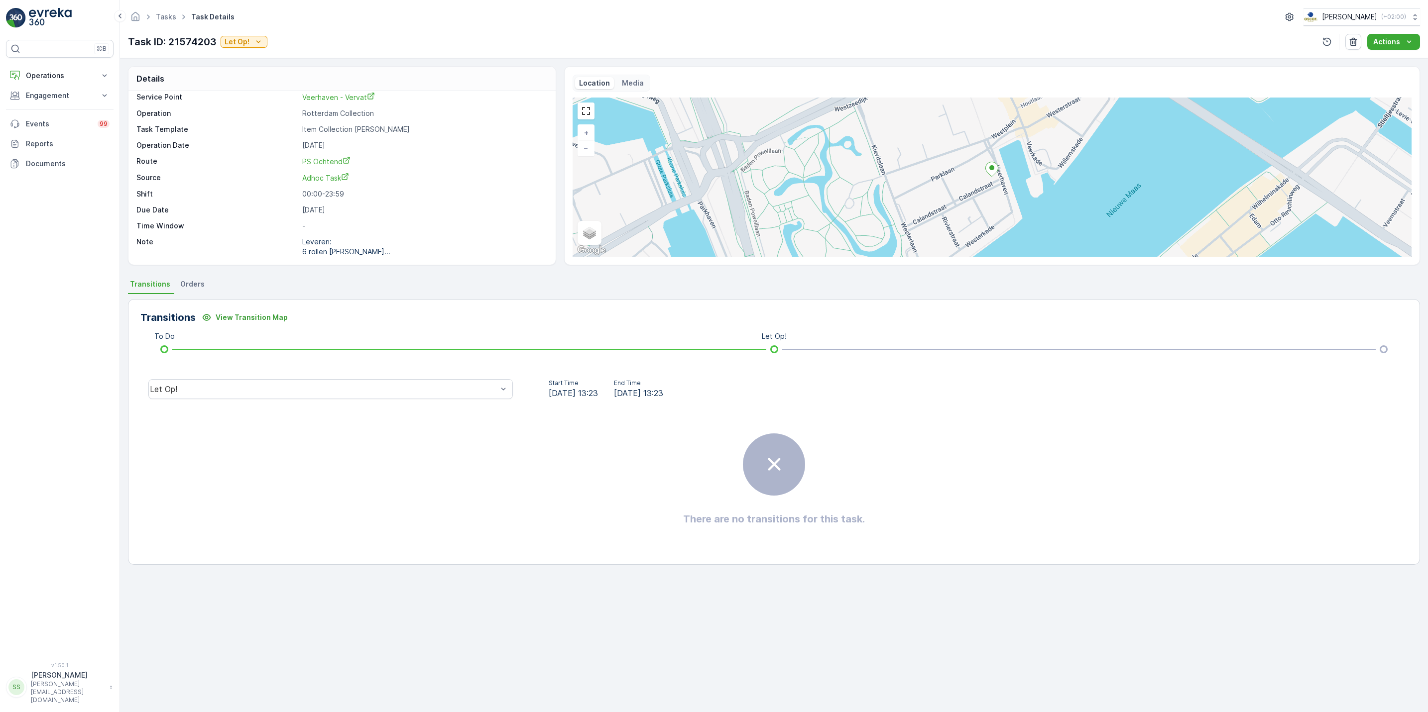
scroll to position [0, 0]
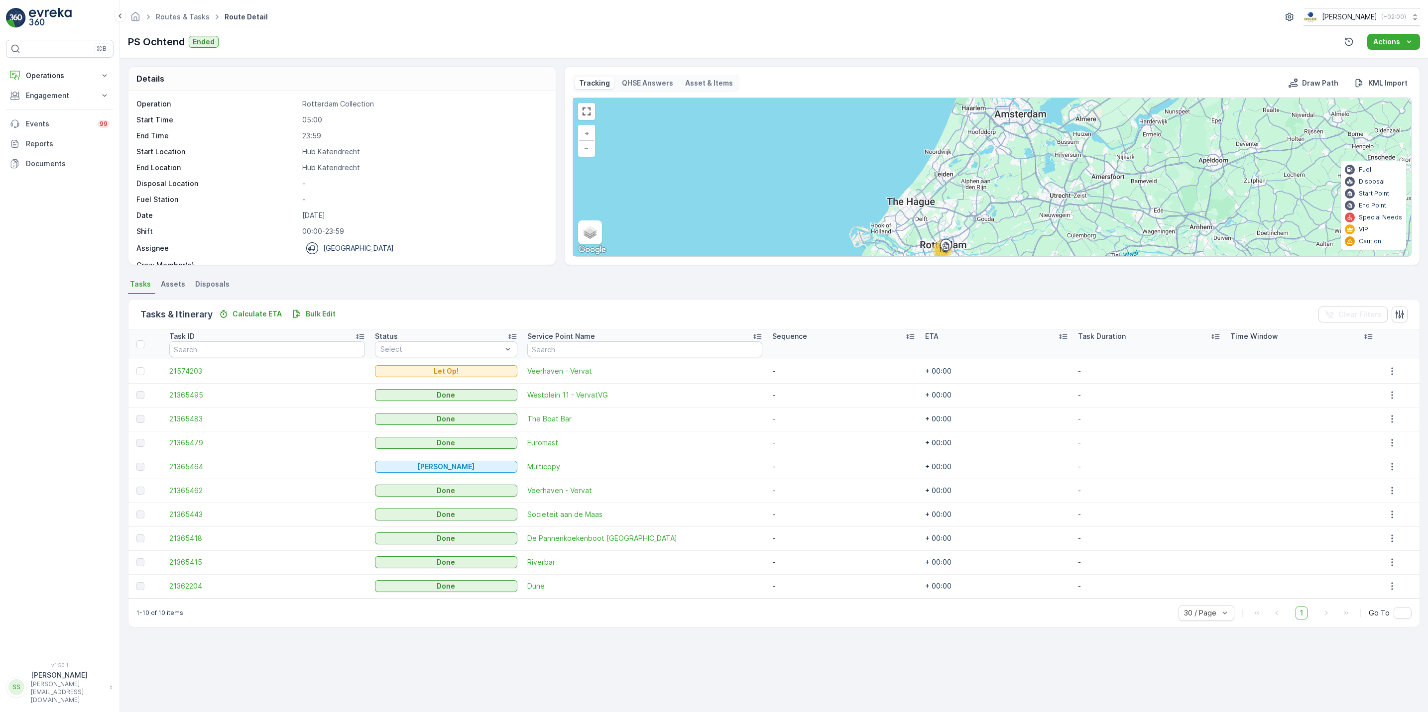
click at [1392, 378] on td at bounding box center [1398, 371] width 41 height 24
click at [1391, 375] on icon "button" at bounding box center [1392, 371] width 10 height 10
click at [1019, 644] on div "Details Operation Rotterdam Collection Start Time 05:00 End Time 23:59 Start Lo…" at bounding box center [774, 385] width 1308 height 654
click at [1388, 376] on icon "button" at bounding box center [1392, 371] width 10 height 10
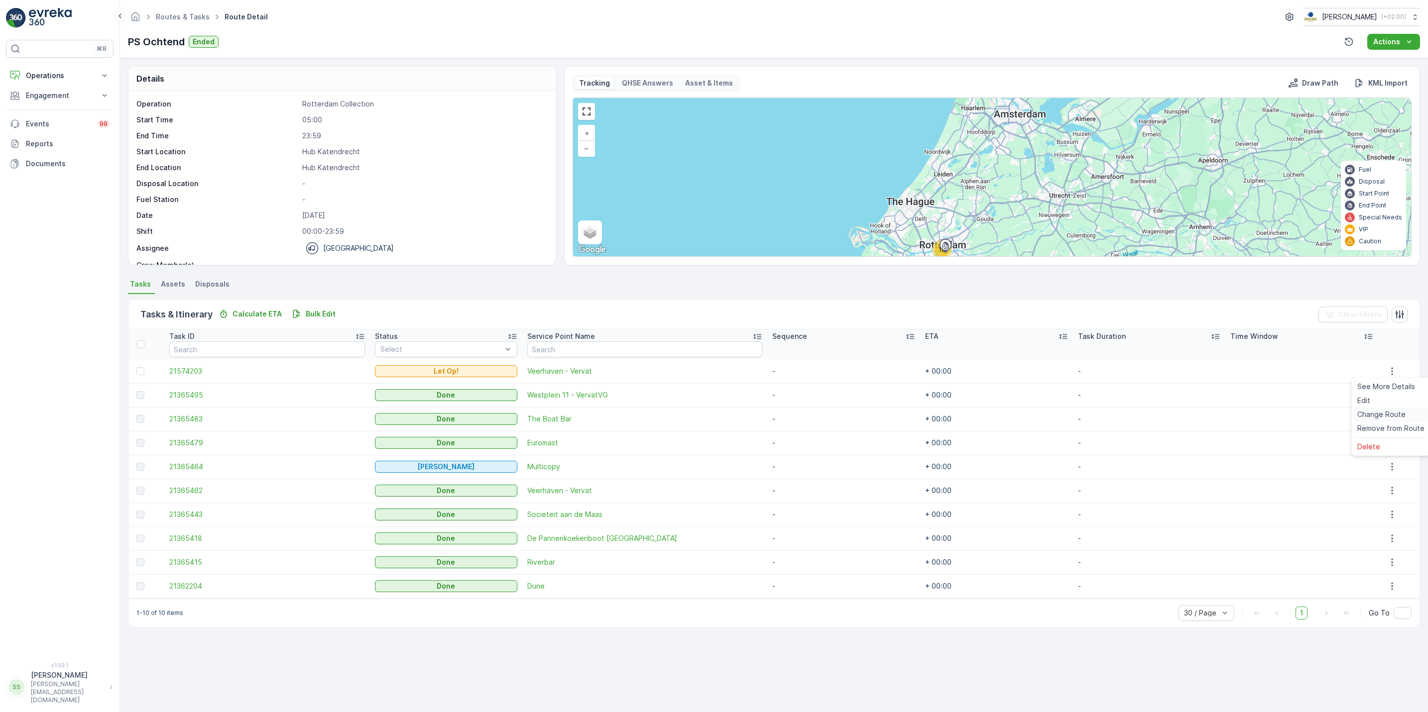
click at [1390, 415] on span "Change Route" at bounding box center [1381, 415] width 48 height 10
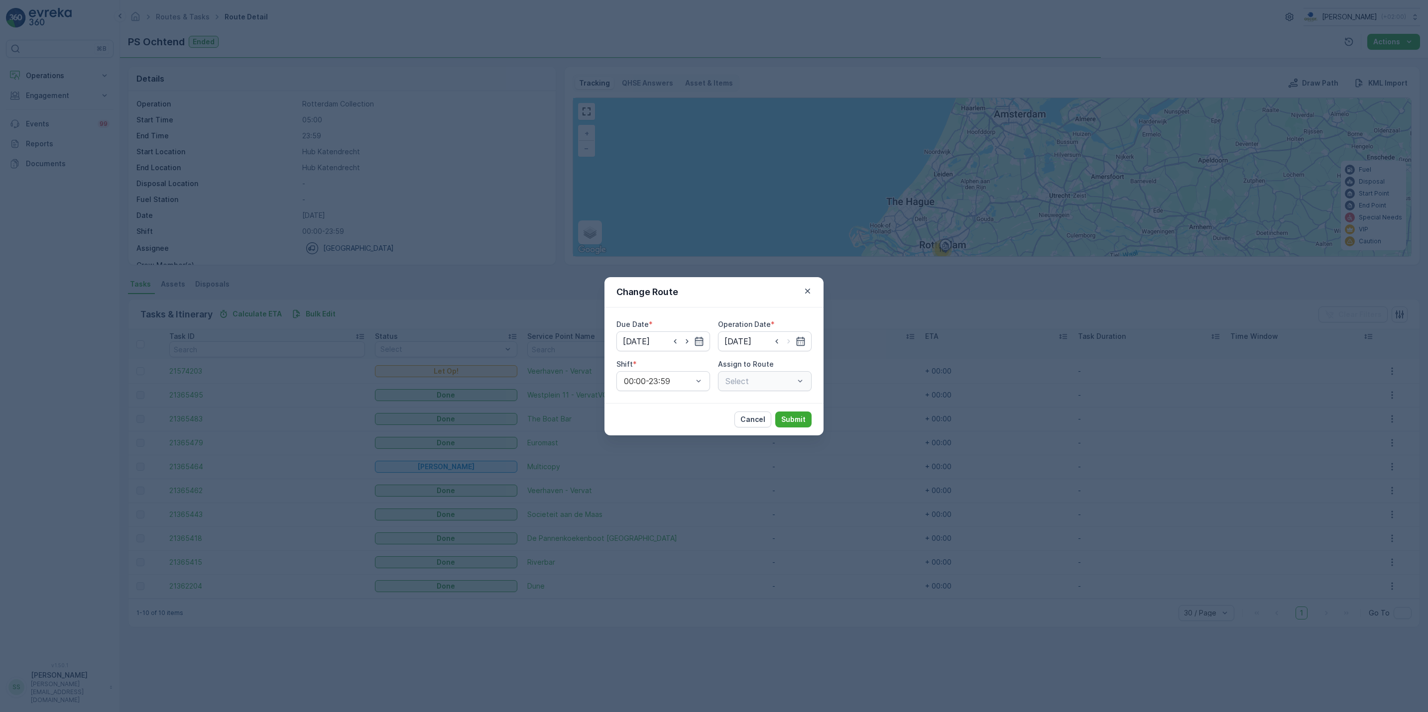
type input "11.09.2025"
type input "kd"
click at [765, 459] on span "KD Ochtend (Upcoming) - Rotterdam" at bounding box center [765, 449] width 83 height 27
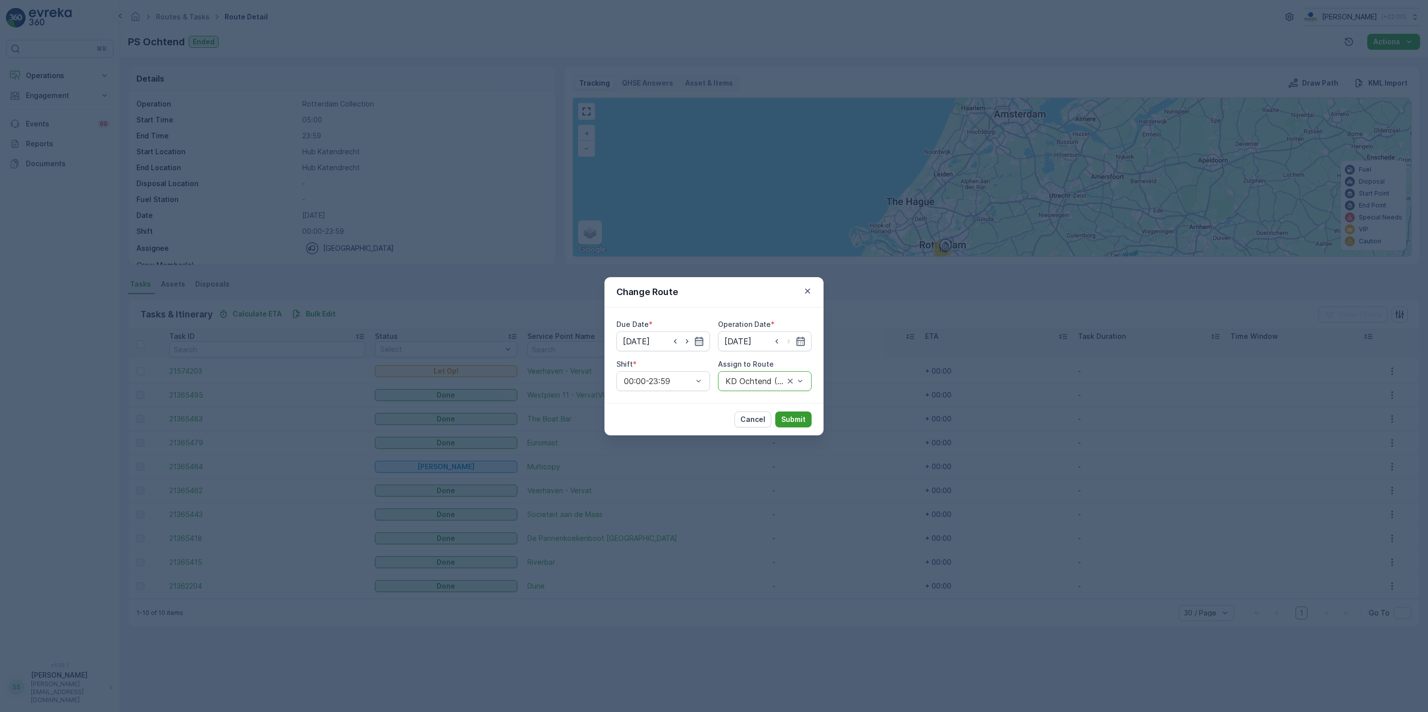
click at [792, 421] on p "Submit" at bounding box center [793, 420] width 24 height 10
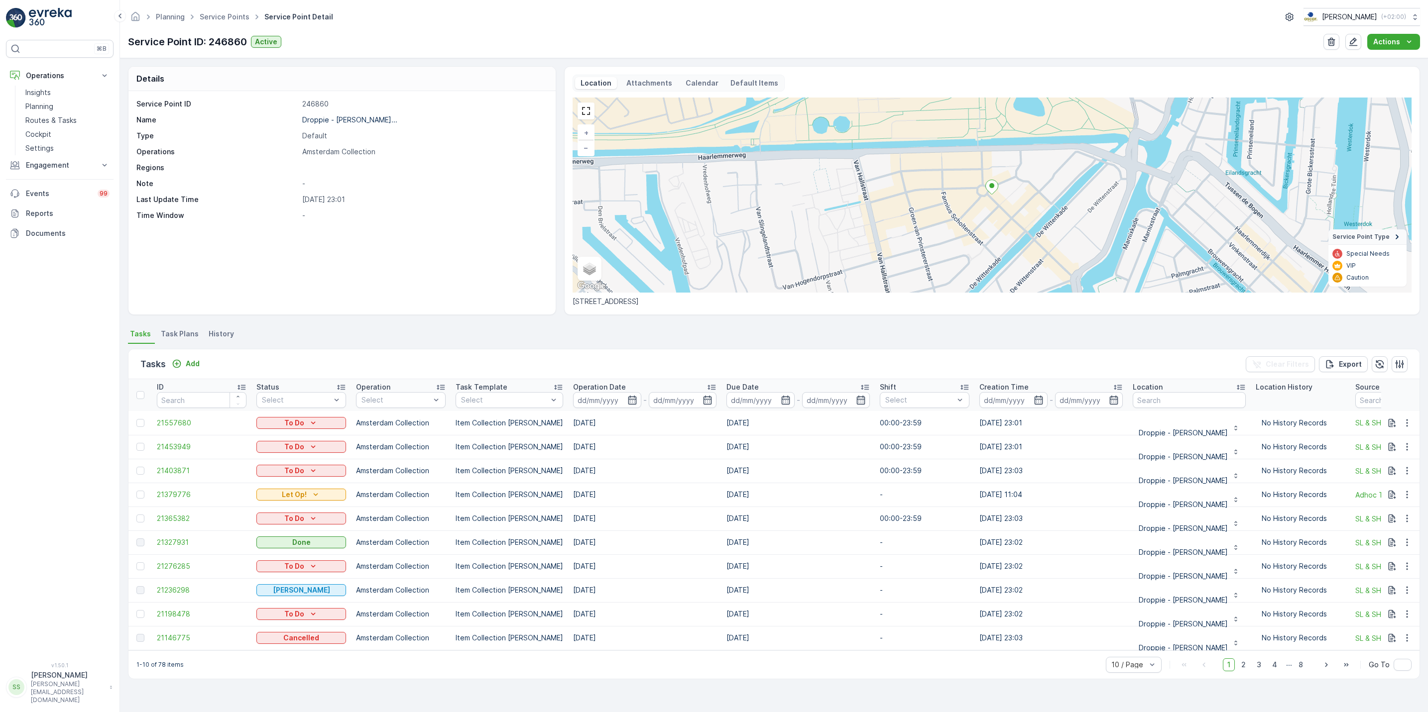
scroll to position [3, 230]
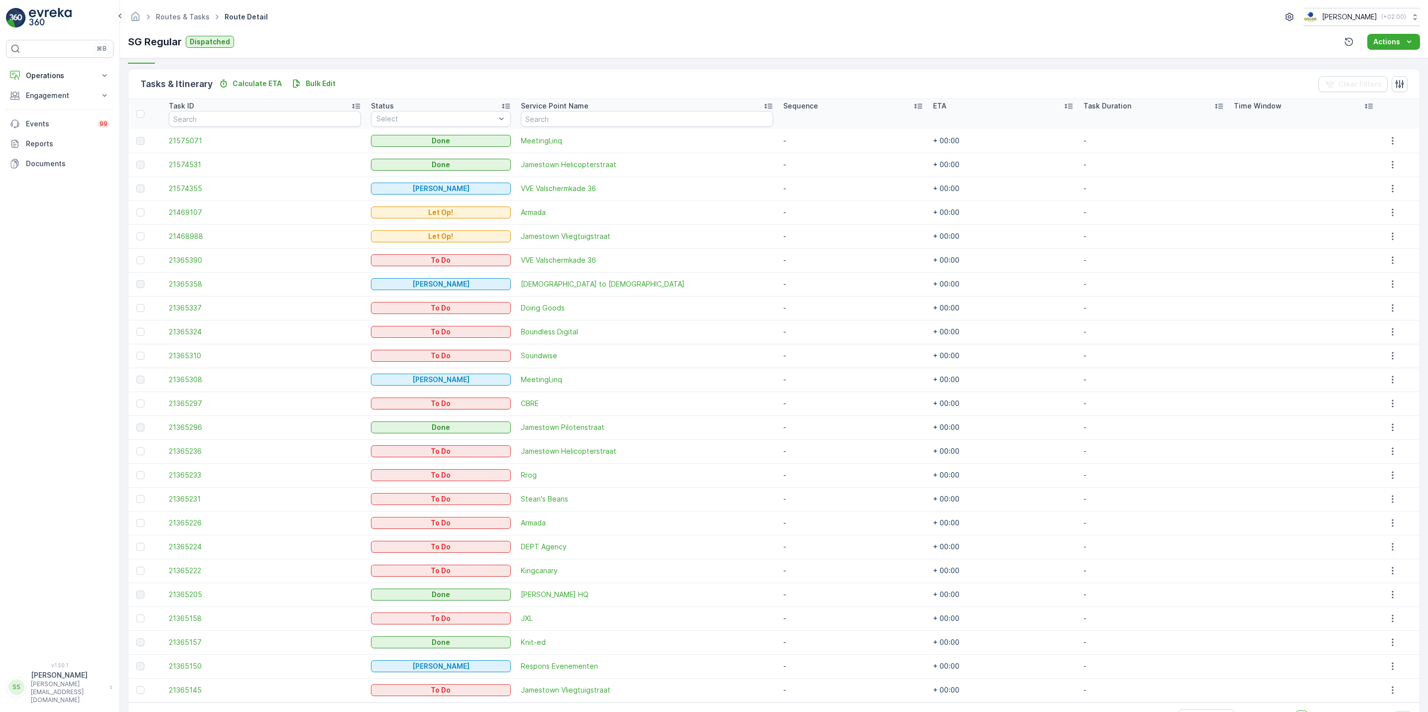
scroll to position [229, 0]
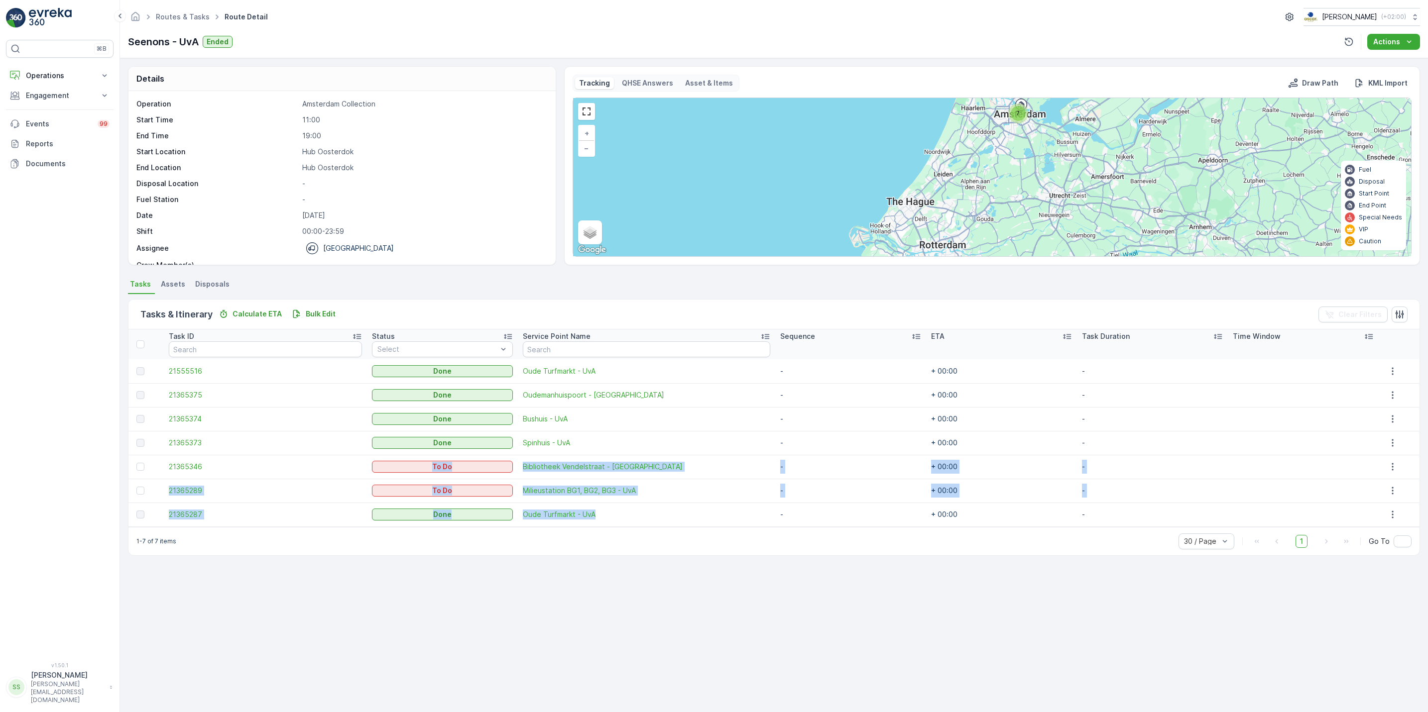
drag, startPoint x: 657, startPoint y: 522, endPoint x: 428, endPoint y: 460, distance: 237.7
click at [428, 460] on tbody "21555516 [GEOGRAPHIC_DATA] - UvA - + 00:00 - 21365375 [GEOGRAPHIC_DATA] - [GEOG…" at bounding box center [773, 442] width 1291 height 167
click at [343, 556] on div "Tasks & Itinerary Calculate ETA Bulk Edit Clear Filters Task ID Status Select S…" at bounding box center [774, 427] width 1292 height 257
